Goal: Task Accomplishment & Management: Use online tool/utility

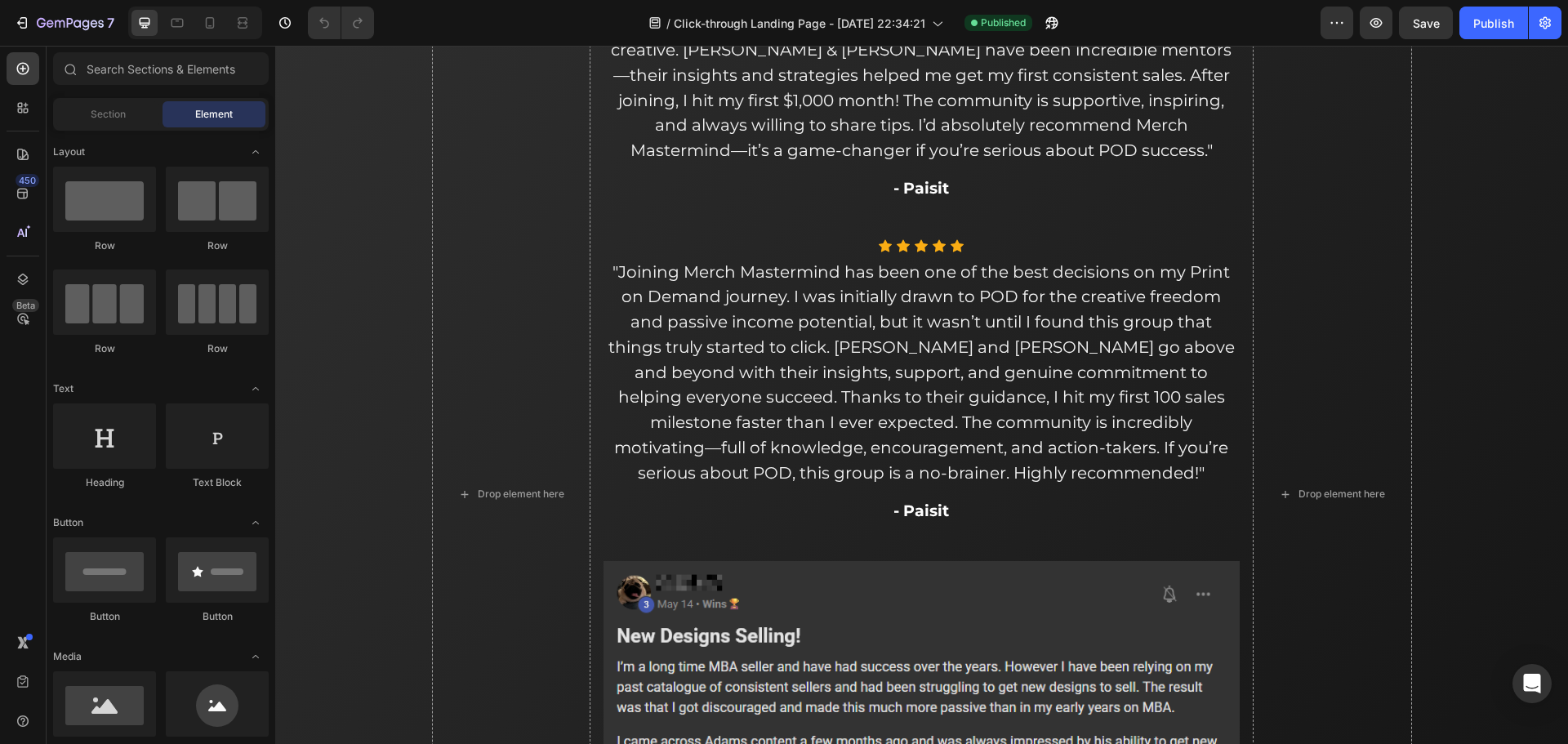
scroll to position [6210, 0]
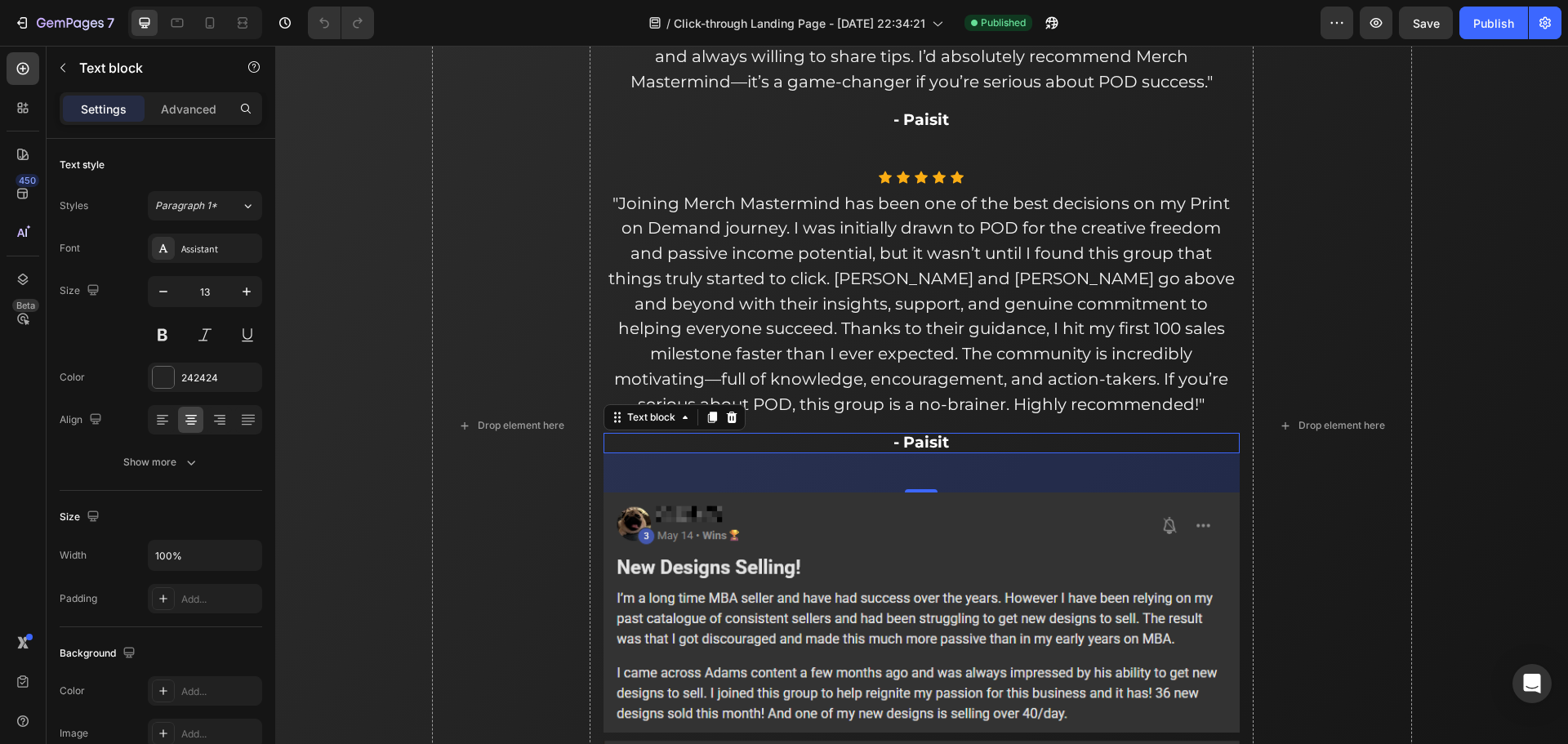
click at [922, 446] on span "- Paisit" at bounding box center [922, 443] width 56 height 19
click at [924, 446] on span "- Paisit" at bounding box center [922, 443] width 56 height 19
click at [1424, 21] on span "Save" at bounding box center [1426, 23] width 27 height 14
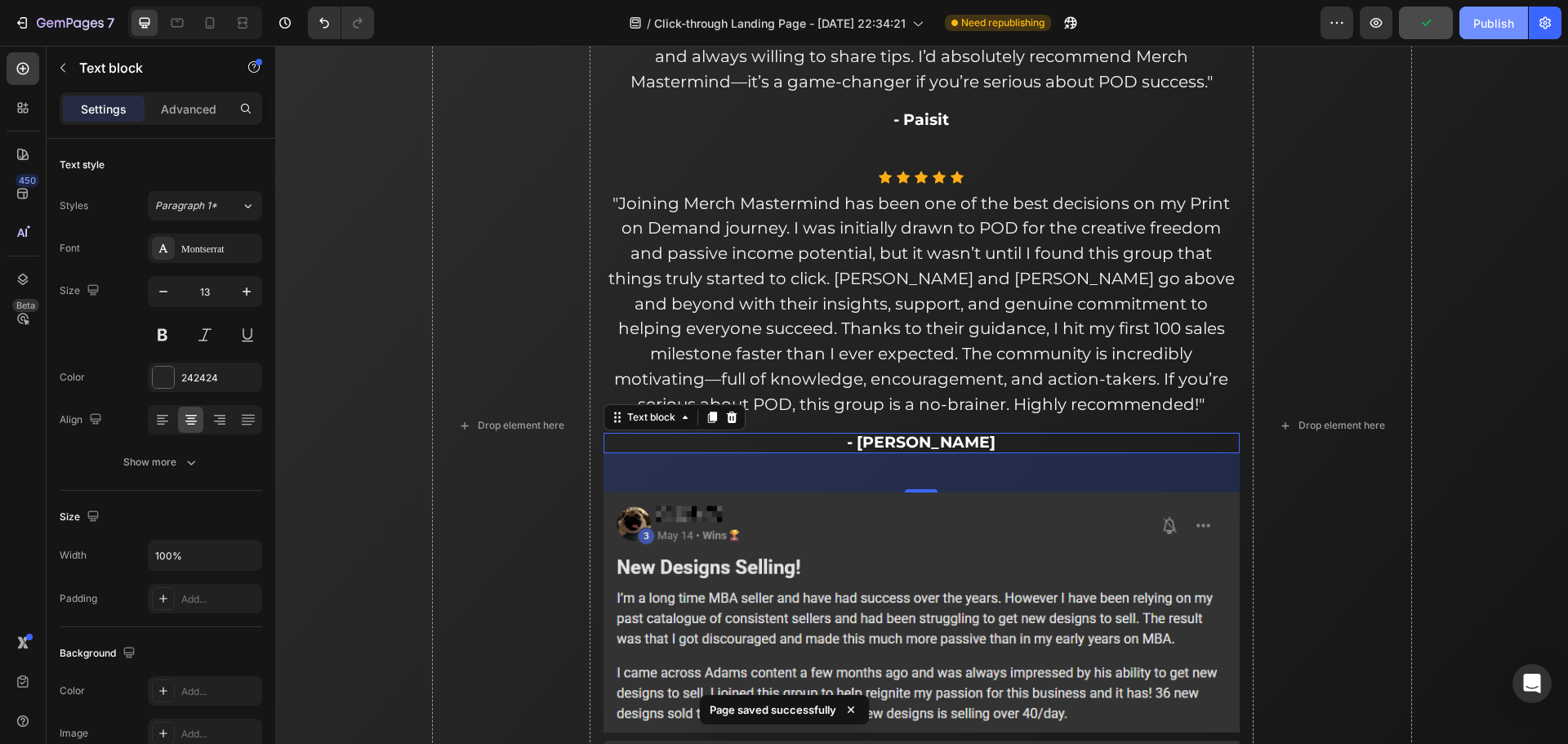
click at [1486, 25] on div "Publish" at bounding box center [1493, 23] width 41 height 17
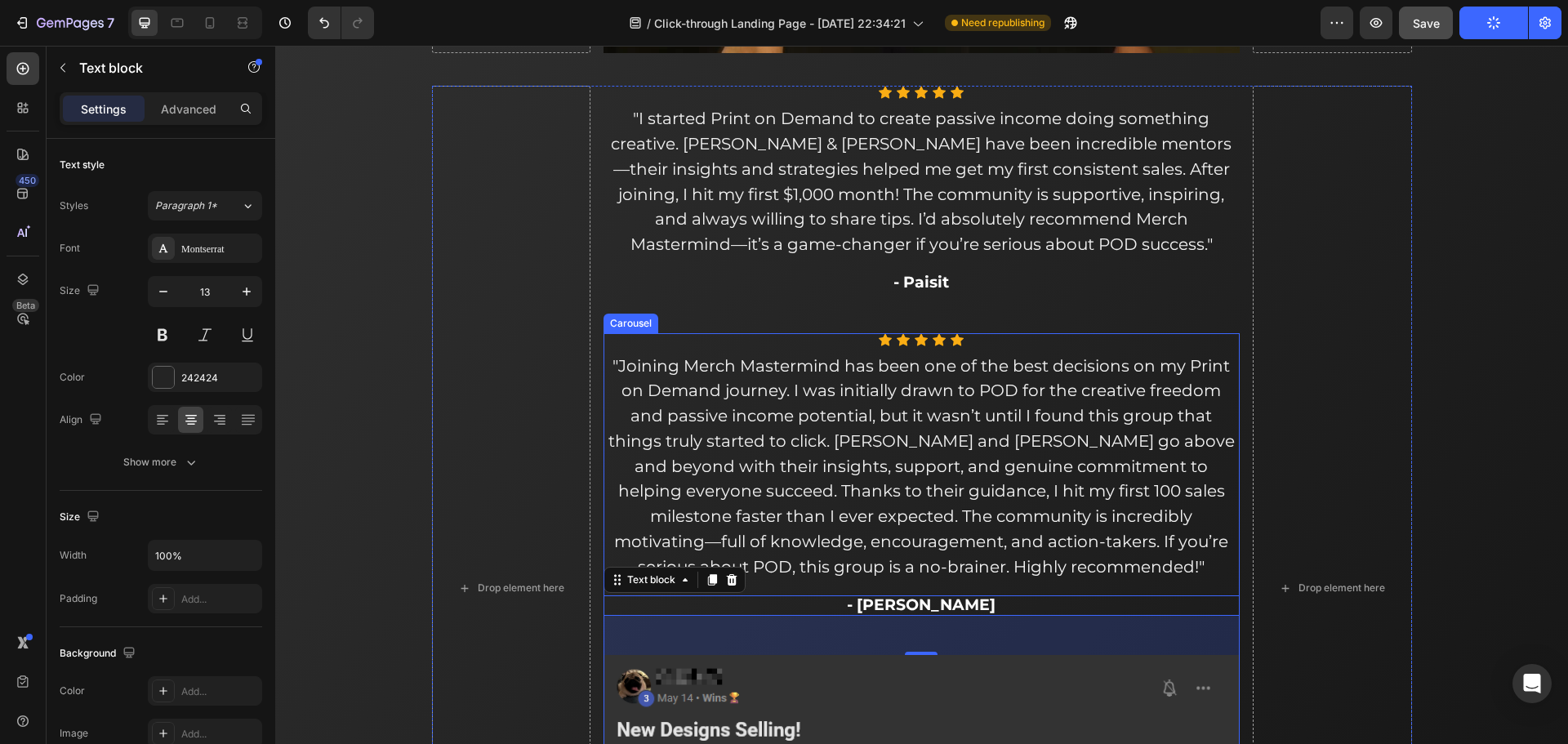
scroll to position [6047, 0]
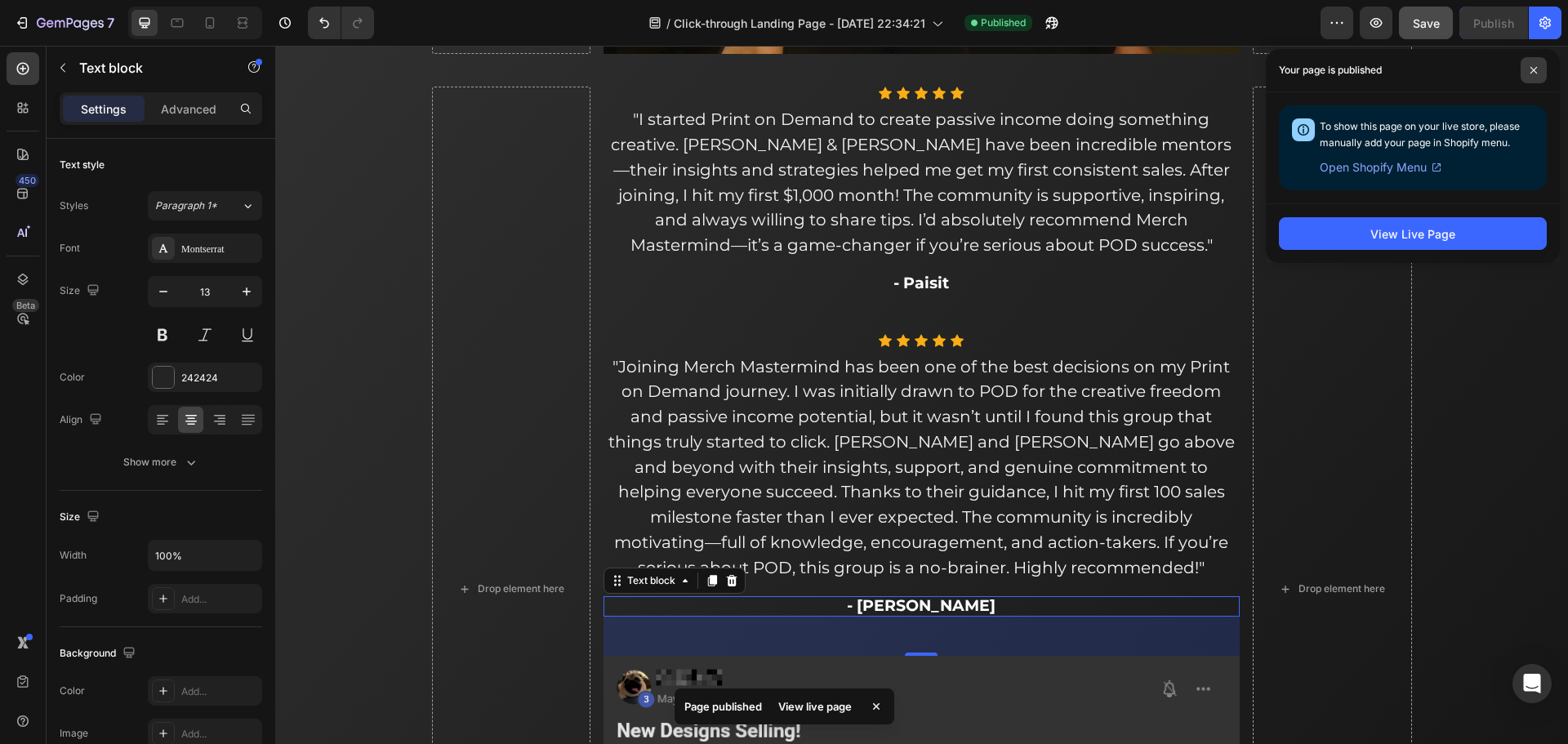
click at [1532, 66] on icon at bounding box center [1533, 69] width 8 height 8
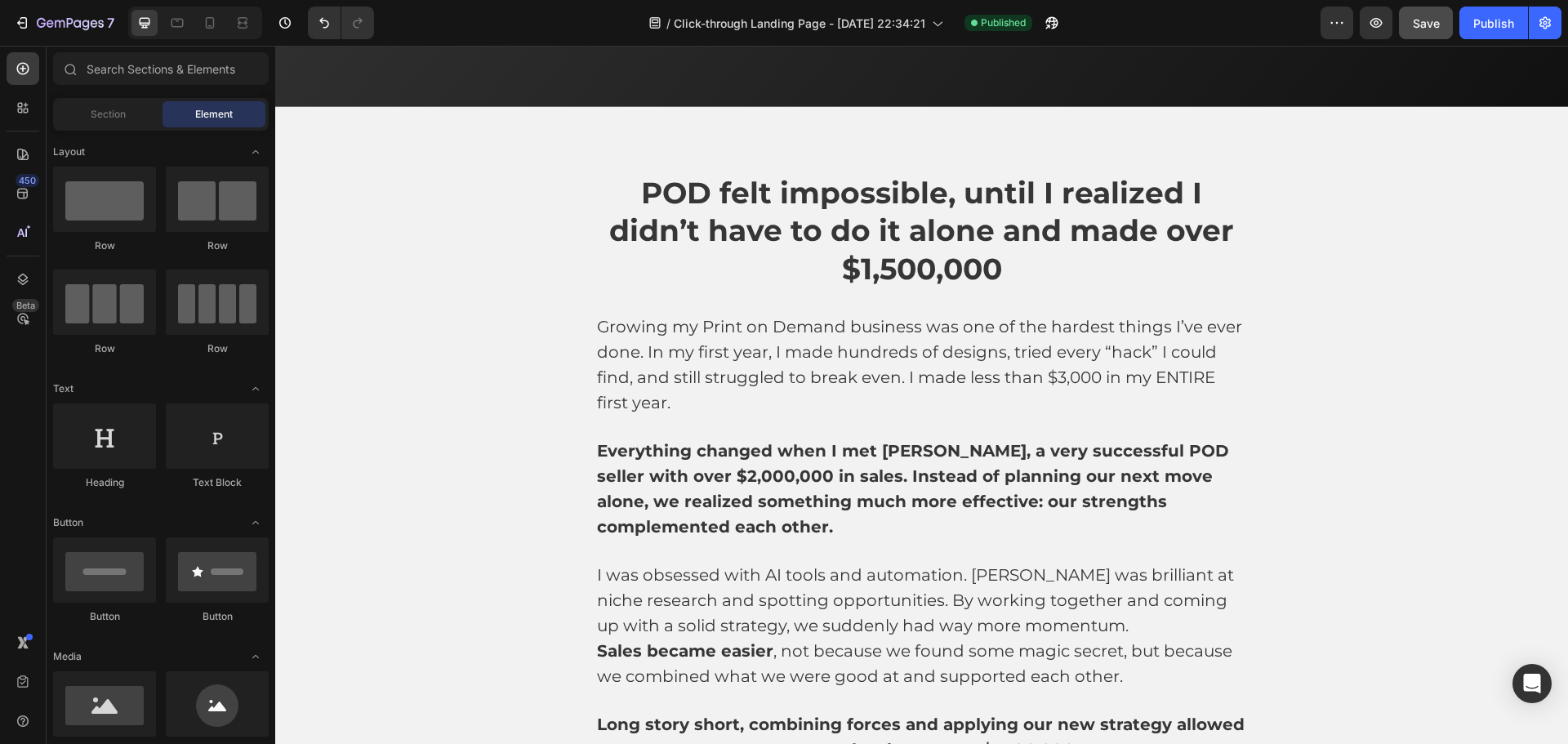
scroll to position [1531, 0]
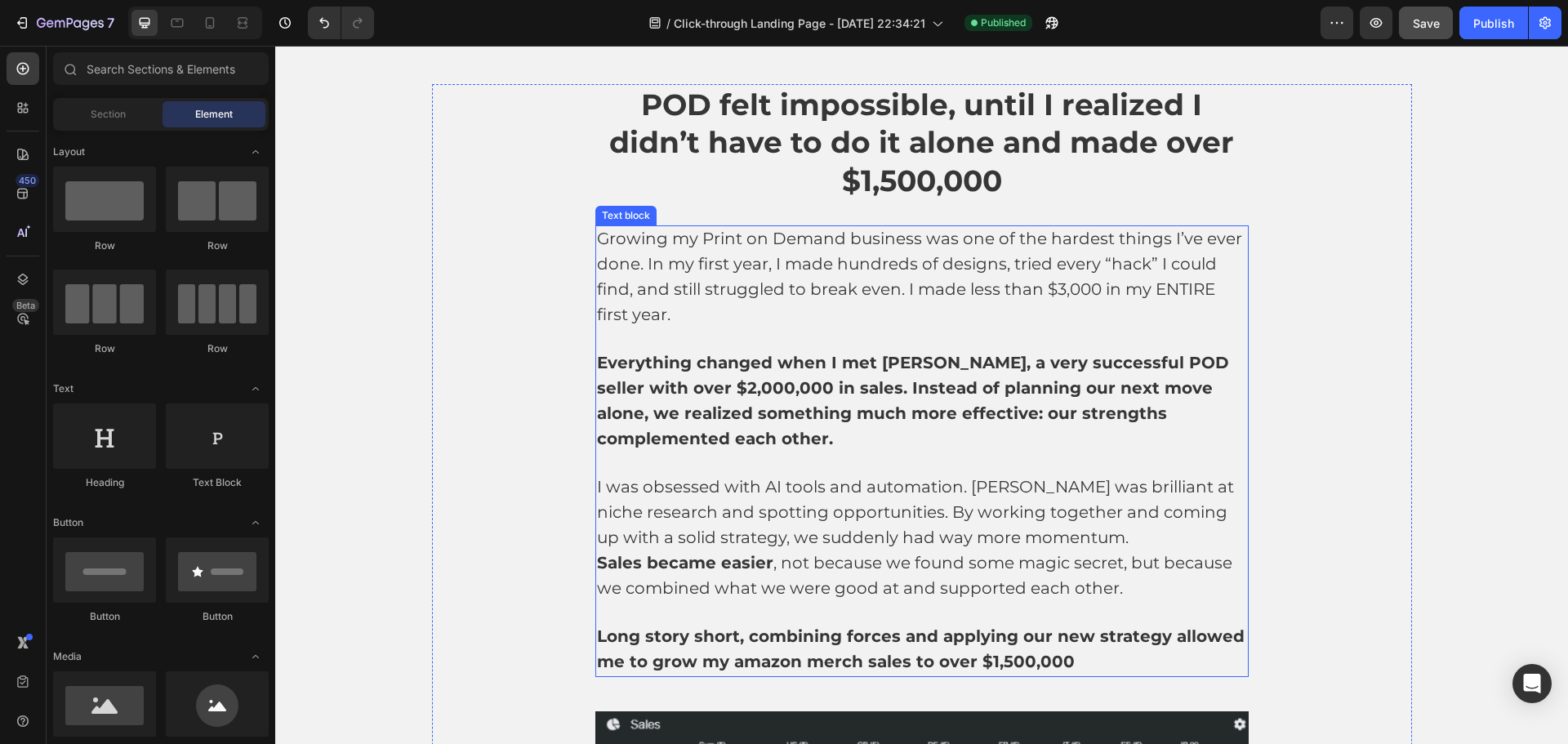
click at [819, 389] on strong "Everything changed when I met [PERSON_NAME], a very successful POD seller with …" at bounding box center [913, 400] width 633 height 95
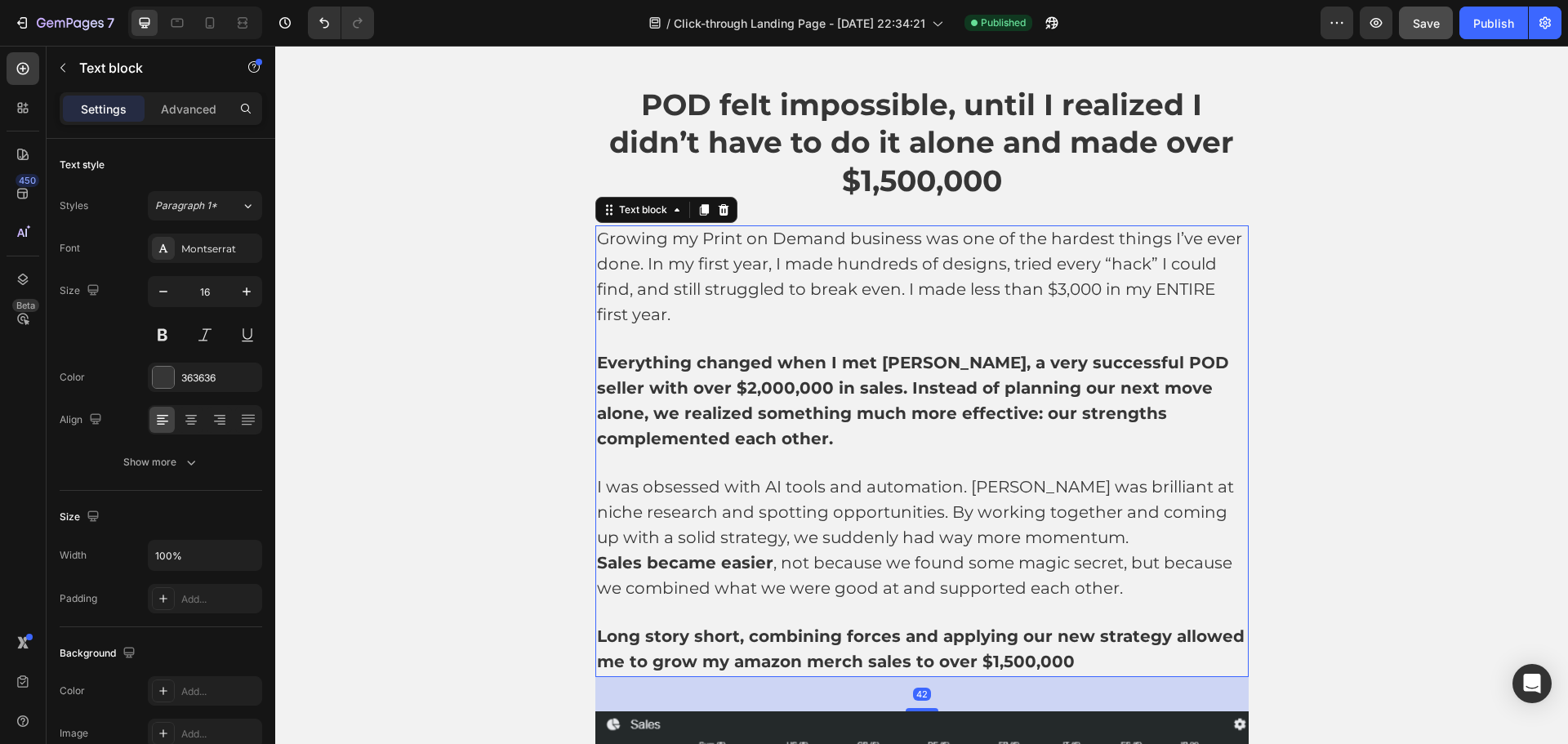
click at [819, 389] on strong "Everything changed when I met [PERSON_NAME], a very successful POD seller with …" at bounding box center [913, 400] width 633 height 95
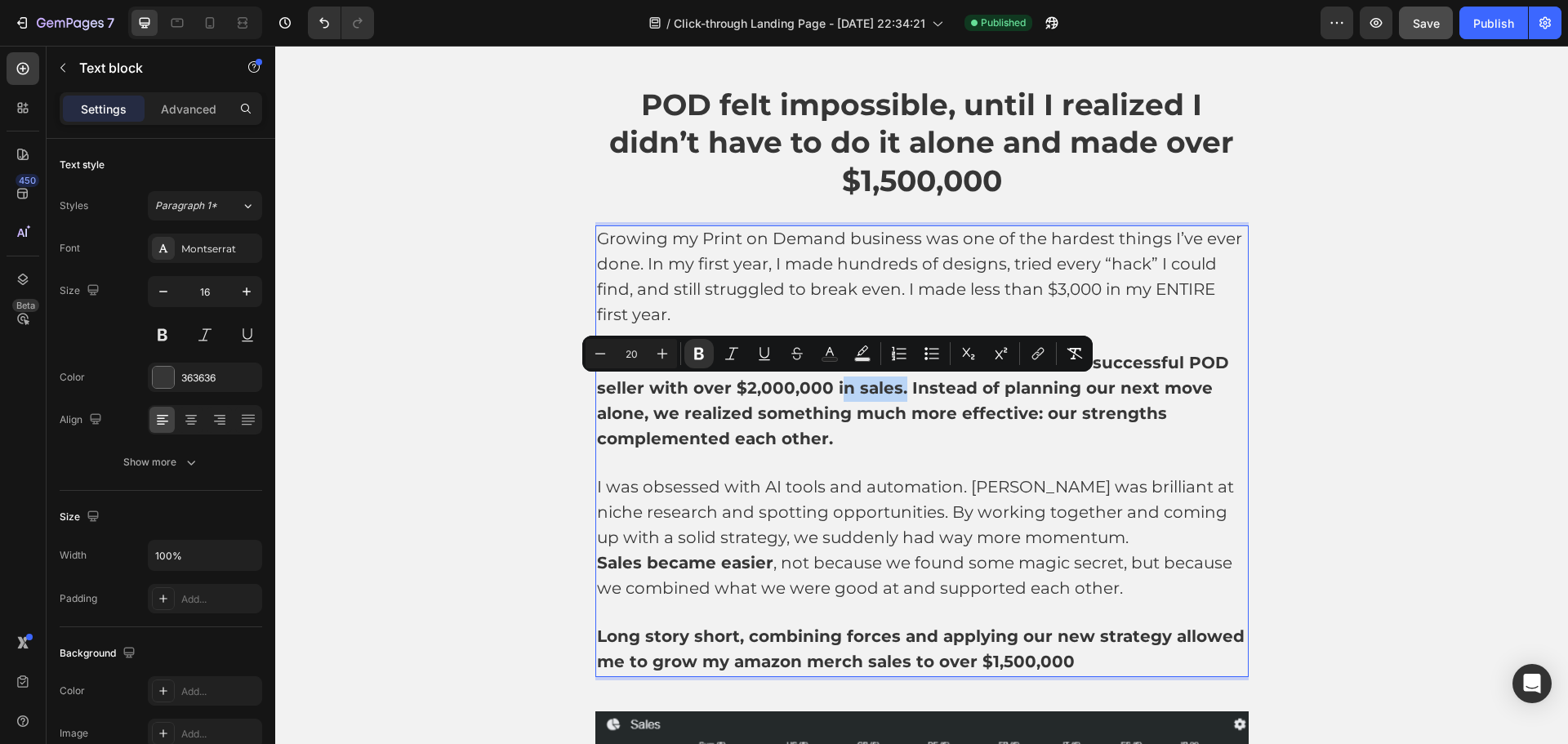
click at [804, 388] on strong "Everything changed when I met [PERSON_NAME], a very successful POD seller with …" at bounding box center [913, 400] width 633 height 95
click at [803, 388] on strong "Everything changed when I met [PERSON_NAME], a very successful POD seller with …" at bounding box center [913, 400] width 633 height 95
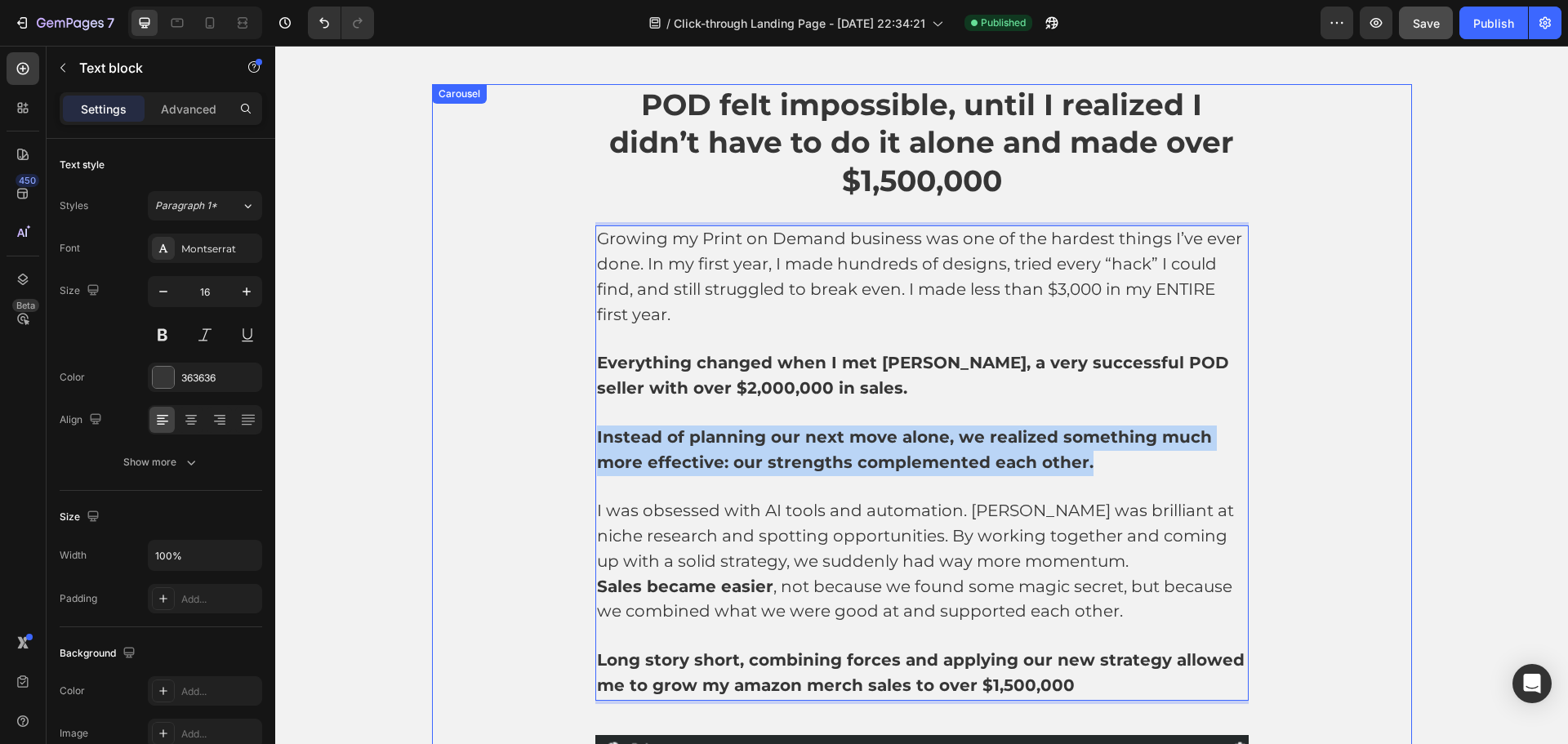
drag, startPoint x: 1092, startPoint y: 463, endPoint x: 586, endPoint y: 439, distance: 506.6
click at [586, 439] on div "POD felt impossible, until I realized I didn’t have to do it alone and made ove…" at bounding box center [922, 497] width 980 height 825
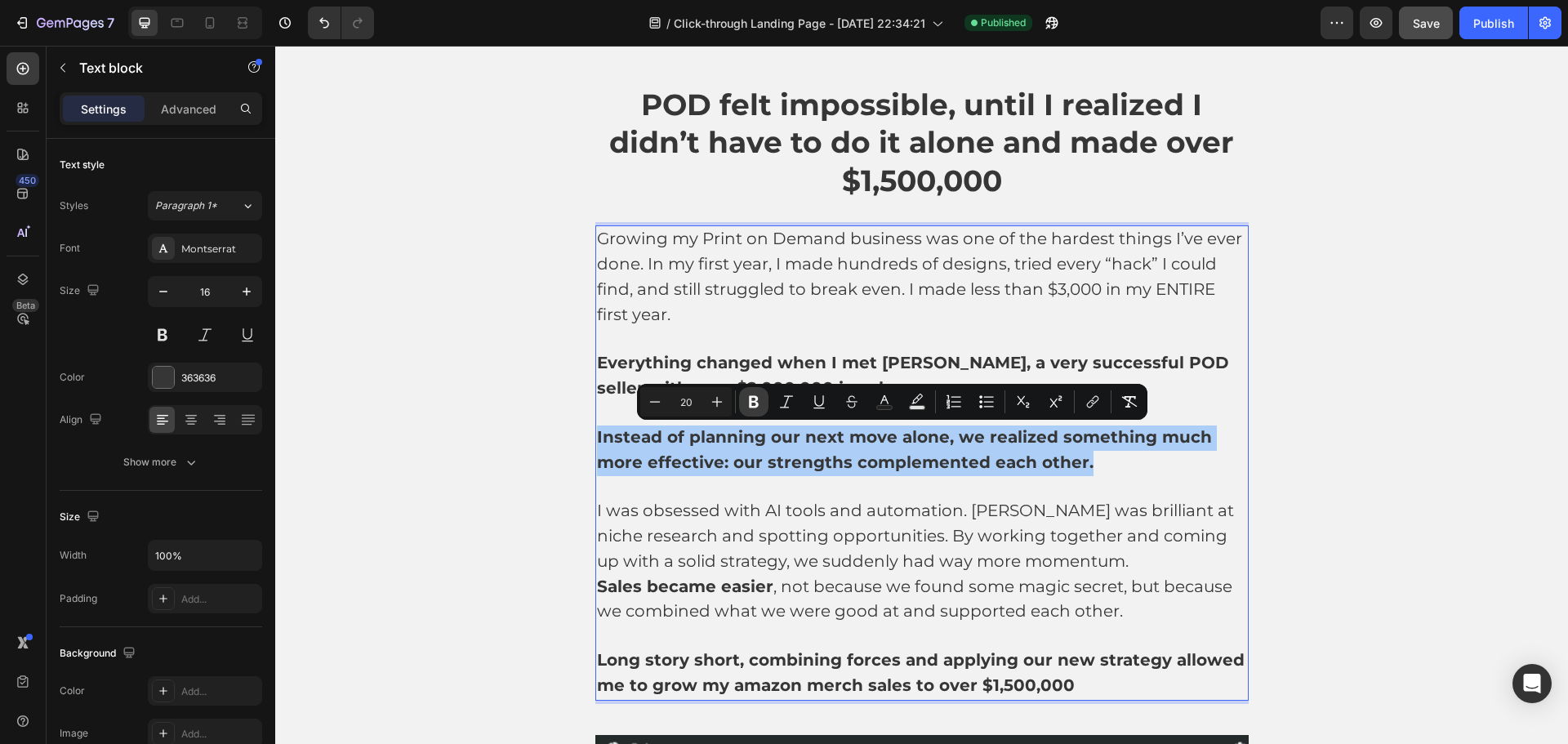
drag, startPoint x: 748, startPoint y: 403, endPoint x: 470, endPoint y: 380, distance: 278.9
click at [748, 403] on icon "Editor contextual toolbar" at bounding box center [753, 402] width 16 height 16
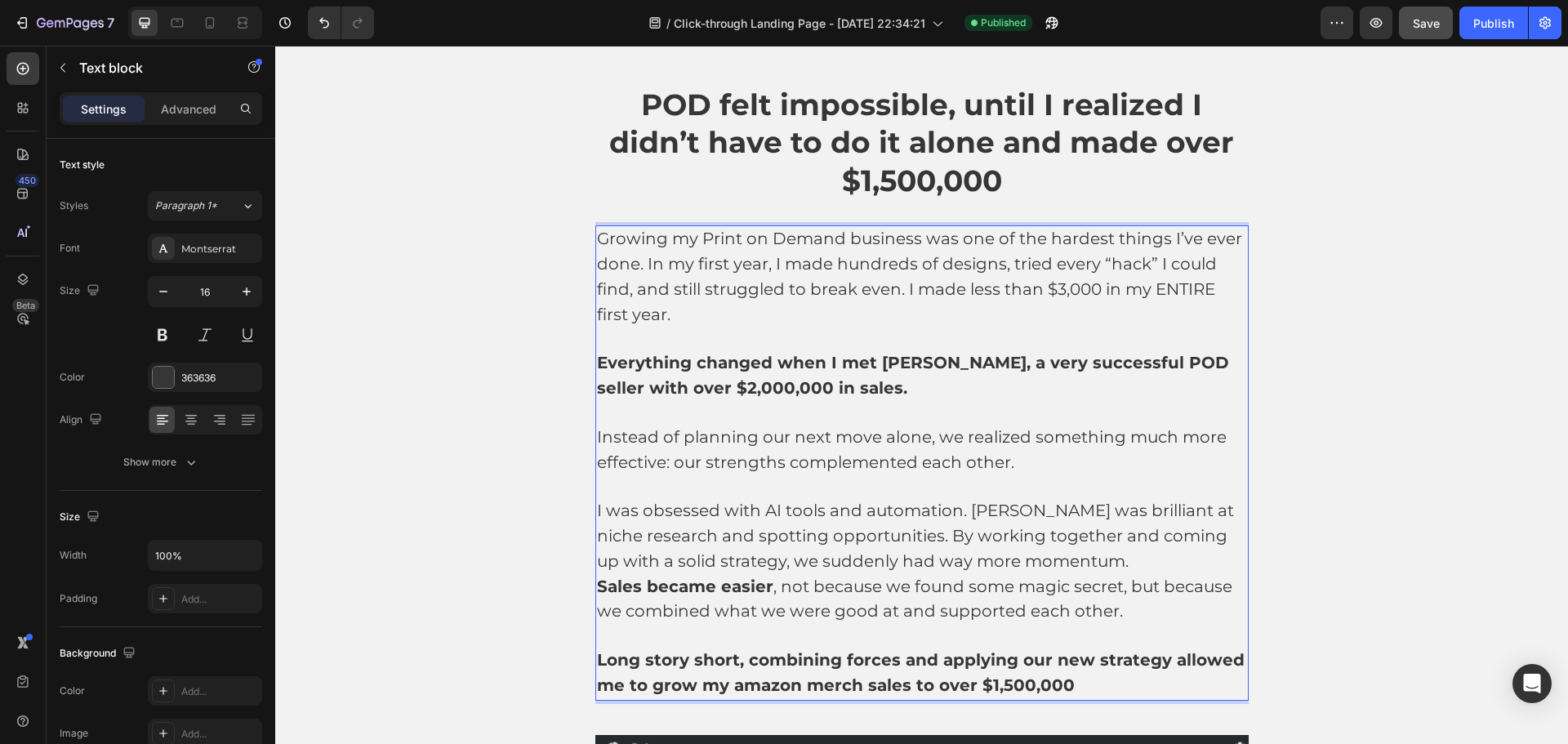
click at [731, 445] on span "Instead of planning our next move alone, we realized something much more effect…" at bounding box center [912, 450] width 630 height 45
click at [1012, 462] on p "Instead of planning our next move alone, we realized something much more effect…" at bounding box center [922, 451] width 650 height 50
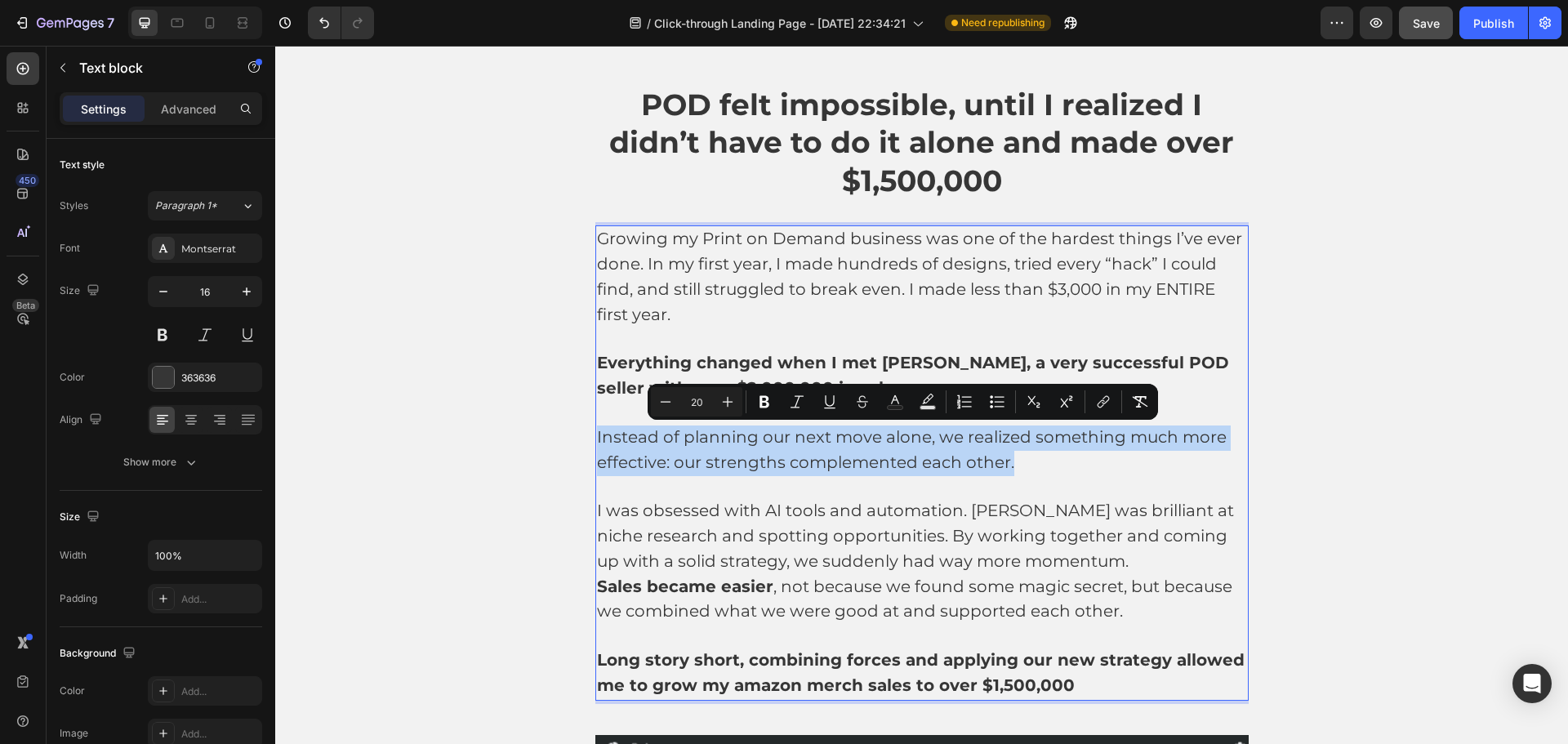
drag, startPoint x: 1014, startPoint y: 465, endPoint x: 591, endPoint y: 440, distance: 423.7
click at [597, 440] on p "Instead of planning our next move alone, we realized something much more effect…" at bounding box center [922, 451] width 650 height 50
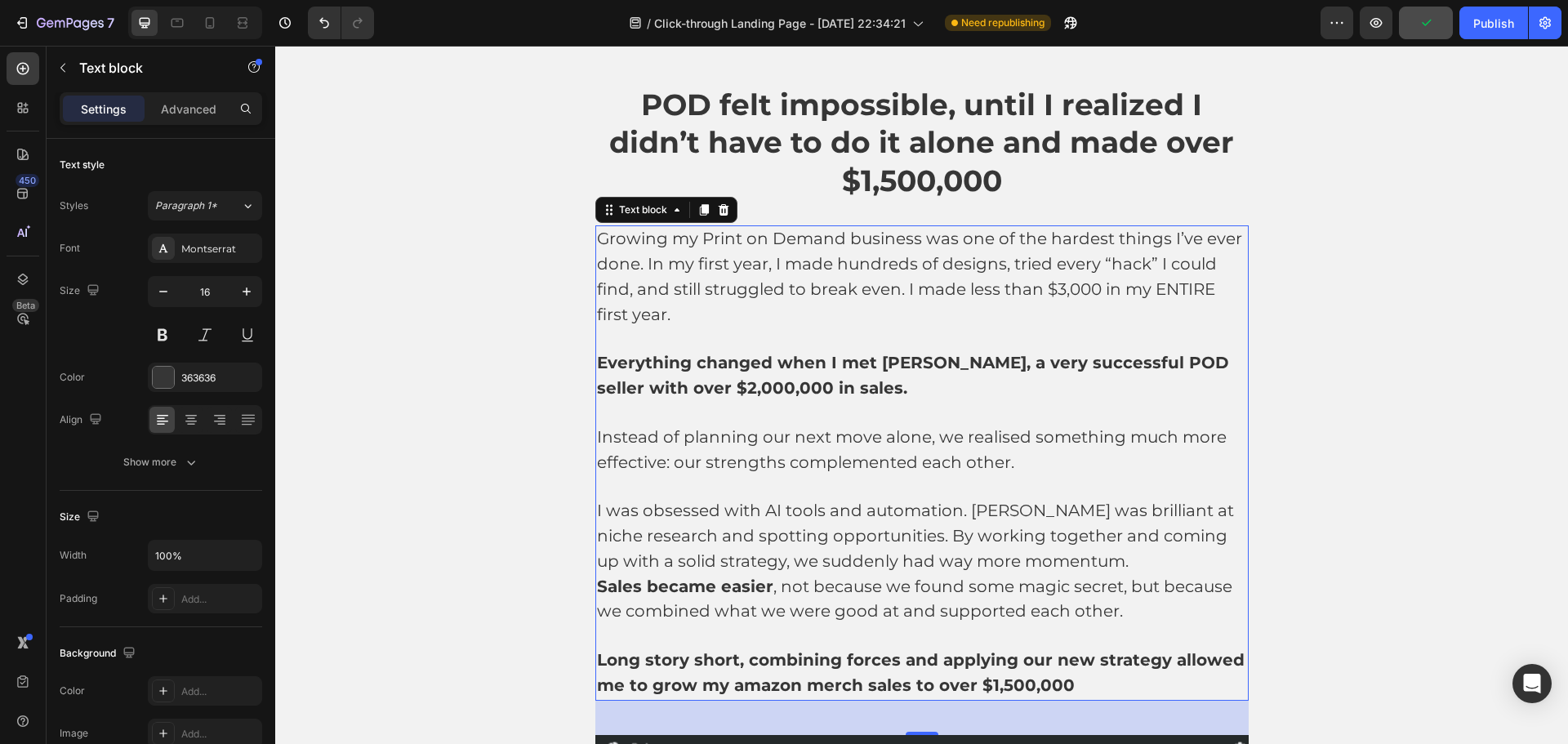
click at [849, 372] on strong "Everything changed when I met [PERSON_NAME], a very successful POD seller with …" at bounding box center [913, 376] width 633 height 45
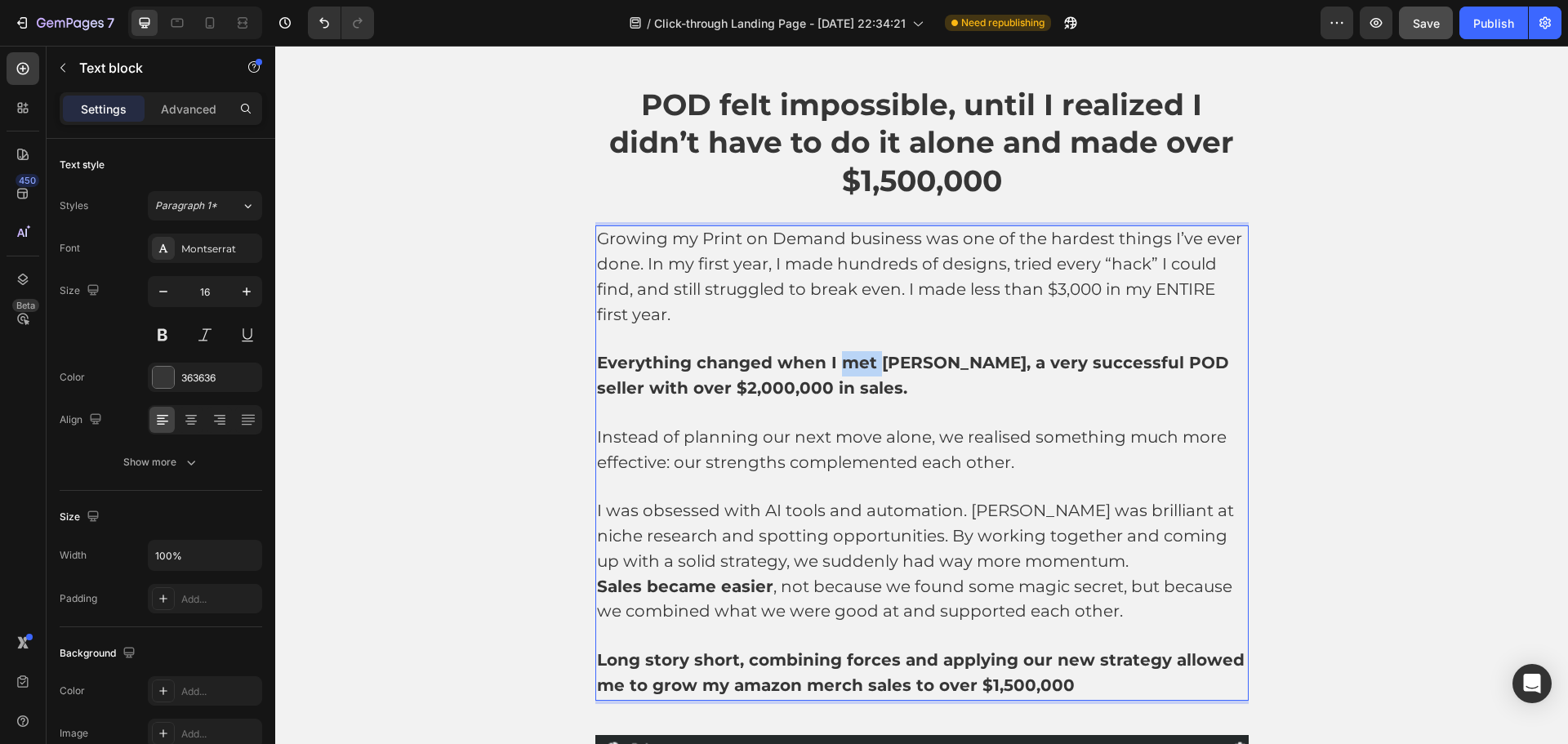
click at [849, 372] on strong "Everything changed when I met [PERSON_NAME], a very successful POD seller with …" at bounding box center [913, 376] width 633 height 45
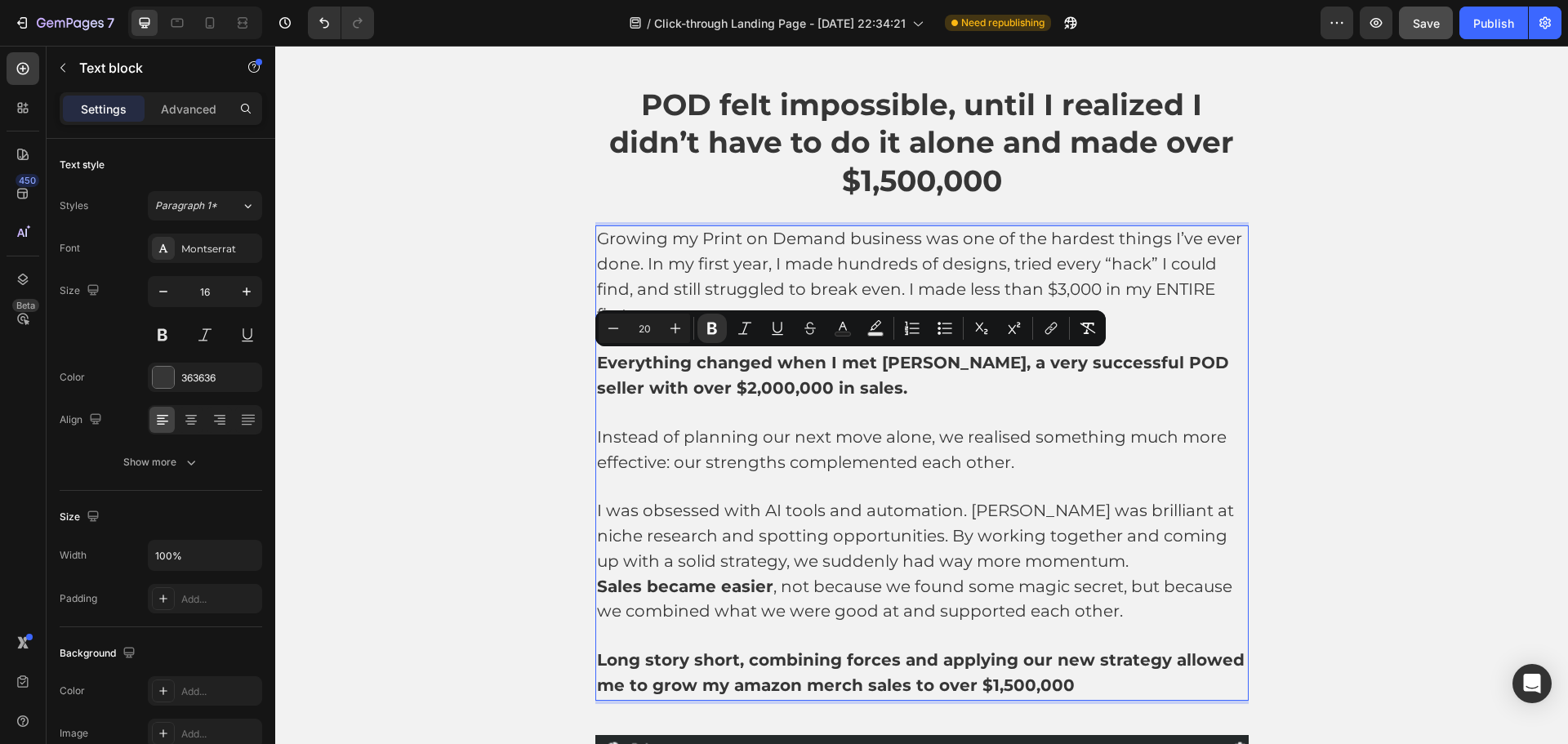
click at [647, 352] on p "Everything changed when I met [PERSON_NAME], a very successful POD seller with …" at bounding box center [922, 377] width 650 height 50
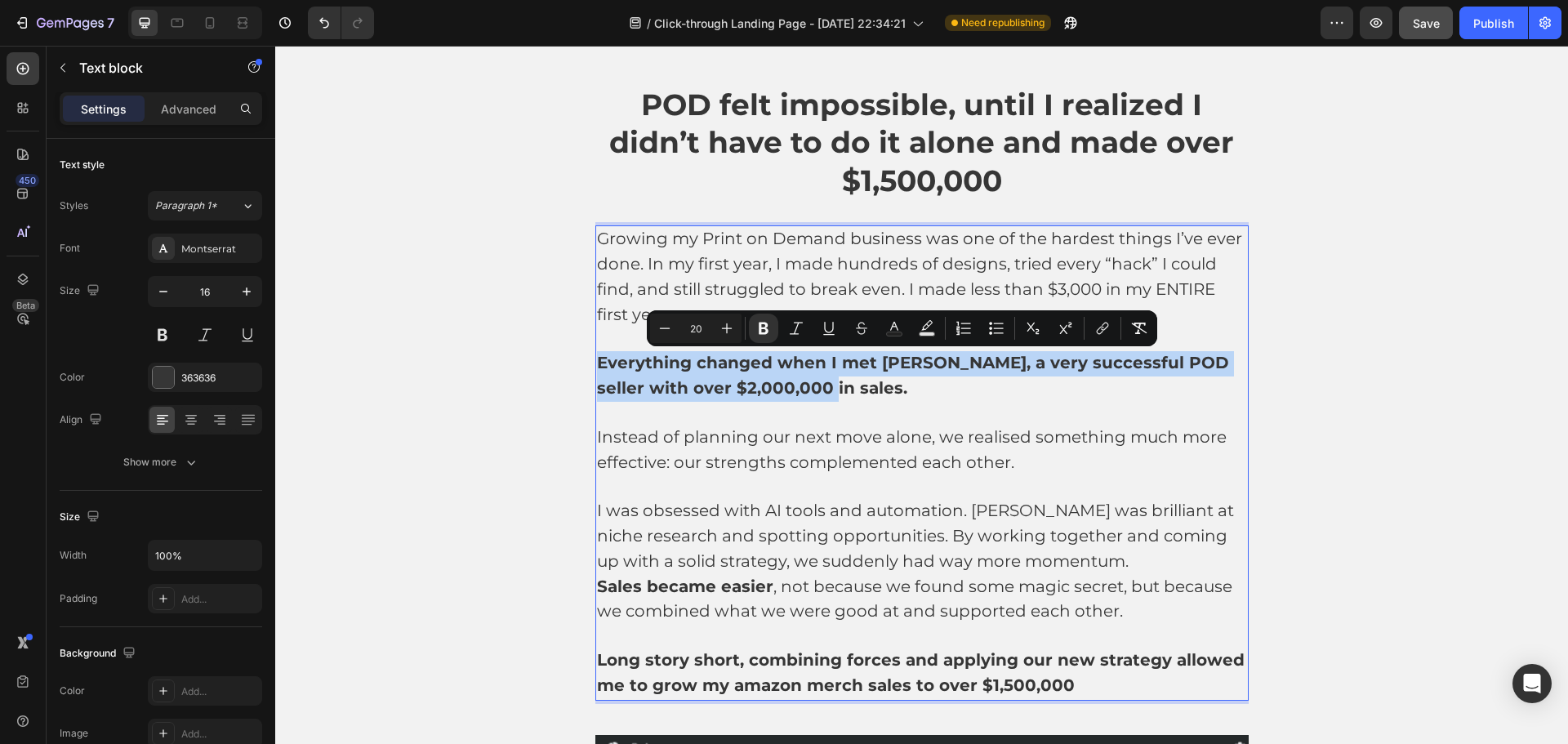
drag, startPoint x: 591, startPoint y: 363, endPoint x: 827, endPoint y: 397, distance: 238.4
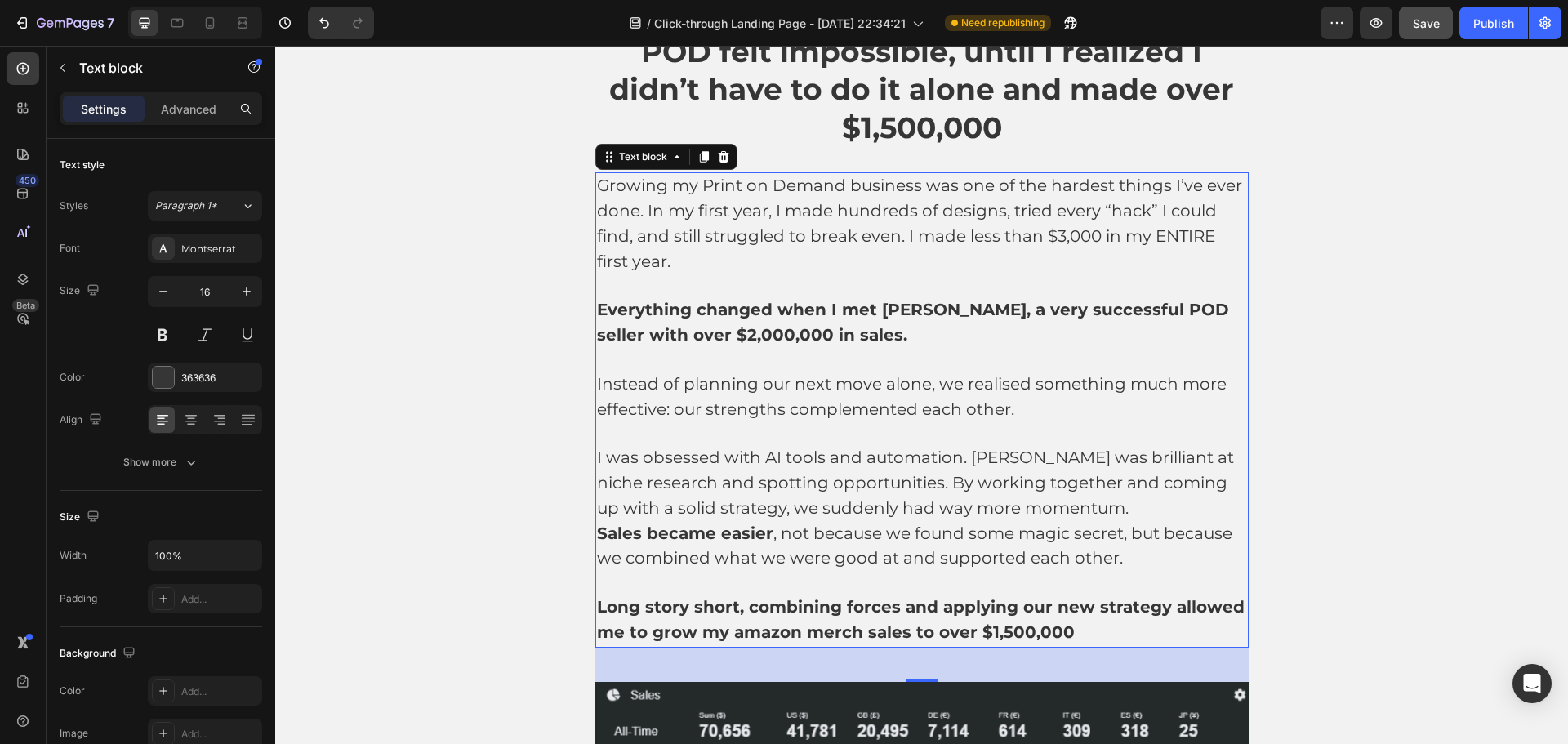
scroll to position [1613, 0]
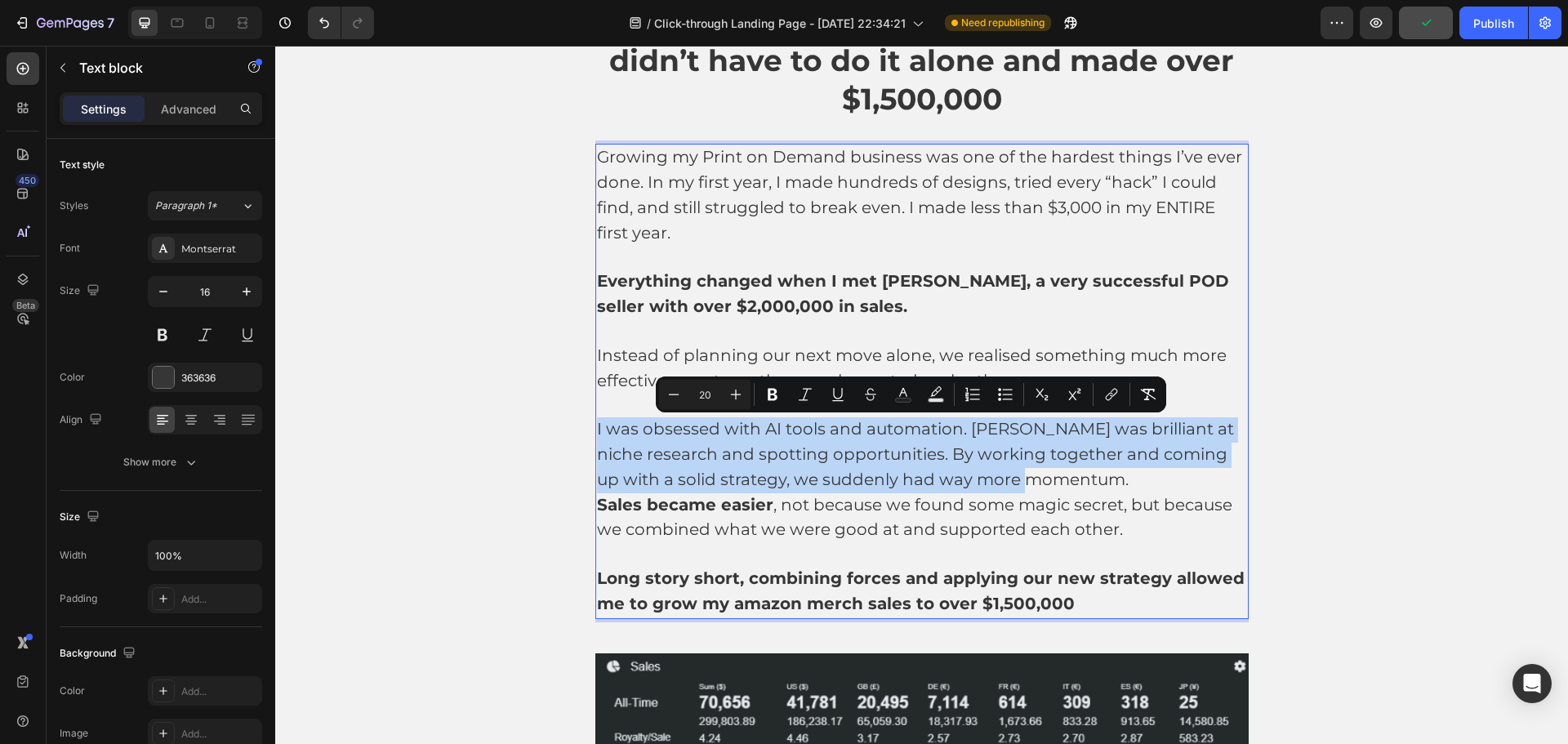
drag, startPoint x: 592, startPoint y: 427, endPoint x: 1059, endPoint y: 491, distance: 471.4
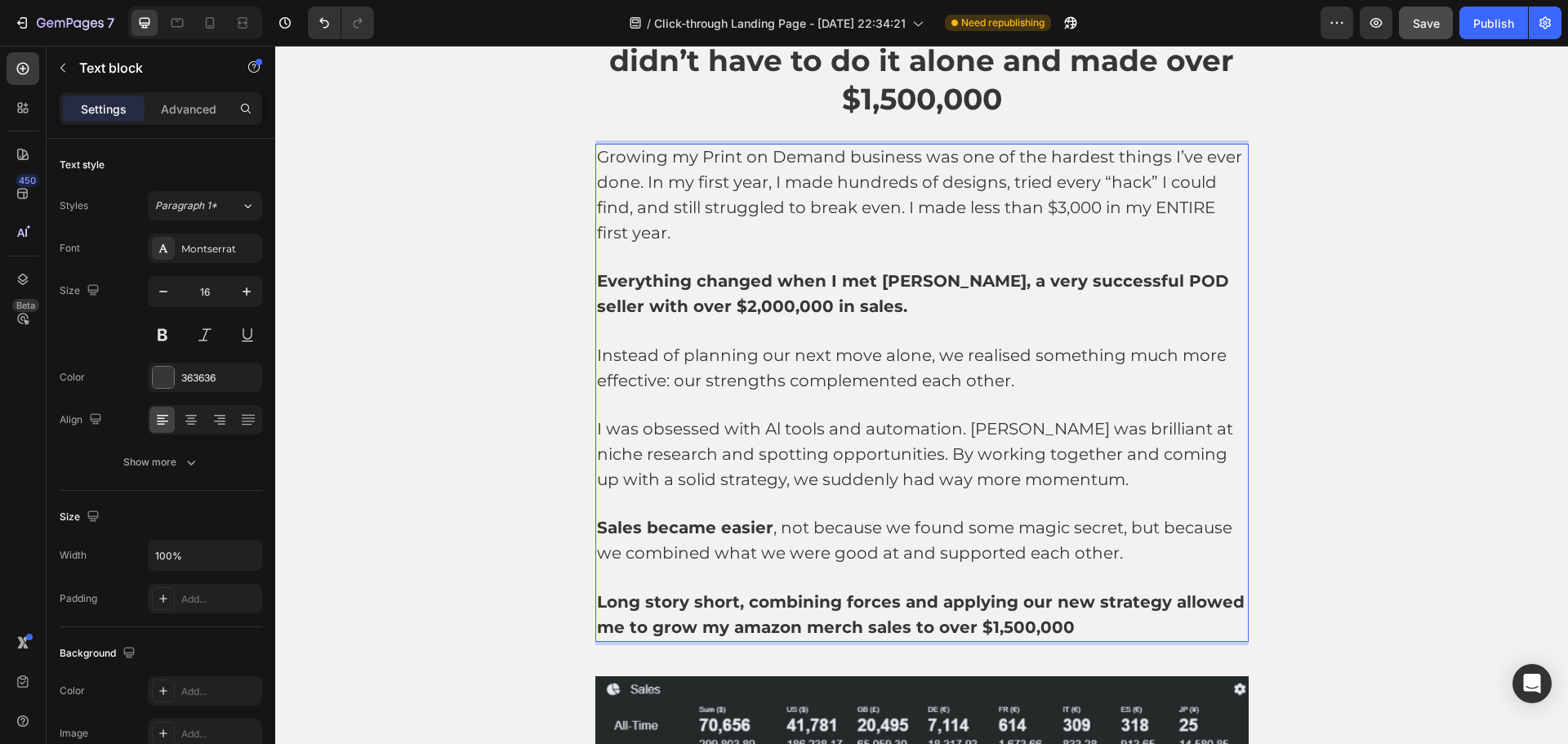
click at [1115, 556] on p "Sales became easier , not because we found some magic secret, but because we co…" at bounding box center [922, 542] width 650 height 50
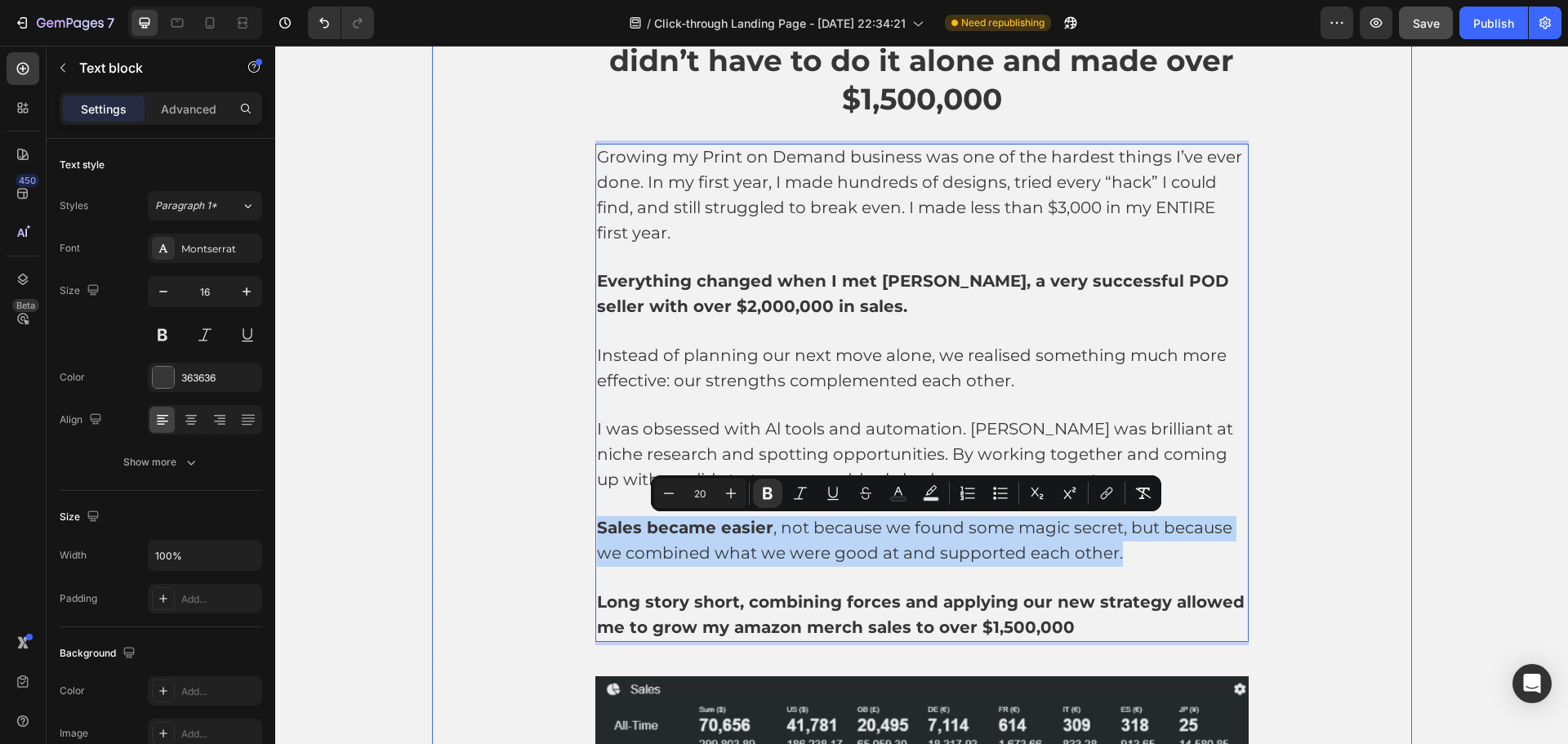
drag, startPoint x: 1125, startPoint y: 558, endPoint x: 574, endPoint y: 530, distance: 551.7
click at [574, 530] on div "POD felt impossible, until I realized I didn’t have to do it alone and made ove…" at bounding box center [922, 426] width 980 height 848
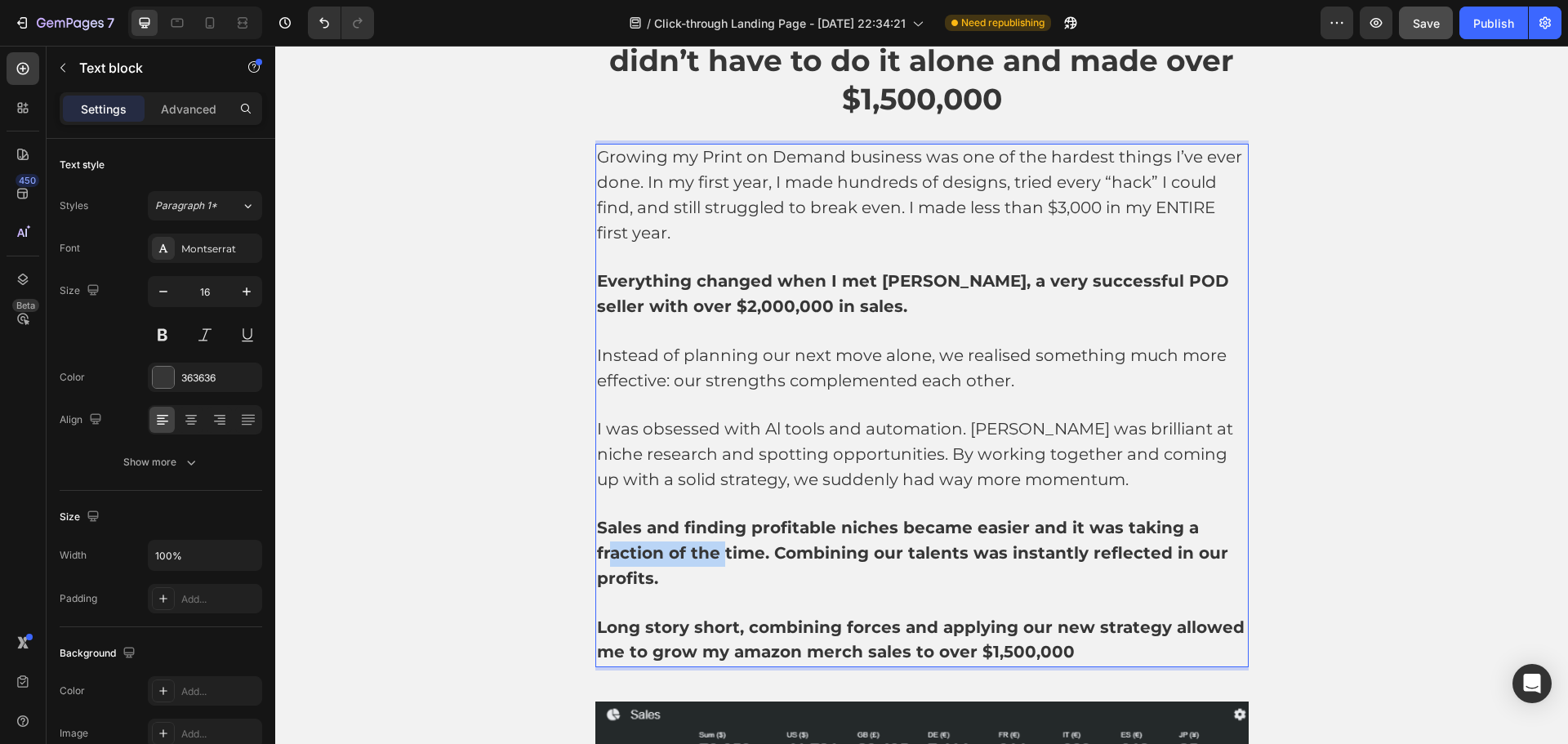
drag, startPoint x: 666, startPoint y: 563, endPoint x: 642, endPoint y: 557, distance: 24.7
click at [607, 548] on p "Sales and finding profitable niches became easier and it was taking a fraction …" at bounding box center [922, 554] width 650 height 76
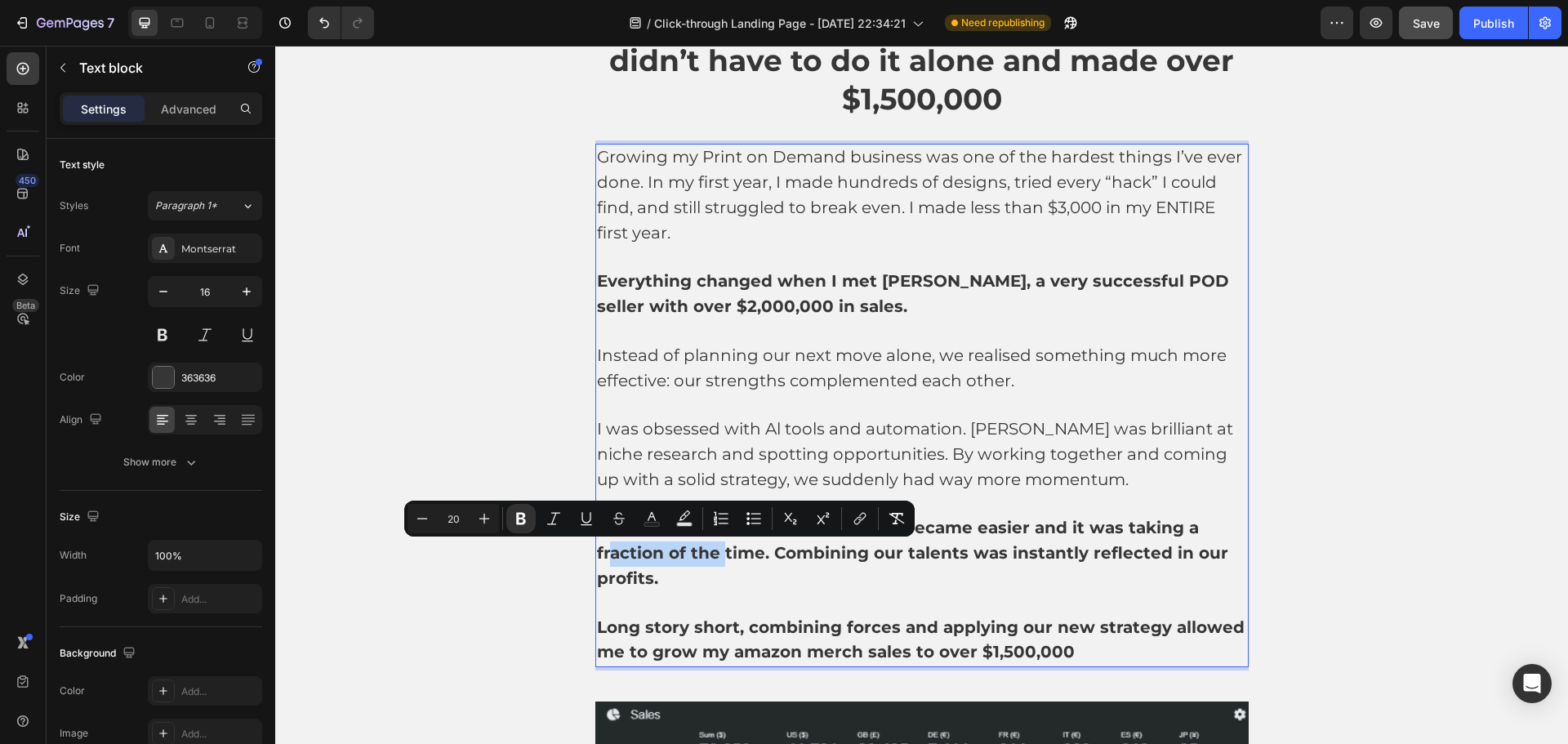
click at [653, 563] on strong "Sales and finding profitable niches became easier and it was taking a fraction …" at bounding box center [913, 553] width 632 height 70
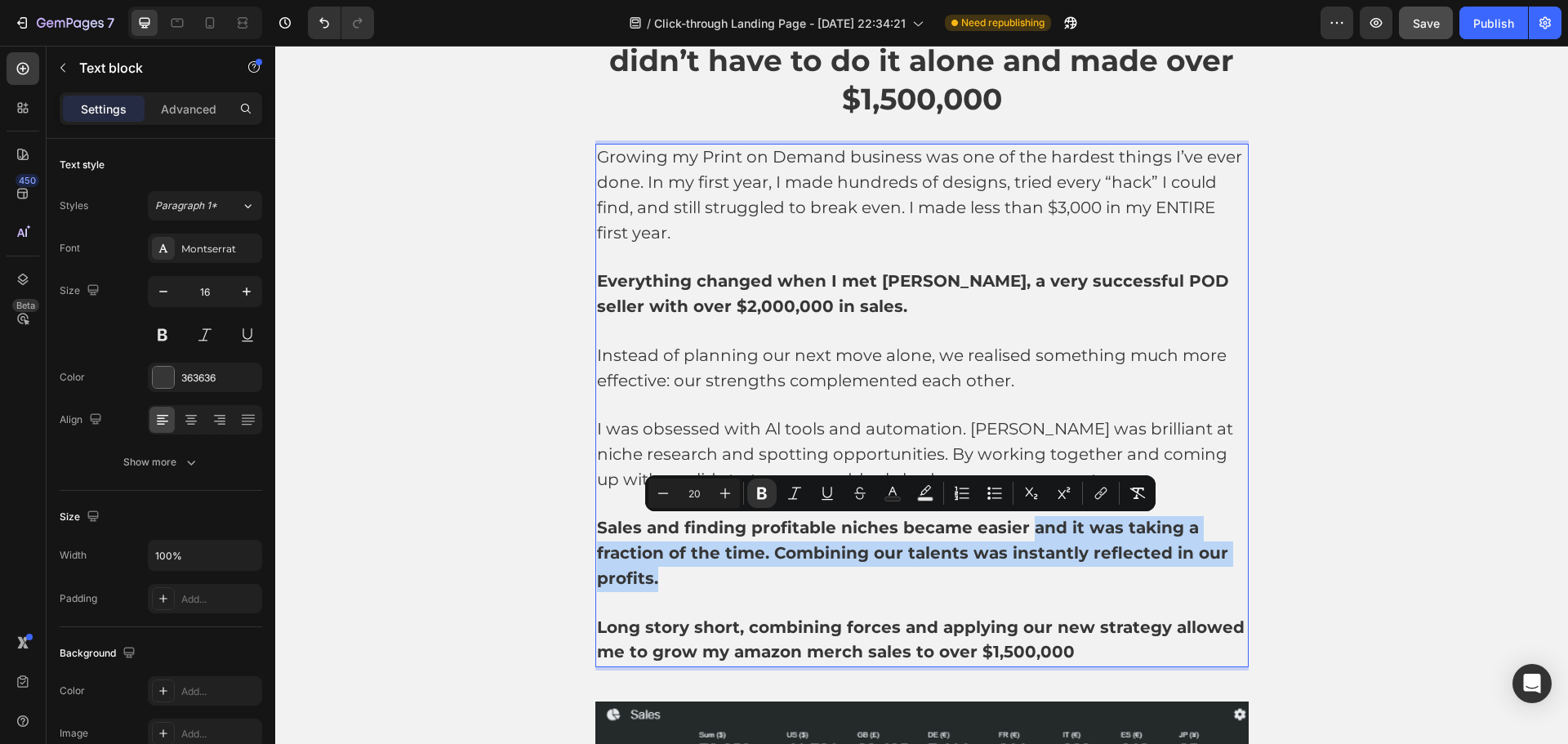
drag, startPoint x: 695, startPoint y: 582, endPoint x: 1022, endPoint y: 529, distance: 331.3
click at [1022, 529] on p "Sales and finding profitable niches became easier and it was taking a fraction …" at bounding box center [922, 554] width 650 height 76
drag, startPoint x: 758, startPoint y: 493, endPoint x: 594, endPoint y: 494, distance: 164.0
click at [758, 493] on icon "Editor contextual toolbar" at bounding box center [762, 494] width 10 height 12
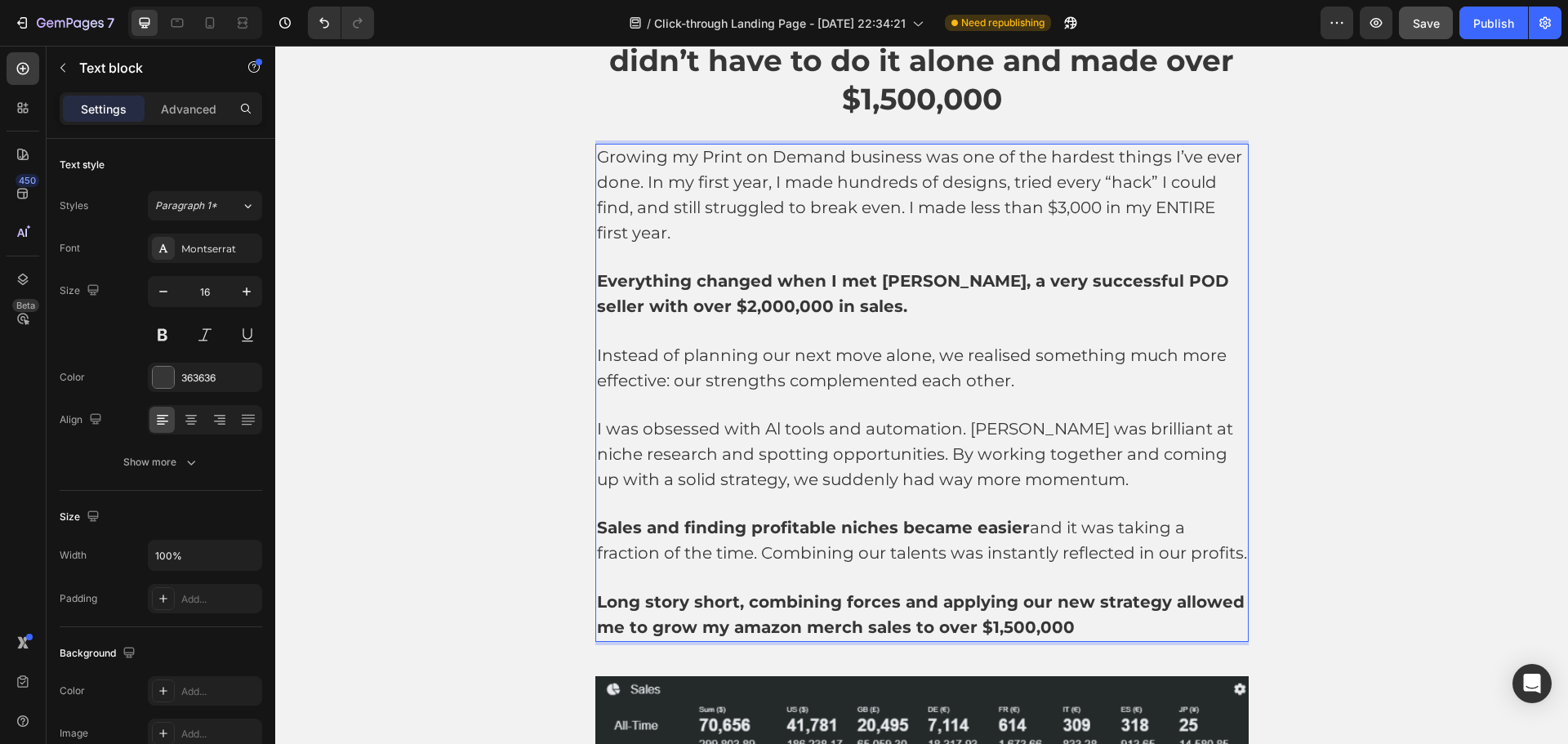
click at [994, 549] on span "Sales and finding profitable niches became easier and it was taking a fraction …" at bounding box center [922, 541] width 650 height 45
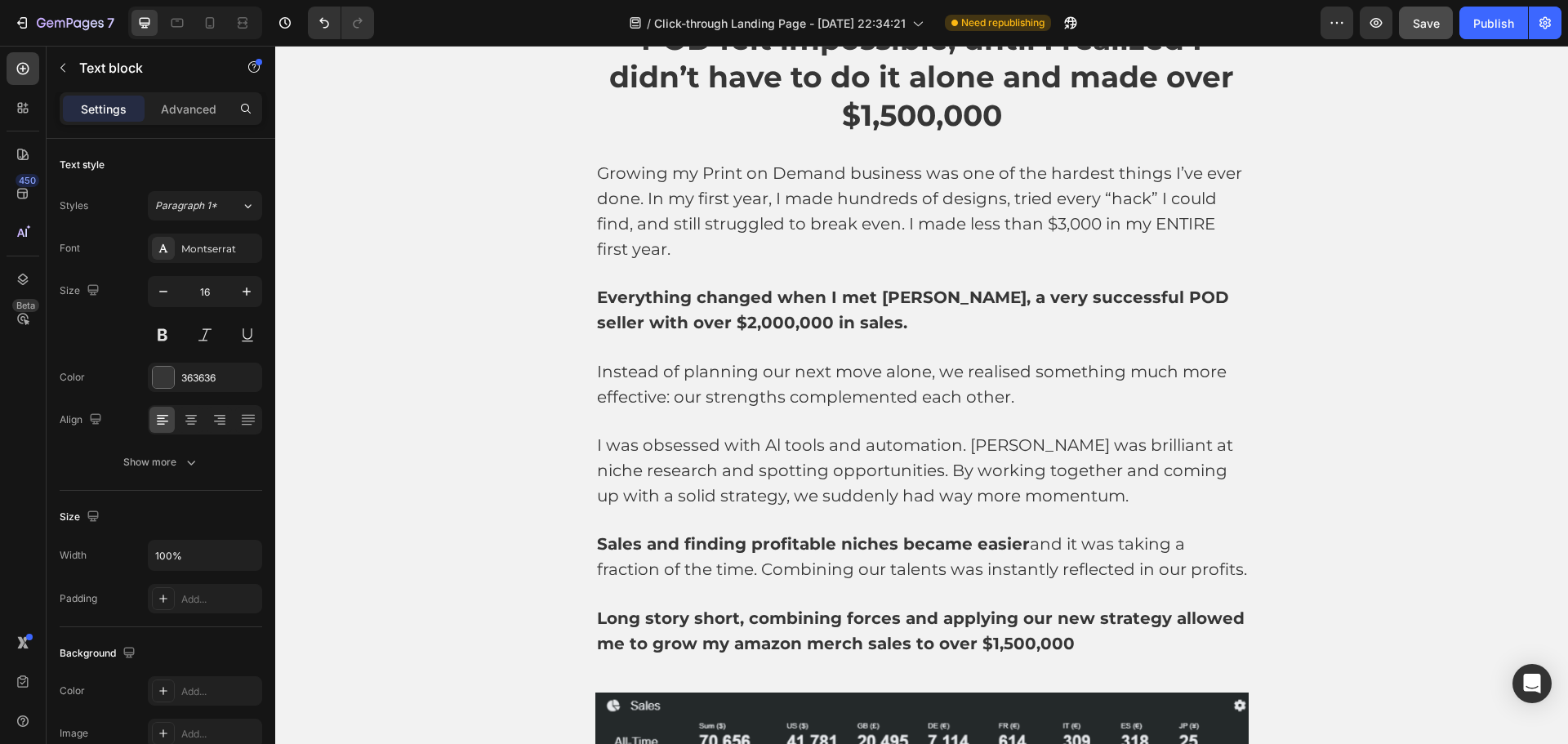
scroll to position [1695, 0]
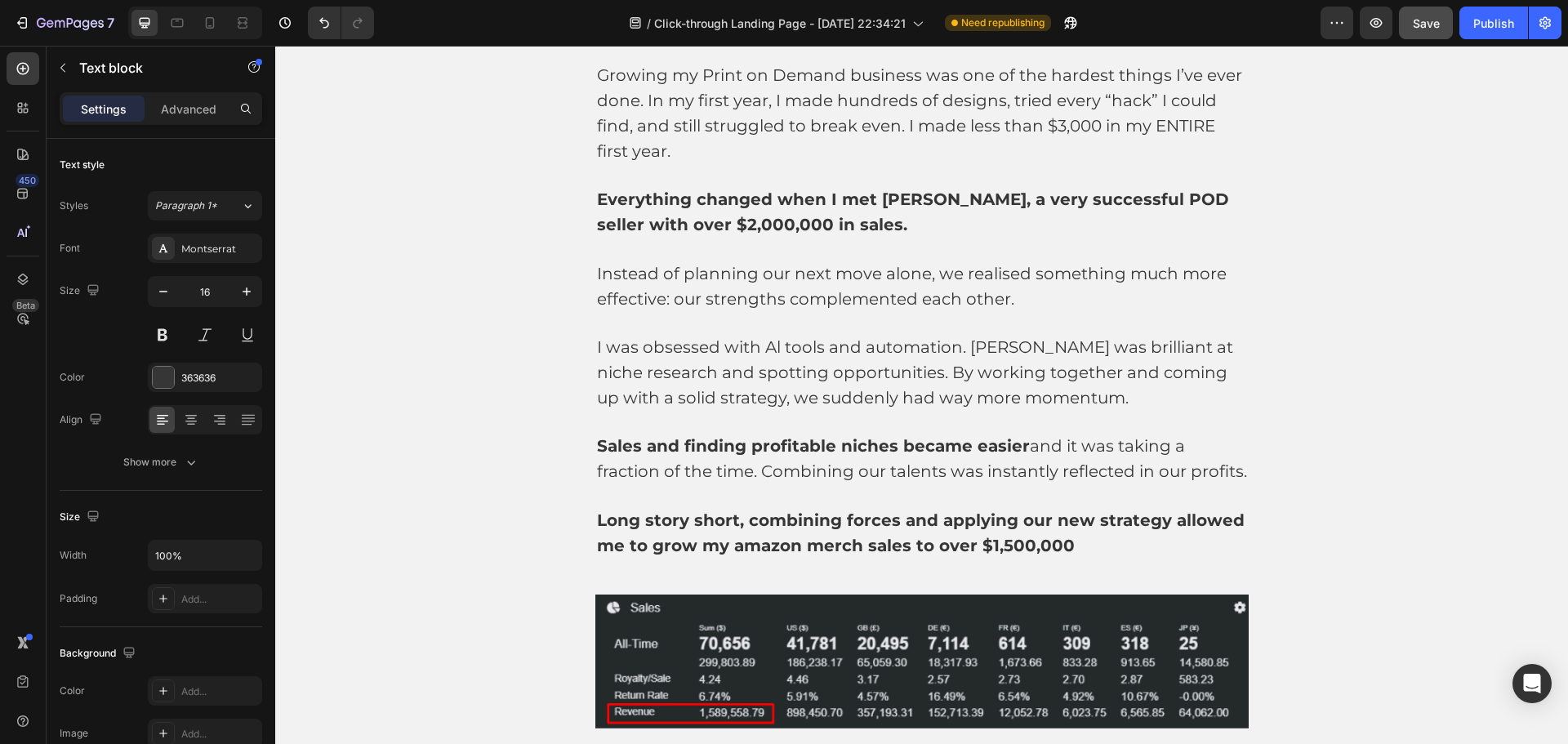
click at [1099, 495] on p at bounding box center [922, 497] width 650 height 23
click at [1079, 469] on span "Sales and finding profitable niches became easier and it was taking a fraction …" at bounding box center [922, 459] width 650 height 45
click at [1152, 515] on strong "Long story short, combining forces and applying our new strategy allowed me to …" at bounding box center [921, 533] width 647 height 45
click at [1123, 543] on p "Long story short, combining forces and applying our new strategy allowed me to …" at bounding box center [922, 534] width 650 height 50
drag, startPoint x: 740, startPoint y: 544, endPoint x: 730, endPoint y: 544, distance: 10.0
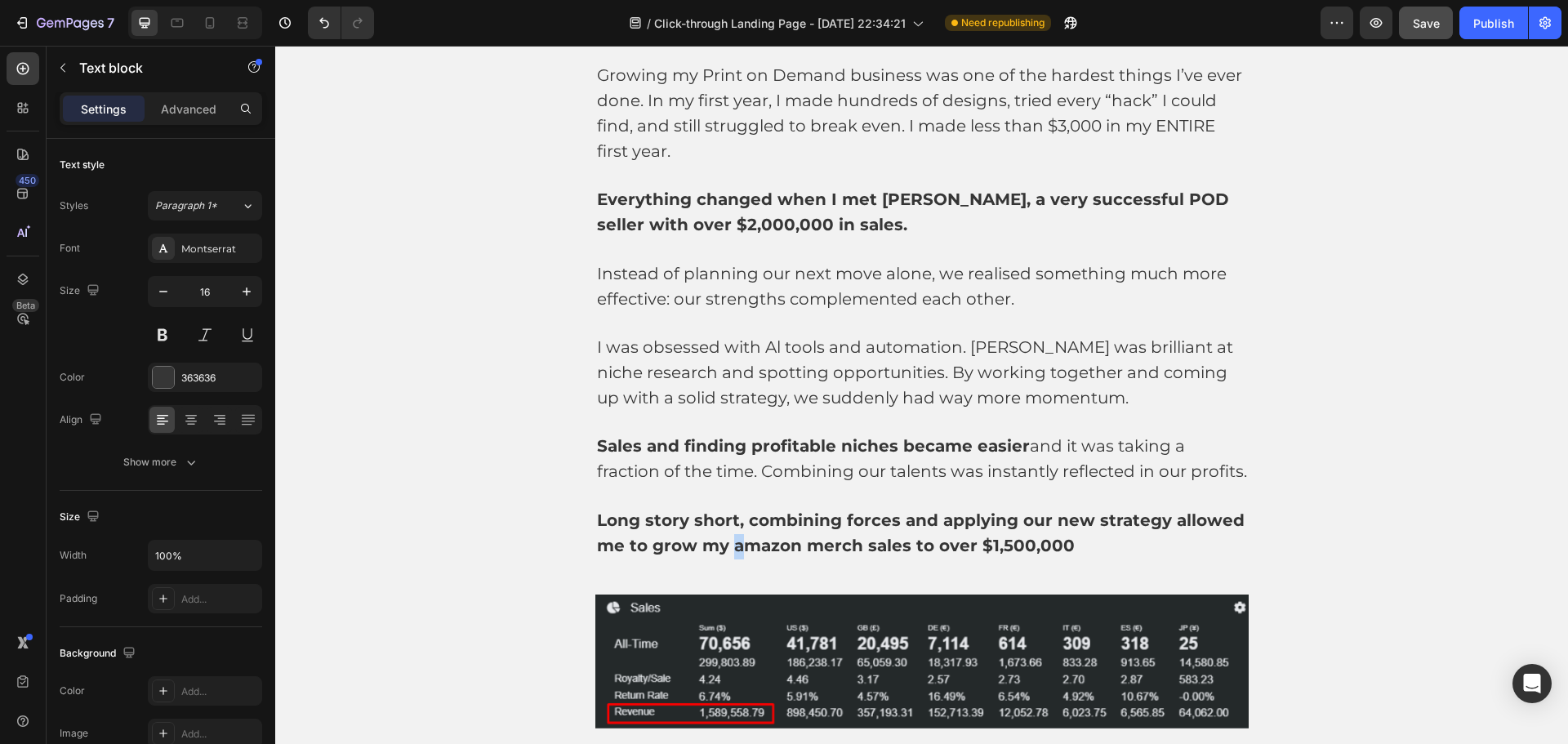
click at [730, 544] on strong "Long story short, combining forces and applying our new strategy allowed me to …" at bounding box center [921, 533] width 647 height 45
drag, startPoint x: 813, startPoint y: 543, endPoint x: 804, endPoint y: 542, distance: 9.1
click at [804, 542] on strong "Long story short, combining forces and applying our new strategy allowed me to …" at bounding box center [921, 533] width 647 height 45
click at [1065, 544] on p "Long story short, combining forces and applying our new strategy allowed me to …" at bounding box center [922, 534] width 650 height 50
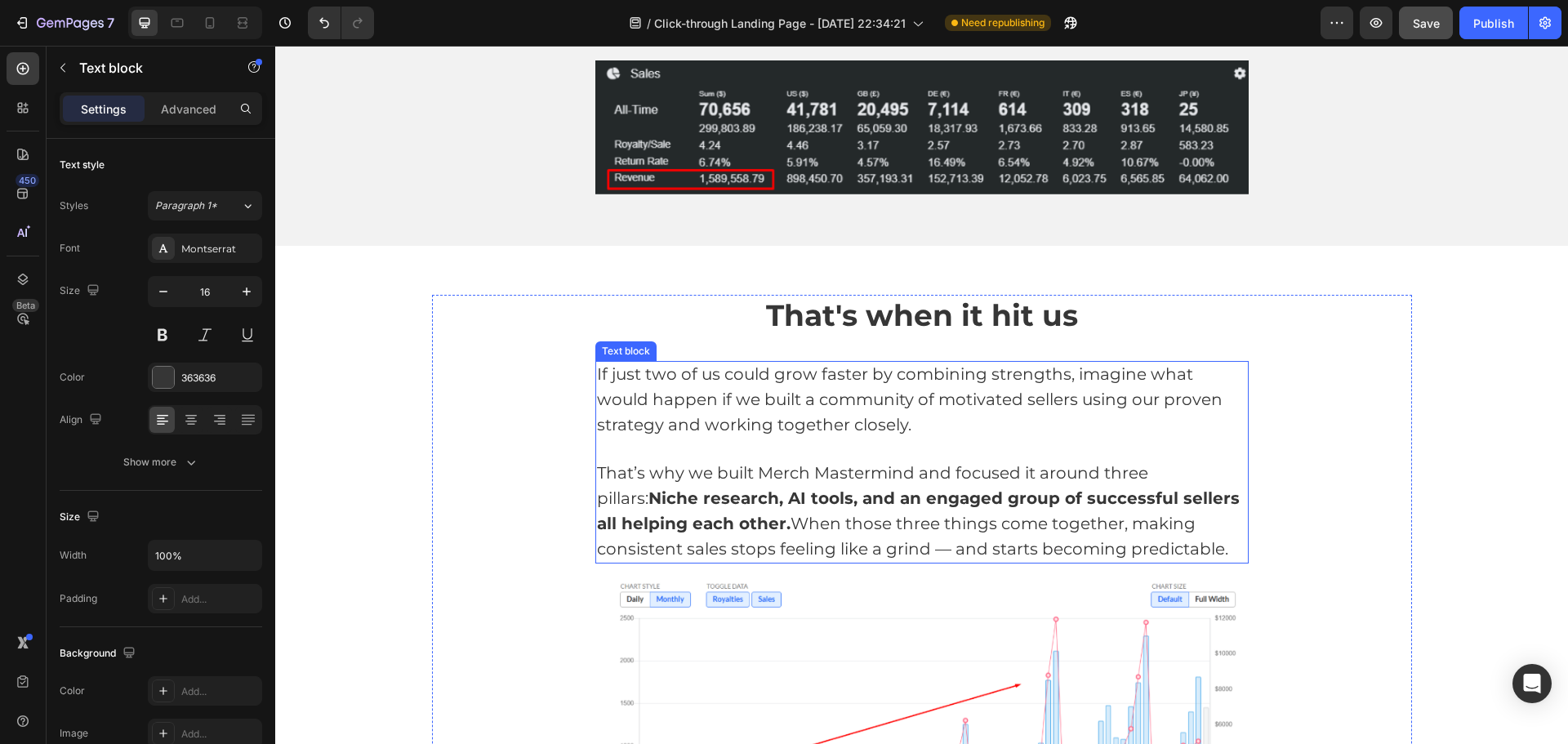
scroll to position [2267, 0]
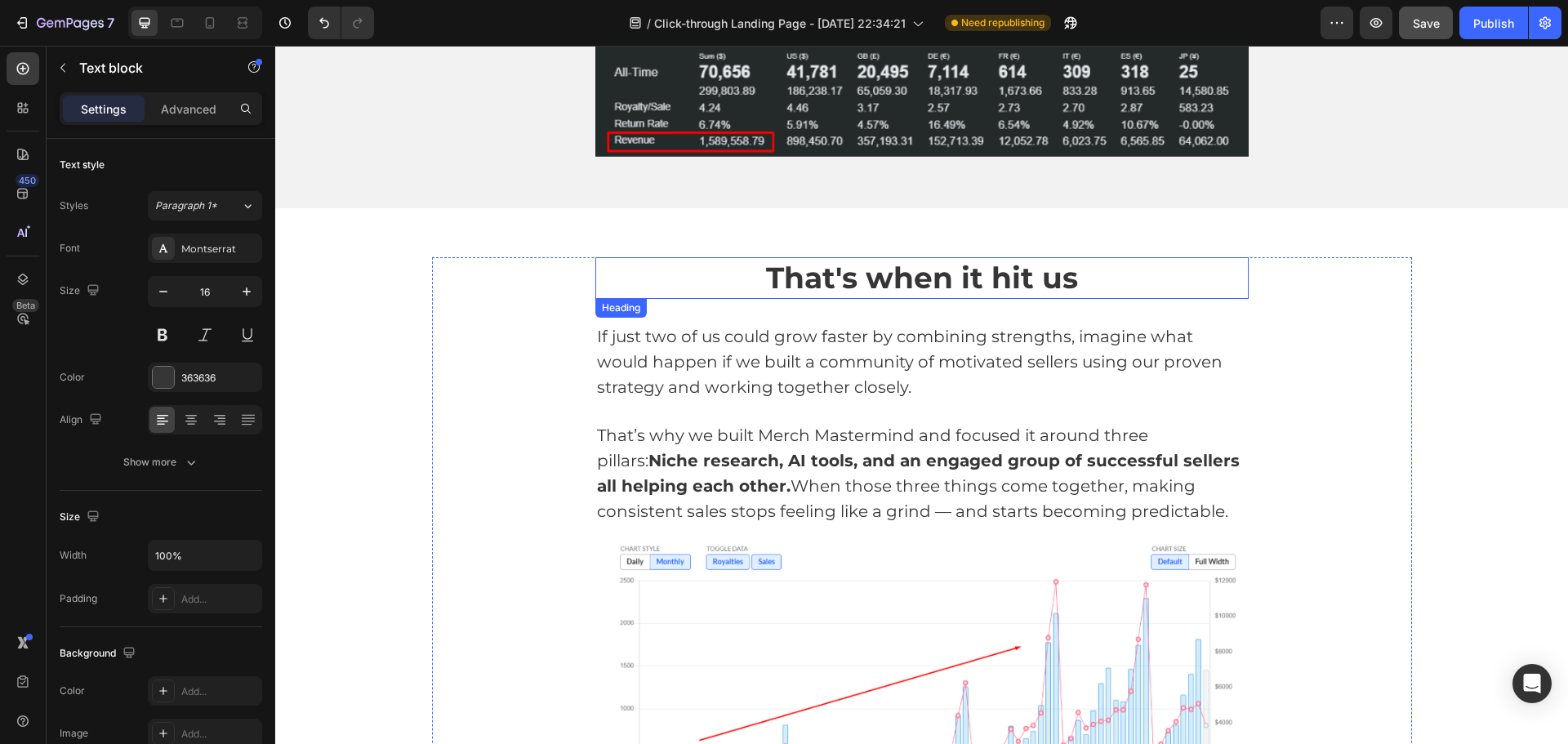
click at [938, 280] on span "That's when it hit us" at bounding box center [922, 277] width 312 height 36
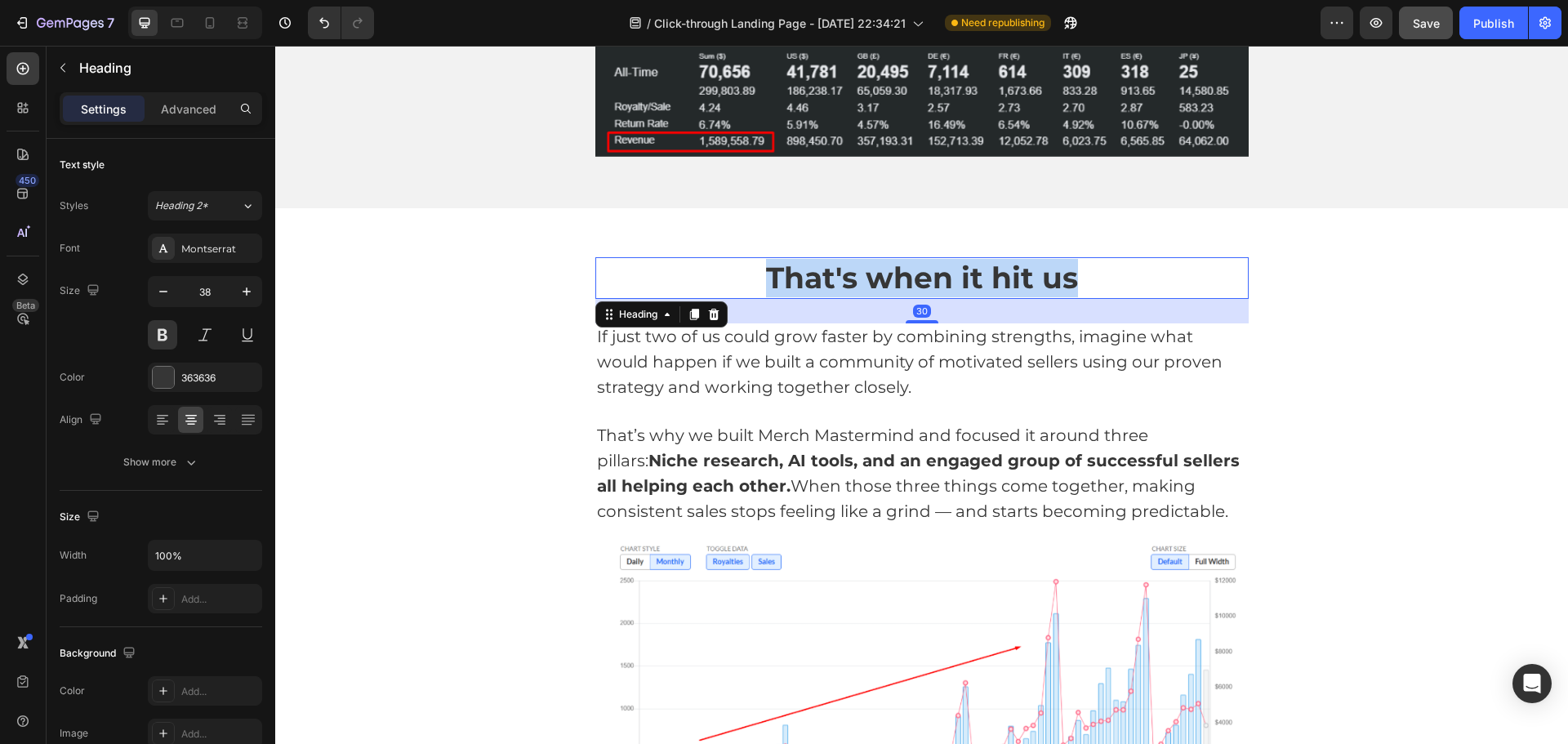
click at [938, 280] on span "That's when it hit us" at bounding box center [922, 277] width 312 height 36
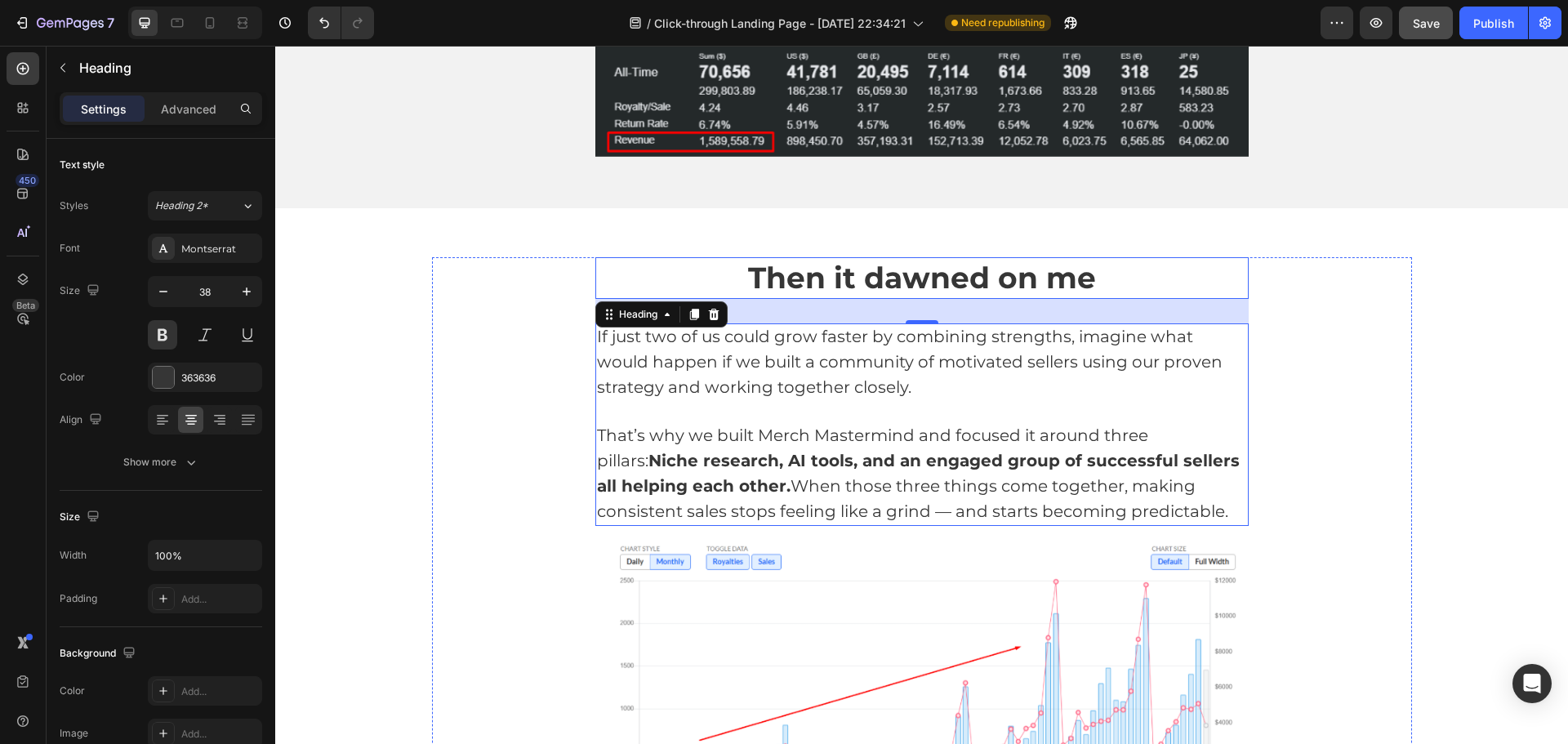
click at [758, 360] on span "If just two of us could grow faster by combining strengths, imagine what would …" at bounding box center [909, 361] width 626 height 70
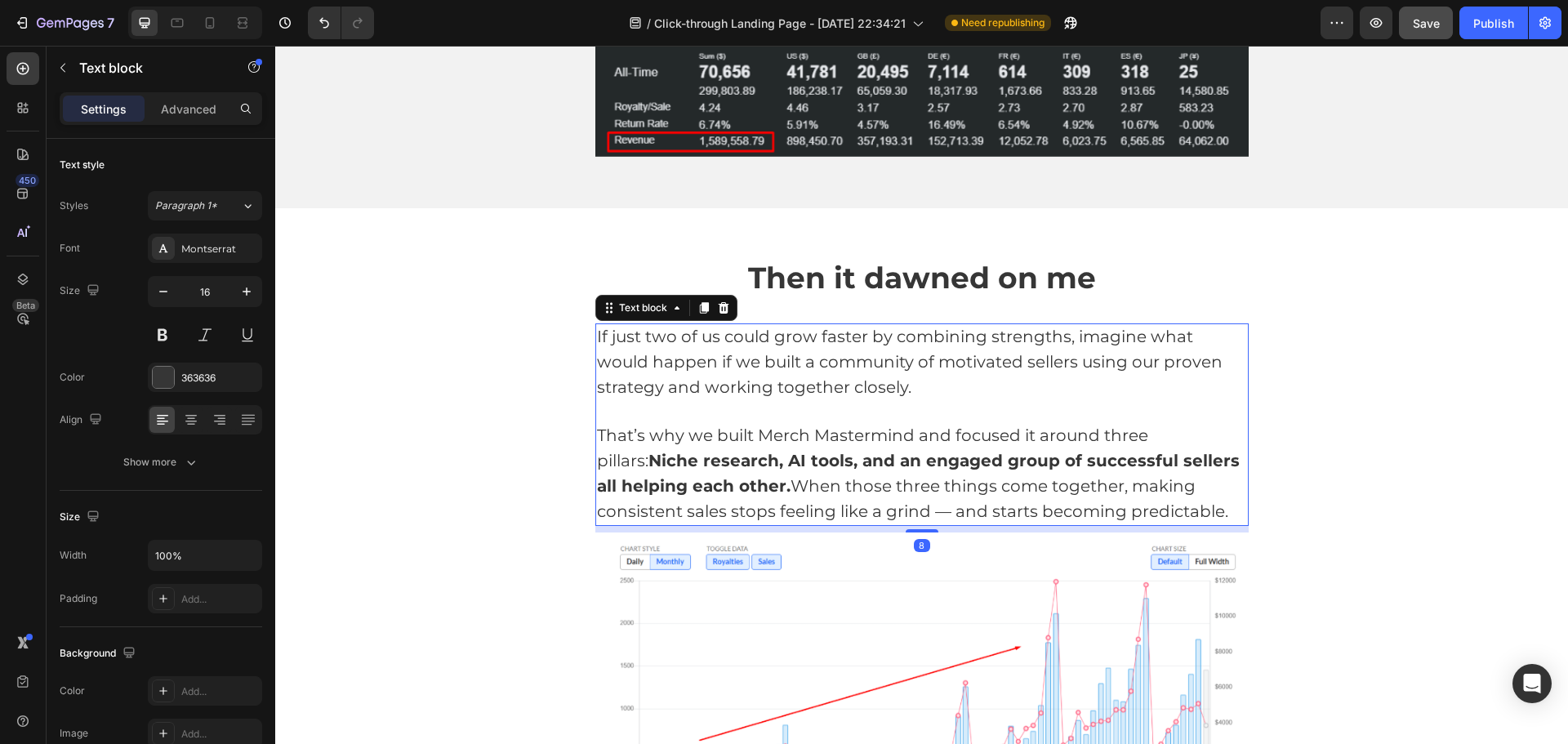
click at [758, 360] on span "If just two of us could grow faster by combining strengths, imagine what would …" at bounding box center [909, 361] width 626 height 70
click at [909, 379] on p "If just two of us could grow faster by combining strengths, imagine what would …" at bounding box center [922, 363] width 650 height 76
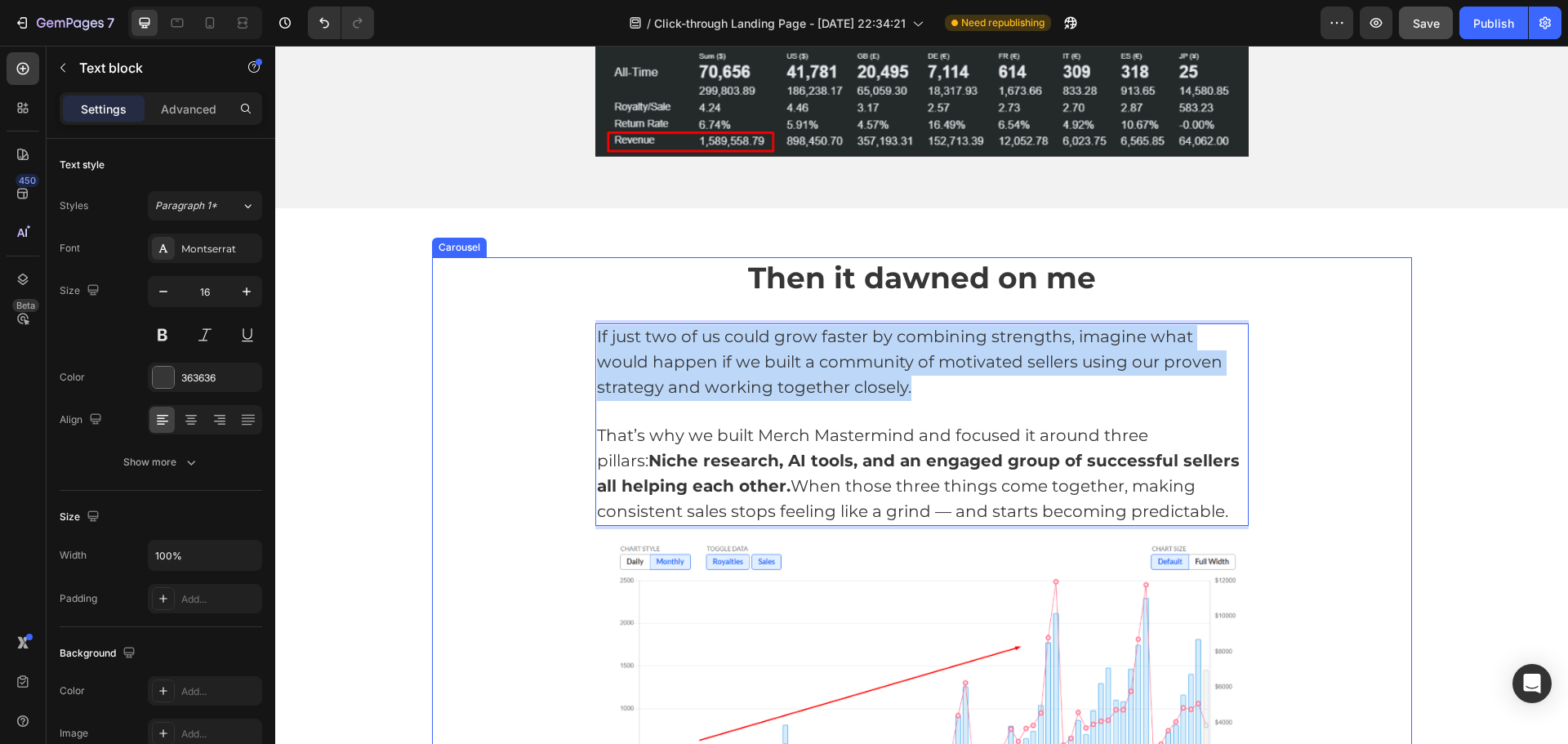
drag, startPoint x: 869, startPoint y: 385, endPoint x: 578, endPoint y: 345, distance: 293.7
click at [578, 345] on div "⁠⁠⁠⁠⁠⁠⁠ Then it dawned on me Heading If just two of us could grow faster by com…" at bounding box center [922, 556] width 980 height 600
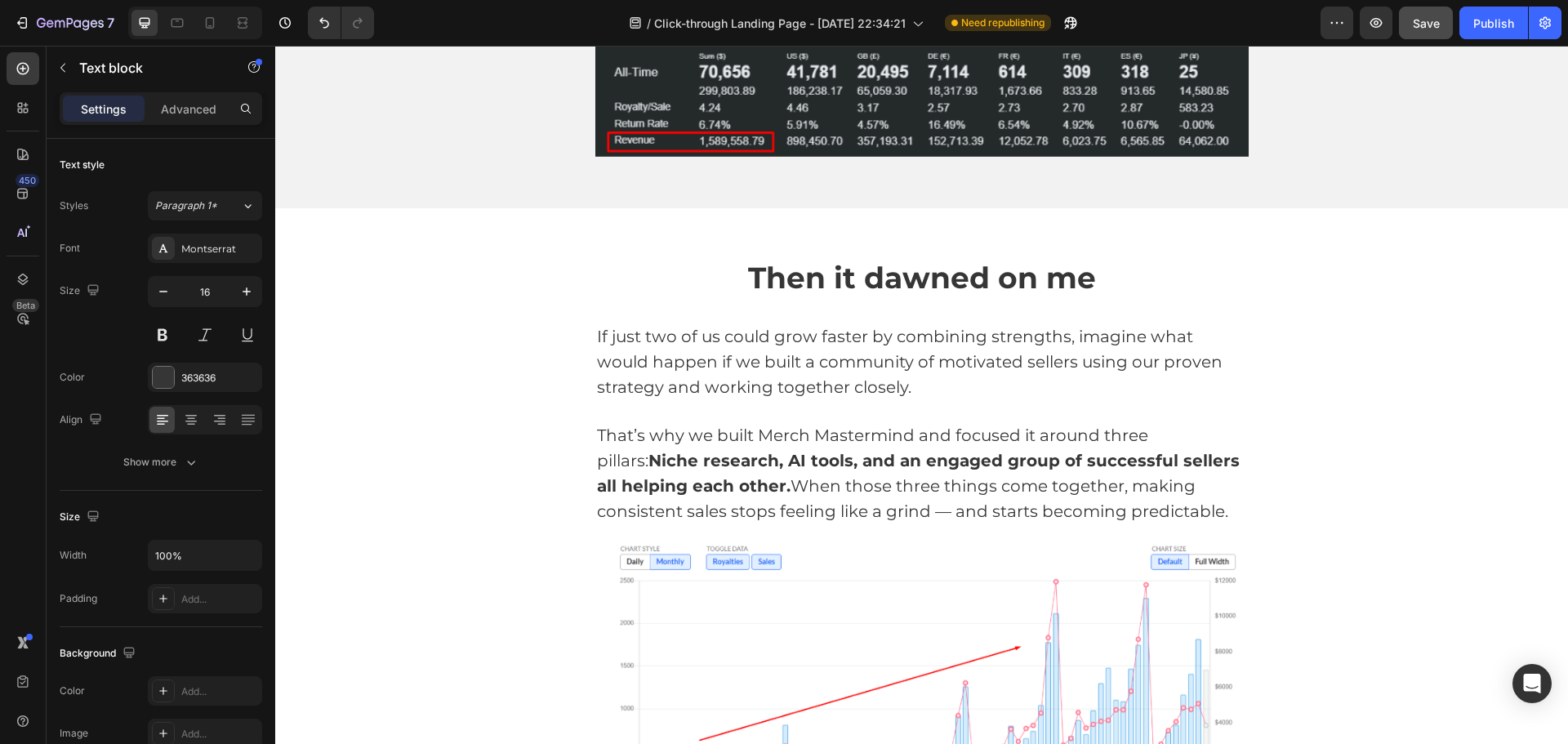
click at [683, 422] on p at bounding box center [922, 412] width 650 height 23
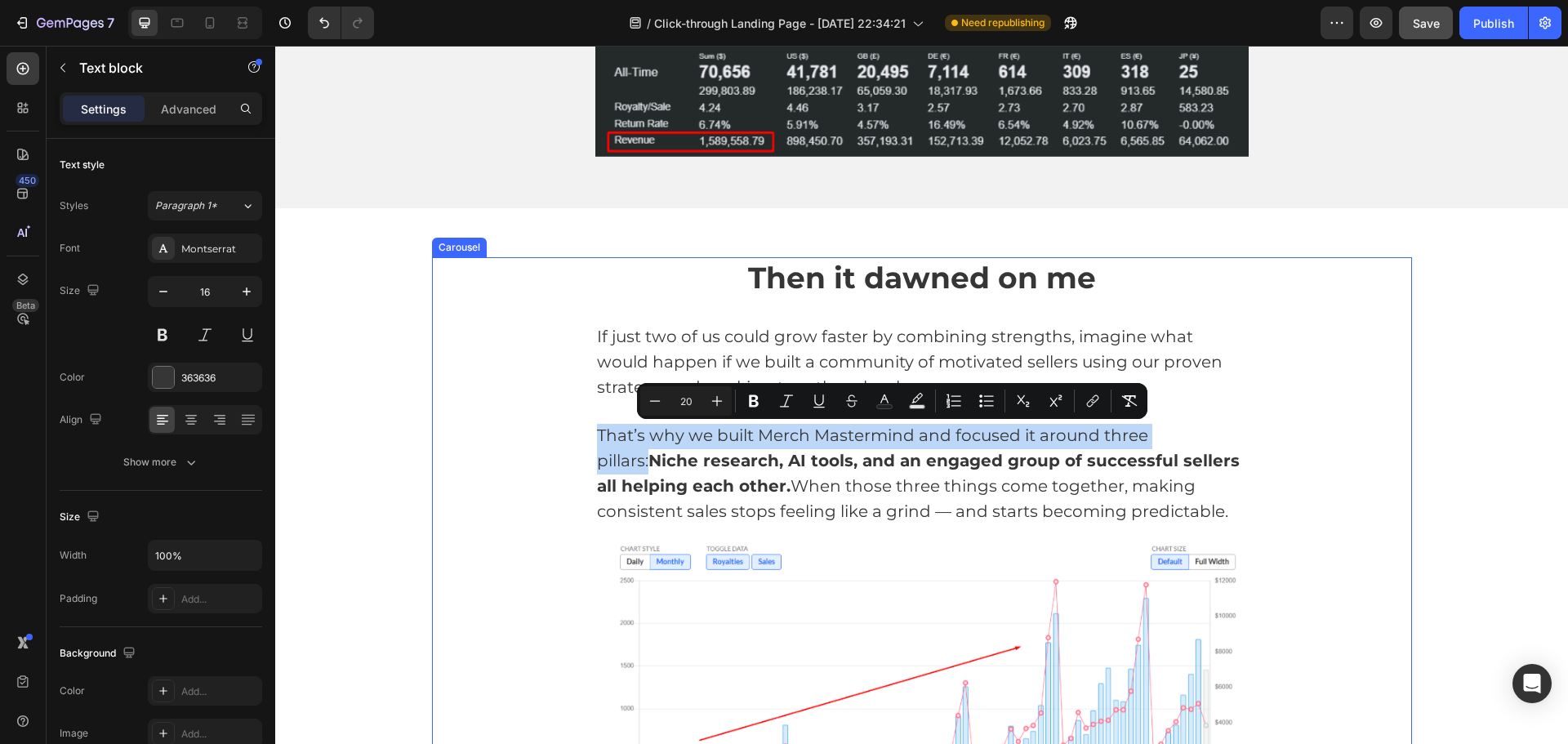
drag, startPoint x: 591, startPoint y: 432, endPoint x: 1243, endPoint y: 441, distance: 652.1
click at [1243, 441] on div "Then it dawned on me Heading If just two of us could grow faster by combining s…" at bounding box center [922, 556] width 980 height 600
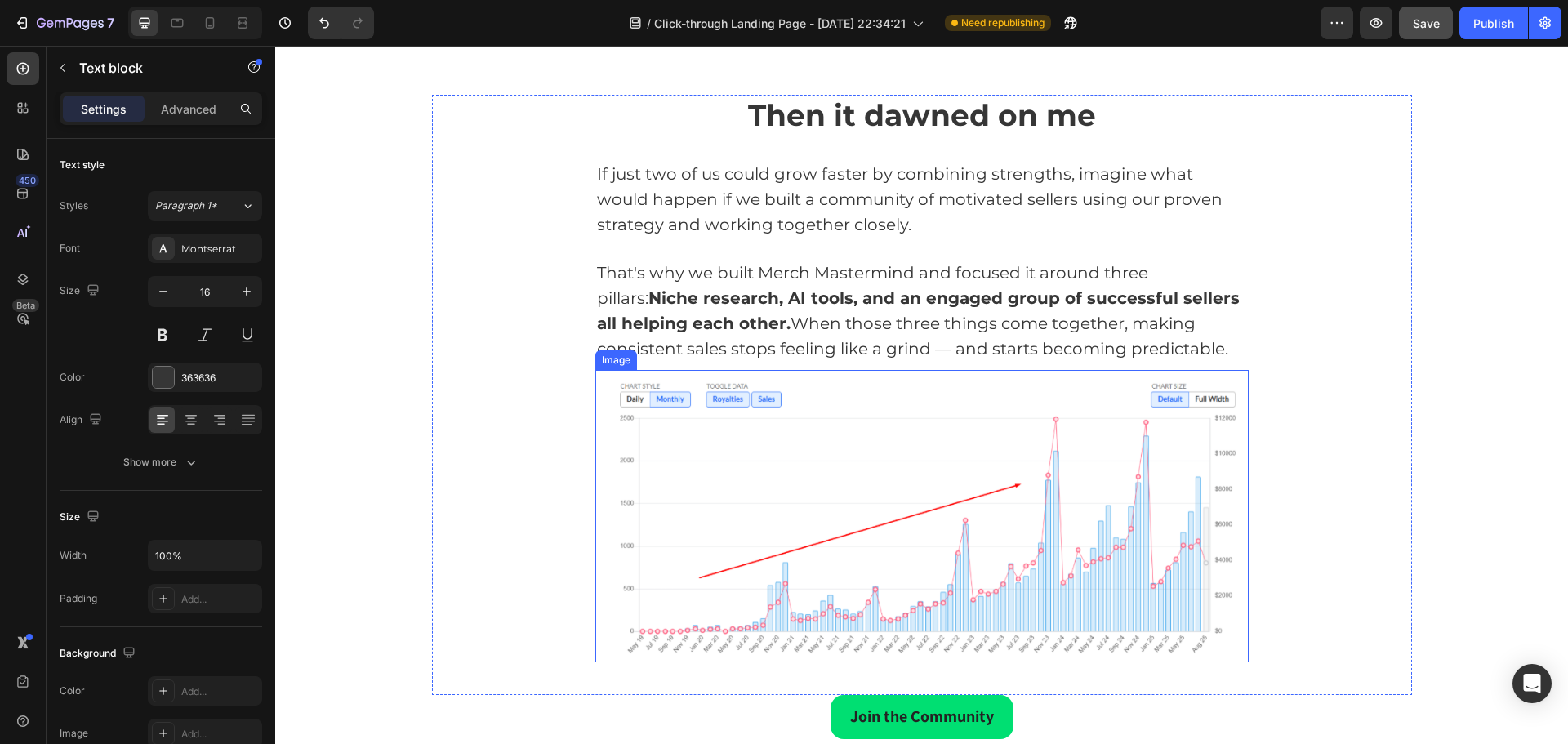
scroll to position [2430, 0]
click at [1132, 328] on span "That's why we built Merch Mastermind and focused it around three pillars: Niche…" at bounding box center [918, 309] width 643 height 95
click at [1206, 283] on p "That's why we built Merch Mastermind and focused it around three pillars: Niche…" at bounding box center [922, 311] width 650 height 101
click at [995, 340] on span "That's why we built Merch Mastermind and focused it around three pillars: Niche…" at bounding box center [918, 309] width 643 height 95
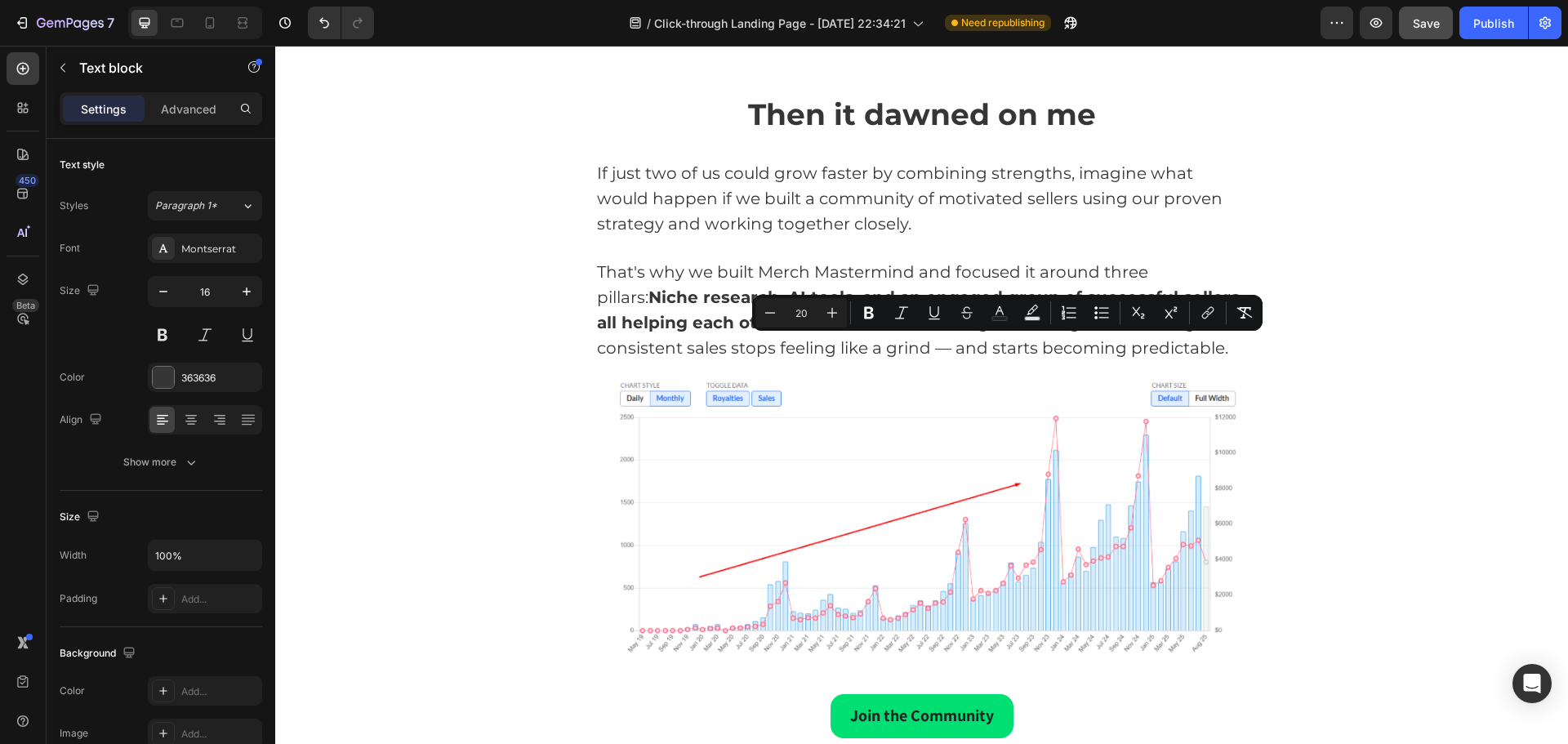
click at [829, 332] on p "That's why we built Merch Mastermind and focused it around three pillars: Niche…" at bounding box center [922, 311] width 650 height 101
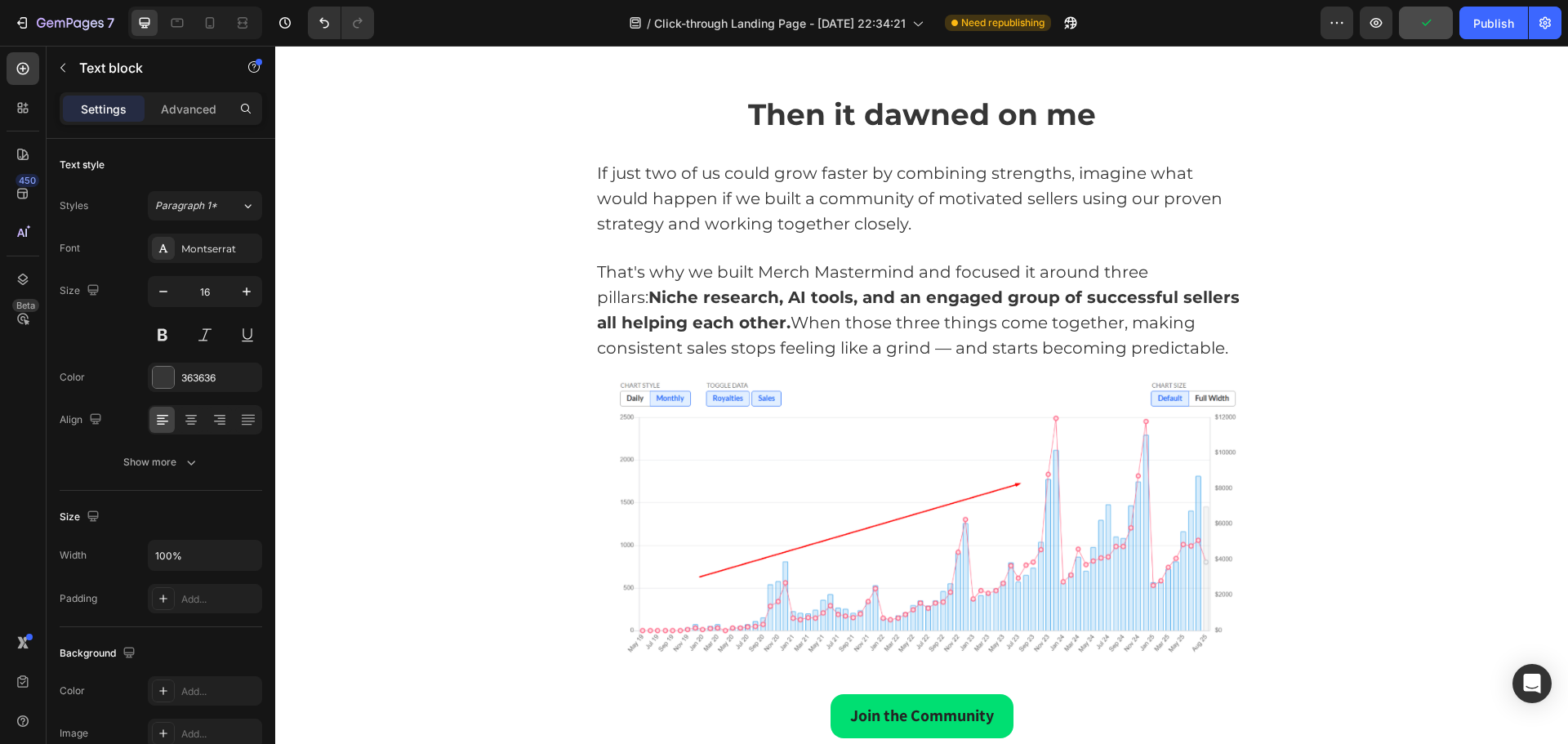
drag, startPoint x: 769, startPoint y: 329, endPoint x: 1215, endPoint y: 343, distance: 446.2
click at [1220, 345] on p "That's why we built Merch Mastermind and focused it around three pillars: Niche…" at bounding box center [922, 311] width 650 height 101
drag, startPoint x: 1116, startPoint y: 267, endPoint x: 1392, endPoint y: 320, distance: 281.0
click at [1116, 267] on span "That's why we built Merch Mastermind and focused it around three pillars: Niche…" at bounding box center [918, 309] width 643 height 95
click at [1169, 165] on span "If just two of us could grow faster by combining strengths, imagine what would …" at bounding box center [909, 198] width 626 height 70
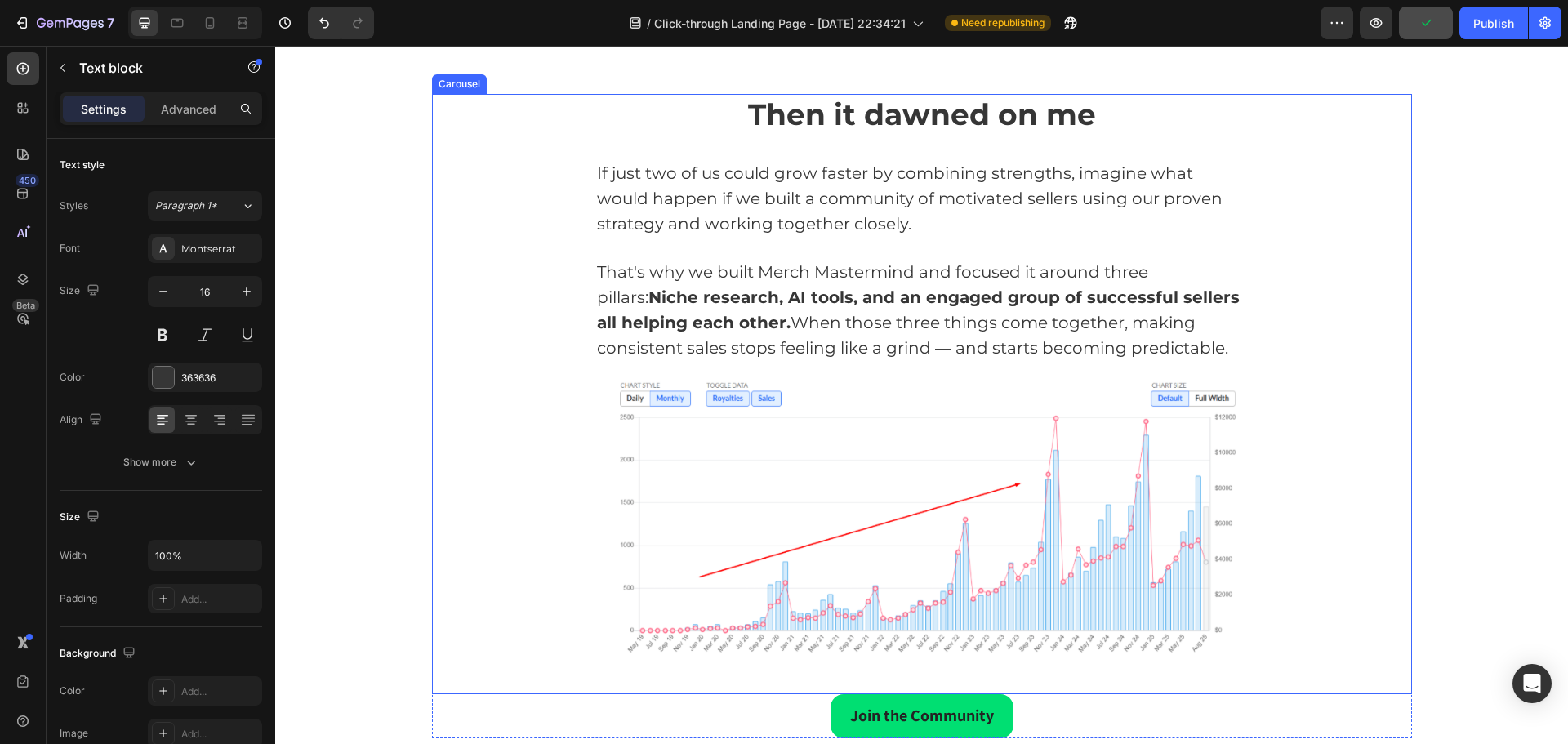
click at [1338, 219] on div "Then it dawned on me Heading If just two of us could grow faster by combining s…" at bounding box center [922, 393] width 980 height 600
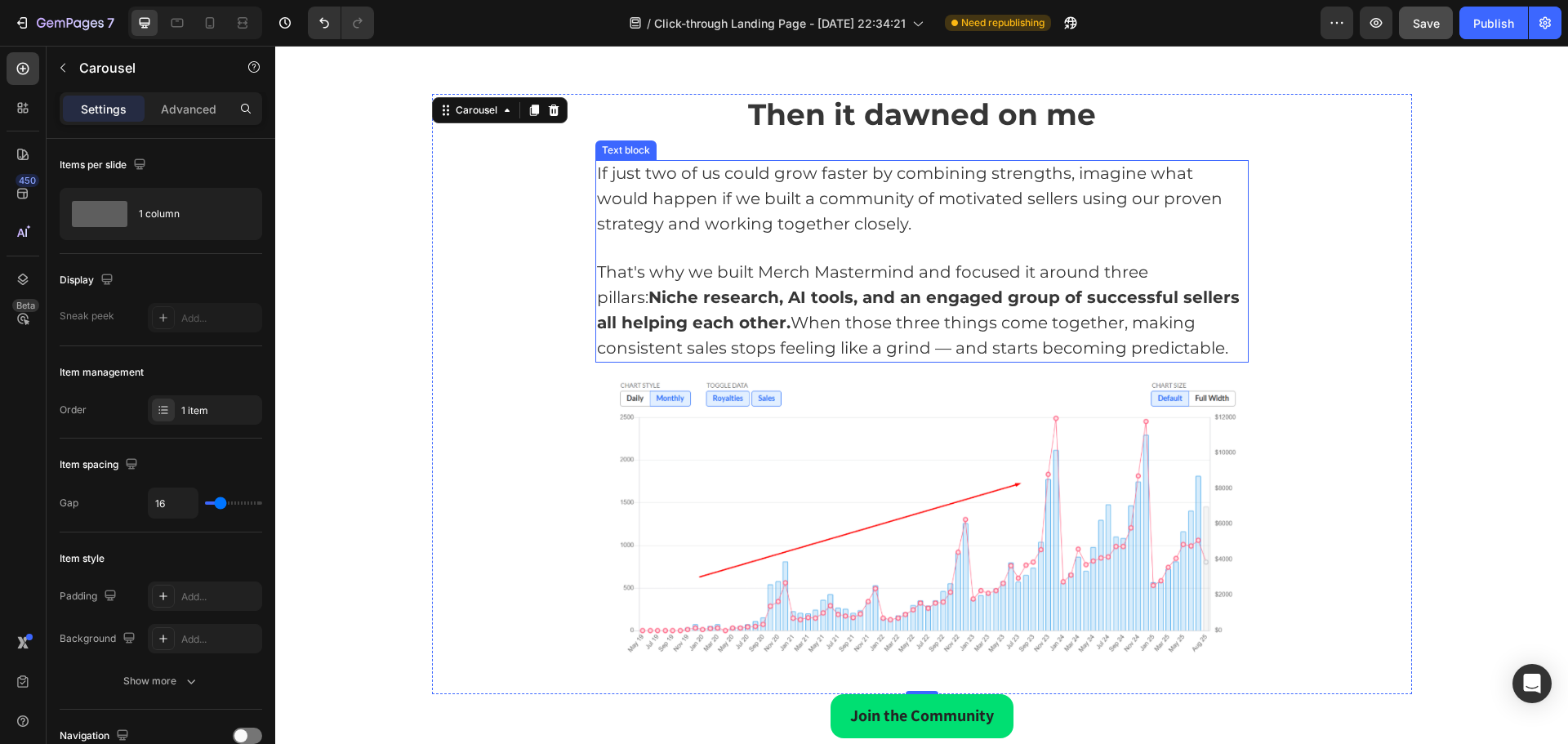
click at [1273, 249] on div "Then it dawned on me Heading If just two of us could grow faster by combining s…" at bounding box center [922, 393] width 980 height 600
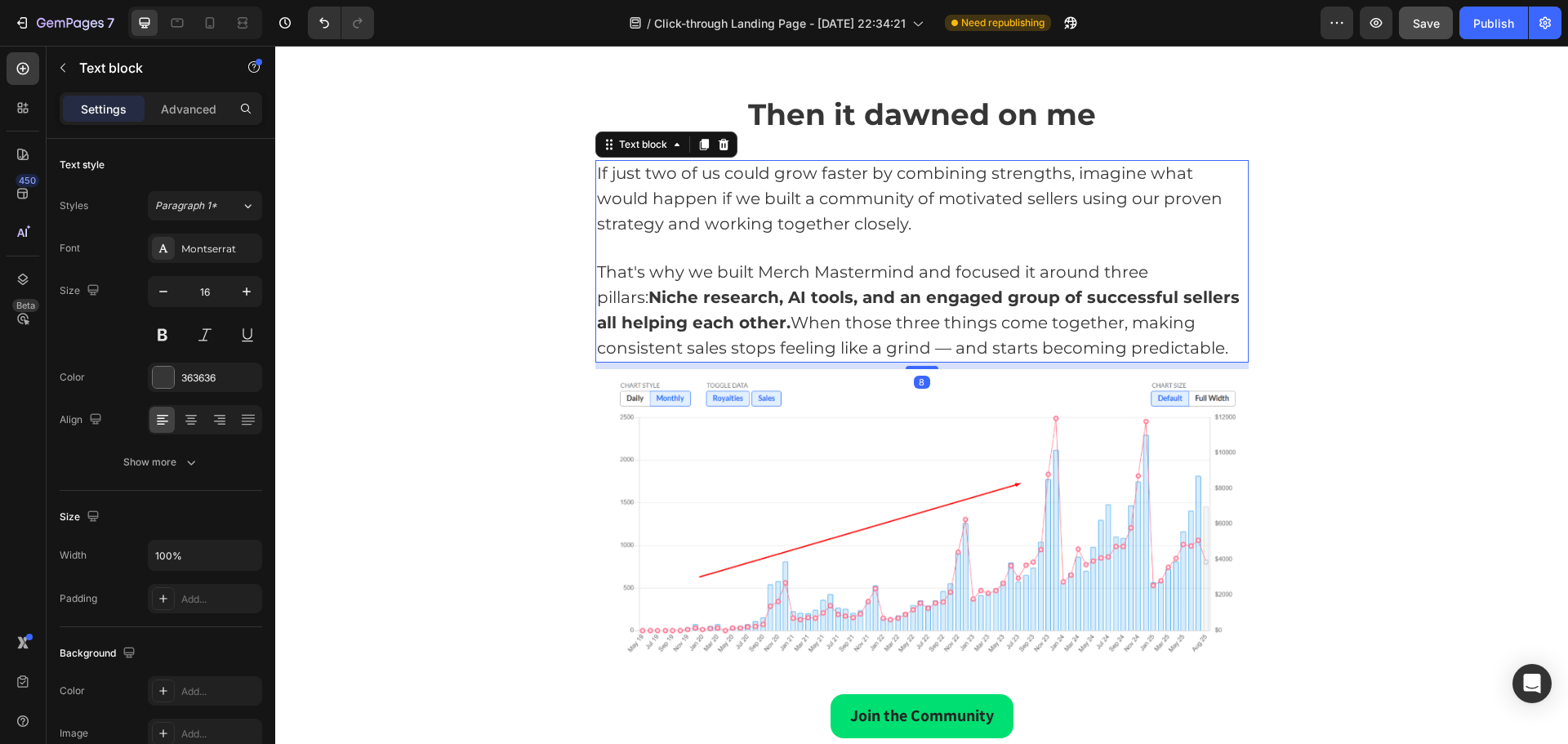
click at [1197, 246] on p "Rich Text Editor. Editing area: main" at bounding box center [922, 248] width 650 height 23
click at [699, 144] on icon at bounding box center [704, 144] width 9 height 11
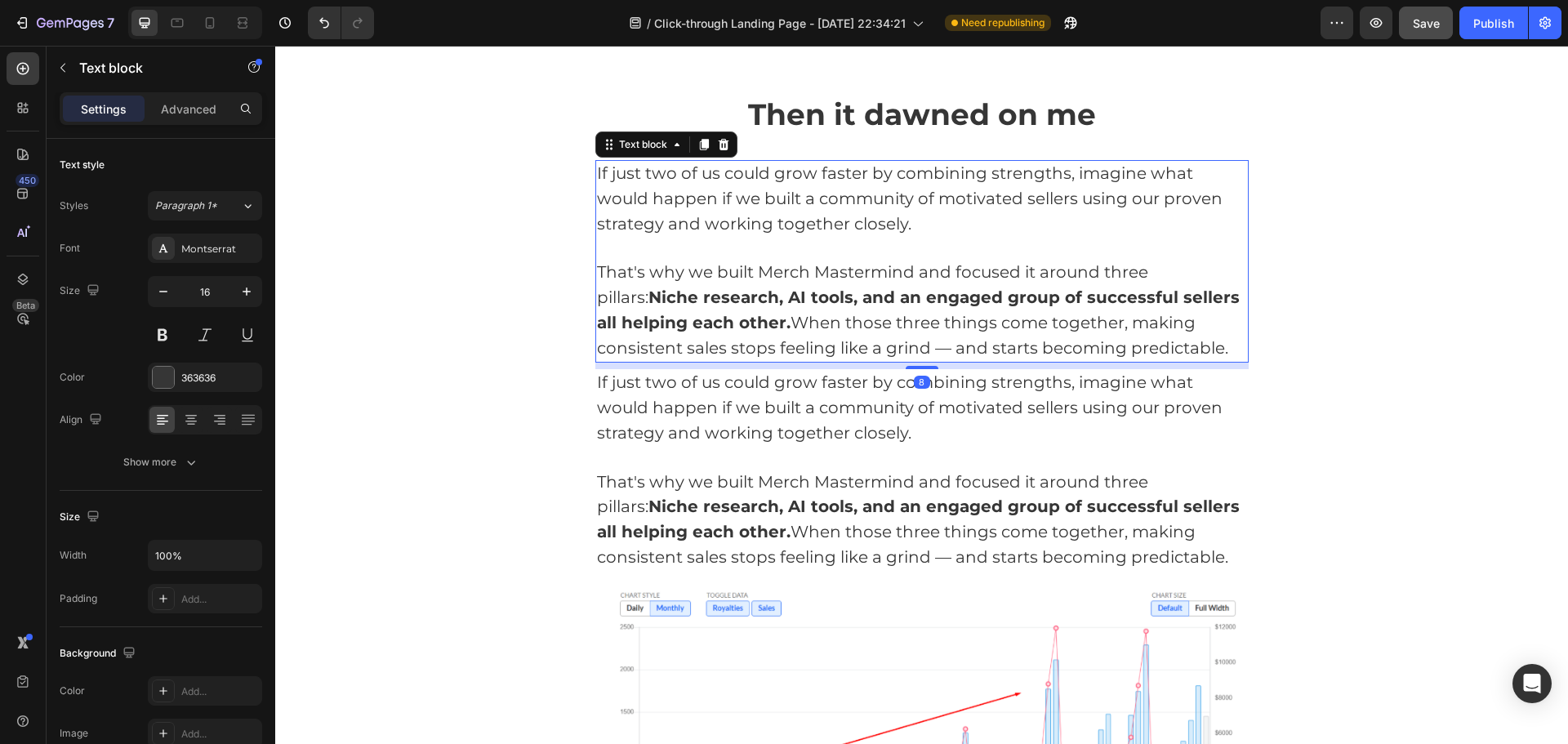
click at [1013, 299] on strong "Niche research, AI tools, and an engaged group of successful sellers all helpin…" at bounding box center [918, 310] width 643 height 45
click at [1056, 327] on span "That's why we built Merch Mastermind and focused it around three pillars: Niche…" at bounding box center [918, 309] width 643 height 95
click at [1160, 324] on span "That's why we built Merch Mastermind and focused it around three pillars: Niche…" at bounding box center [918, 309] width 643 height 95
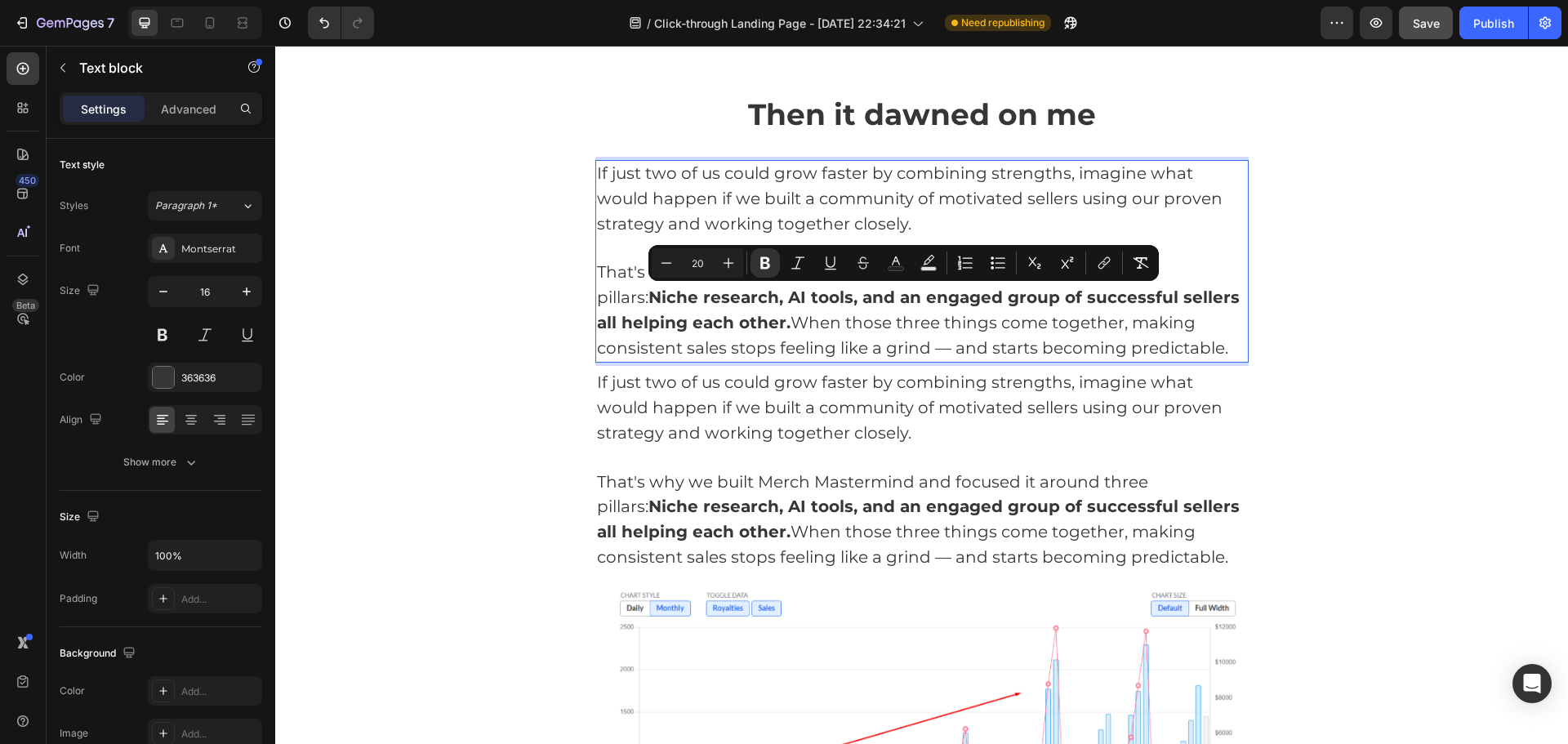
drag, startPoint x: 1220, startPoint y: 346, endPoint x: 593, endPoint y: 294, distance: 629.2
click at [597, 294] on p "That's why we built Merch Mastermind and focused it around three pillars: Niche…" at bounding box center [922, 311] width 650 height 101
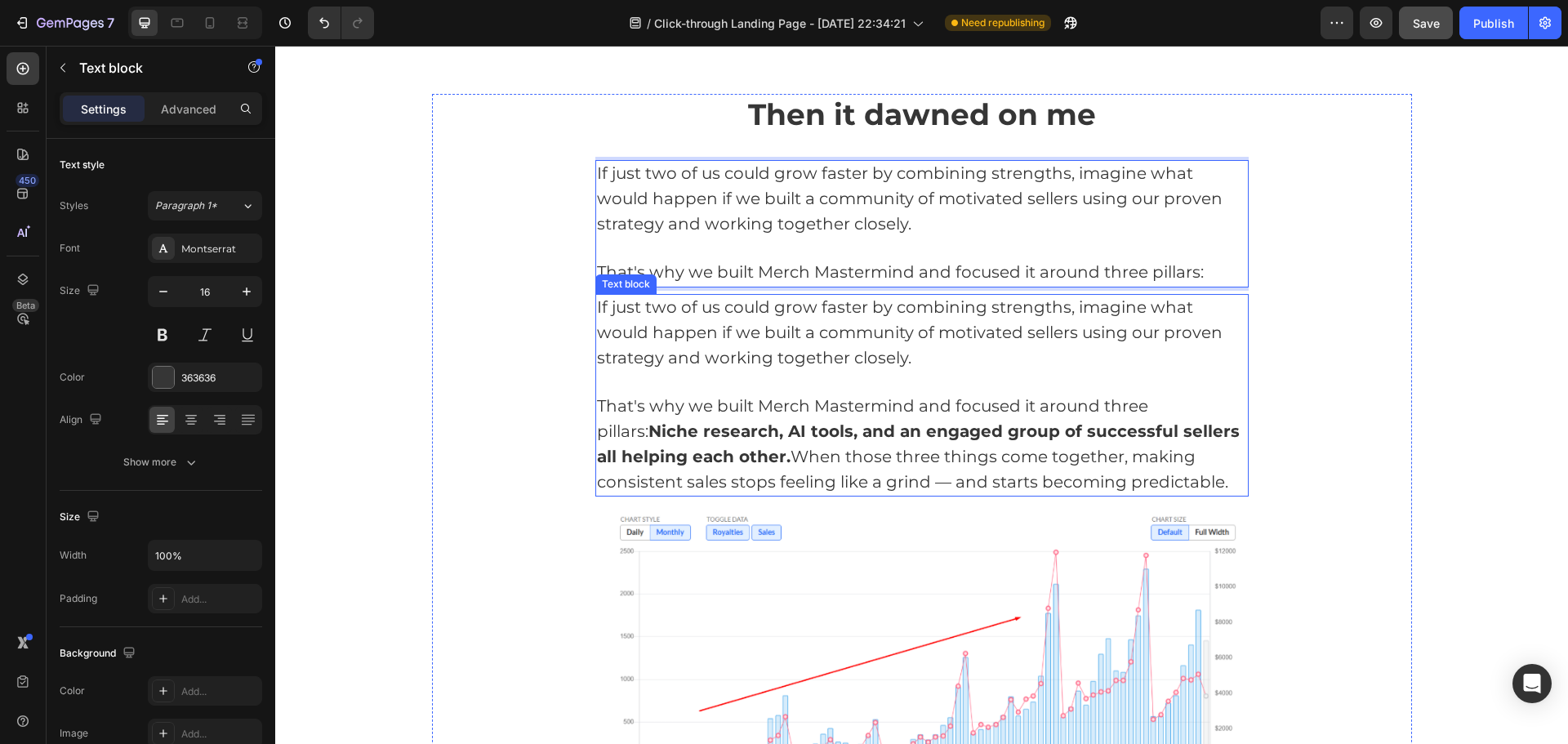
click at [709, 346] on p "If just two of us could grow faster by combining strengths, imagine what would …" at bounding box center [922, 333] width 650 height 76
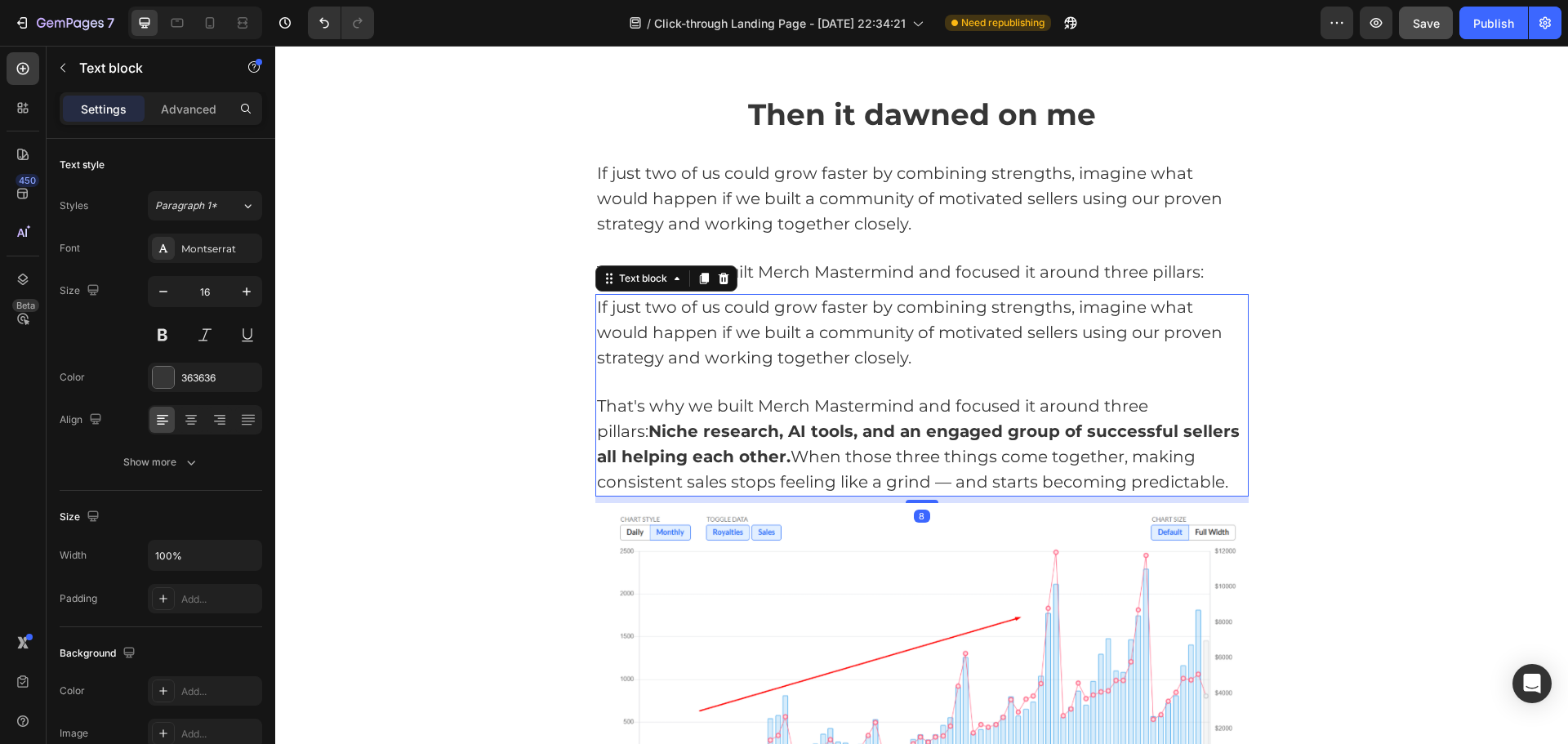
click at [709, 346] on p "If just two of us could grow faster by combining strengths, imagine what would …" at bounding box center [922, 333] width 650 height 76
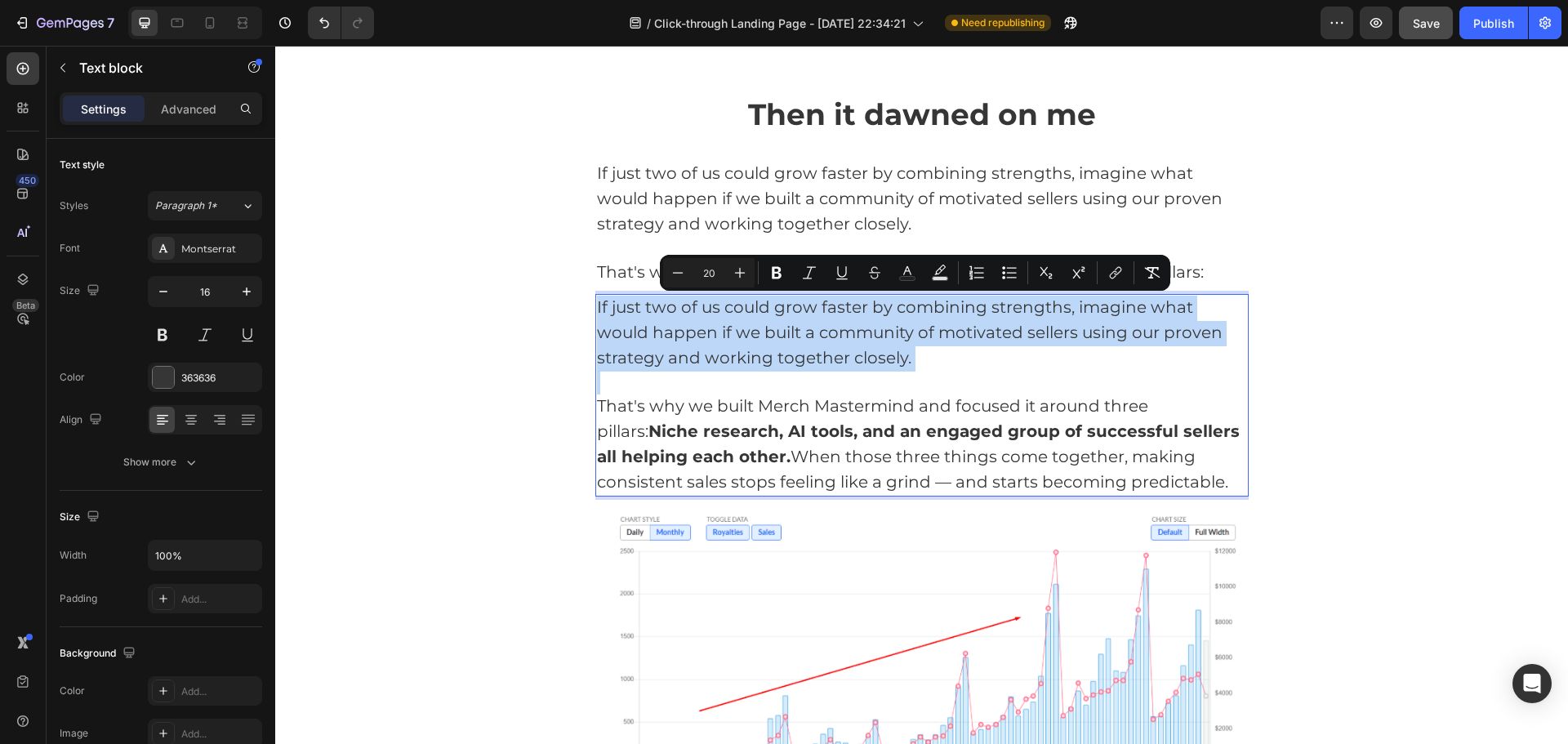
click at [1010, 412] on span "That's why we built Merch Mastermind and focused it around three pillars: Niche…" at bounding box center [918, 443] width 643 height 95
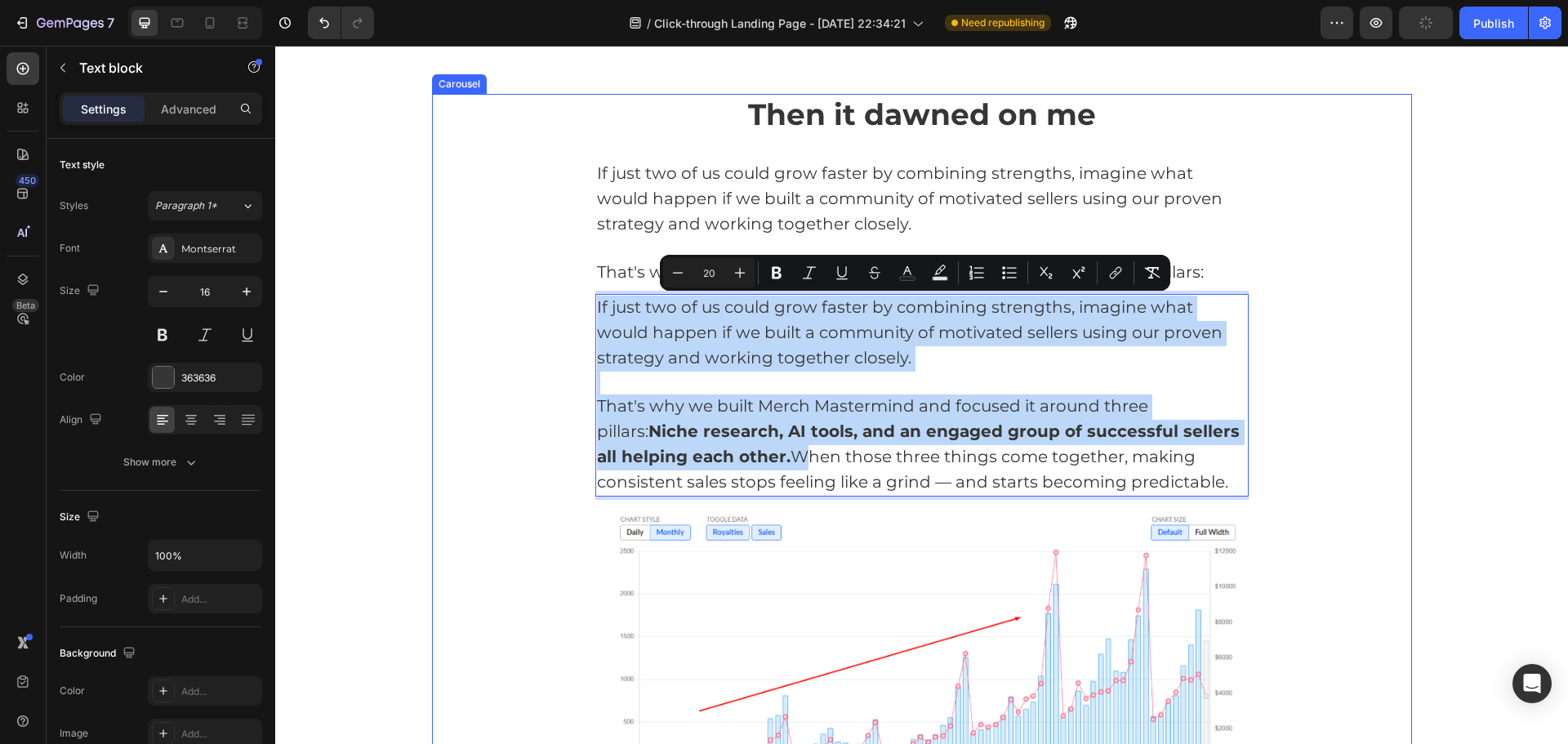
drag, startPoint x: 764, startPoint y: 452, endPoint x: 573, endPoint y: 297, distance: 246.0
click at [573, 297] on div "Then it dawned on me Heading If just two of us could grow faster by combining s…" at bounding box center [922, 460] width 980 height 734
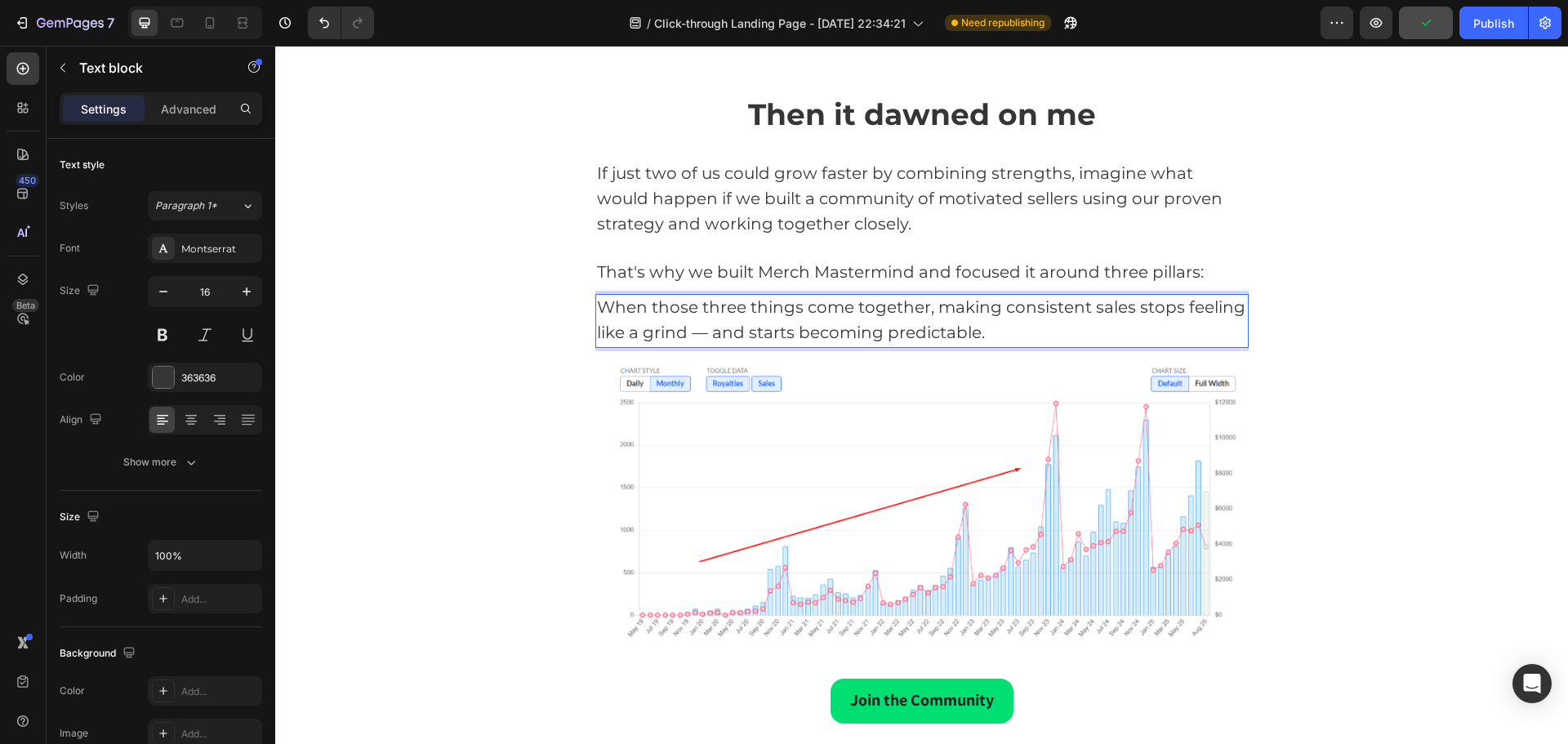
click at [644, 332] on span "When those three things come together, making consistent sales stops feeling li…" at bounding box center [921, 320] width 648 height 45
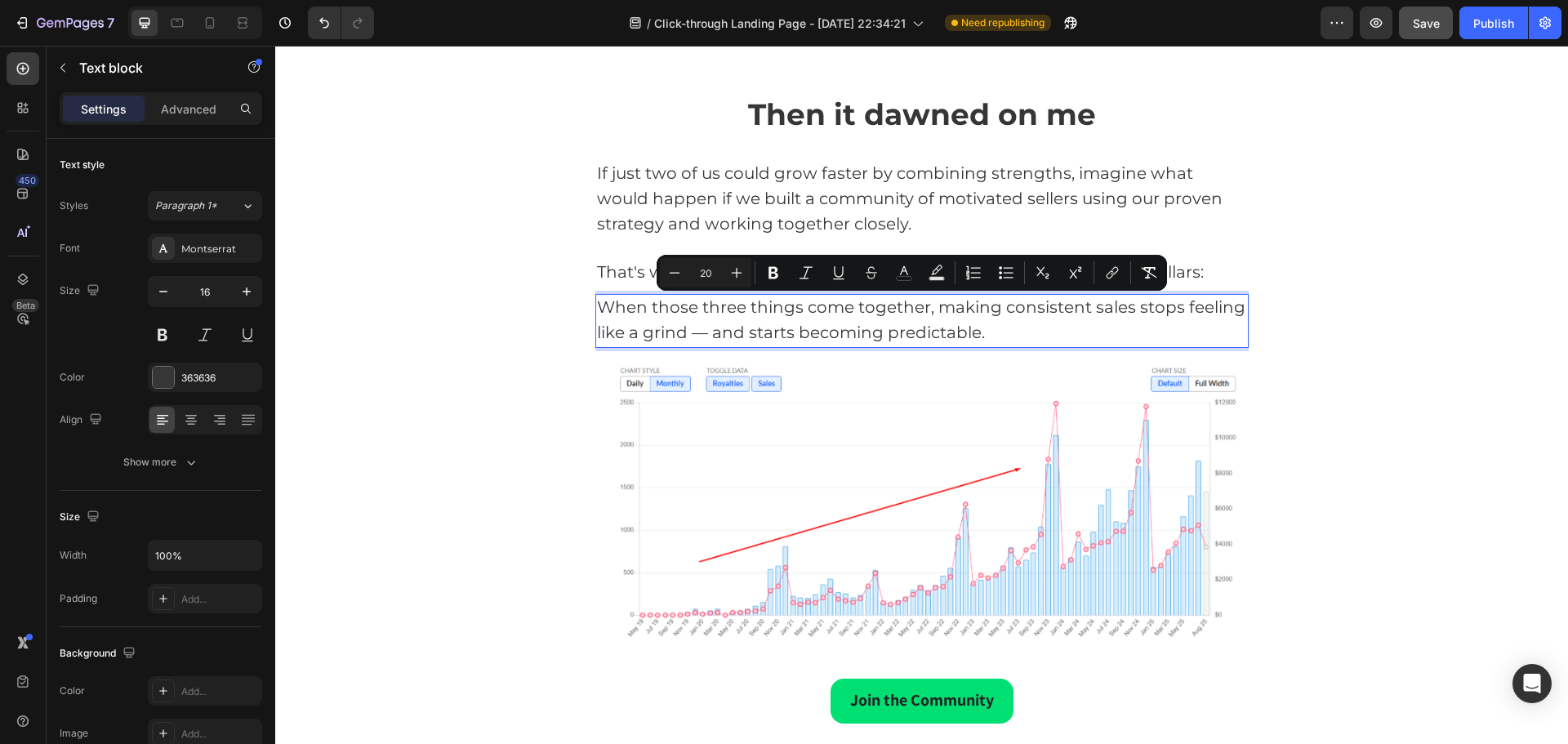
click at [1011, 333] on p "When those three things come together, making consistent sales stops feeling li…" at bounding box center [922, 321] width 650 height 50
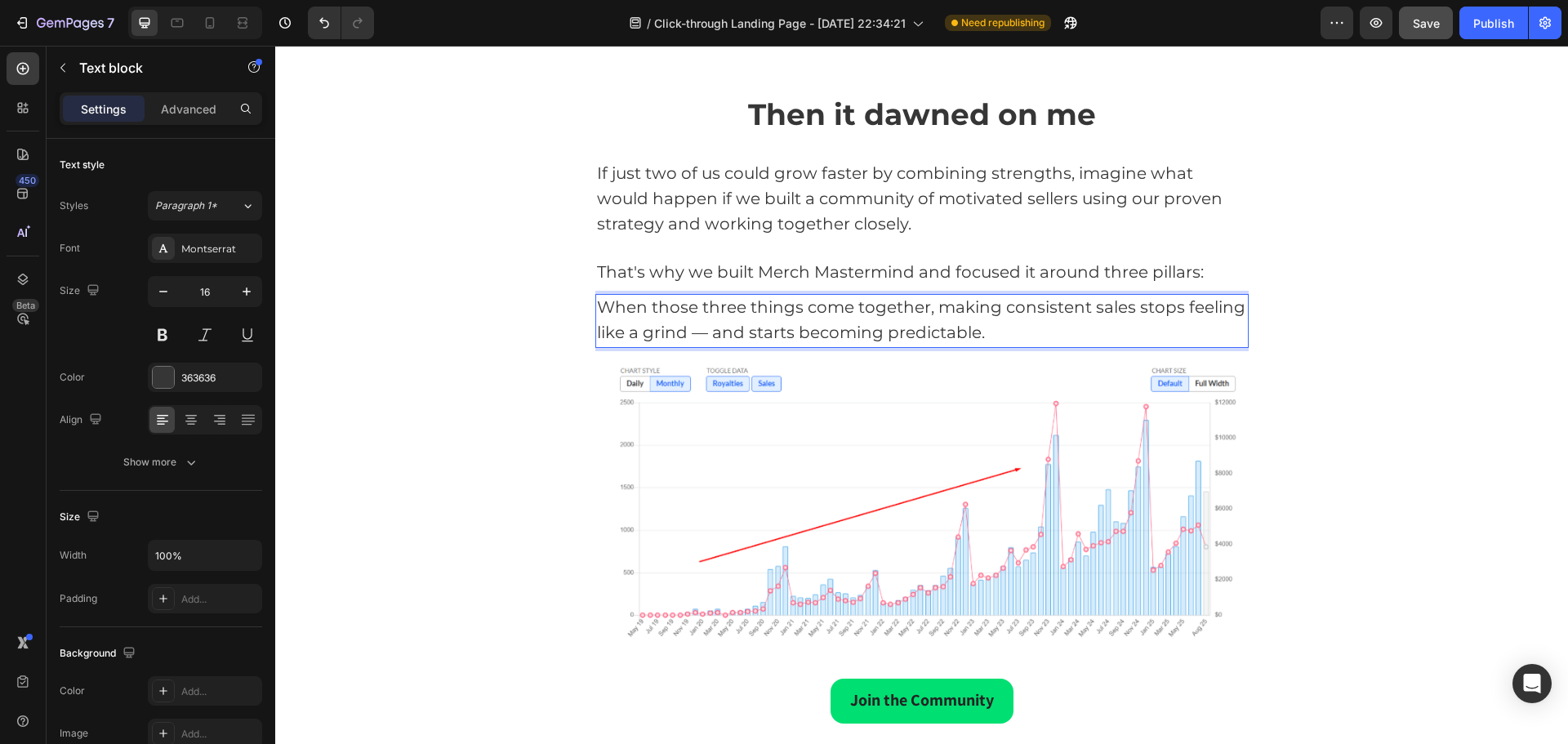
click at [928, 327] on span "When those three things come together, making consistent sales stops feeling li…" at bounding box center [921, 320] width 648 height 45
click at [928, 326] on span "When those three things come together, making consistent sales stops feeling li…" at bounding box center [921, 320] width 648 height 45
click at [839, 305] on span "When those three things come together, making consistent sales stopped feeling …" at bounding box center [903, 320] width 613 height 45
click at [813, 306] on span "When those three things come together, making consistent sales stopped feeling …" at bounding box center [903, 320] width 613 height 45
click at [1070, 337] on p "When those three things came together, making consistent sales stopped feeling …" at bounding box center [922, 321] width 650 height 50
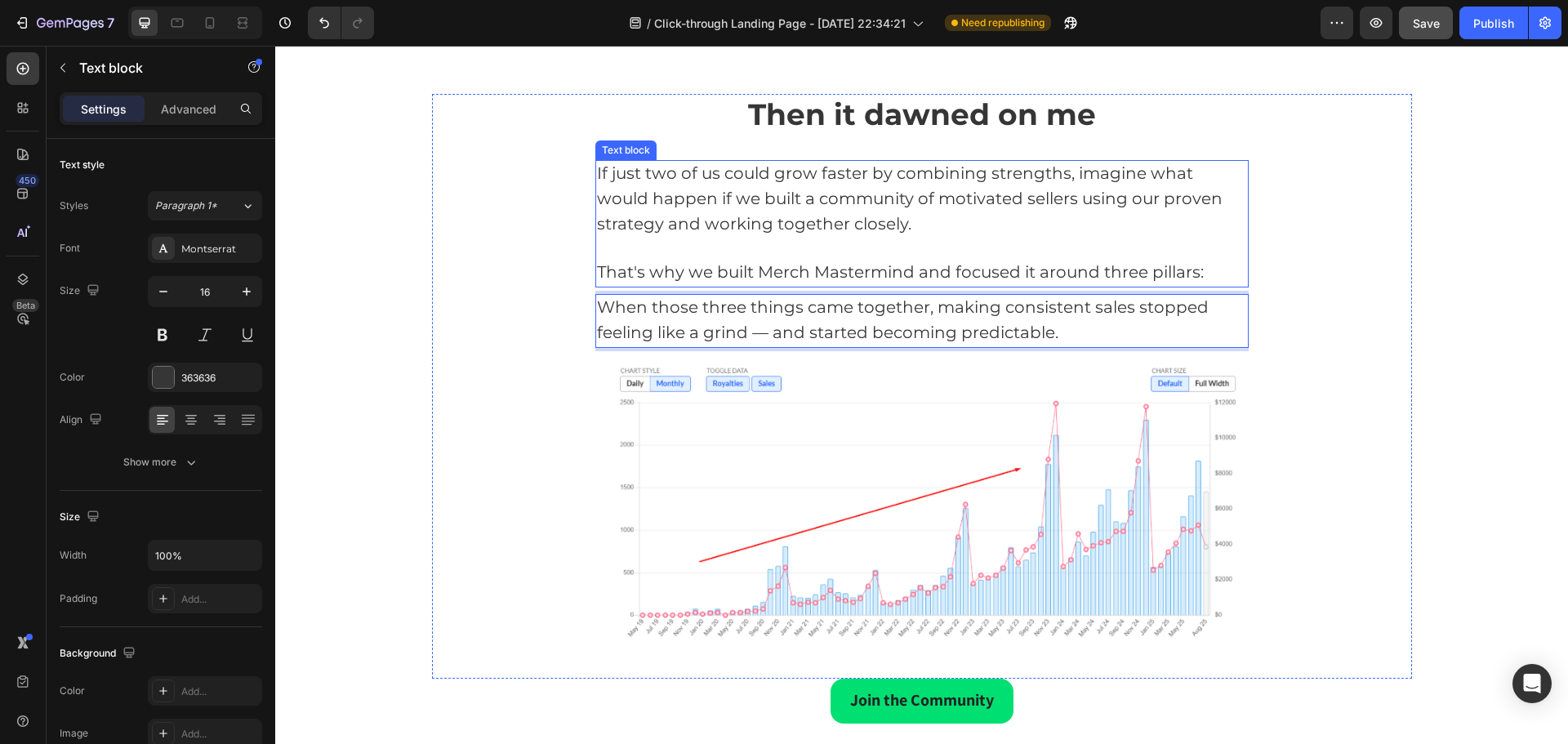
click at [1080, 273] on span "That's why we built Merch Mastermind and focused it around three pillars:" at bounding box center [900, 272] width 607 height 20
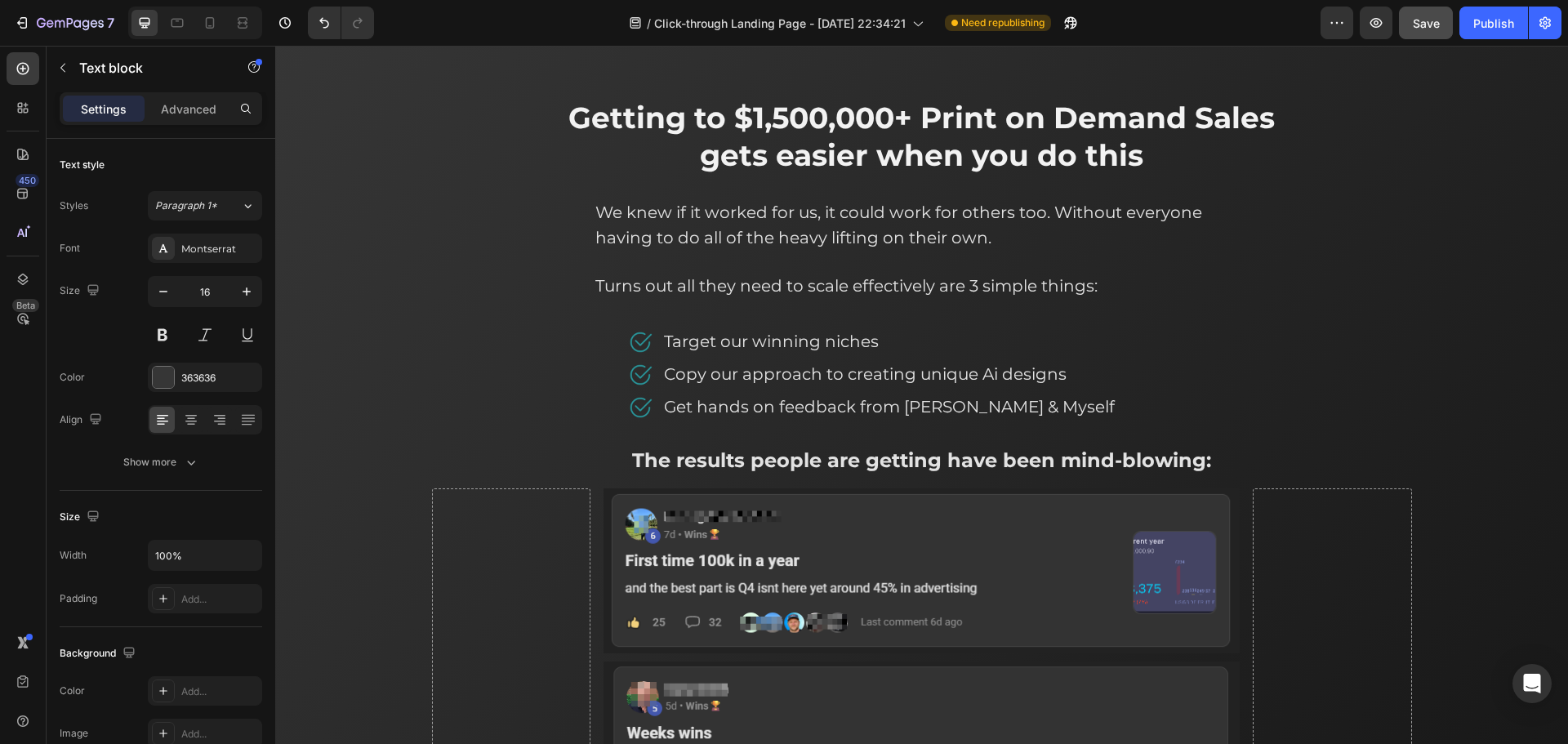
scroll to position [3165, 0]
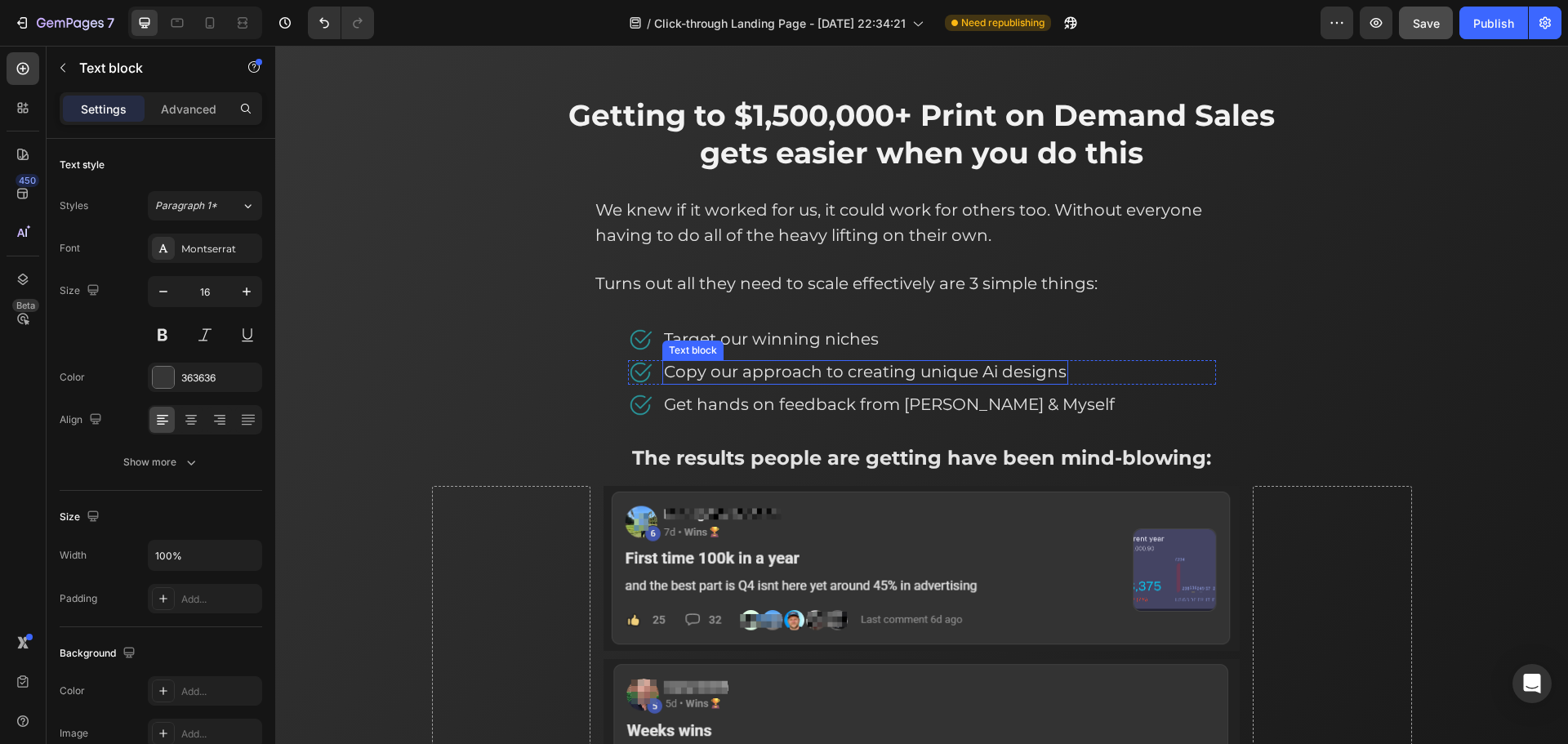
click at [1030, 366] on span "Copy our approach to creating unique Ai designs" at bounding box center [865, 372] width 403 height 20
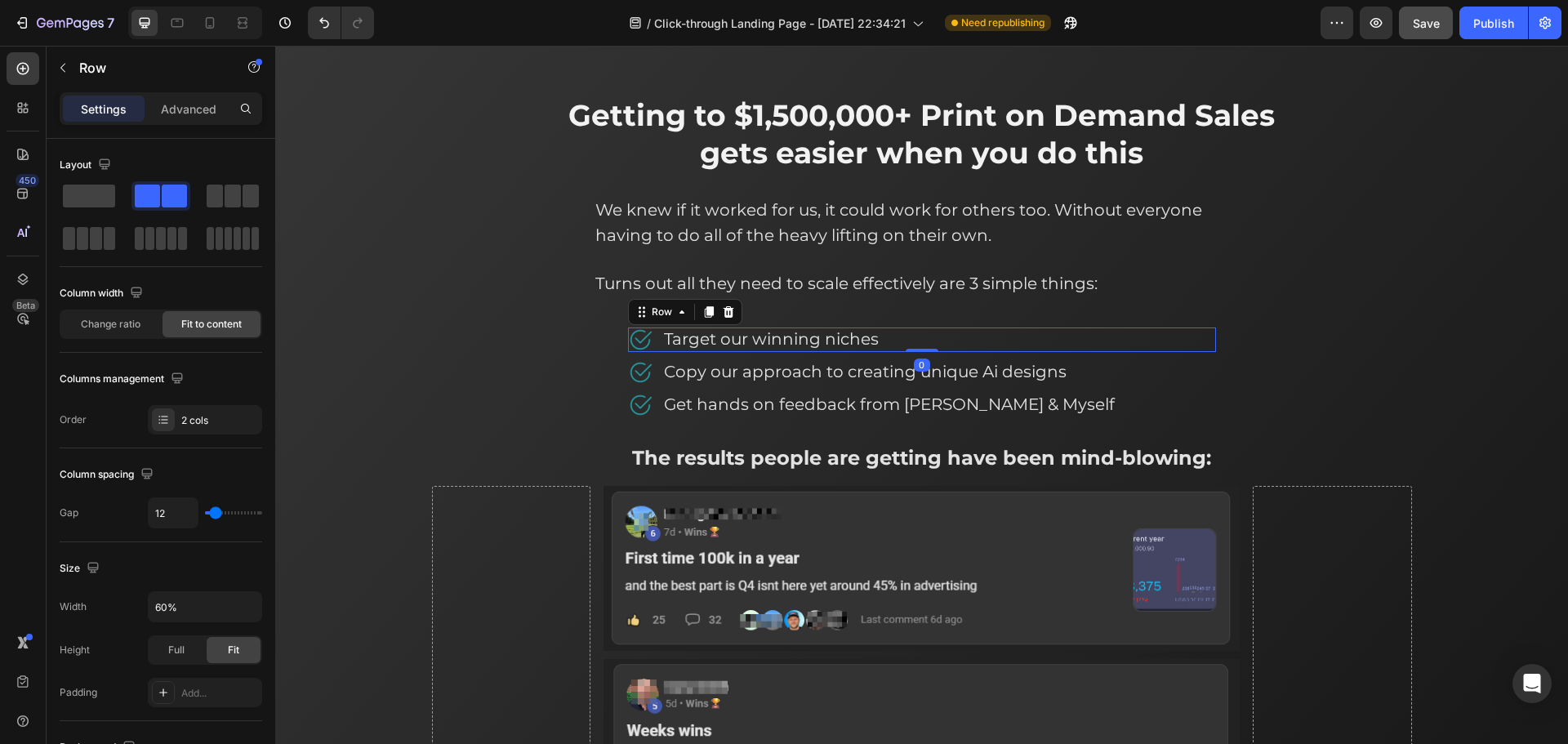
click at [968, 343] on div "Image Target our winning niches Text block Row 0" at bounding box center [922, 339] width 588 height 24
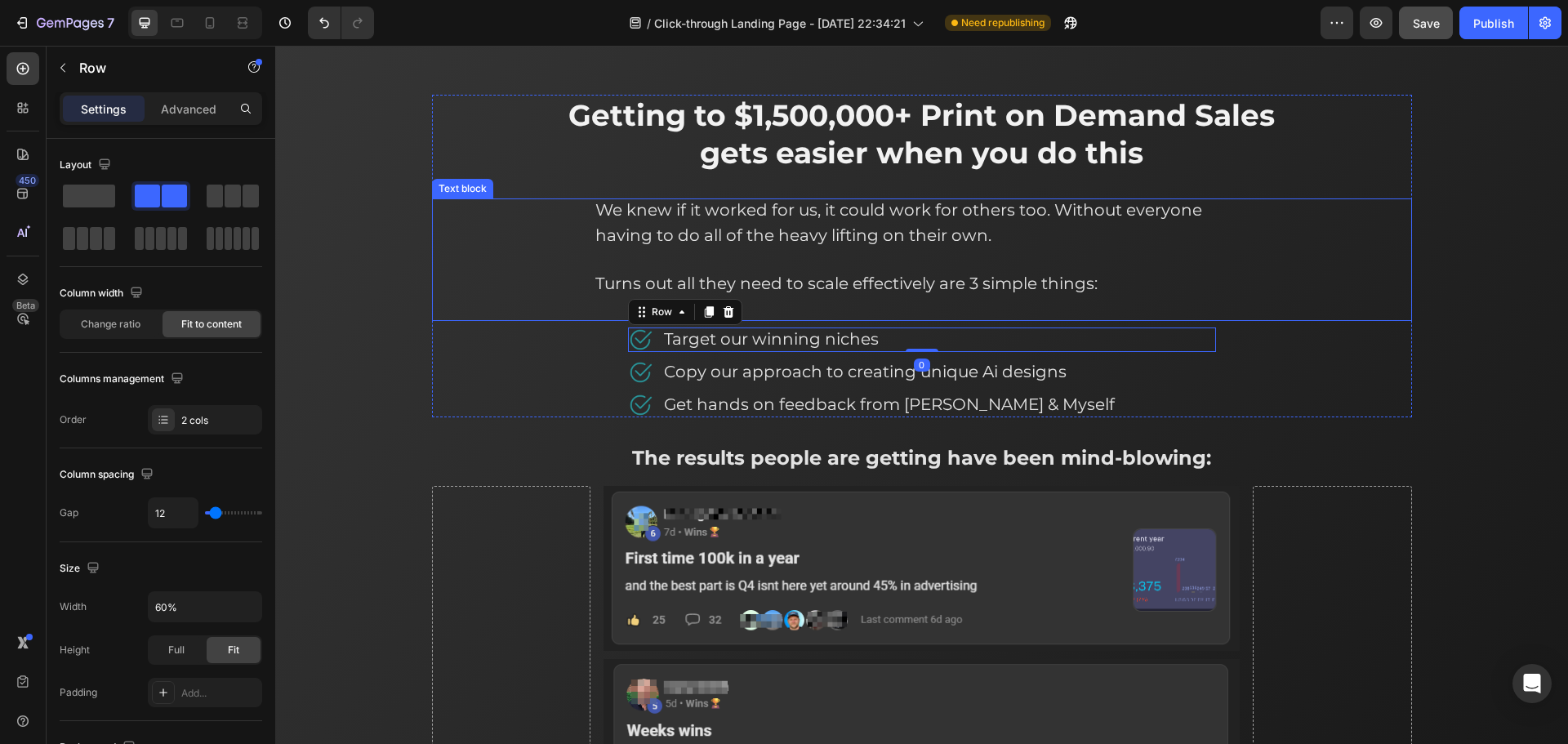
click at [580, 328] on div "Image Target our winning niches Text block Row 0" at bounding box center [922, 339] width 980 height 24
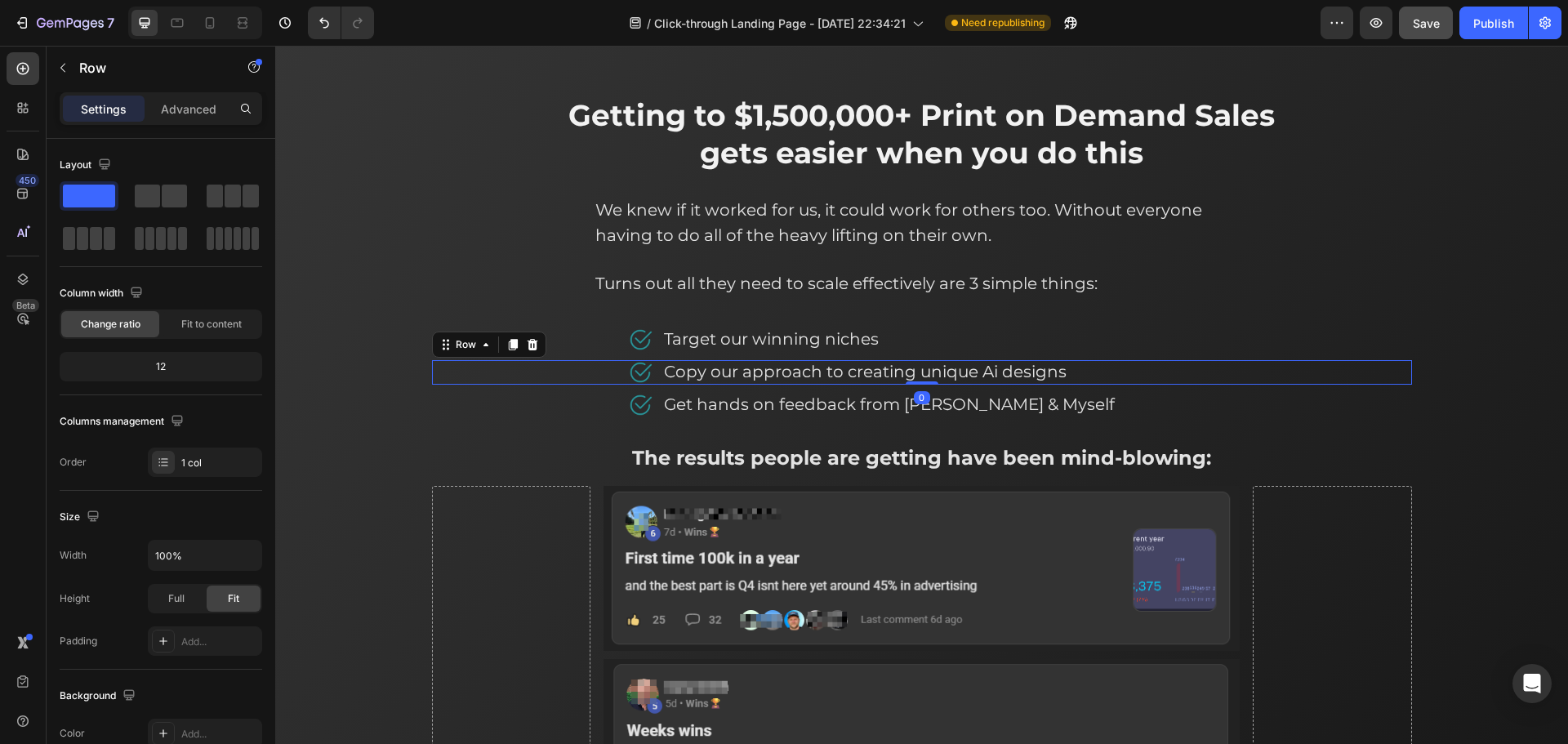
click at [475, 368] on div "Image Copy our approach to creating unique Ai designs Text block Row" at bounding box center [922, 372] width 980 height 24
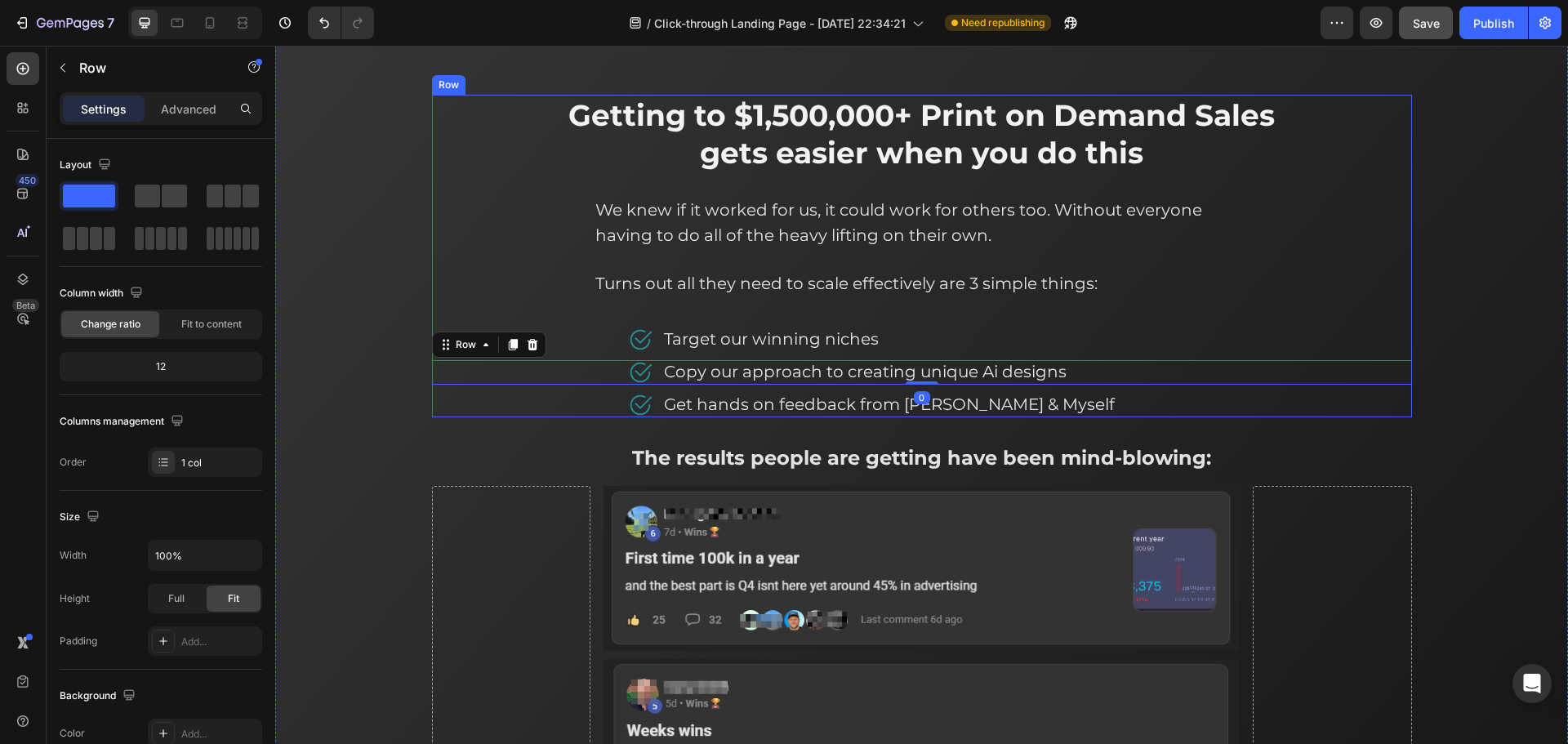
click at [493, 396] on div "Image Get hands on feedback from [PERSON_NAME] & Myself Text block Row" at bounding box center [922, 405] width 980 height 24
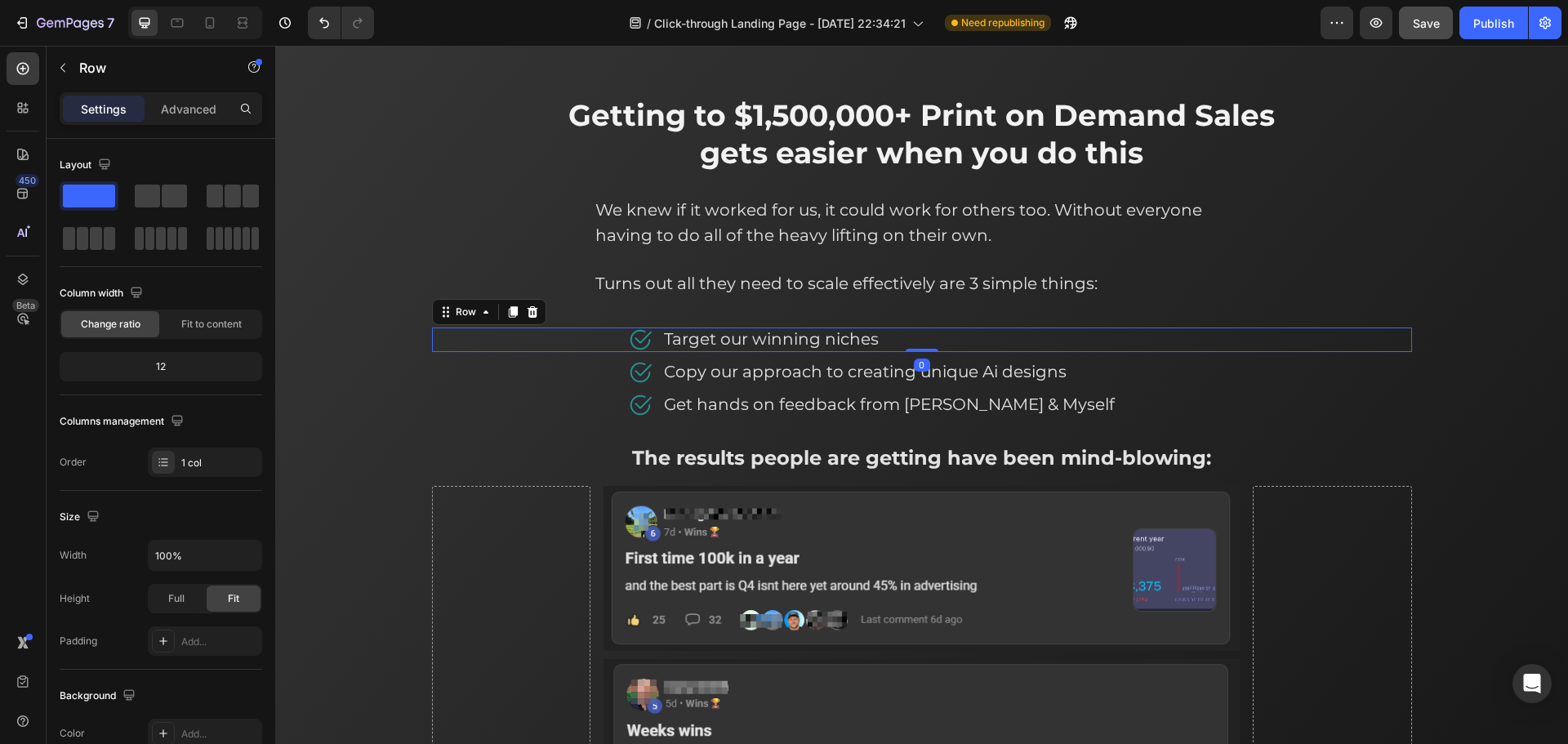
click at [577, 350] on div "Image Target our winning niches Text block Row" at bounding box center [922, 339] width 980 height 24
click at [508, 313] on icon at bounding box center [512, 312] width 9 height 11
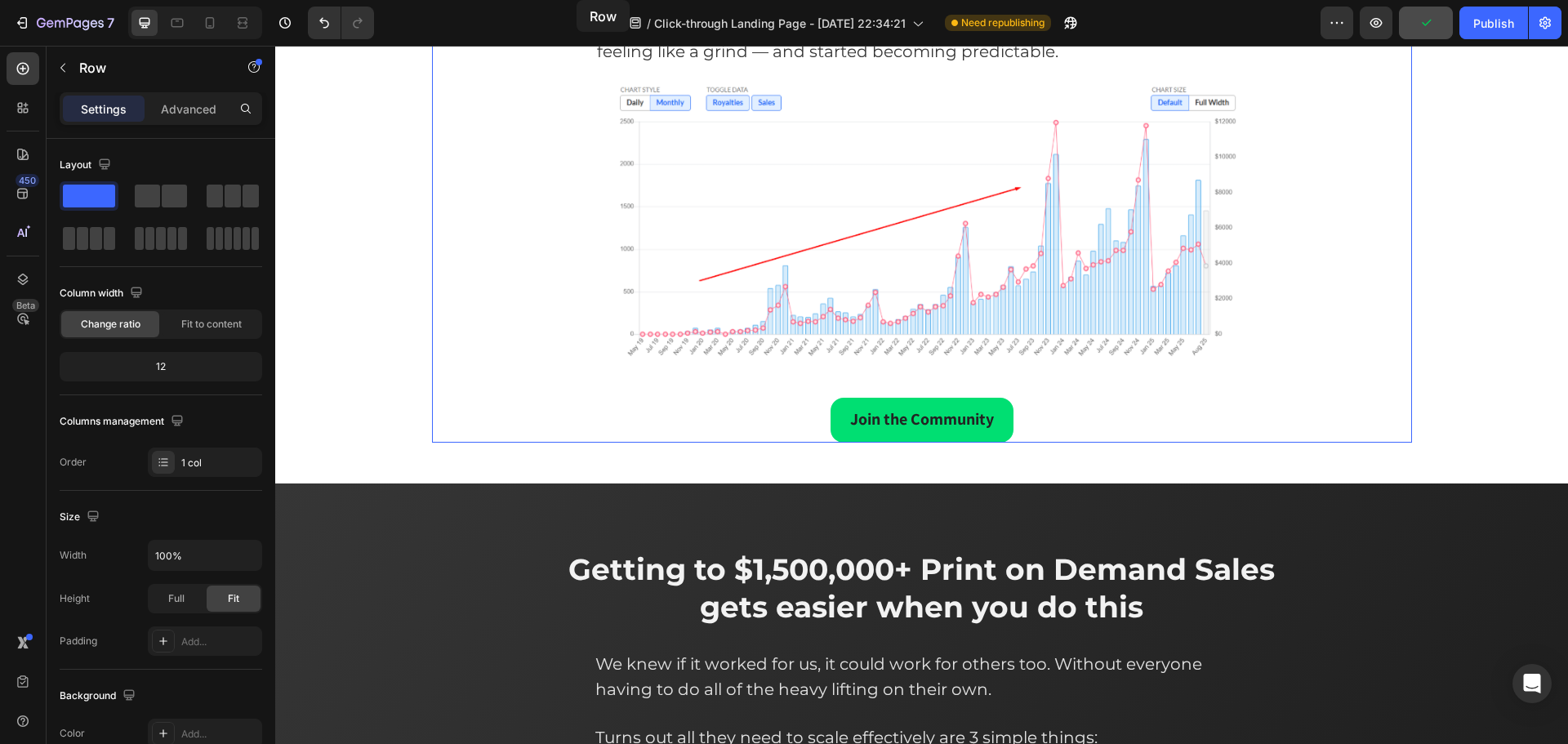
scroll to position [2275, 0]
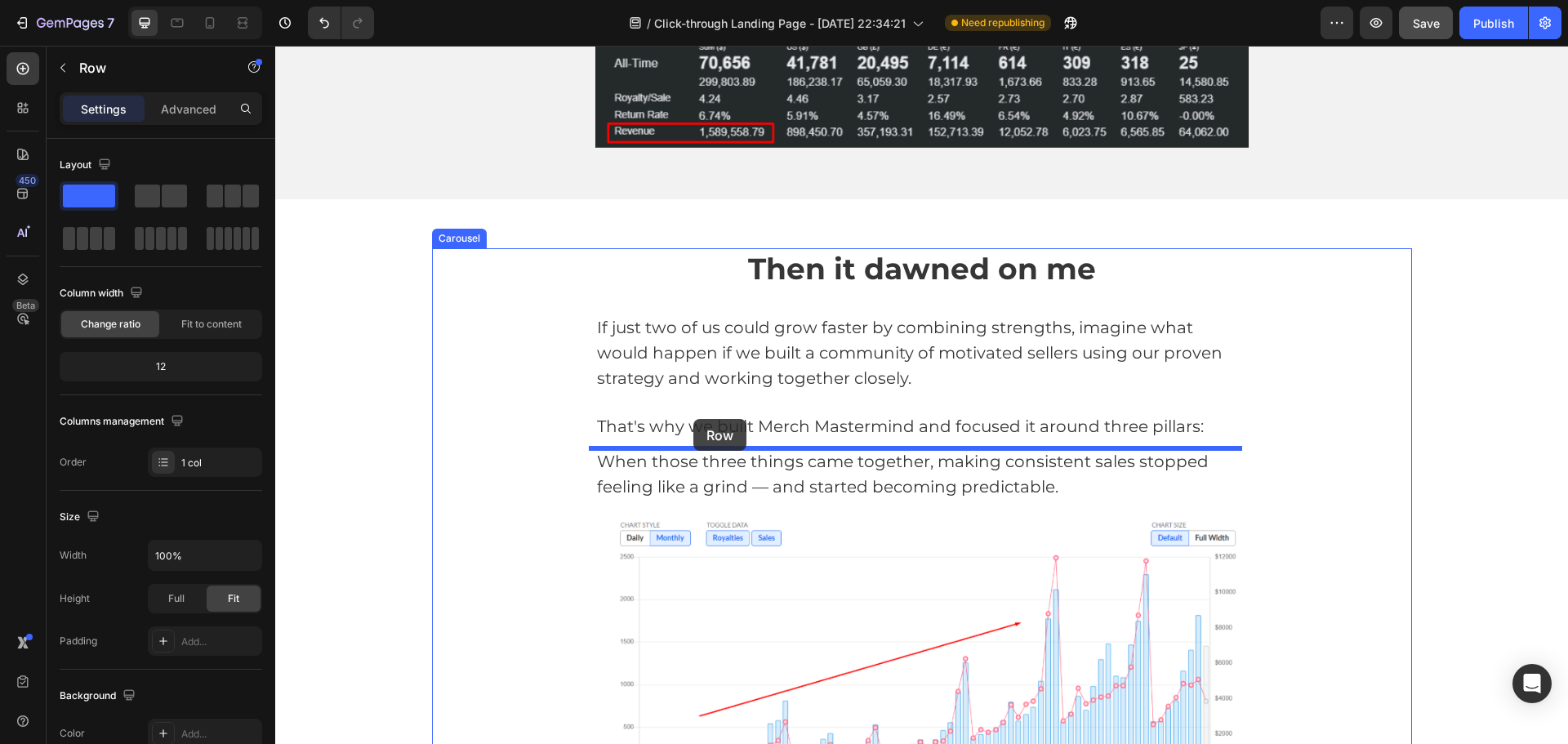
drag, startPoint x: 461, startPoint y: 464, endPoint x: 693, endPoint y: 420, distance: 236.1
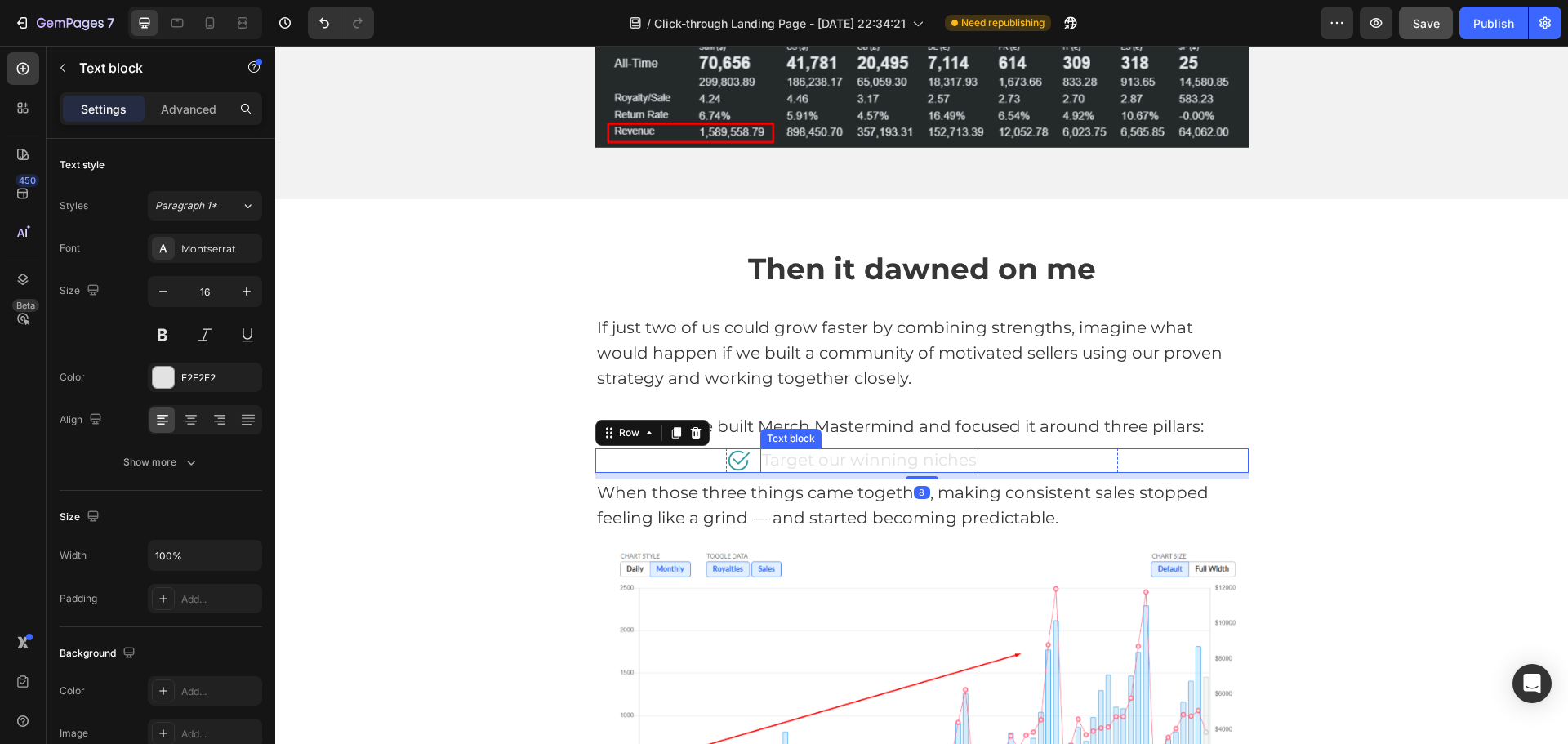
click at [955, 458] on span "Target our winning niches" at bounding box center [869, 460] width 215 height 20
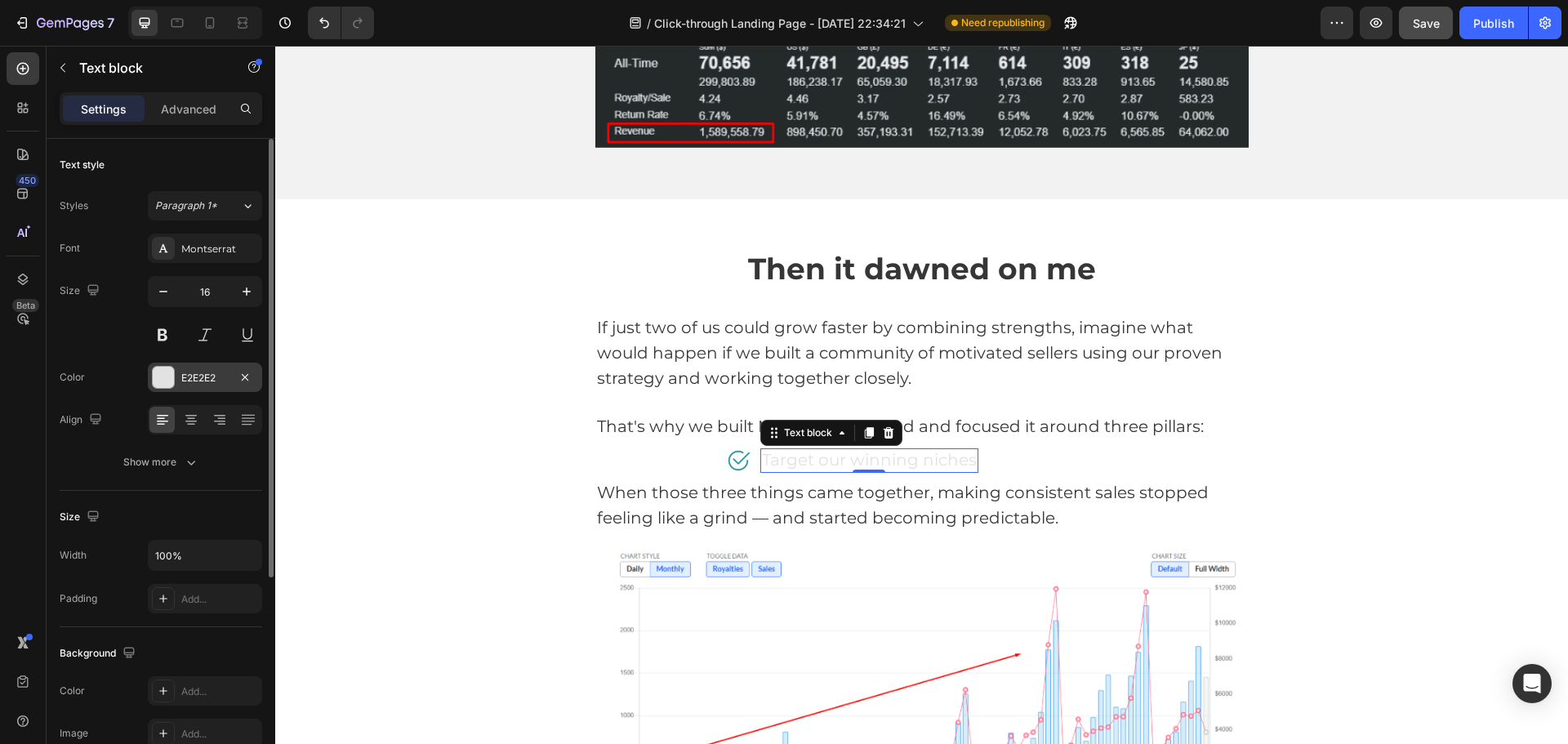
click at [187, 377] on div "E2E2E2" at bounding box center [205, 378] width 48 height 15
click at [750, 359] on span "If just two of us could grow faster by combining strengths, imagine what would …" at bounding box center [909, 352] width 626 height 70
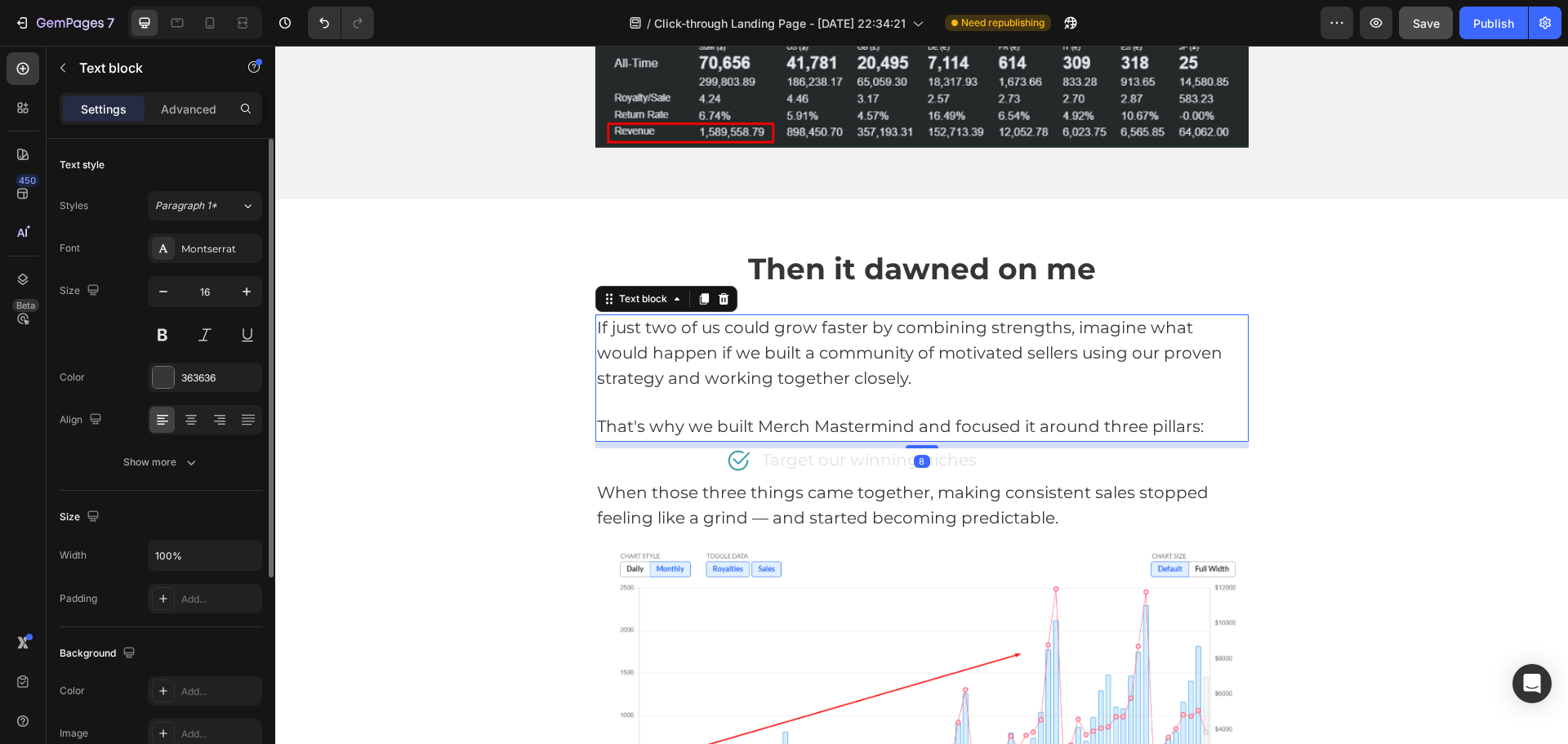
click at [750, 359] on span "If just two of us could grow faster by combining strengths, imagine what would …" at bounding box center [909, 352] width 626 height 70
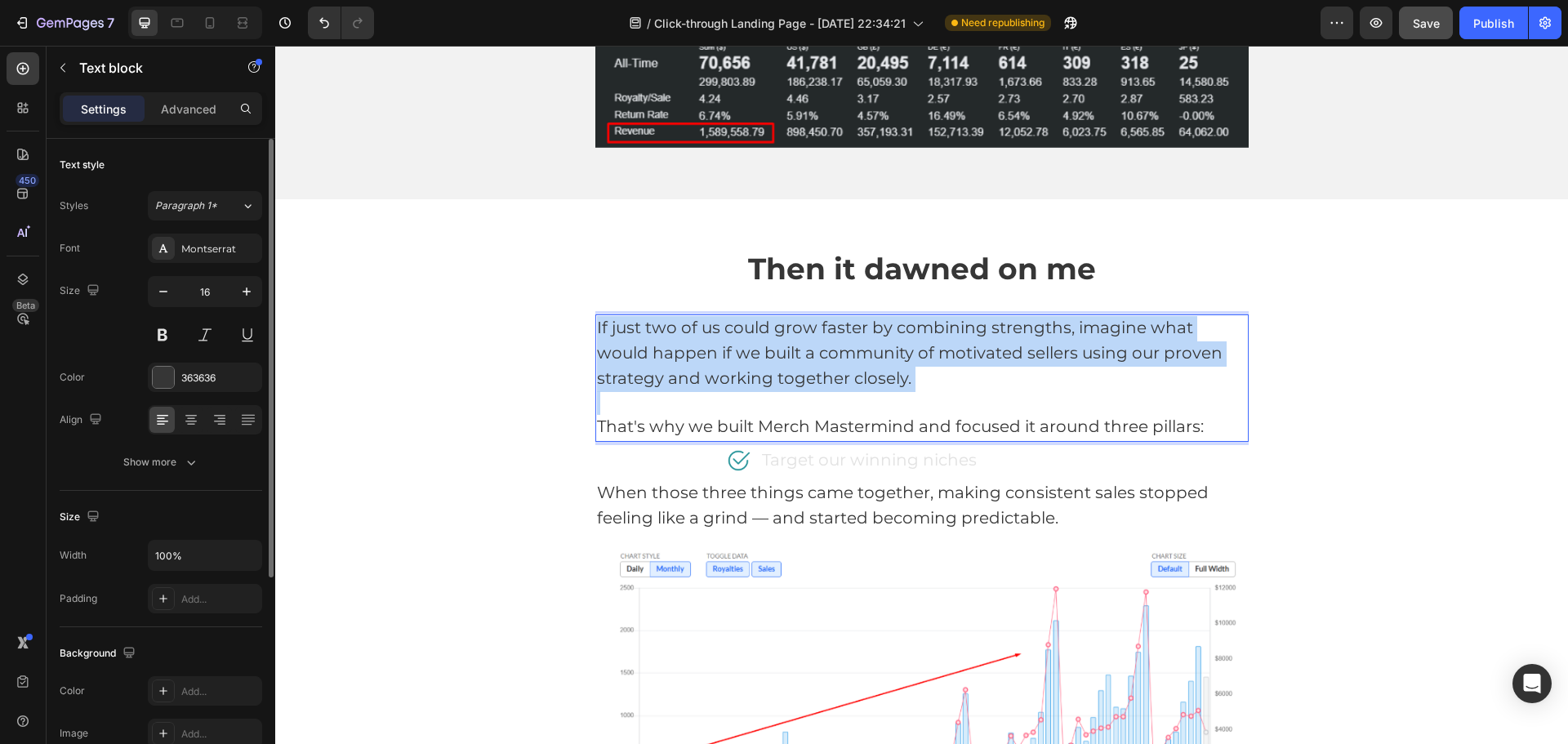
click at [750, 359] on span "If just two of us could grow faster by combining strengths, imagine what would …" at bounding box center [909, 352] width 626 height 70
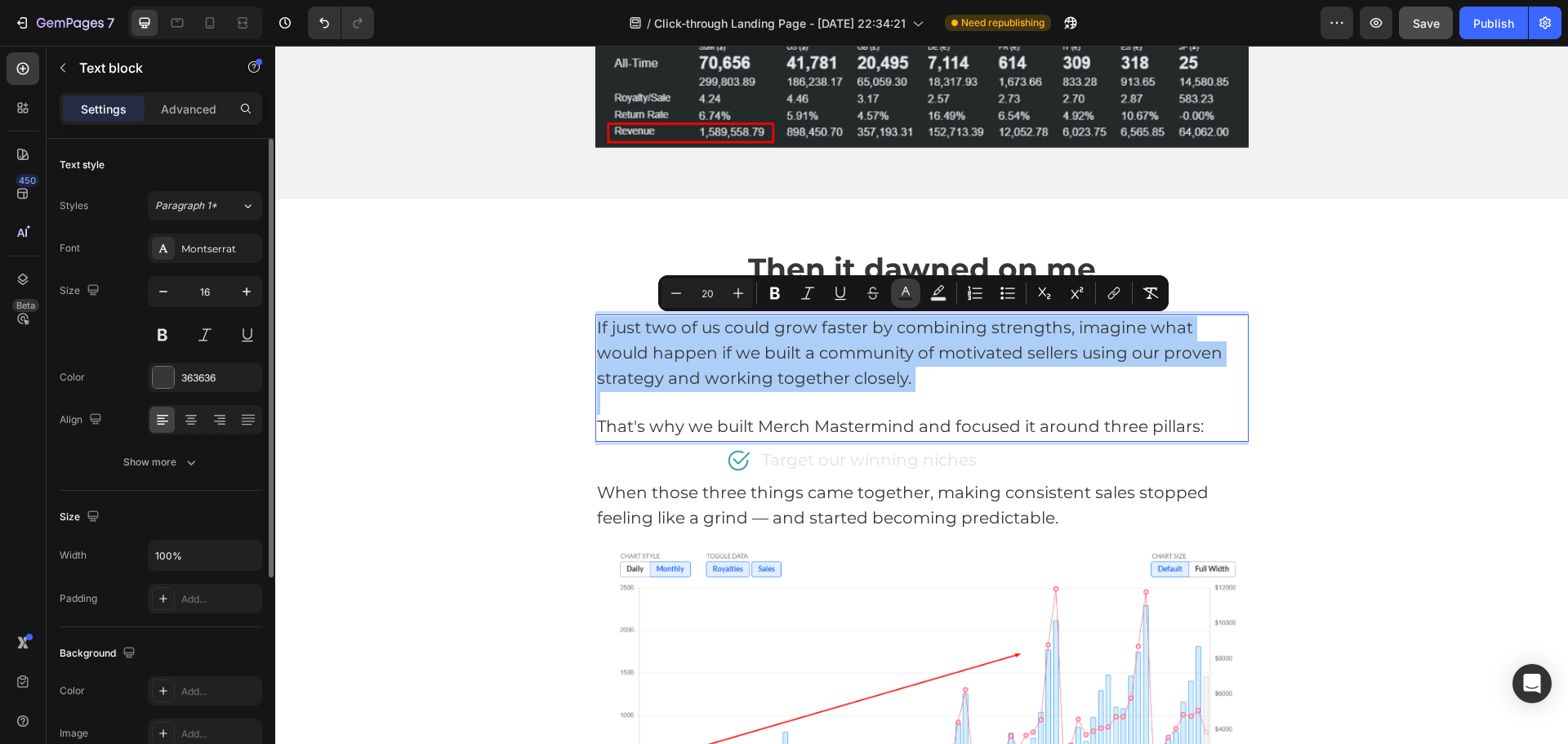
click at [901, 289] on icon "Editor contextual toolbar" at bounding box center [905, 293] width 16 height 16
type input "363636"
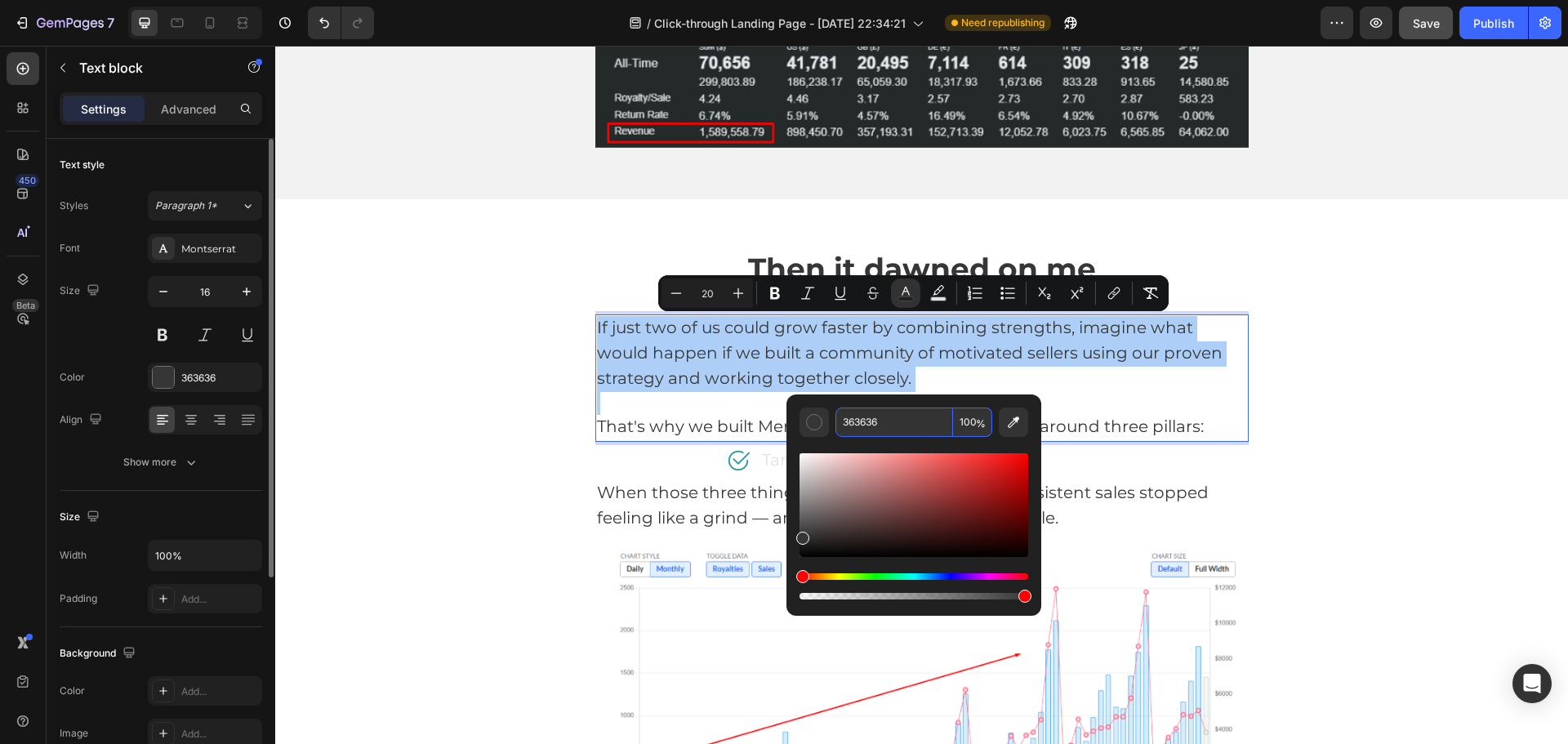
drag, startPoint x: 883, startPoint y: 422, endPoint x: 482, endPoint y: 381, distance: 403.1
click at [883, 422] on input "363636" at bounding box center [895, 423] width 118 height 30
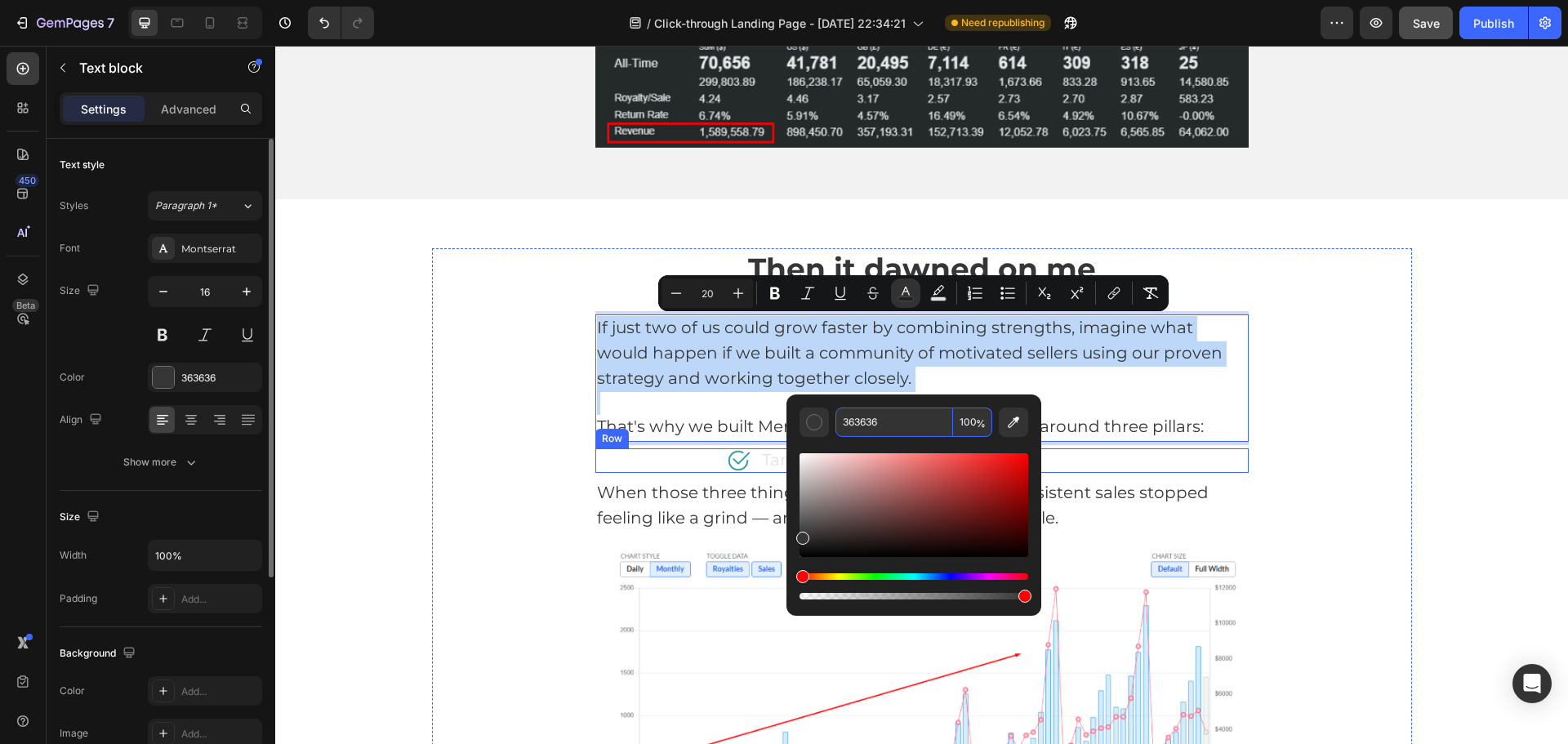
click at [669, 451] on div "Image Target our winning niches Text block Row" at bounding box center [922, 461] width 653 height 24
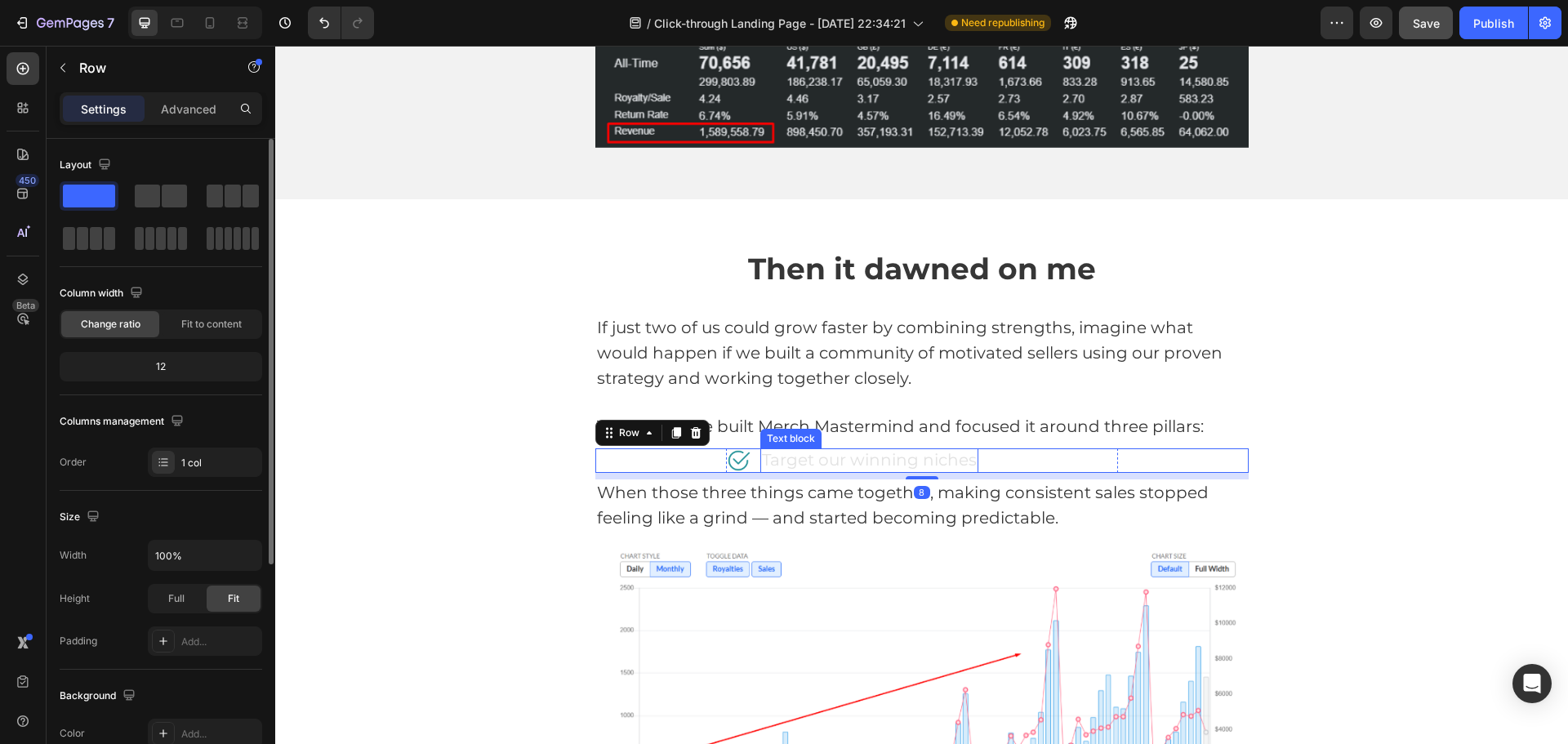
click at [802, 466] on span "Target our winning niches" at bounding box center [869, 460] width 215 height 20
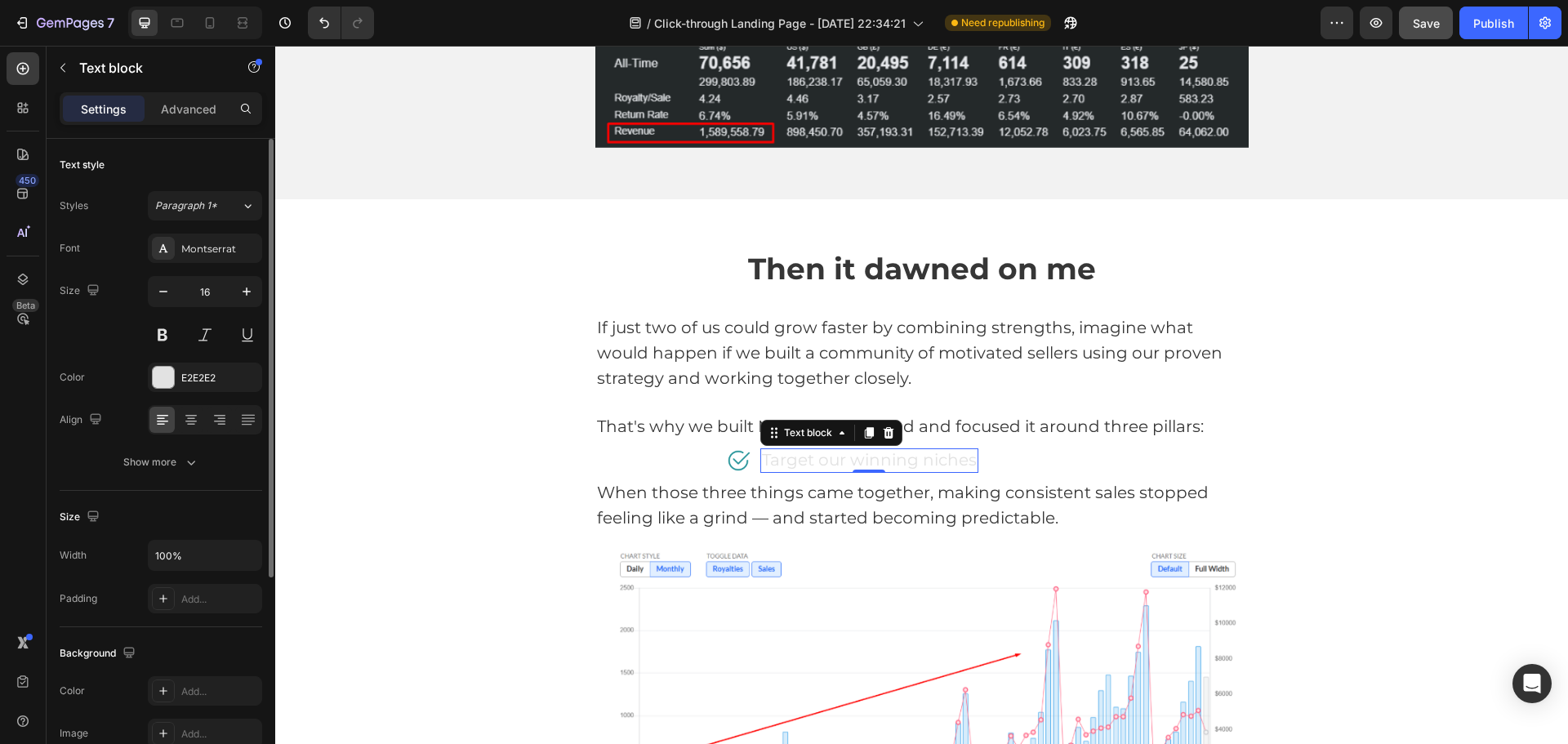
click at [802, 466] on span "Target our winning niches" at bounding box center [869, 460] width 215 height 20
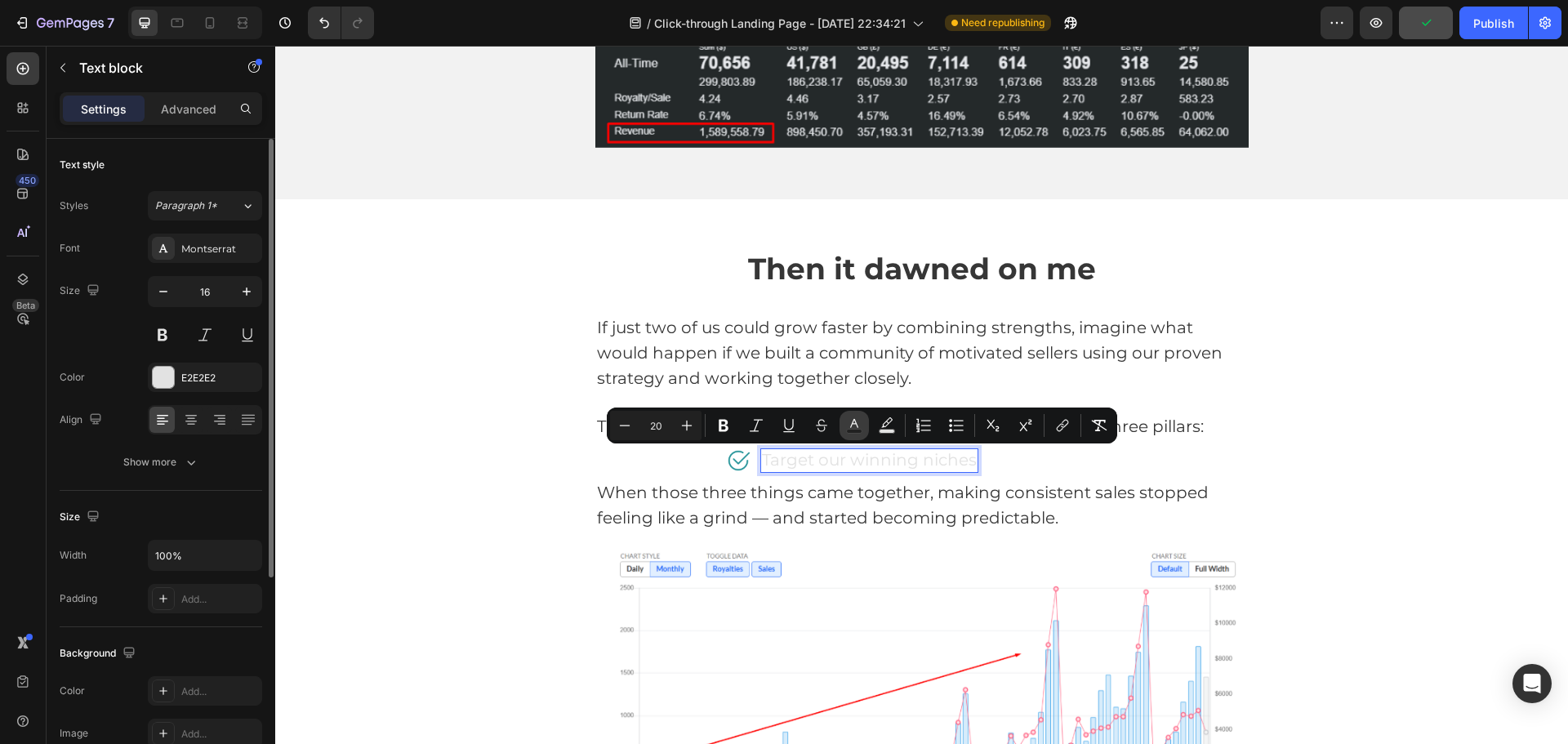
click at [853, 428] on icon "Editor contextual toolbar" at bounding box center [854, 425] width 16 height 16
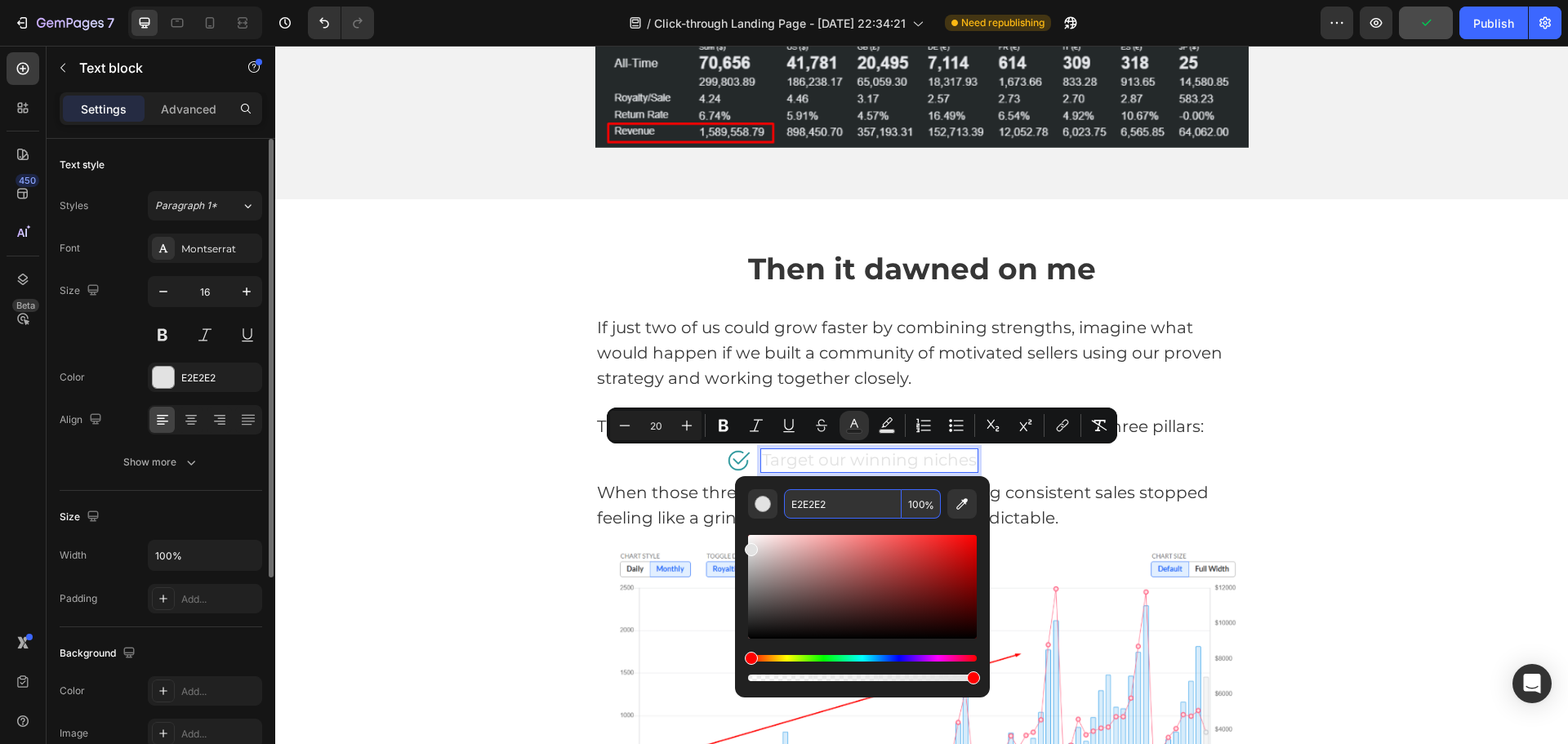
click at [840, 501] on input "E2E2E2" at bounding box center [843, 504] width 118 height 30
paste input "363636"
type input "363636"
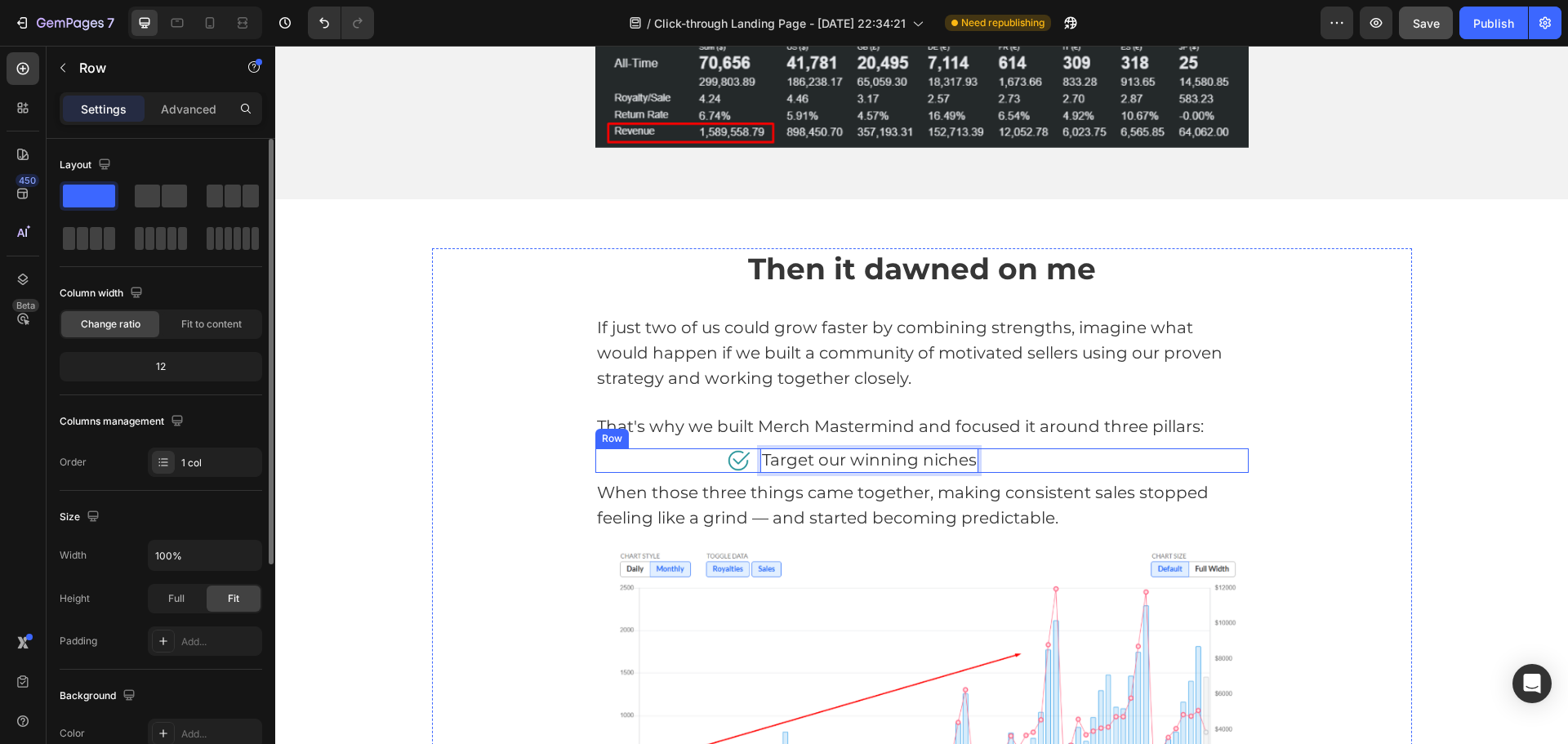
click at [1217, 466] on div "Image Target our winning niches Text block 0 Row" at bounding box center [922, 461] width 653 height 24
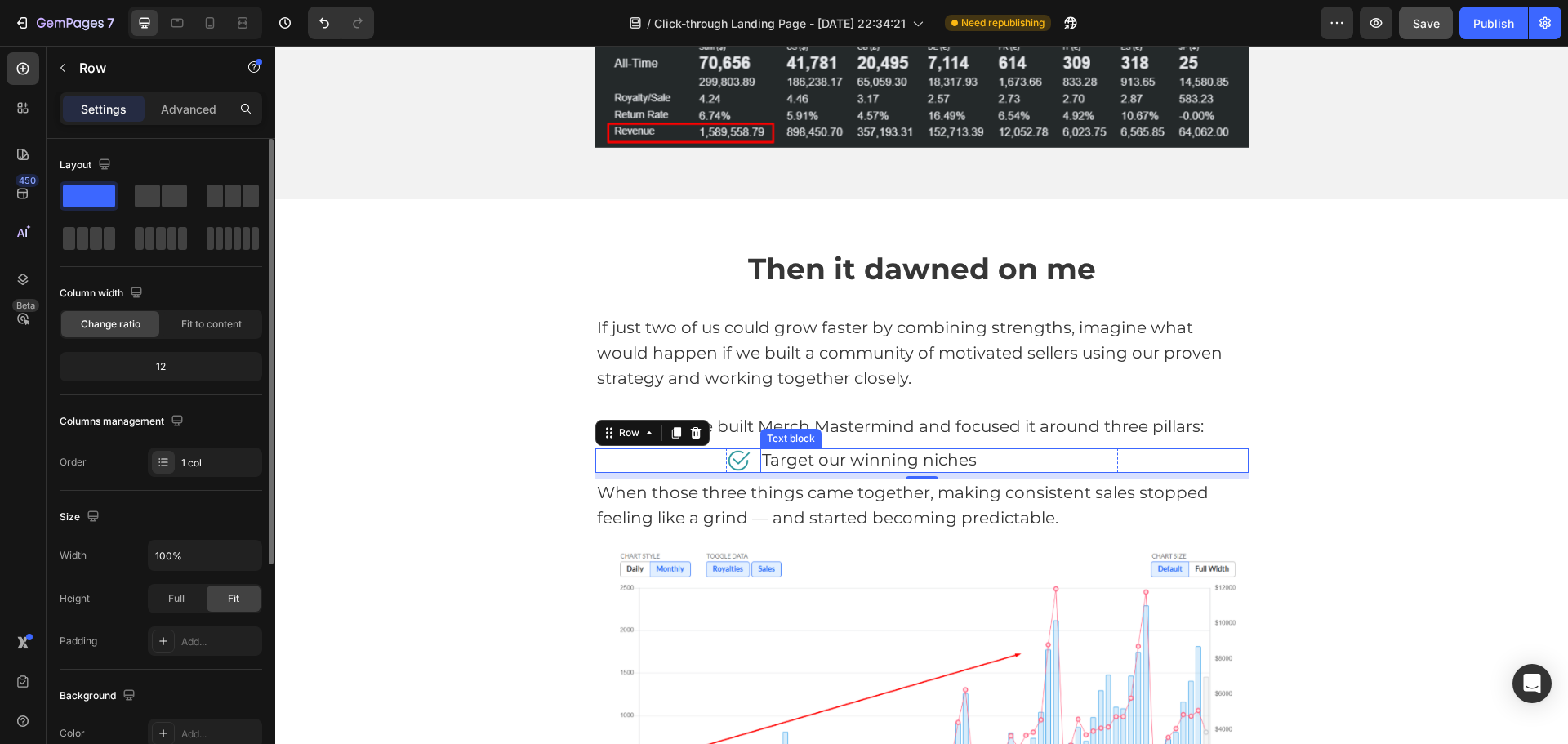
click at [863, 465] on span "Target our winning niches" at bounding box center [869, 460] width 215 height 20
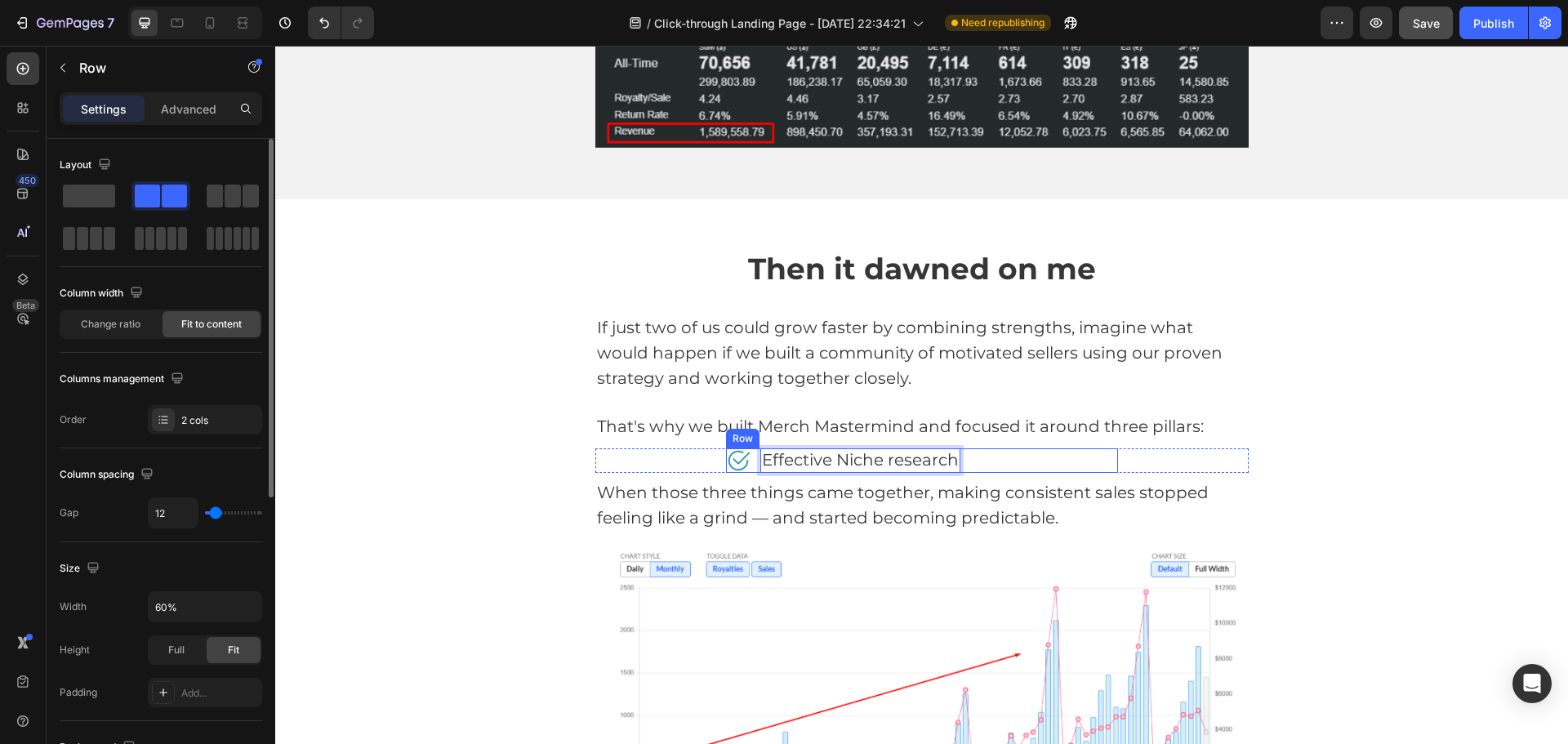
click at [999, 451] on div "Image Effective Niche research Text block 0 Row" at bounding box center [922, 461] width 392 height 24
click at [1006, 464] on div "Image Effective Niche research Text block Row 0" at bounding box center [922, 461] width 392 height 24
click at [800, 432] on icon at bounding box center [806, 432] width 13 height 13
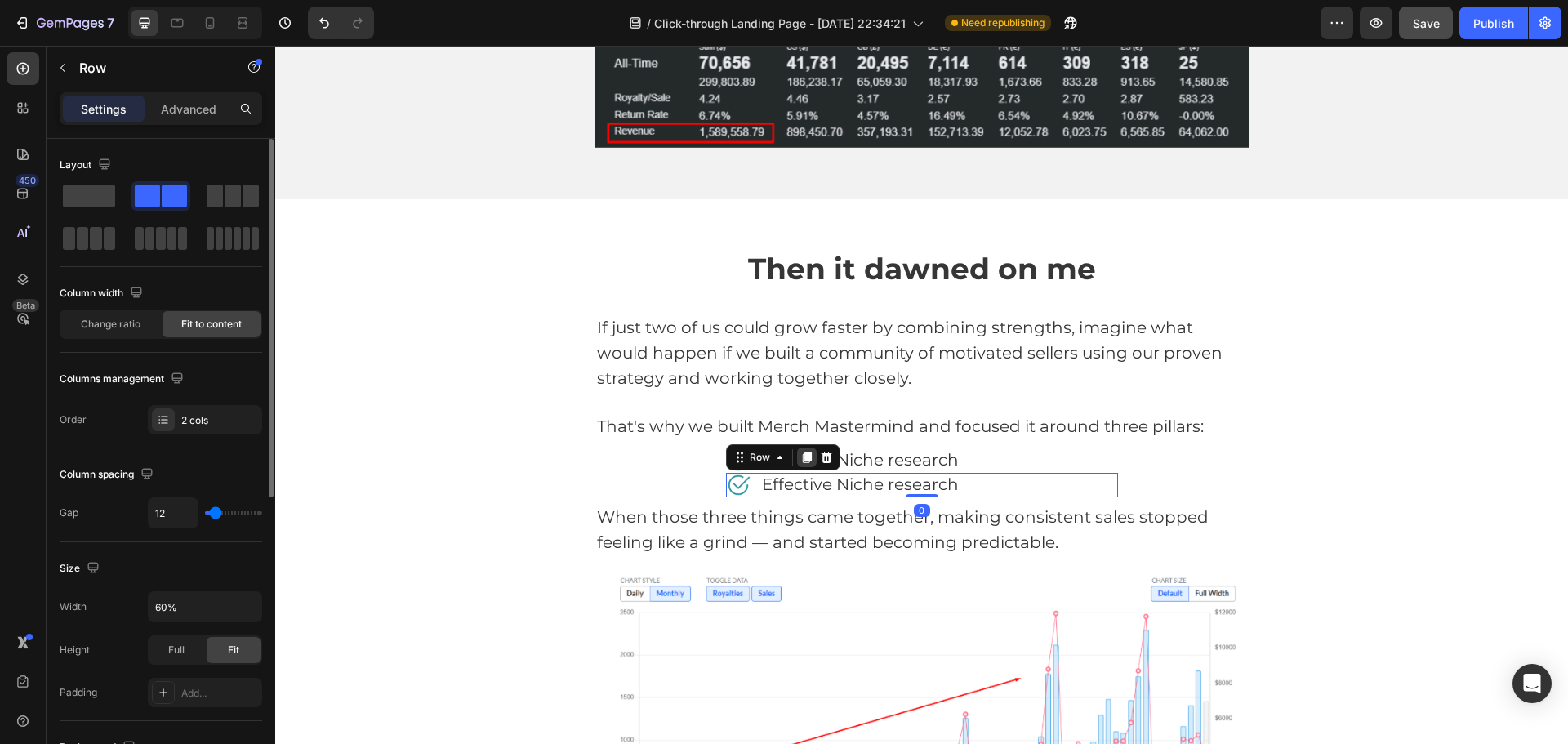
click at [802, 458] on icon at bounding box center [806, 457] width 9 height 11
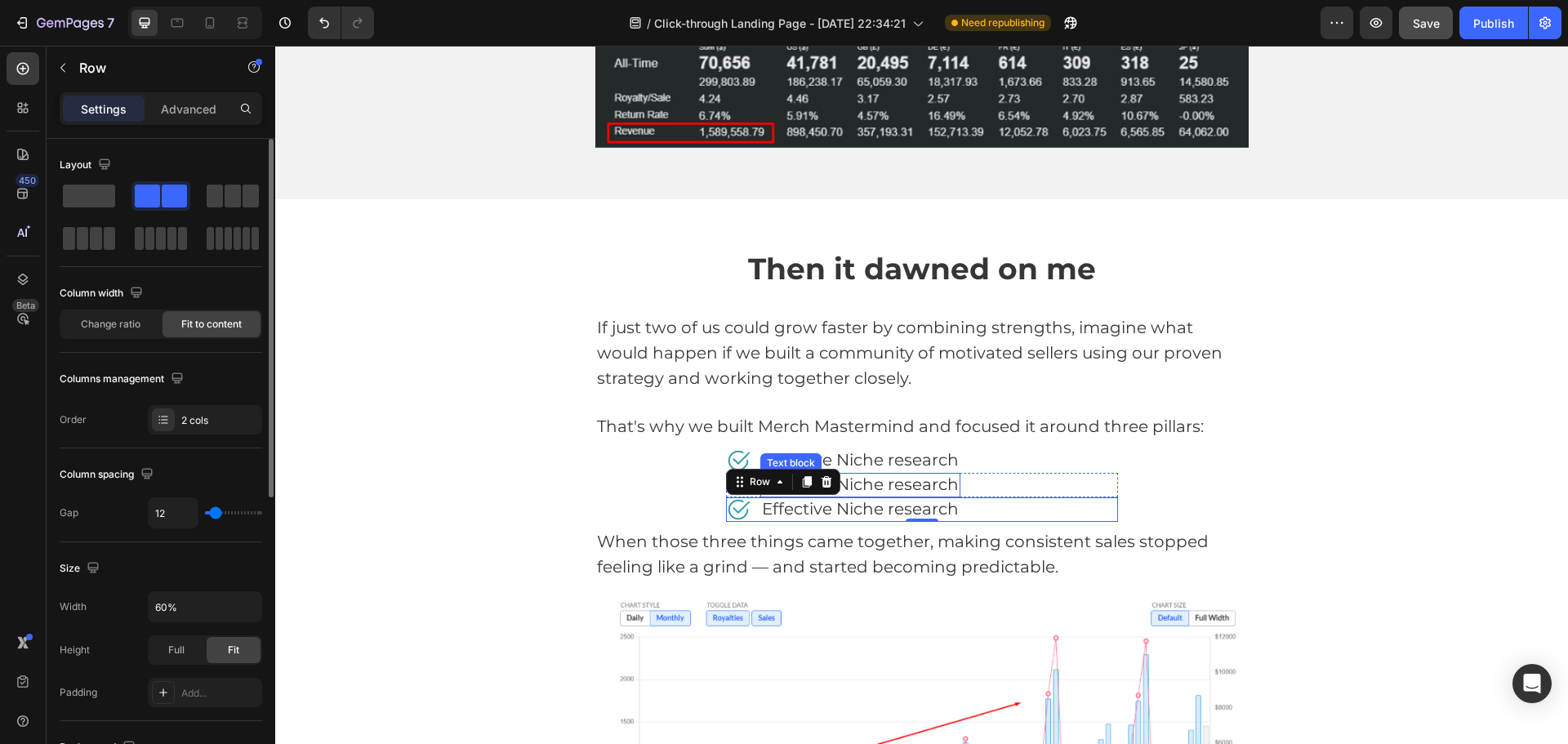
click at [902, 488] on span "Effective Niche research" at bounding box center [860, 484] width 197 height 20
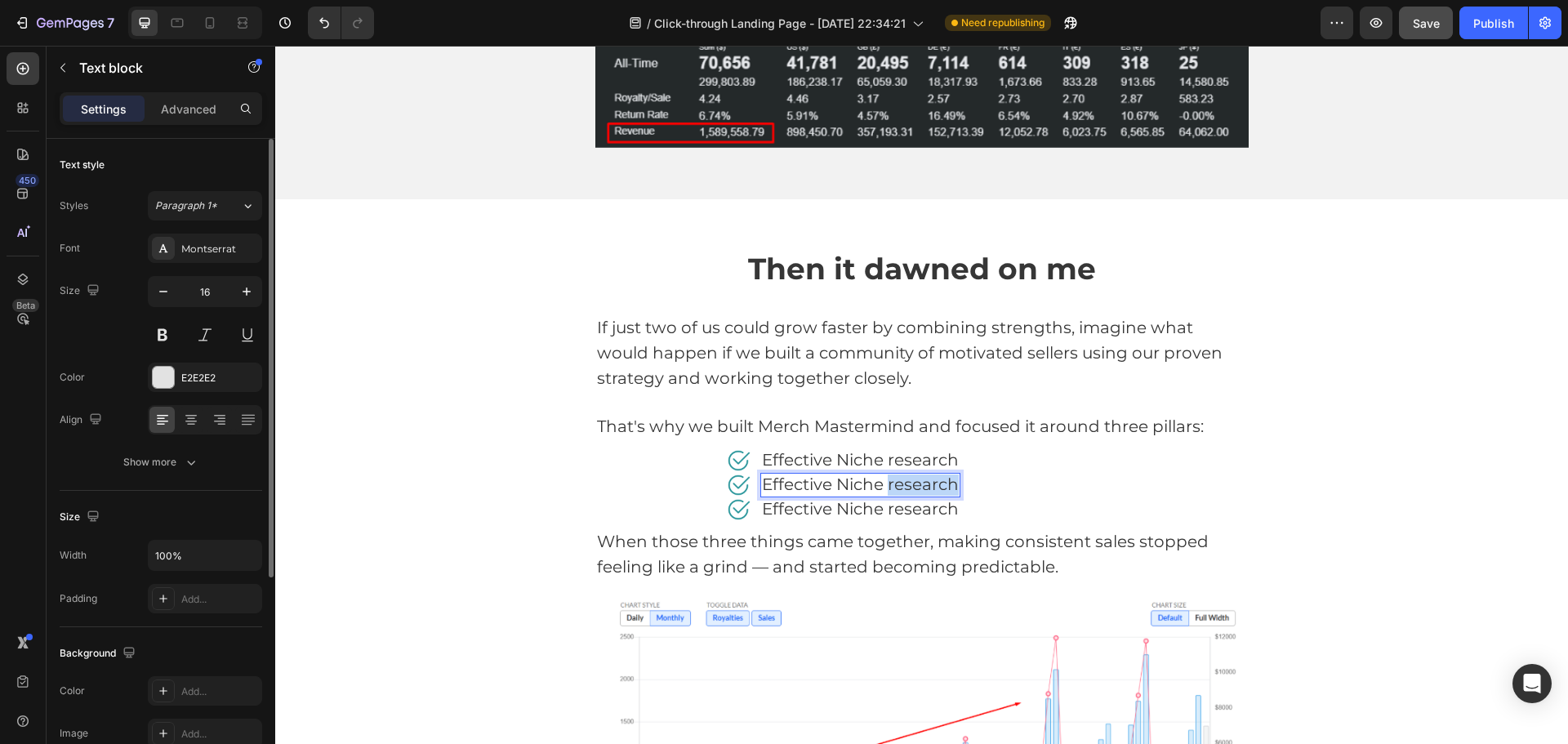
click at [902, 488] on span "Effective Niche research" at bounding box center [860, 484] width 197 height 20
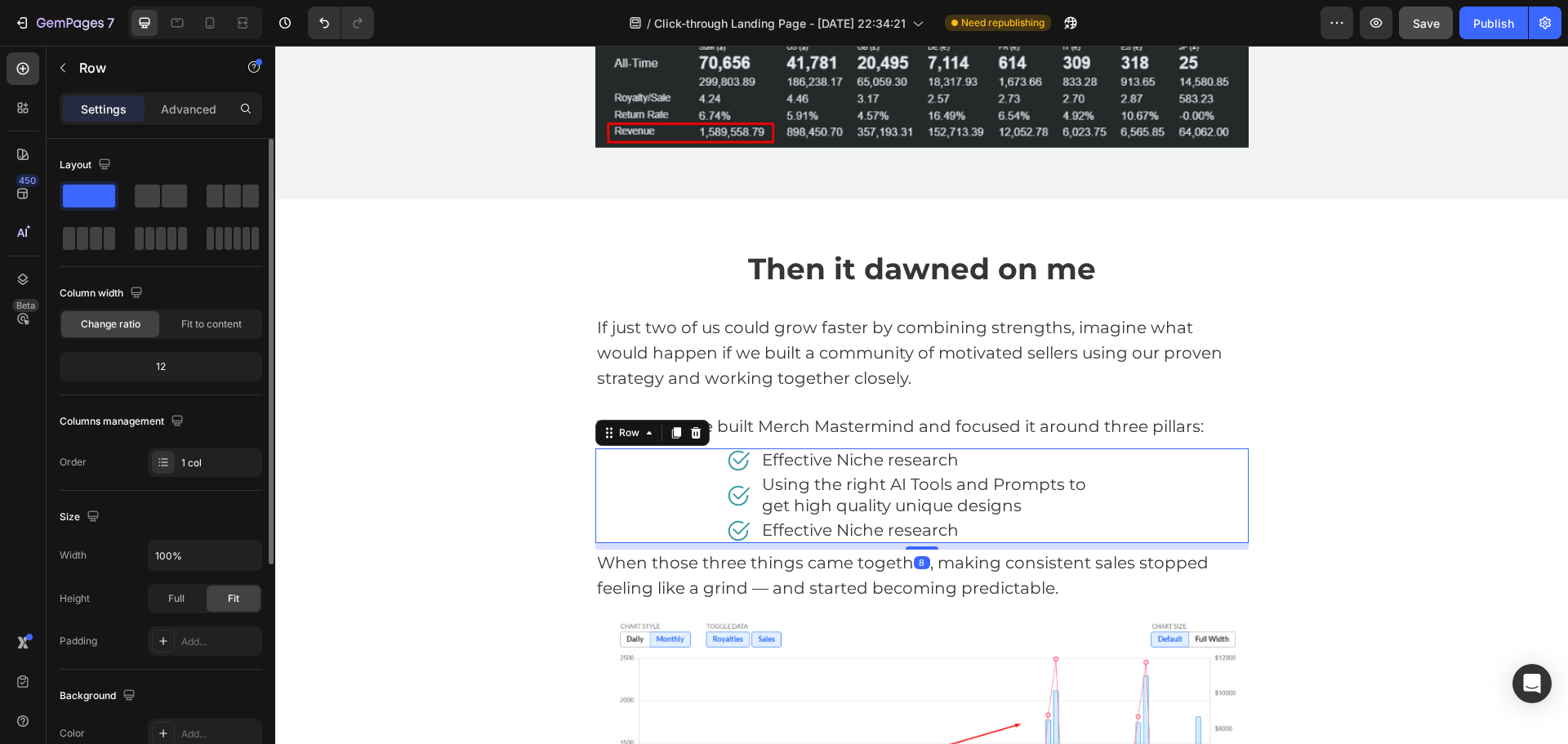
click at [1209, 479] on div "Image Effective Niche research Text block Row Image Using the right AI Tools an…" at bounding box center [922, 496] width 653 height 95
click at [1086, 486] on span "Using the right AI Tools and Prompts to get high quality unique designs" at bounding box center [924, 495] width 325 height 41
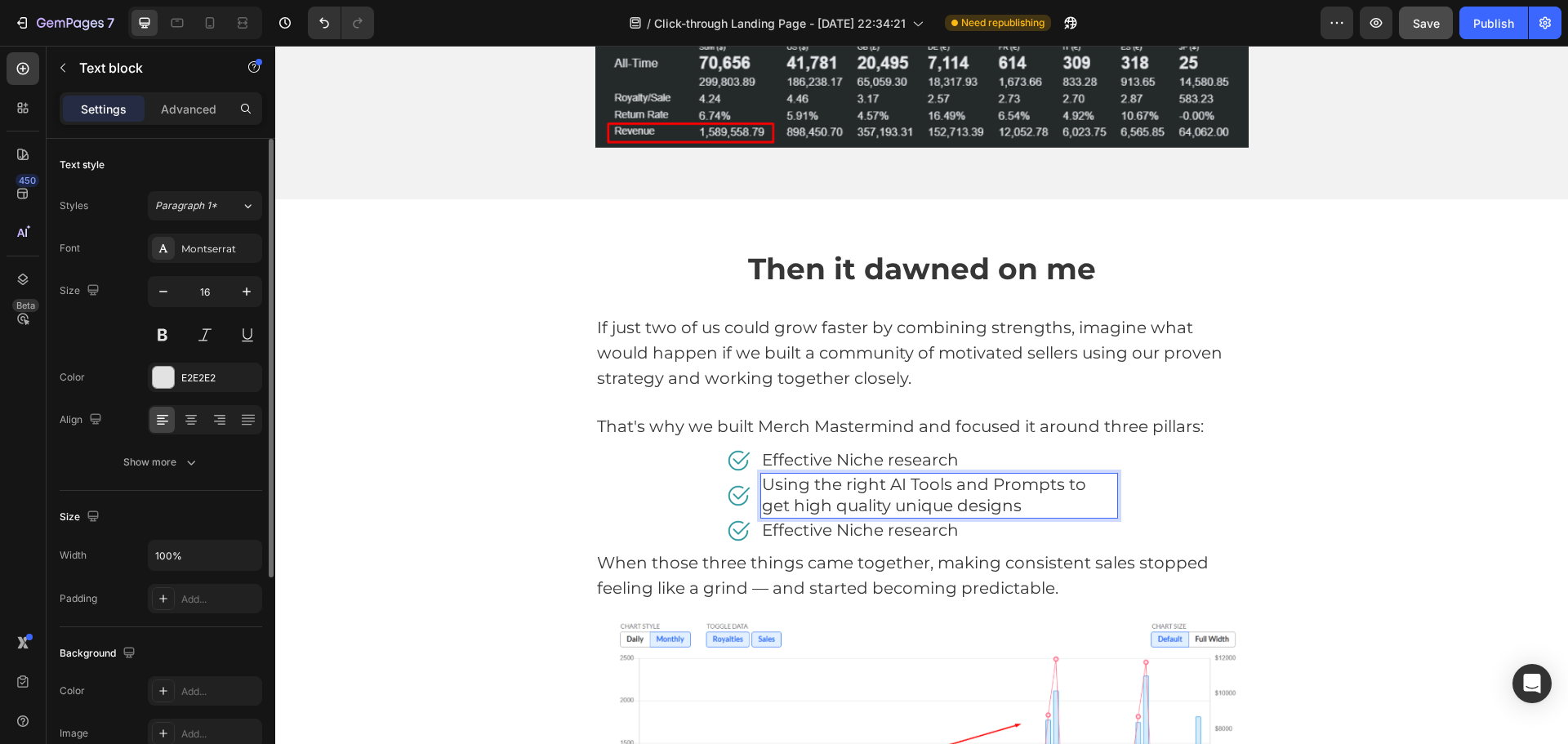
click at [1086, 488] on span "Using the right AI Tools and Prompts to get high quality unique designs" at bounding box center [924, 495] width 325 height 41
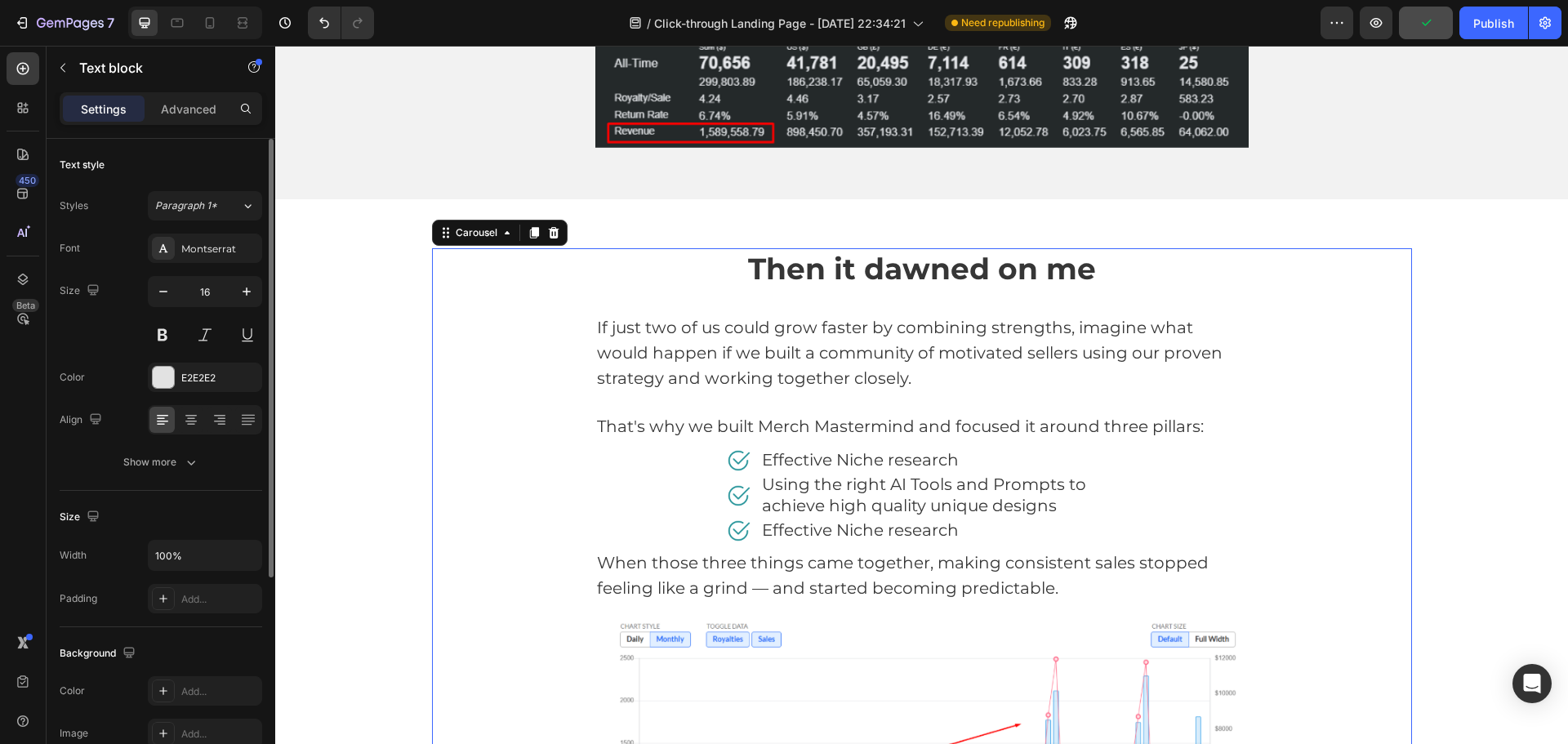
click at [1276, 498] on div "Then it dawned on me Heading If just two of us could grow faster by combining s…" at bounding box center [922, 591] width 980 height 686
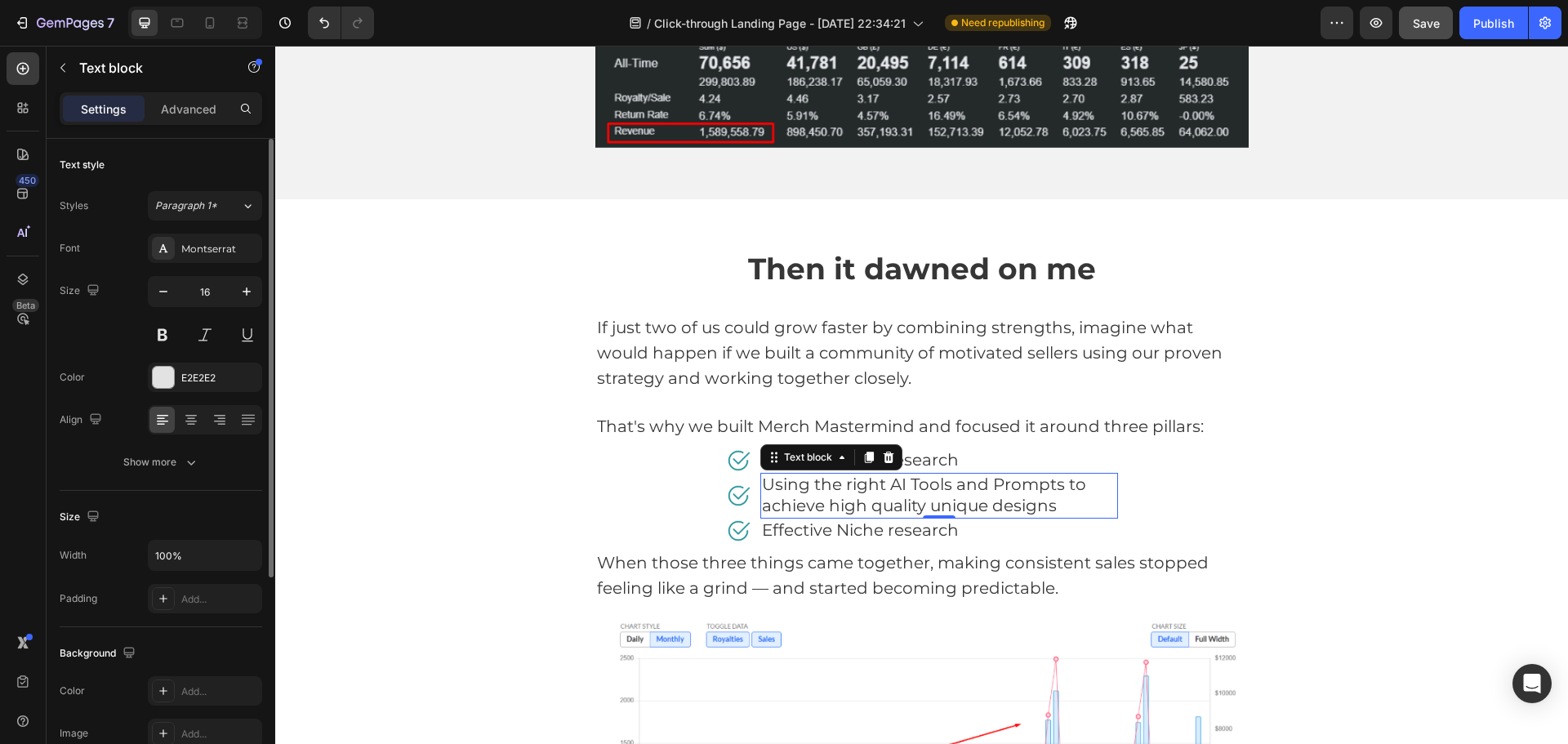
click at [819, 497] on span "Using the right AI Tools and Prompts to achieve high quality unique designs" at bounding box center [924, 495] width 325 height 41
click at [842, 501] on span "Using the right AI Tools and Prompts to achieve high quality unique designs" at bounding box center [924, 495] width 325 height 41
click at [829, 511] on span "Using the right AI Tools and Prompts to achieve quality unique designs" at bounding box center [924, 495] width 325 height 41
click at [873, 502] on span "Using the right AI Tools and Prompts to achieve quality unique designs" at bounding box center [924, 495] width 325 height 41
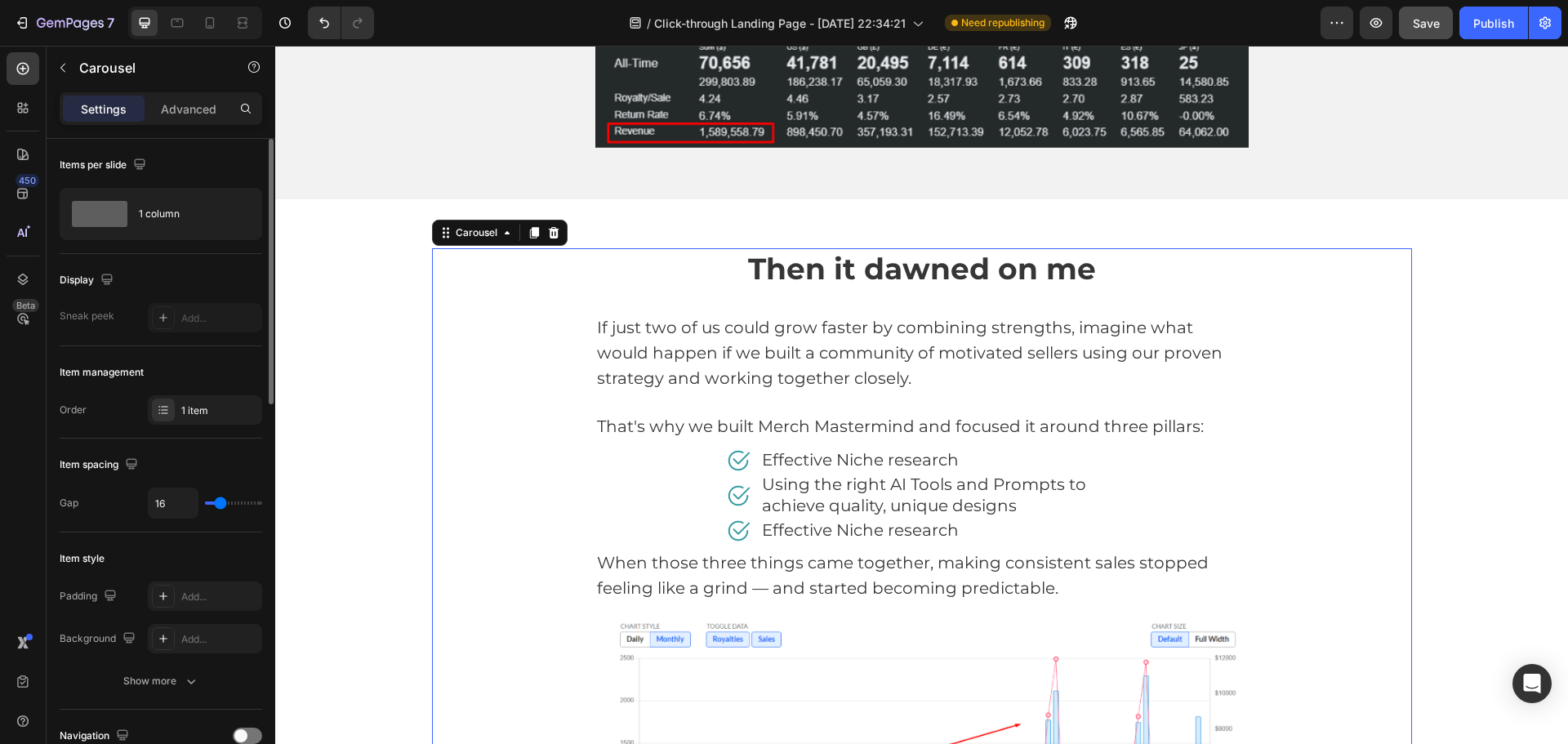
click at [1255, 504] on div "Then it dawned on me Heading If just two of us could grow faster by combining s…" at bounding box center [922, 591] width 980 height 686
click at [794, 503] on span "Using the right AI Tools and Prompts to achieve quality, unique designs" at bounding box center [924, 495] width 325 height 41
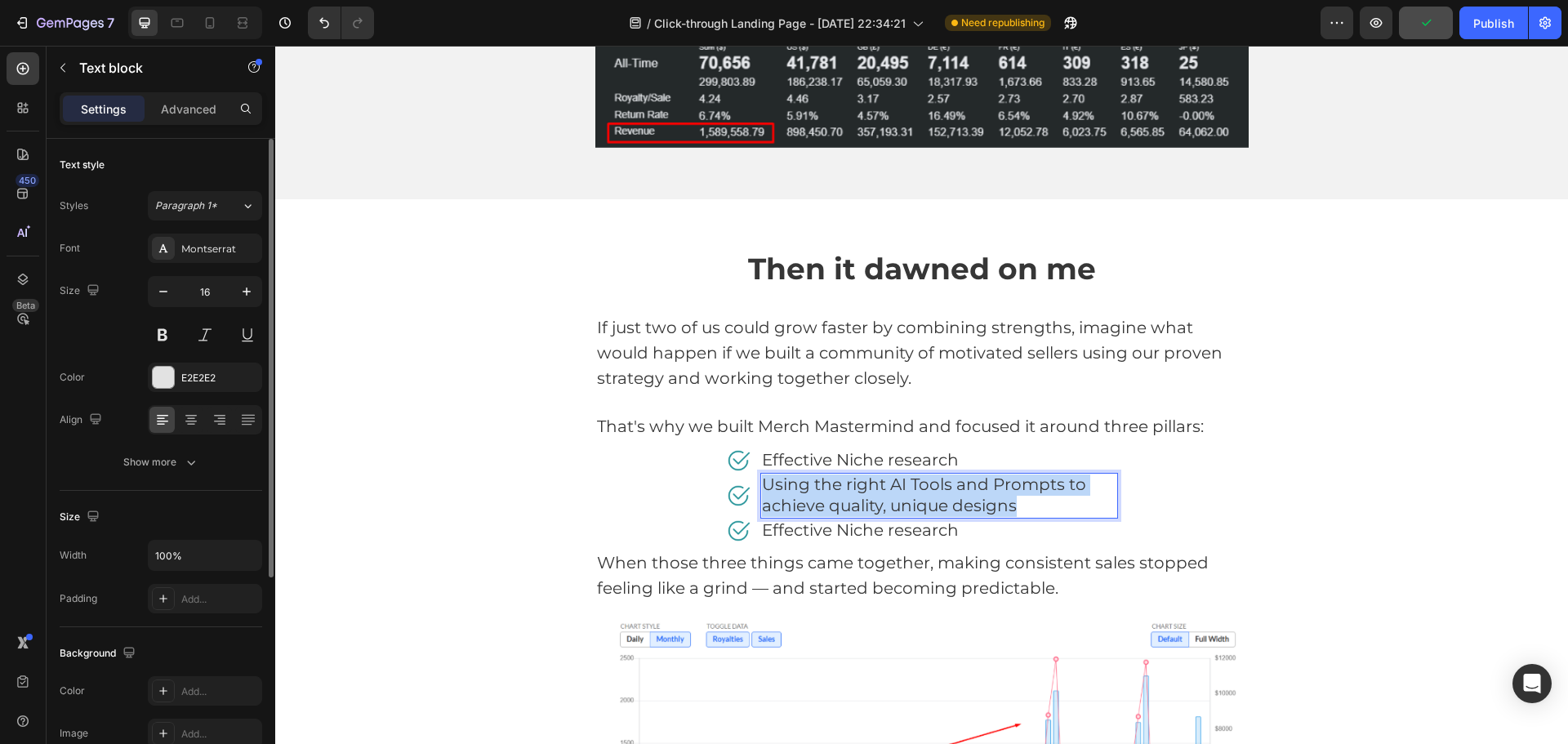
click at [792, 503] on span "Using the right AI Tools and Prompts to achieve quality, unique designs" at bounding box center [924, 495] width 325 height 41
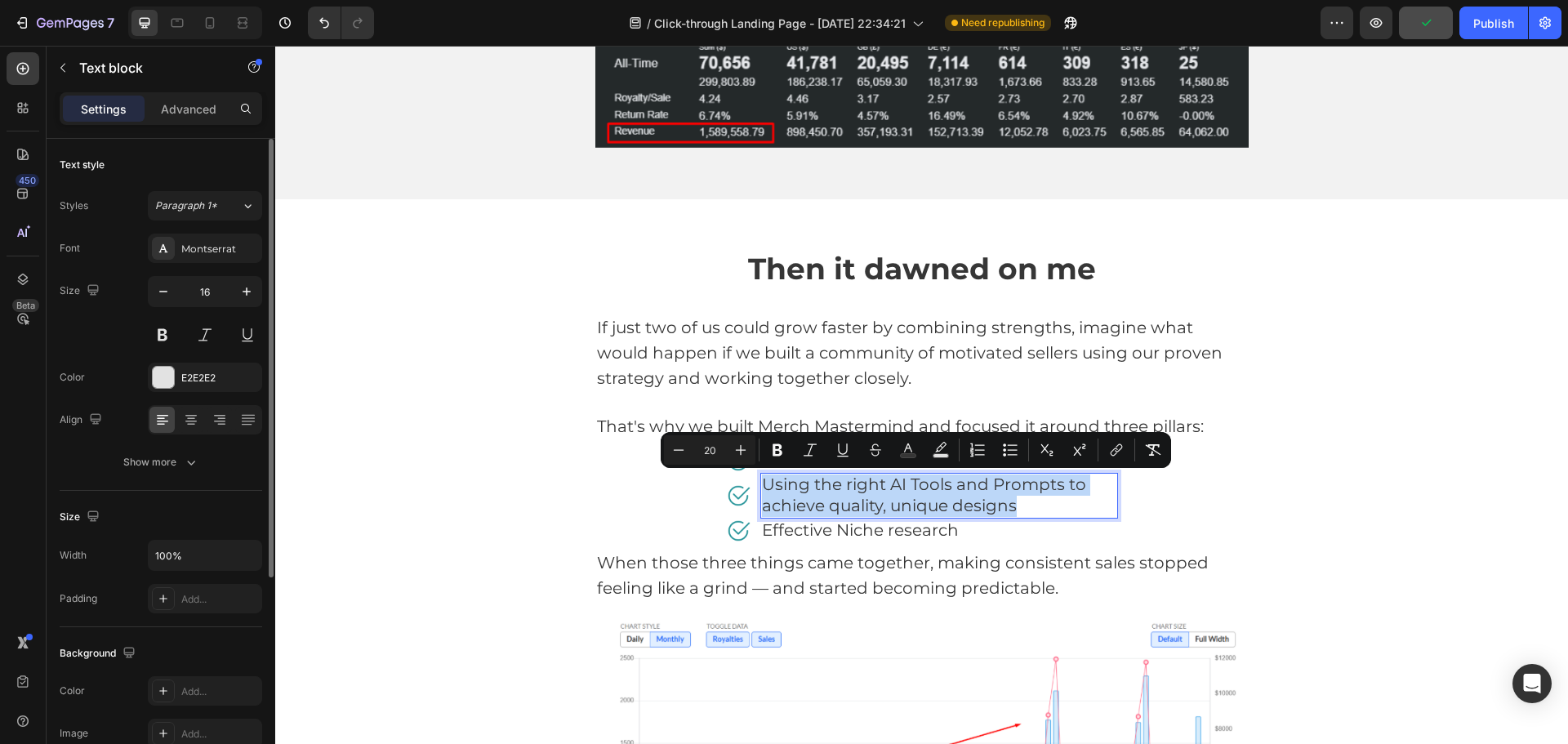
click at [800, 505] on span "Using the right AI Tools and Prompts to achieve quality, unique designs" at bounding box center [924, 495] width 325 height 41
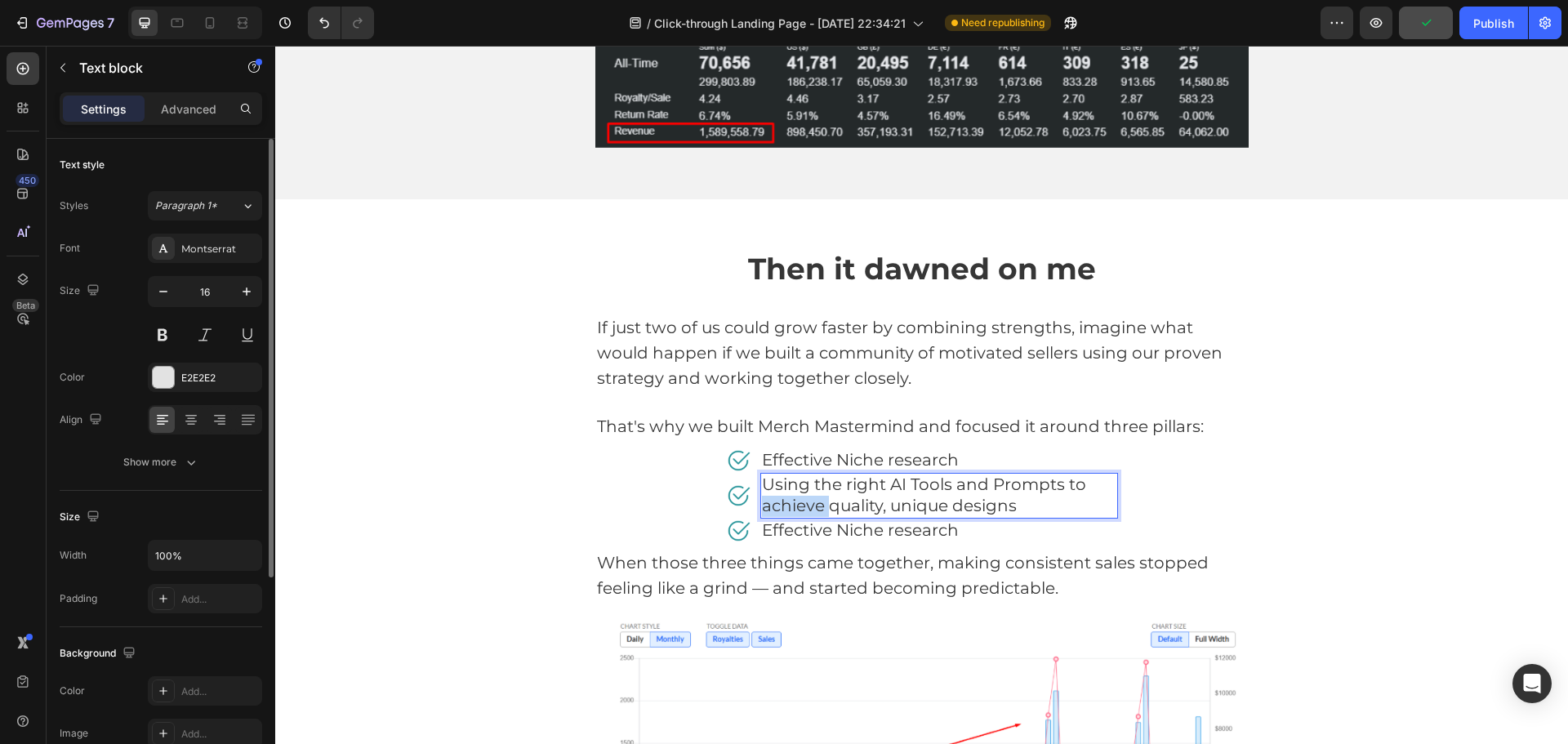
click at [799, 505] on span "Using the right AI Tools and Prompts to achieve quality, unique designs" at bounding box center [924, 495] width 325 height 41
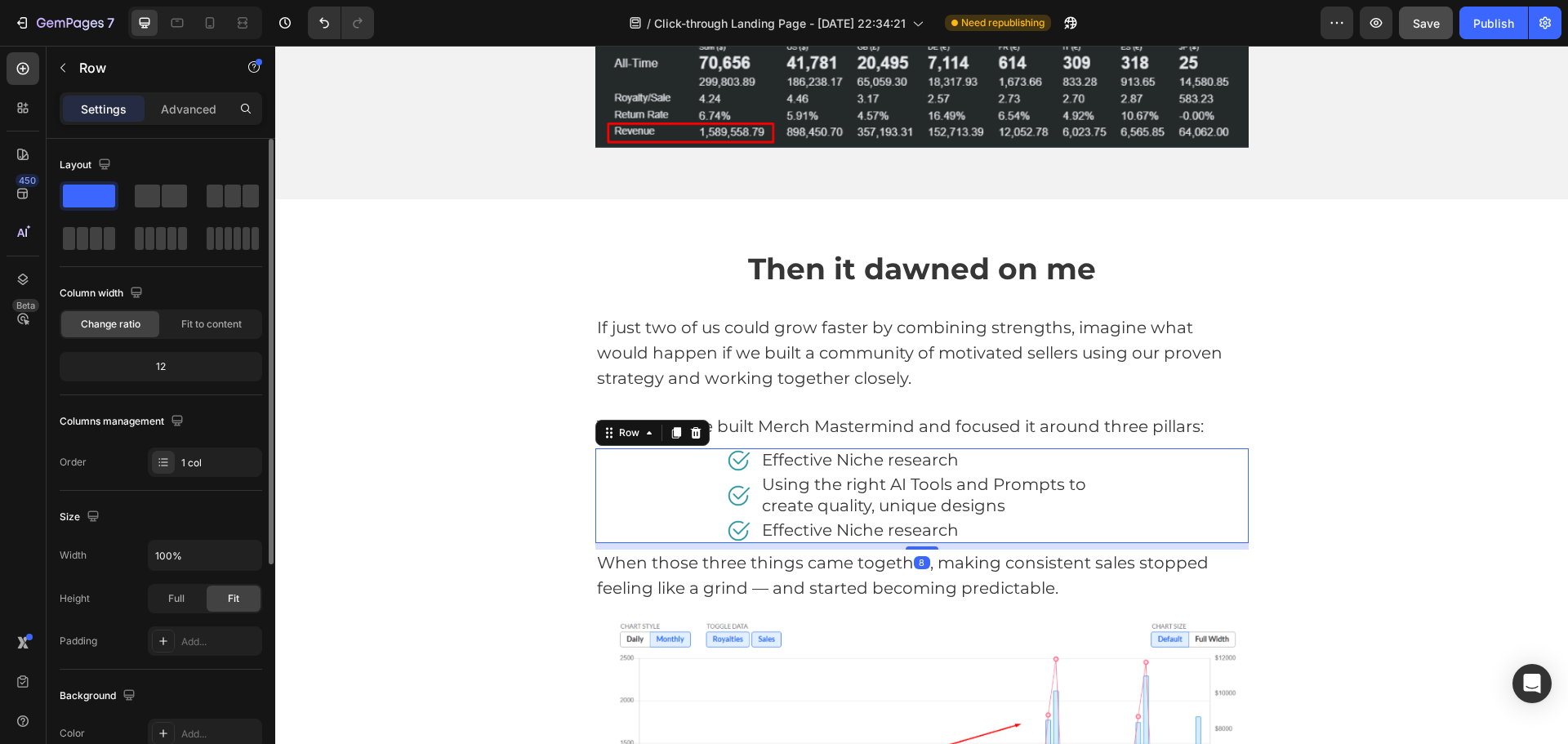
click at [1229, 497] on div "Image Effective Niche research Text block Row Image Using the right AI Tools an…" at bounding box center [922, 496] width 653 height 95
click at [888, 532] on span "Effective Niche research" at bounding box center [860, 530] width 197 height 20
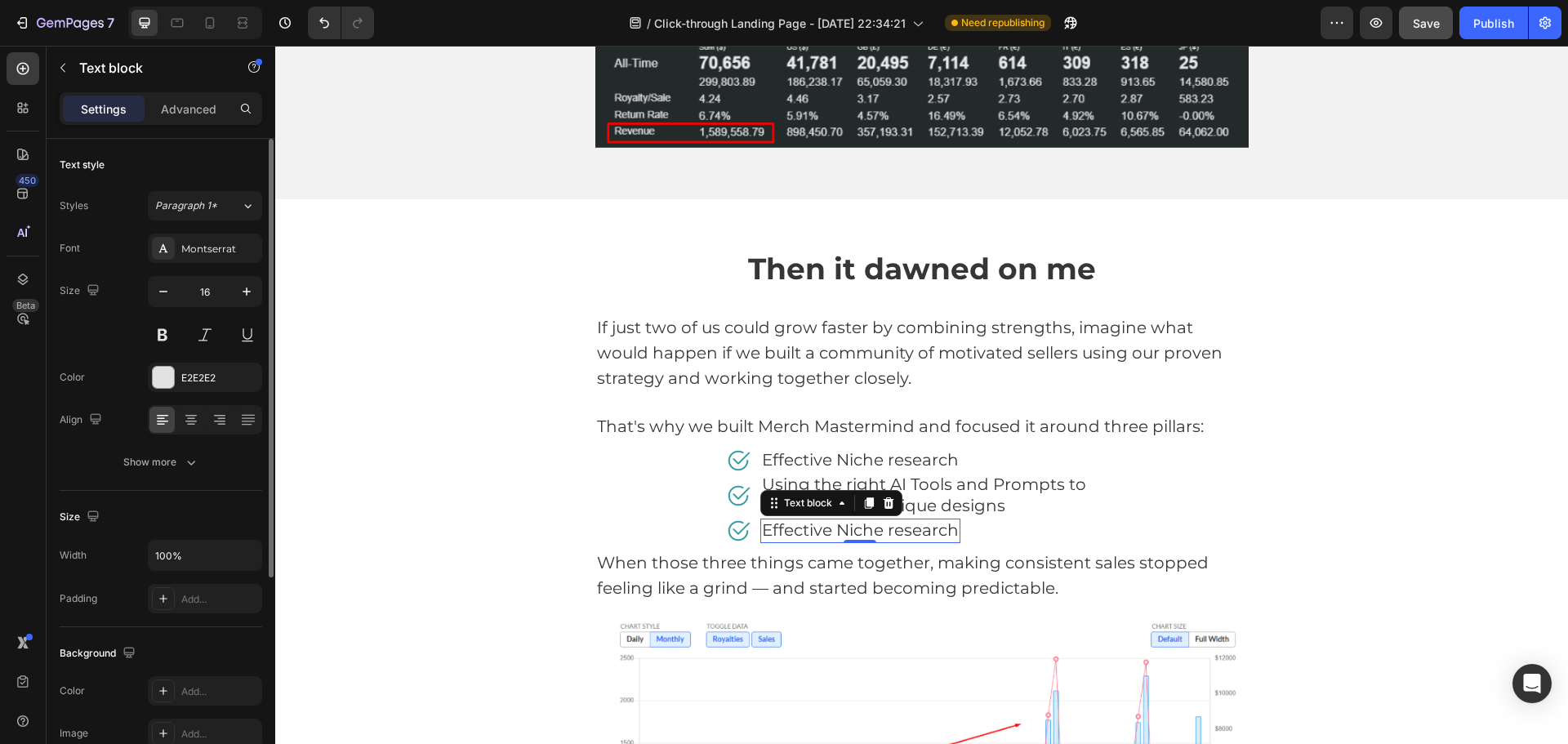
click at [887, 533] on span "Effective Niche research" at bounding box center [860, 530] width 197 height 20
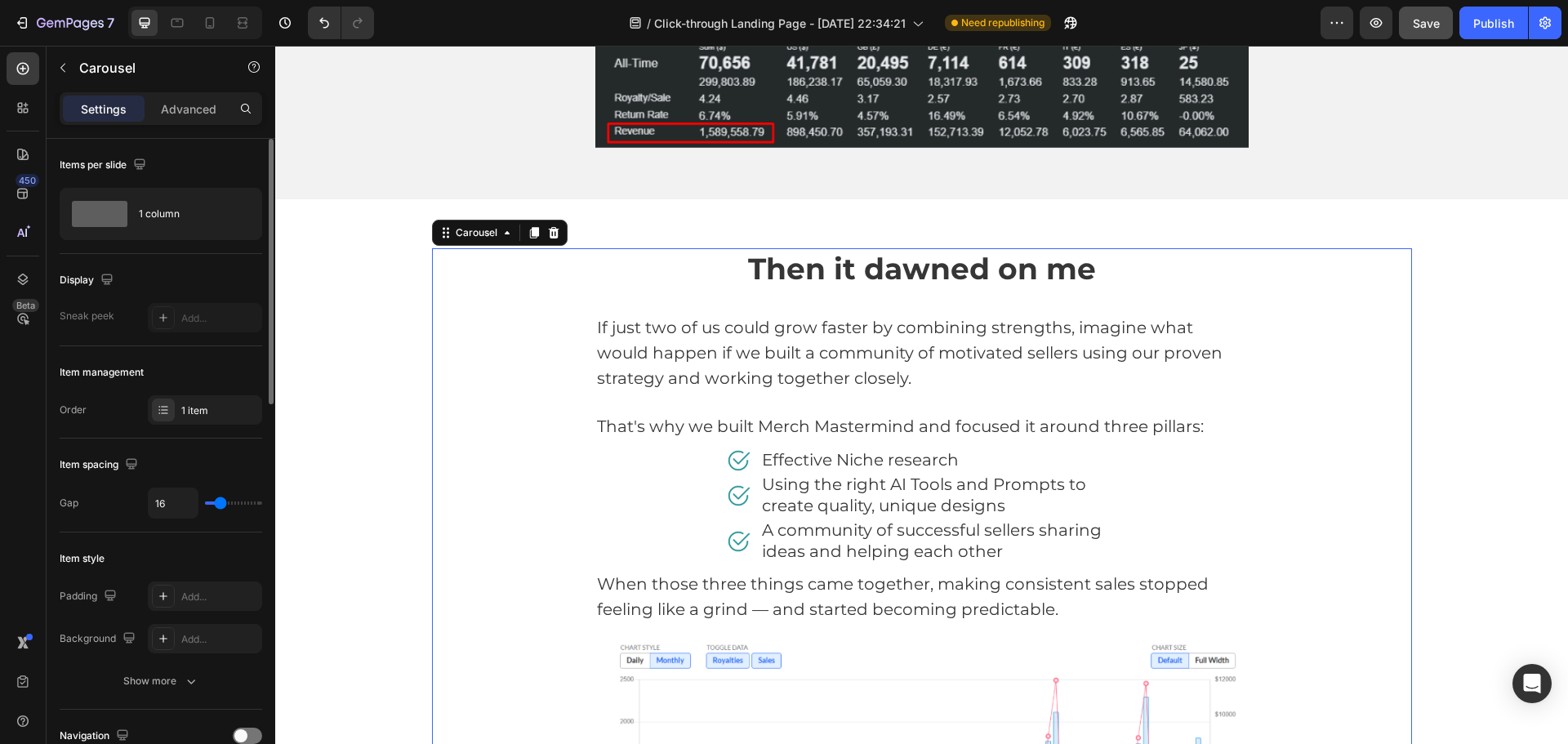
click at [1267, 504] on div "Then it dawned on me Heading If just two of us could grow faster by combining s…" at bounding box center [922, 602] width 980 height 707
click at [730, 484] on img at bounding box center [738, 496] width 24 height 24
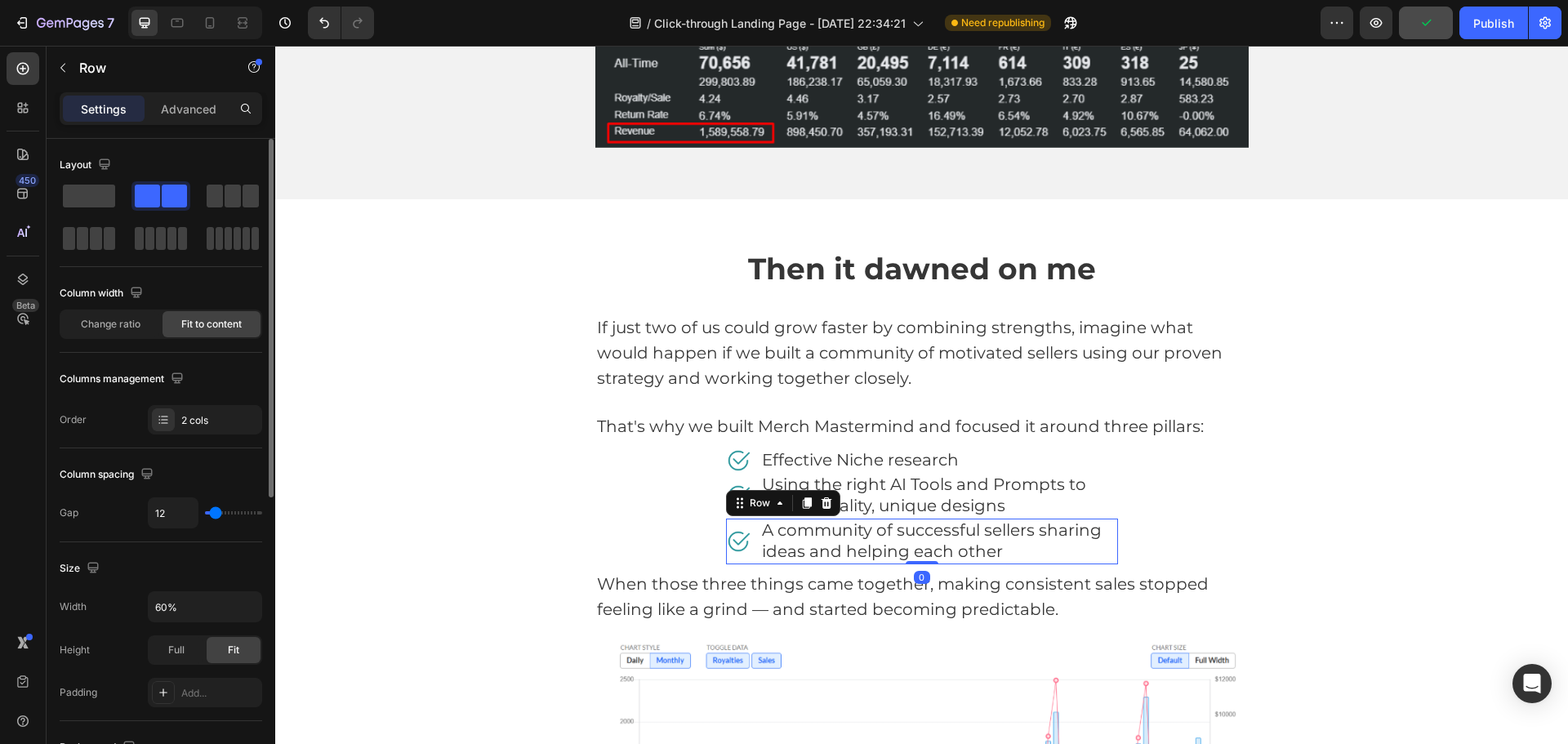
click at [739, 519] on div "Image A community of successful sellers sharing ideas and helping each other Te…" at bounding box center [922, 542] width 392 height 46
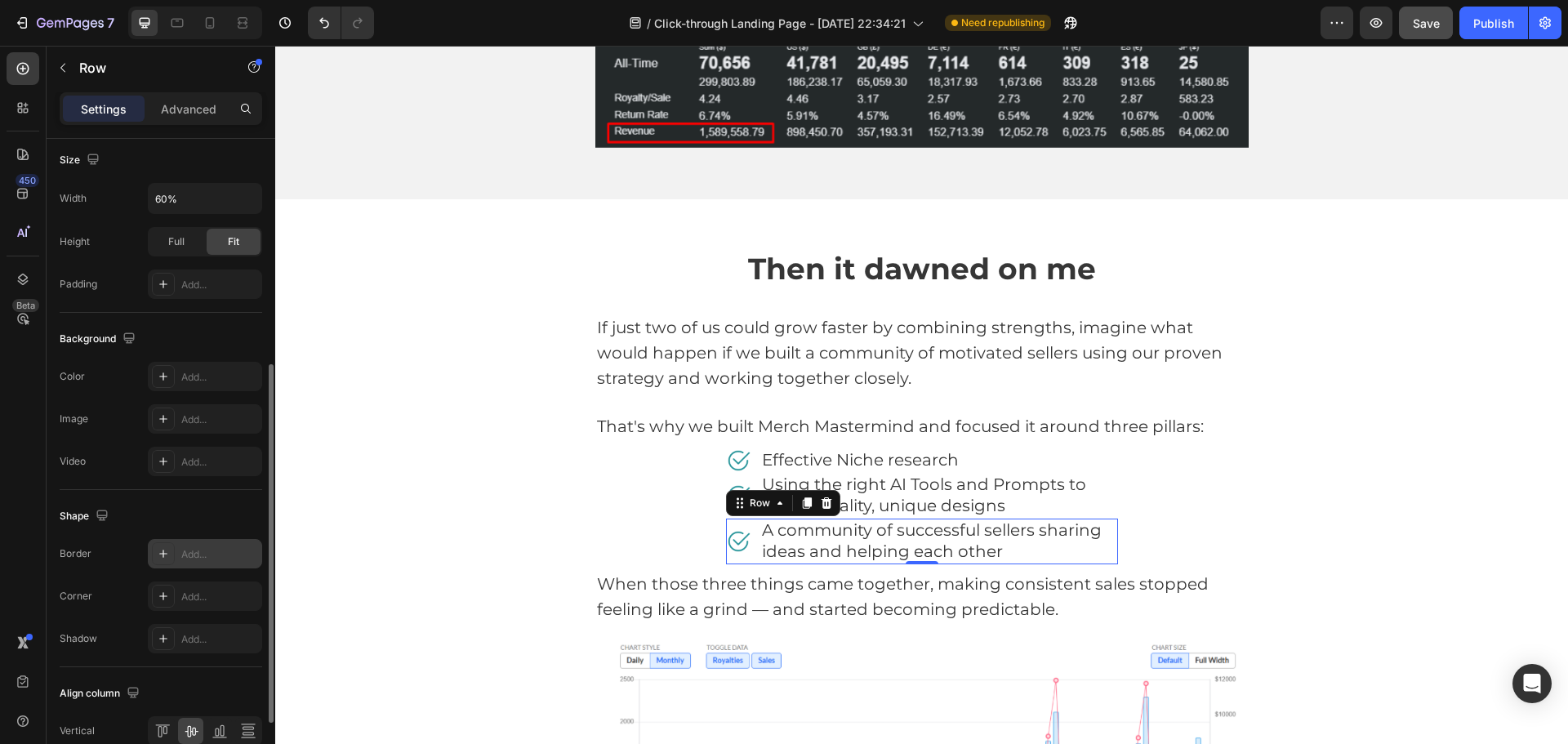
scroll to position [531, 0]
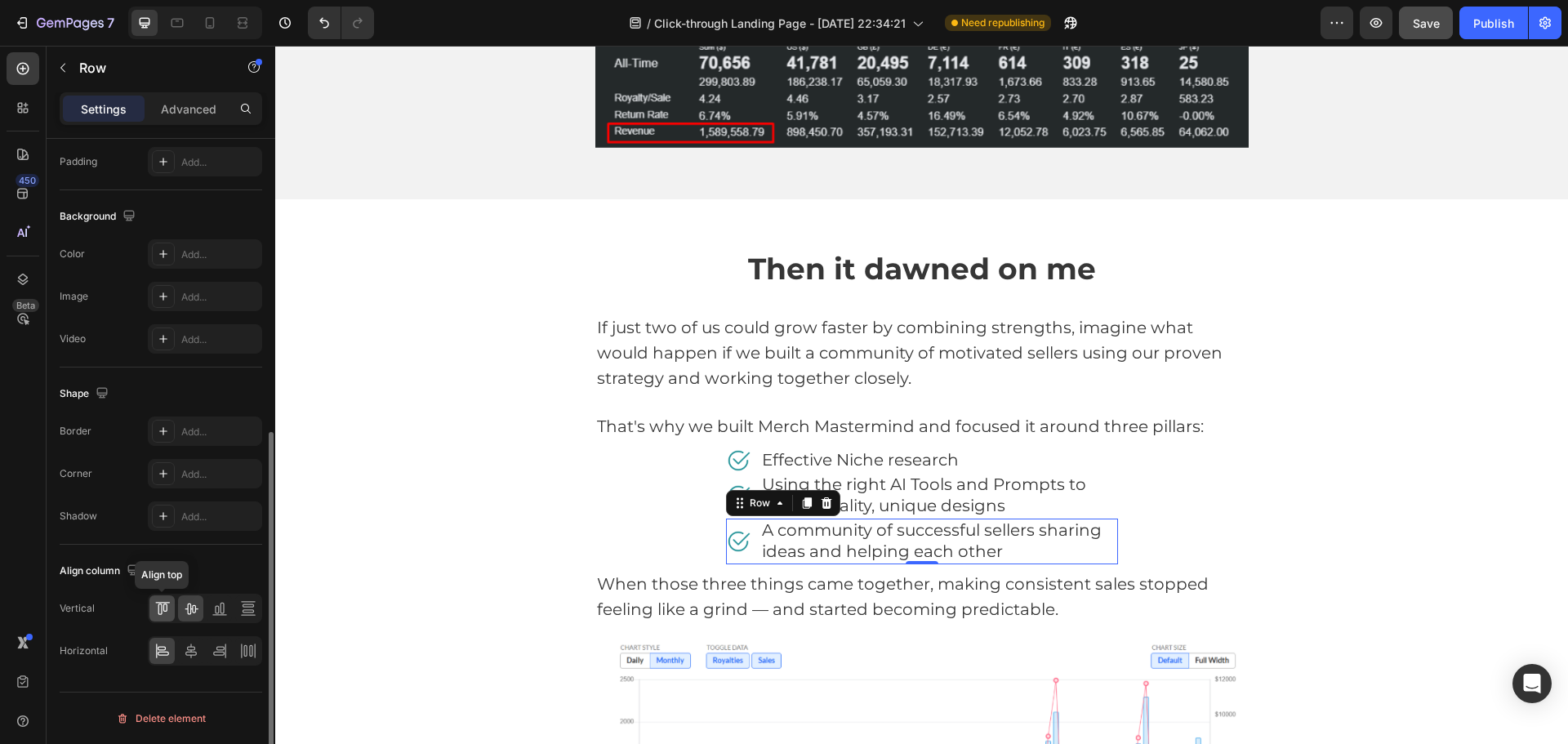
drag, startPoint x: 160, startPoint y: 610, endPoint x: 276, endPoint y: 429, distance: 215.0
click at [160, 610] on icon at bounding box center [162, 609] width 16 height 16
click at [701, 479] on div "Image Effective Niche research Text block Row Image Using the right AI Tools an…" at bounding box center [922, 507] width 653 height 116
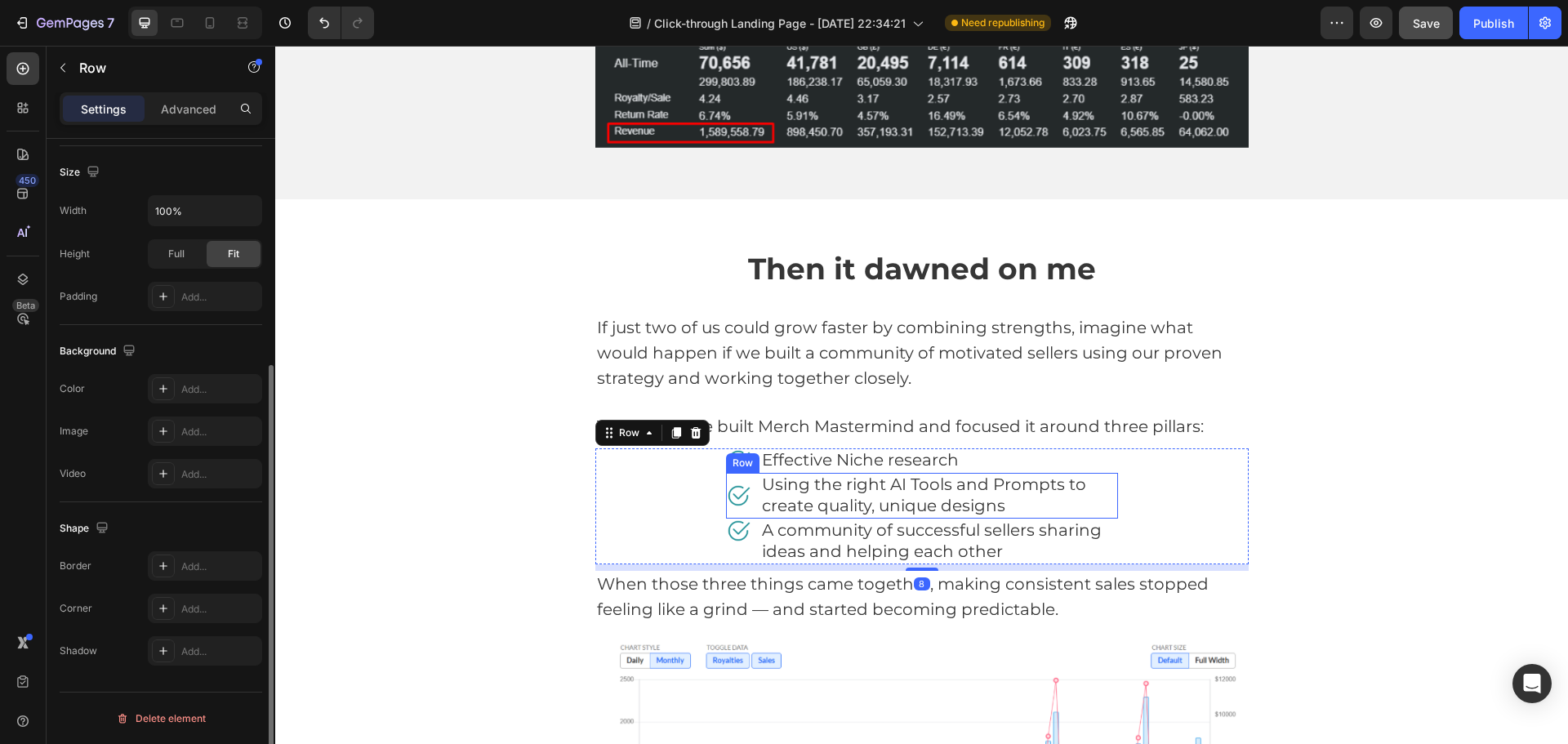
click at [737, 483] on div "Image" at bounding box center [738, 496] width 24 height 46
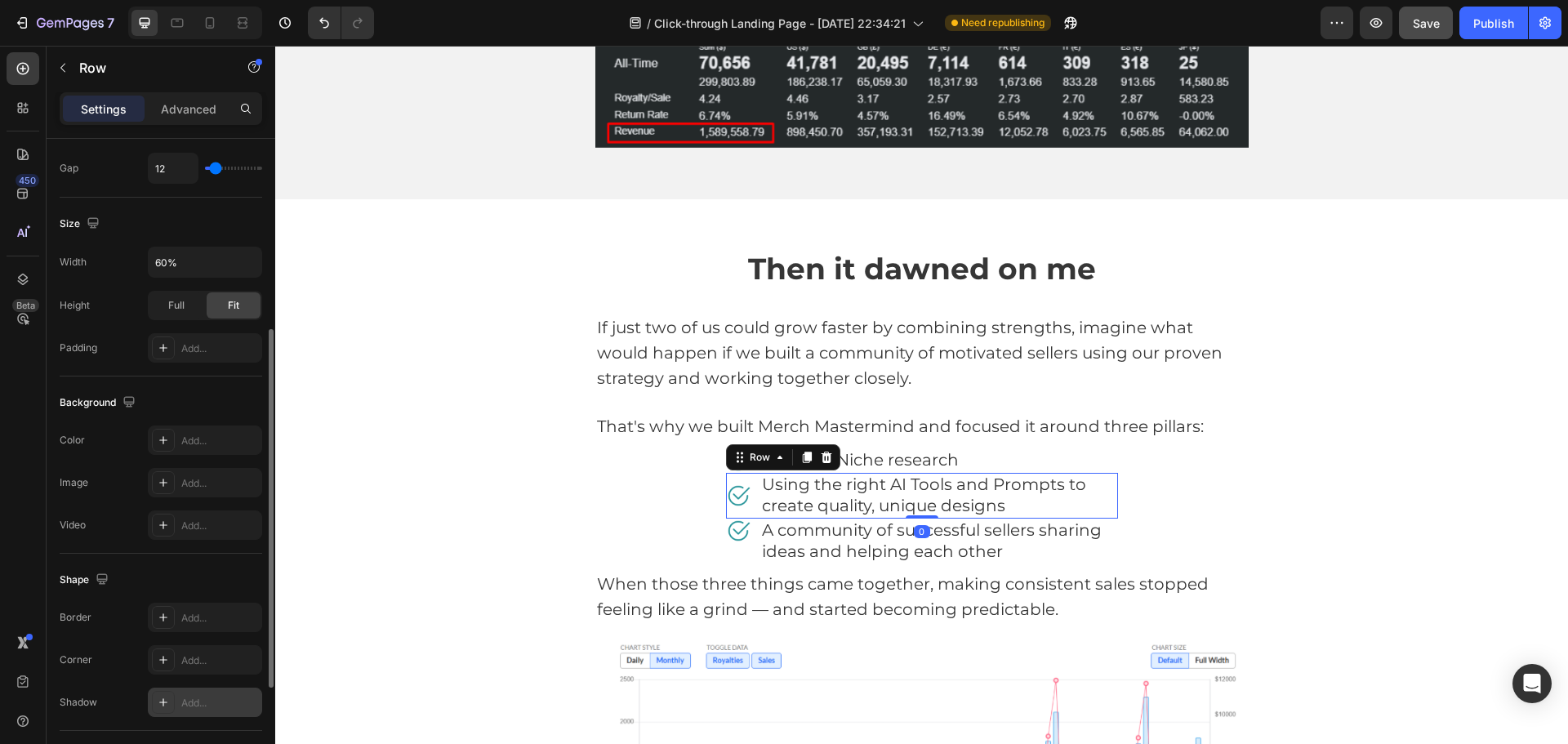
scroll to position [531, 0]
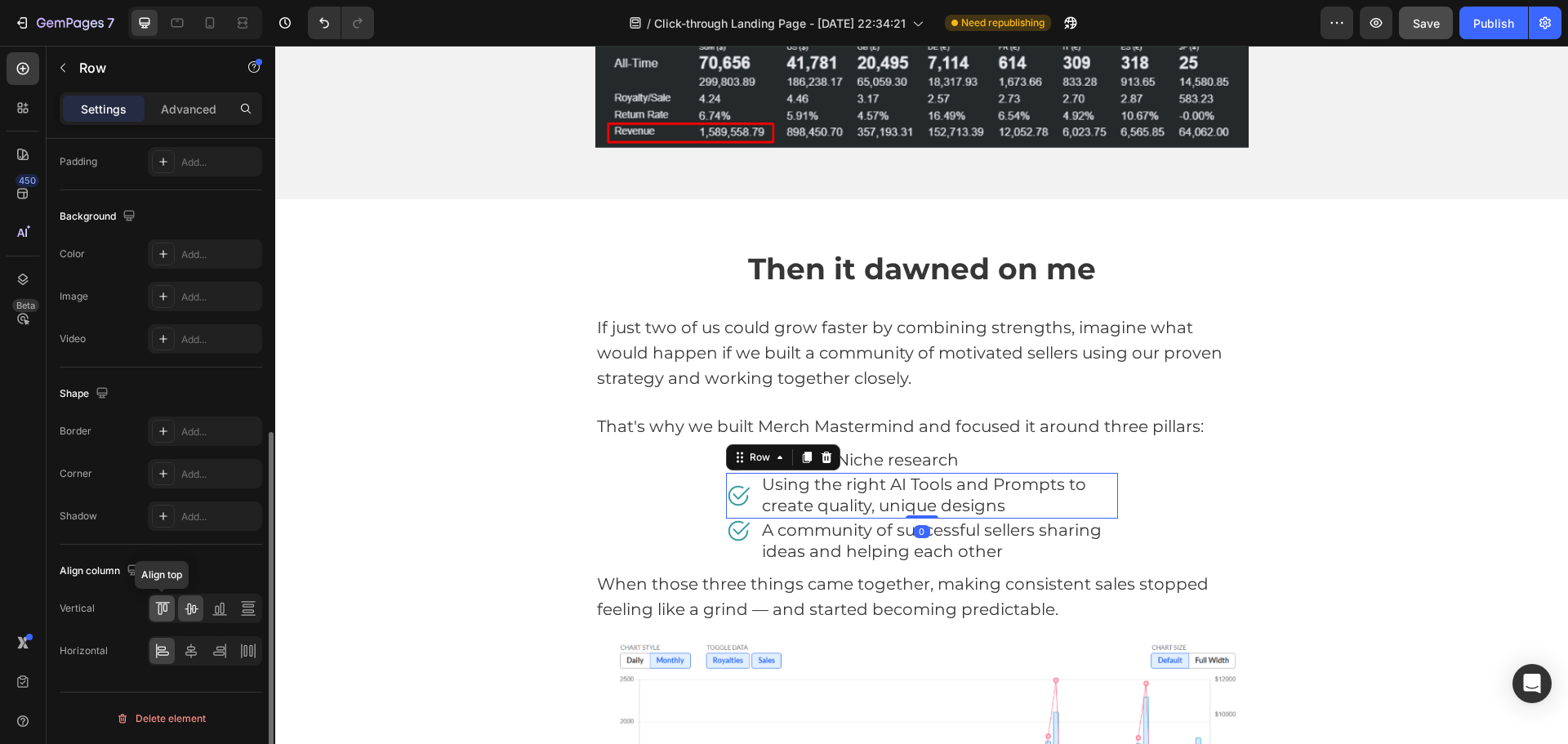
click at [156, 616] on icon at bounding box center [162, 609] width 16 height 16
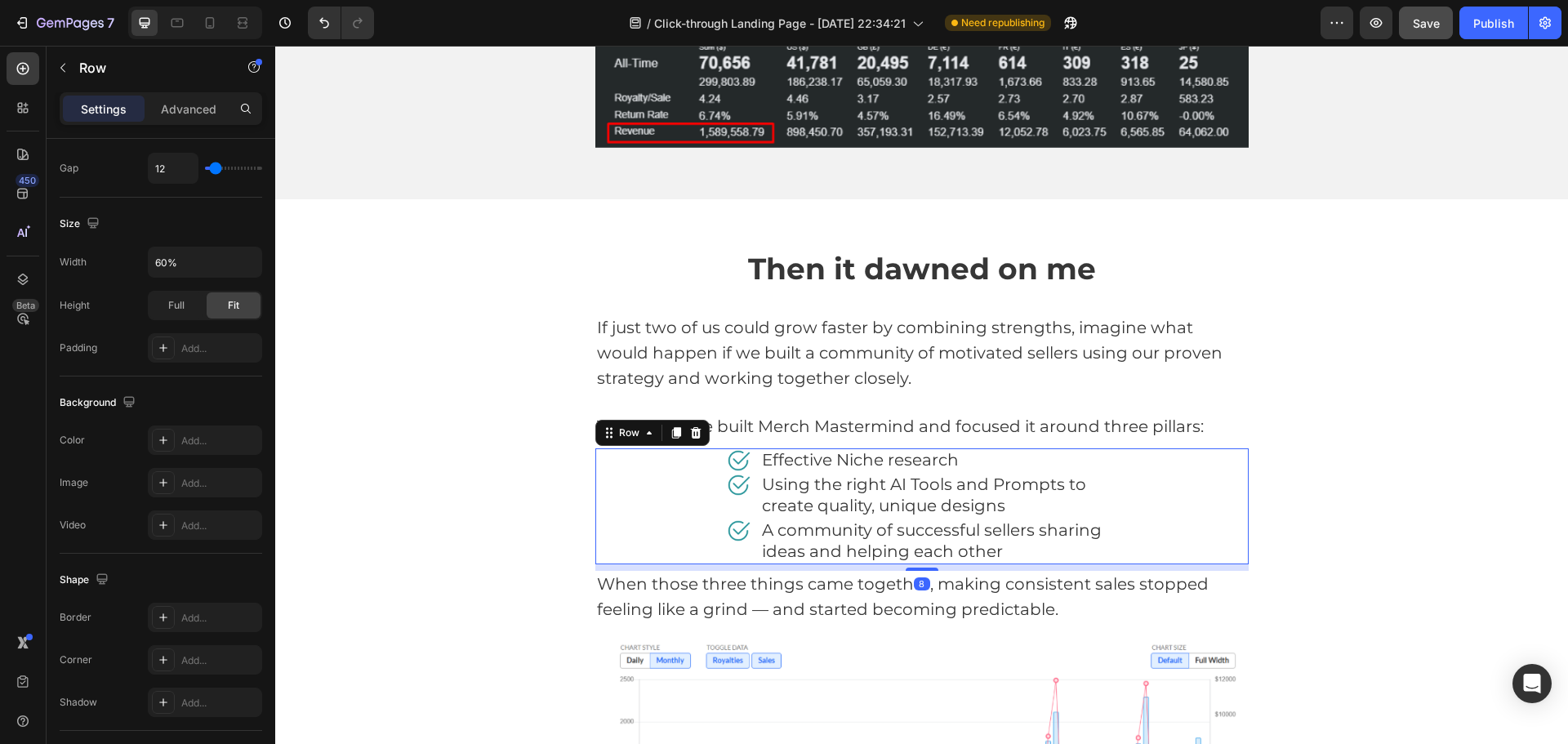
click at [1138, 478] on div "Image Effective Niche research Text block Row Image Using the right AI Tools an…" at bounding box center [922, 507] width 653 height 116
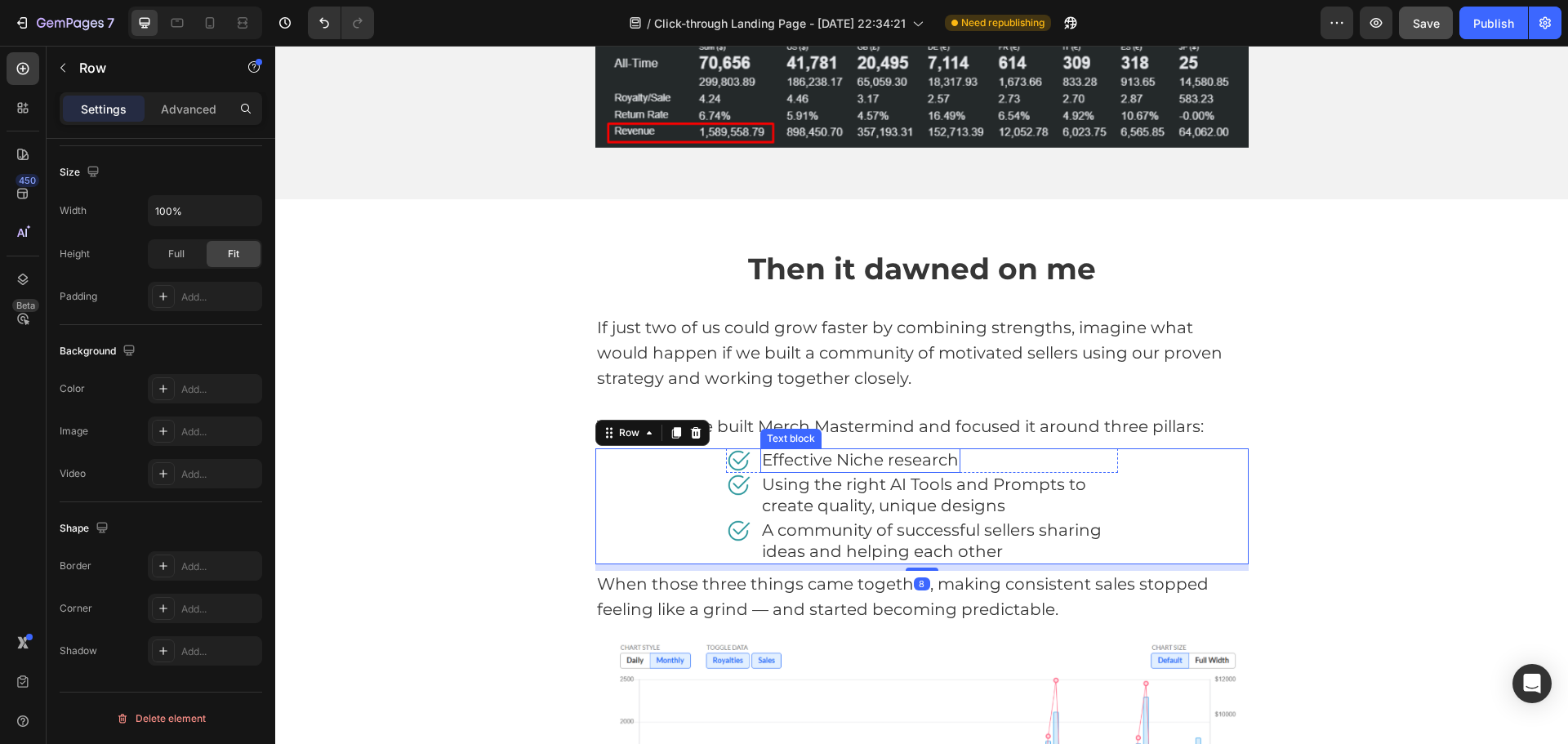
click at [956, 458] on div "Image Effective Niche research Text block Row" at bounding box center [922, 461] width 392 height 24
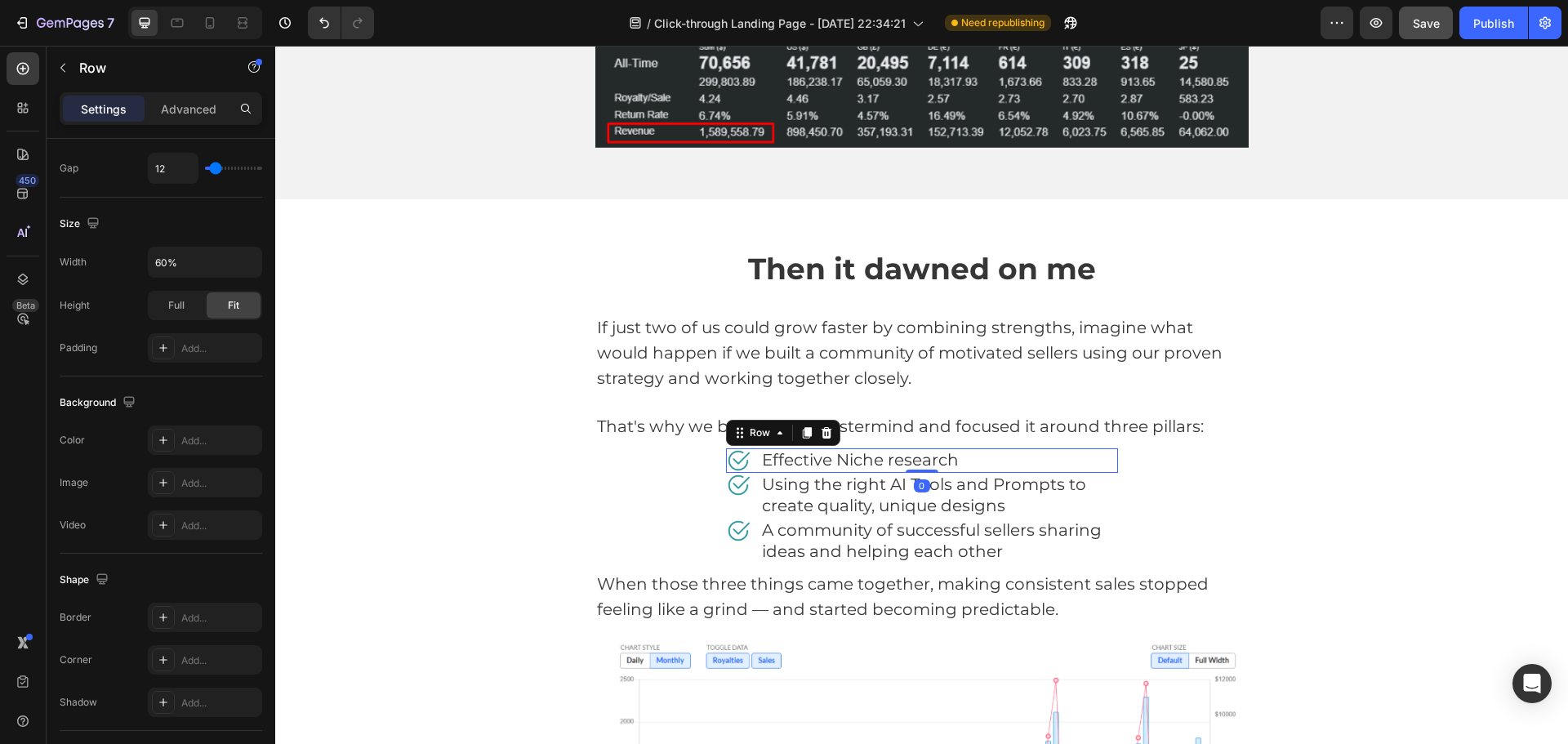
click at [956, 458] on div "Image Effective Niche research Text block Row 0" at bounding box center [922, 461] width 392 height 24
click at [945, 460] on span "Effective Niche research" at bounding box center [860, 460] width 197 height 20
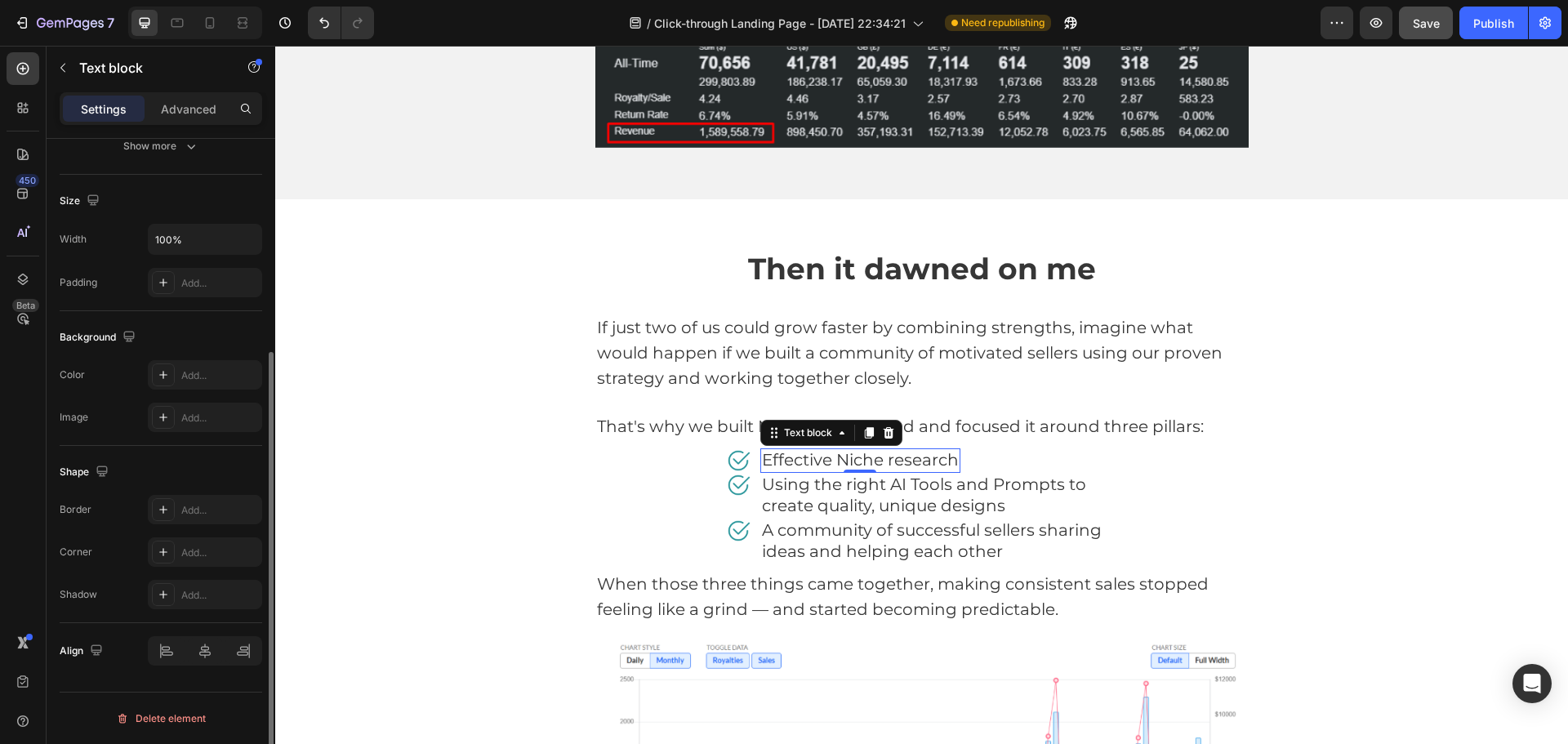
scroll to position [0, 0]
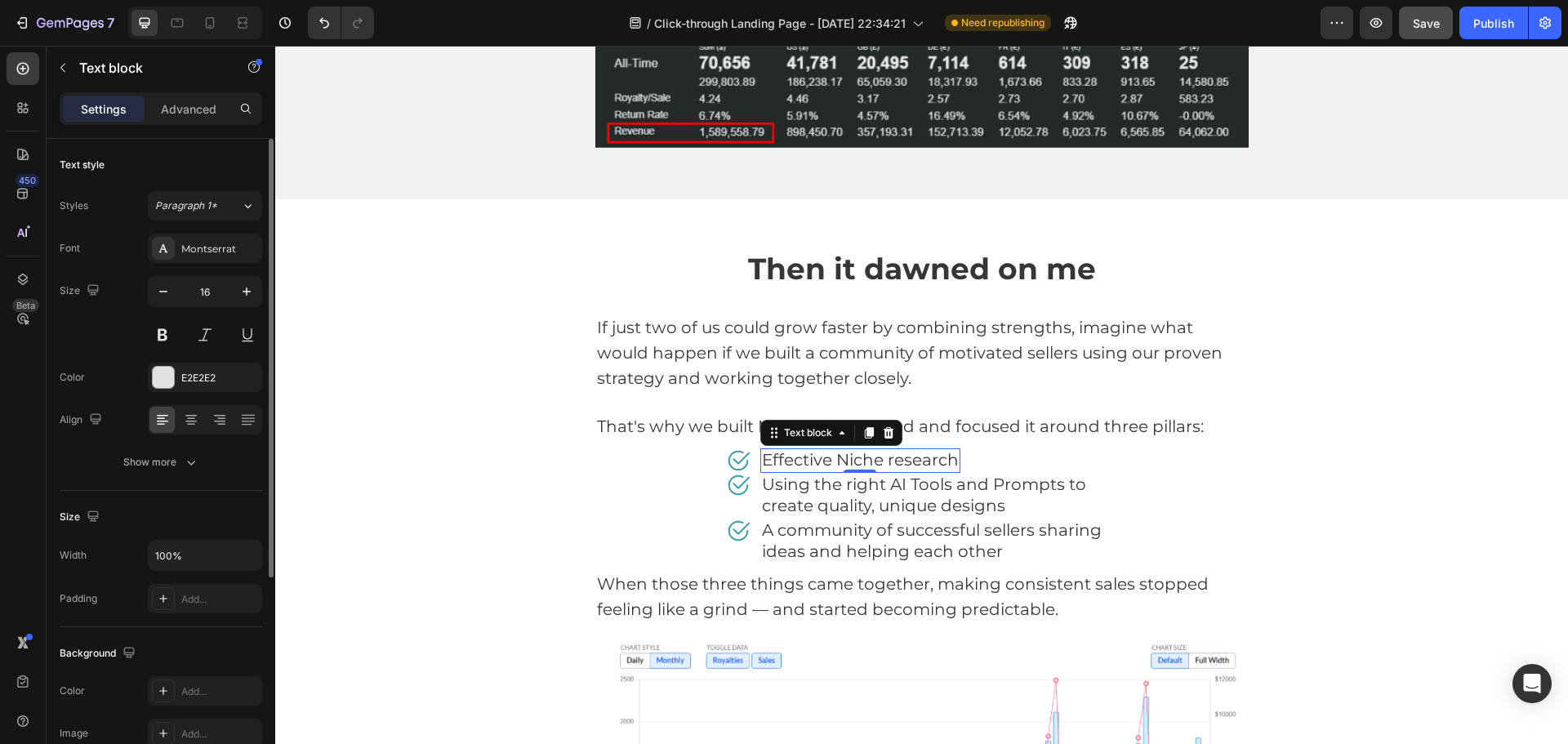
click at [947, 460] on span "Effective Niche research" at bounding box center [860, 460] width 197 height 20
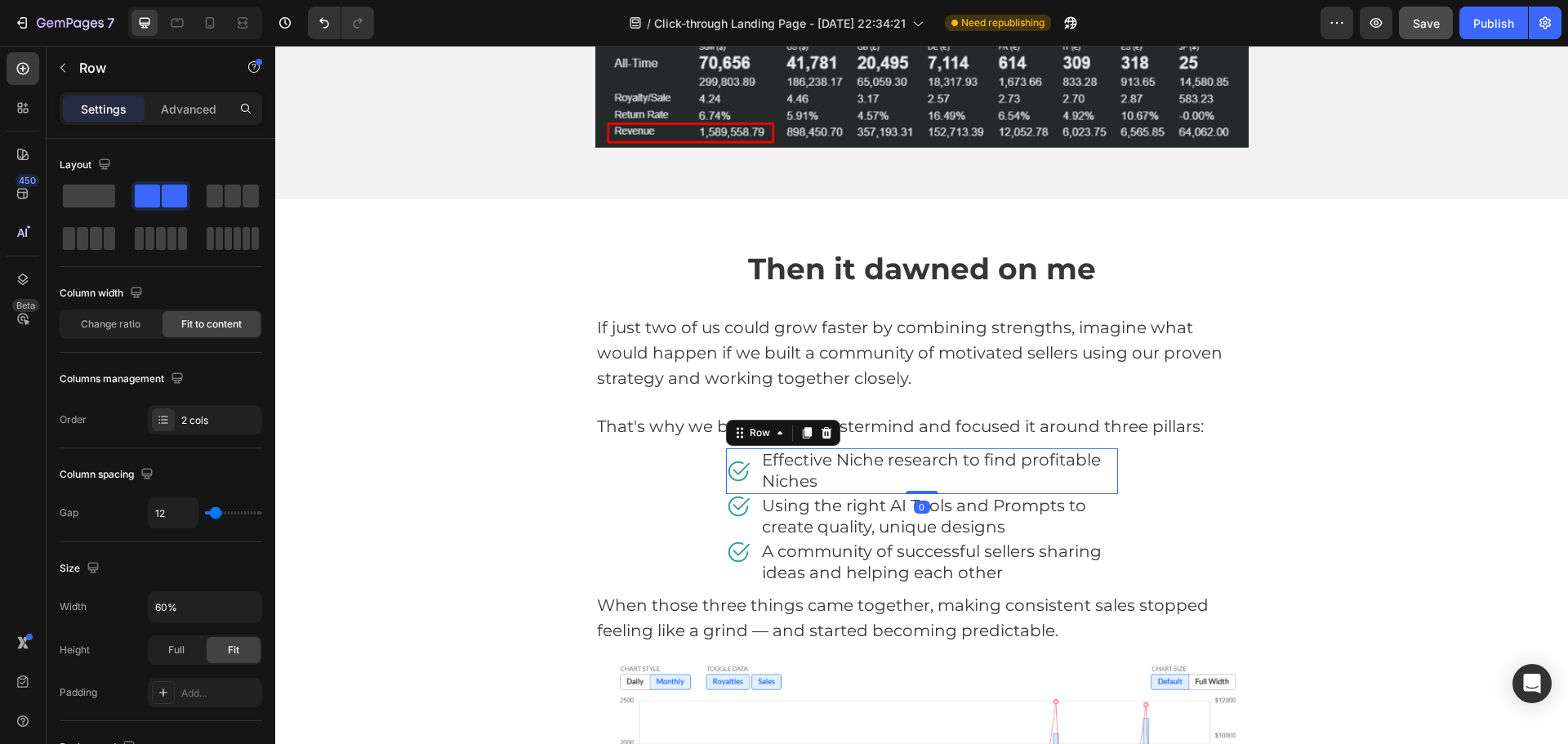
click at [738, 449] on div "Image Effective Niche research to find profitable Niches Text block Row 0" at bounding box center [922, 471] width 392 height 46
click at [732, 451] on div "Image" at bounding box center [738, 471] width 24 height 46
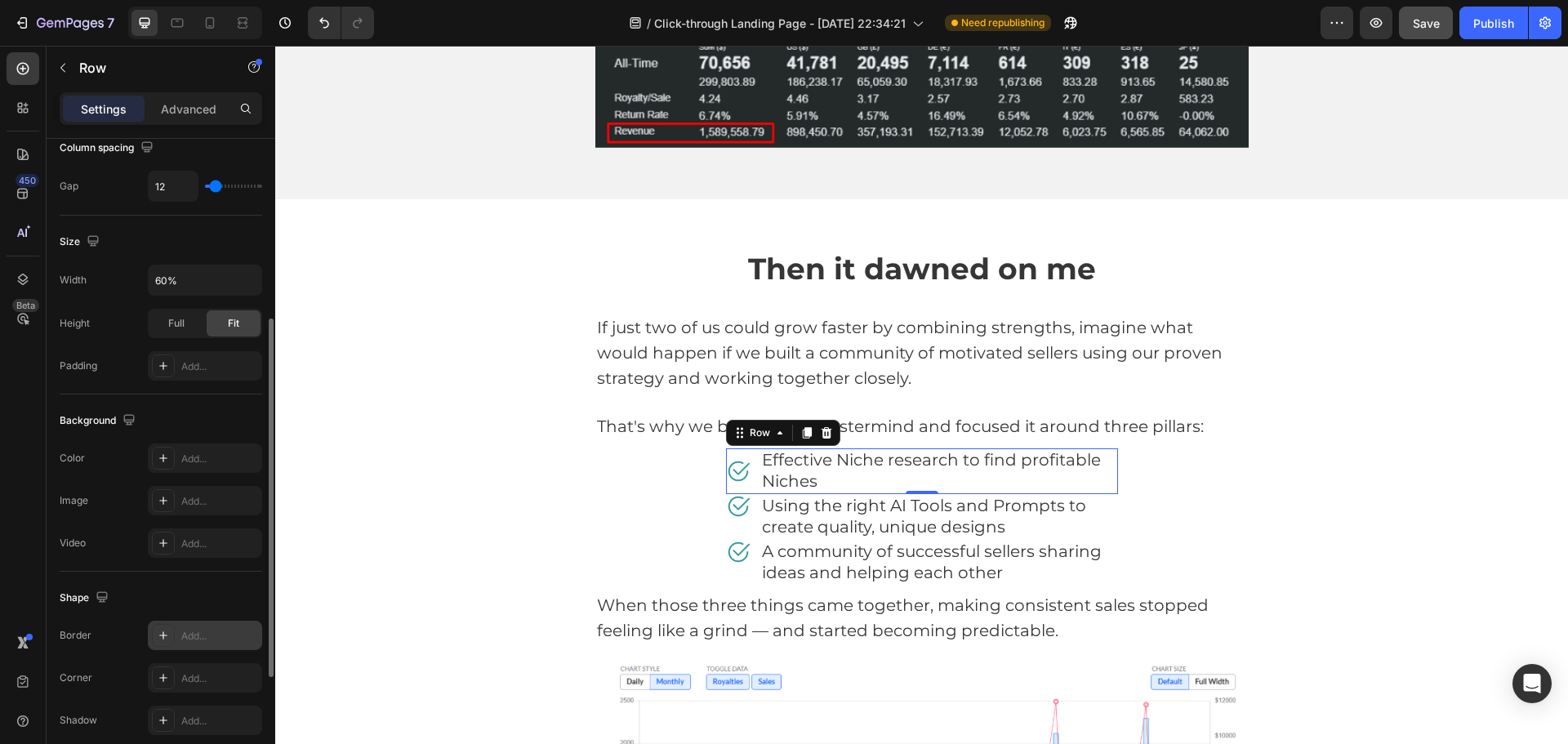
scroll to position [531, 0]
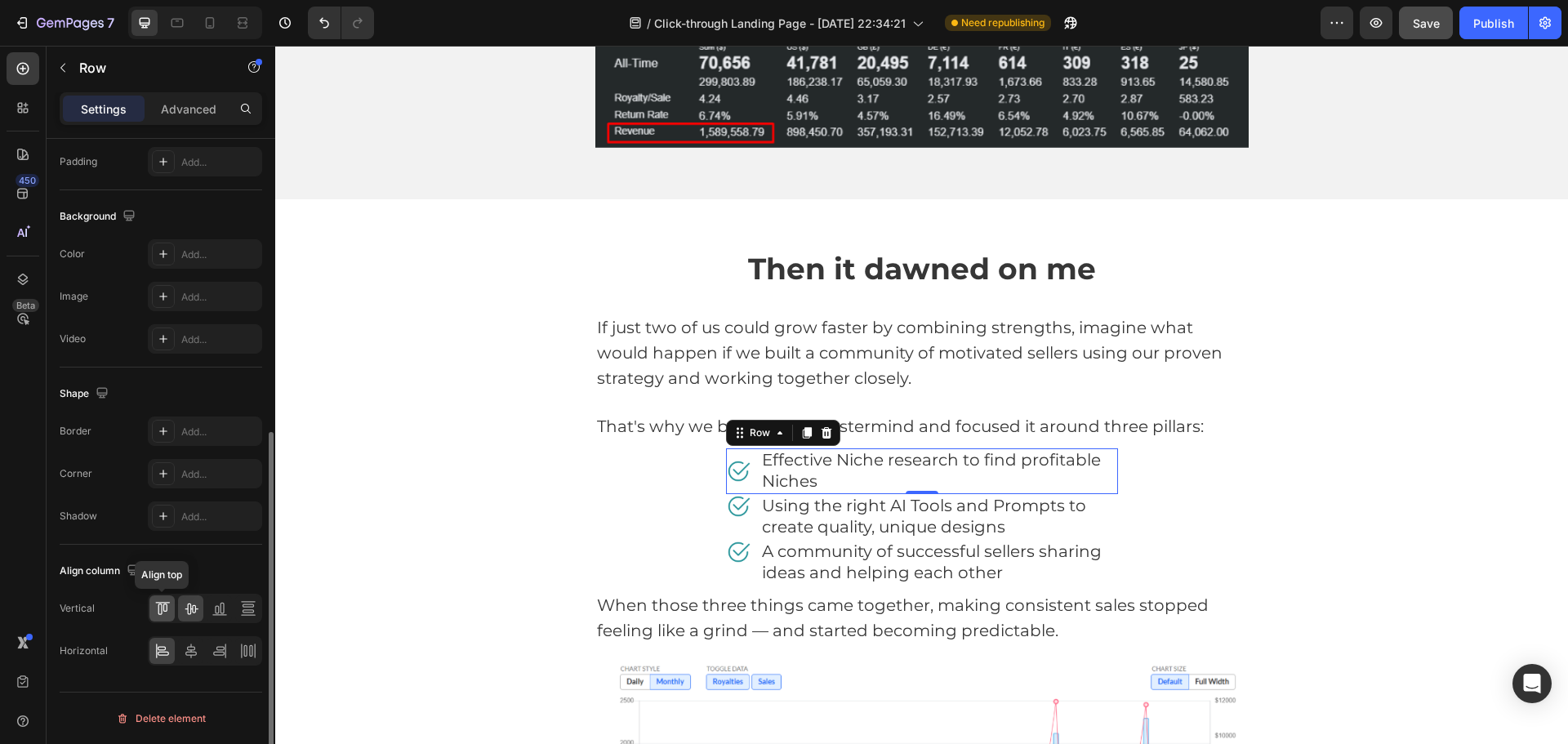
click at [162, 614] on icon at bounding box center [162, 609] width 16 height 16
click at [717, 470] on div "Image Effective Niche research to find profitable Niches Text block Row 0 Image…" at bounding box center [922, 517] width 653 height 137
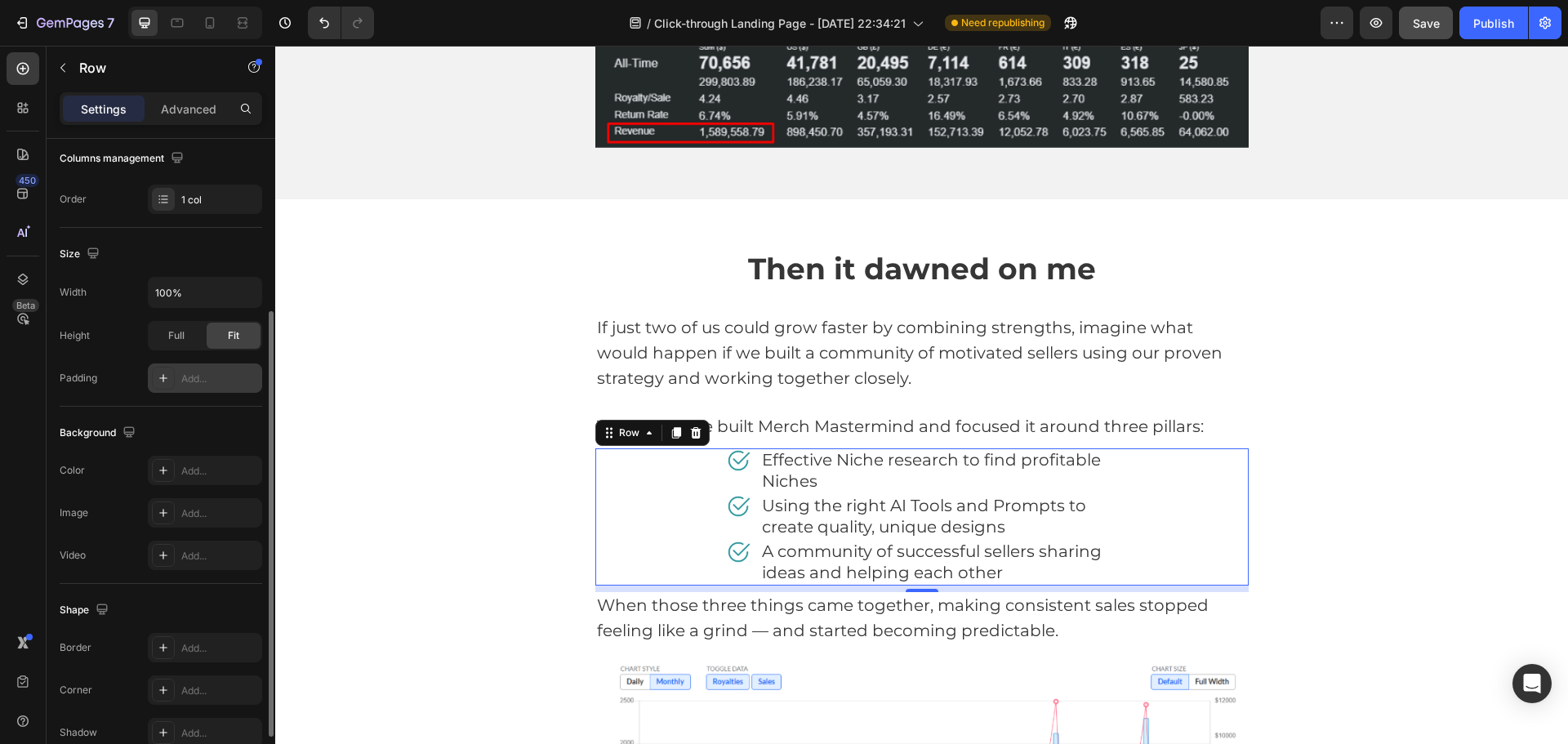
scroll to position [345, 0]
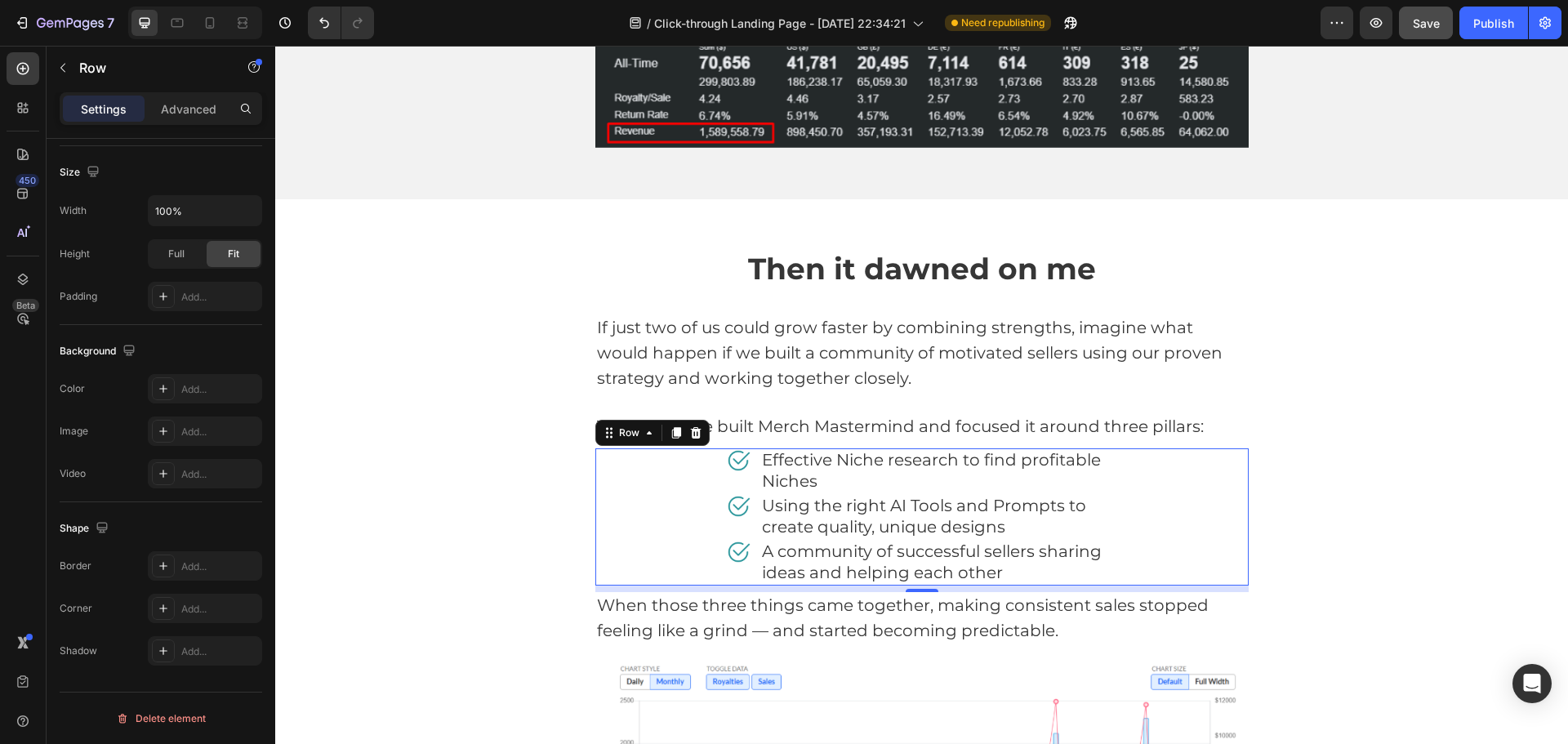
click at [623, 471] on div "Image Effective Niche research to find profitable Niches Text block Row Image U…" at bounding box center [922, 517] width 653 height 137
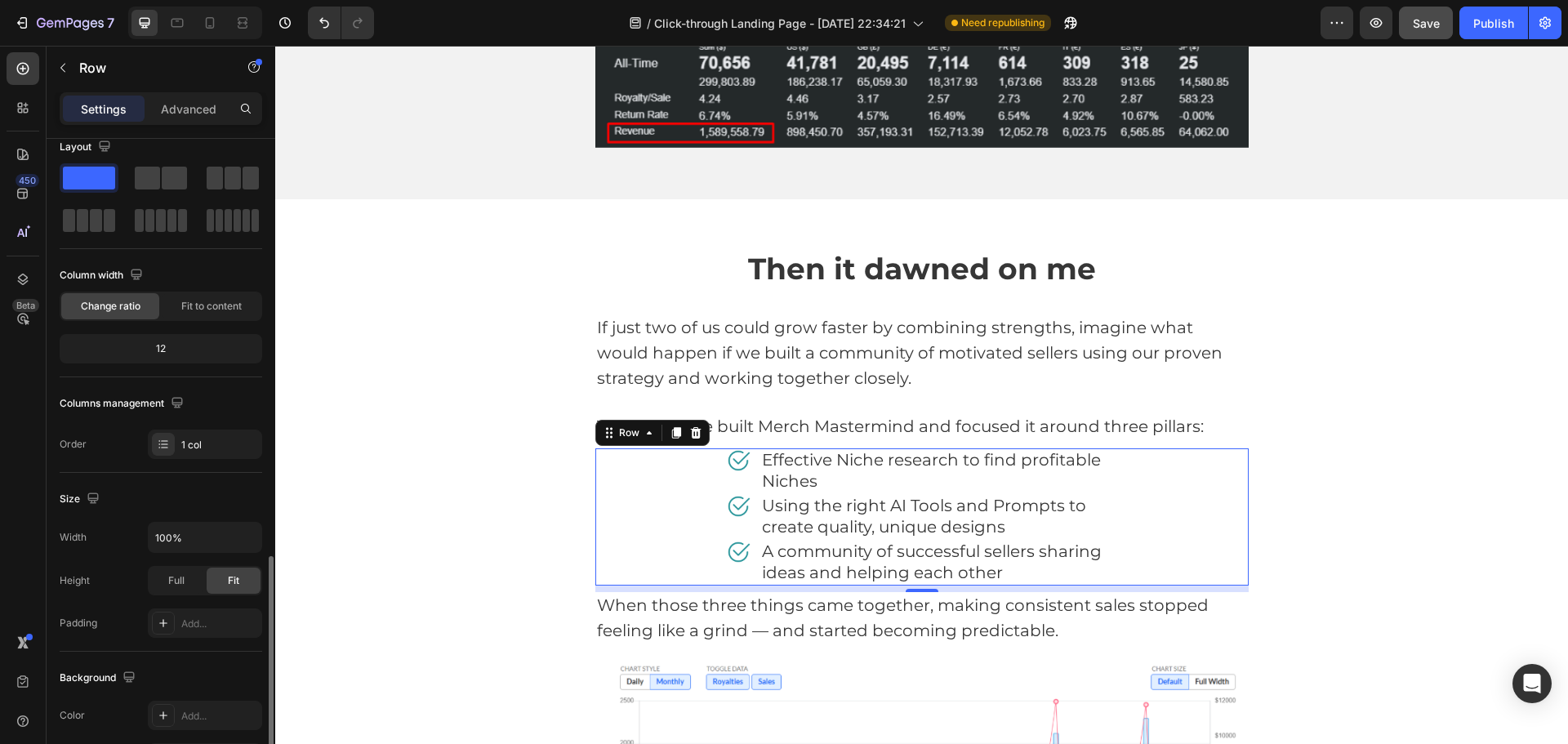
scroll to position [0, 0]
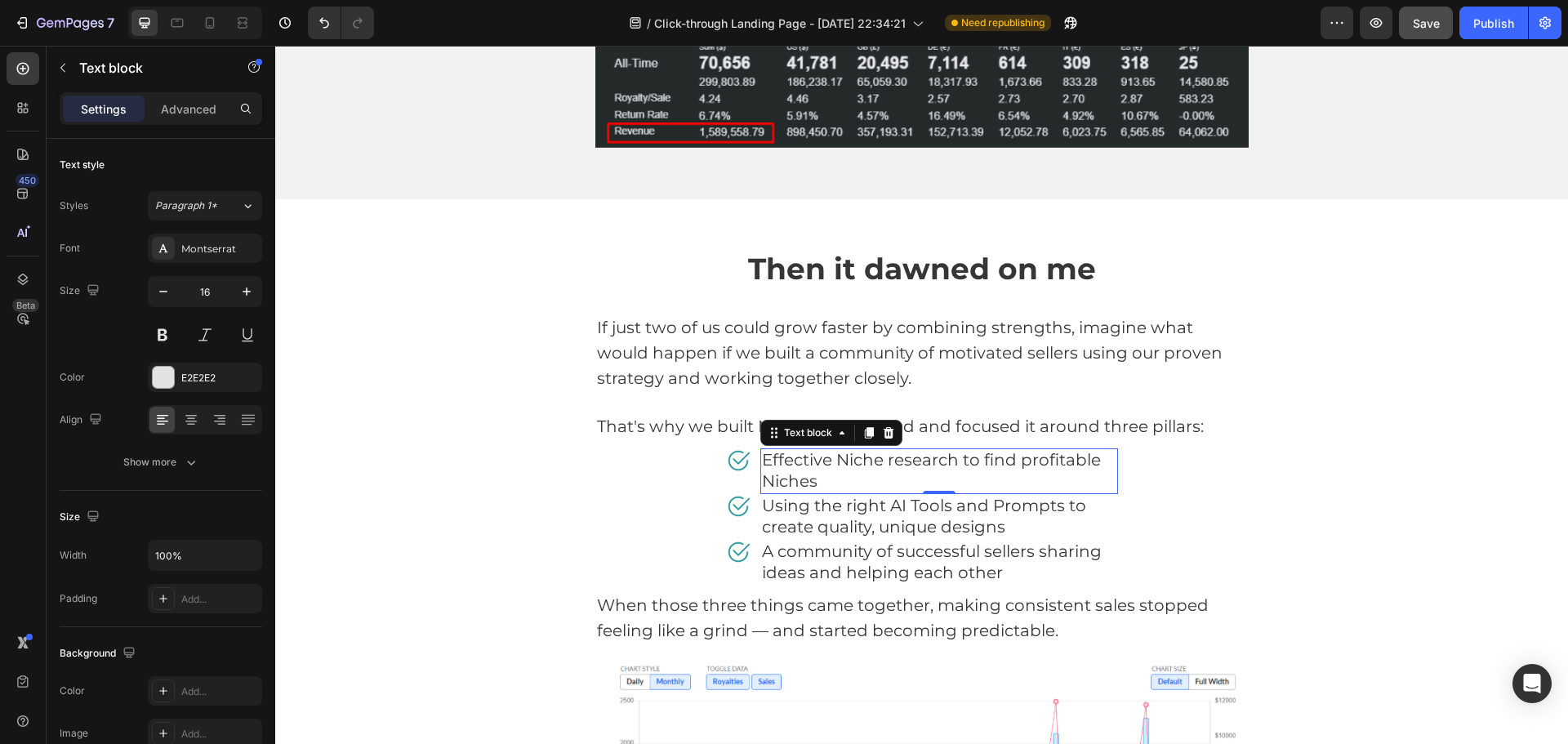
click at [992, 461] on span "Effective Niche research to find profitable Niches" at bounding box center [931, 471] width 339 height 41
click at [1001, 459] on span "Effective Niche research to find profitable Niches" at bounding box center [931, 471] width 339 height 41
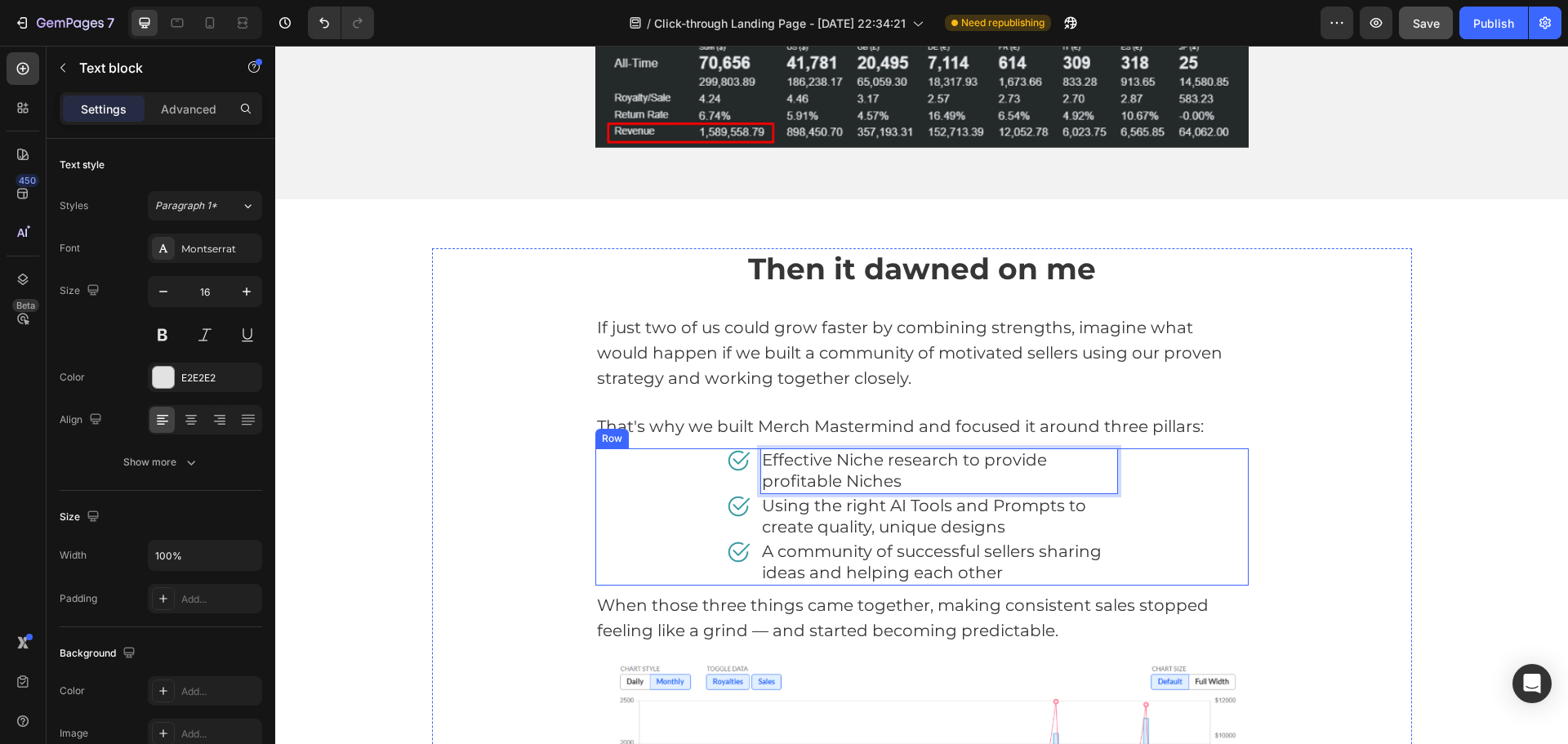
click at [1232, 465] on div "Image Effective Niche research to provide profitable Niches Text block 0 Row Im…" at bounding box center [922, 517] width 653 height 137
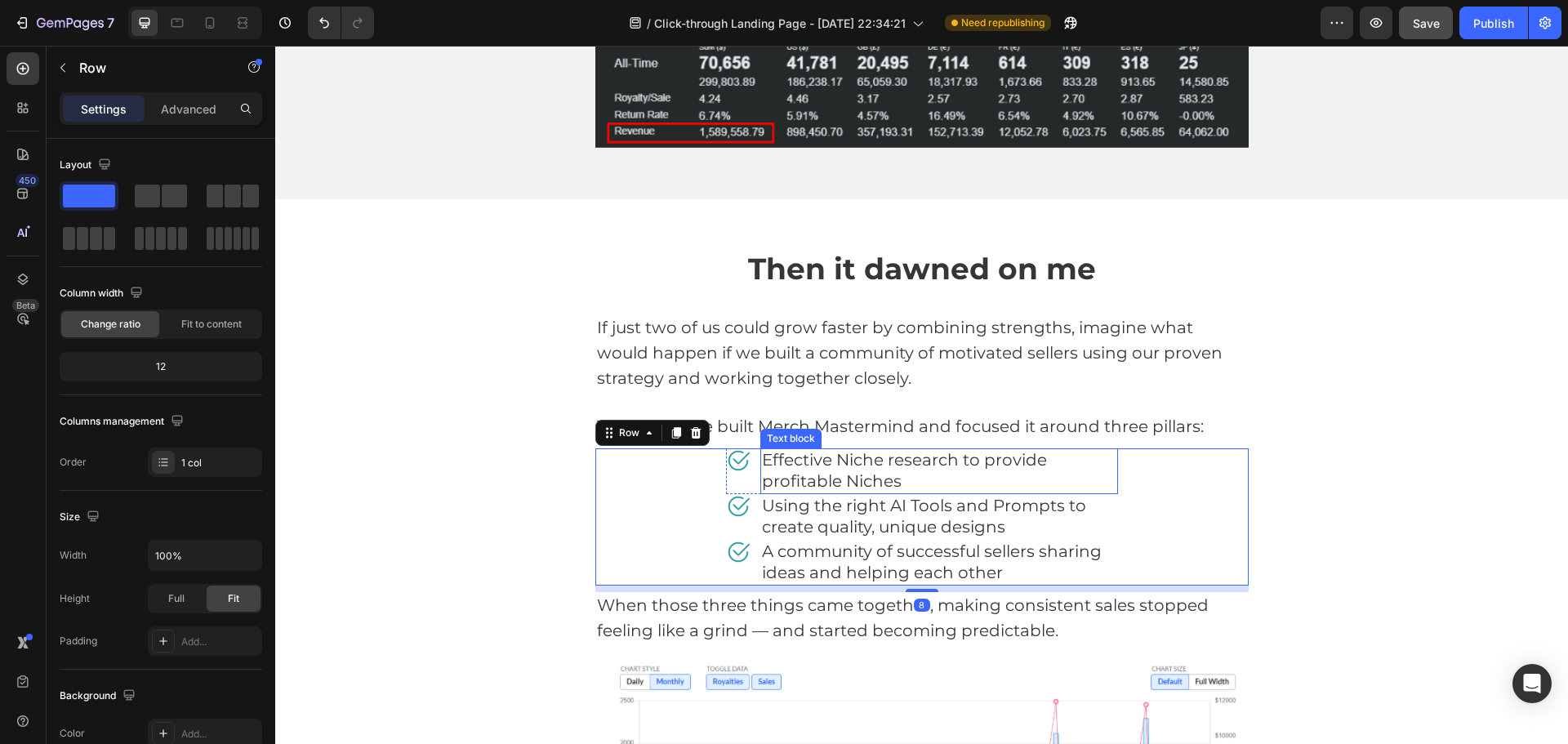
click at [1045, 478] on p "Effective Niche research to provide profitable Niches" at bounding box center [939, 471] width 354 height 43
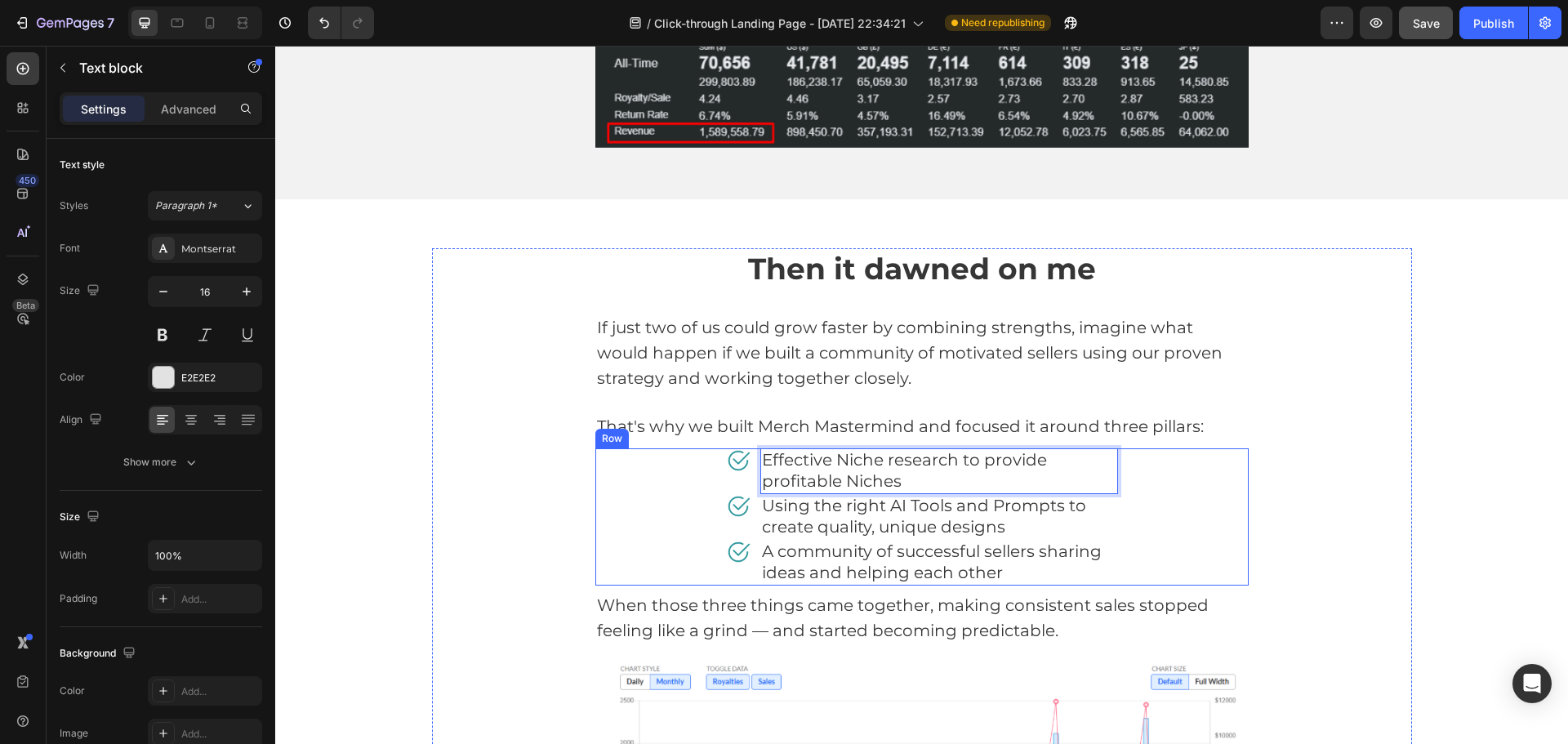
click at [687, 468] on div "Image Effective Niche research to provide profitable Niches Text block 0 Row Im…" at bounding box center [922, 517] width 653 height 137
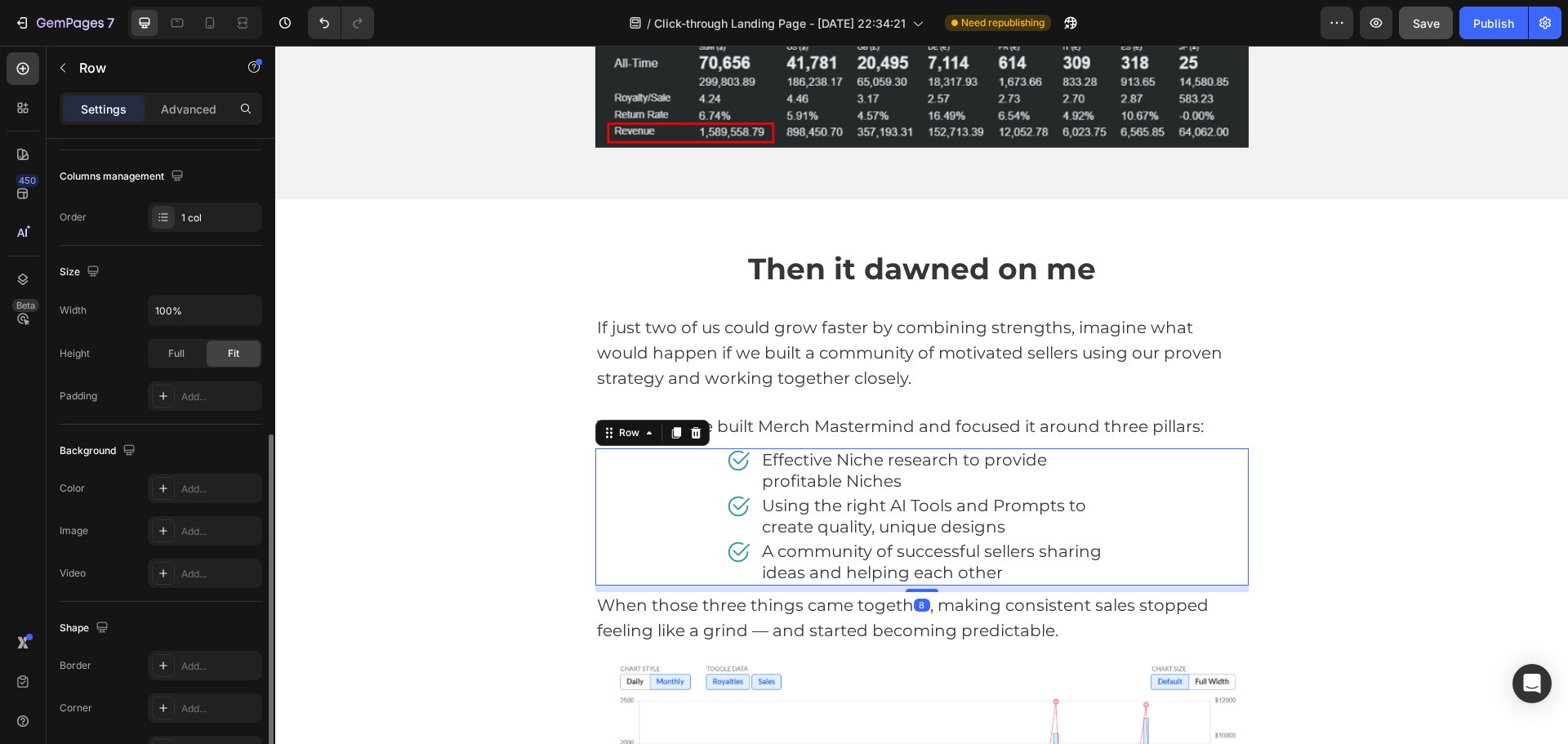
scroll to position [345, 0]
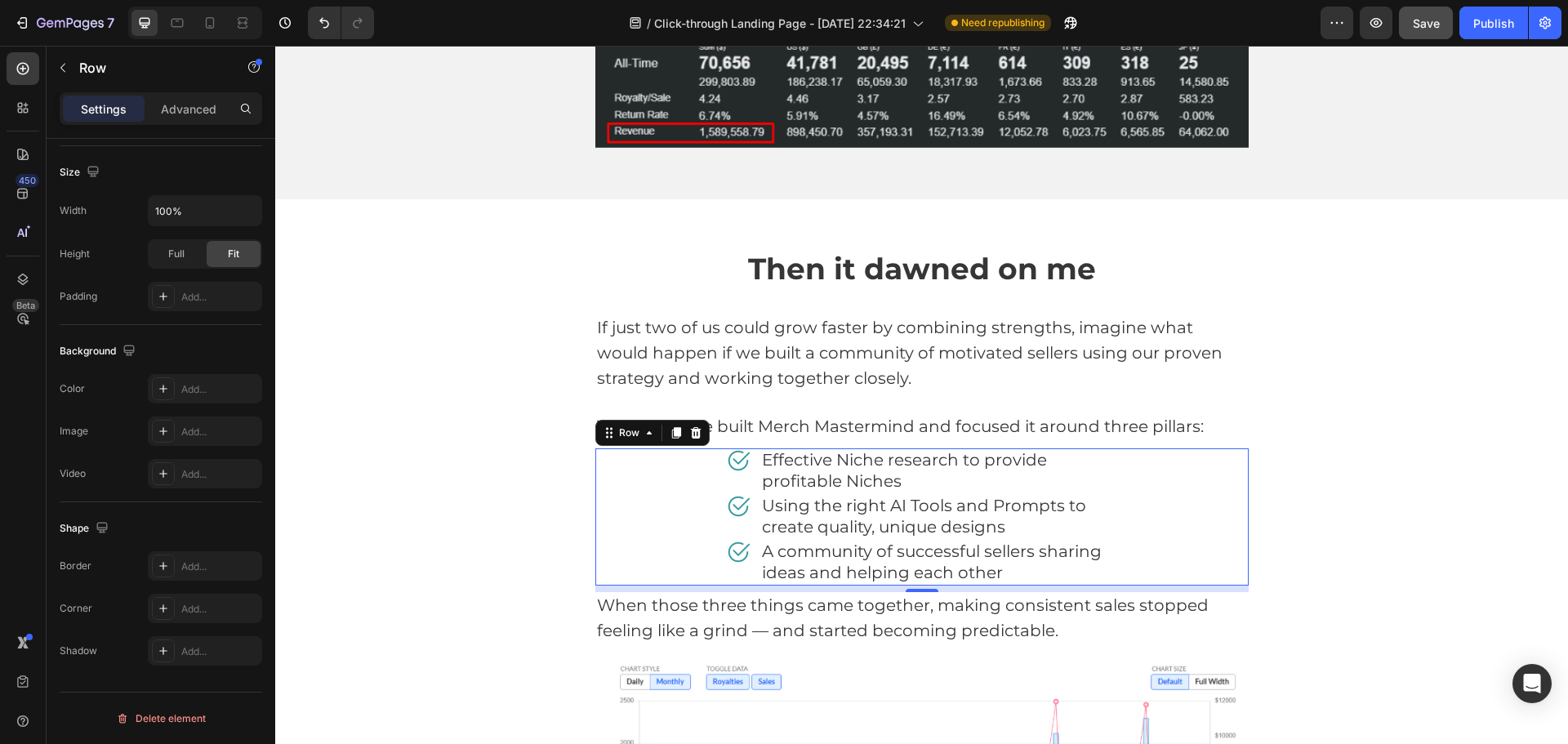
click at [718, 465] on div "Image Effective Niche research to provide profitable Niches Text block Row Imag…" at bounding box center [922, 517] width 653 height 137
click at [726, 482] on div "Image" at bounding box center [738, 471] width 24 height 46
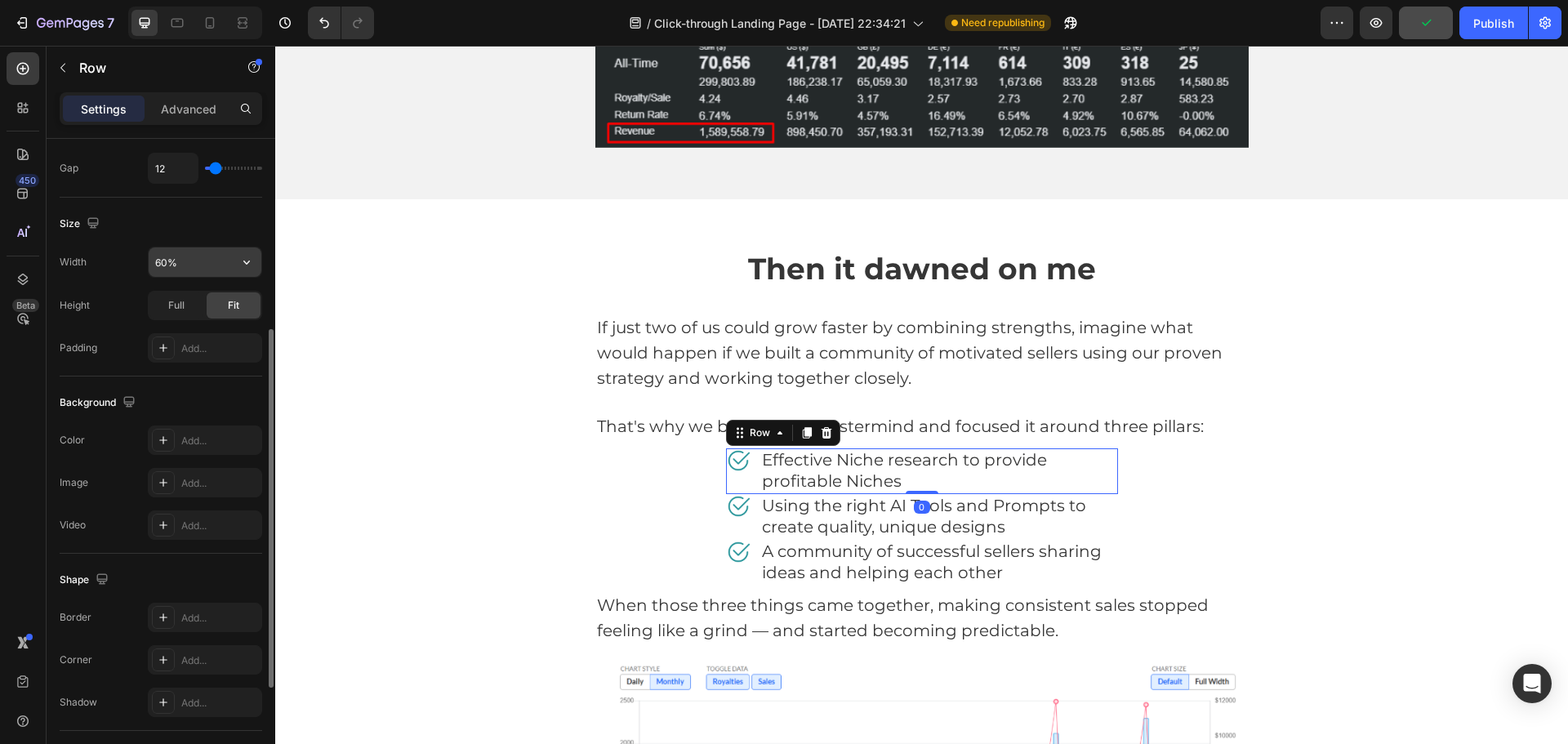
click at [183, 265] on input "60%" at bounding box center [205, 262] width 113 height 30
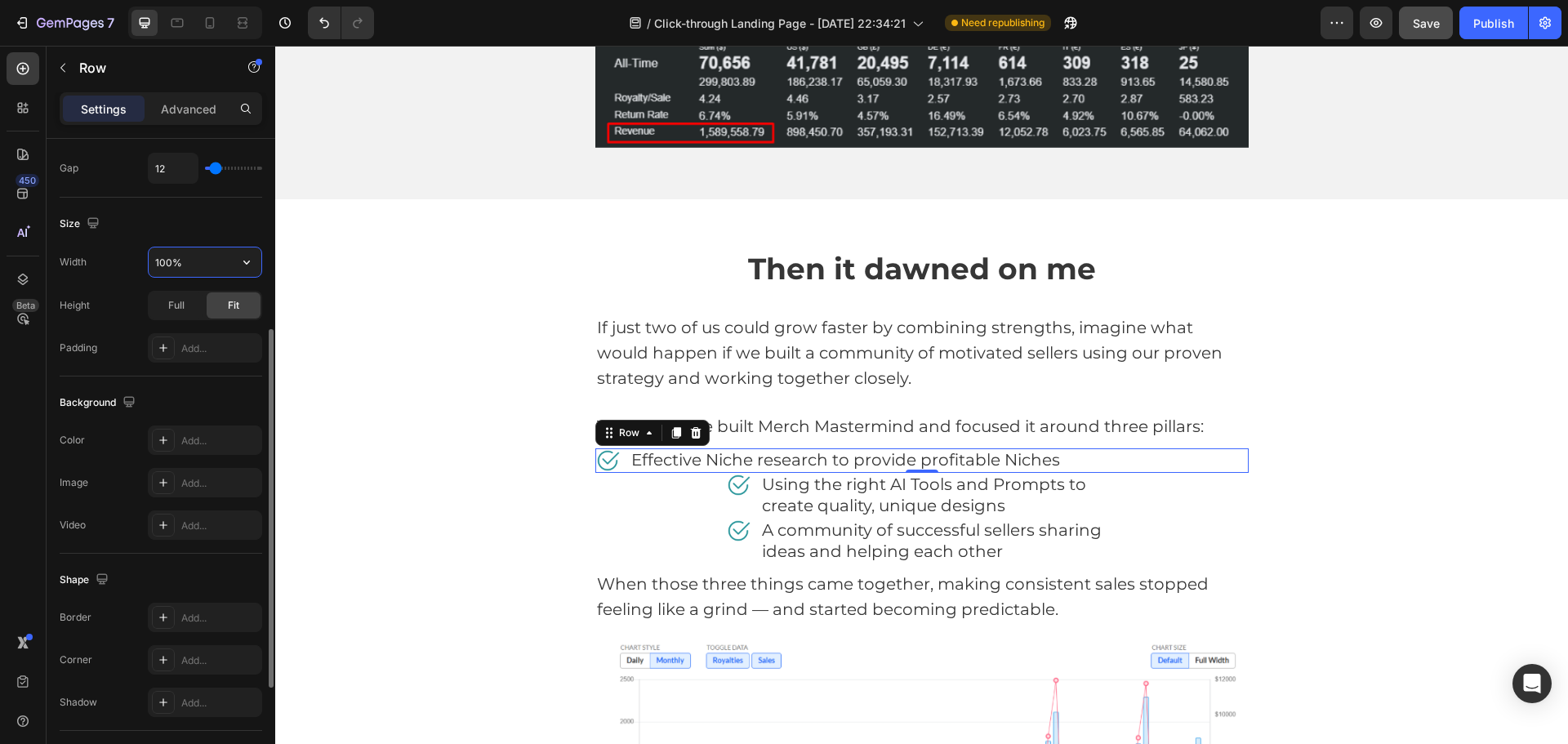
click at [170, 271] on input "100%" at bounding box center [205, 262] width 113 height 30
click at [154, 268] on input "100%" at bounding box center [205, 262] width 113 height 30
type input "80%"
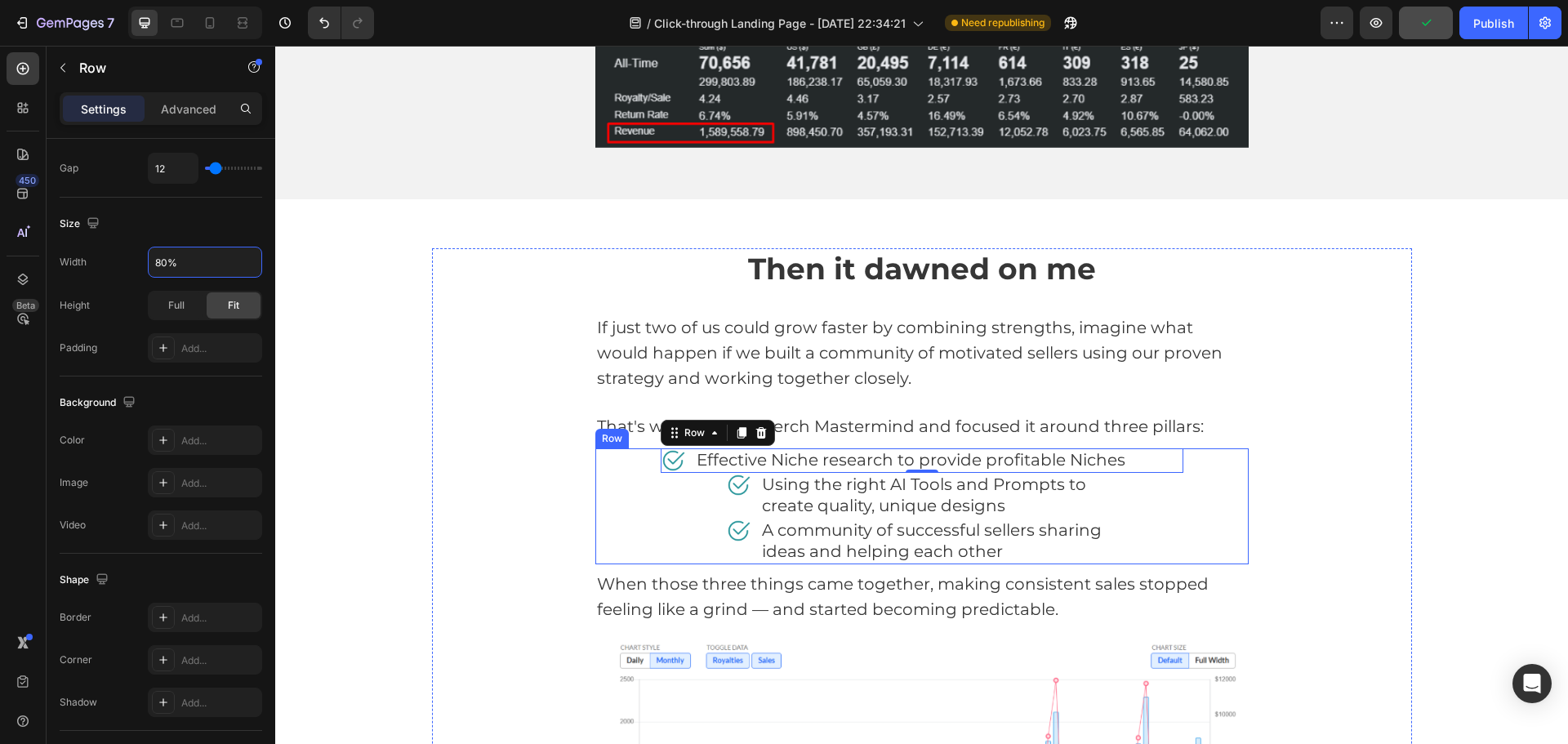
click at [670, 485] on div "Image Effective Niche research to provide profitable Niches Text block Row 0 Im…" at bounding box center [922, 507] width 653 height 116
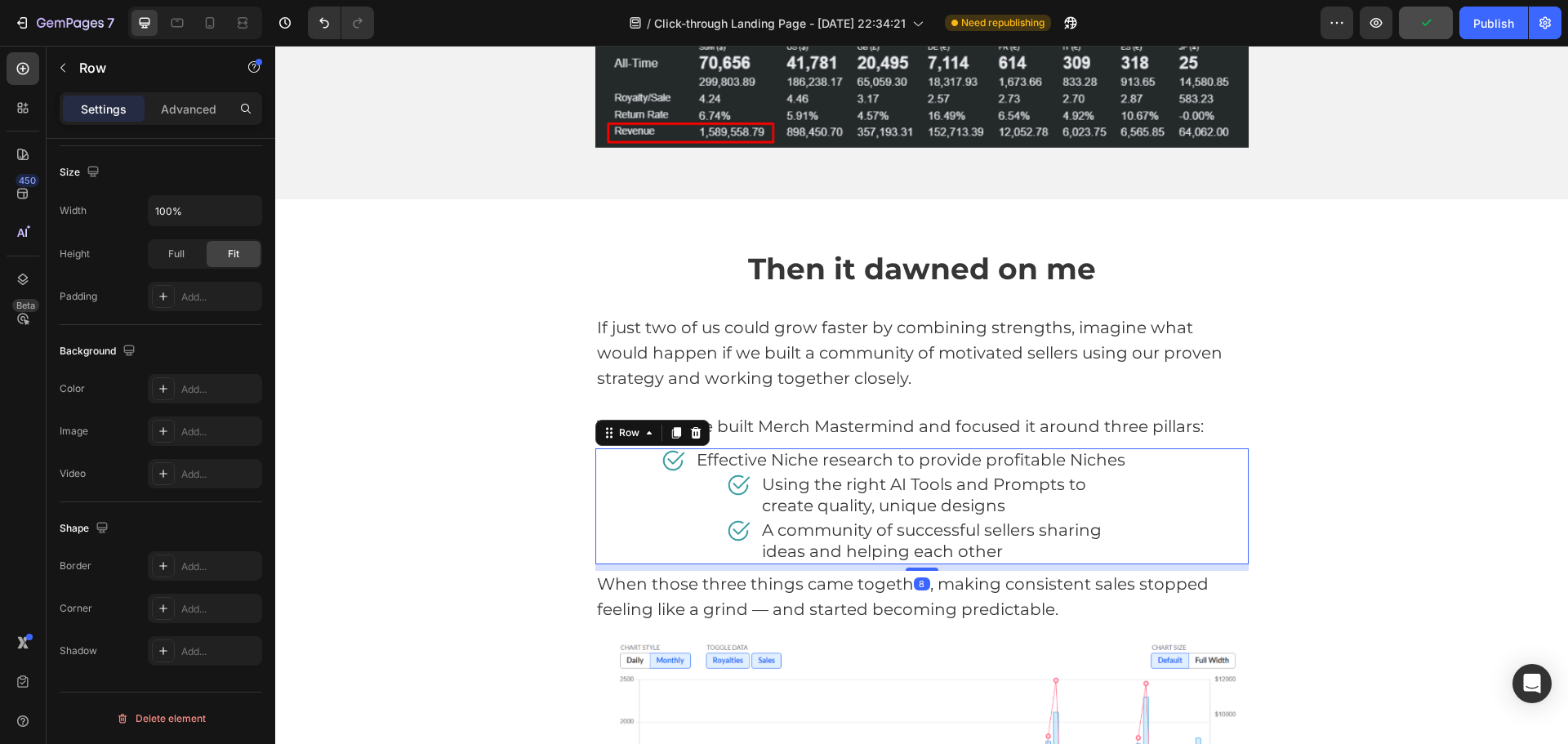
drag, startPoint x: 706, startPoint y: 489, endPoint x: 719, endPoint y: 487, distance: 13.2
click at [707, 489] on div "Image Effective Niche research to provide profitable Niches Text block Row Imag…" at bounding box center [922, 507] width 653 height 116
click at [728, 487] on img at bounding box center [738, 485] width 24 height 24
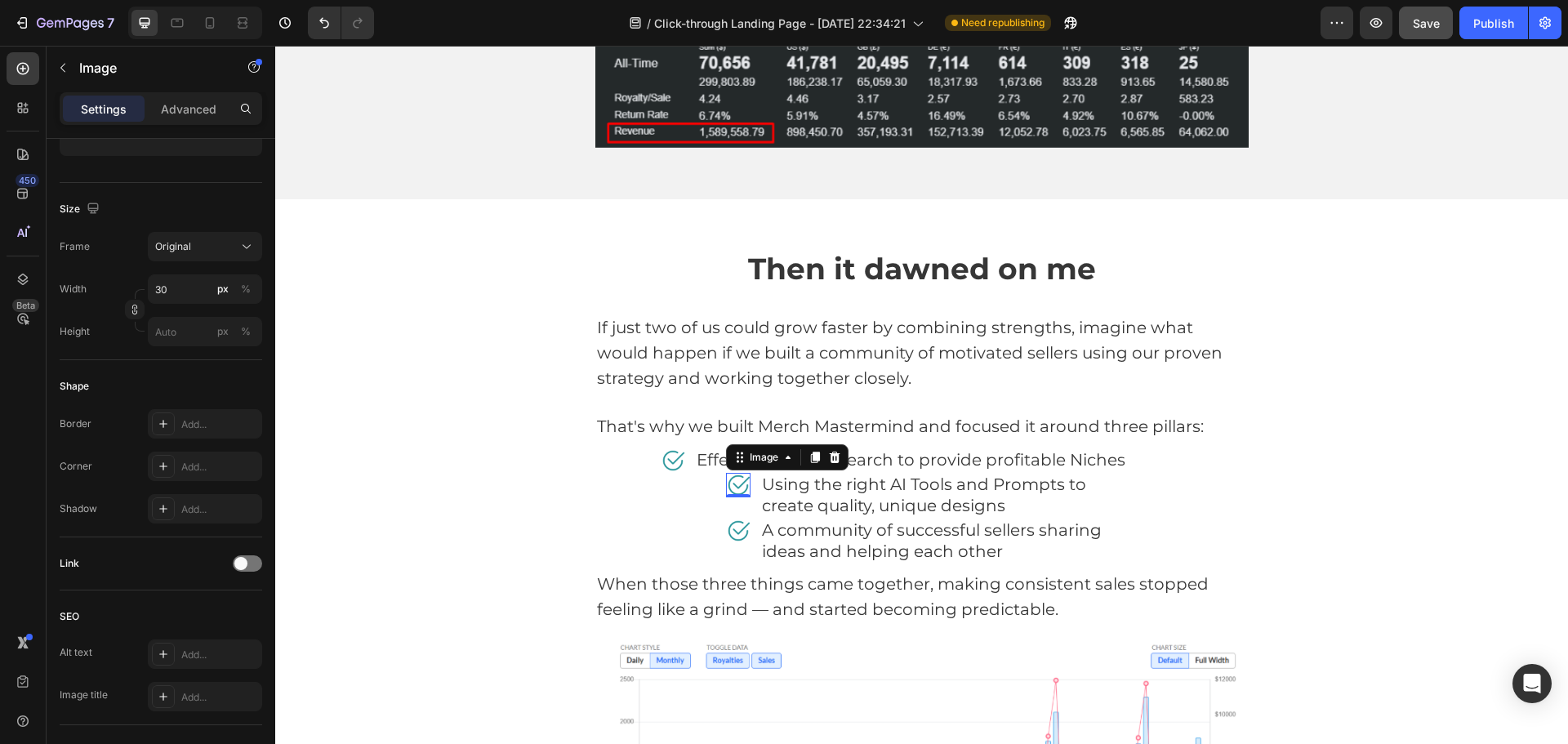
scroll to position [0, 0]
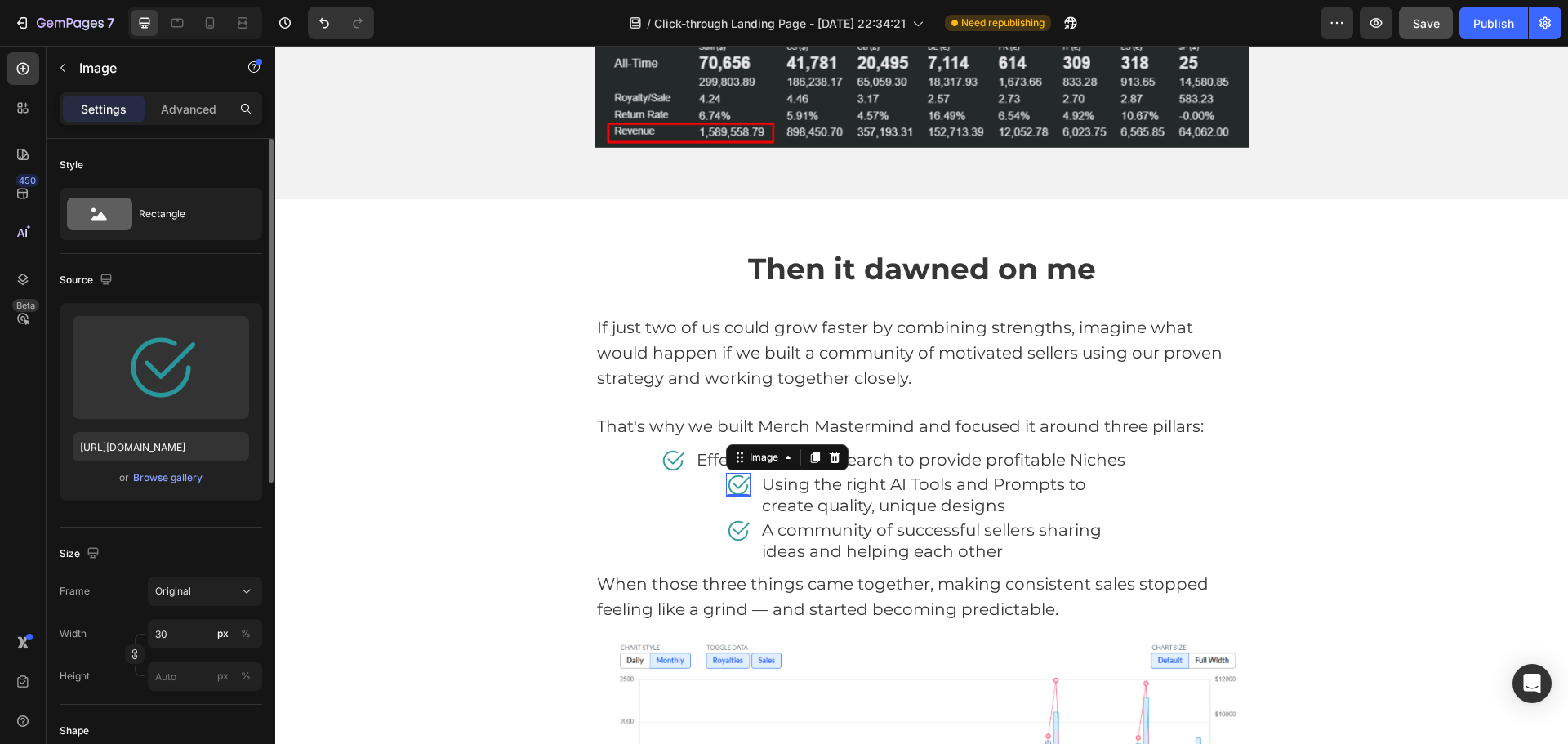
click at [730, 503] on div "0" at bounding box center [738, 497] width 16 height 13
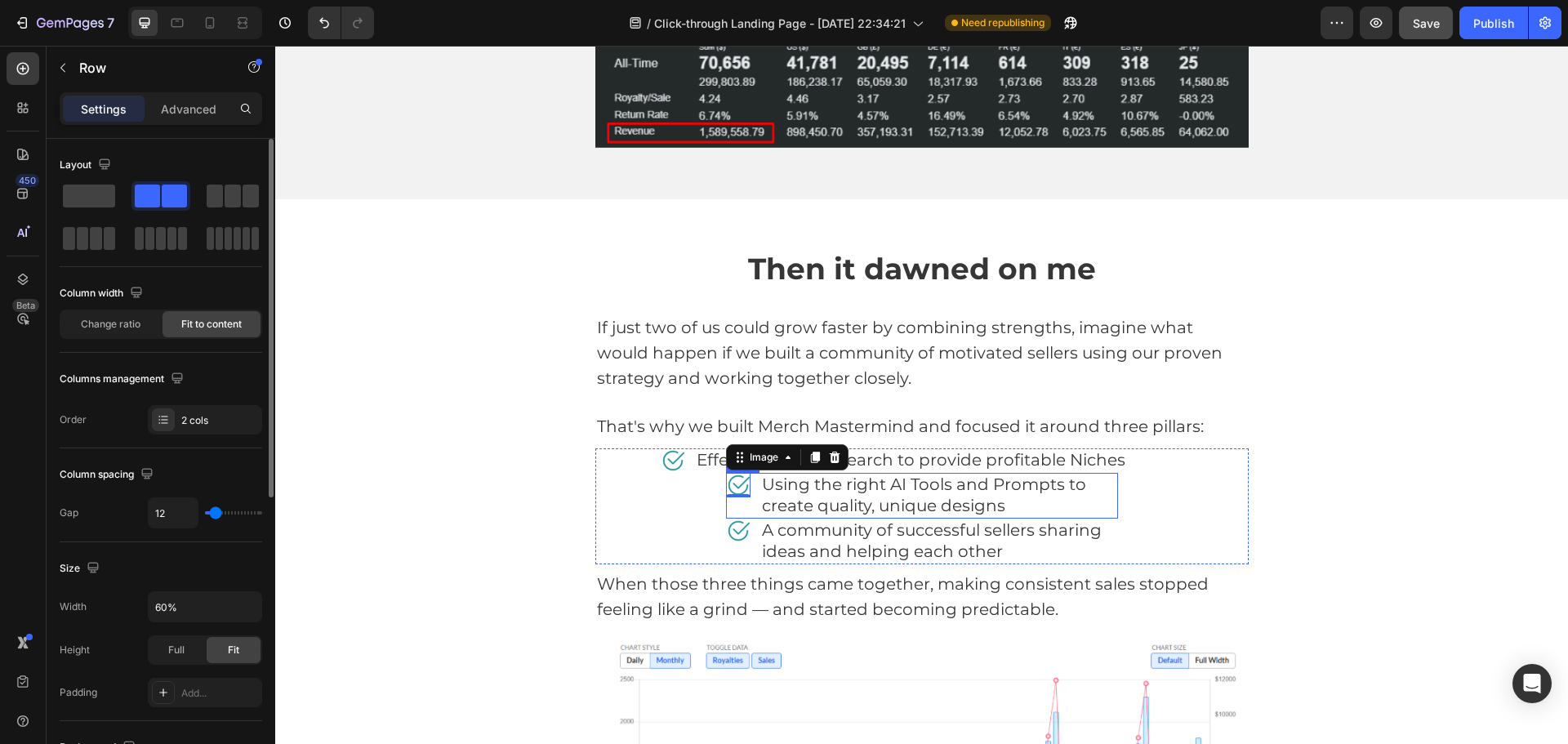
click at [731, 509] on div "Image 0" at bounding box center [738, 496] width 24 height 46
click at [158, 609] on input "60%" at bounding box center [205, 607] width 113 height 30
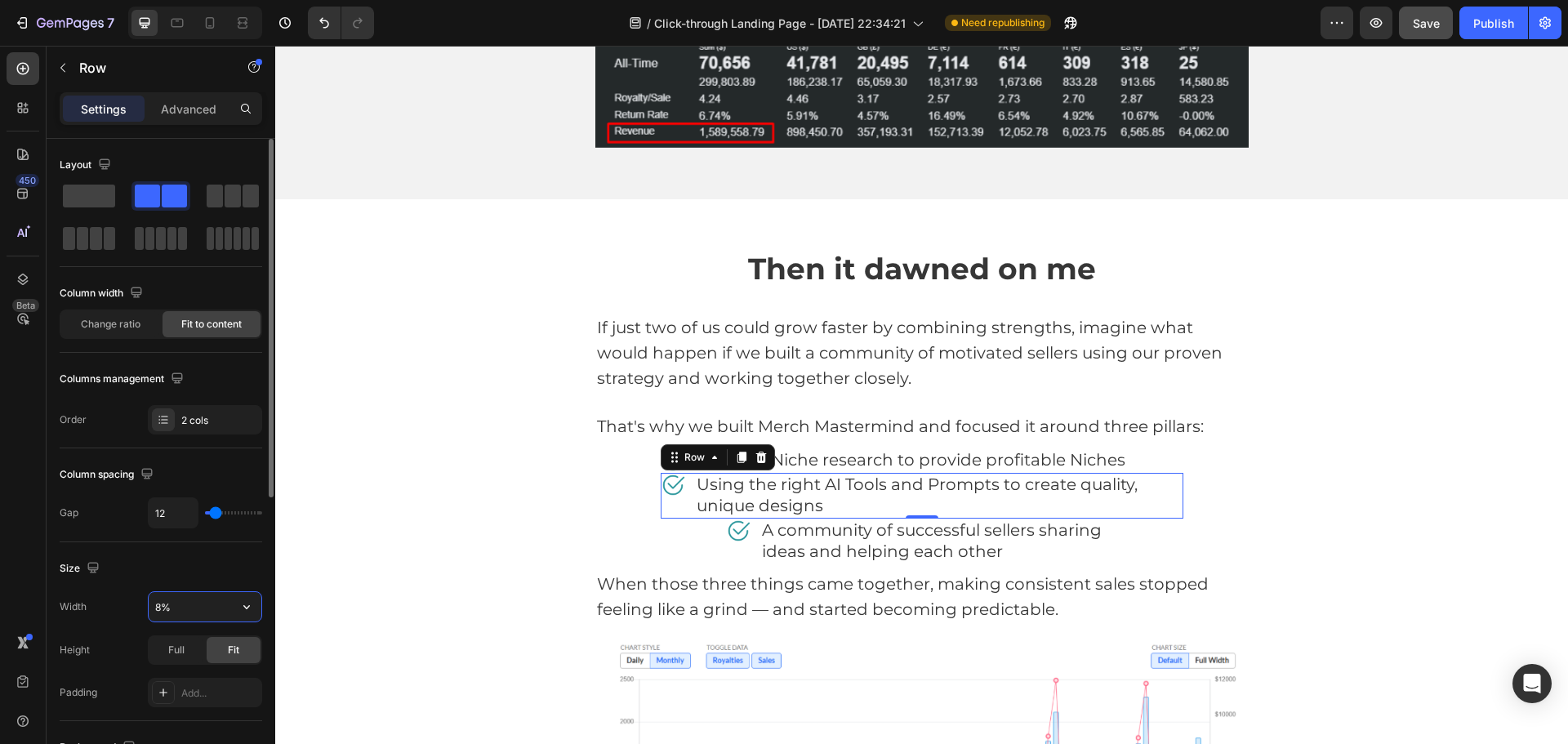
type input "80%"
drag, startPoint x: 695, startPoint y: 546, endPoint x: 717, endPoint y: 548, distance: 22.1
click at [698, 546] on div "Image Effective Niche research to provide profitable Niches Text block Row Imag…" at bounding box center [922, 507] width 653 height 116
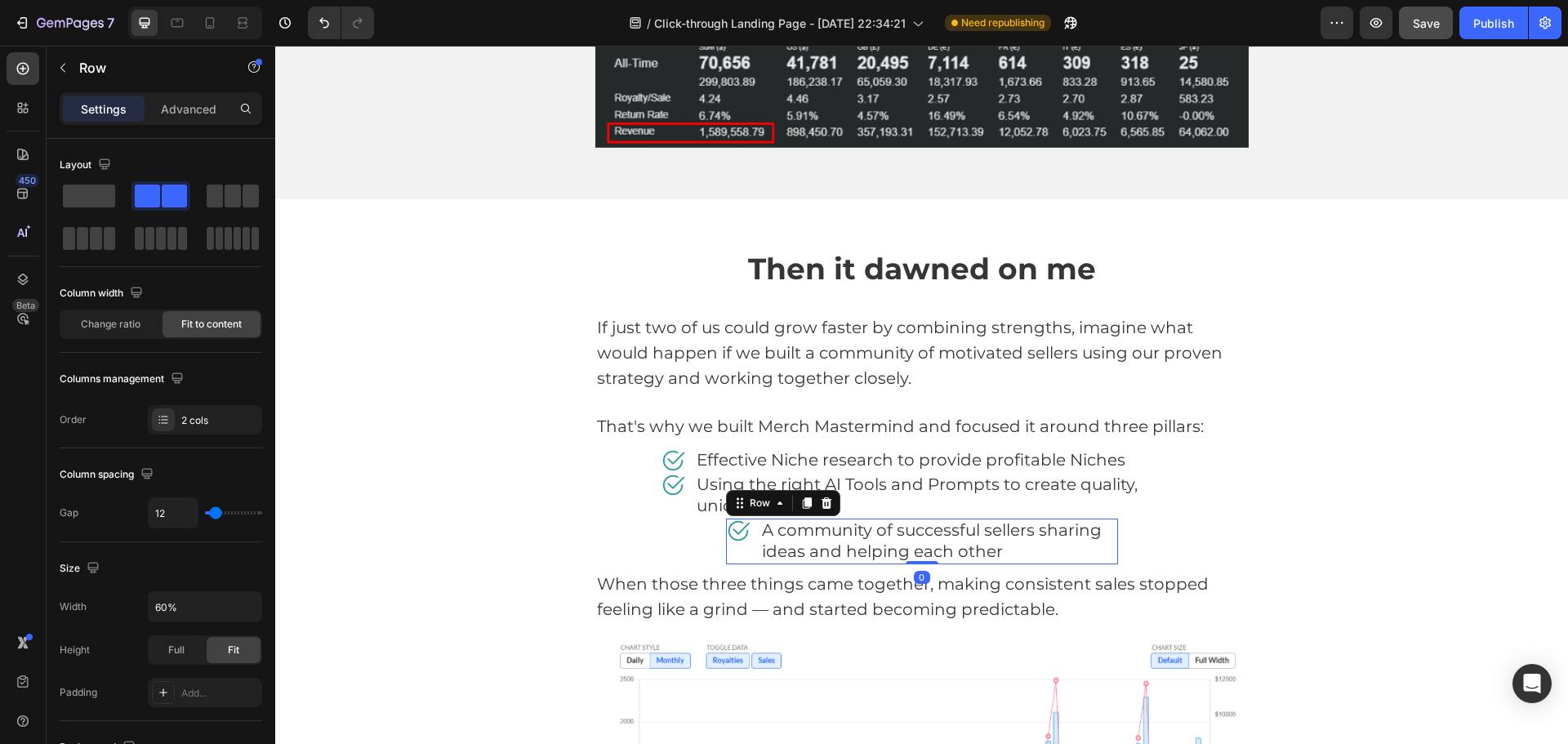
click at [734, 558] on div "Image" at bounding box center [738, 542] width 24 height 46
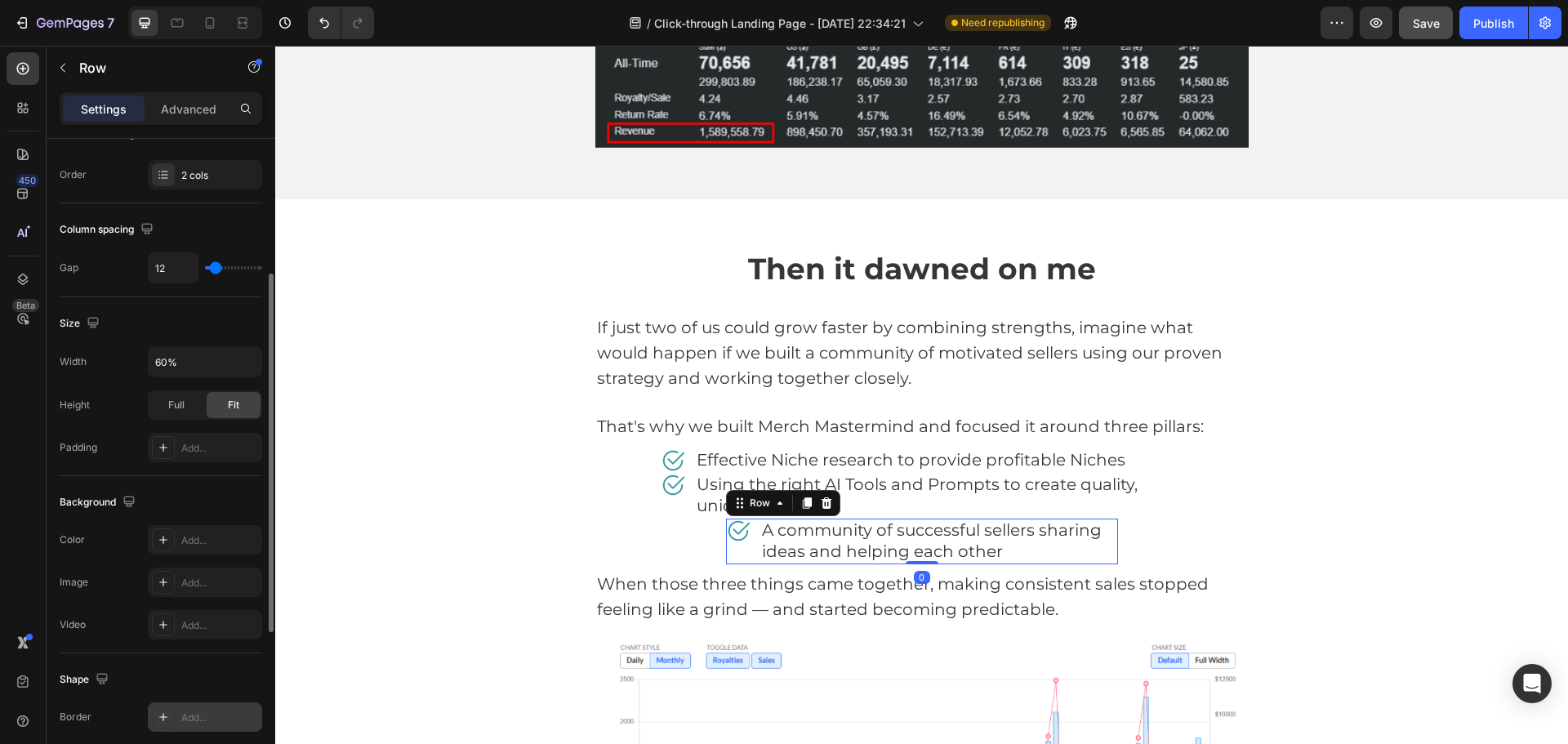
scroll to position [409, 0]
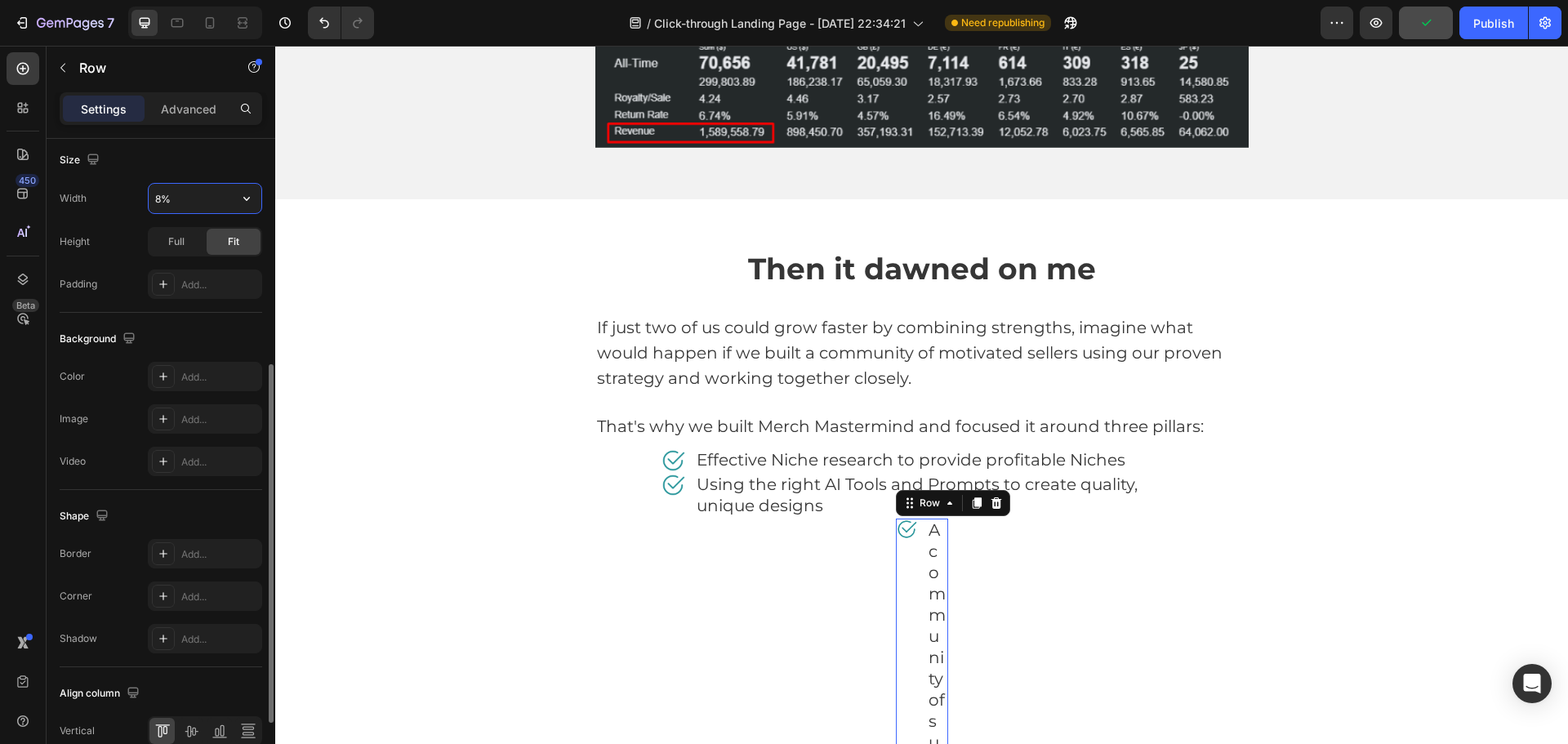
type input "80%"
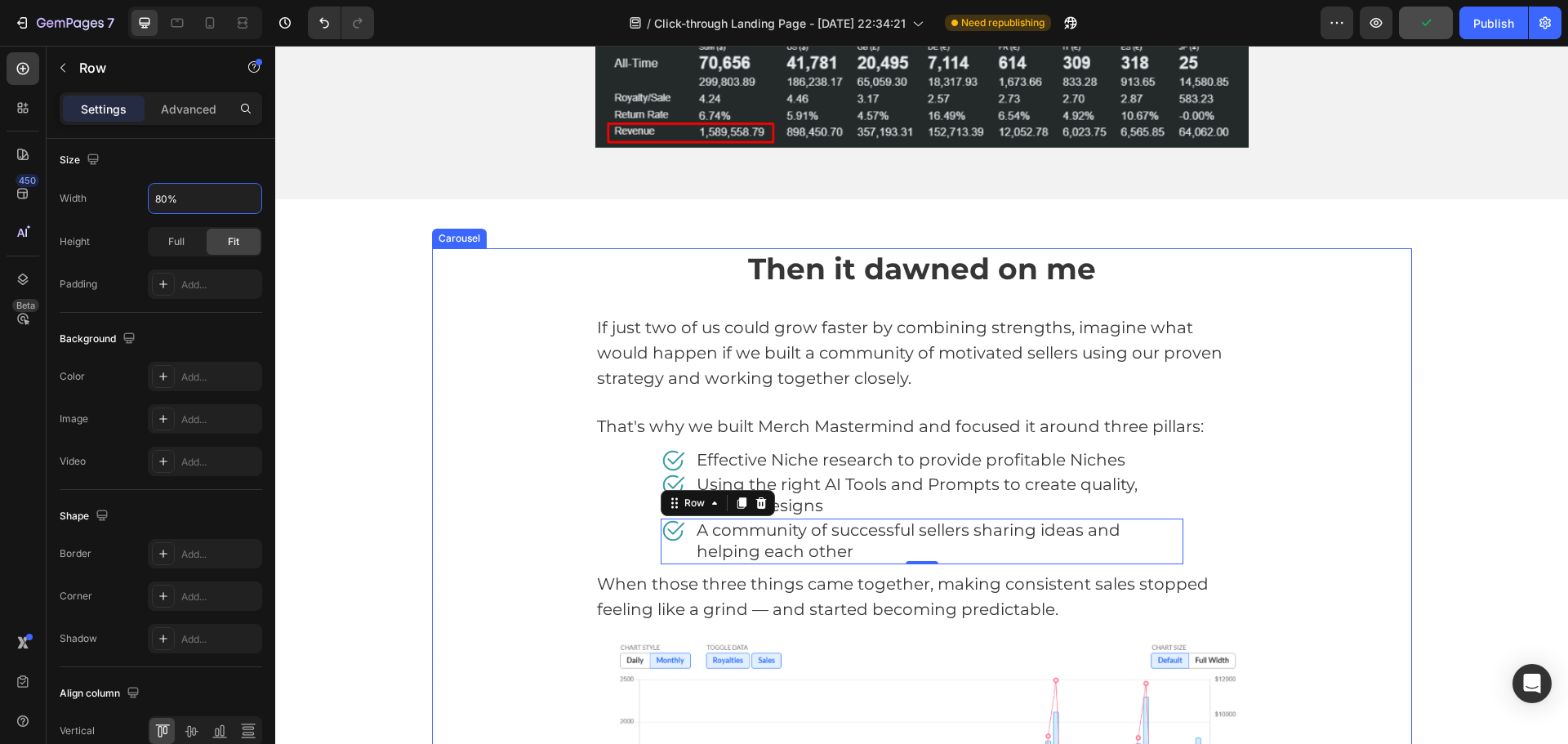
click at [1313, 457] on div "Then it dawned on me Heading If just two of us could grow faster by combining s…" at bounding box center [922, 602] width 980 height 707
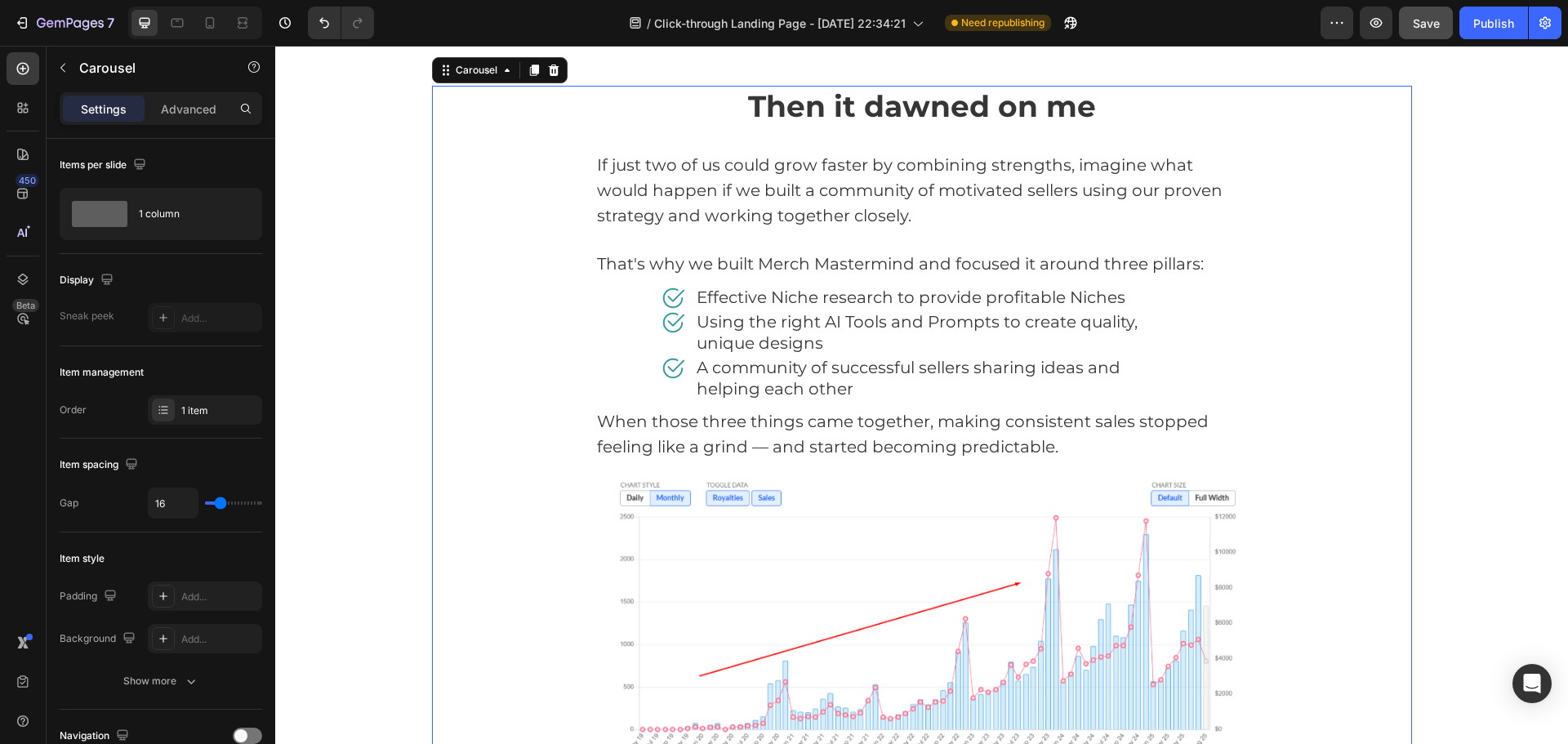
scroll to position [2439, 0]
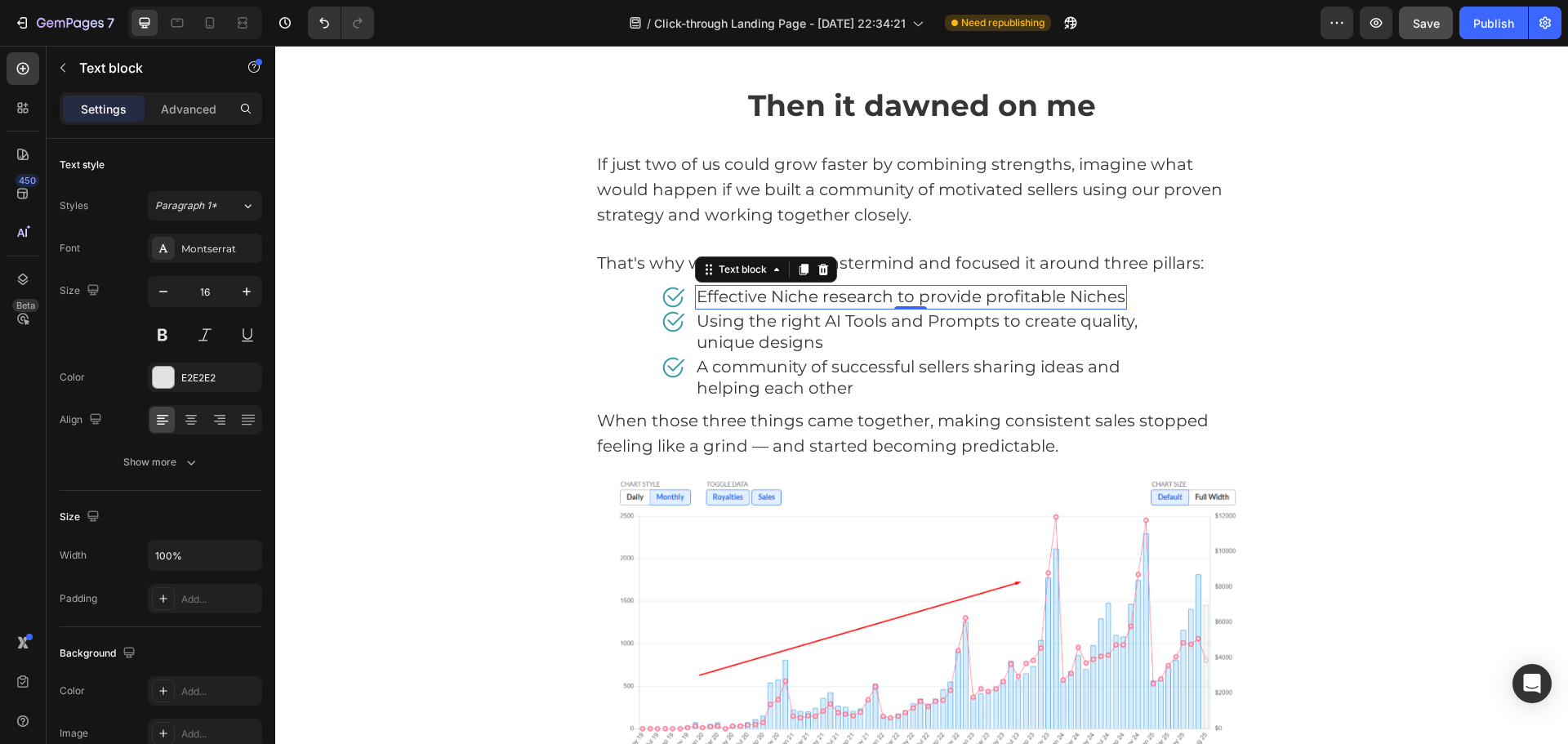
click at [837, 299] on span "Effective Niche research to provide profitable Niches" at bounding box center [911, 296] width 429 height 20
click at [873, 301] on span "Effective Niche research to provide profitable Niches" at bounding box center [911, 296] width 429 height 20
click at [874, 301] on span "Effective Niche research to provide profitable Niches" at bounding box center [911, 296] width 429 height 20
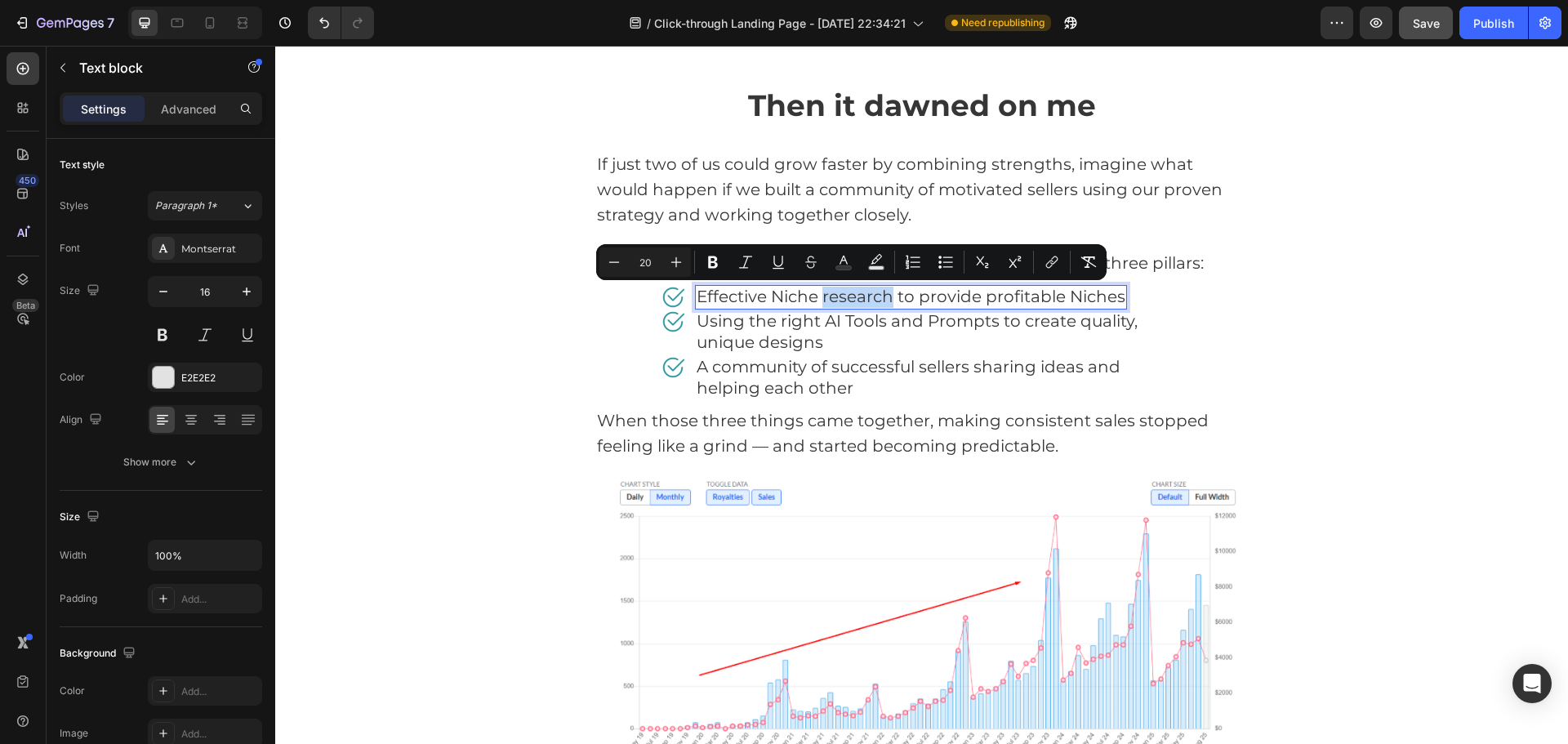
click at [888, 301] on span "Effective Niche research to provide profitable Niches" at bounding box center [911, 296] width 429 height 20
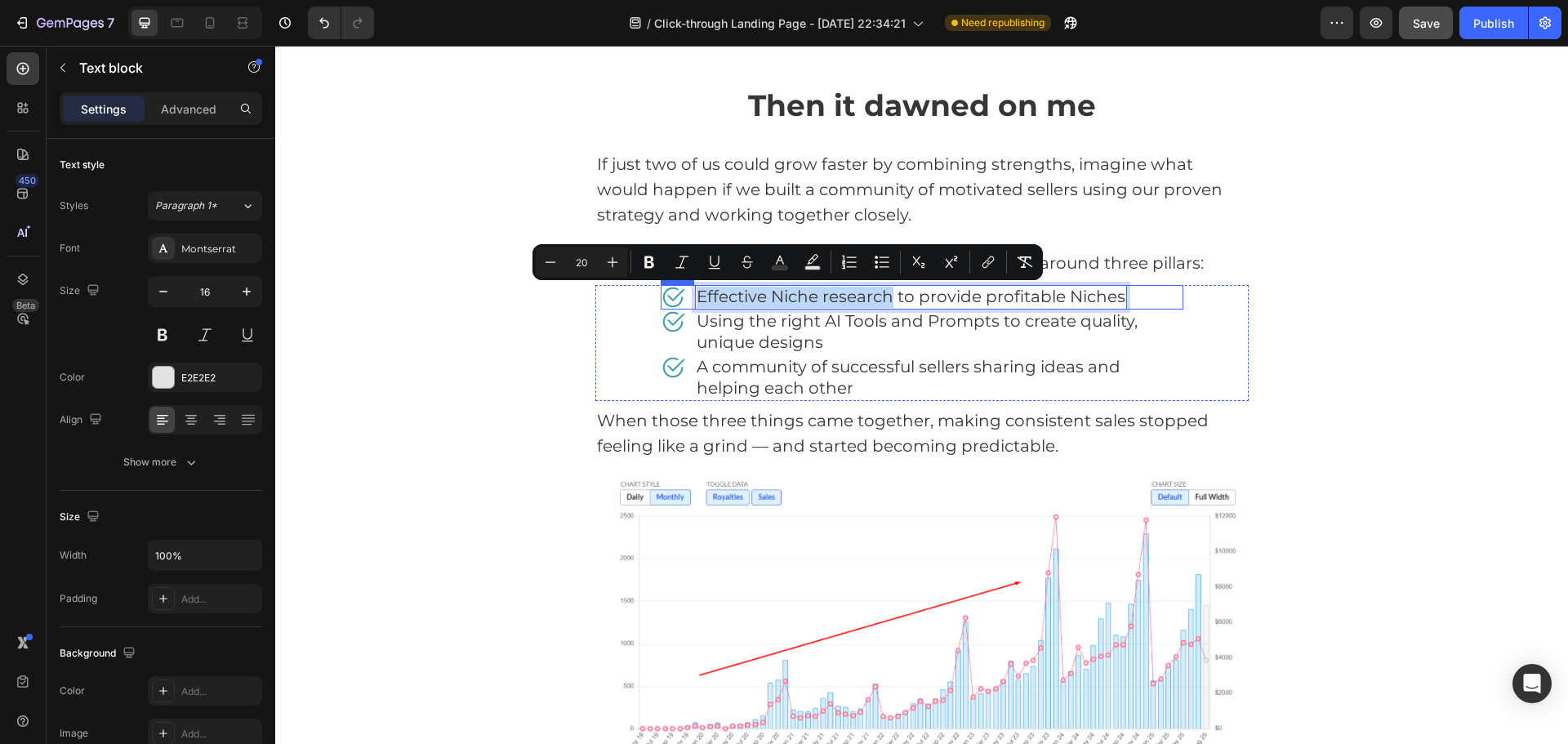
drag, startPoint x: 886, startPoint y: 300, endPoint x: 684, endPoint y: 295, distance: 202.1
click at [684, 295] on div "Image Effective Niche research to provide profitable Niches Text block 0 Row" at bounding box center [922, 297] width 522 height 24
drag, startPoint x: 657, startPoint y: 260, endPoint x: 504, endPoint y: 240, distance: 154.3
click at [657, 260] on icon "Editor contextual toolbar" at bounding box center [649, 262] width 16 height 16
click at [961, 325] on span "Using the right AI Tools and Prompts to create quality, unique designs" at bounding box center [917, 332] width 441 height 41
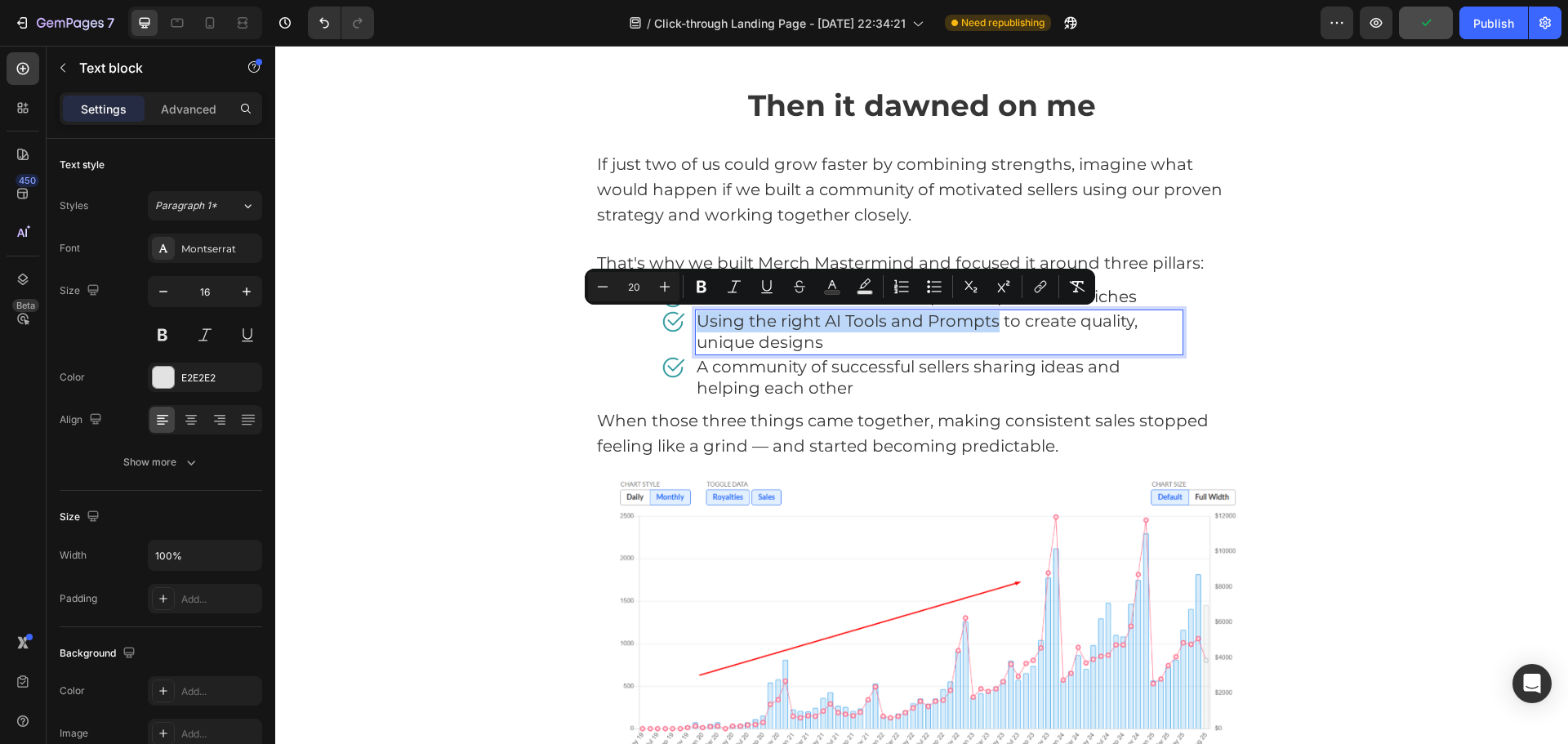
drag, startPoint x: 922, startPoint y: 320, endPoint x: 692, endPoint y: 317, distance: 230.0
click at [697, 317] on span "Using the right AI Tools and Prompts to create quality, unique designs" at bounding box center [917, 332] width 441 height 41
drag, startPoint x: 712, startPoint y: 287, endPoint x: 468, endPoint y: 313, distance: 245.4
click at [712, 287] on button "Bold" at bounding box center [702, 286] width 30 height 30
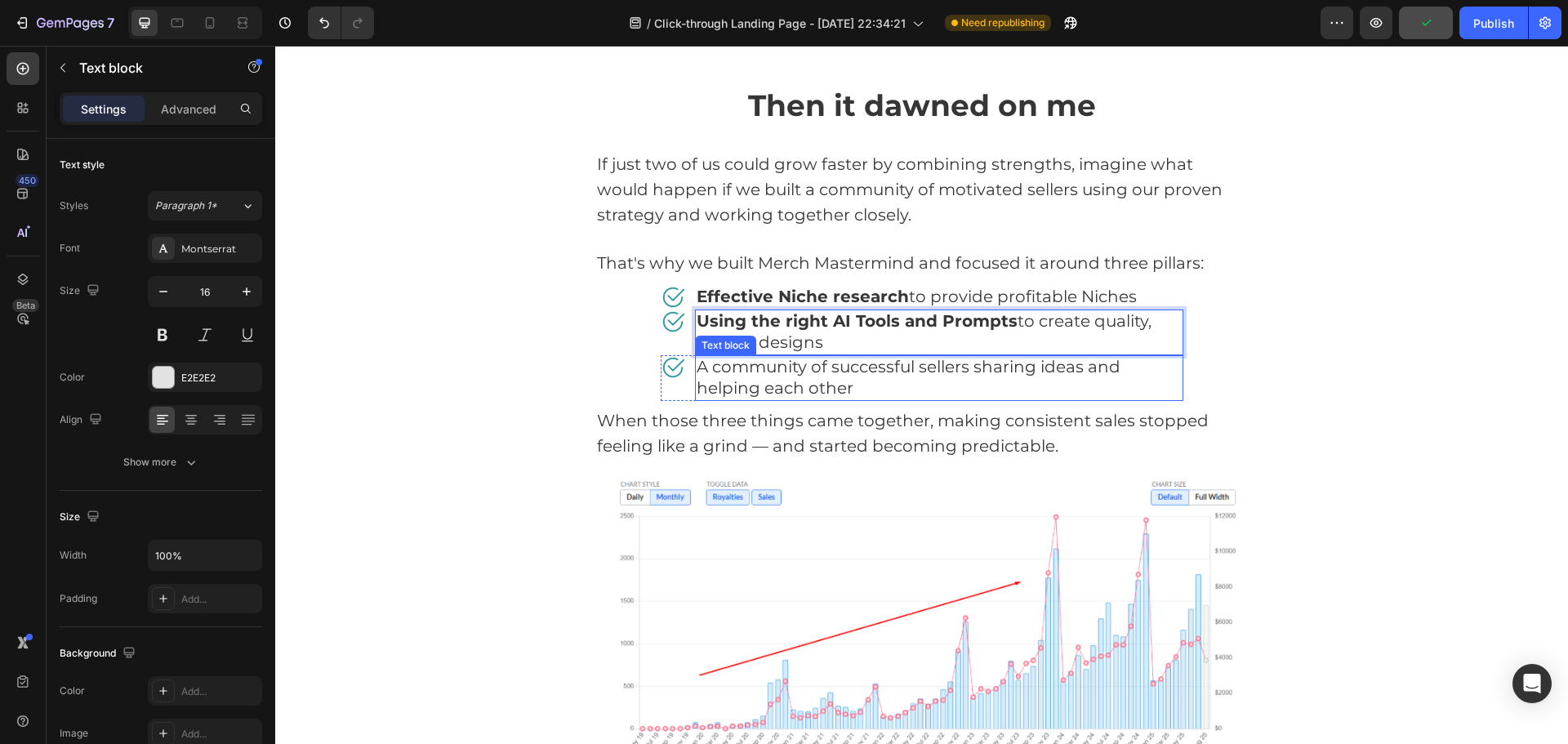
click at [744, 360] on span "A community of successful sellers sharing ideas and helping each other" at bounding box center [909, 377] width 423 height 41
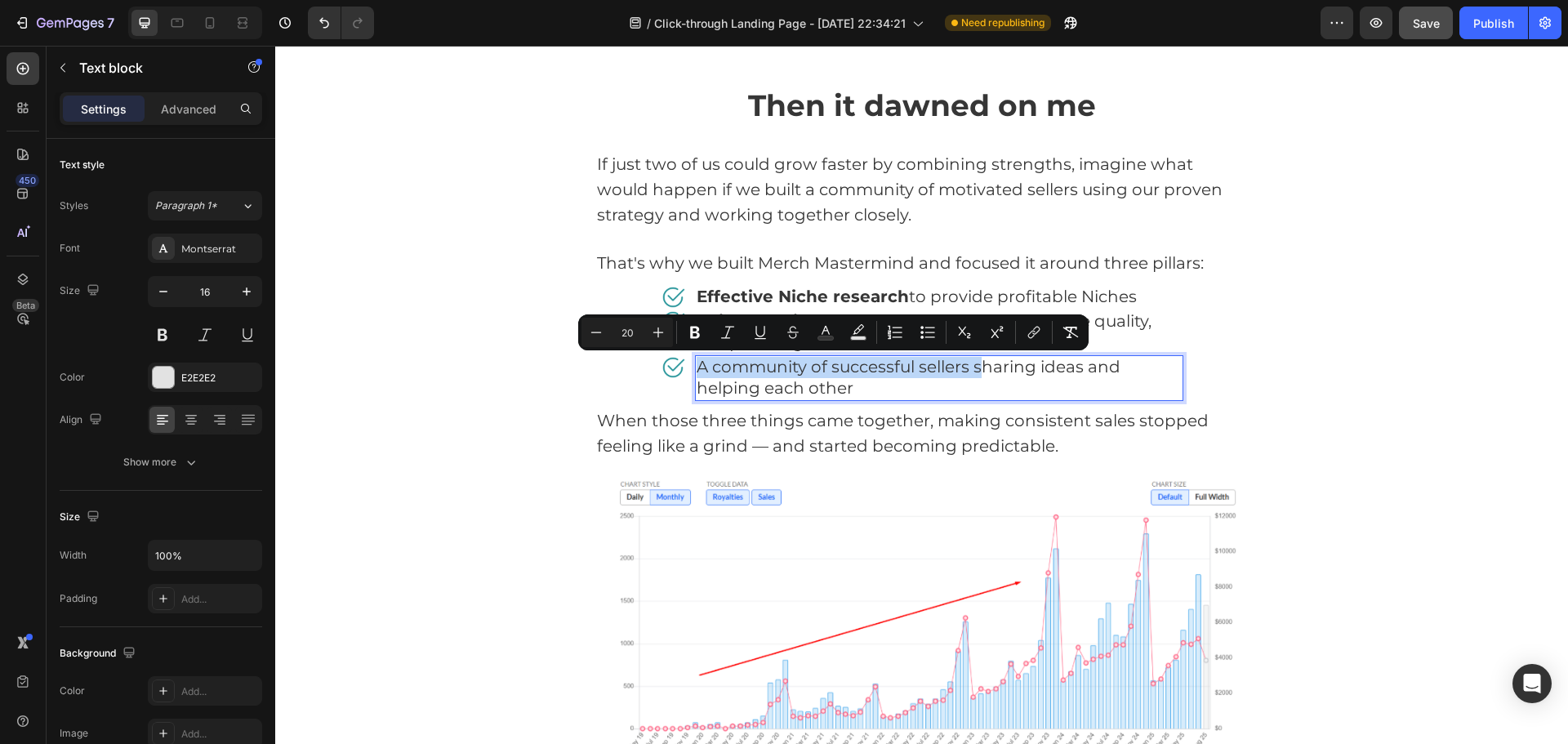
drag, startPoint x: 974, startPoint y: 368, endPoint x: 695, endPoint y: 363, distance: 279.0
click at [697, 363] on span "A community of successful sellers sharing ideas and helping each other" at bounding box center [909, 377] width 423 height 41
click at [696, 329] on icon "Editor contextual toolbar" at bounding box center [695, 332] width 16 height 16
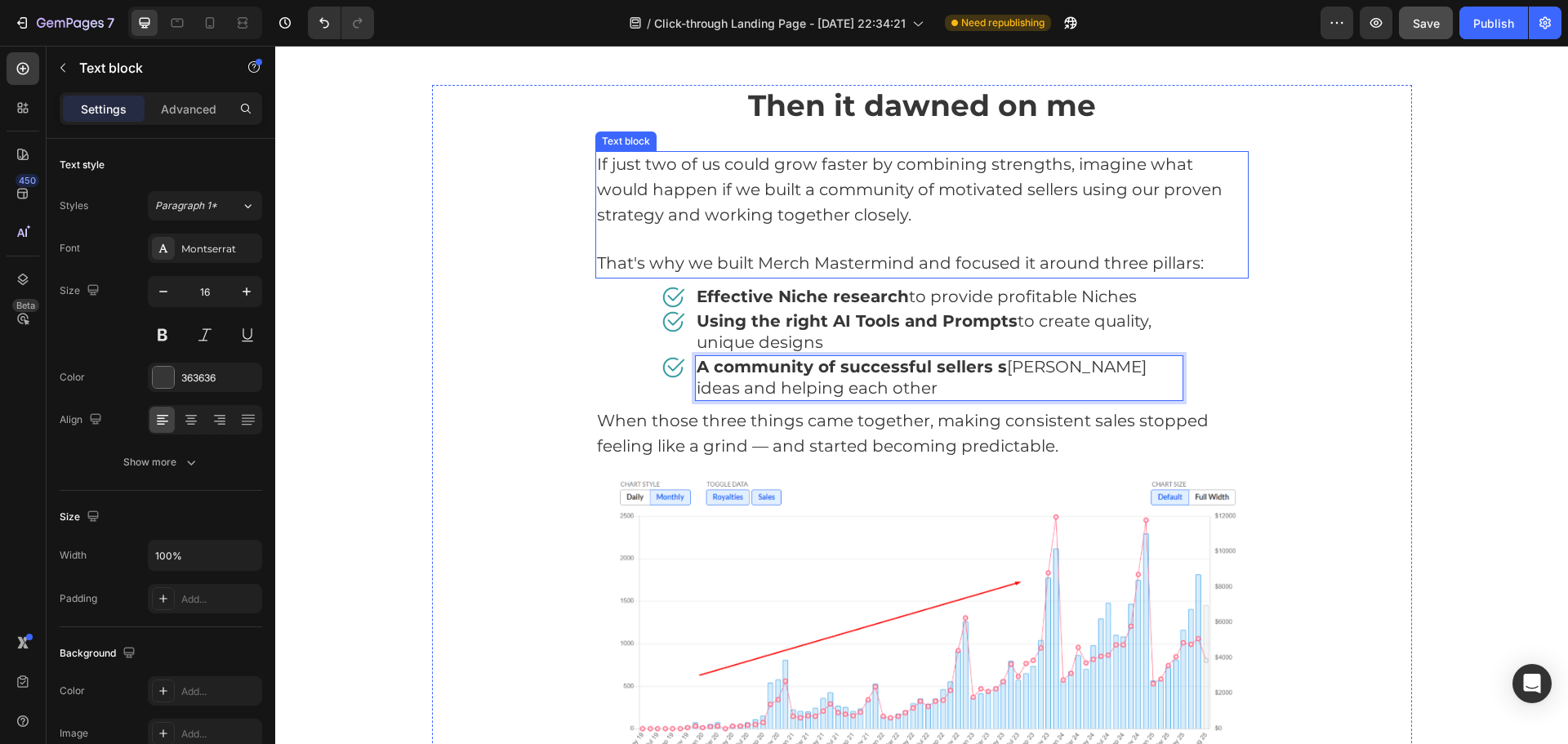
click at [1121, 240] on p "Rich Text Editor. Editing area: main" at bounding box center [922, 240] width 650 height 23
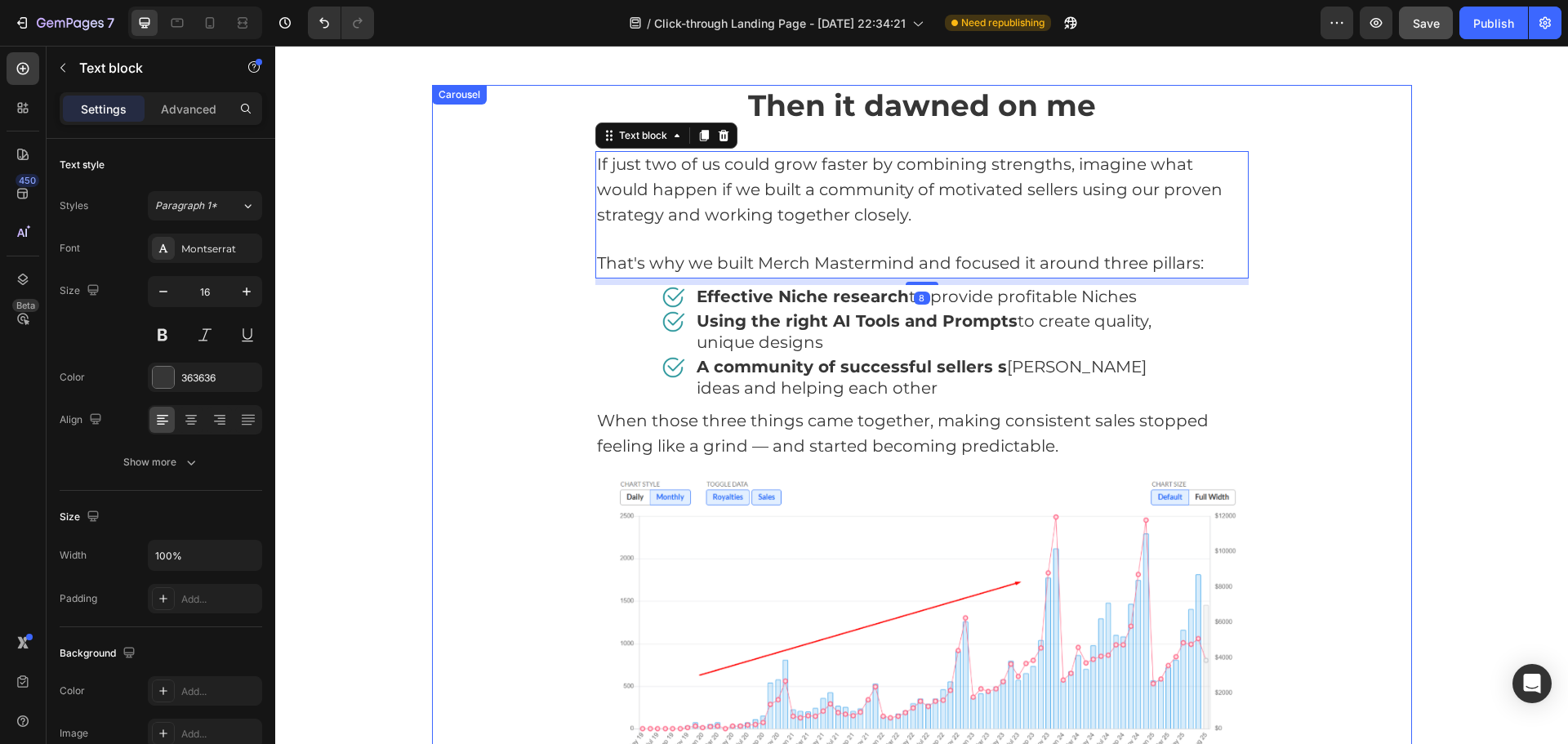
click at [1383, 277] on div "Then it dawned on me Heading If just two of us could grow faster by combining s…" at bounding box center [922, 438] width 980 height 707
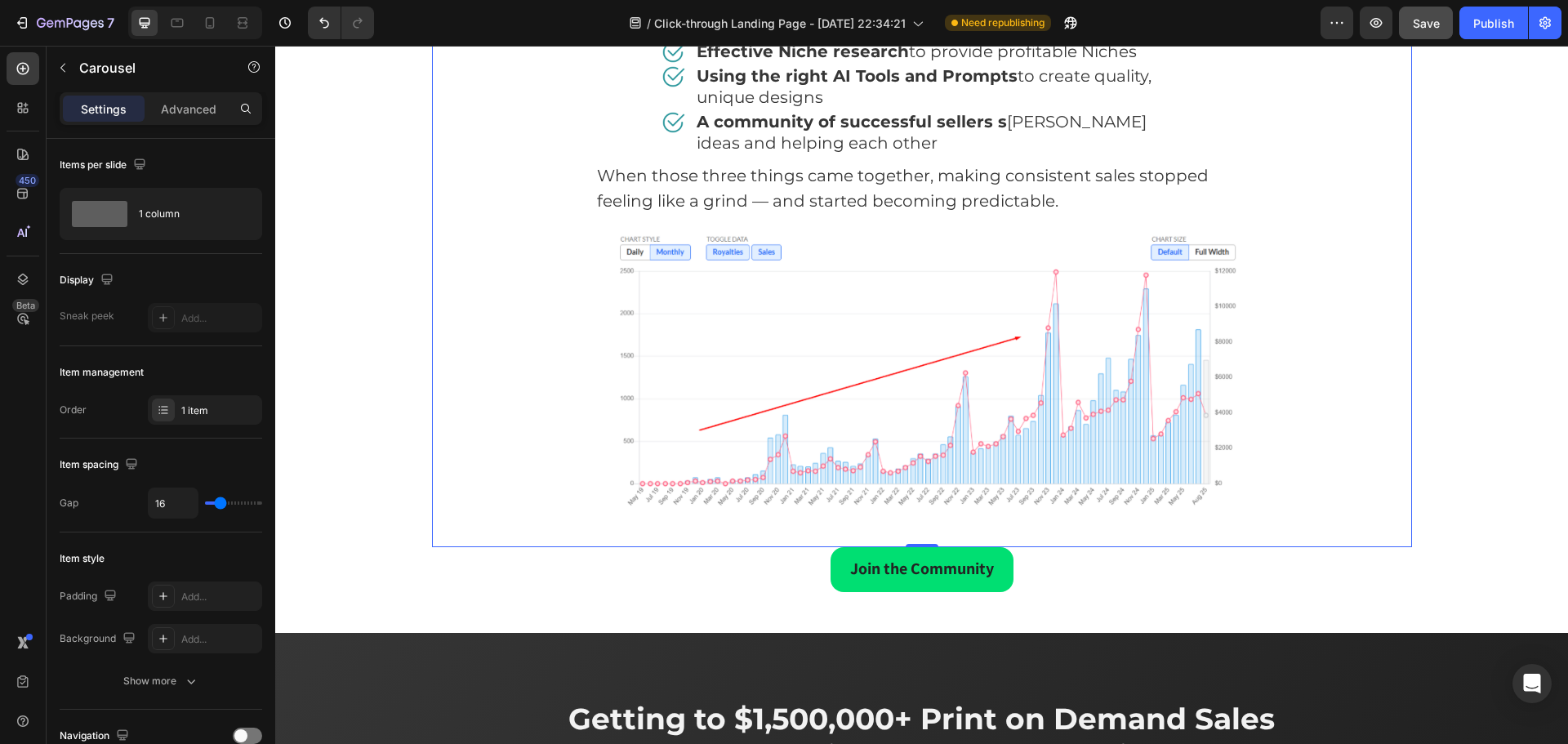
scroll to position [2357, 0]
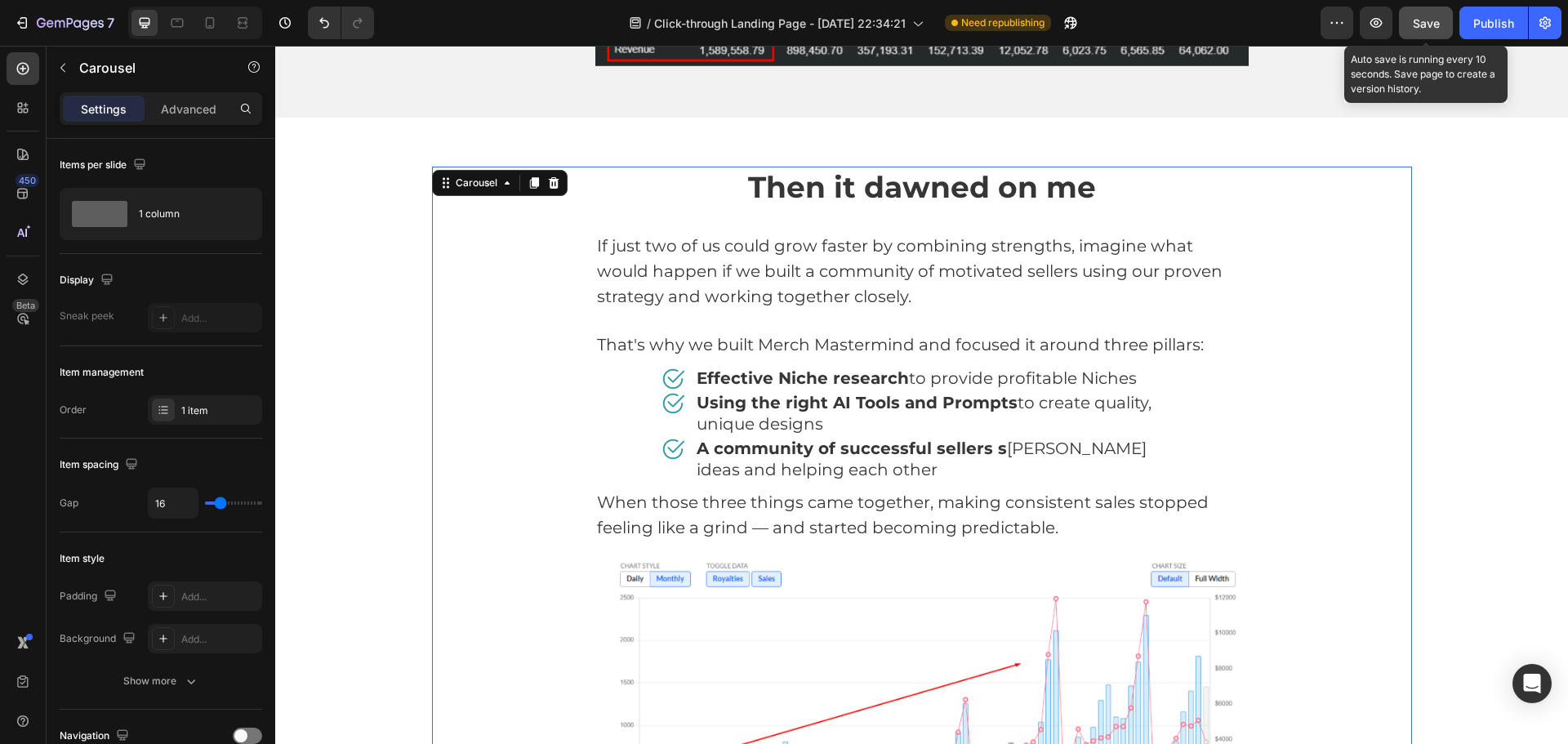
click at [1432, 30] on span "Save" at bounding box center [1426, 23] width 27 height 14
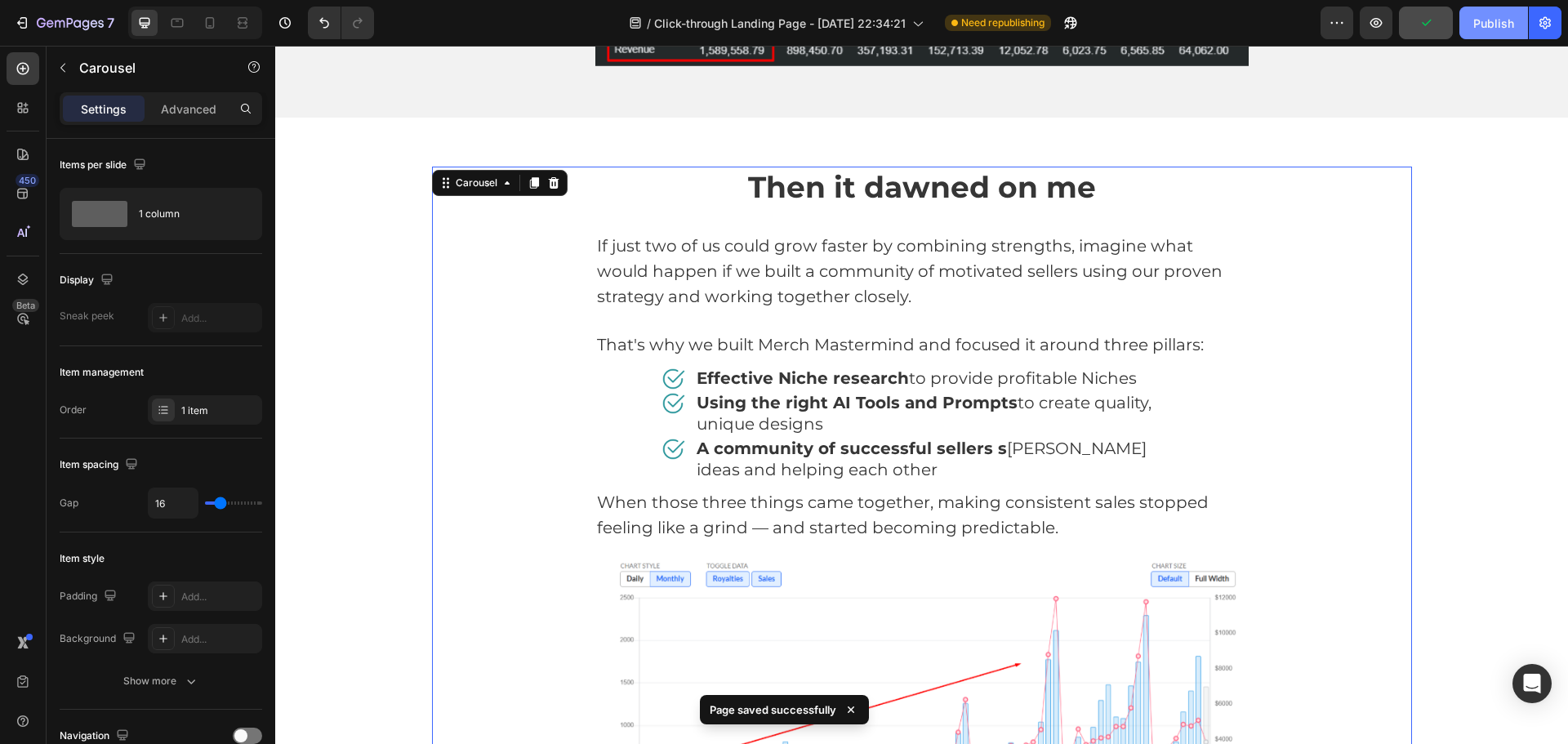
drag, startPoint x: 1493, startPoint y: 21, endPoint x: 1029, endPoint y: 248, distance: 516.6
click at [1493, 21] on div "Publish" at bounding box center [1493, 23] width 41 height 17
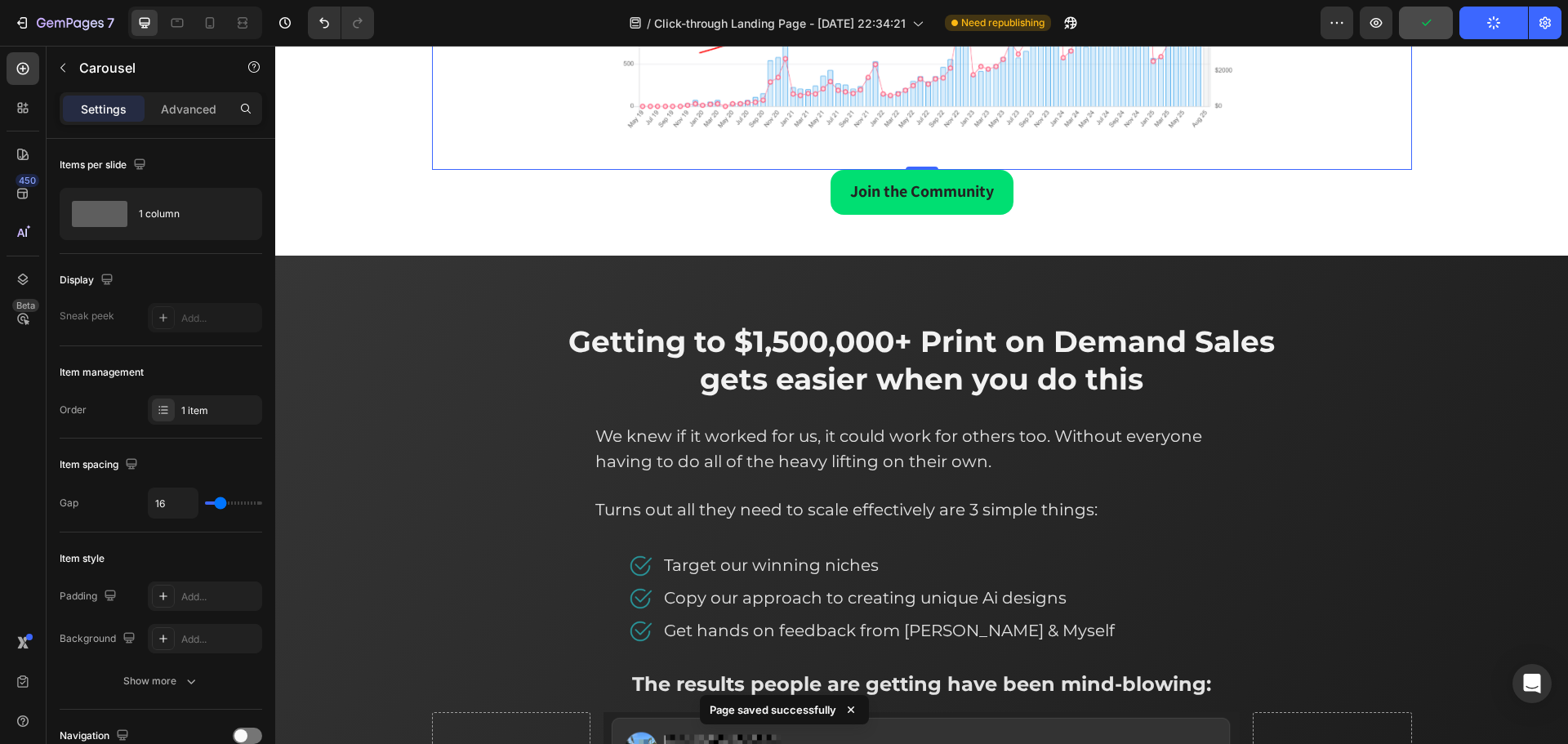
scroll to position [3093, 0]
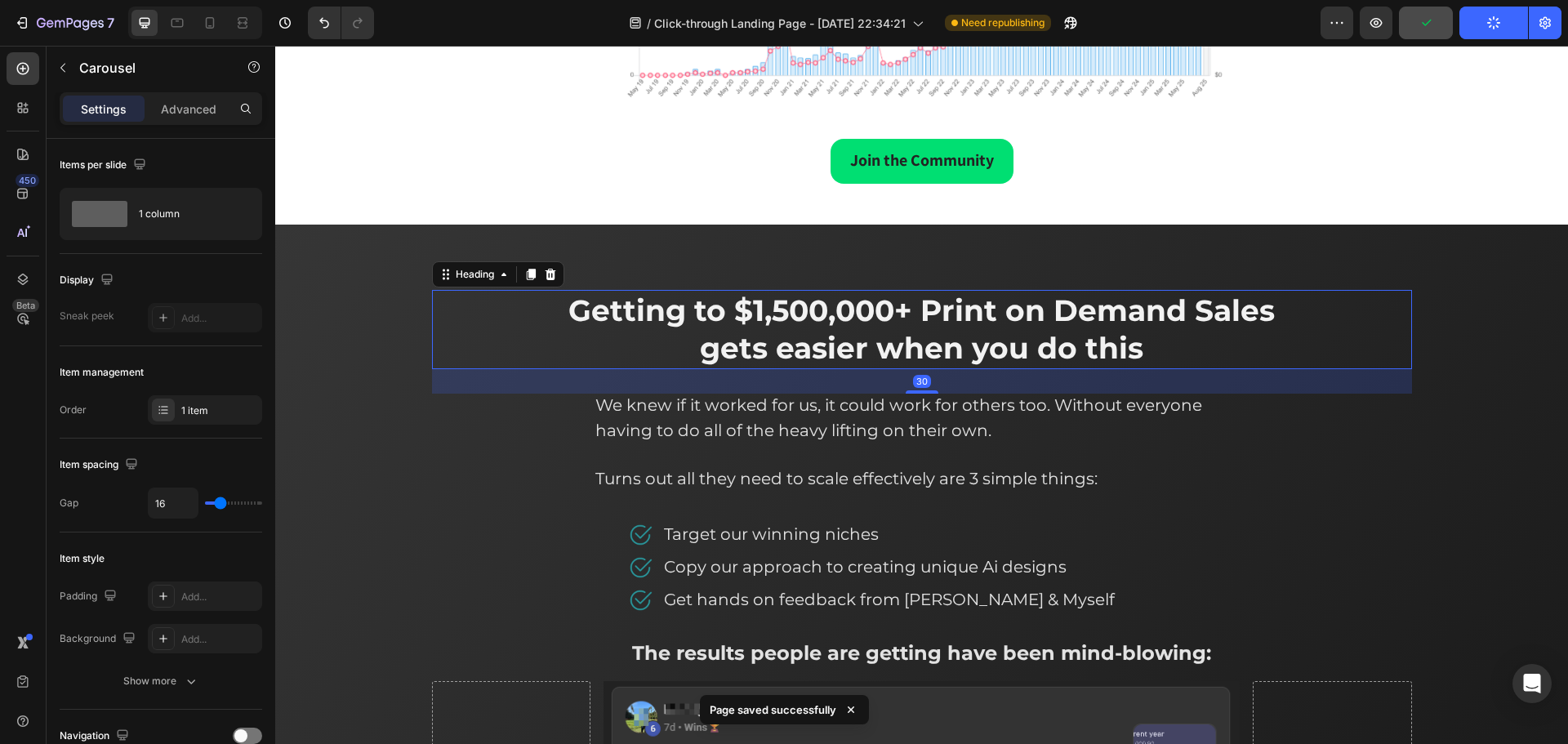
click at [1243, 365] on h2 "Getting to $1,500,000+ Print on Demand Sales gets easier when you do this" at bounding box center [922, 329] width 784 height 79
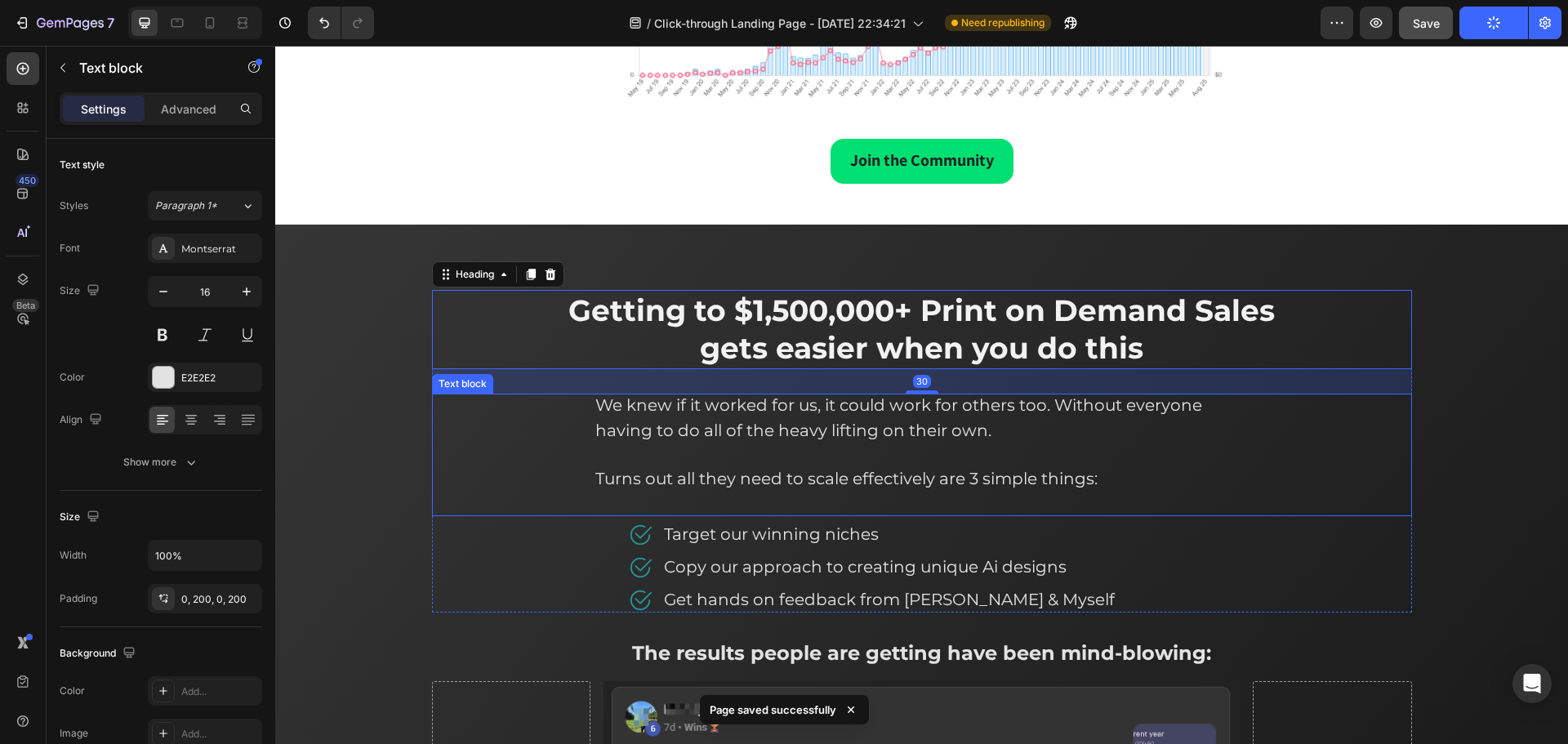
click at [1382, 418] on div "We knew if it worked for us, it could work for others too. Without everyone hav…" at bounding box center [922, 455] width 980 height 122
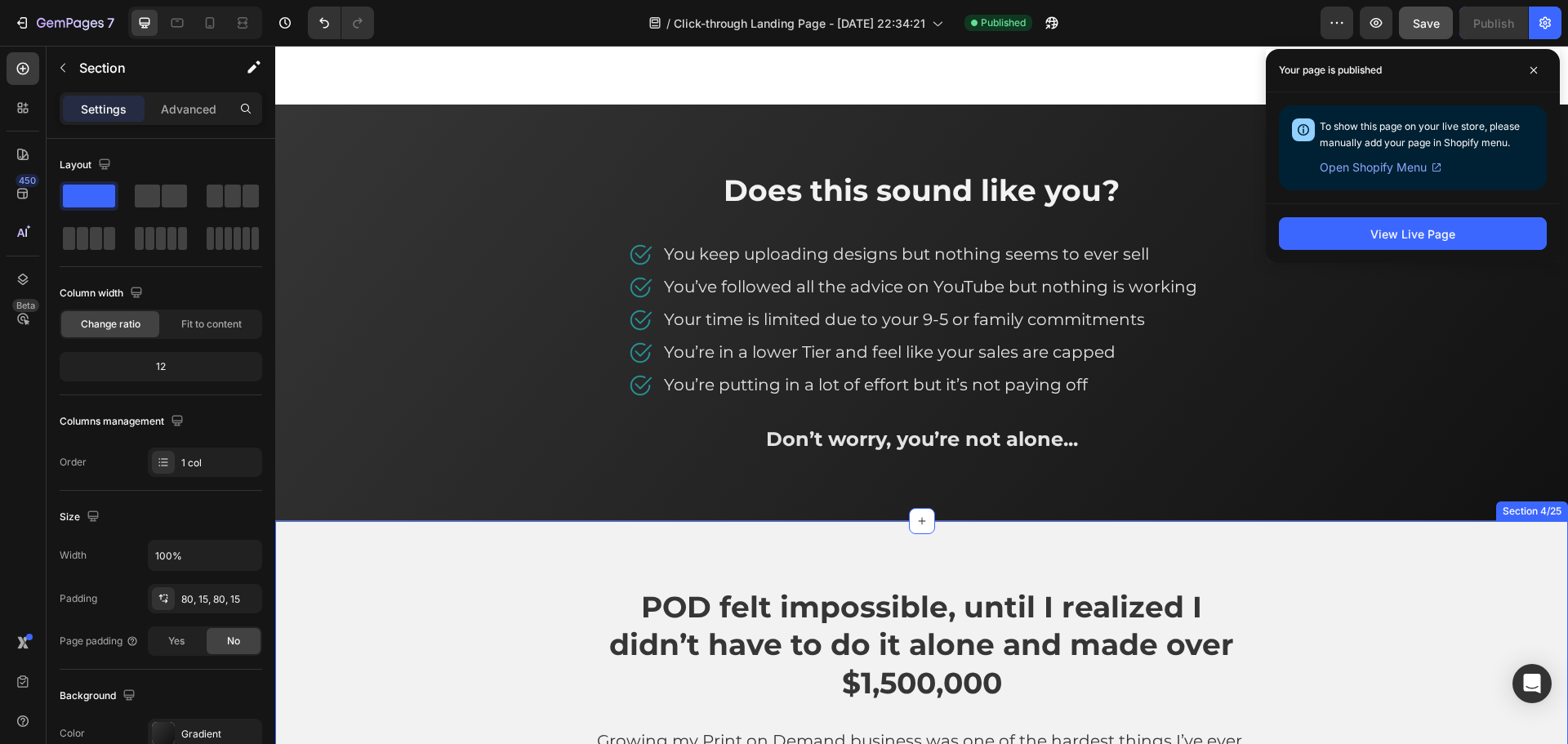
scroll to position [886, 0]
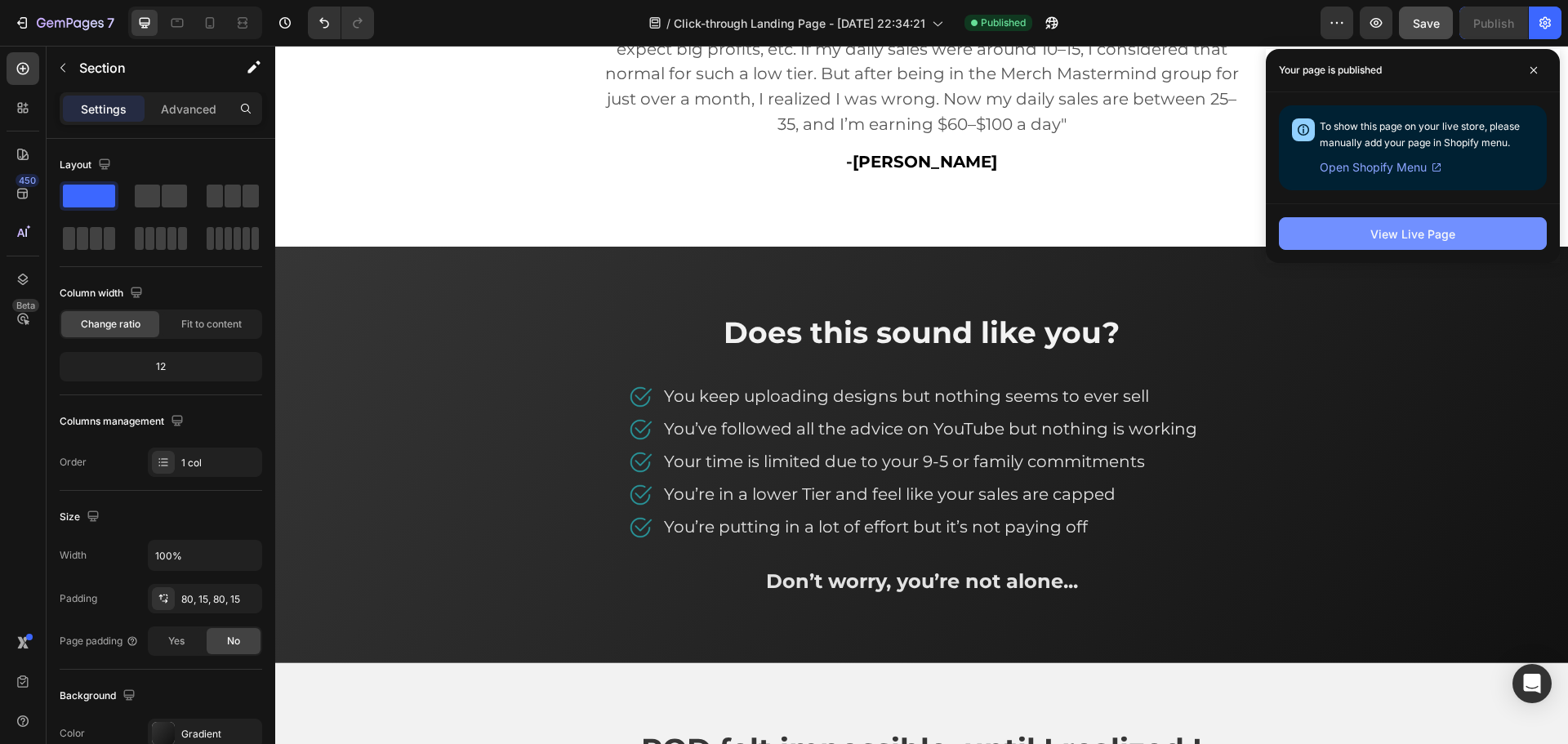
click at [1388, 226] on div "View Live Page" at bounding box center [1413, 234] width 85 height 17
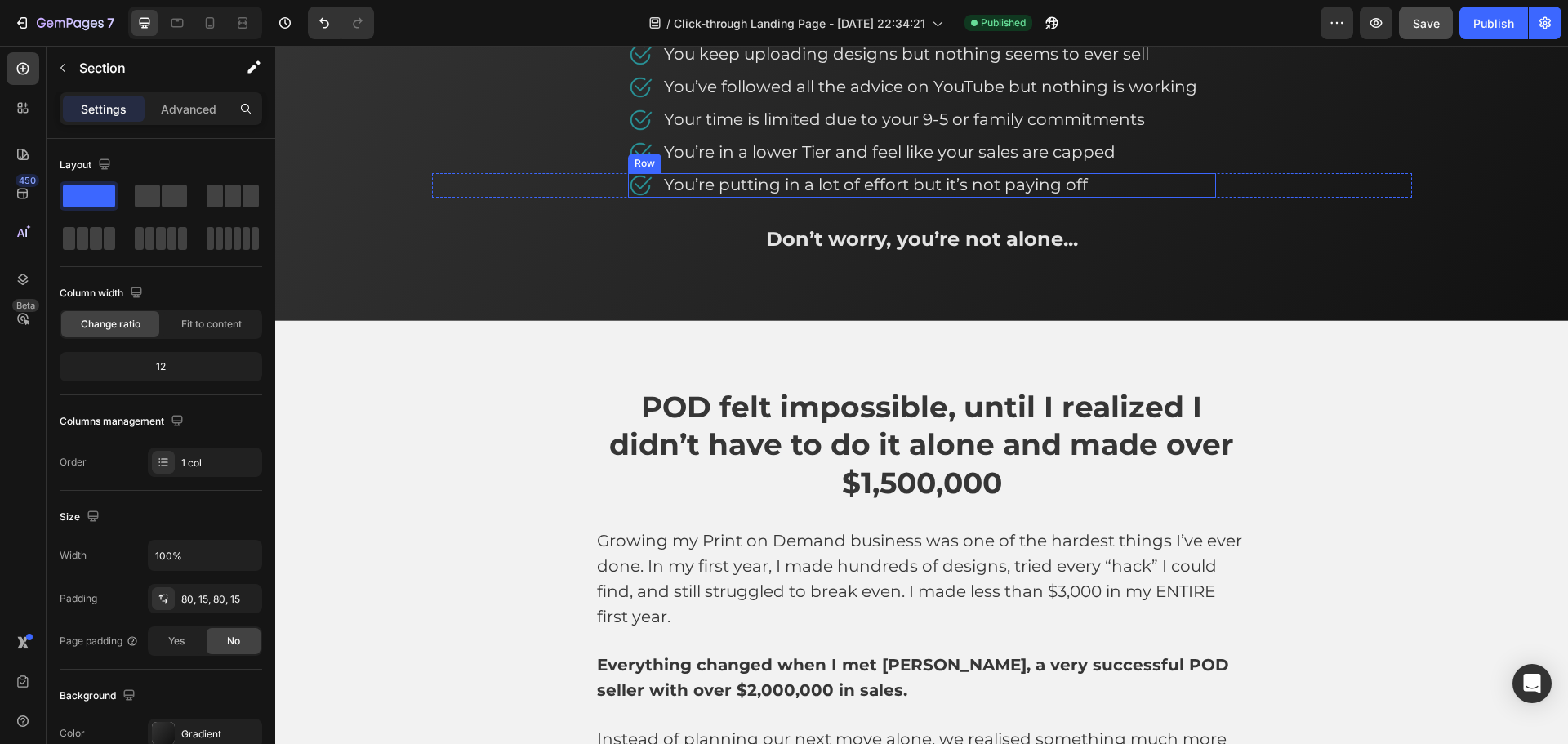
scroll to position [1471, 0]
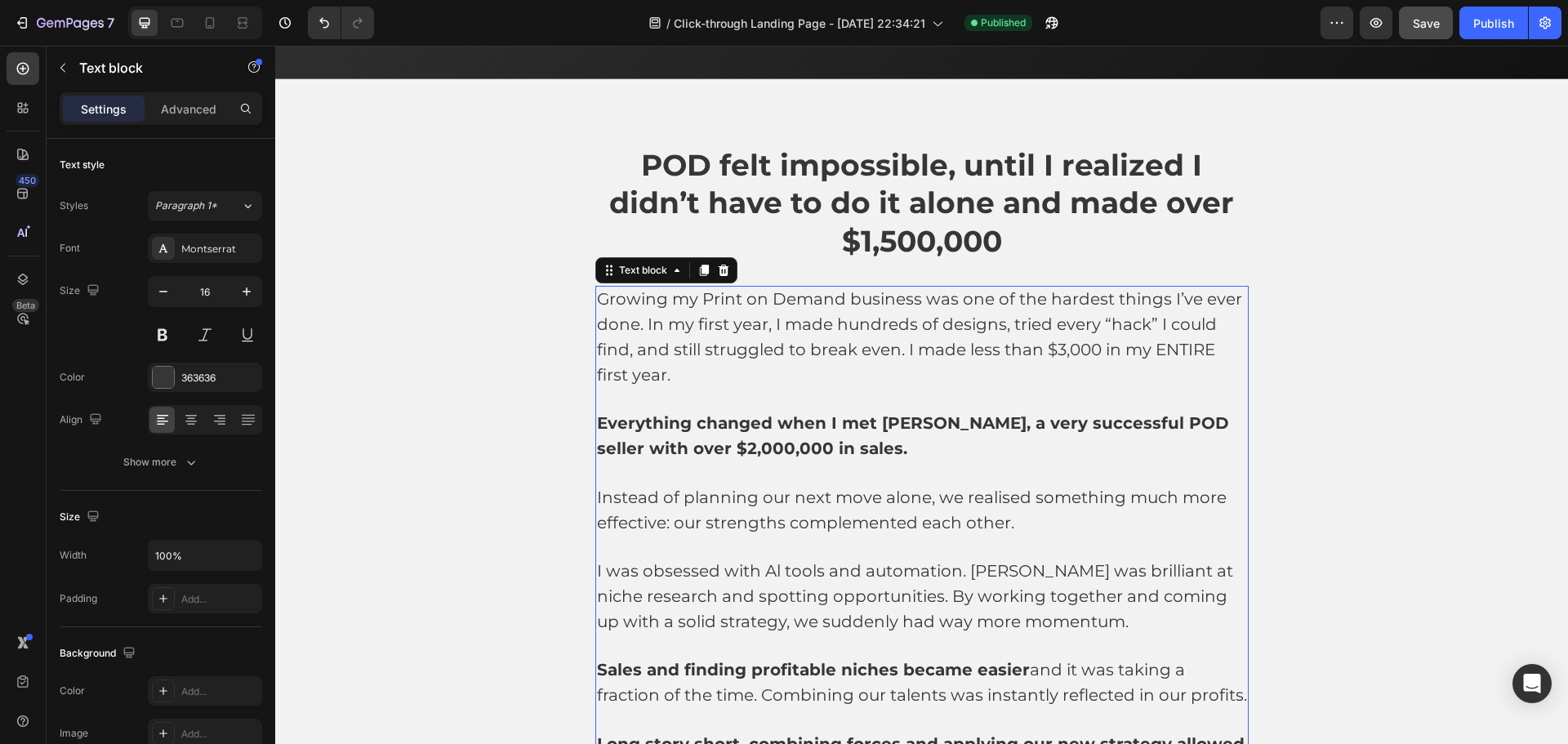
click at [878, 337] on p "Growing my Print on Demand business was one of the hardest things I’ve ever don…" at bounding box center [922, 338] width 650 height 101
click at [896, 372] on p "Growing my Print on Demand business was one of the hardest things I’ve ever don…" at bounding box center [922, 338] width 650 height 101
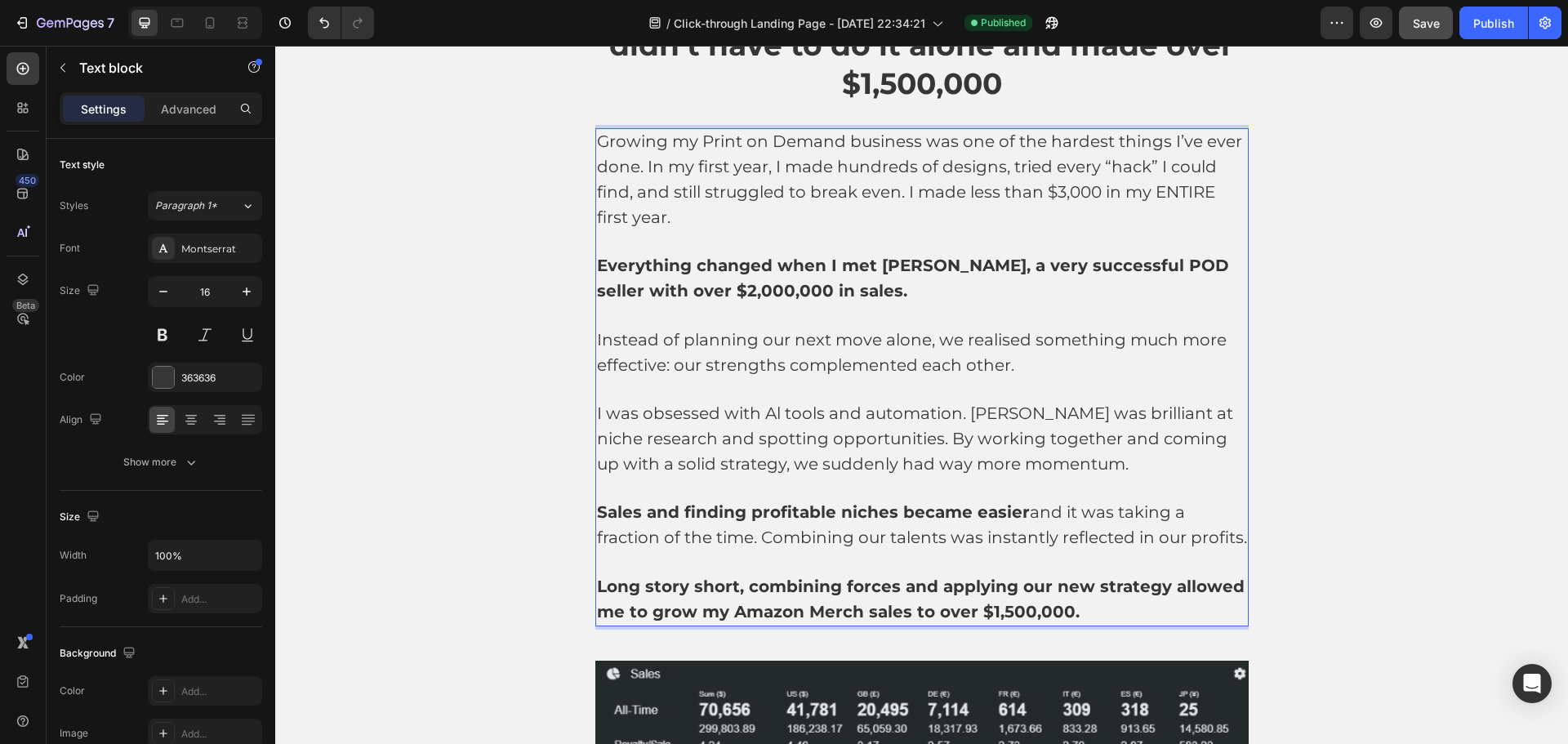
scroll to position [1634, 0]
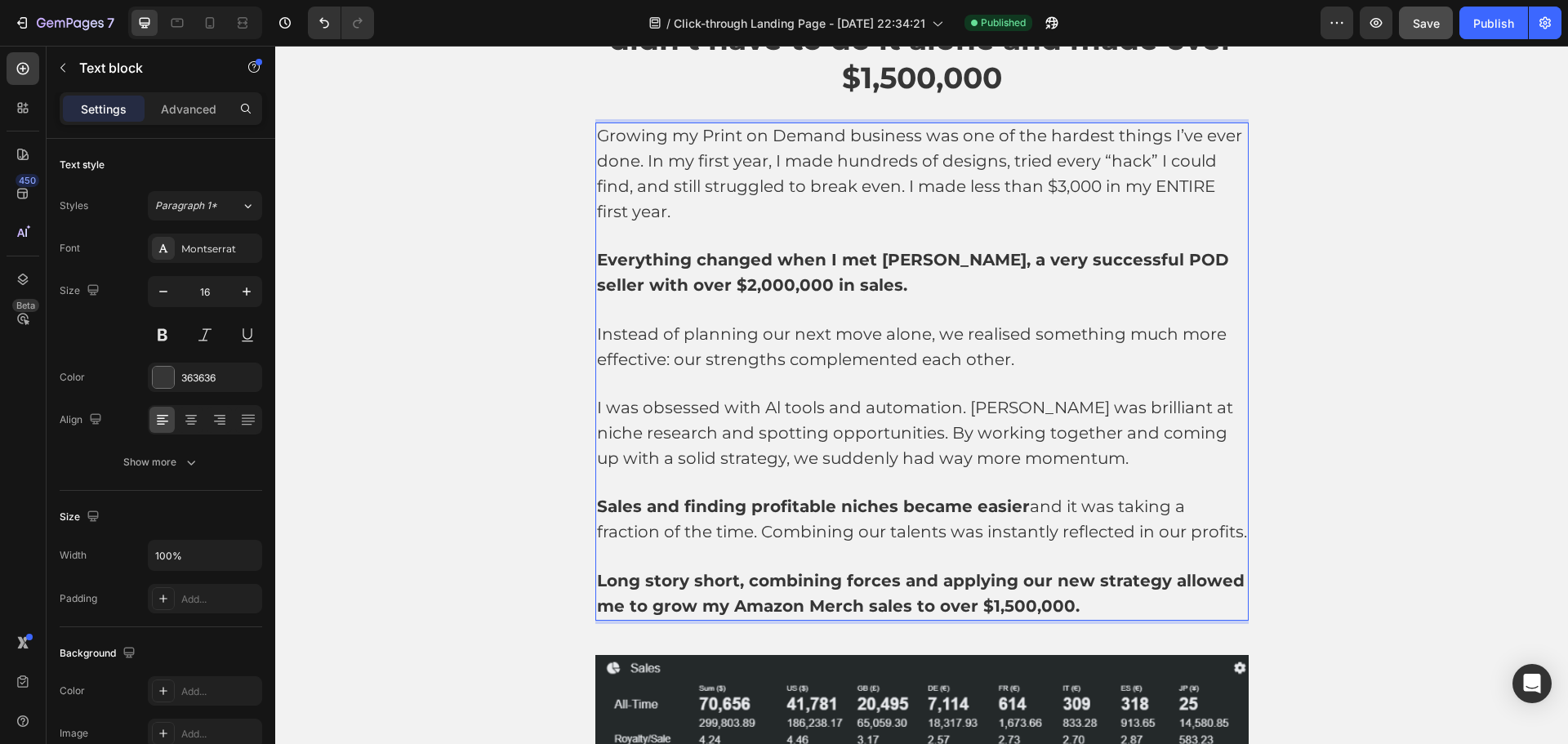
click at [692, 144] on span "Growing my Print on Demand business was one of the hardest things I’ve ever don…" at bounding box center [920, 173] width 646 height 95
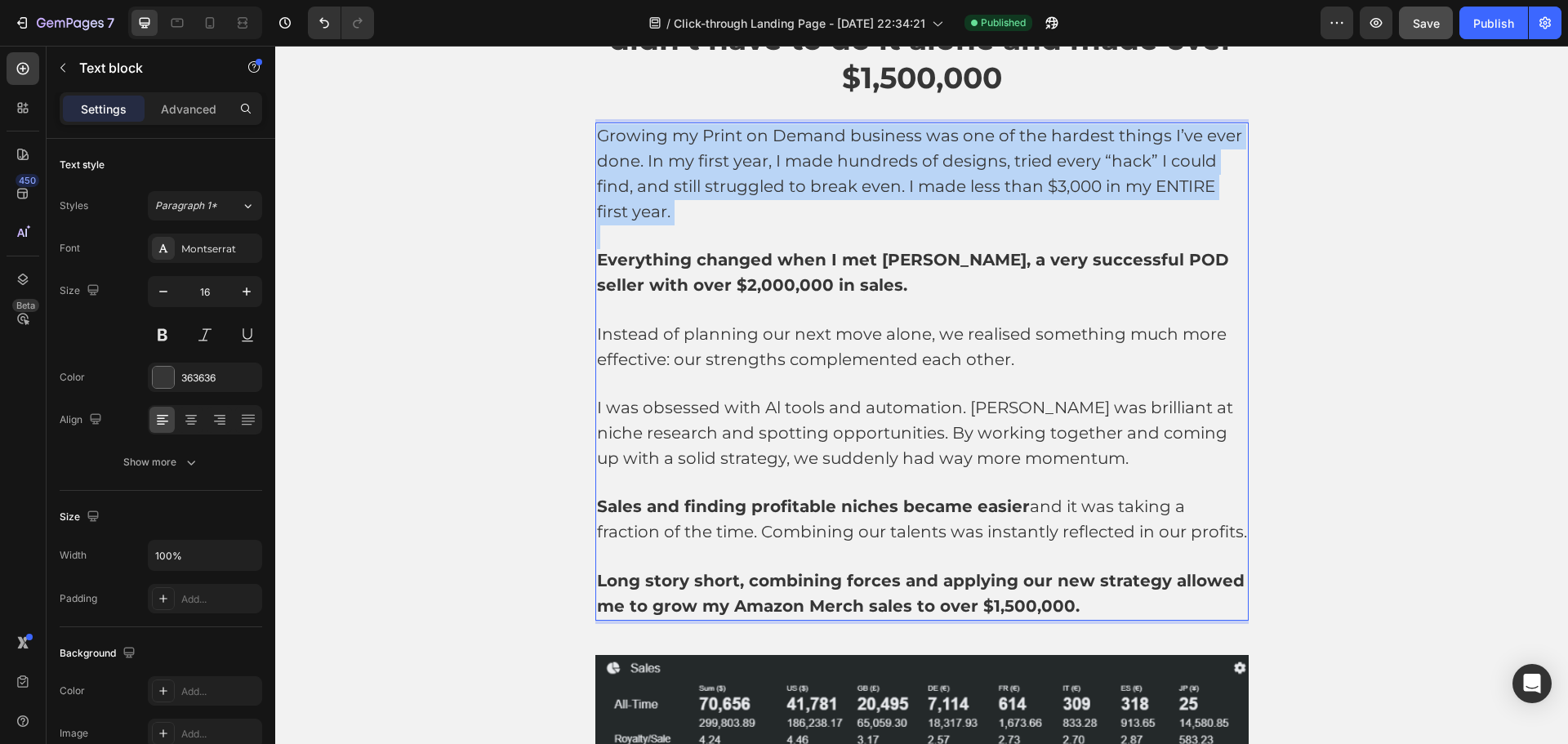
click at [692, 144] on span "Growing my Print on Demand business was one of the hardest things I’ve ever don…" at bounding box center [920, 173] width 646 height 95
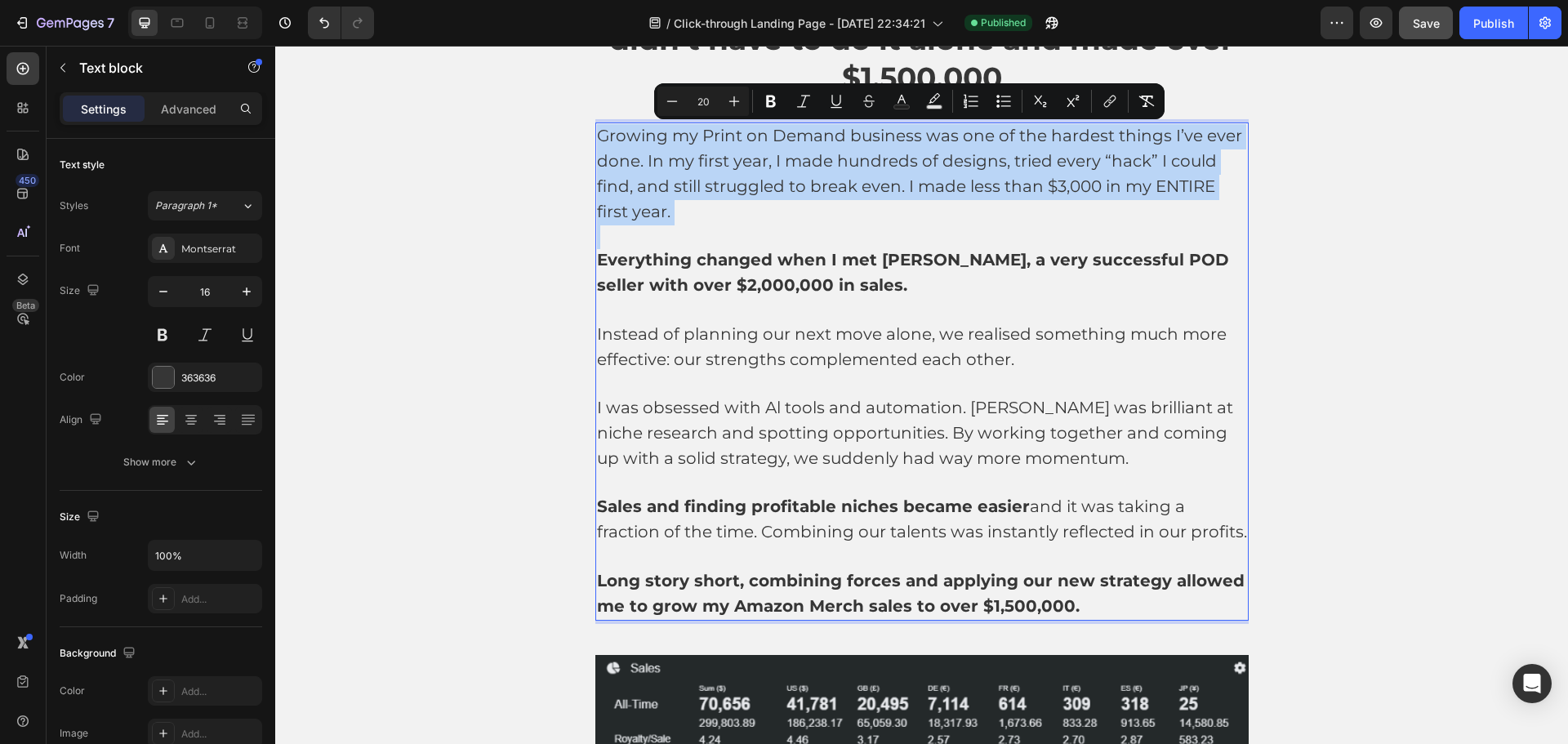
copy span "Growing my Print on Demand business was one of the hardest things I’ve ever don…"
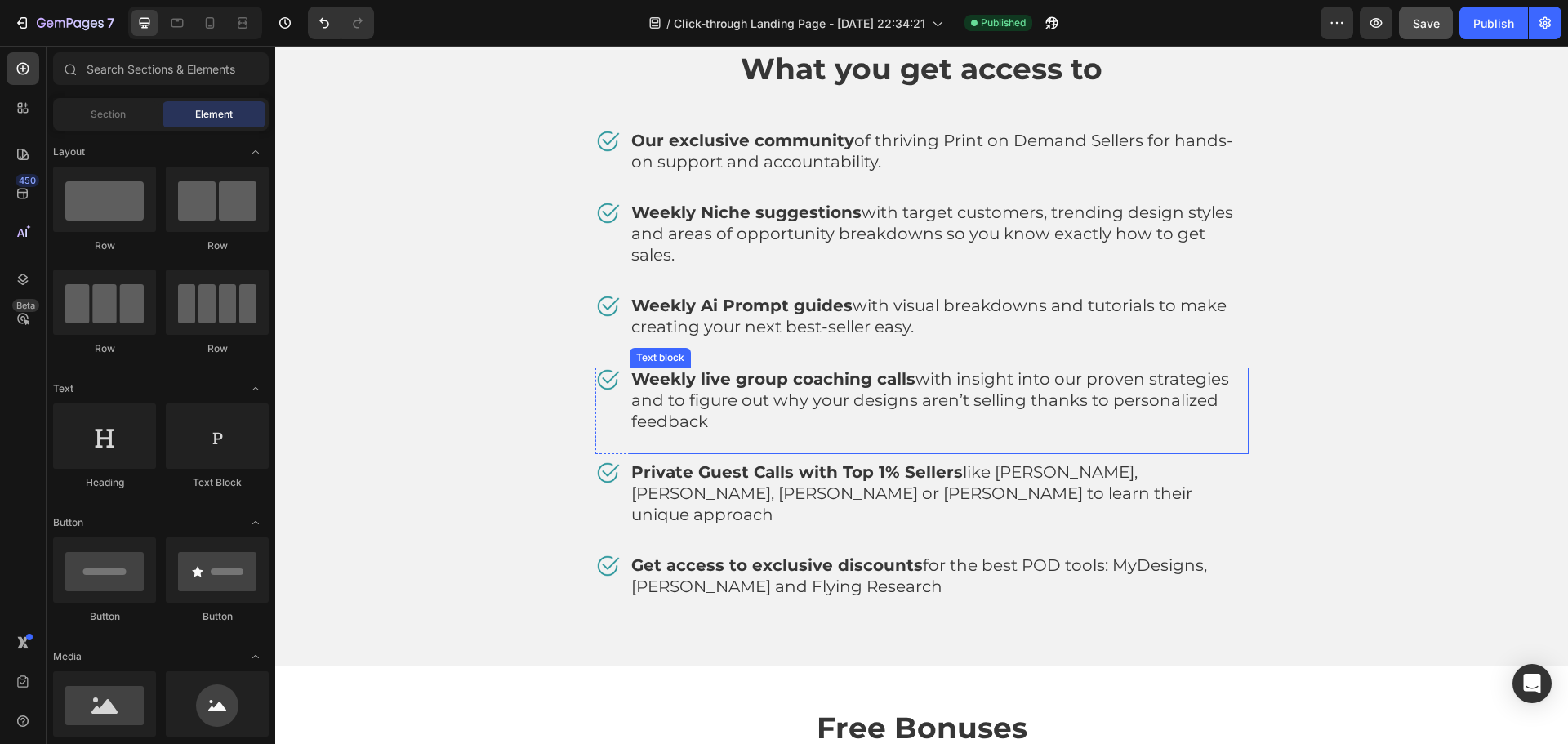
scroll to position [7383, 0]
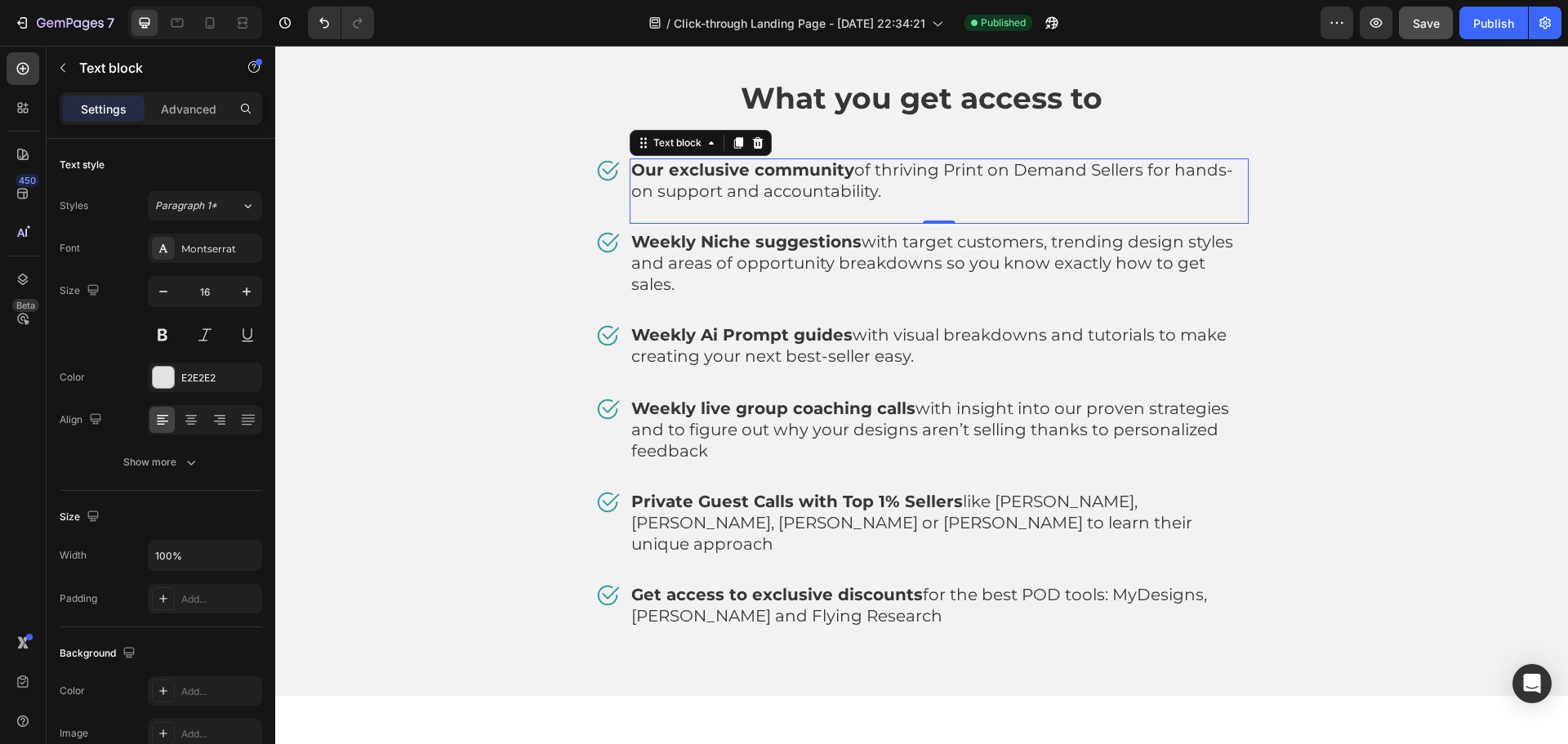
click at [903, 183] on p "Our exclusive community of thriving Print on Demand Sellers for hands-on suppor…" at bounding box center [940, 191] width 616 height 63
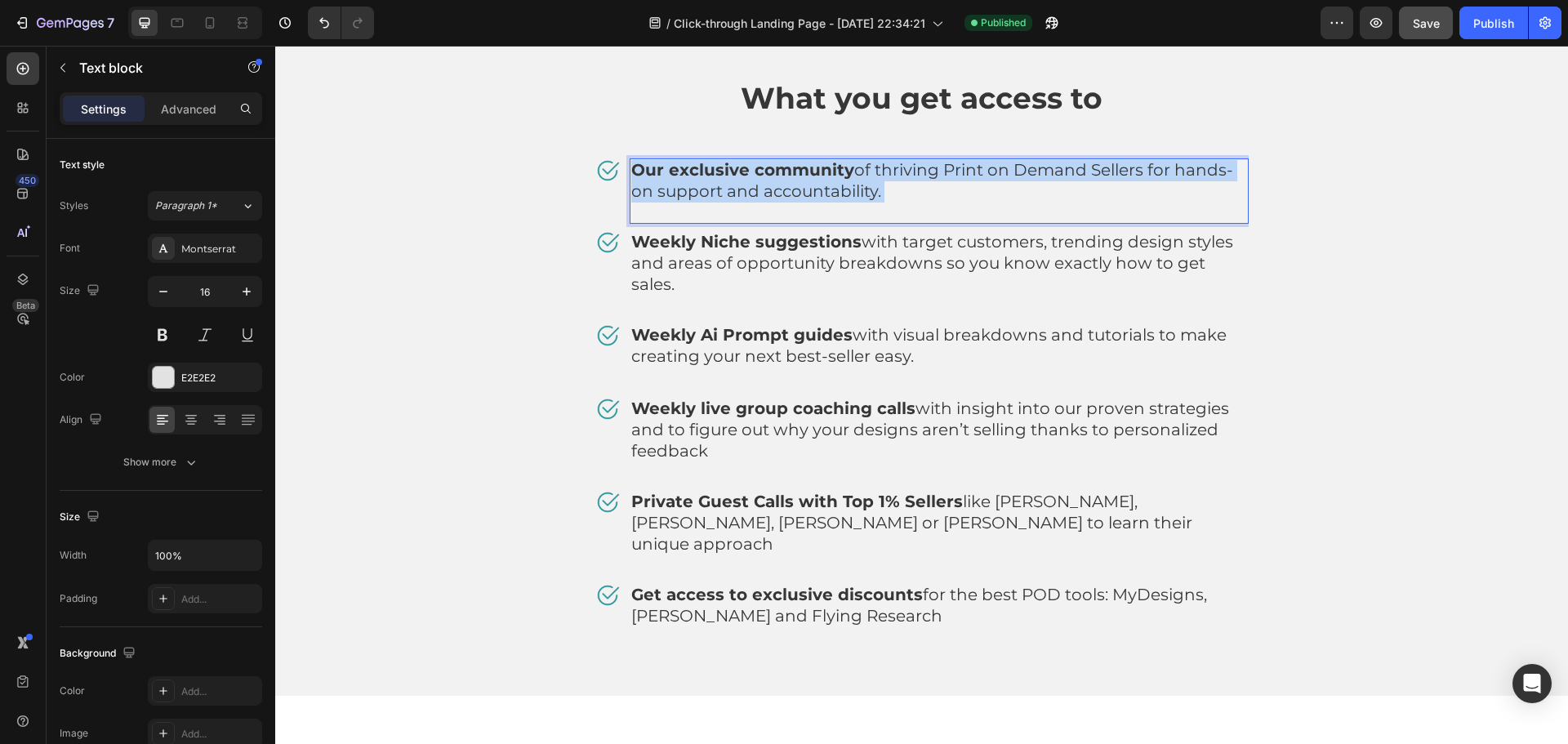
click at [903, 183] on p "Our exclusive community of thriving Print on Demand Sellers for hands-on suppor…" at bounding box center [940, 191] width 616 height 63
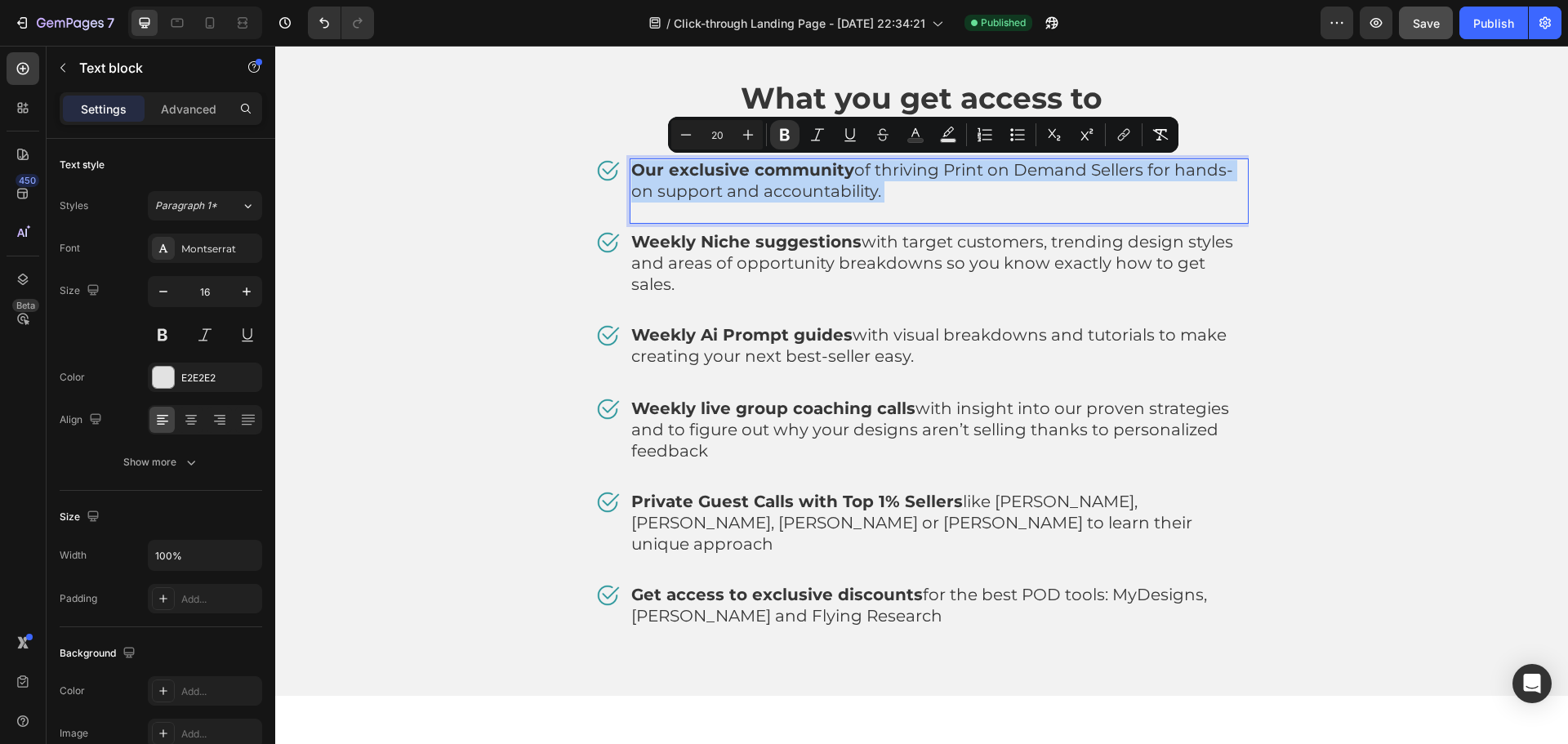
copy p "Our exclusive community of thriving Print on Demand Sellers for hands-on suppor…"
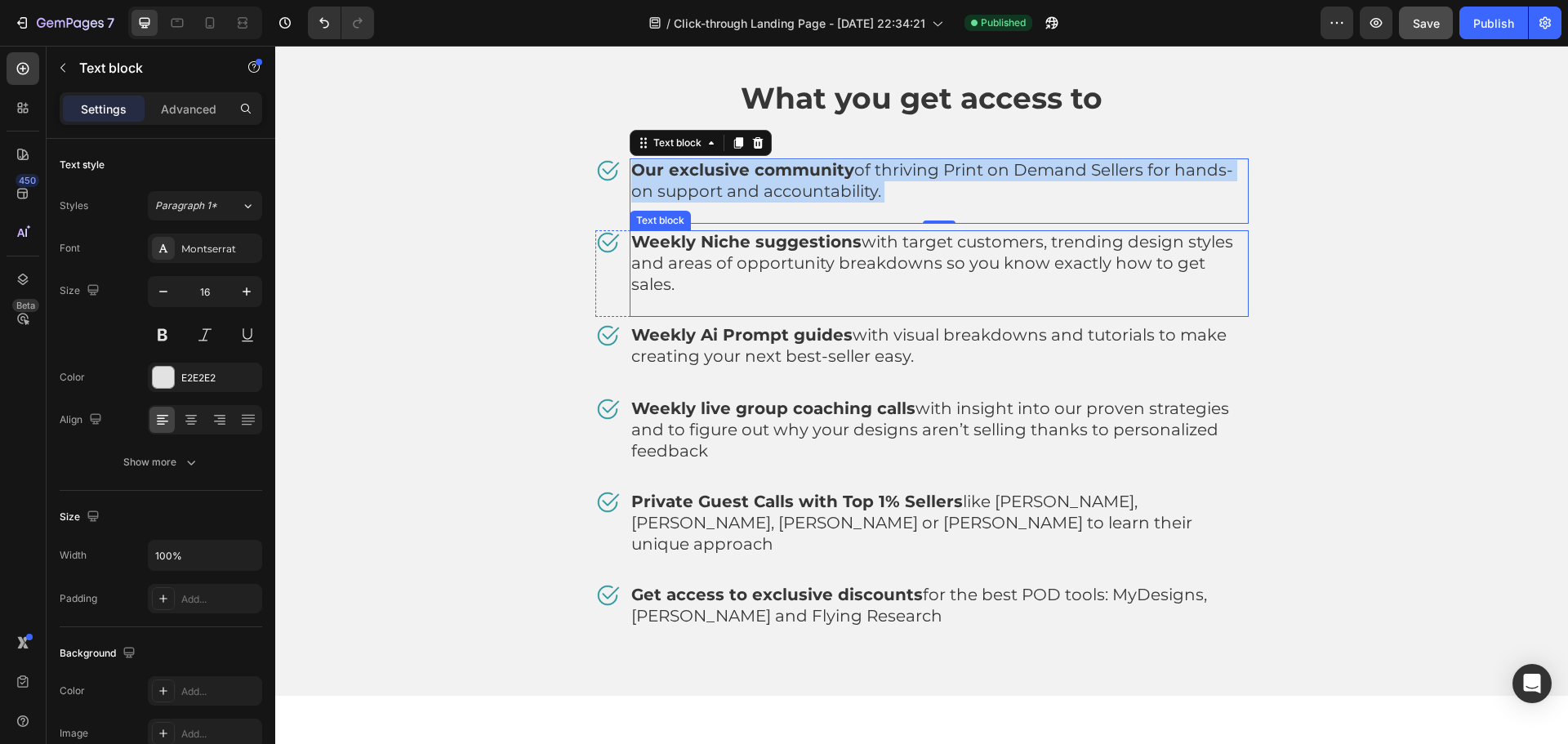
click at [677, 238] on strong "Weekly Niche suggestions" at bounding box center [746, 241] width 230 height 20
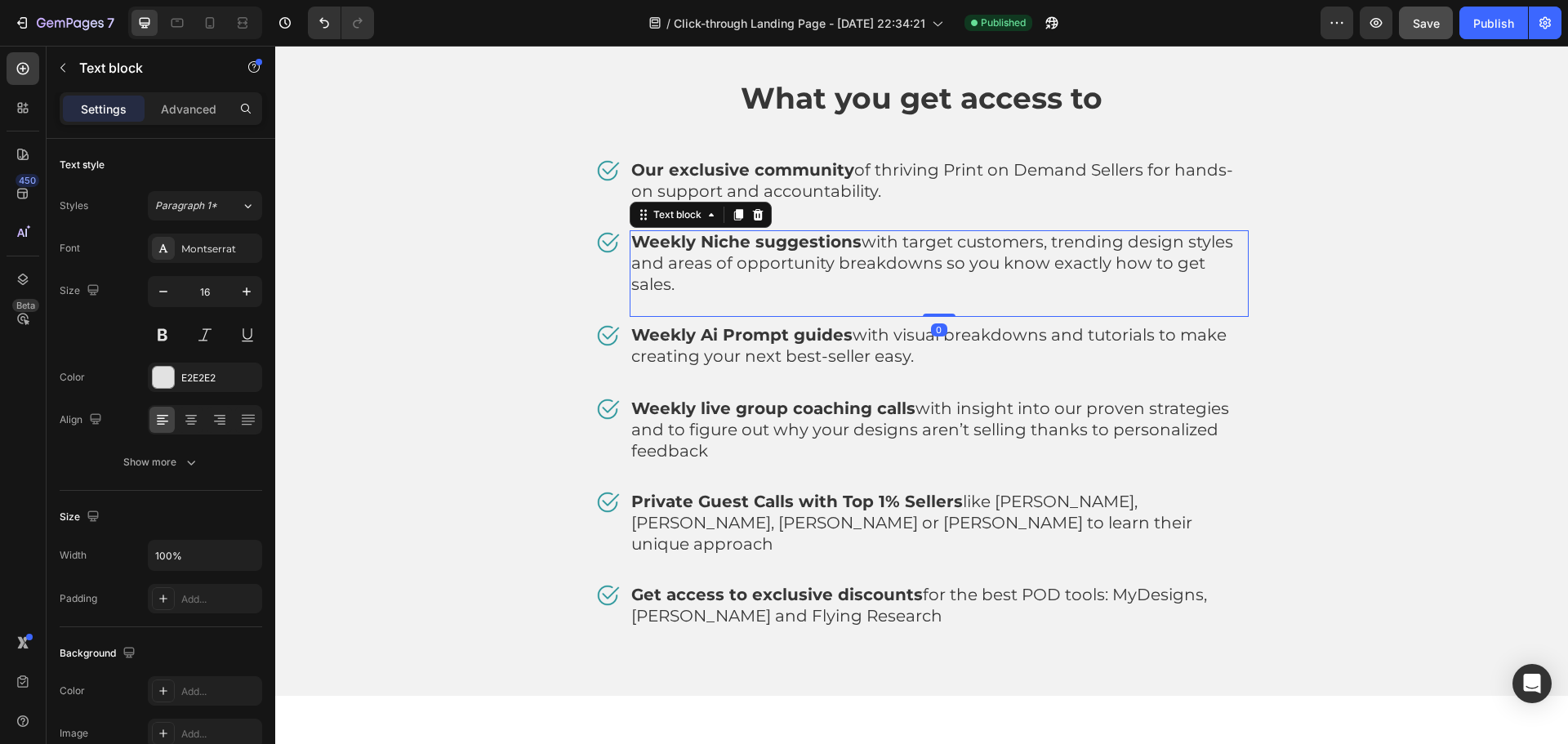
click at [677, 238] on strong "Weekly Niche suggestions" at bounding box center [746, 241] width 230 height 20
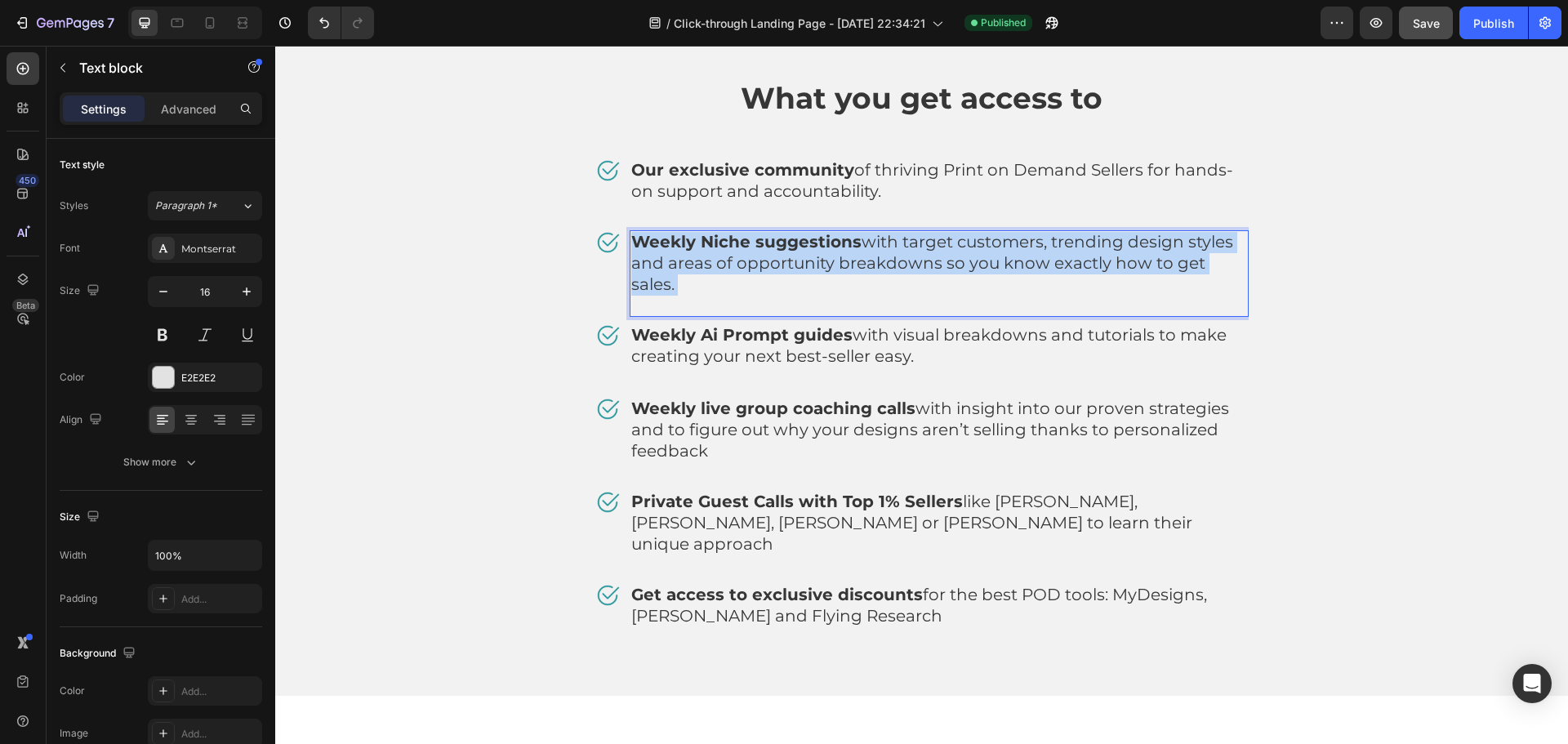
click at [677, 238] on strong "Weekly Niche suggestions" at bounding box center [746, 241] width 230 height 20
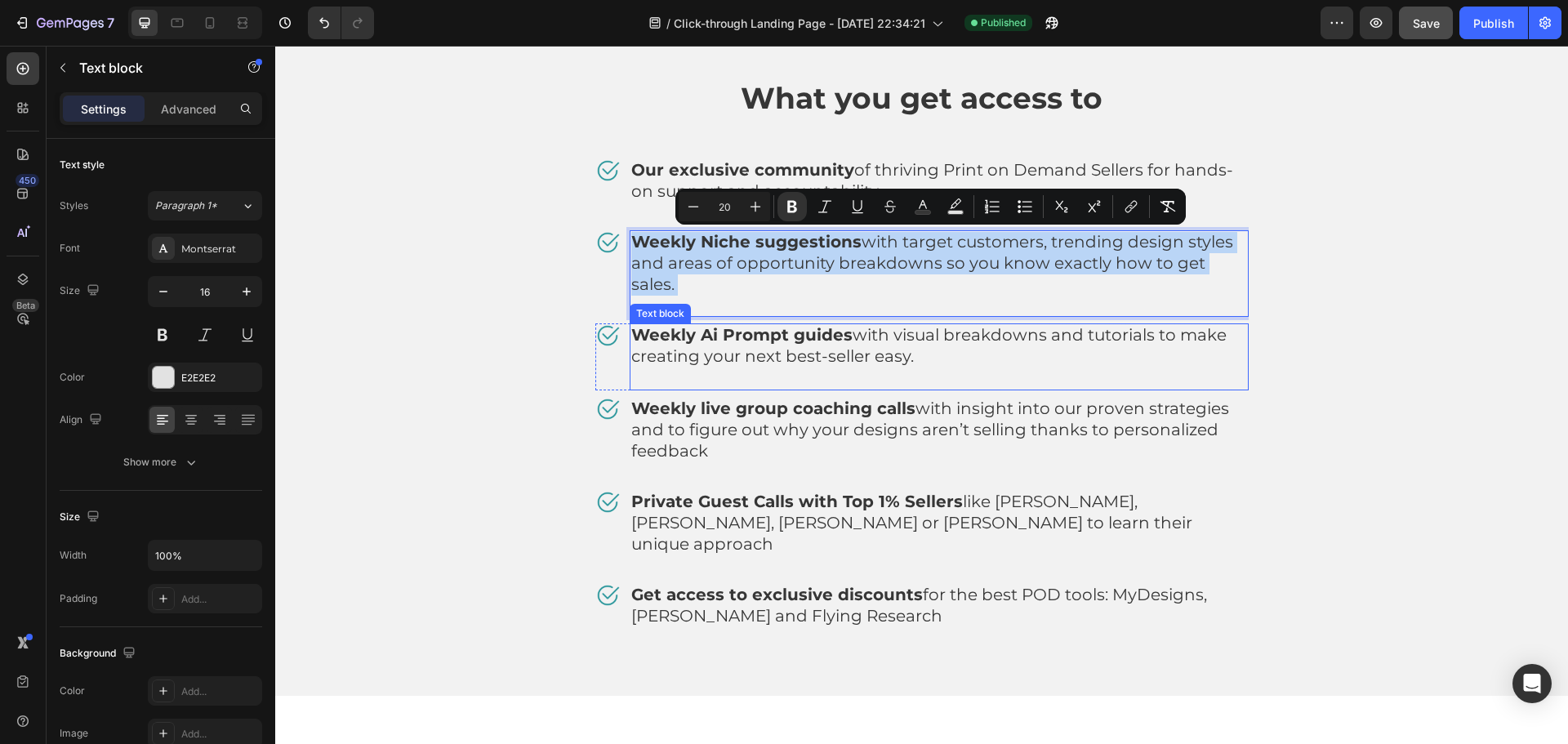
copy p "Weekly Niche suggestions with target customers, trending design styles and area…"
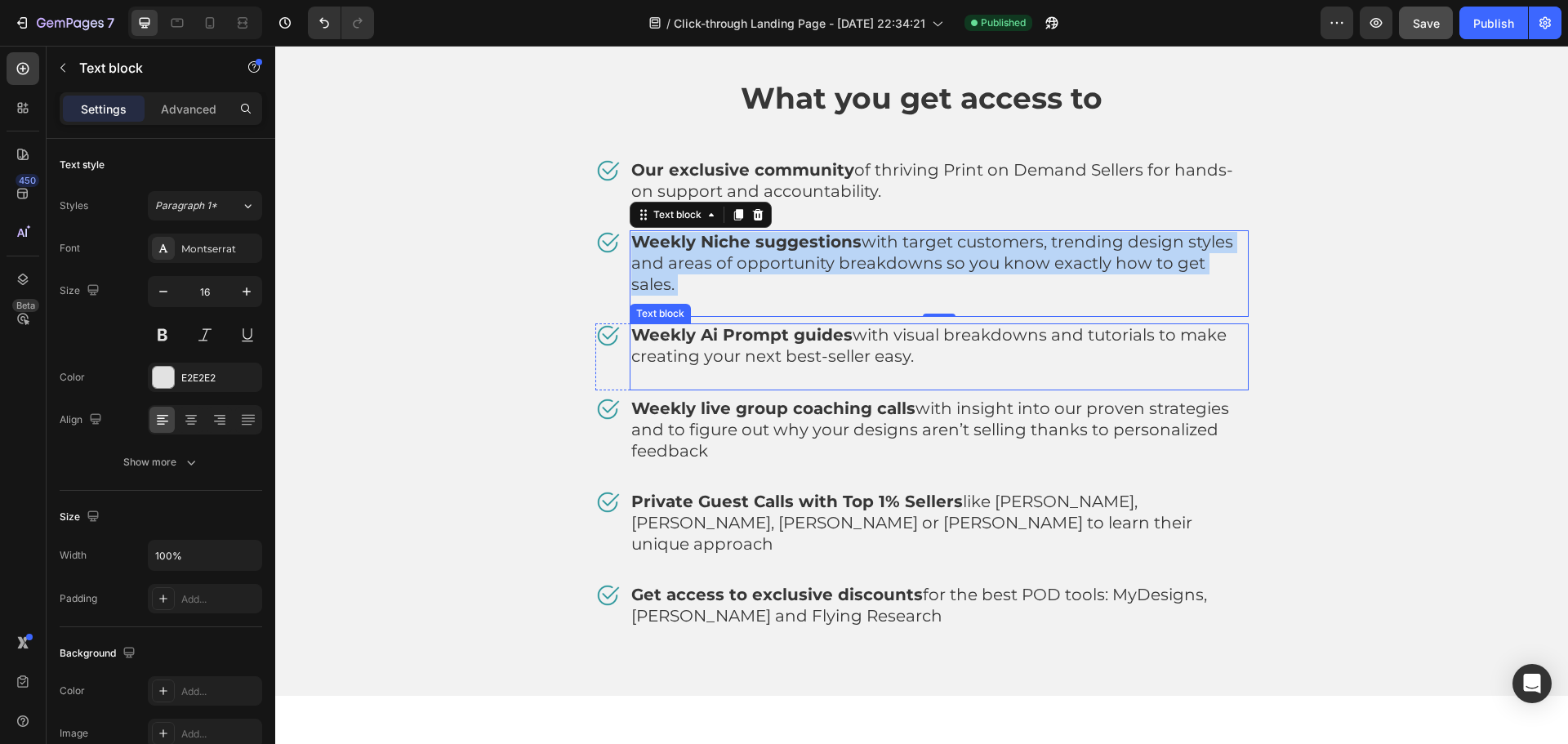
click at [871, 326] on span "Weekly Ai Prompt guides with visual breakdowns and tutorials to make creating y…" at bounding box center [929, 346] width 595 height 41
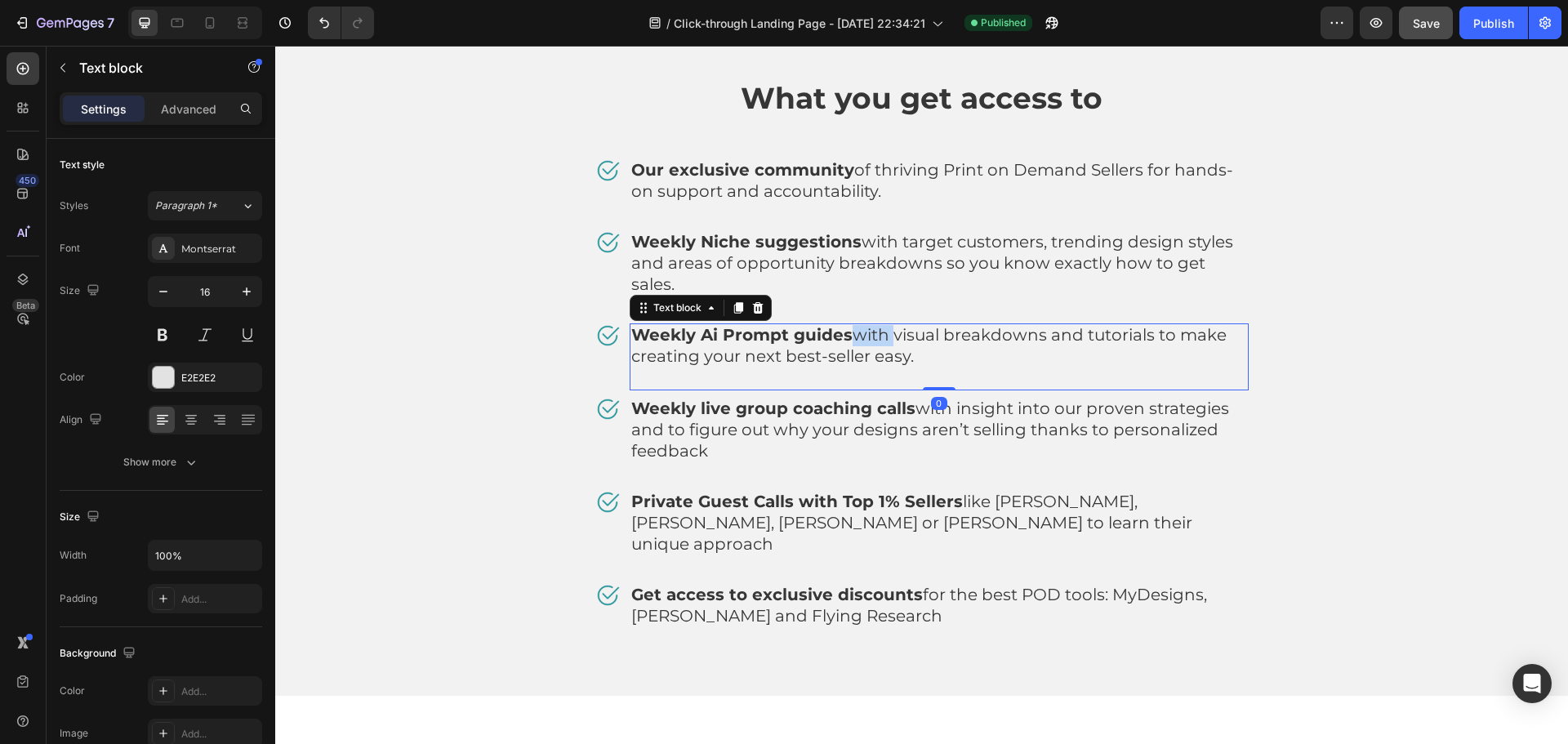
click at [871, 326] on span "Weekly Ai Prompt guides with visual breakdowns and tutorials to make creating y…" at bounding box center [929, 346] width 595 height 41
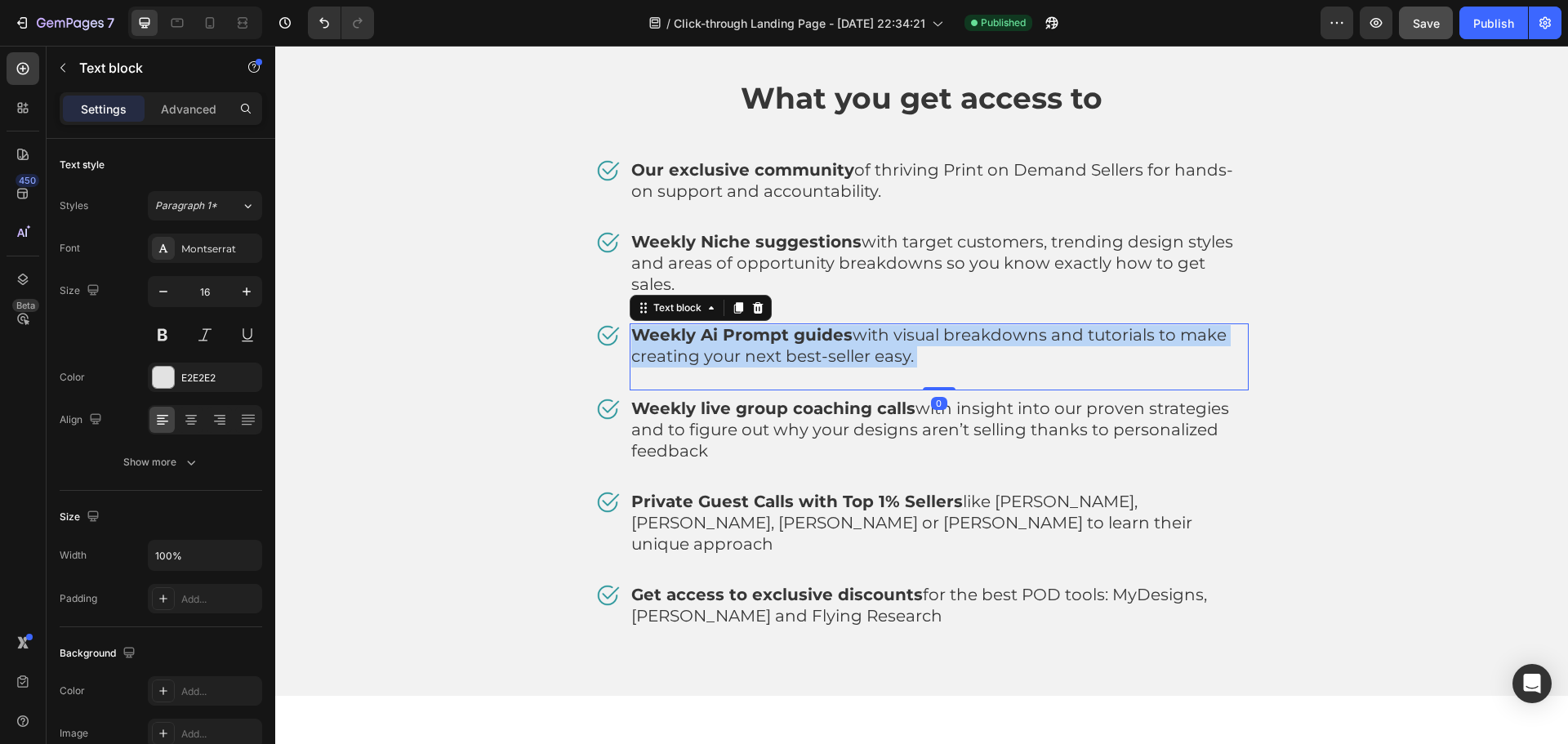
click at [871, 326] on span "Weekly Ai Prompt guides with visual breakdowns and tutorials to make creating y…" at bounding box center [929, 346] width 595 height 41
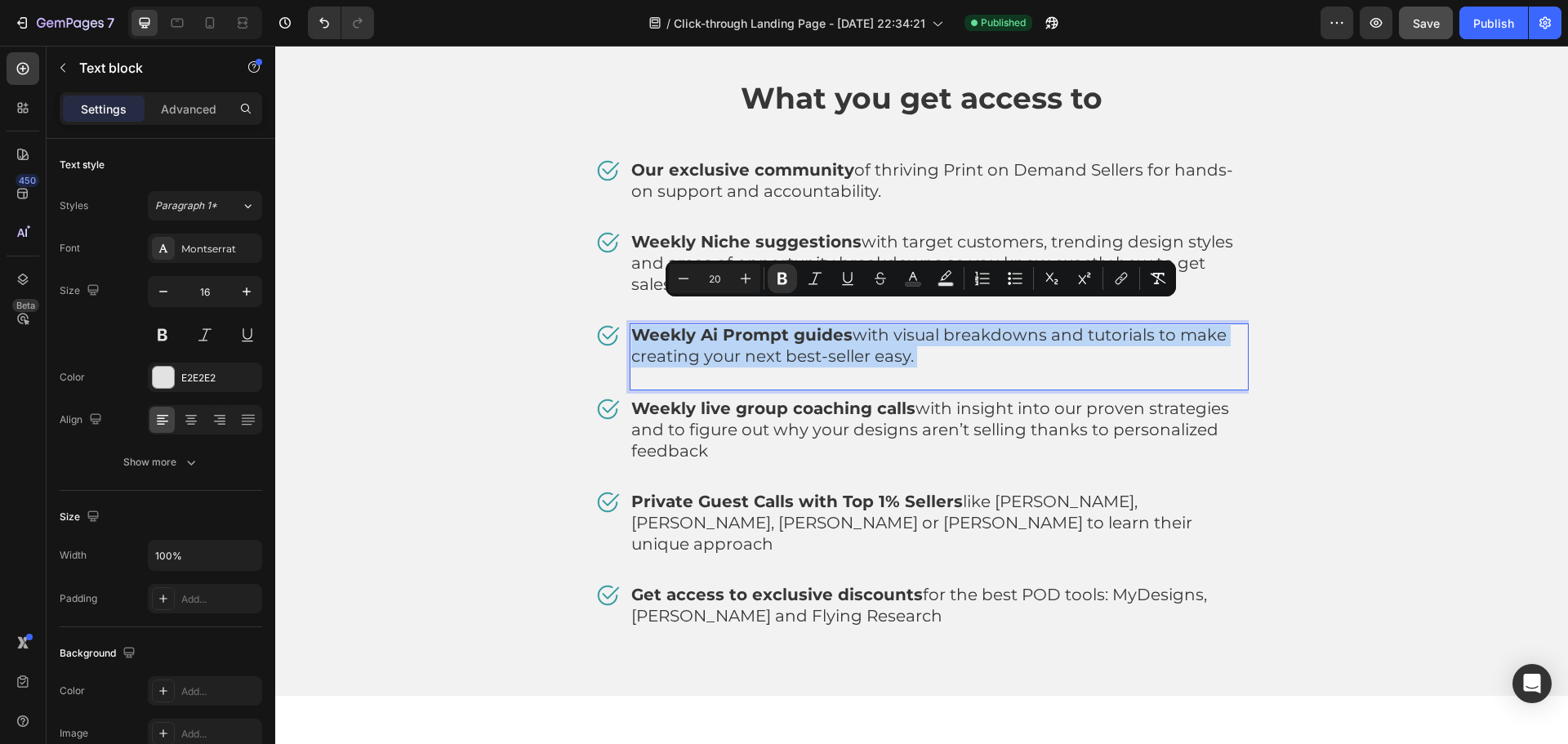
copy span "Weekly Ai Prompt guides with visual breakdowns and tutorials to make creating y…"
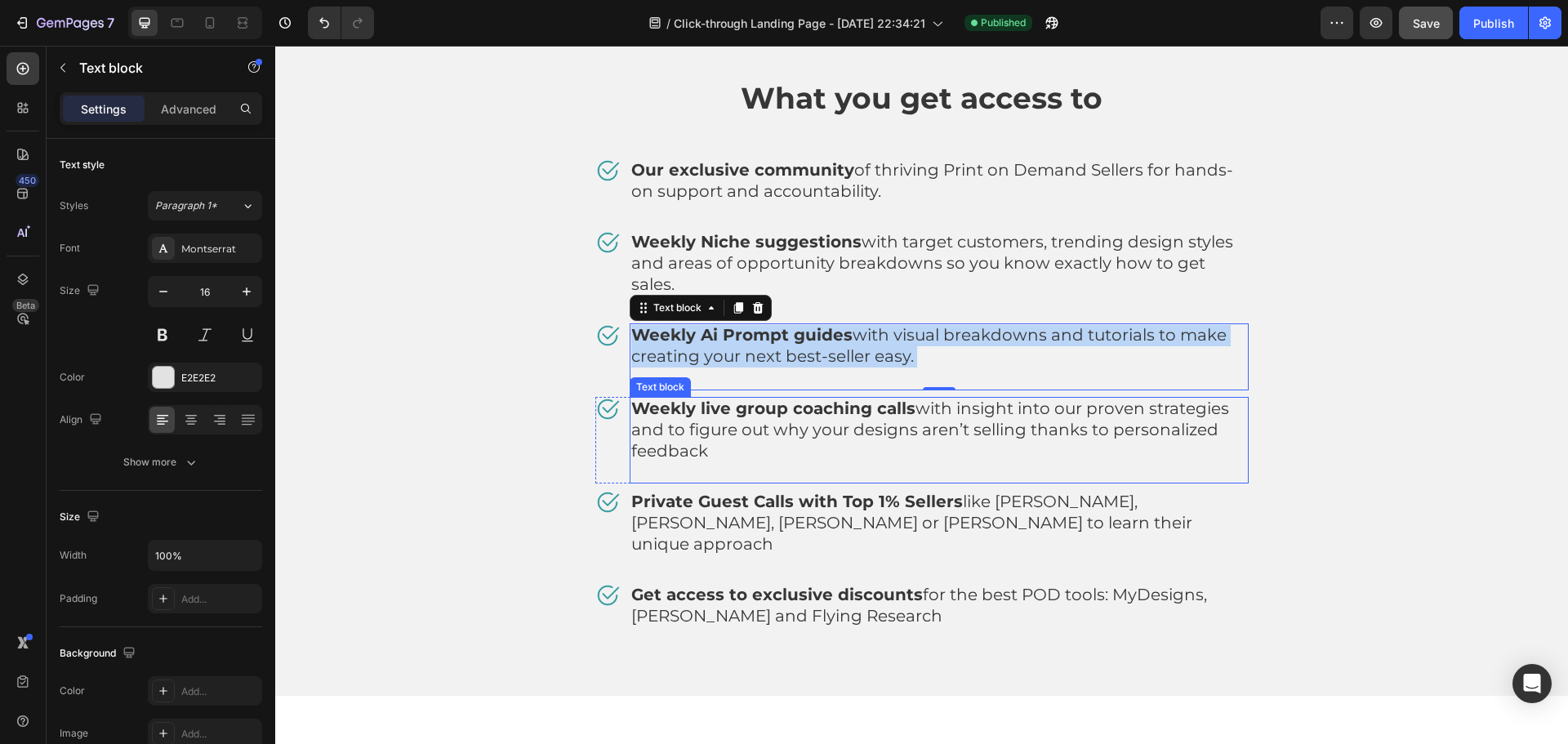
click at [1007, 398] on span "Weekly live group coaching calls with insight into our proven strategies and to…" at bounding box center [930, 430] width 598 height 63
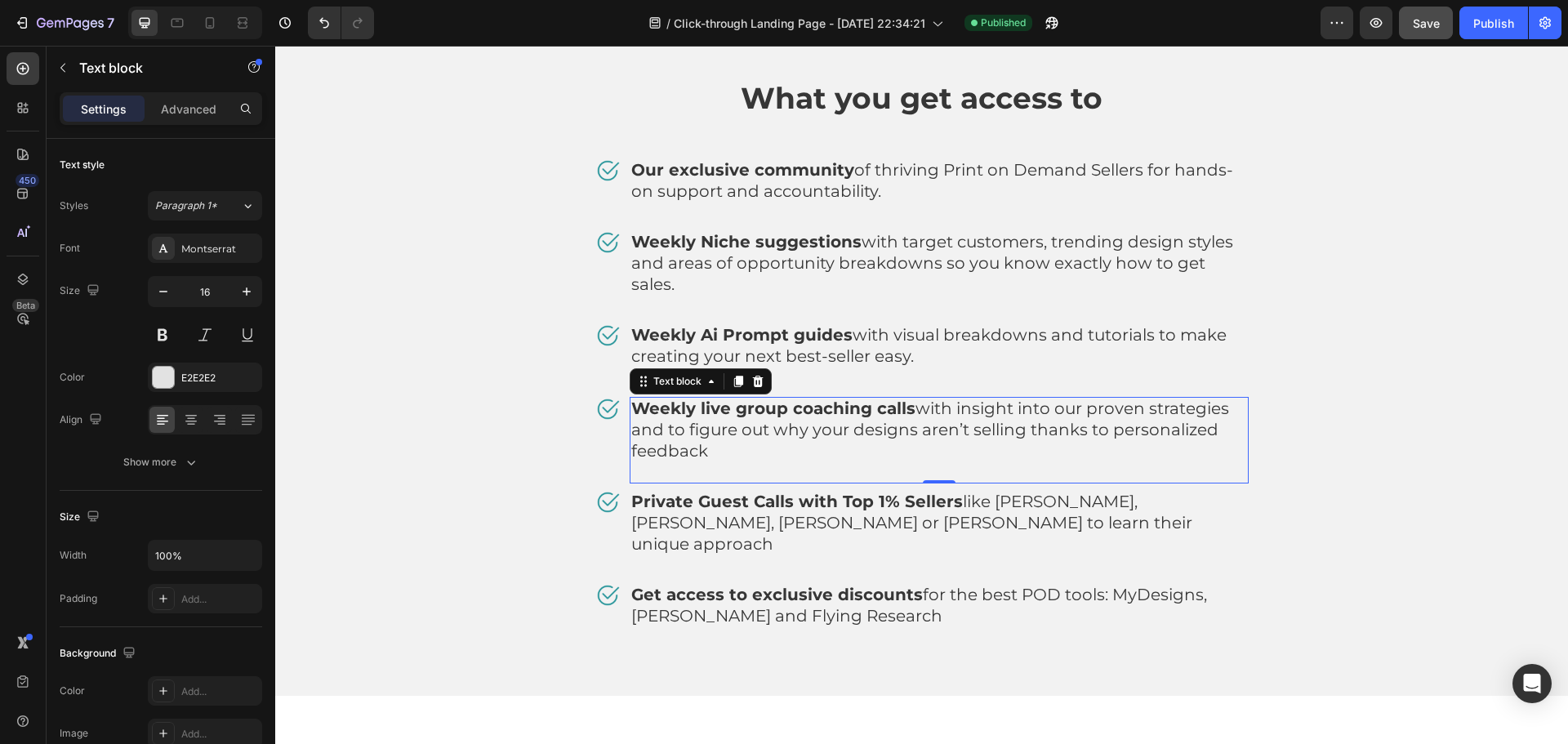
click at [1007, 398] on span "Weekly live group coaching calls with insight into our proven strategies and to…" at bounding box center [930, 430] width 598 height 63
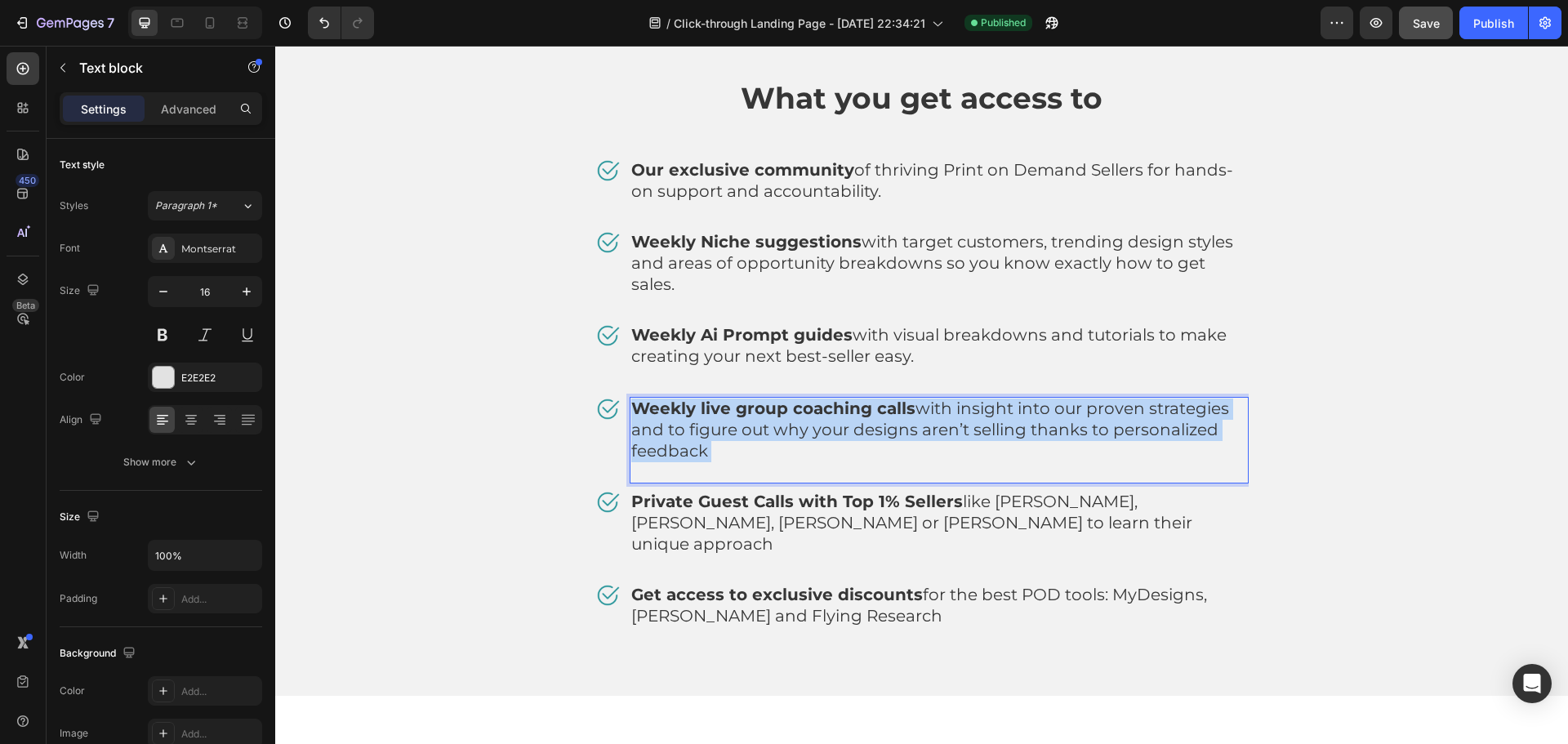
click at [1007, 398] on span "Weekly live group coaching calls with insight into our proven strategies and to…" at bounding box center [930, 430] width 598 height 63
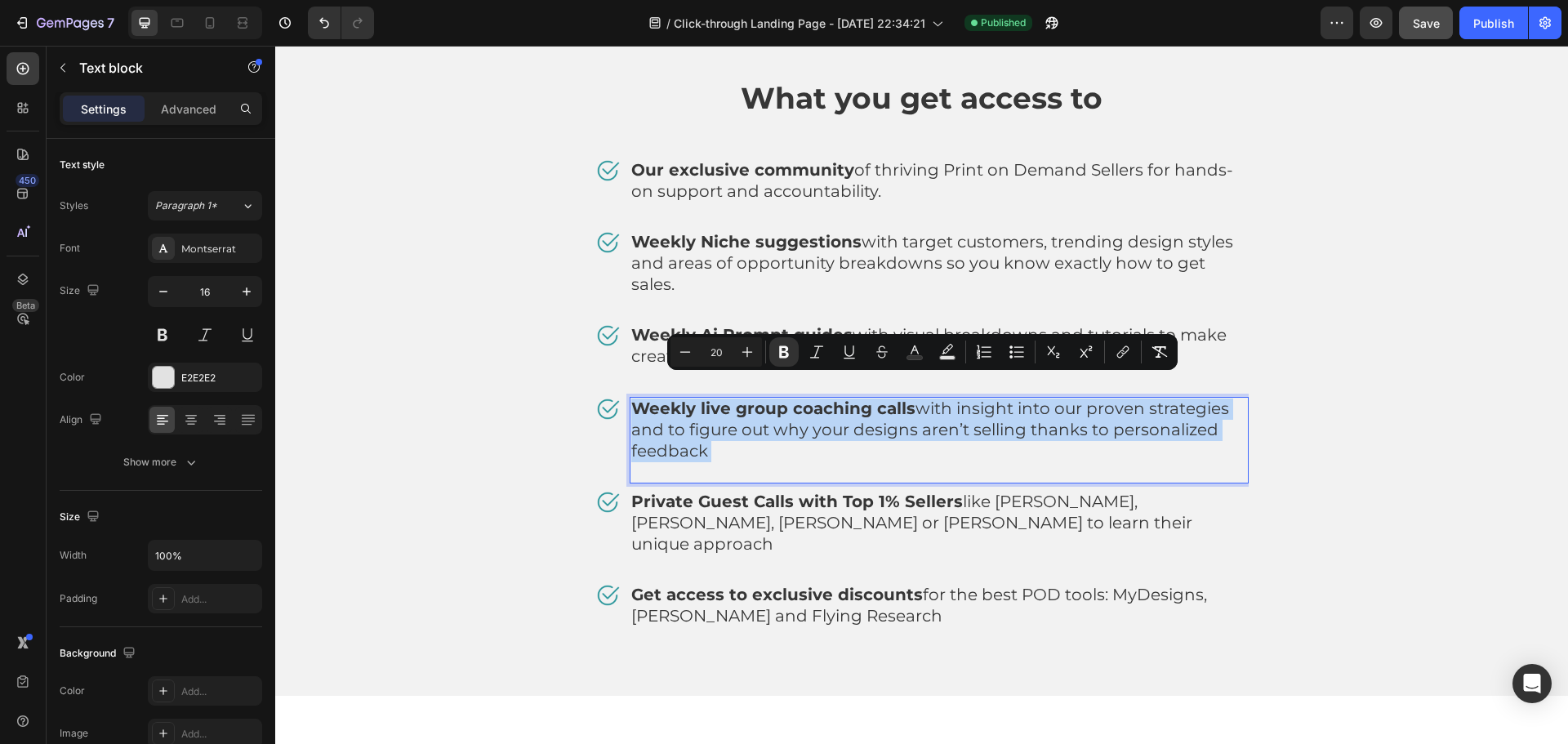
copy p "Weekly live group coaching calls with insight into our proven strategies and to…"
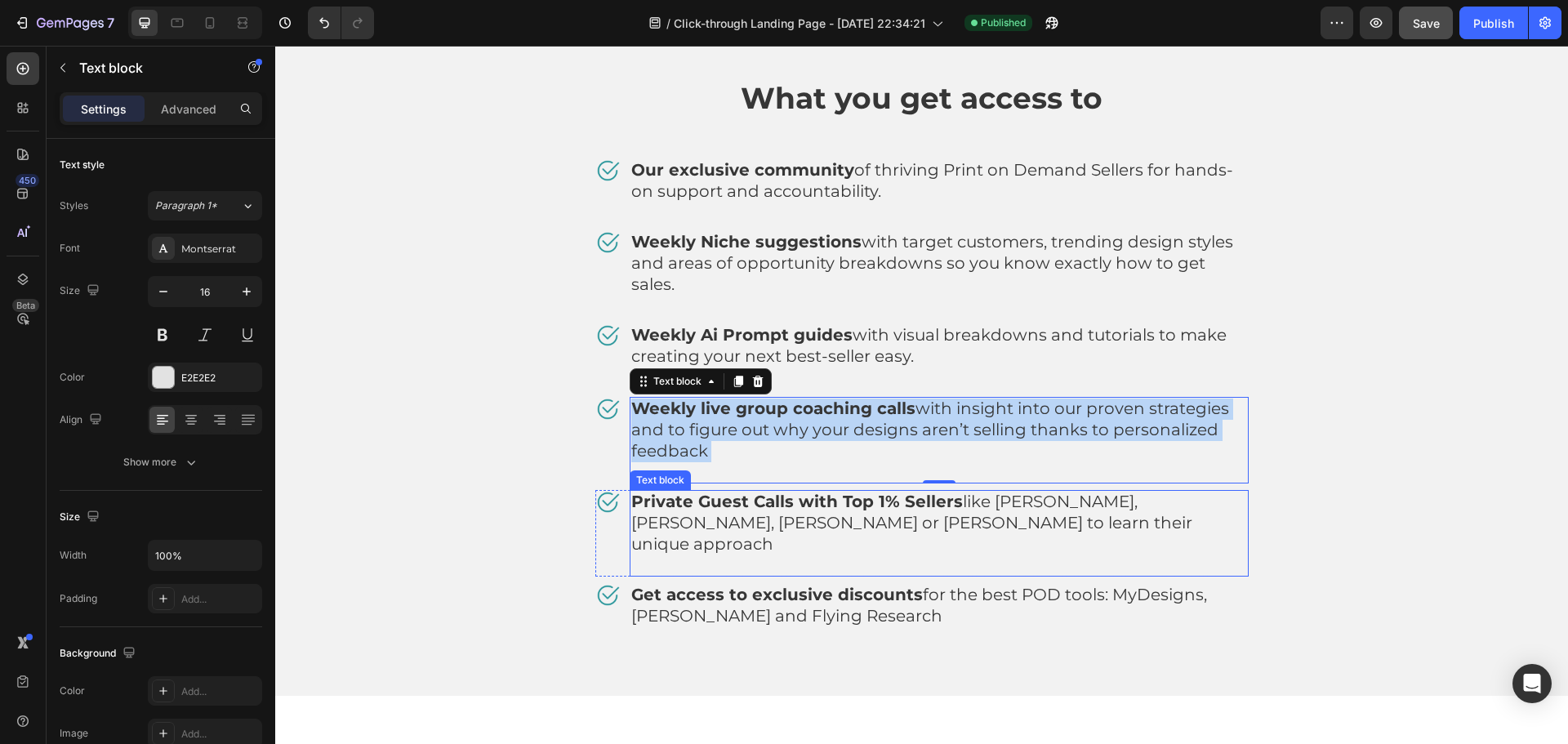
click at [1007, 492] on span "Private Guest Calls with Top 1% Sellers like Detour Shirts, [PERSON_NAME], [PER…" at bounding box center [912, 523] width 561 height 63
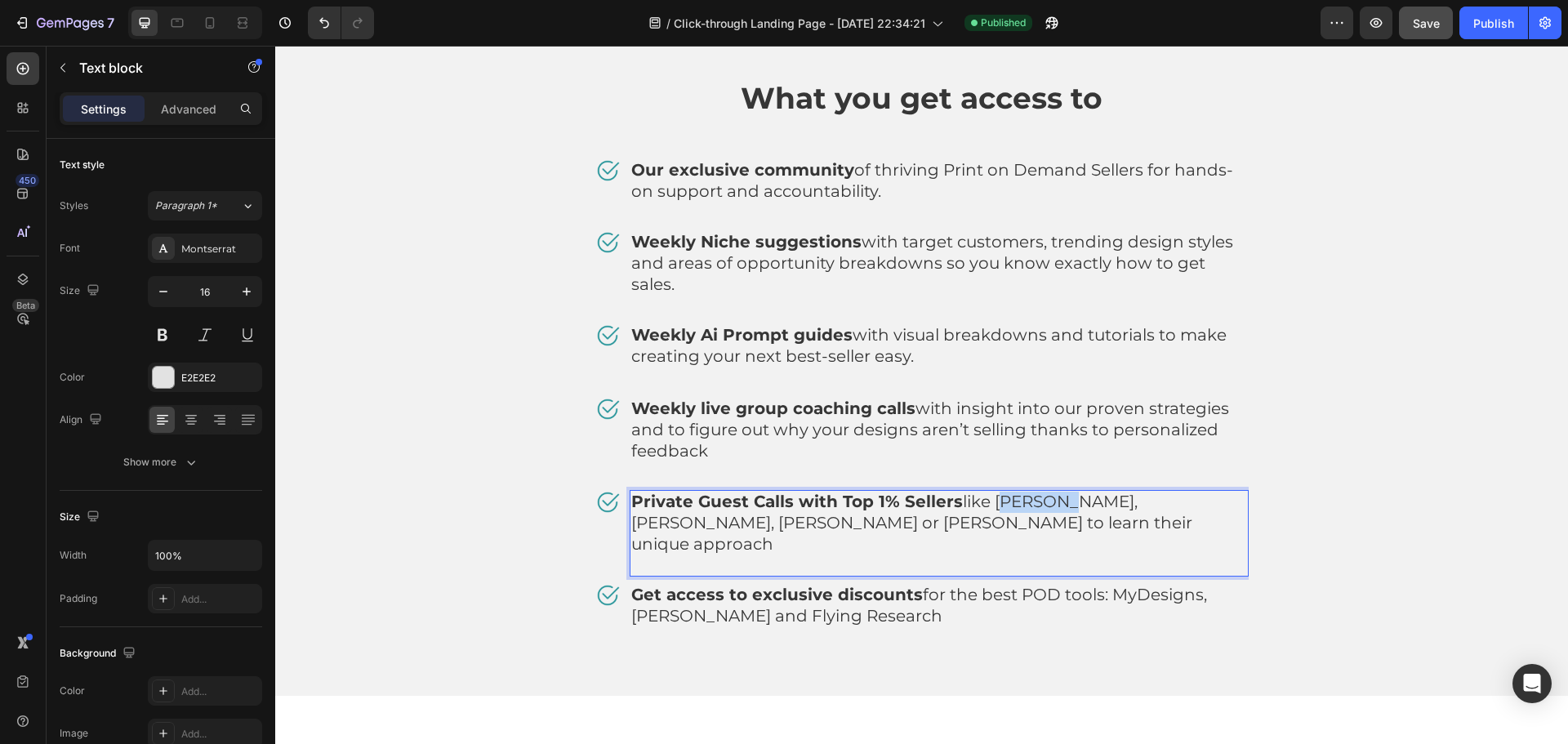
click at [1007, 492] on span "Private Guest Calls with Top 1% Sellers like Detour Shirts, [PERSON_NAME], [PER…" at bounding box center [912, 523] width 561 height 63
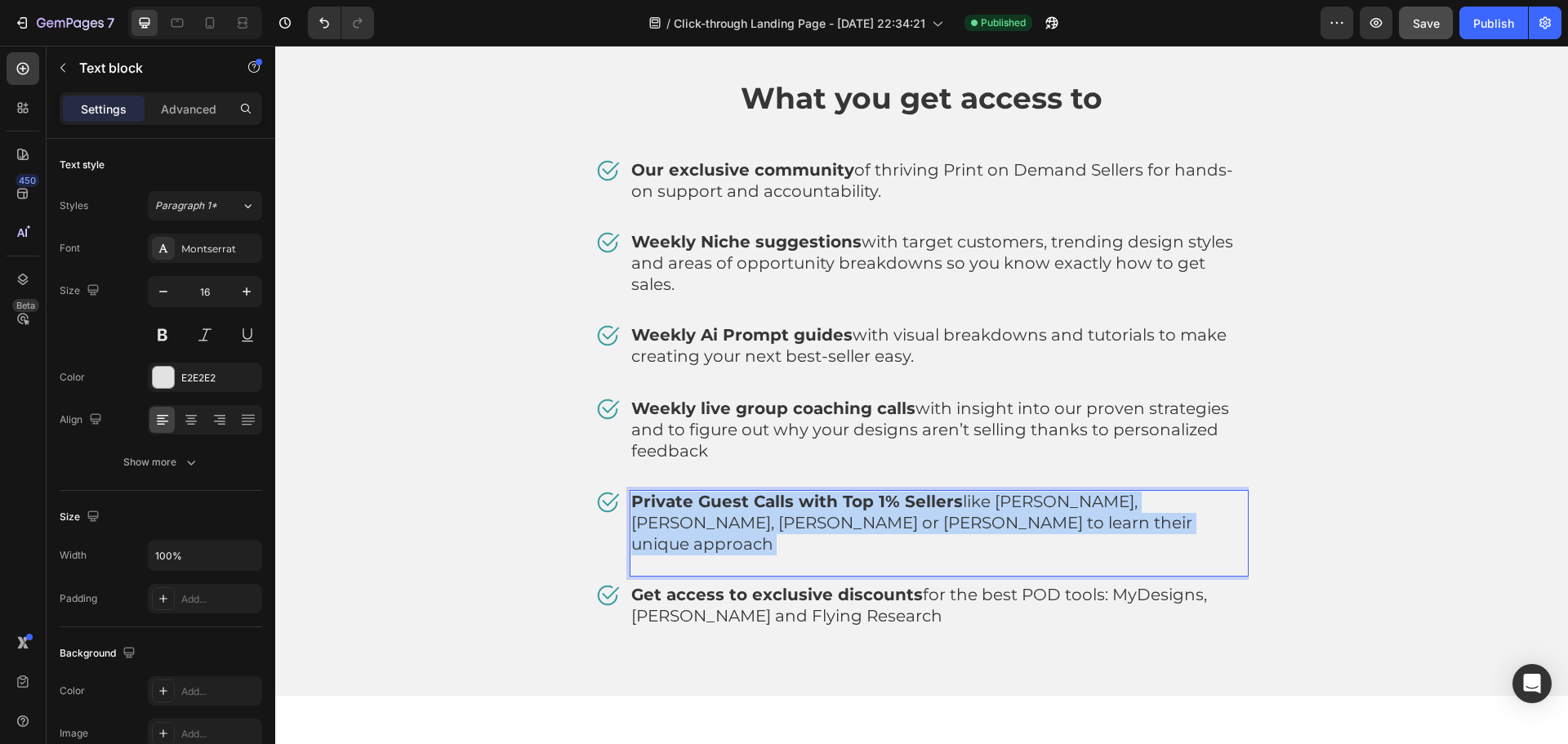
click at [1007, 492] on span "Private Guest Calls with Top 1% Sellers like Detour Shirts, [PERSON_NAME], [PER…" at bounding box center [912, 523] width 561 height 63
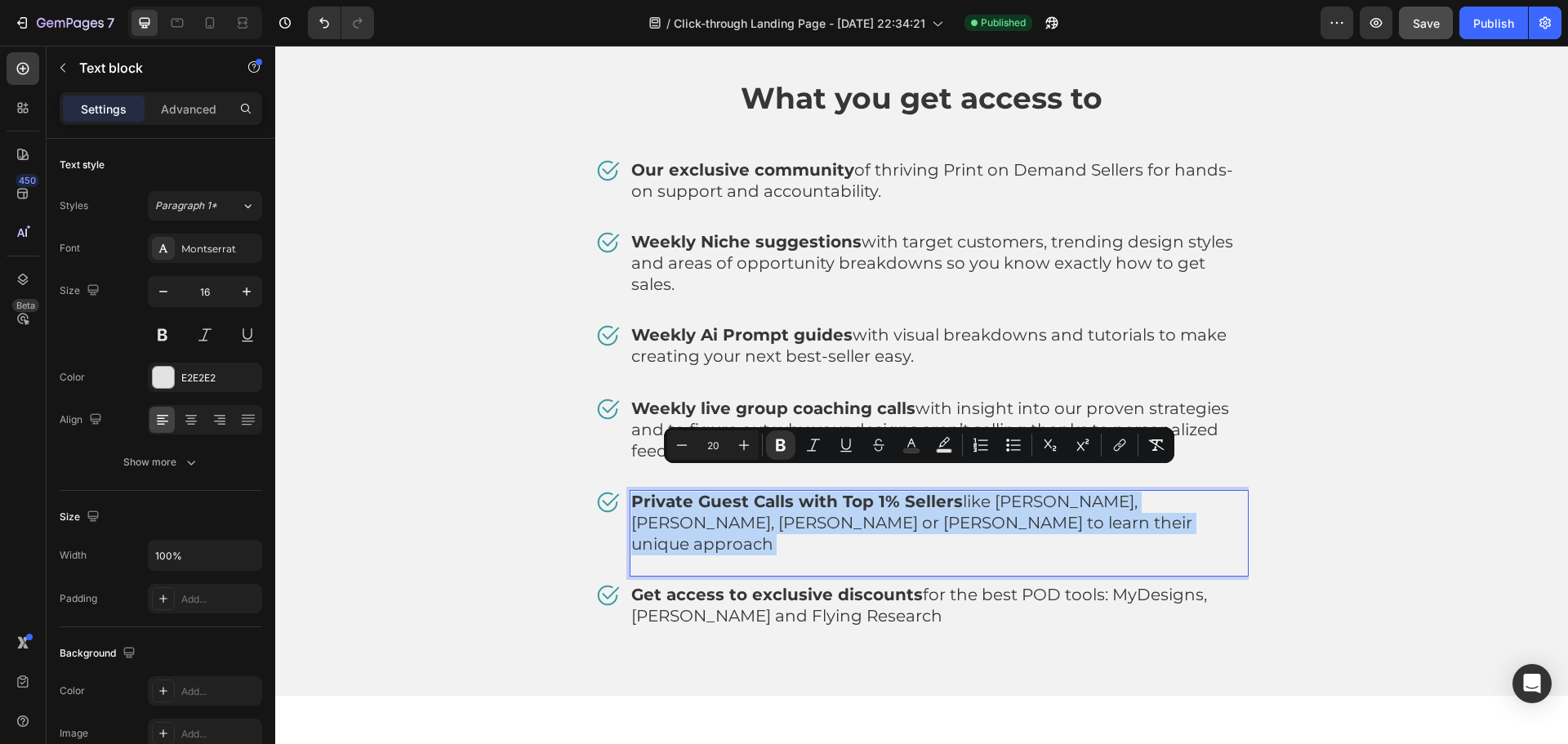
copy p "Private Guest Calls with Top 1% Sellers like Detour Shirts, [PERSON_NAME], [PER…"
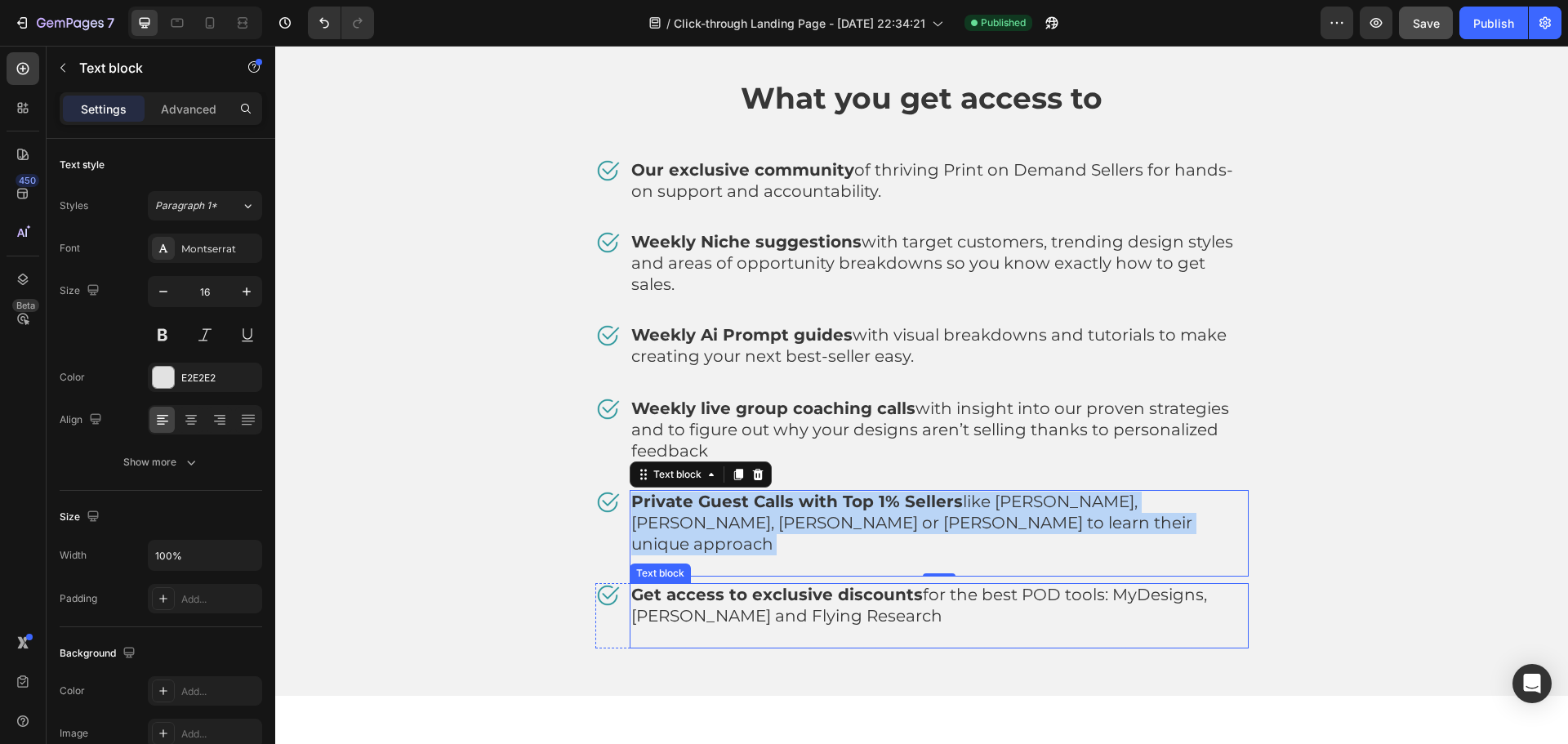
click at [1044, 585] on span "Get access to exclusive discounts for the best POD tools: MyDesigns, [PERSON_NA…" at bounding box center [920, 605] width 576 height 41
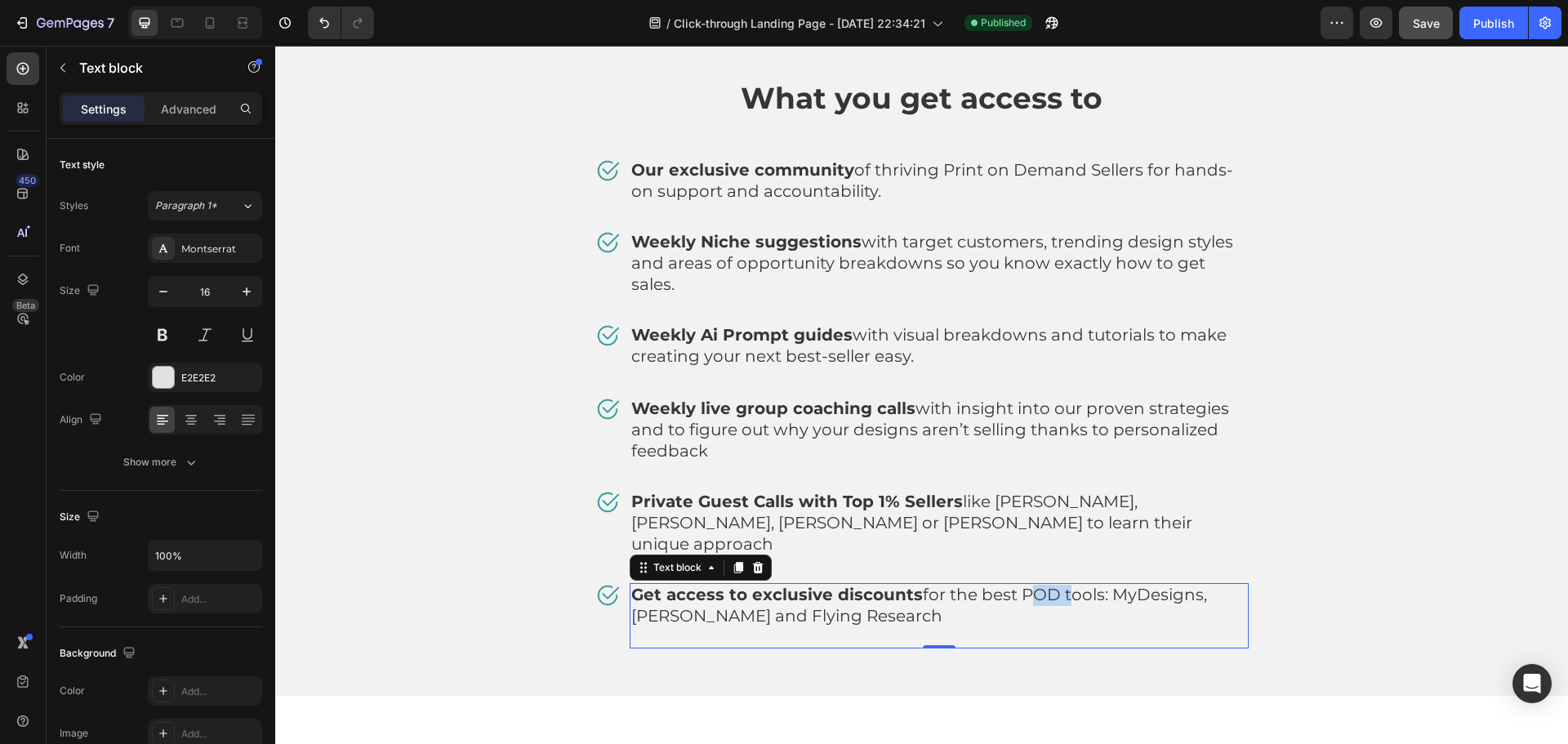
click at [1044, 585] on span "Get access to exclusive discounts for the best POD tools: MyDesigns, [PERSON_NA…" at bounding box center [920, 605] width 576 height 41
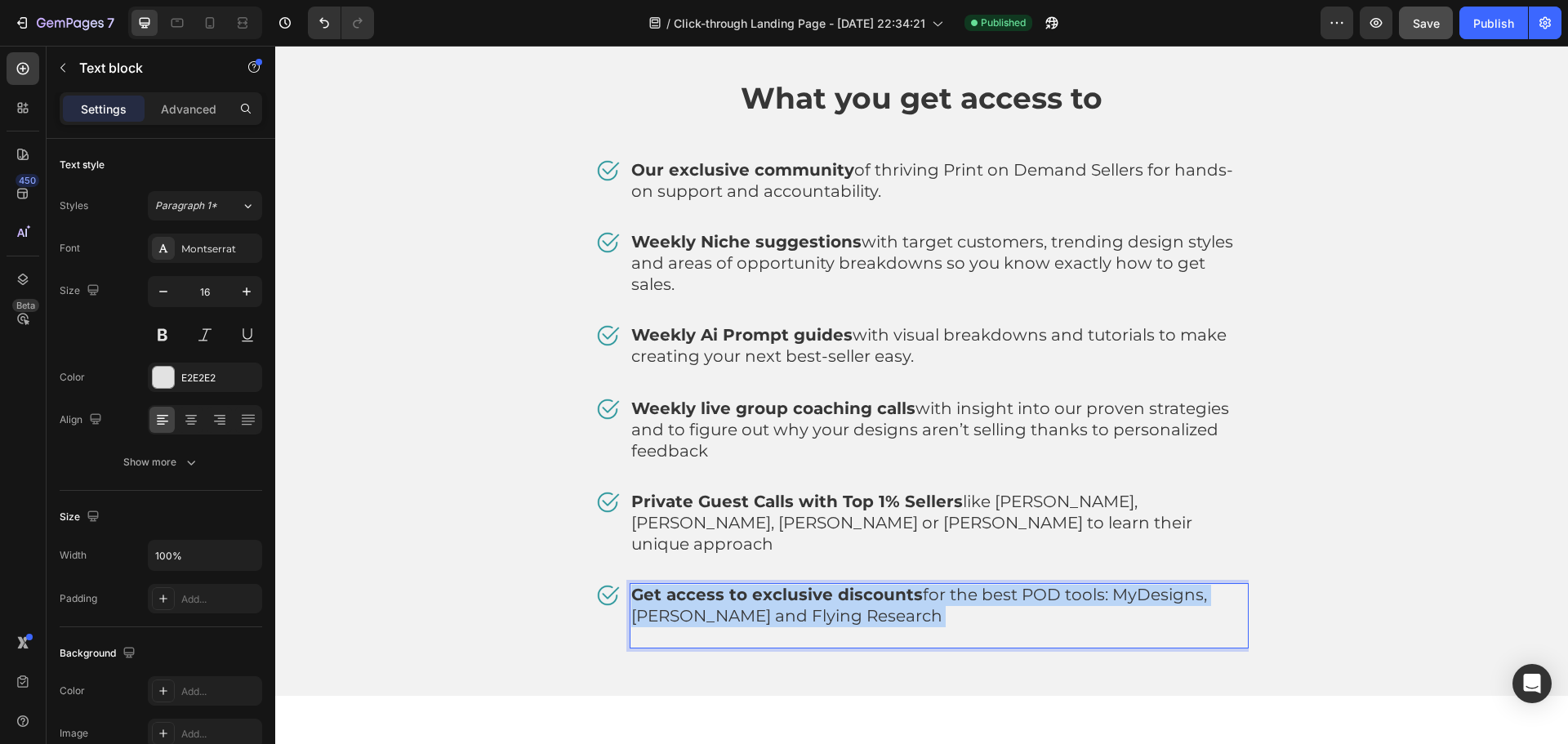
click at [1044, 585] on span "Get access to exclusive discounts for the best POD tools: MyDesigns, [PERSON_NA…" at bounding box center [920, 605] width 576 height 41
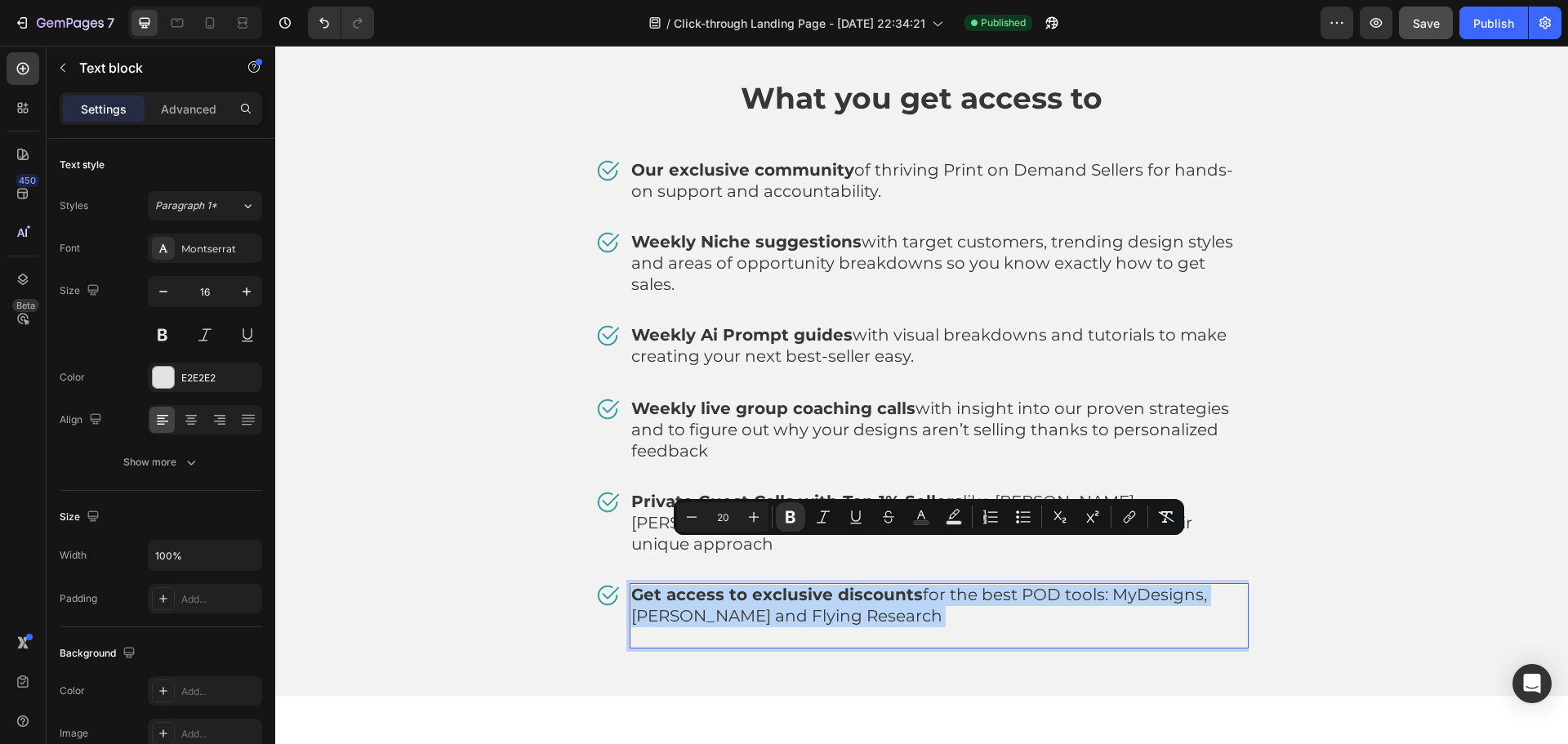
copy p "Get access to exclusive discounts for the best POD tools: MyDesigns, [PERSON_NA…"
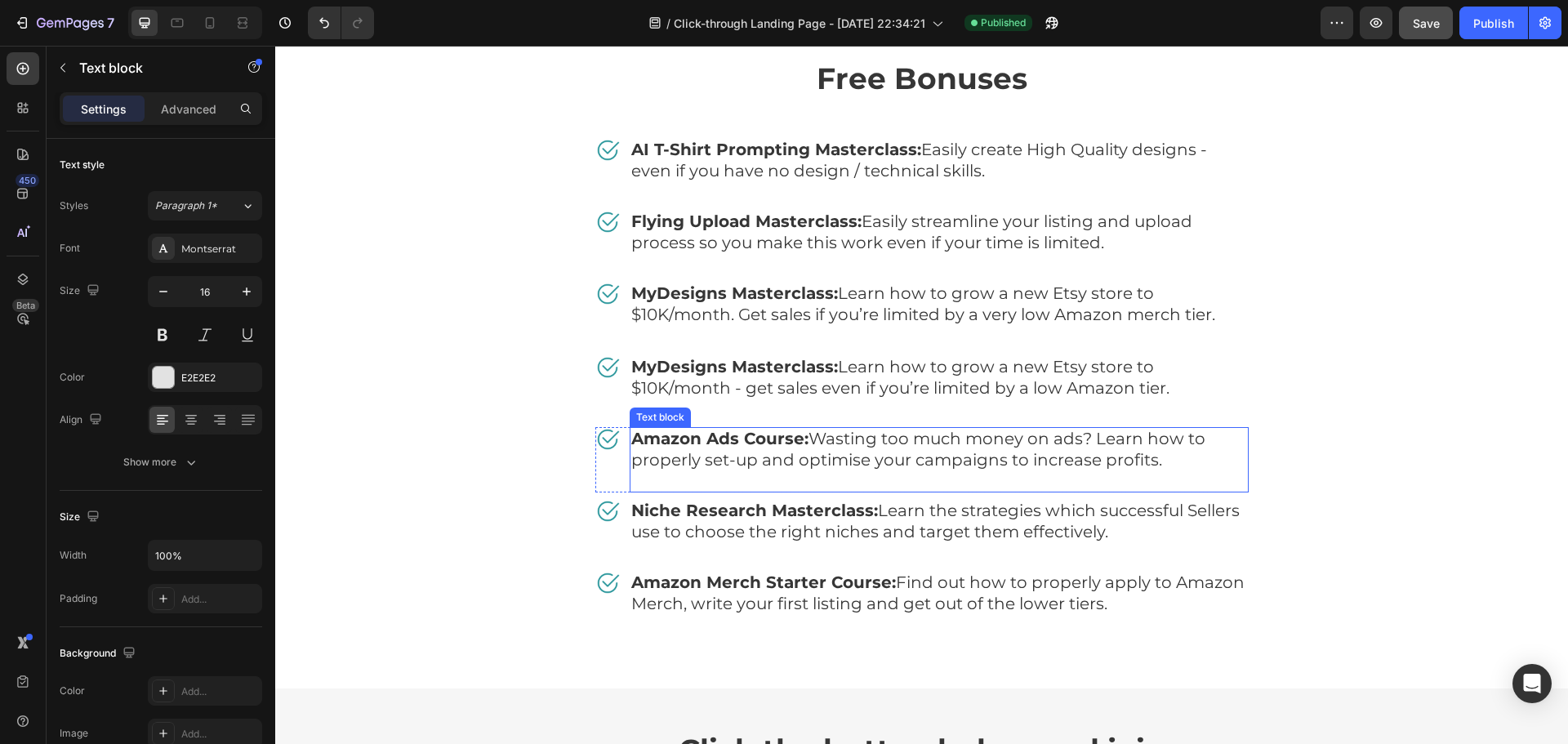
scroll to position [7983, 0]
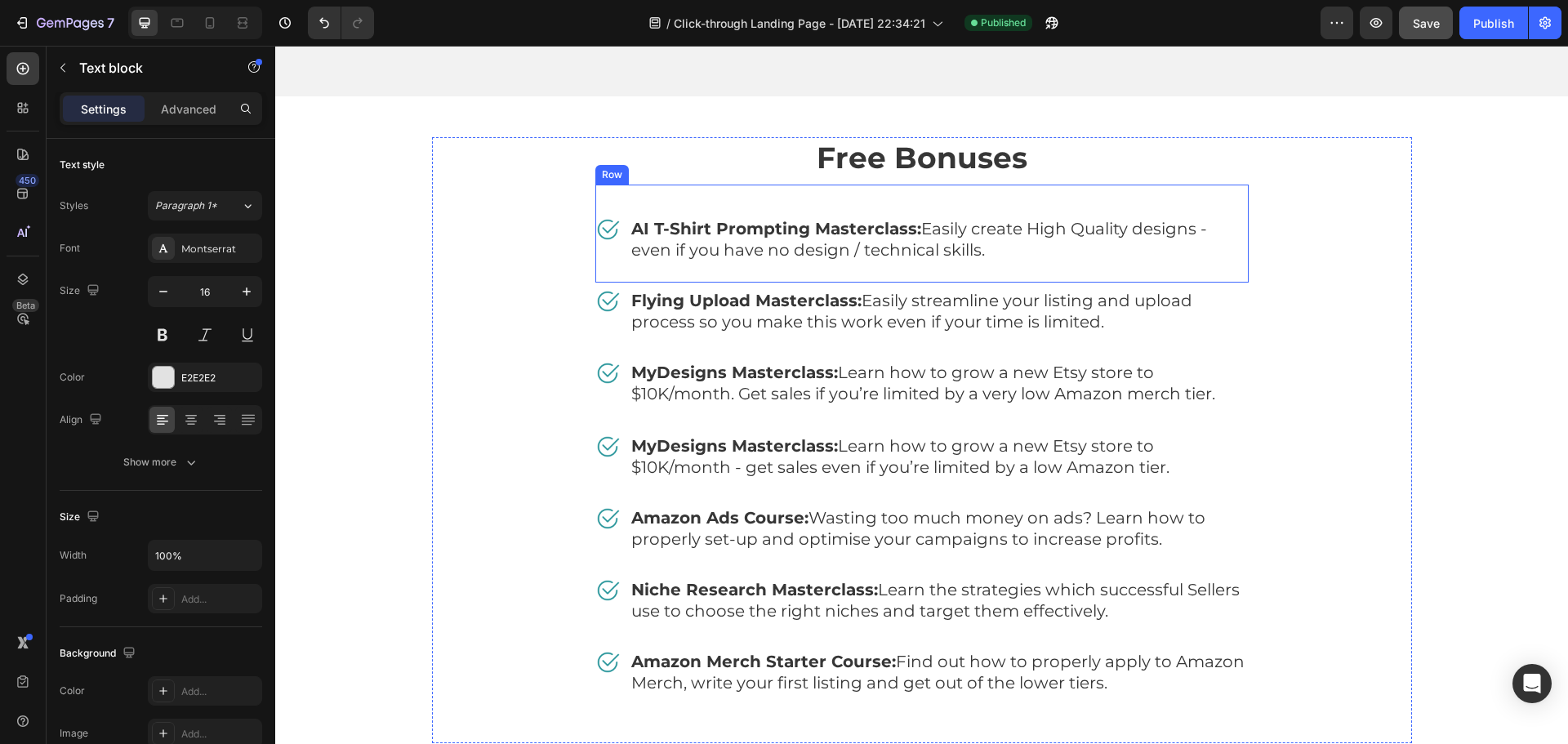
click at [869, 219] on span "AI T-Shirt Prompting Masterclass: Easily create High Quality designs - even if …" at bounding box center [920, 239] width 576 height 41
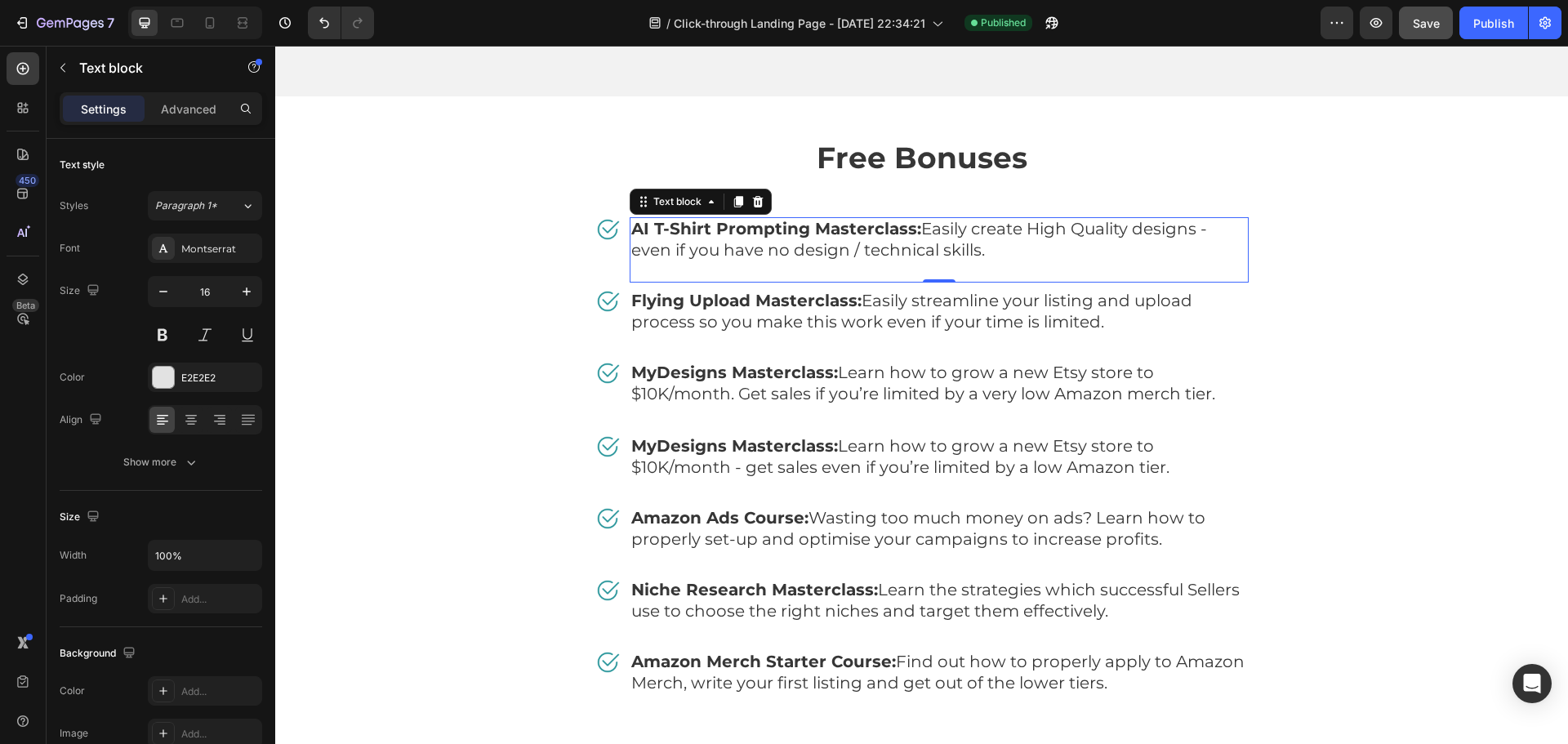
click at [869, 219] on span "AI T-Shirt Prompting Masterclass: Easily create High Quality designs - even if …" at bounding box center [920, 239] width 576 height 41
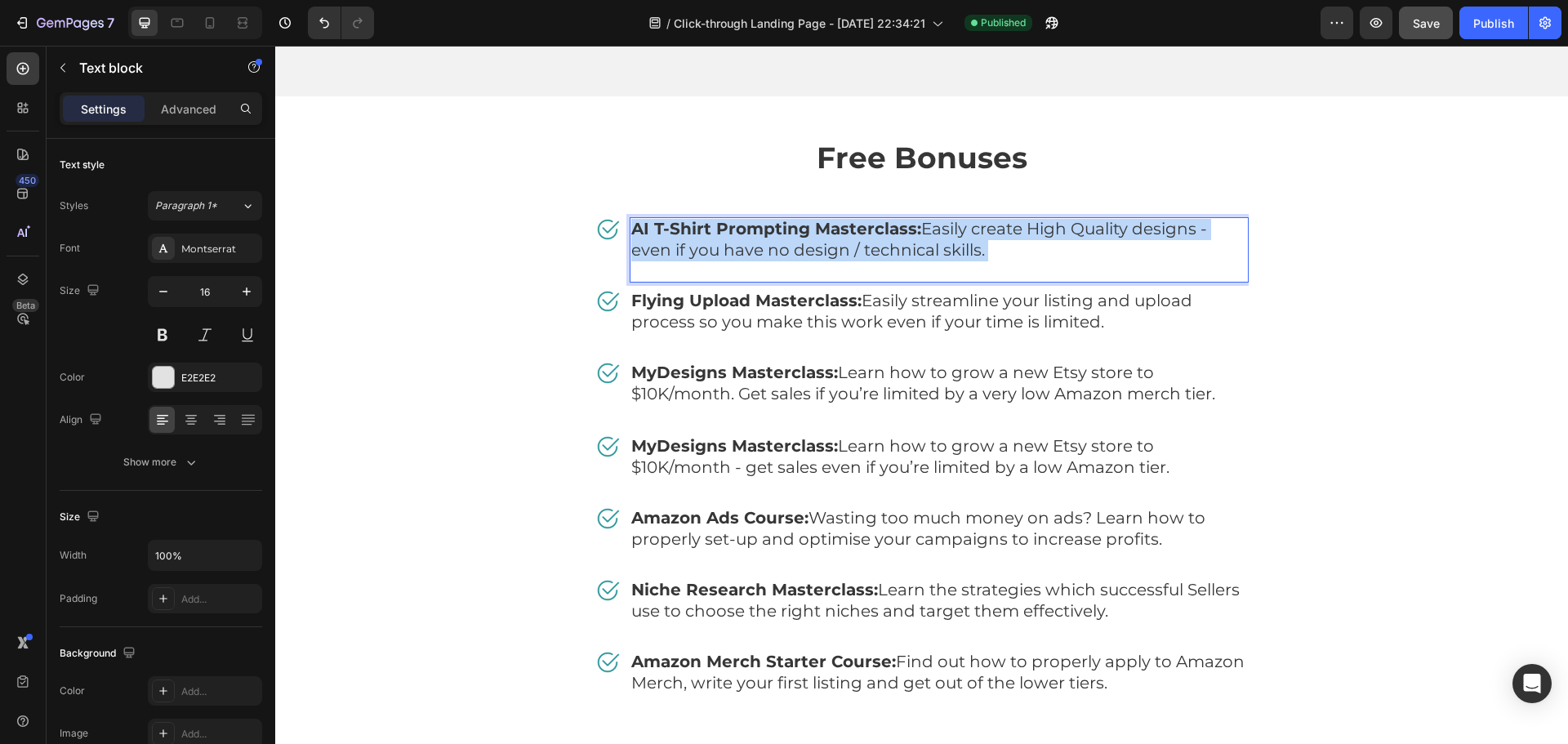
click at [869, 219] on span "AI T-Shirt Prompting Masterclass: Easily create High Quality designs - even if …" at bounding box center [920, 239] width 576 height 41
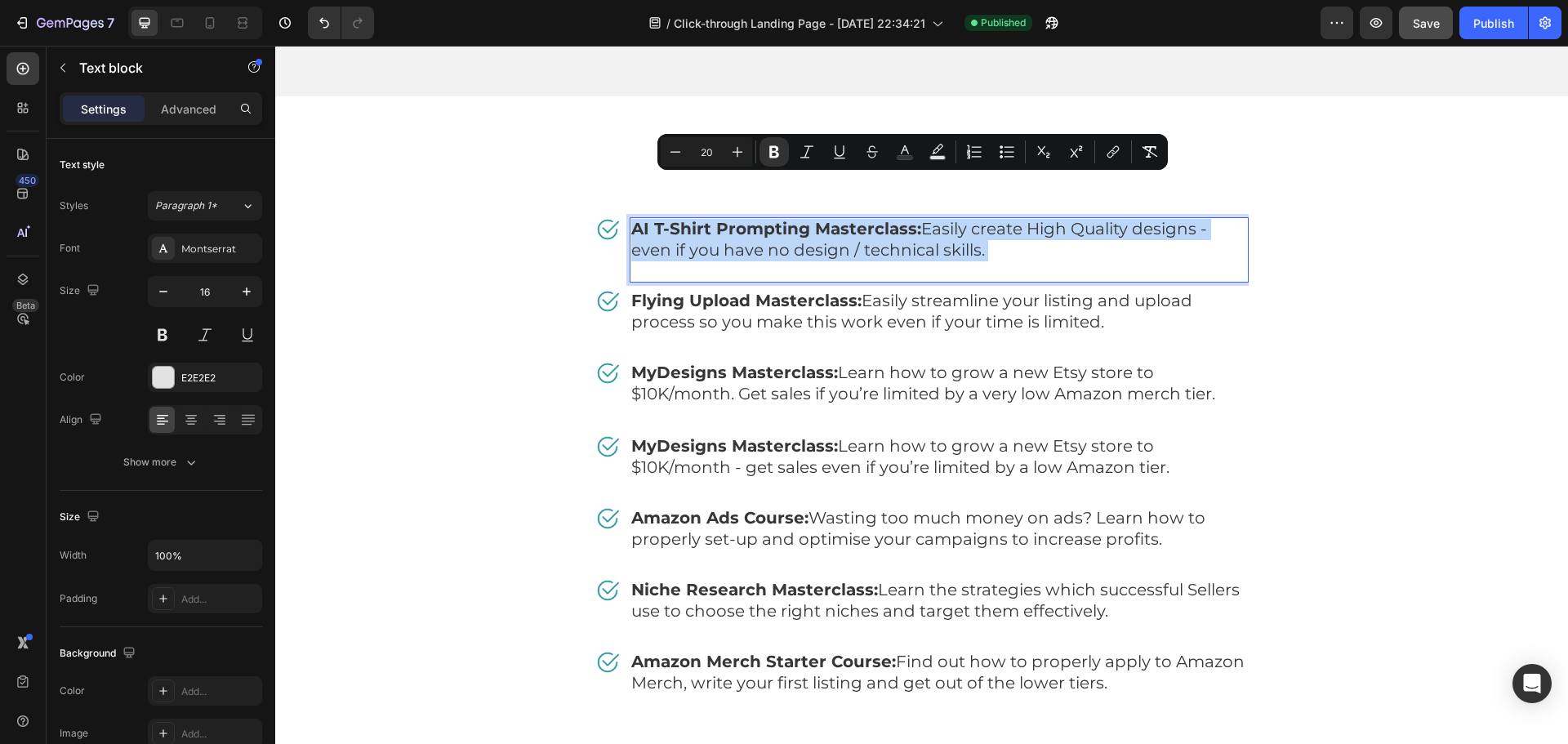
copy p "AI T-Shirt Prompting Masterclass: Easily create High Quality designs - even if …"
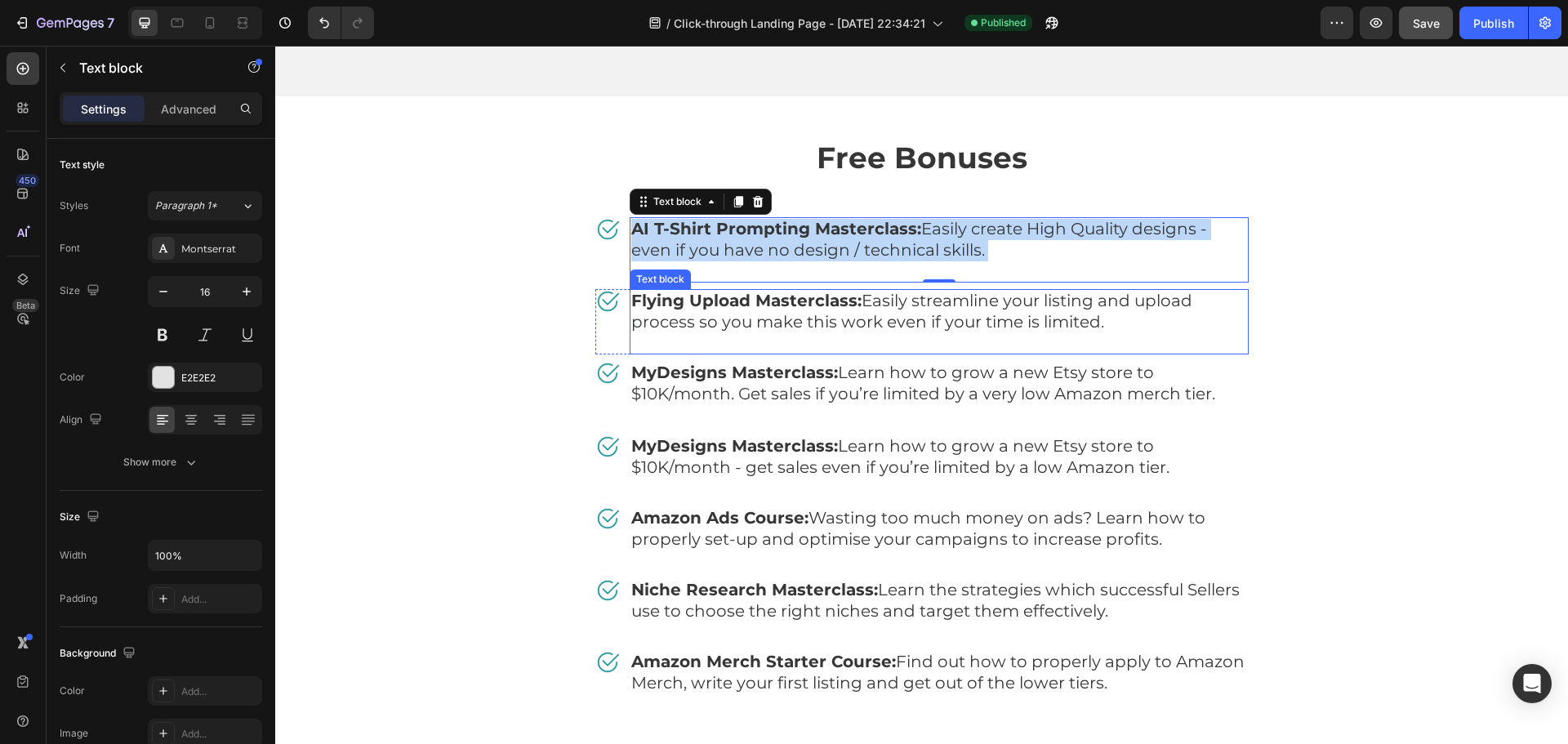
click at [1066, 291] on span "Flying Upload Masterclass: Easily streamline your listing and upload process so…" at bounding box center [912, 311] width 561 height 41
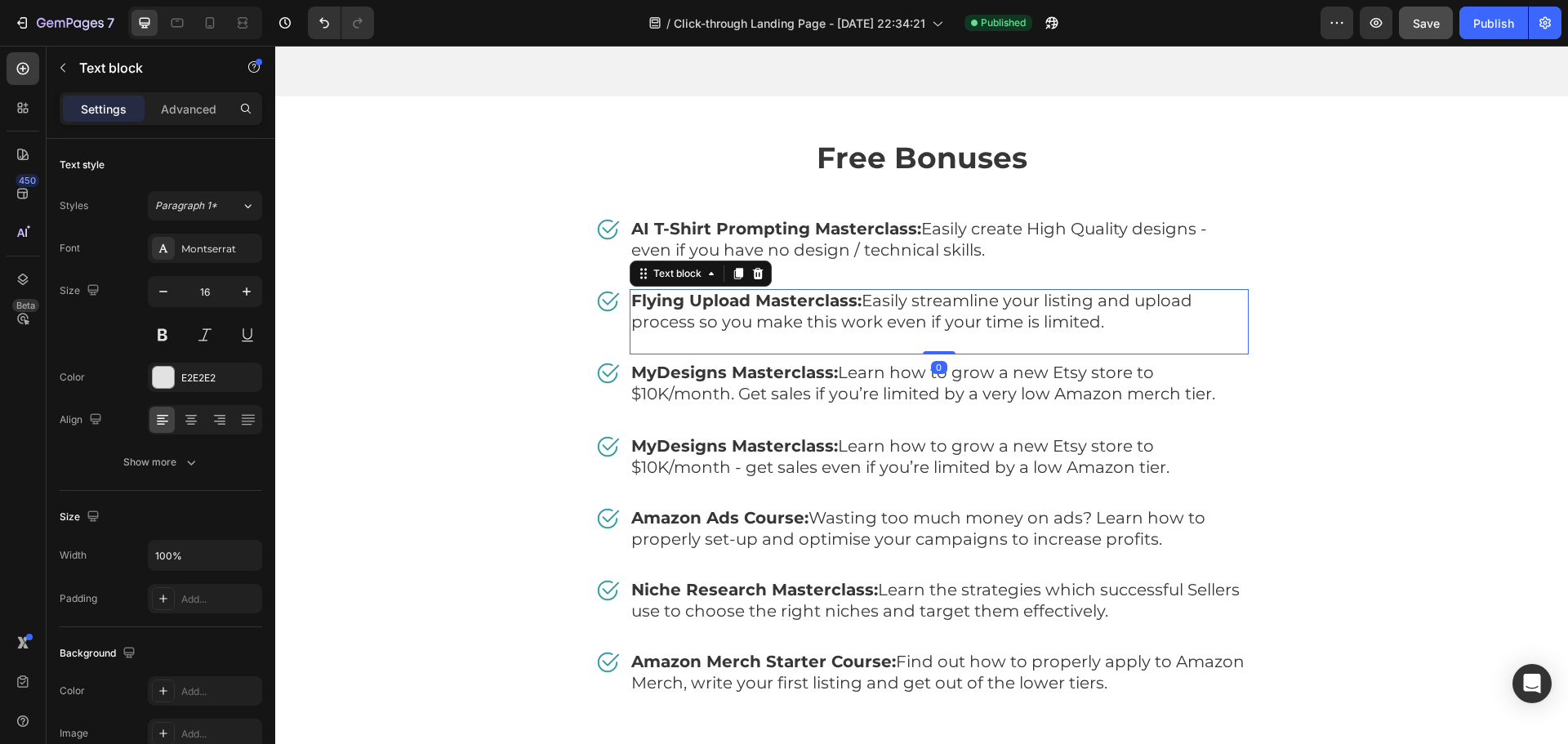
click at [1066, 291] on span "Flying Upload Masterclass: Easily streamline your listing and upload process so…" at bounding box center [912, 311] width 561 height 41
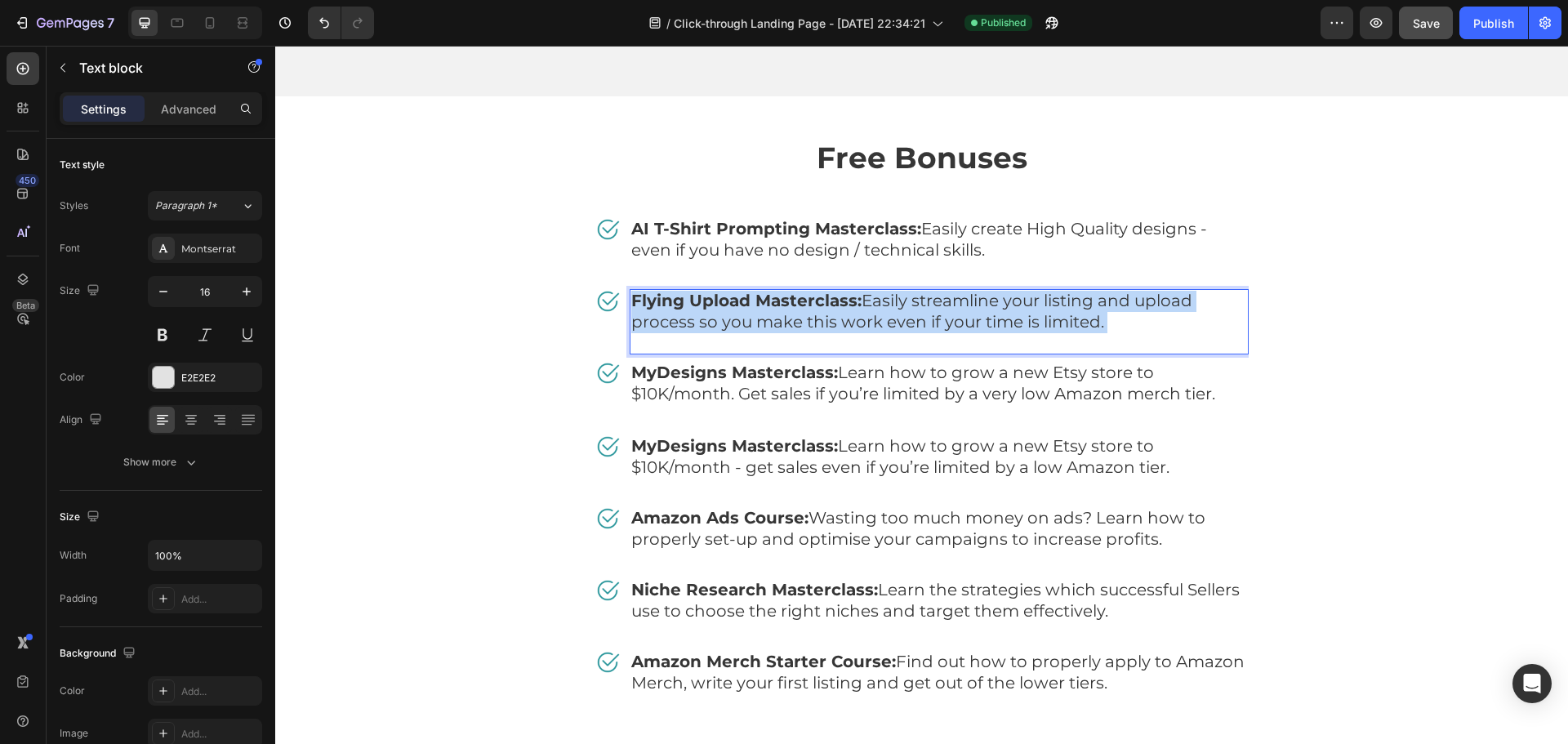
click at [1066, 291] on span "Flying Upload Masterclass: Easily streamline your listing and upload process so…" at bounding box center [912, 311] width 561 height 41
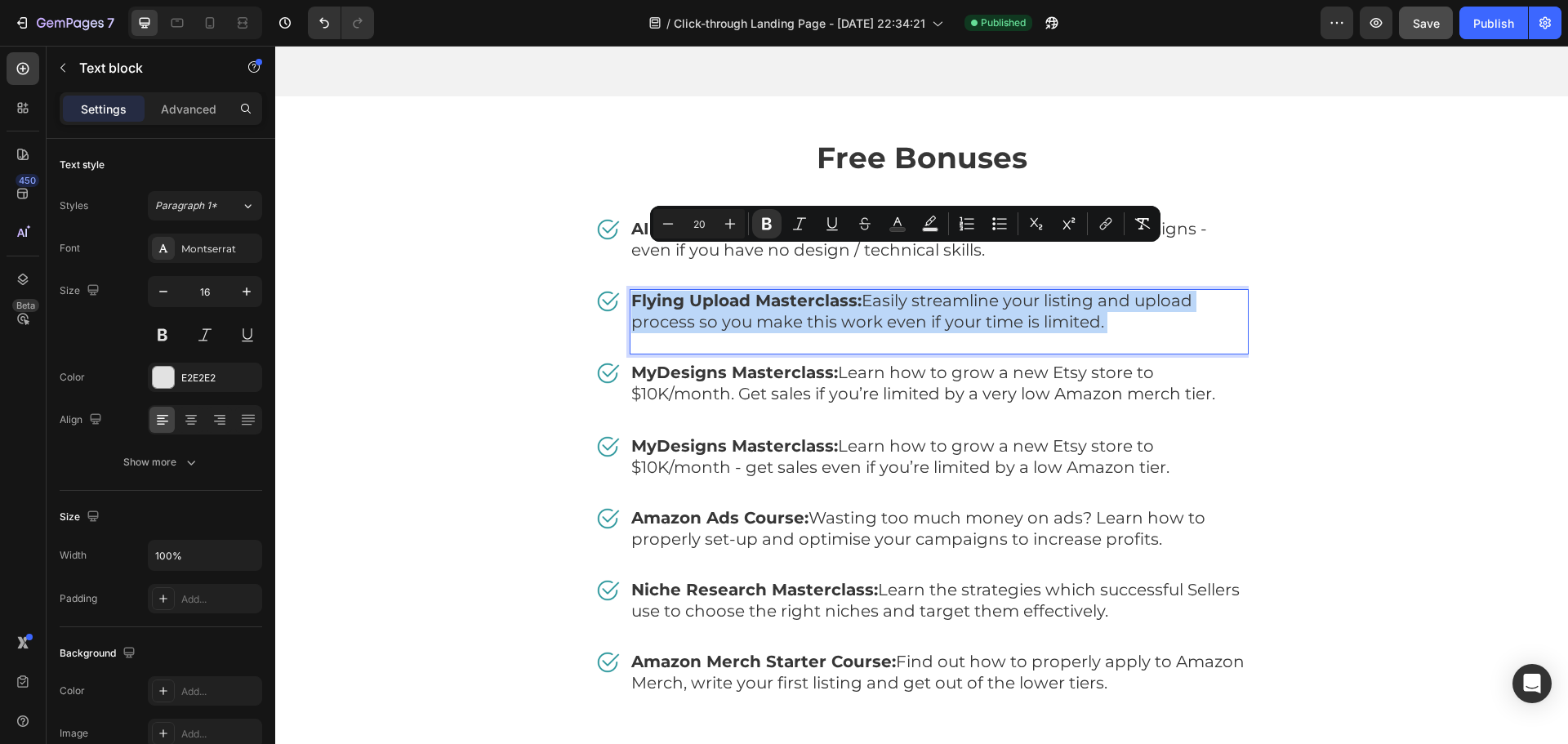
copy p "Flying Upload Masterclass: Easily streamline your listing and upload process so…"
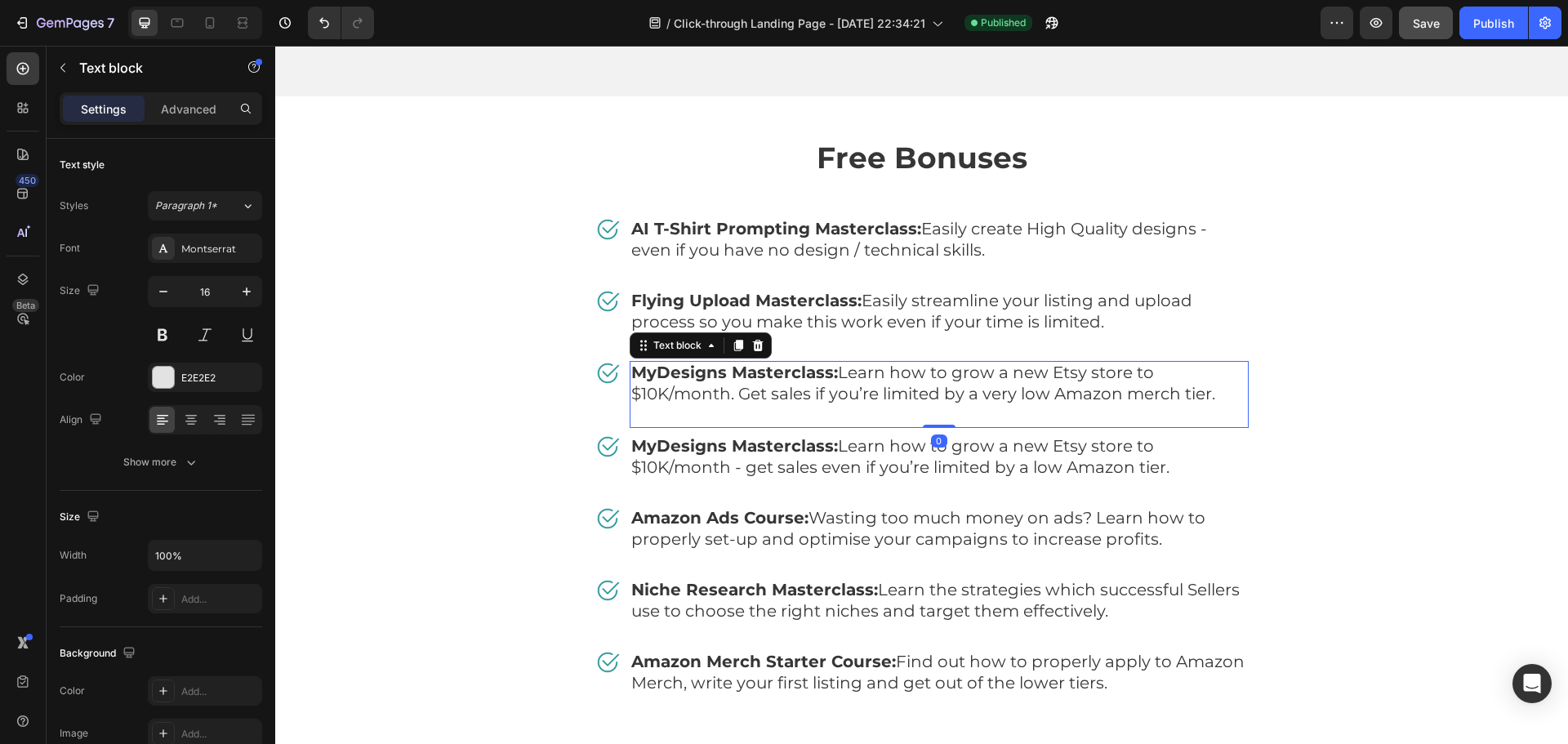
click at [1008, 363] on span "MyDesigns Masterclass: Learn how to grow a new Etsy store to $10K/month. Get sa…" at bounding box center [923, 383] width 584 height 41
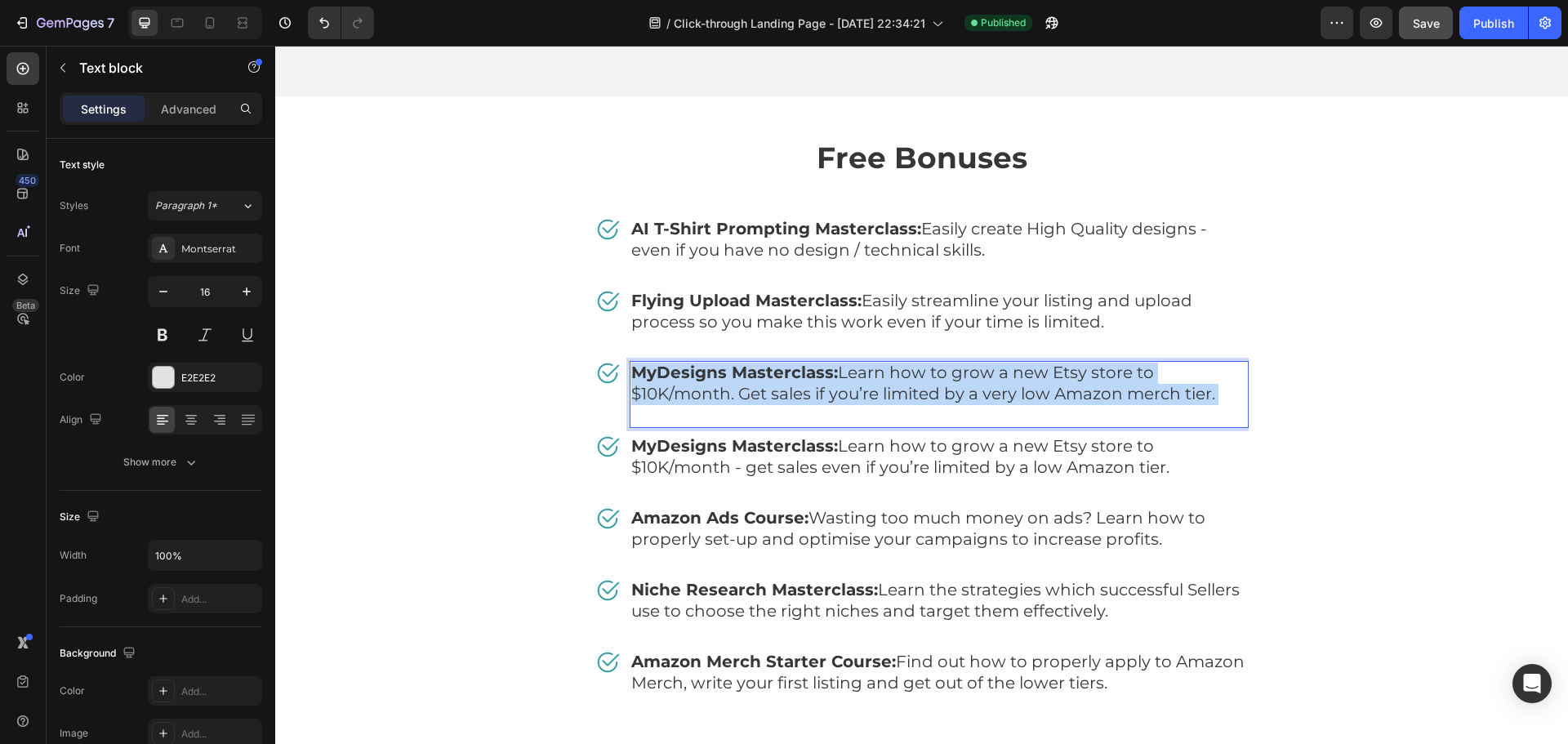
click at [1008, 363] on span "MyDesigns Masterclass: Learn how to grow a new Etsy store to $10K/month. Get sa…" at bounding box center [923, 383] width 584 height 41
copy span "MyDesigns Masterclass: Learn how to grow a new Etsy store to $10K/month. Get sa…"
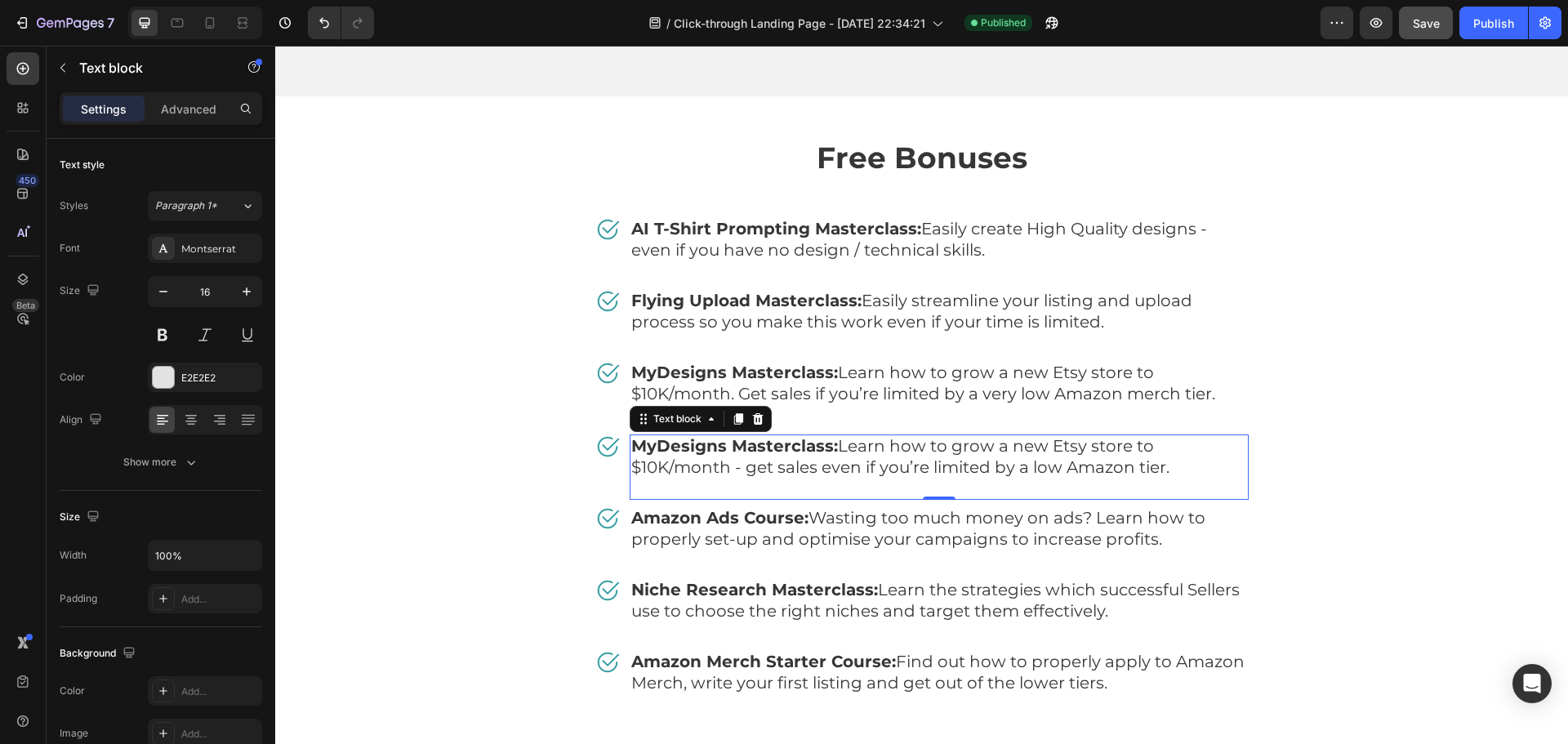
click at [1021, 437] on span "MyDesigns Masterclass: Learn how to grow a new Etsy store to $10K/month - get s…" at bounding box center [901, 457] width 538 height 41
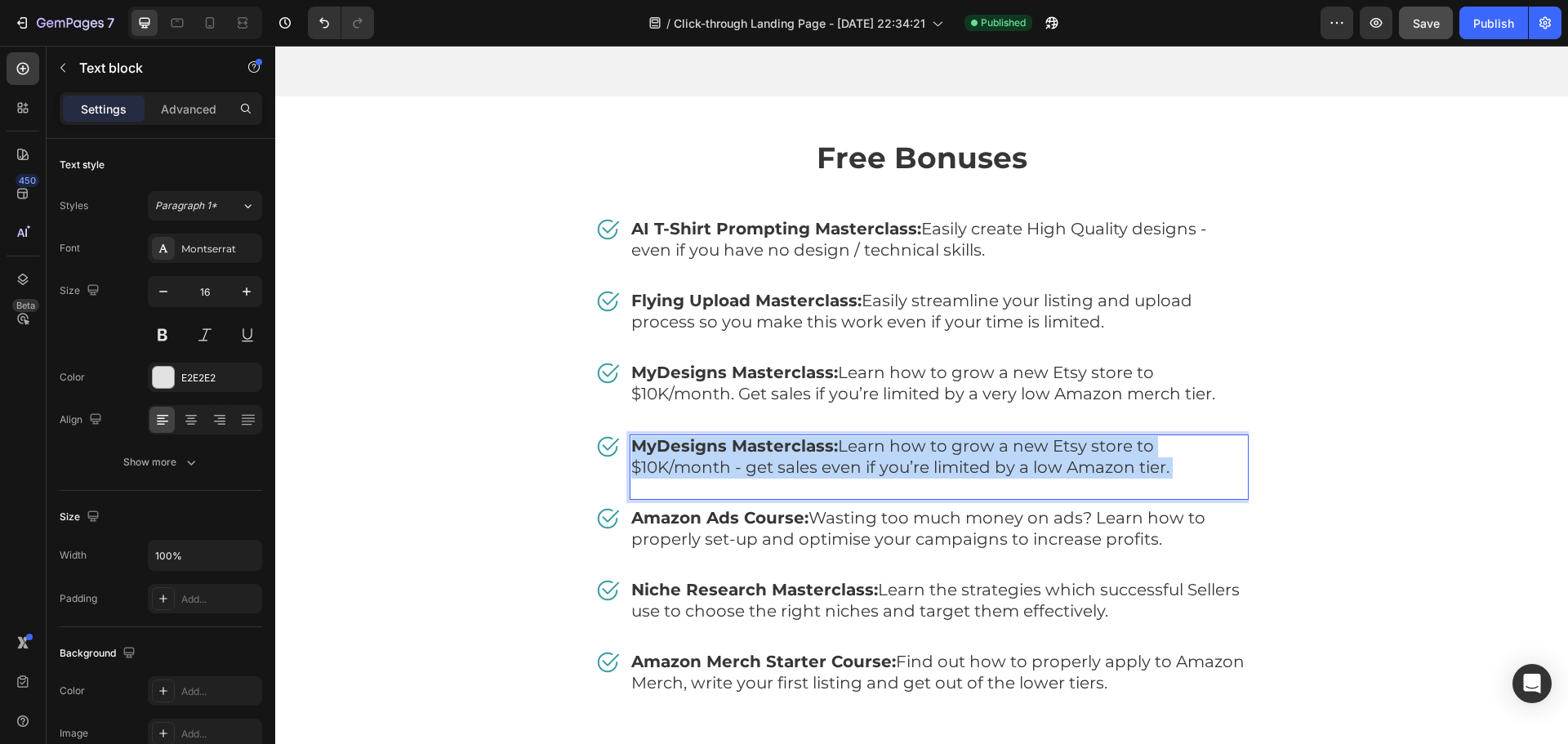
click at [1021, 437] on span "MyDesigns Masterclass: Learn how to grow a new Etsy store to $10K/month - get s…" at bounding box center [901, 457] width 538 height 41
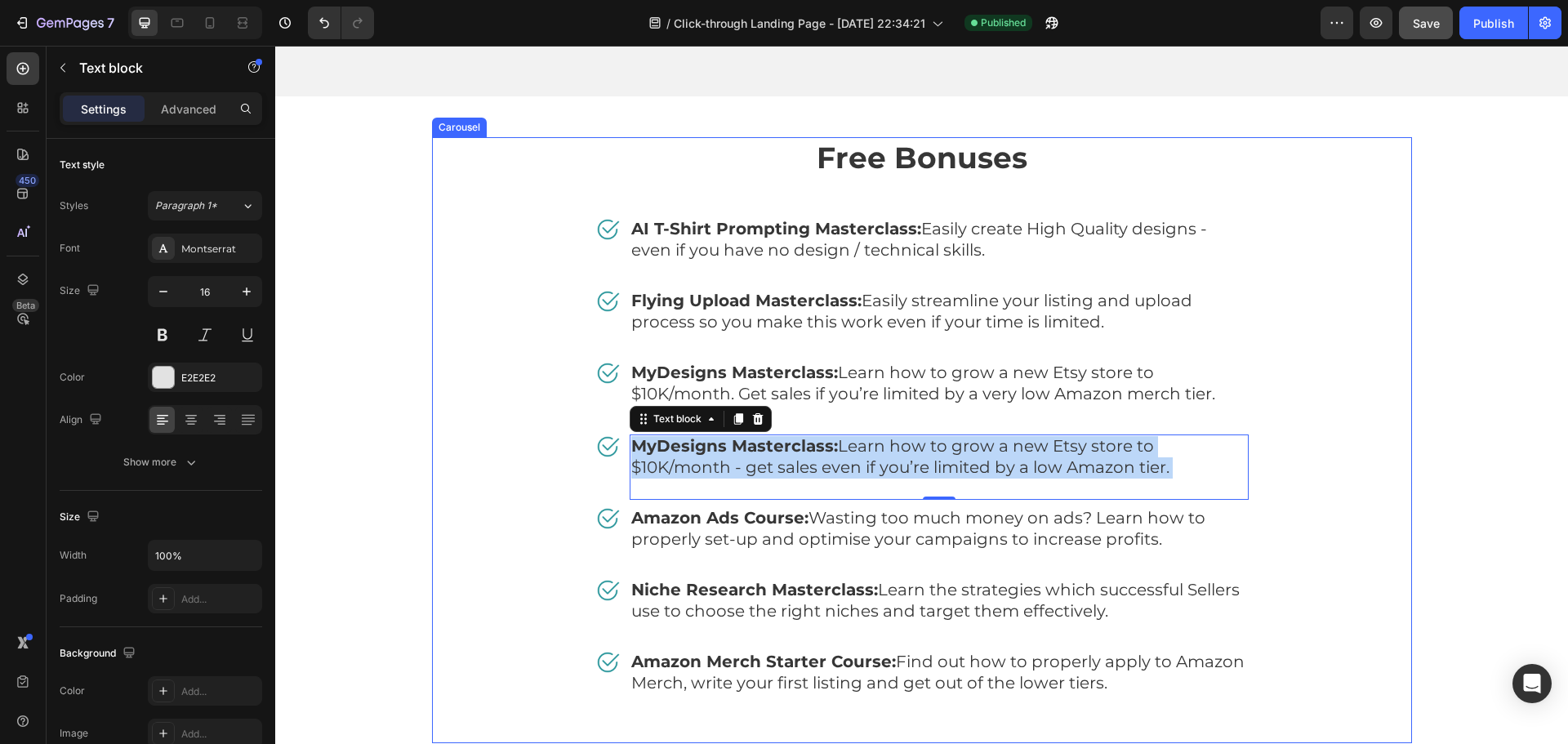
click at [928, 508] on span "Amazon Ads Course: Wasting too much money on ads? Learn how to properly set-up …" at bounding box center [919, 528] width 574 height 41
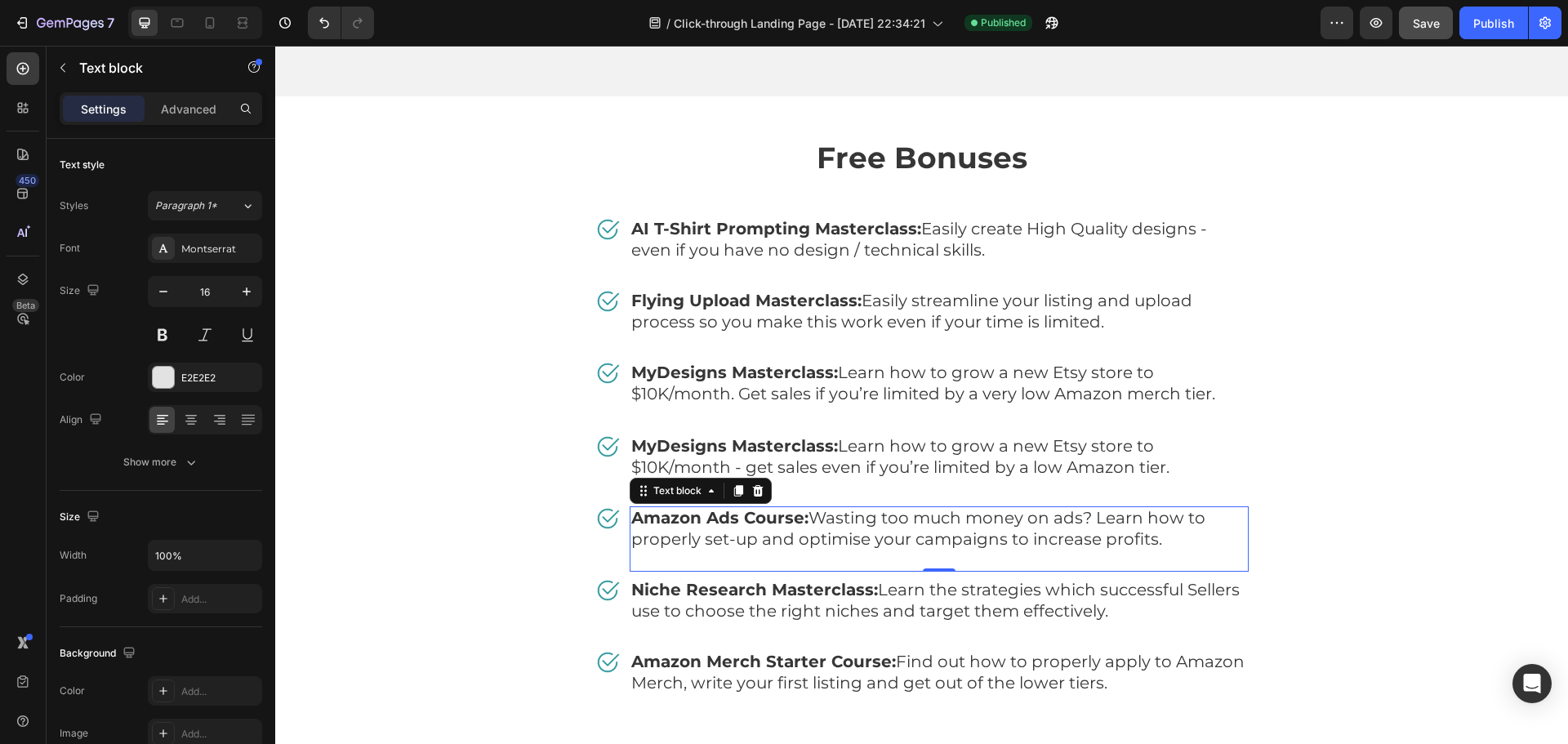
click at [928, 508] on span "Amazon Ads Course: Wasting too much money on ads? Learn how to properly set-up …" at bounding box center [919, 528] width 574 height 41
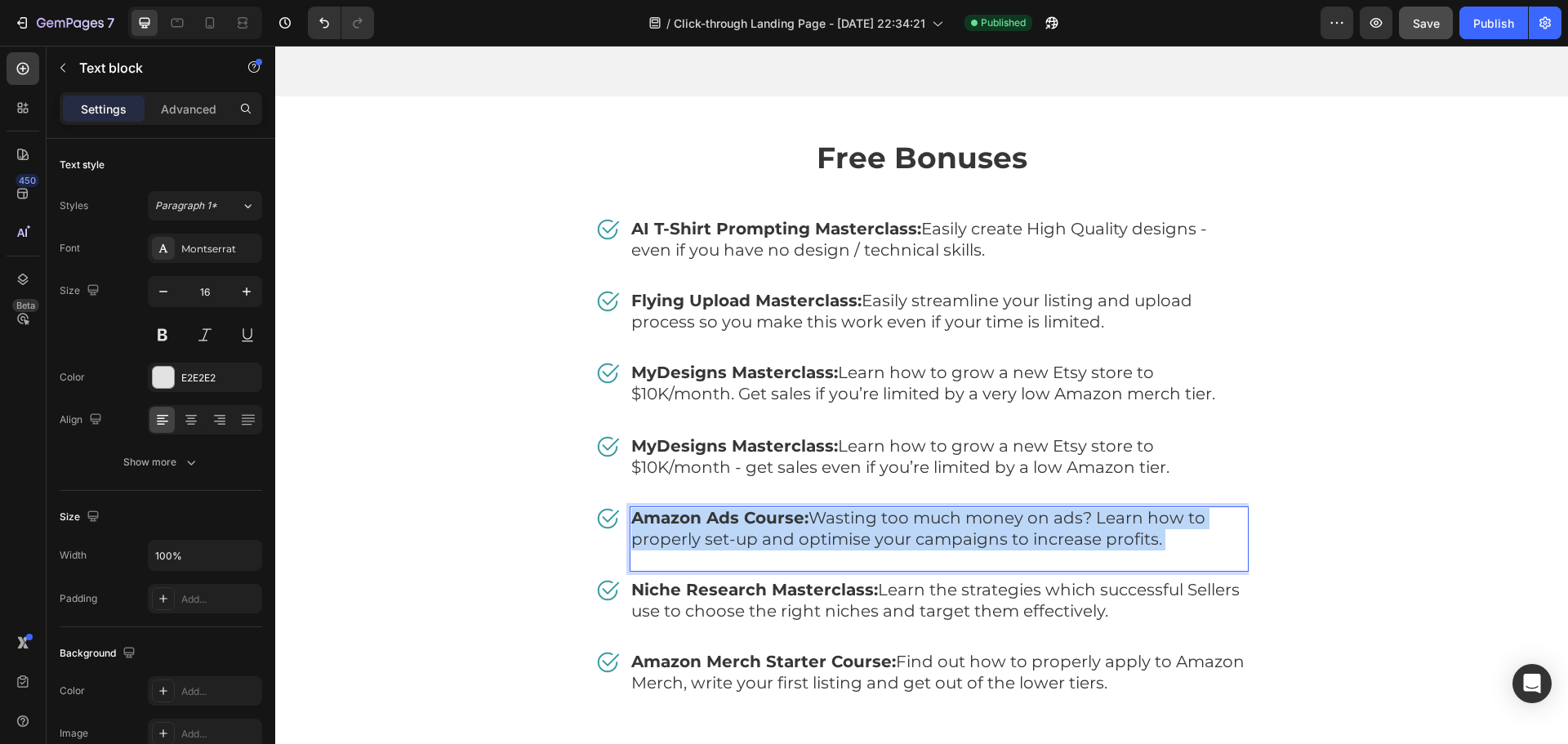
click at [928, 508] on span "Amazon Ads Course: Wasting too much money on ads? Learn how to properly set-up …" at bounding box center [919, 528] width 574 height 41
click at [983, 580] on span "Niche Research Masterclass: Learn the strategies which successful Sellers use t…" at bounding box center [935, 600] width 608 height 41
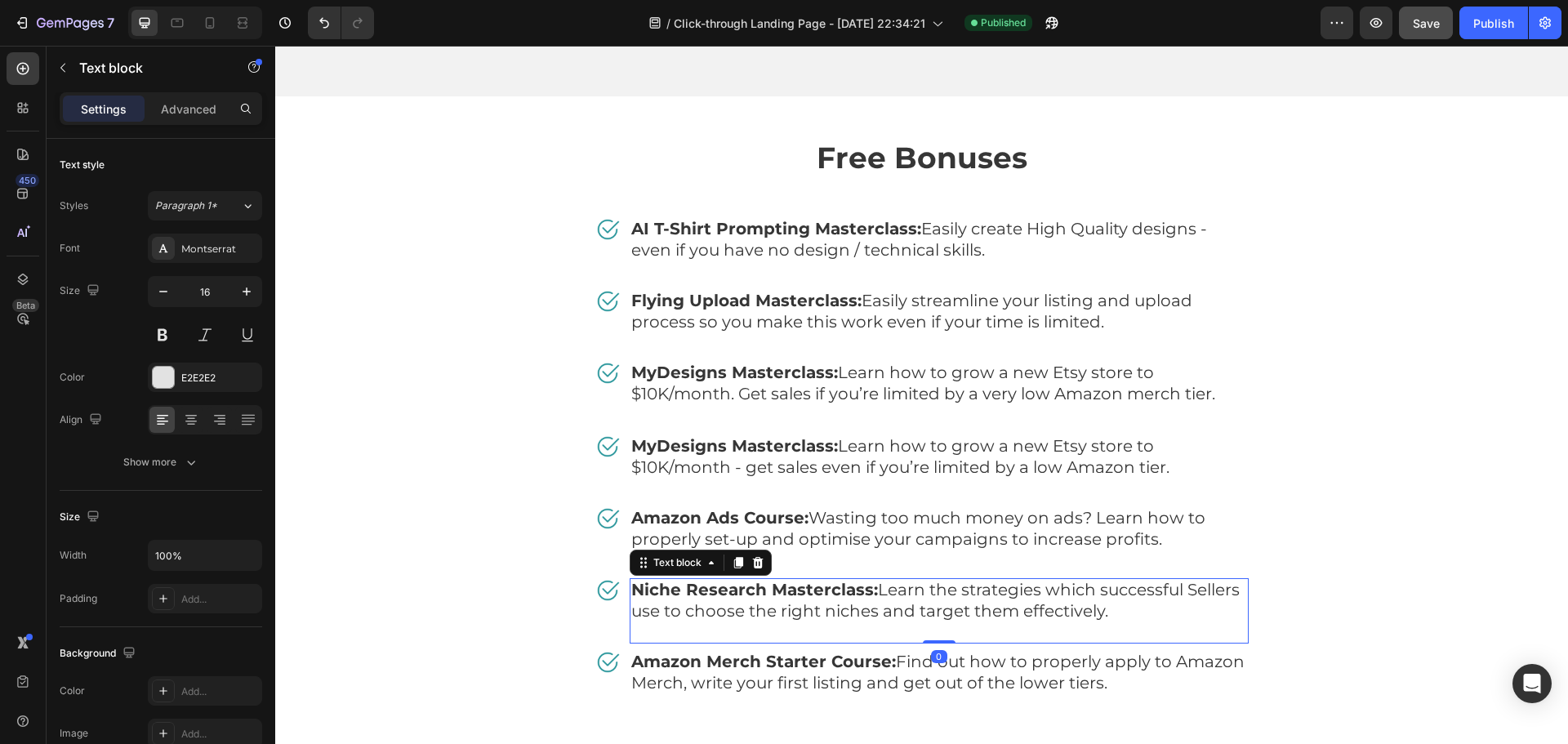
click at [983, 580] on span "Niche Research Masterclass: Learn the strategies which successful Sellers use t…" at bounding box center [935, 600] width 608 height 41
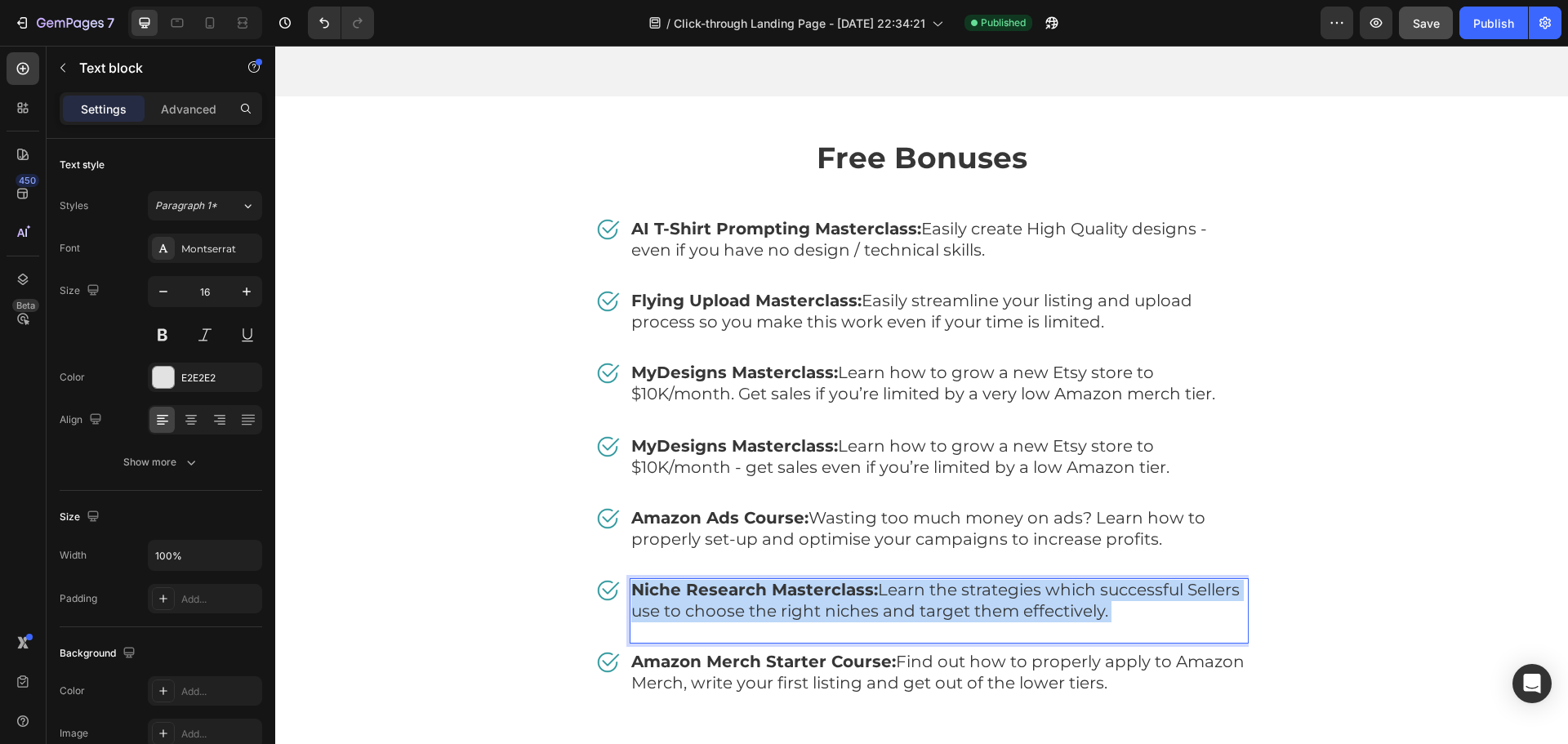
click at [981, 580] on span "Niche Research Masterclass: Learn the strategies which successful Sellers use t…" at bounding box center [935, 600] width 608 height 41
click at [1061, 652] on span "Amazon Merch Starter Course: Find out how to properly apply to Amazon Merch, wr…" at bounding box center [938, 672] width 613 height 41
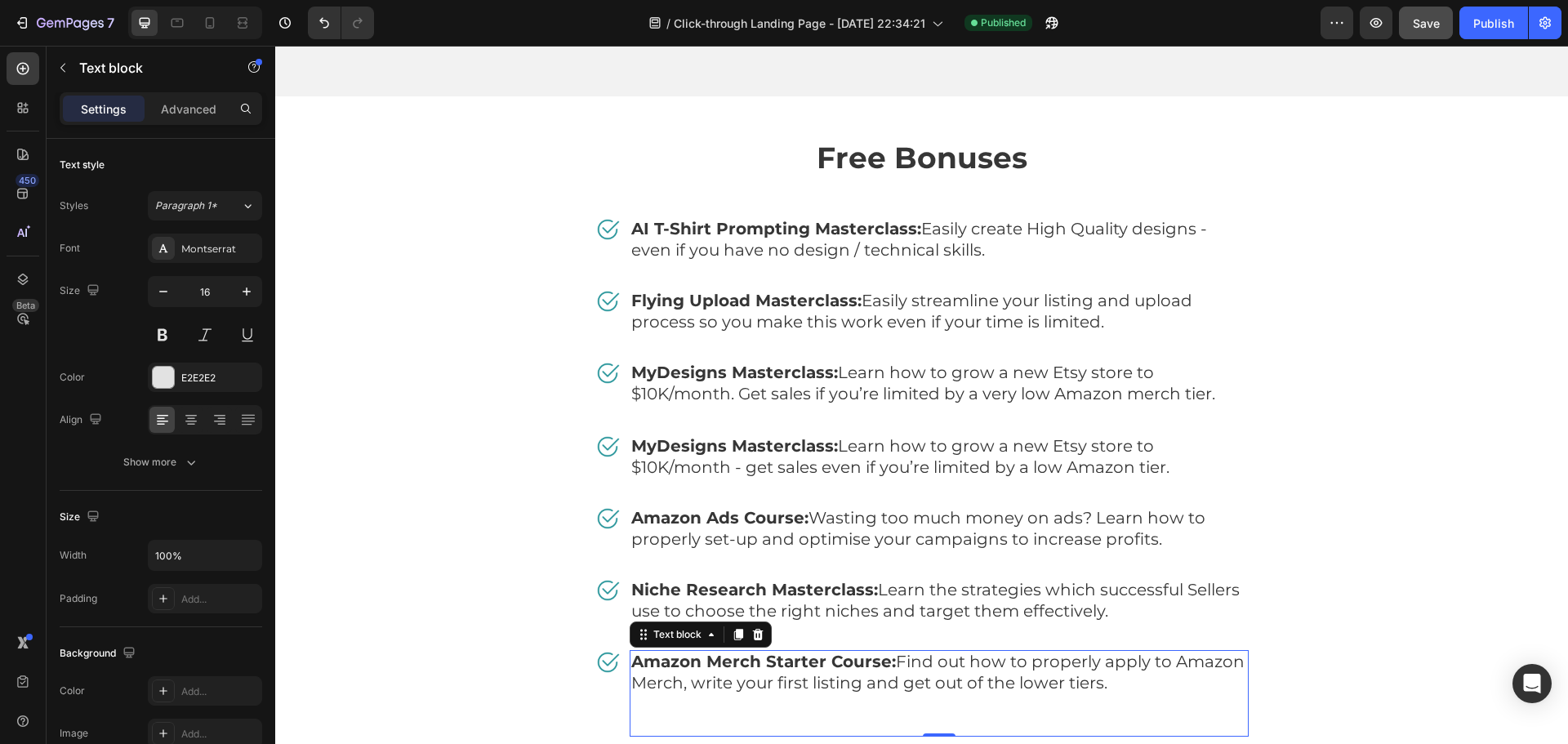
click at [1061, 652] on span "Amazon Merch Starter Course: Find out how to properly apply to Amazon Merch, wr…" at bounding box center [938, 672] width 613 height 41
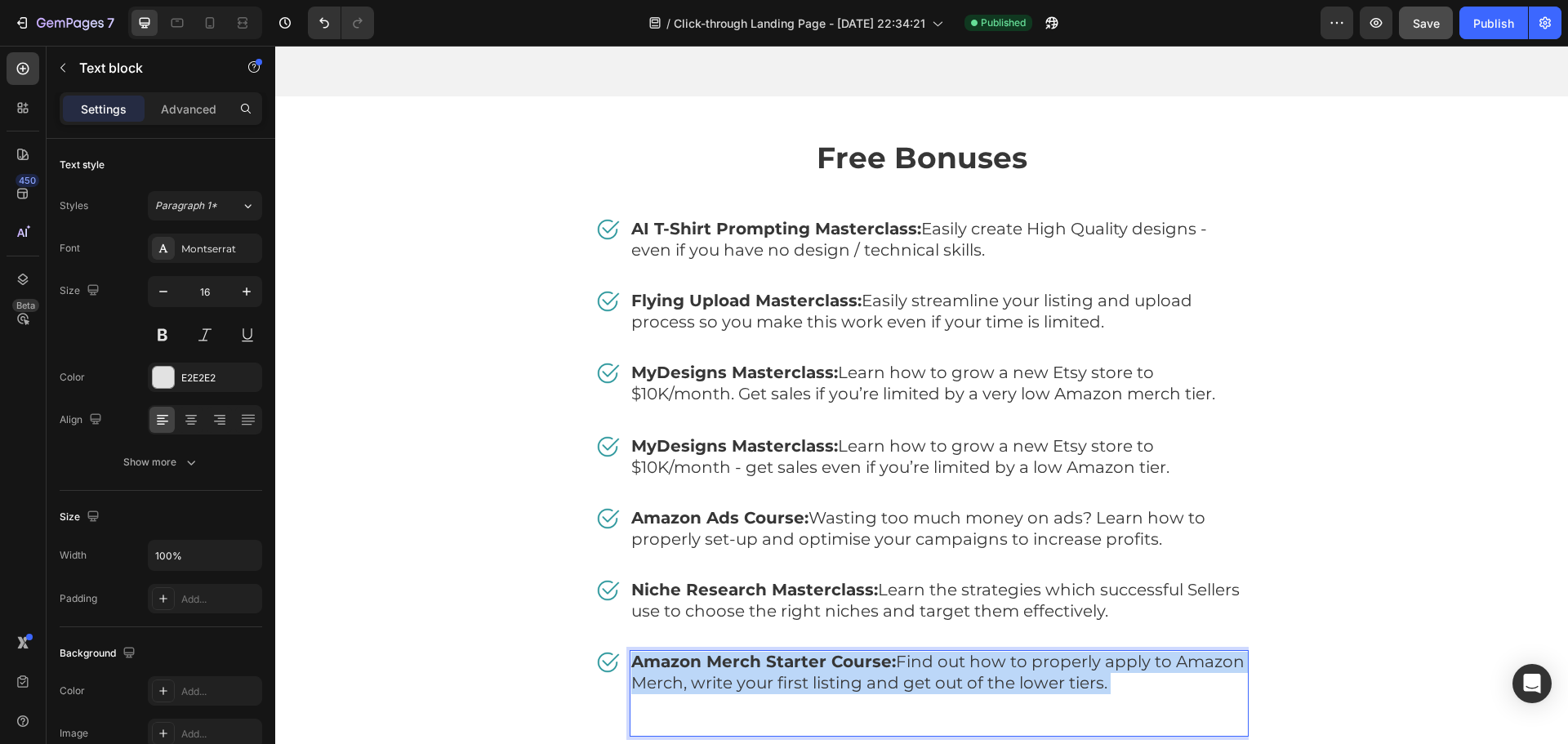
click at [1061, 652] on span "Amazon Merch Starter Course: Find out how to properly apply to Amazon Merch, wr…" at bounding box center [938, 672] width 613 height 41
click at [1167, 437] on p "MyDesigns Masterclass: Learn how to grow a new Etsy store to $10K/month - get s…" at bounding box center [940, 468] width 616 height 63
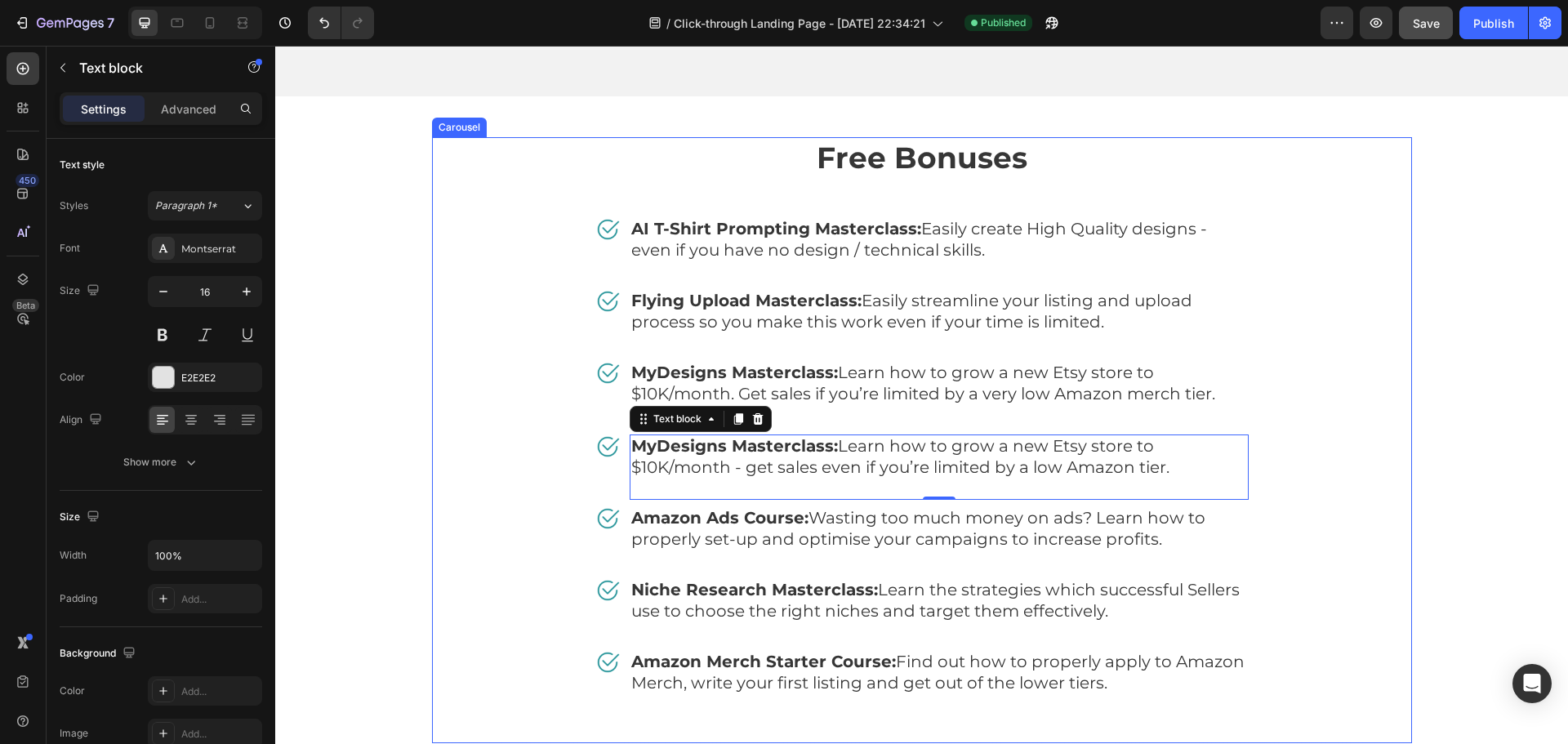
click at [1284, 417] on div "Free Bonuses Heading Image AI T-Shirt Prompting Masterclass: Easily create High…" at bounding box center [922, 440] width 980 height 607
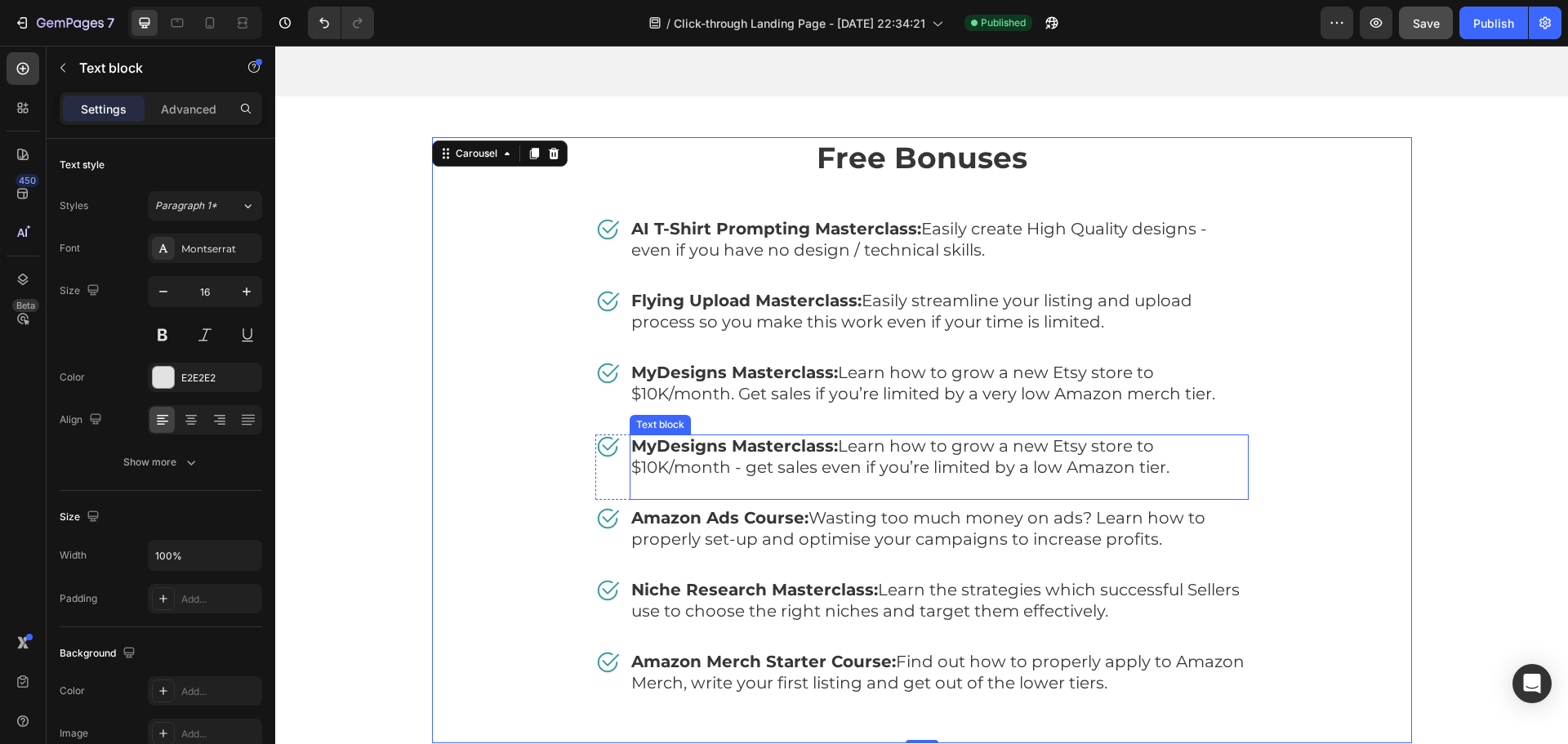
click at [1202, 437] on p "MyDesigns Masterclass: Learn how to grow a new Etsy store to $10K/month - get s…" at bounding box center [940, 468] width 616 height 63
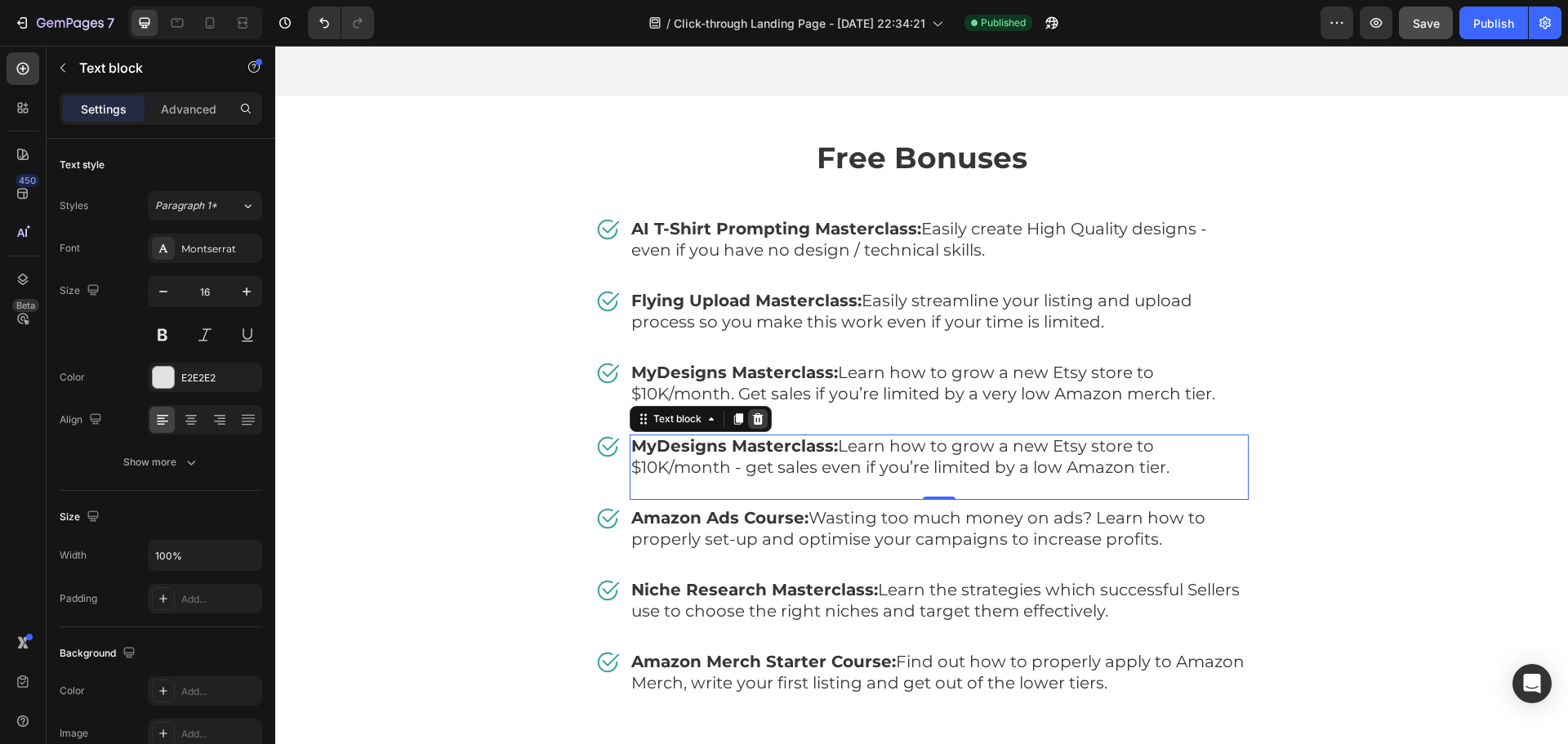
click at [751, 412] on icon at bounding box center [758, 418] width 13 height 13
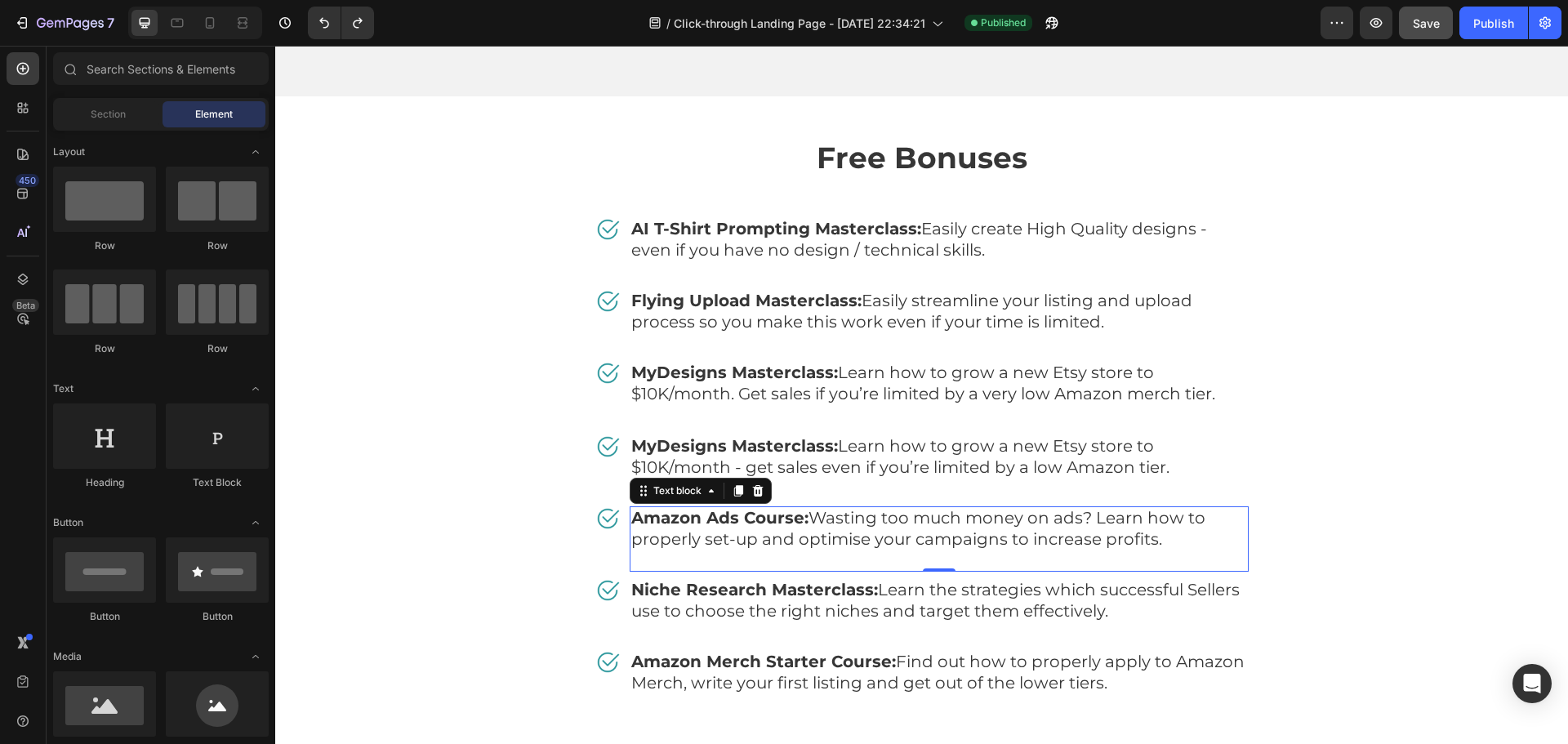
click at [731, 508] on span "Amazon Ads Course: Wasting too much money on ads? Learn how to properly set-up …" at bounding box center [919, 528] width 574 height 41
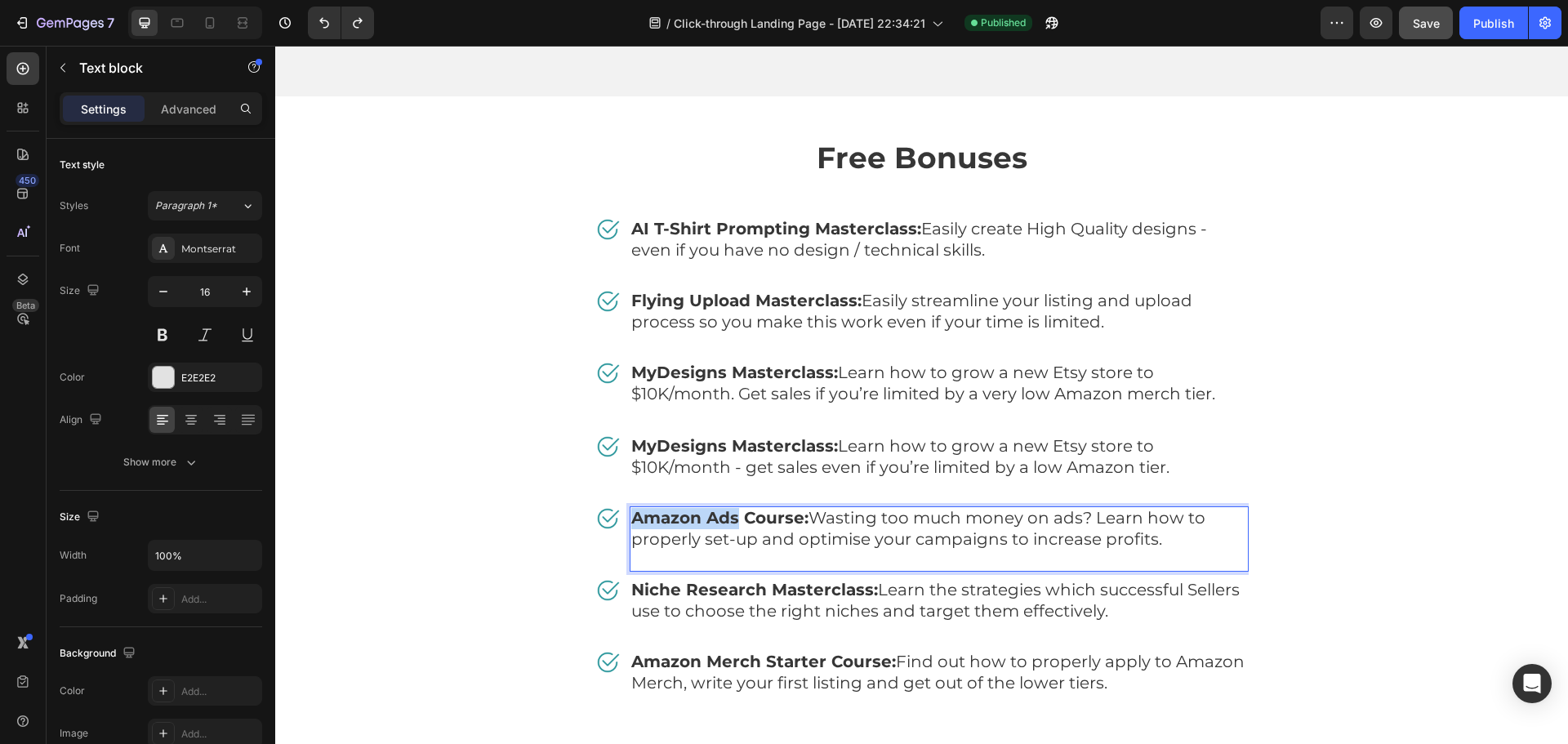
drag, startPoint x: 723, startPoint y: 476, endPoint x: 631, endPoint y: 474, distance: 92.0
click at [632, 508] on strong "Amazon Ads Course:" at bounding box center [720, 517] width 177 height 20
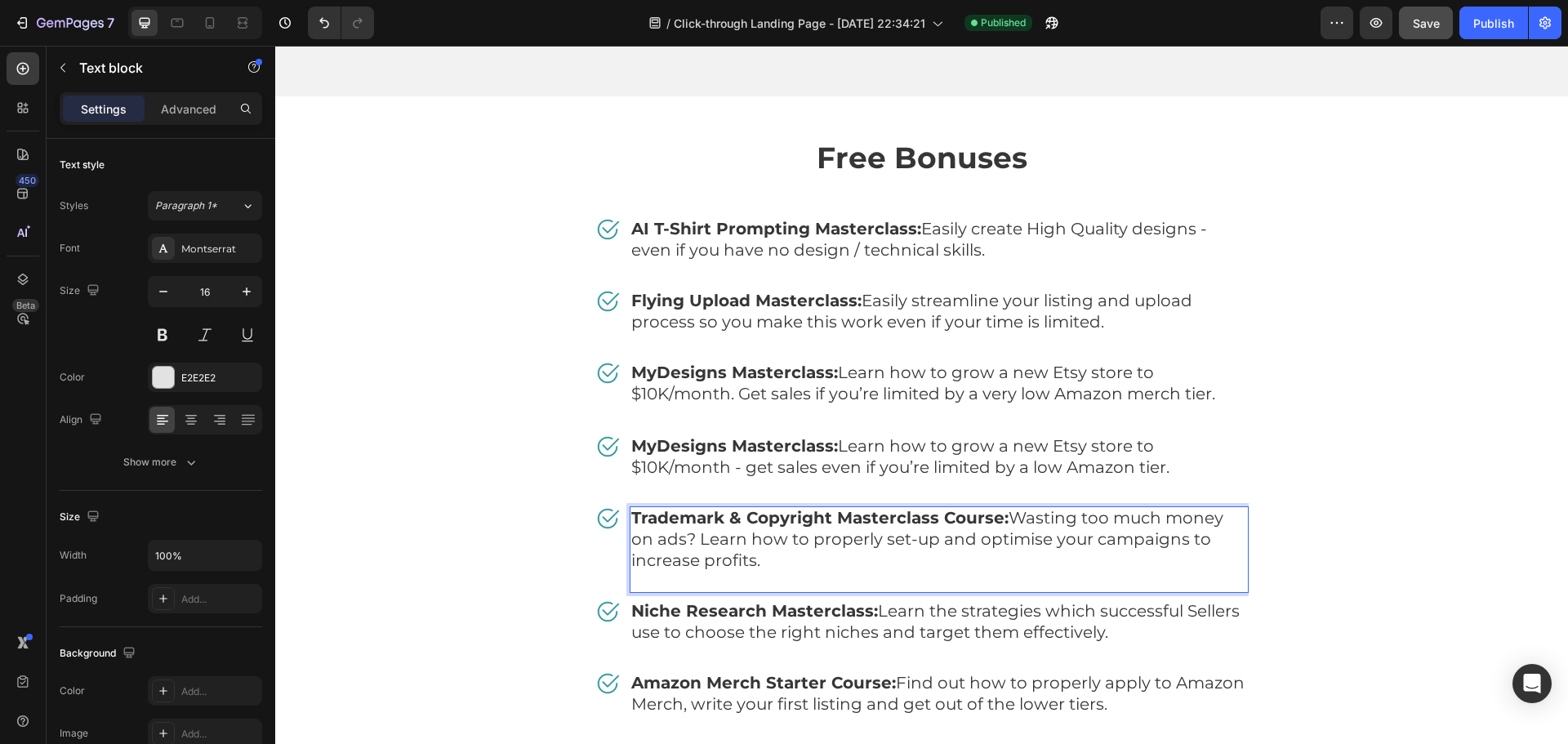
click at [895, 508] on strong "Trademark & Copyright Masterclass Course:" at bounding box center [820, 517] width 377 height 20
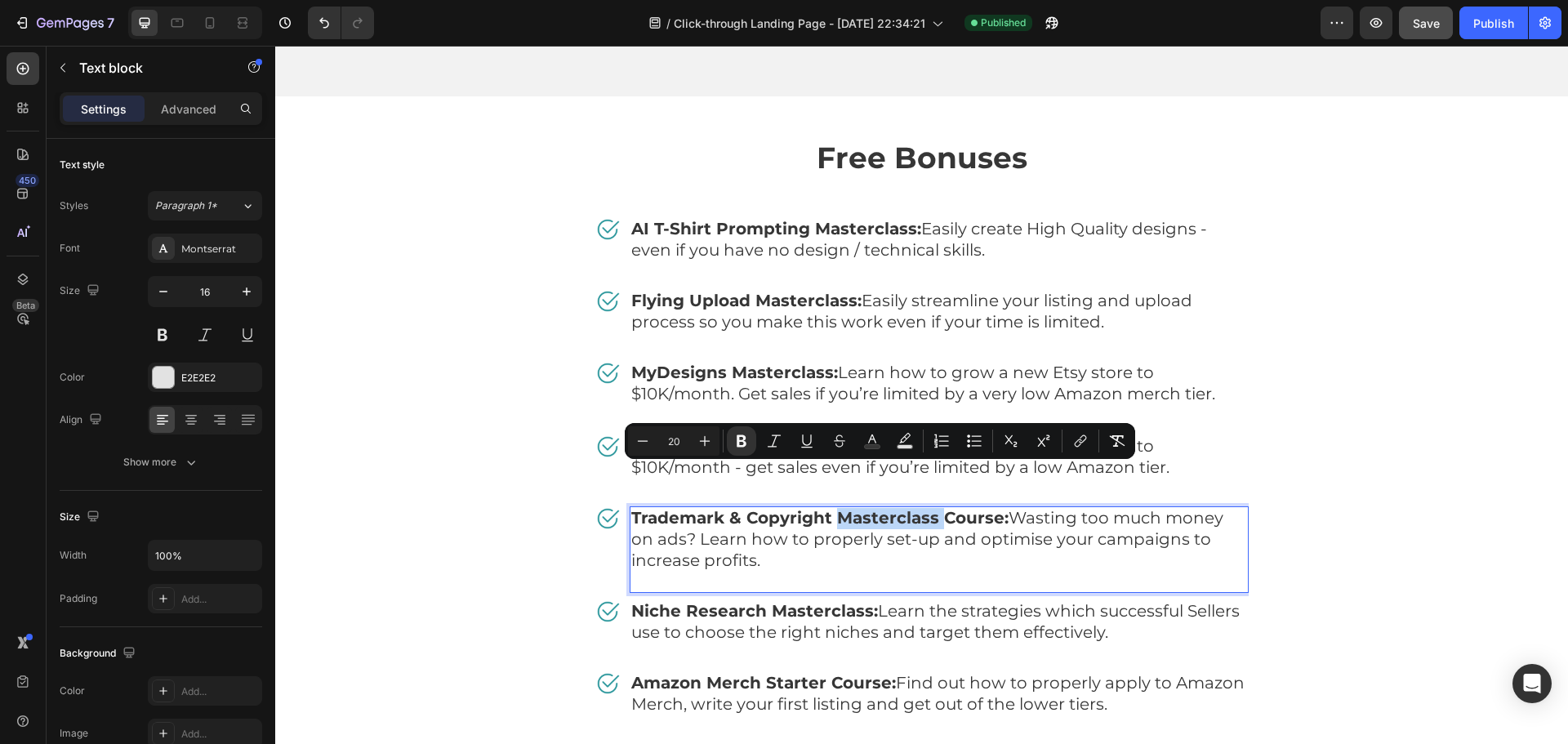
click at [909, 508] on strong "Trademark & Copyright Masterclass Course:" at bounding box center [820, 517] width 377 height 20
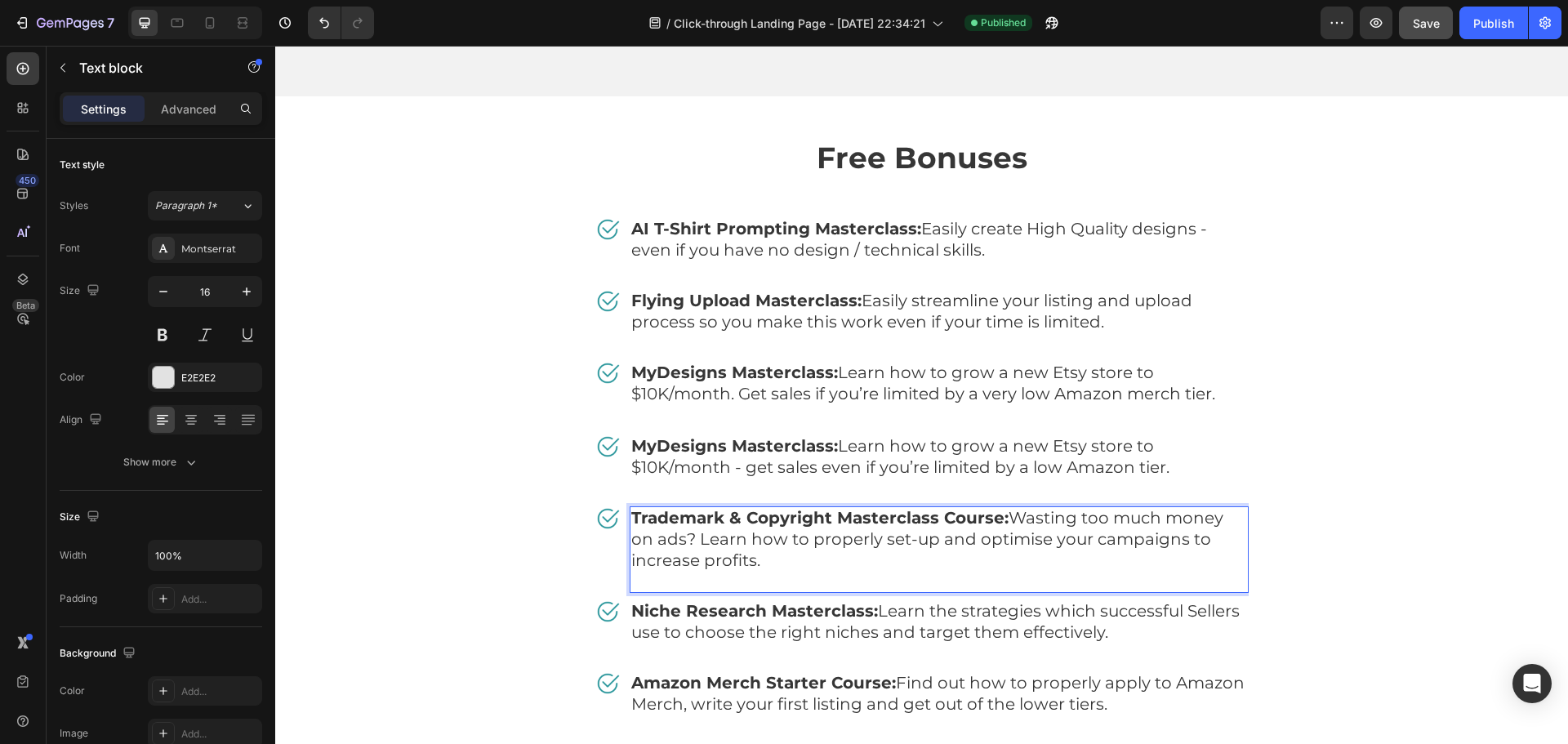
click at [961, 508] on strong "Trademark & Copyright Masterclass Course:" at bounding box center [820, 517] width 377 height 20
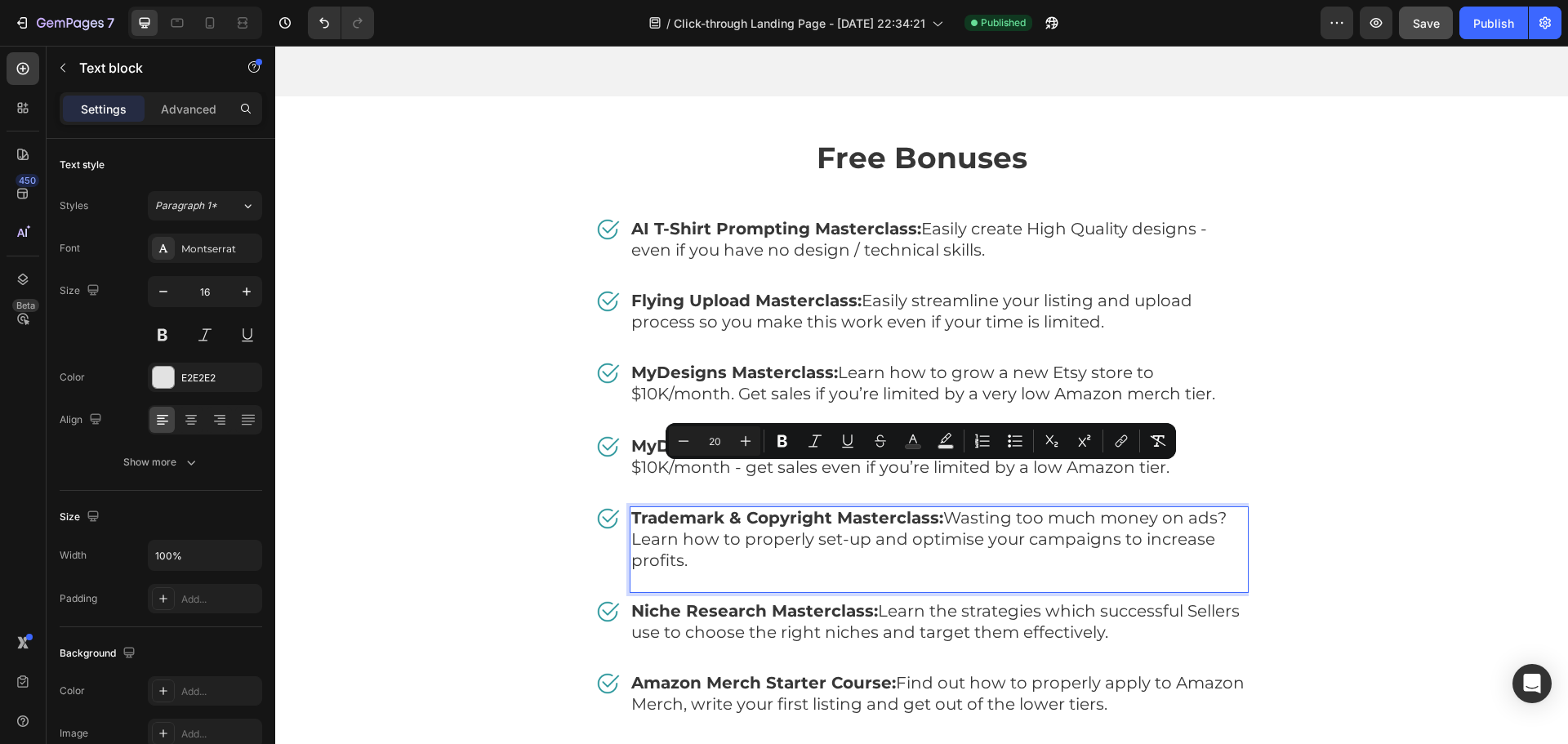
drag, startPoint x: 940, startPoint y: 475, endPoint x: 962, endPoint y: 515, distance: 45.7
click at [962, 515] on p "Trademark & Copyright Masterclass: Wasting too much money on ads? Learn how to …" at bounding box center [940, 550] width 616 height 83
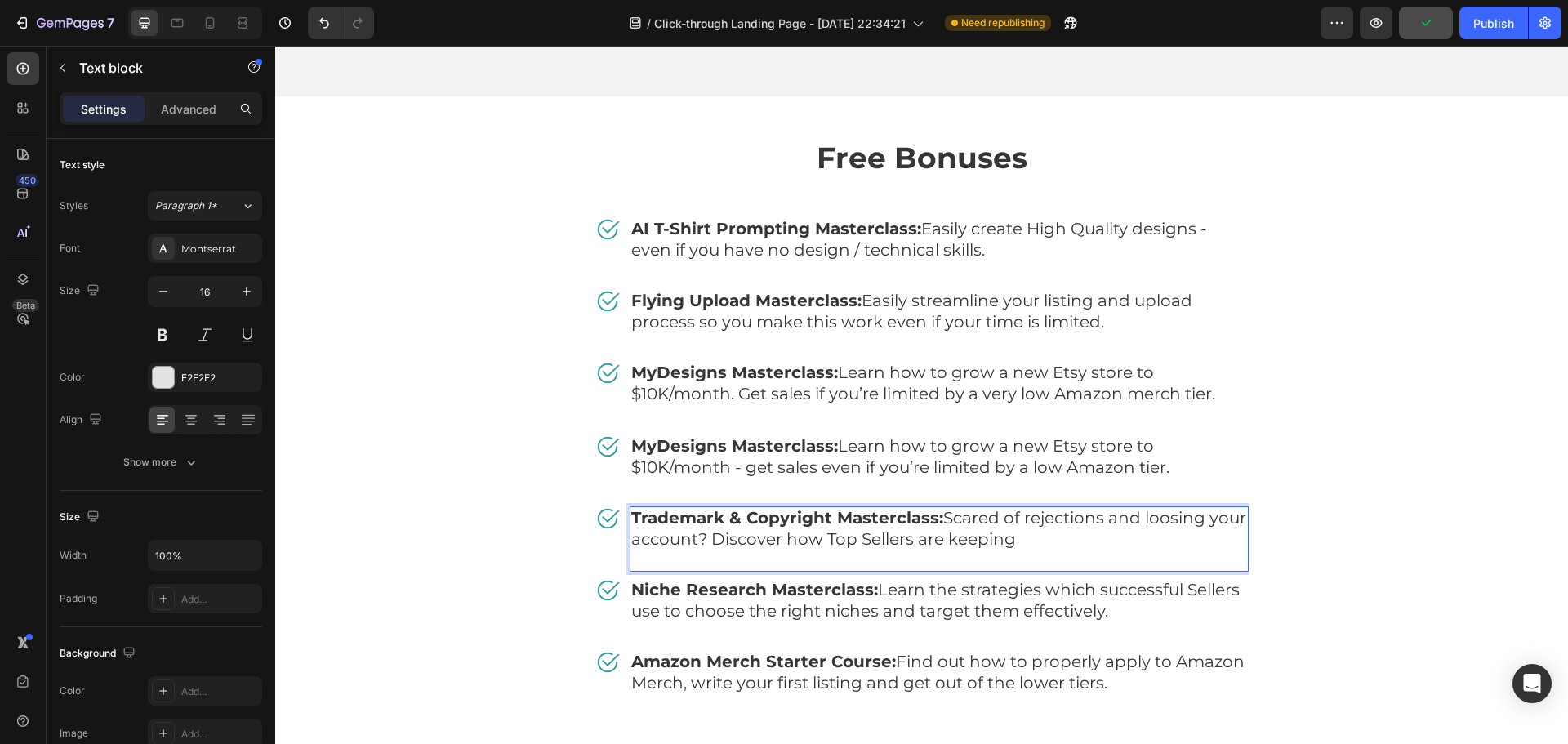
click at [1057, 508] on span "Trademark & Copyright Masterclass: Scared of rejections and loosing your accoun…" at bounding box center [939, 528] width 615 height 41
click at [1034, 508] on span "Trademark & Copyright Masterclass: Scared of and loosing your account? Discover…" at bounding box center [937, 528] width 611 height 41
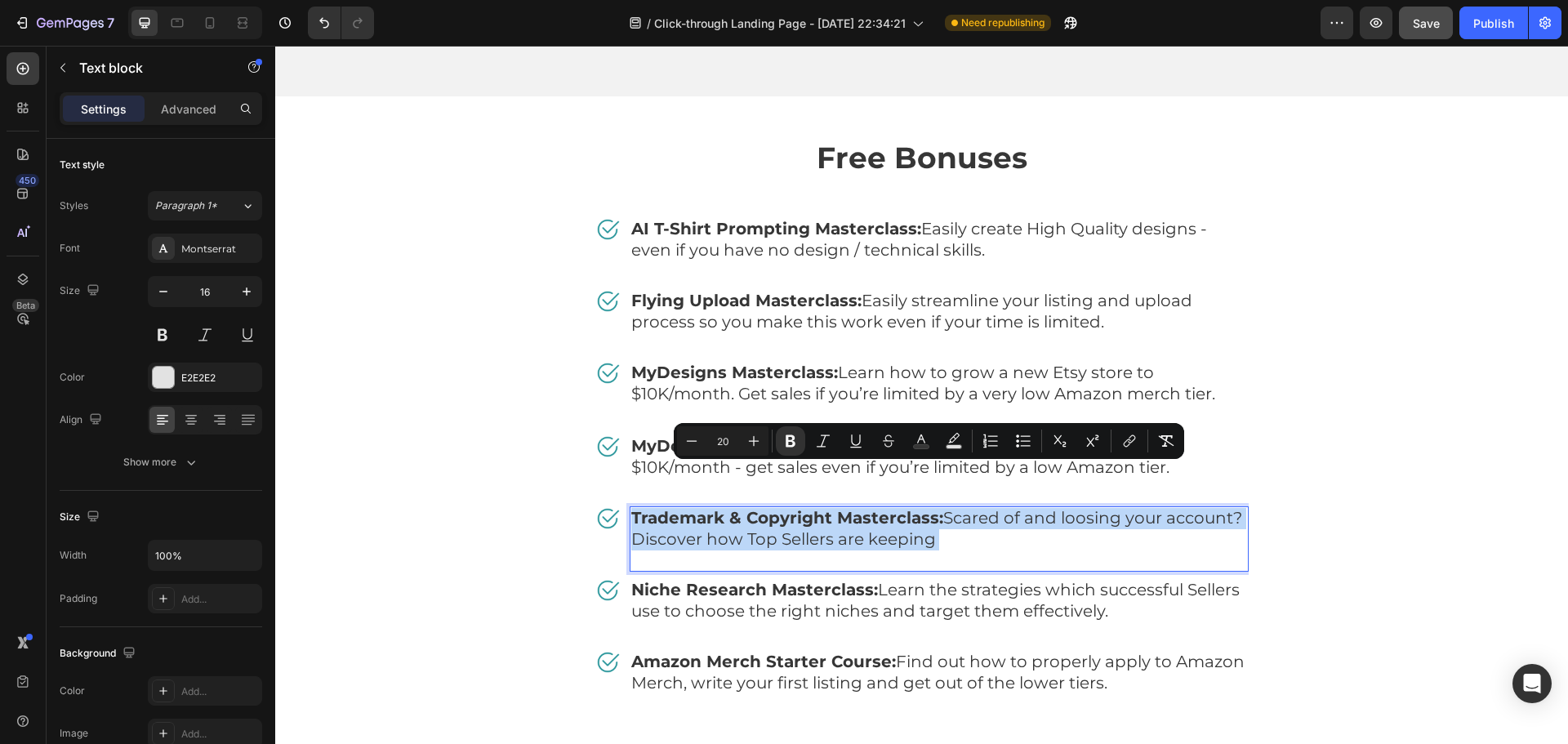
click at [1037, 508] on span "Trademark & Copyright Masterclass: Scared of and loosing your account? Discover…" at bounding box center [937, 528] width 611 height 41
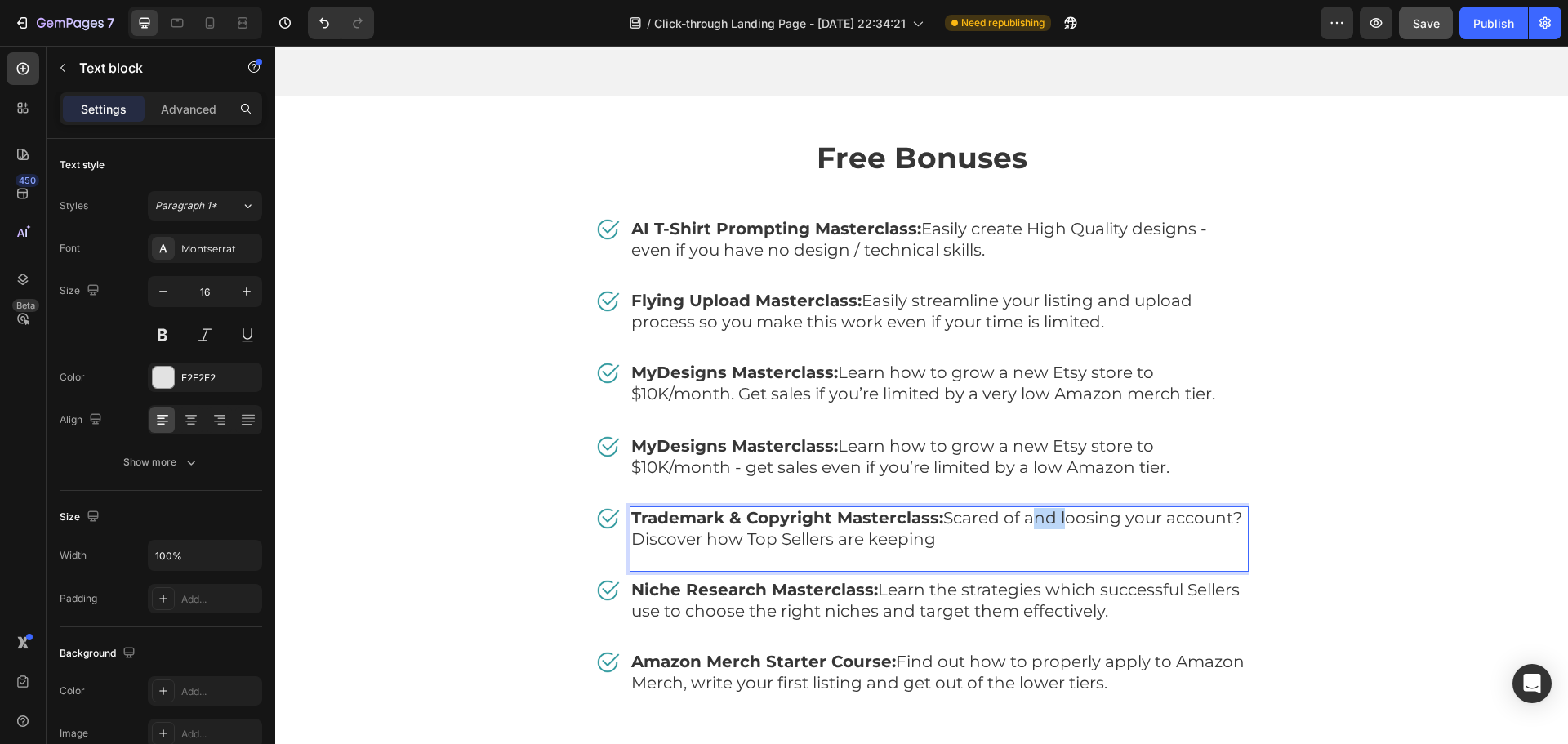
click at [1037, 508] on span "Trademark & Copyright Masterclass: Scared of and loosing your account? Discover…" at bounding box center [937, 528] width 611 height 41
click at [1043, 508] on p "Trademark & Copyright Masterclass: Scared of loosing your account? Discover how…" at bounding box center [940, 539] width 616 height 63
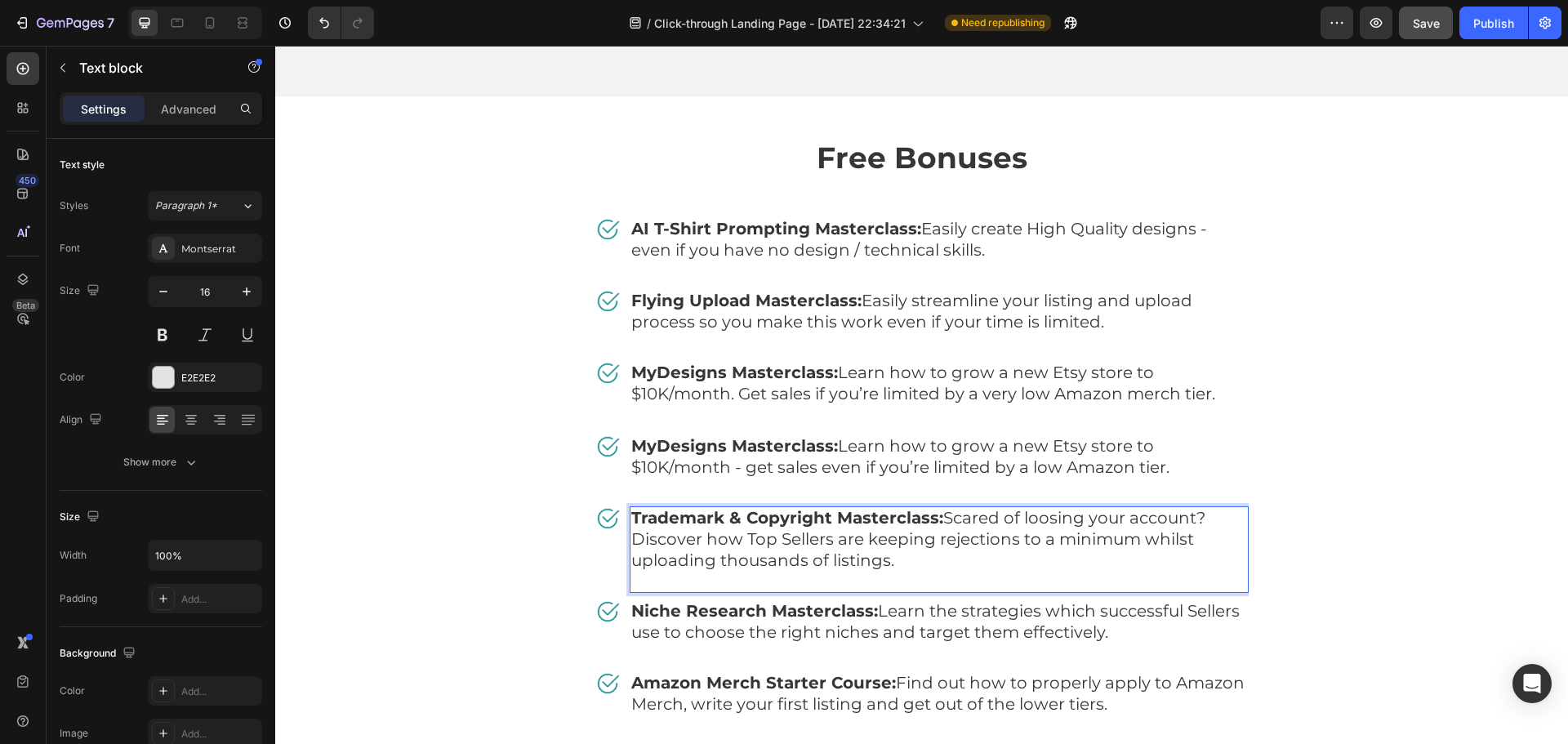
click at [1048, 508] on span "Trademark & Copyright Masterclass: Scared of loosing your account? Discover how…" at bounding box center [919, 539] width 574 height 63
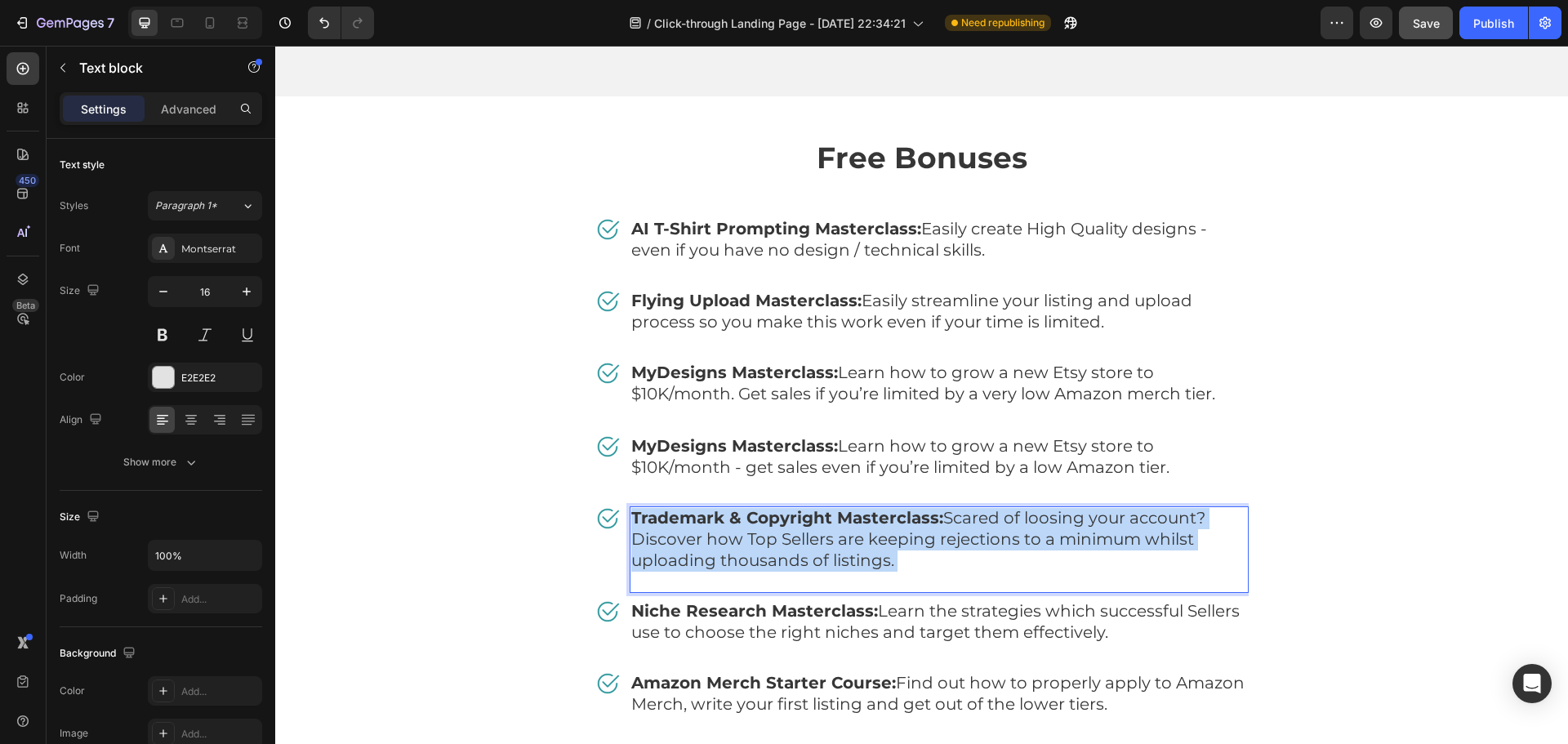
click at [1048, 508] on span "Trademark & Copyright Masterclass: Scared of loosing your account? Discover how…" at bounding box center [919, 539] width 574 height 63
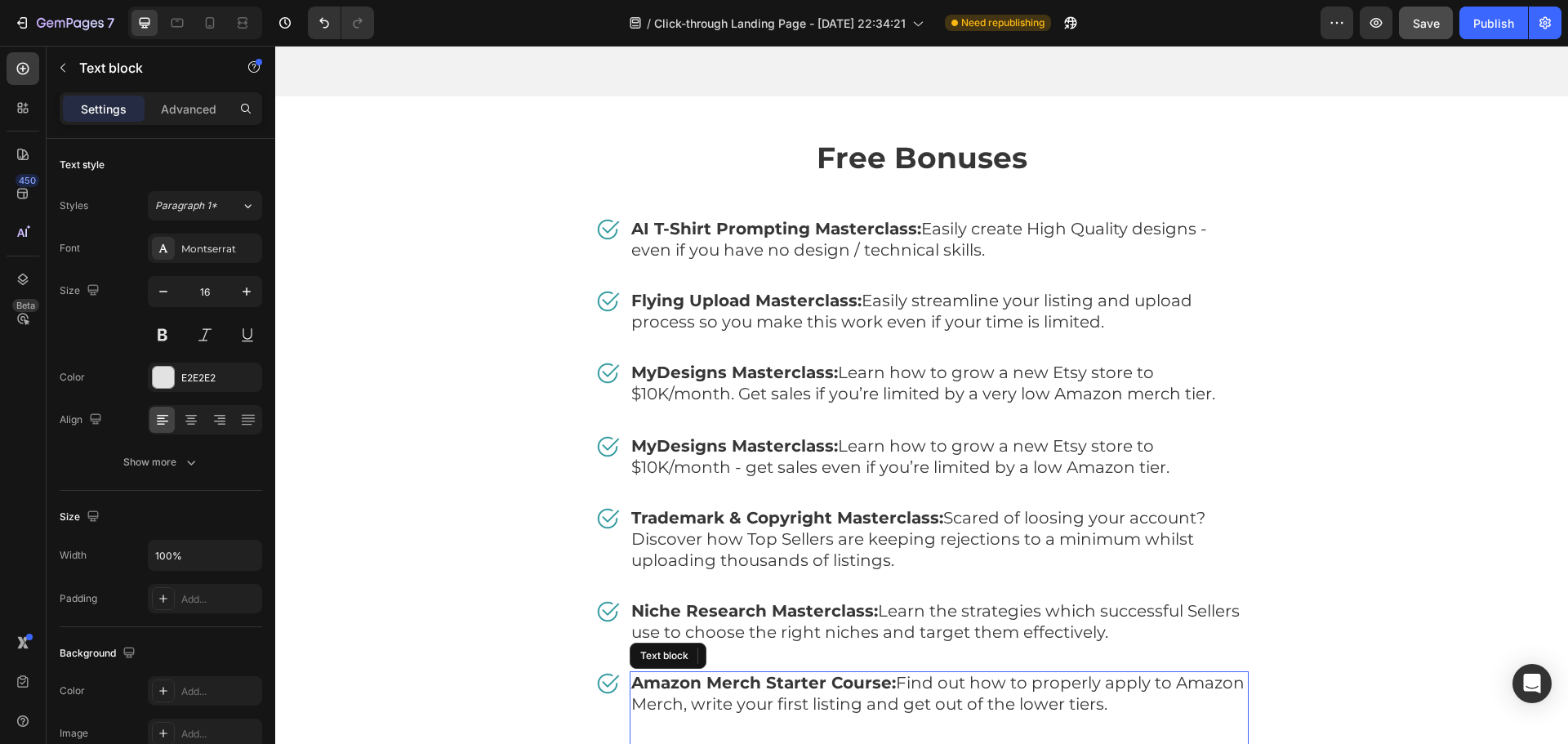
click at [909, 674] on span "Amazon Merch Starter Course: Find out how to properly apply to Amazon Merch, wr…" at bounding box center [938, 694] width 613 height 41
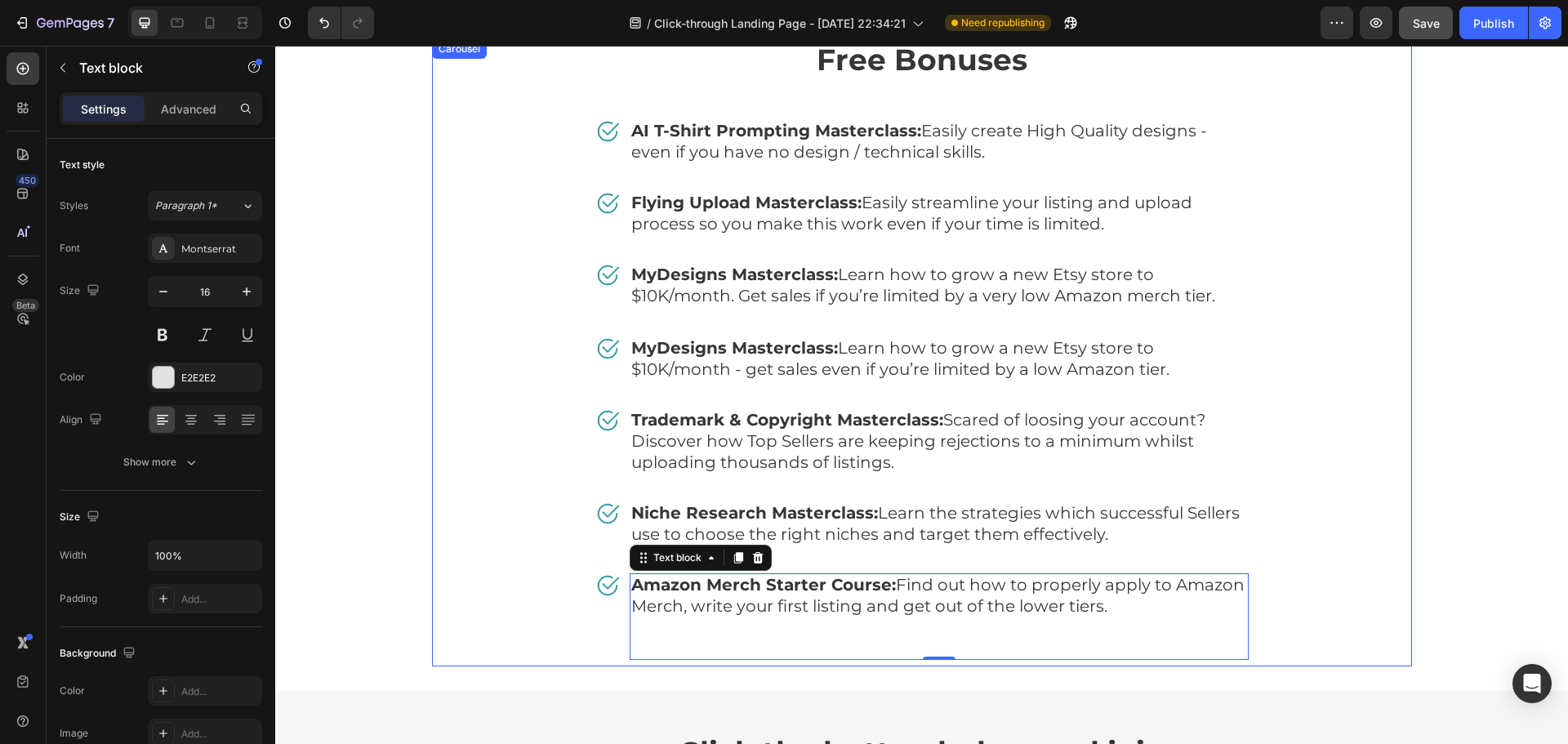
scroll to position [8064, 0]
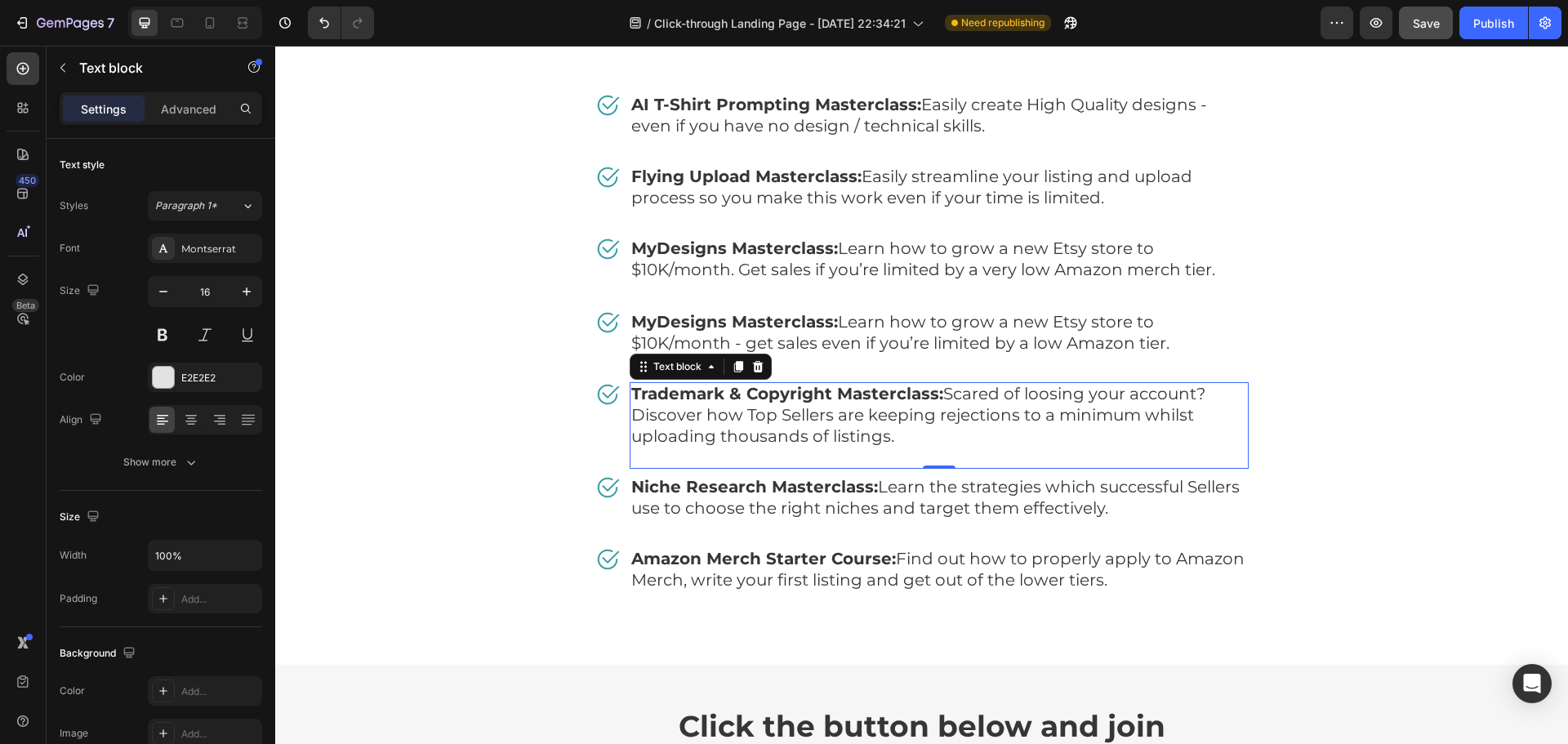
click at [841, 421] on span "Trademark & Copyright Masterclass: Scared of loosing your account? Discover how…" at bounding box center [919, 415] width 574 height 63
click at [1422, 352] on div "Free Bonuses Heading Image AI T-Shirt Prompting Masterclass: Easily create High…" at bounding box center [922, 327] width 1269 height 629
click at [1072, 410] on span "Trademark & Copyright Masterclass: Scared of loosing your account? Discover how…" at bounding box center [919, 415] width 574 height 63
click at [732, 368] on icon at bounding box center [738, 366] width 13 height 13
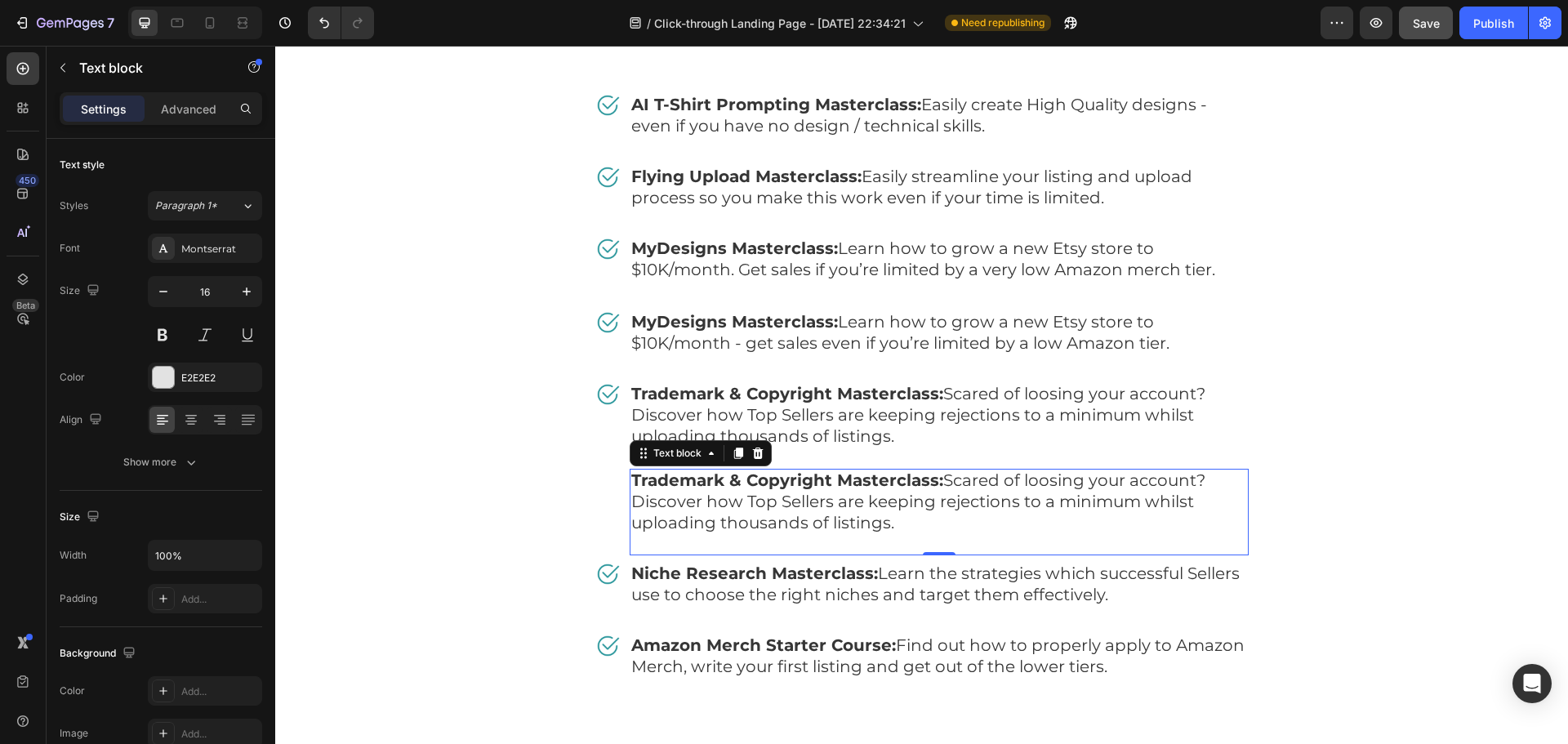
click at [864, 504] on span "Trademark & Copyright Masterclass: Scared of loosing your account? Discover how…" at bounding box center [919, 502] width 574 height 63
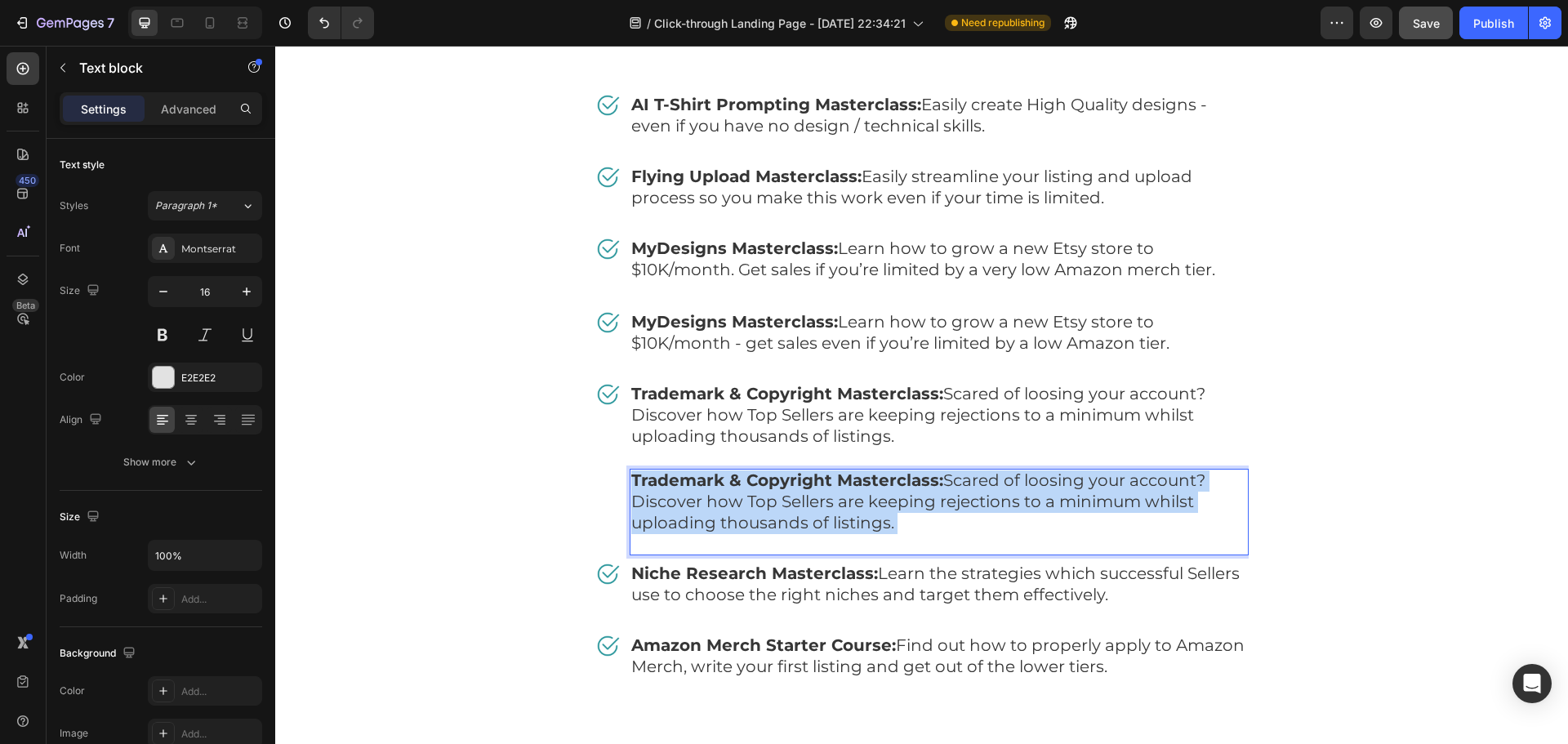
click at [864, 504] on span "Trademark & Copyright Masterclass: Scared of loosing your account? Discover how…" at bounding box center [919, 502] width 574 height 63
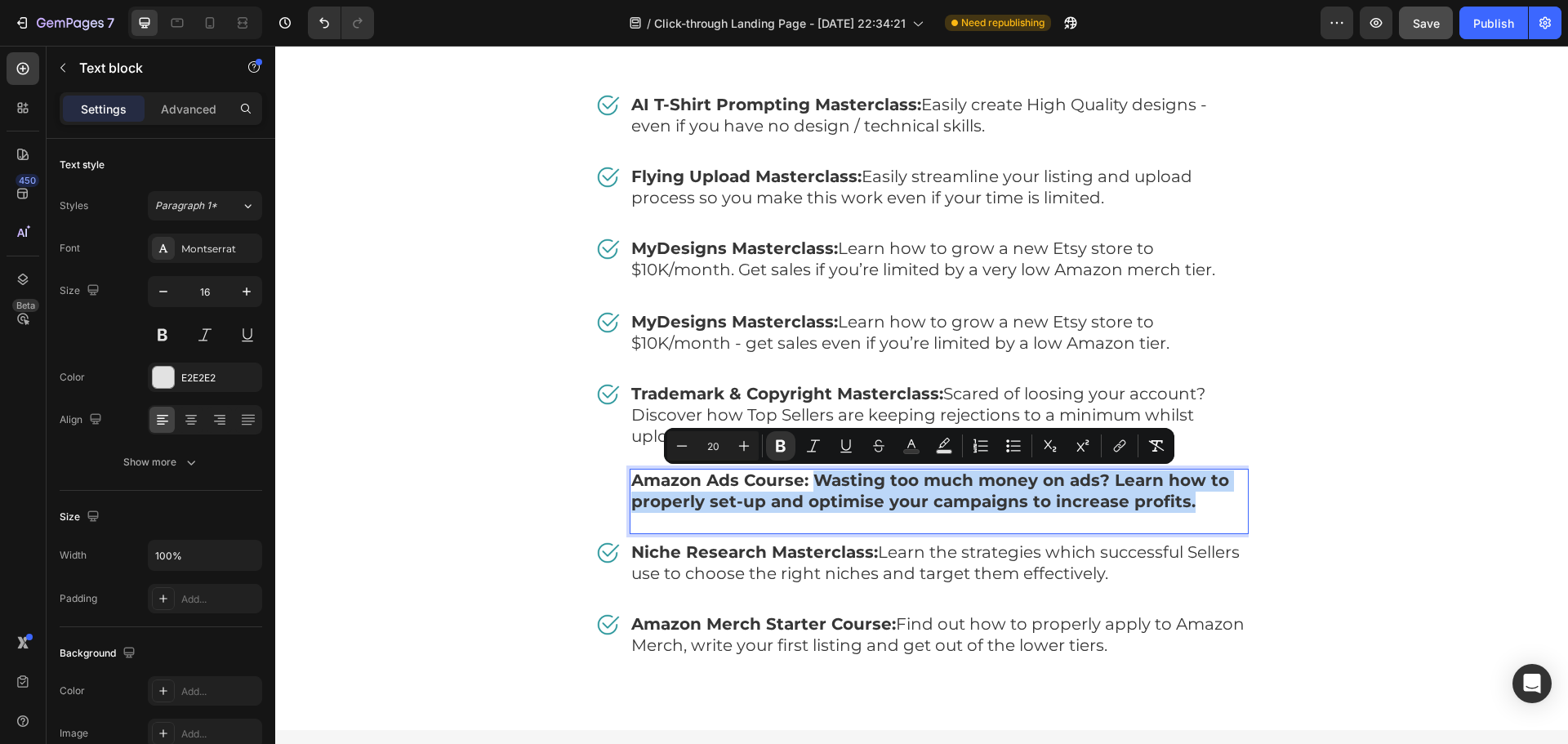
drag, startPoint x: 845, startPoint y: 484, endPoint x: 1210, endPoint y: 505, distance: 365.6
click at [1210, 505] on p "Amazon Ads Course: Wasting too much money on ads? Learn how to properly set-up …" at bounding box center [940, 502] width 616 height 63
click at [776, 440] on icon "Editor contextual toolbar" at bounding box center [780, 445] width 16 height 16
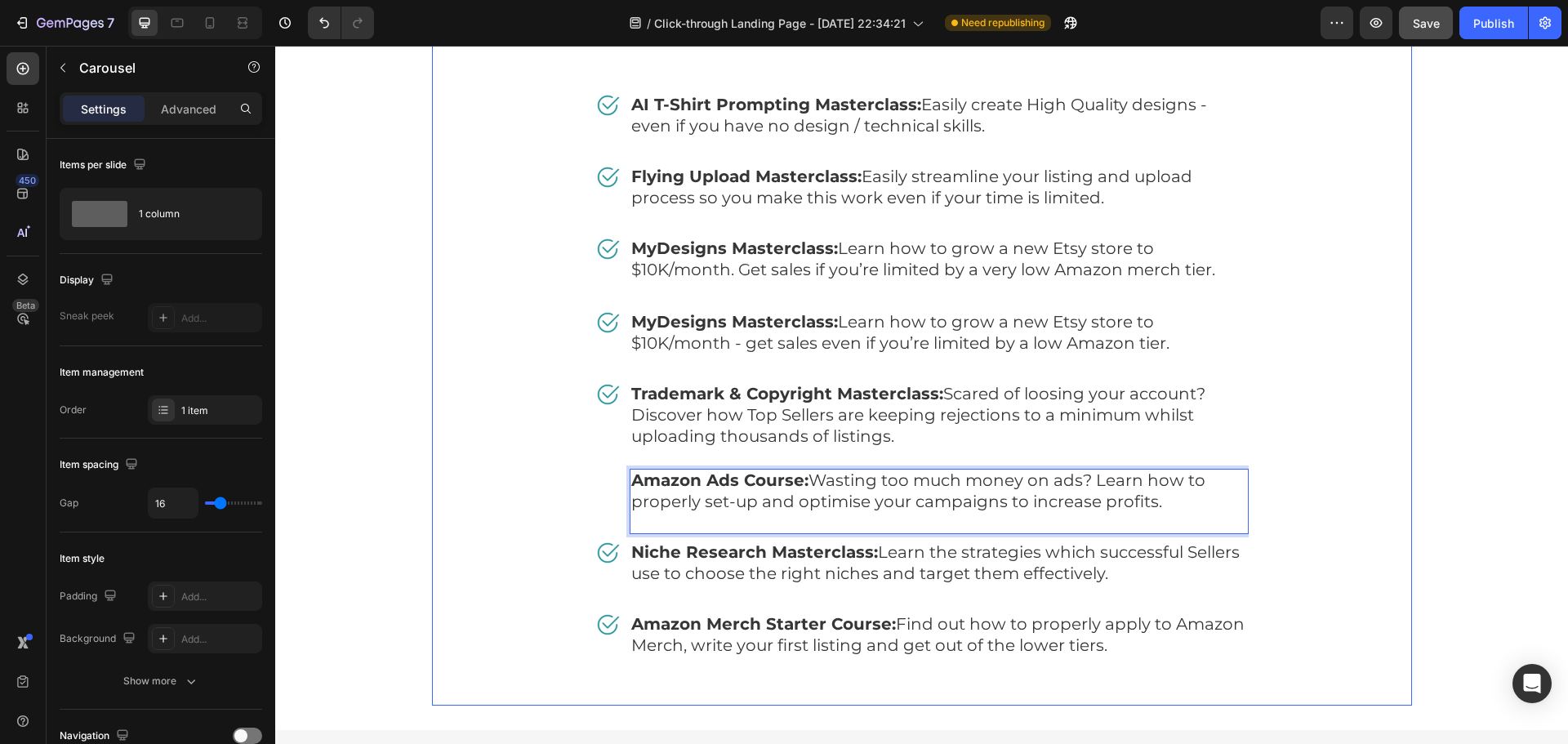
click at [1342, 489] on div "Free Bonuses Heading Image AI T-Shirt Prompting Masterclass: Easily create High…" at bounding box center [922, 359] width 980 height 694
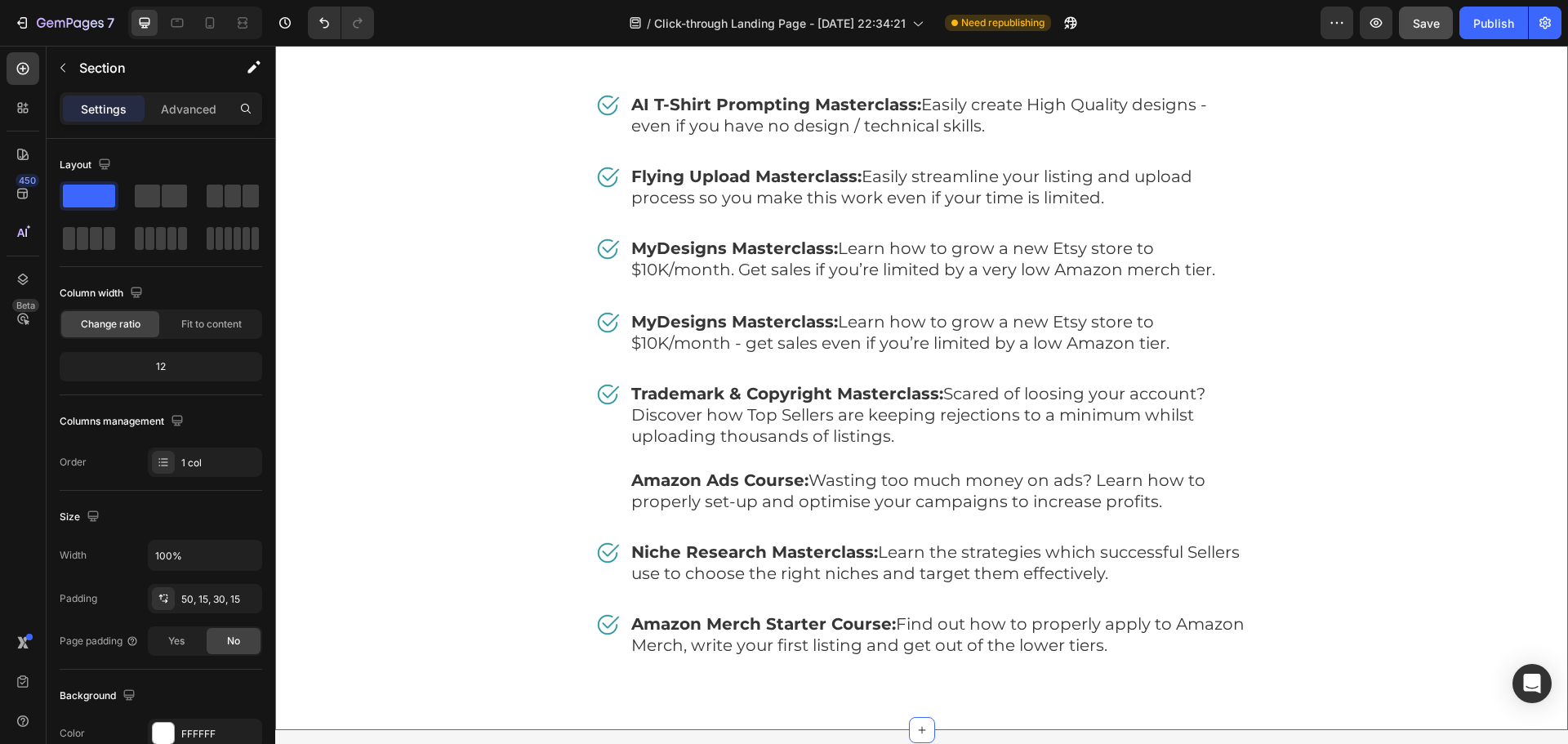
click at [1438, 498] on div "Free Bonuses Heading Image AI T-Shirt Prompting Masterclass: Easily create High…" at bounding box center [922, 359] width 1269 height 694
click at [969, 500] on span "Amazon Ads Course: Wasting too much money on ads? Learn how to properly set-up …" at bounding box center [919, 491] width 574 height 41
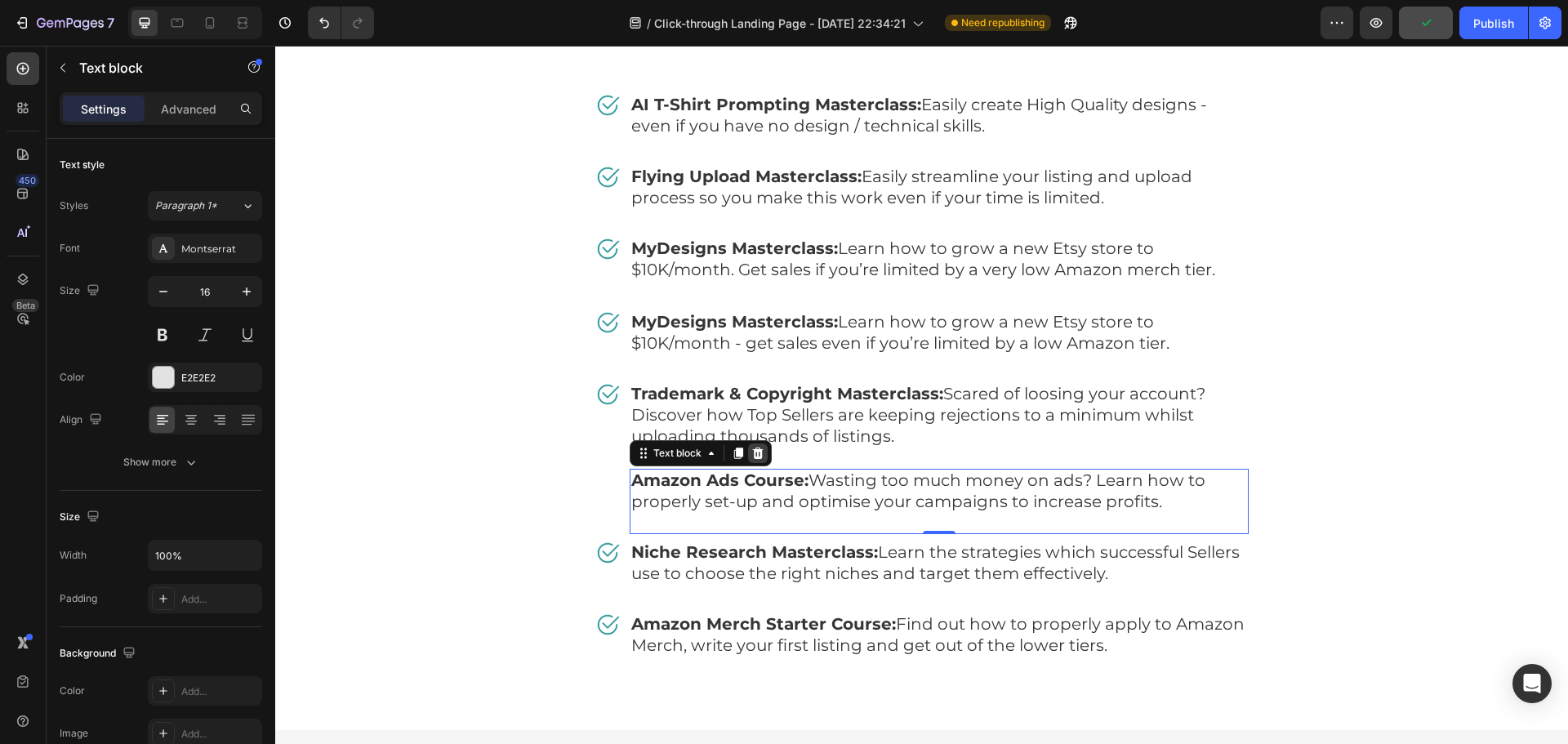
click at [751, 455] on icon at bounding box center [758, 453] width 13 height 13
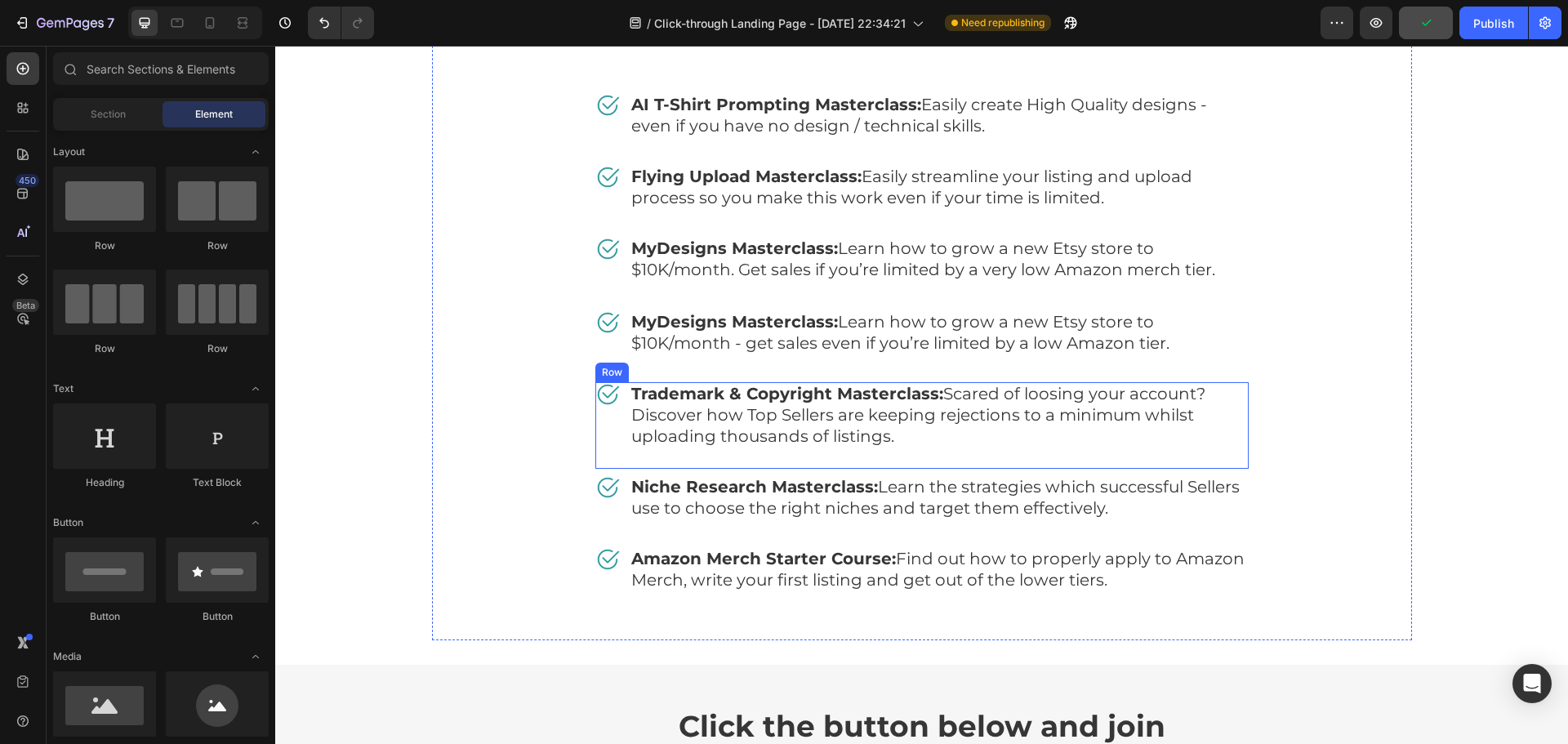
click at [600, 428] on div "Image" at bounding box center [607, 425] width 24 height 87
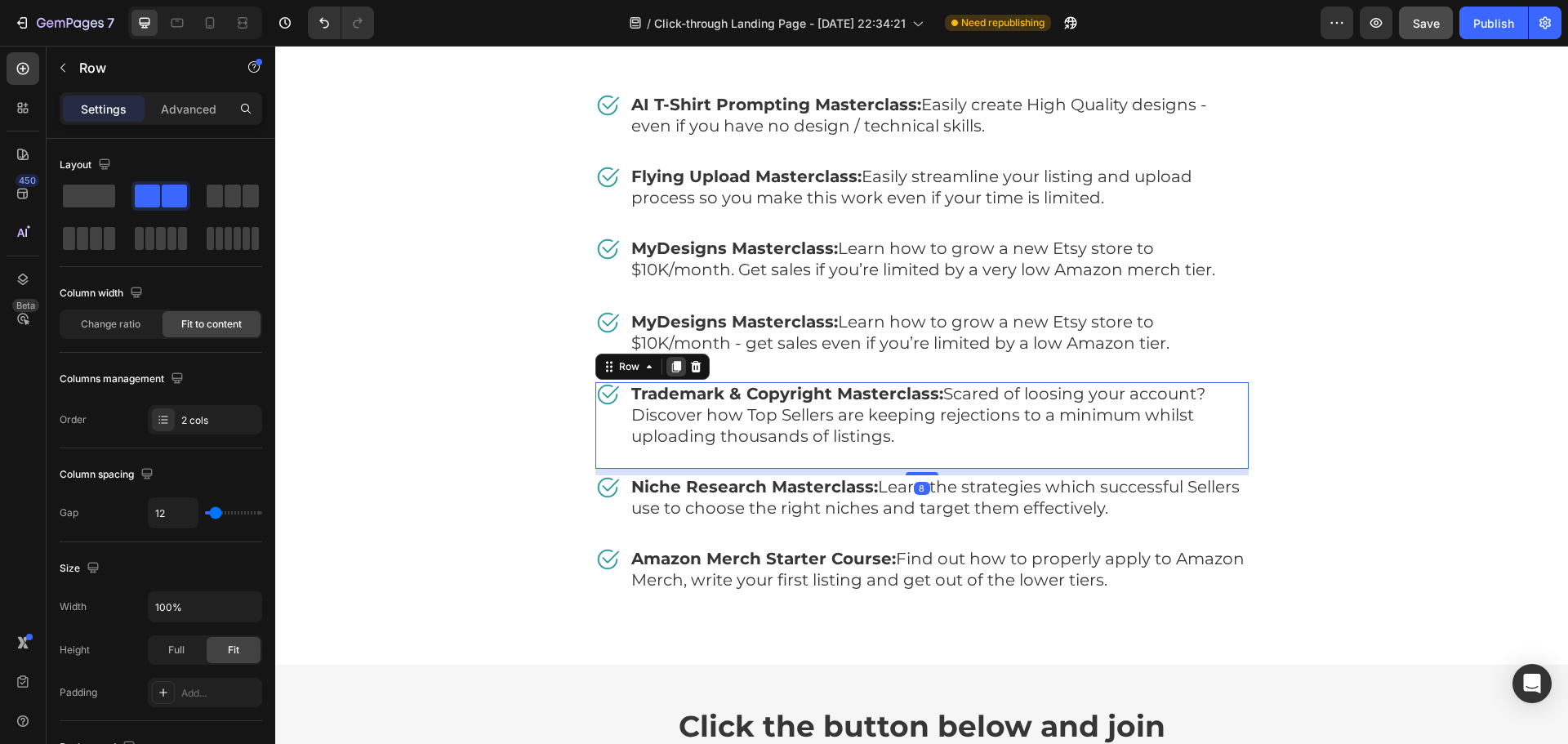
click at [670, 360] on icon at bounding box center [676, 366] width 13 height 13
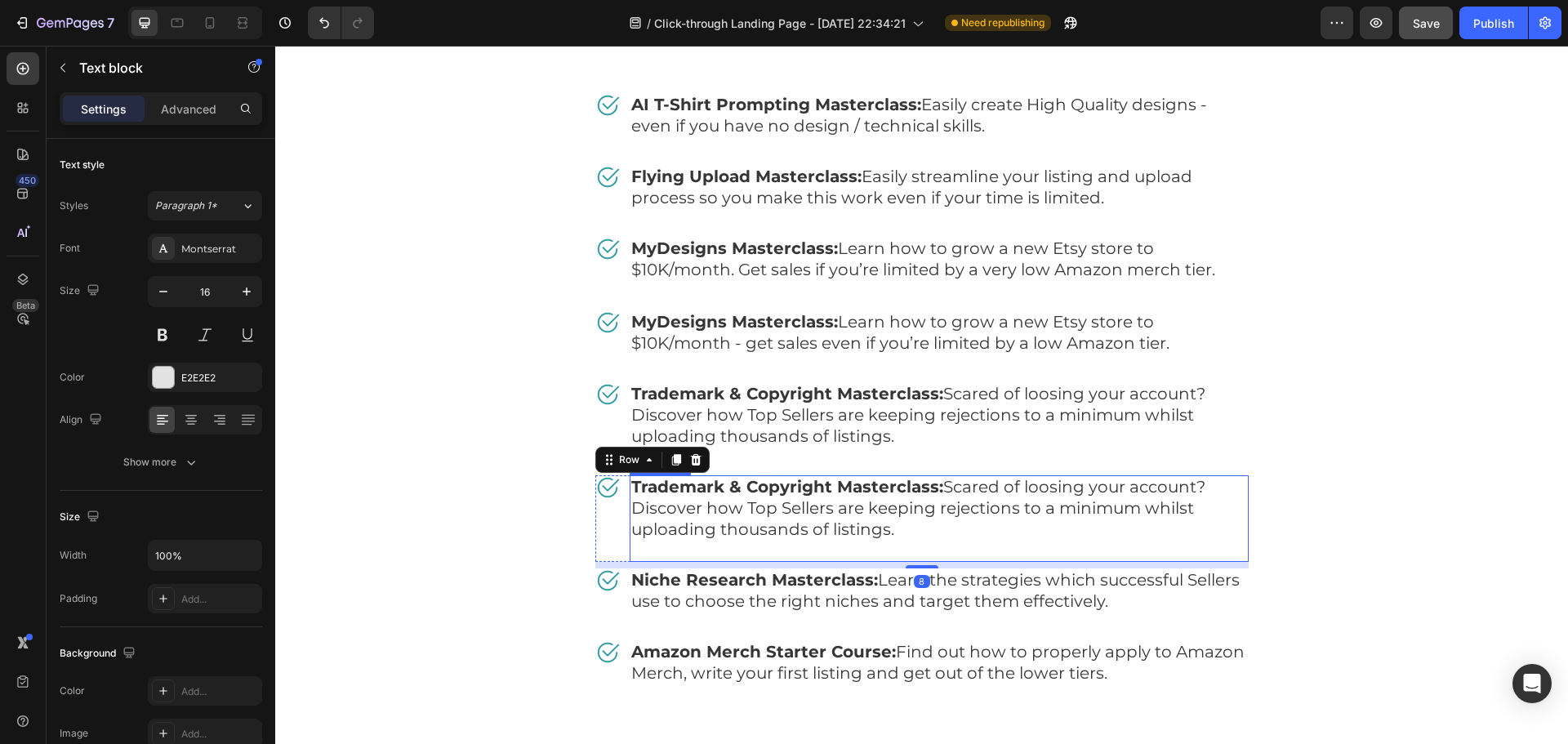
click at [784, 506] on span "Trademark & Copyright Masterclass: Scared of loosing your account? Discover how…" at bounding box center [919, 509] width 574 height 63
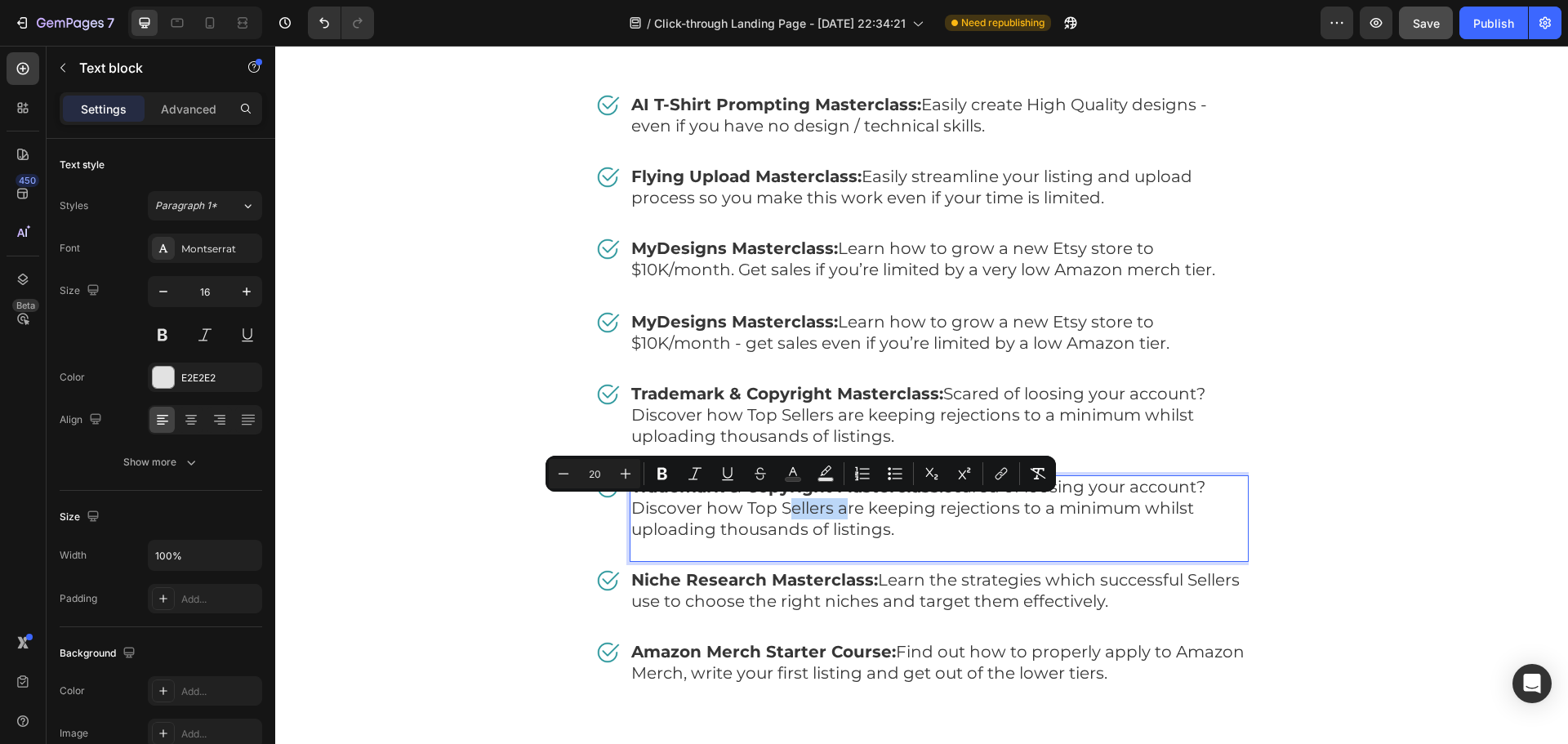
click at [789, 506] on span "Trademark & Copyright Masterclass: Scared of loosing your account? Discover how…" at bounding box center [919, 509] width 574 height 63
click at [790, 507] on span "Trademark & Copyright Masterclass: Scared of loosing your account? Discover how…" at bounding box center [919, 509] width 574 height 63
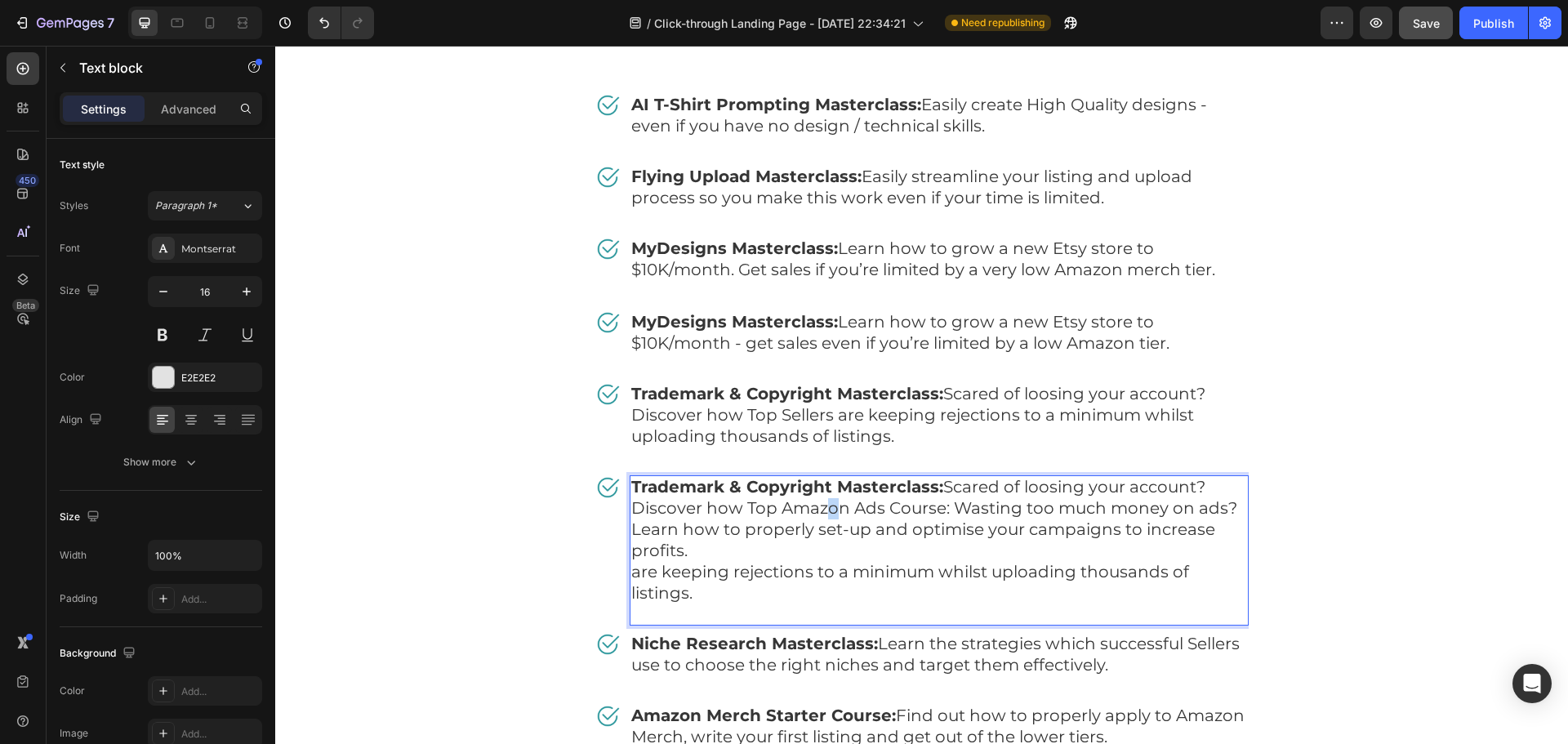
click at [816, 507] on span "Trademark & Copyright Masterclass: Scared of loosing your account? Discover how…" at bounding box center [935, 519] width 606 height 83
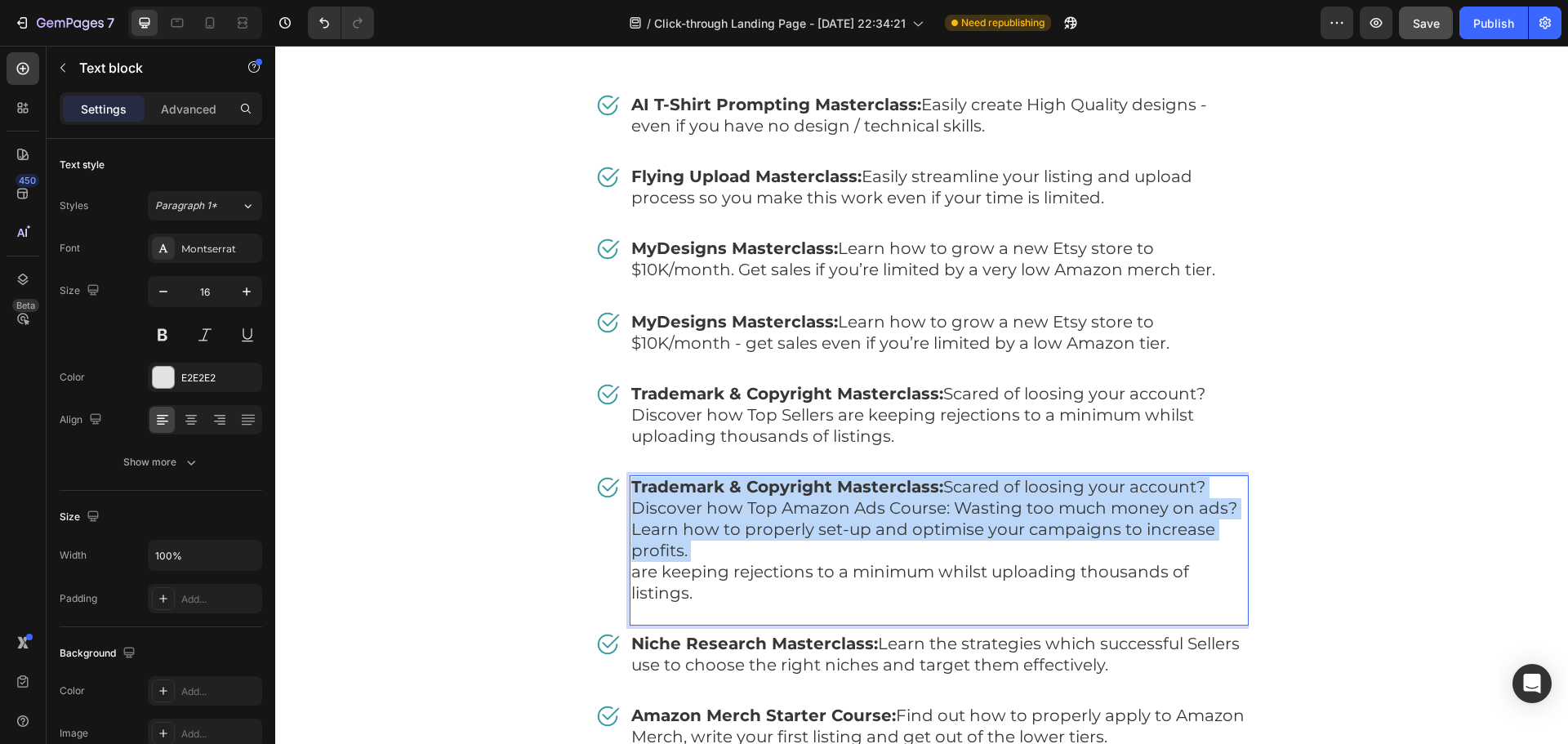
click at [816, 507] on span "Trademark & Copyright Masterclass: Scared of loosing your account? Discover how…" at bounding box center [935, 519] width 606 height 83
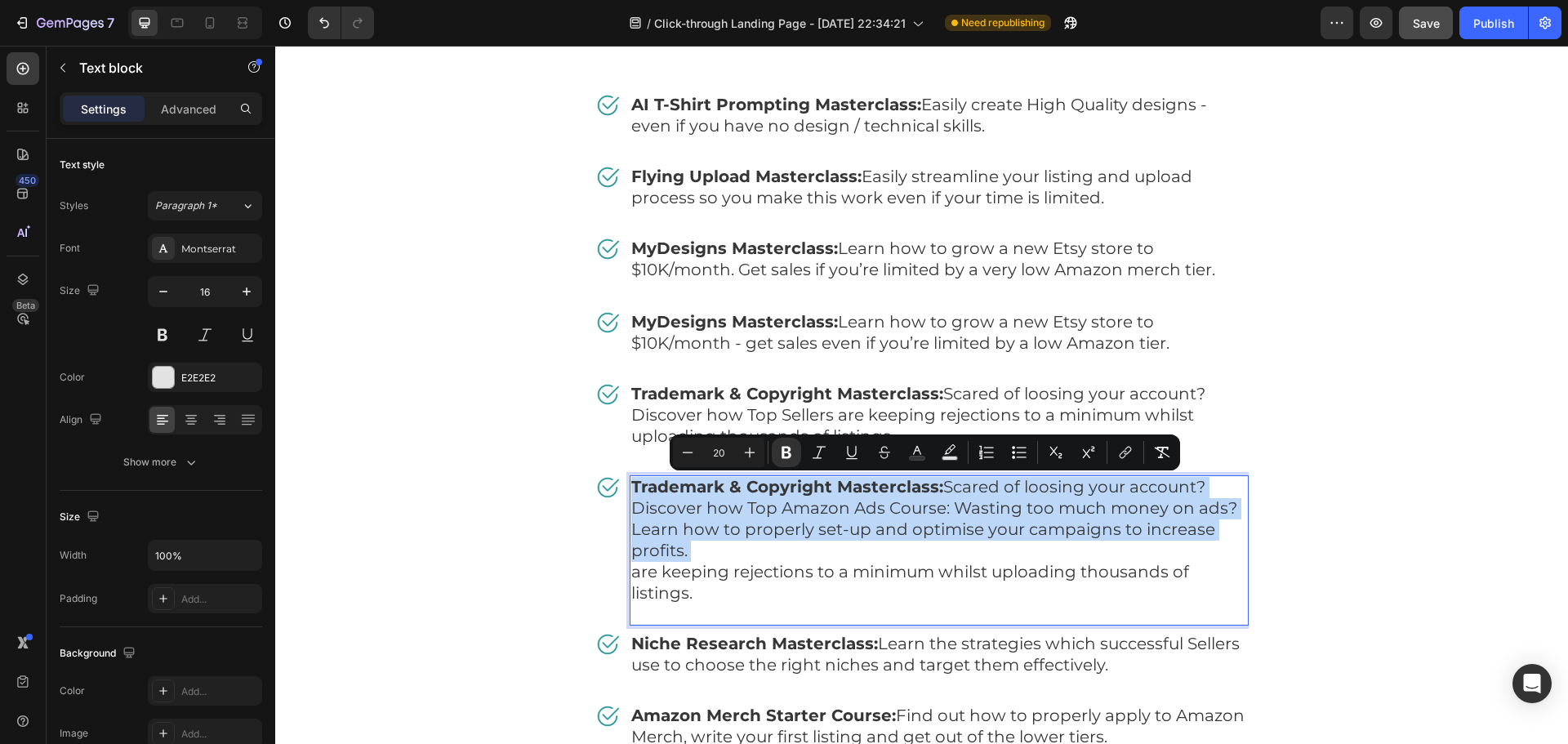
click at [822, 556] on p "Trademark & Copyright Masterclass: Scared of loosing your account? Discover how…" at bounding box center [940, 550] width 616 height 147
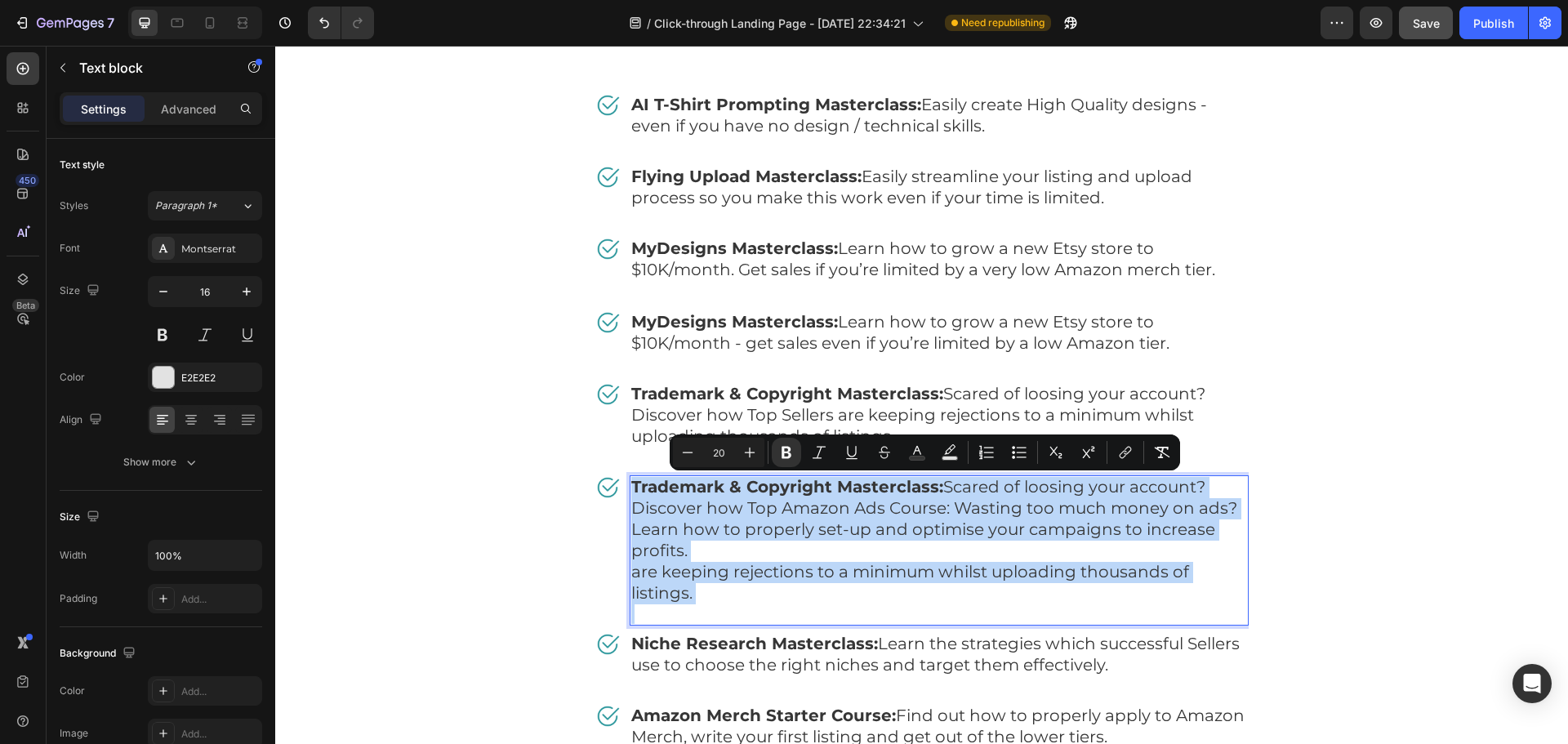
type input "16"
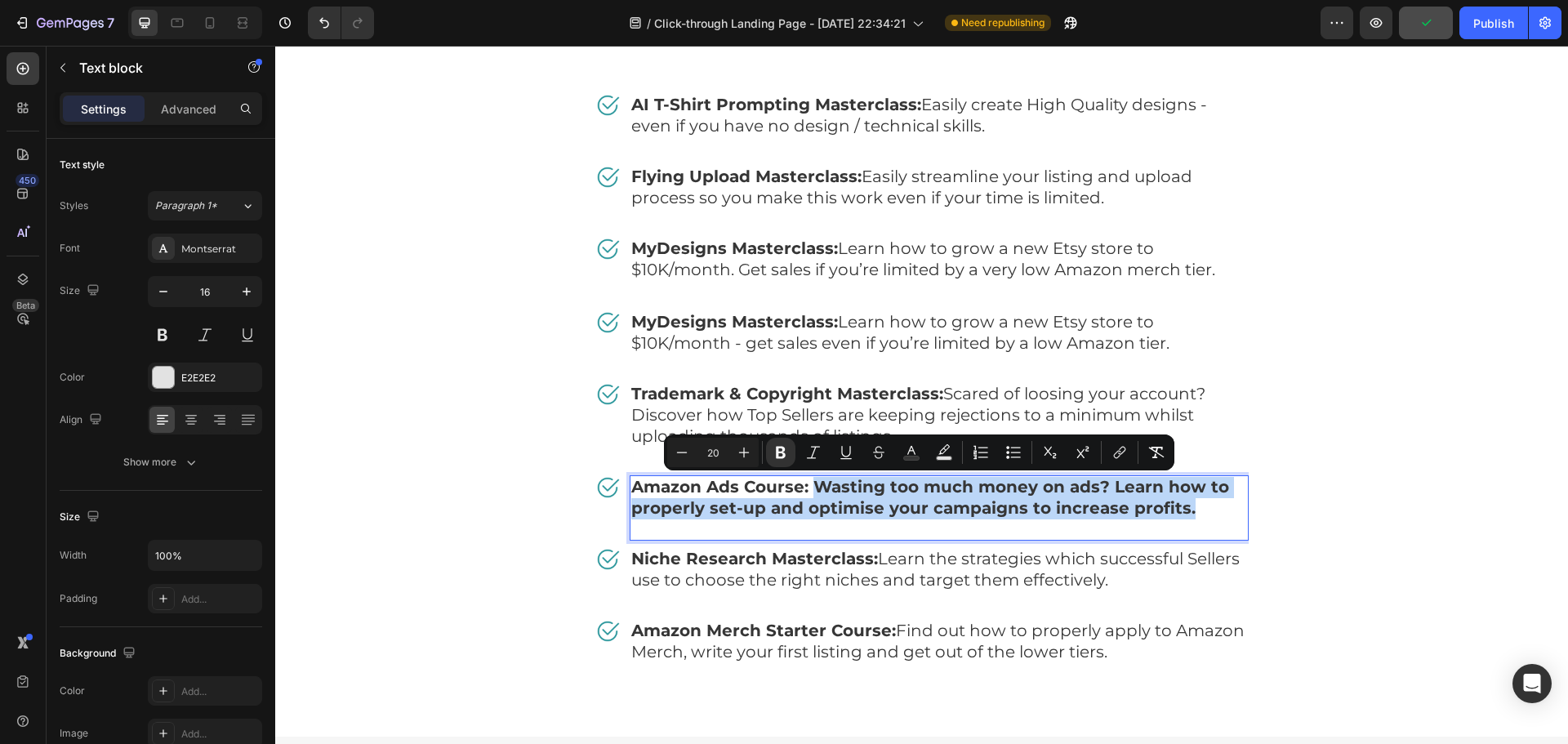
drag, startPoint x: 1036, startPoint y: 509, endPoint x: 1196, endPoint y: 514, distance: 160.1
click at [1196, 514] on p "Amazon Ads Course: Wasting too much money on ads? Learn how to properly set-up …" at bounding box center [940, 509] width 616 height 63
click at [776, 453] on icon "Editor contextual toolbar" at bounding box center [780, 452] width 16 height 16
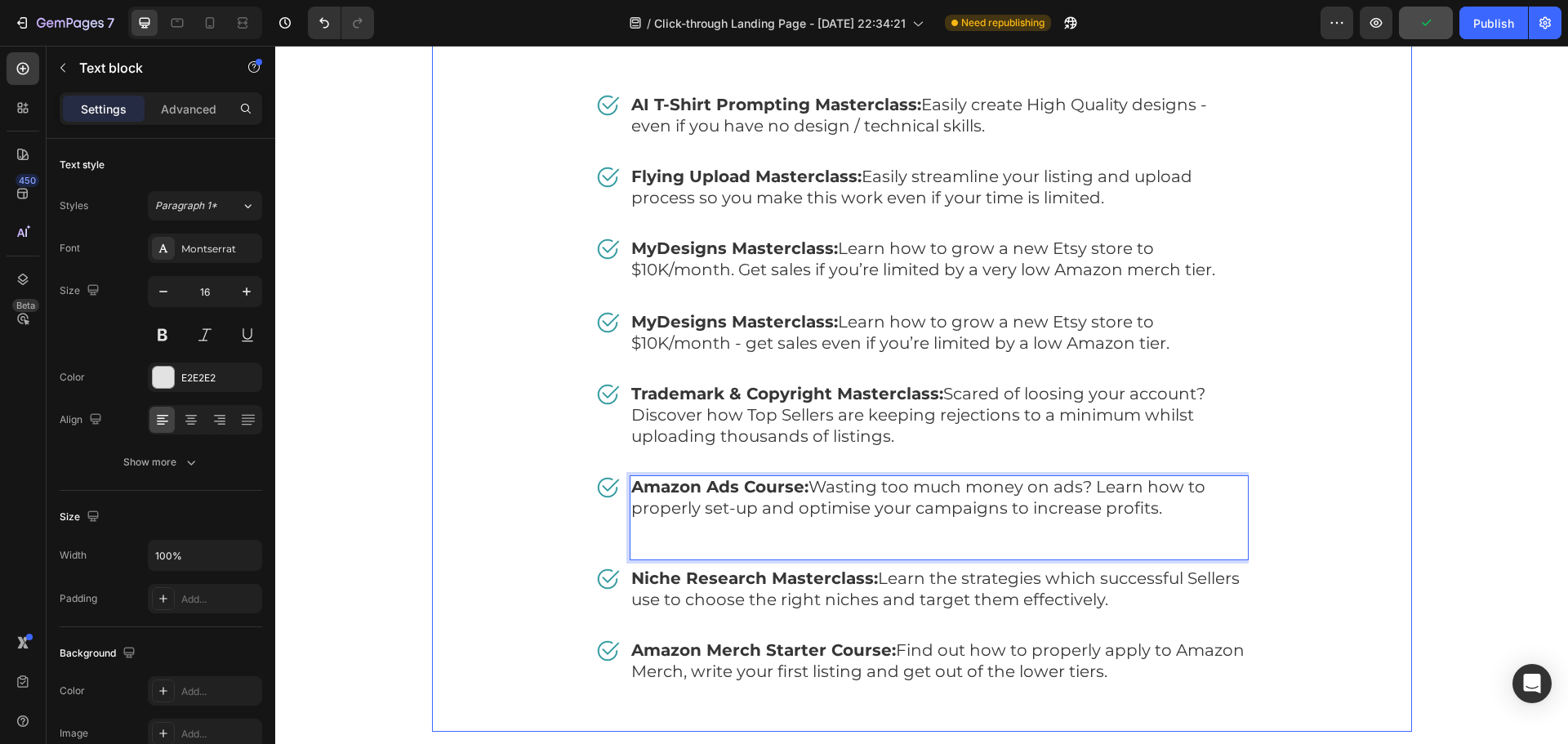
click at [1386, 509] on div "Free Bonuses Heading Image AI T-Shirt Prompting Masterclass: Easily create High…" at bounding box center [922, 372] width 980 height 720
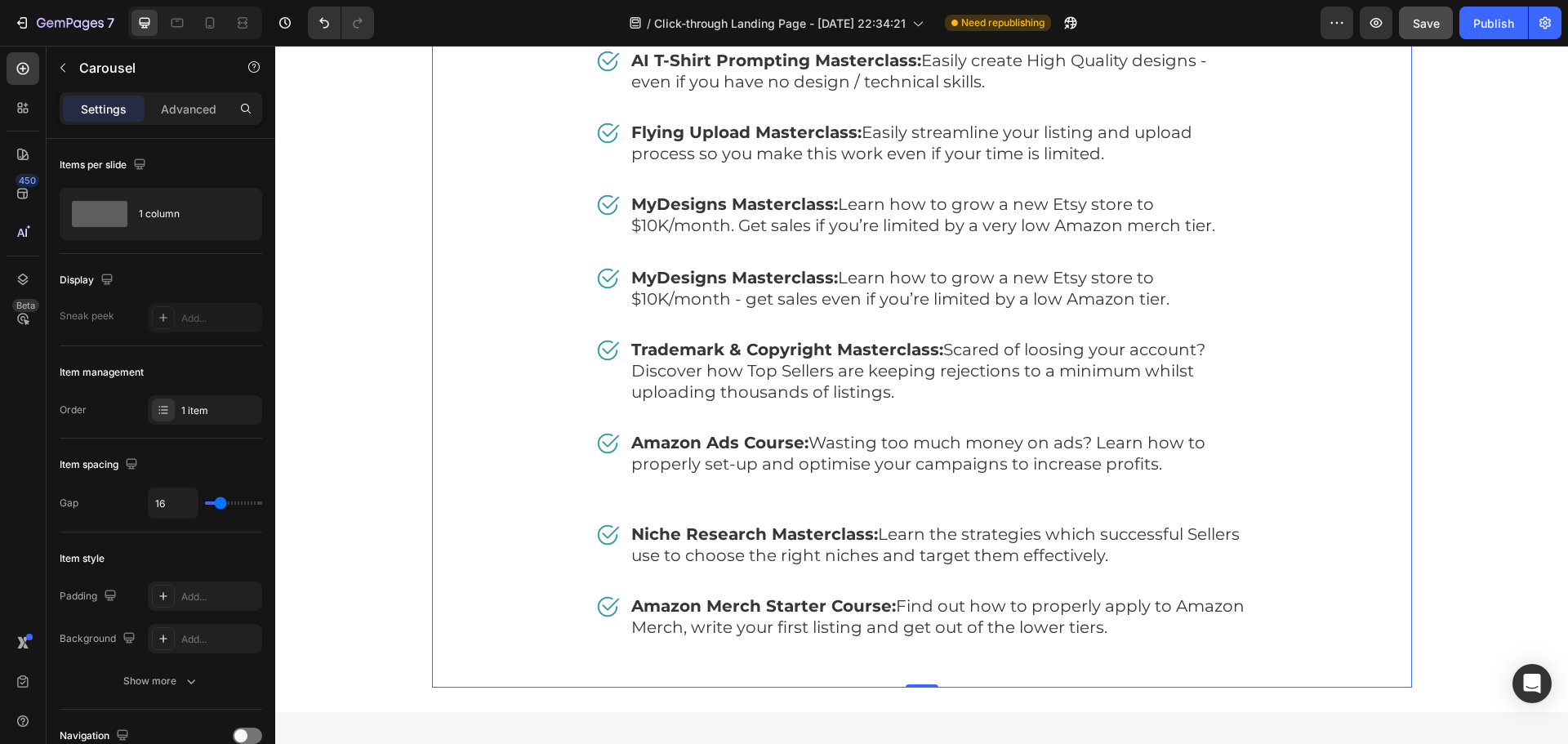
scroll to position [8146, 0]
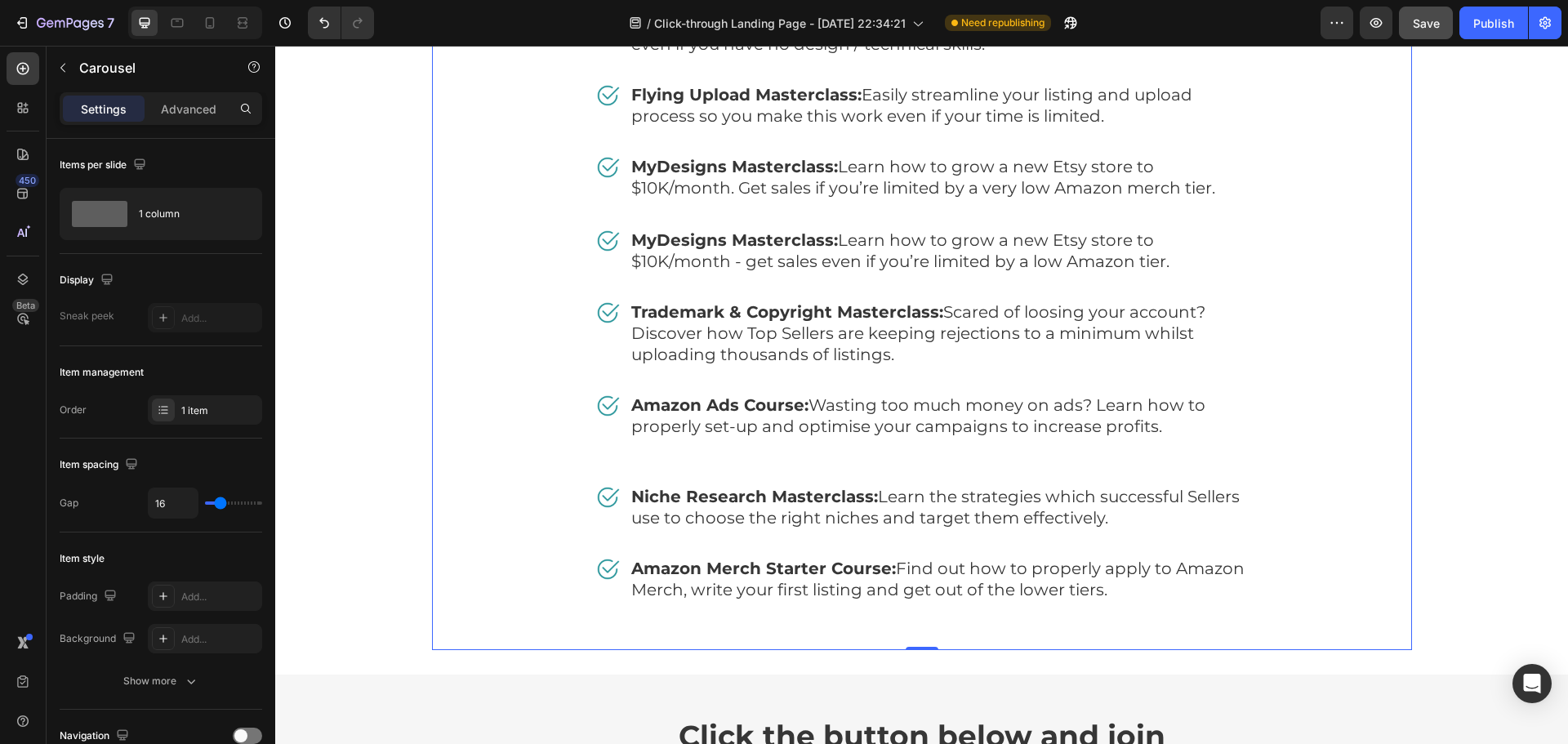
click at [906, 483] on div "Free Bonuses Heading Image AI T-Shirt Prompting Masterclass: Easily create High…" at bounding box center [922, 291] width 653 height 720
click at [875, 454] on p "Amazon Ads Course: Wasting too much money on ads? Learn how to properly set-up …" at bounding box center [940, 437] width 616 height 82
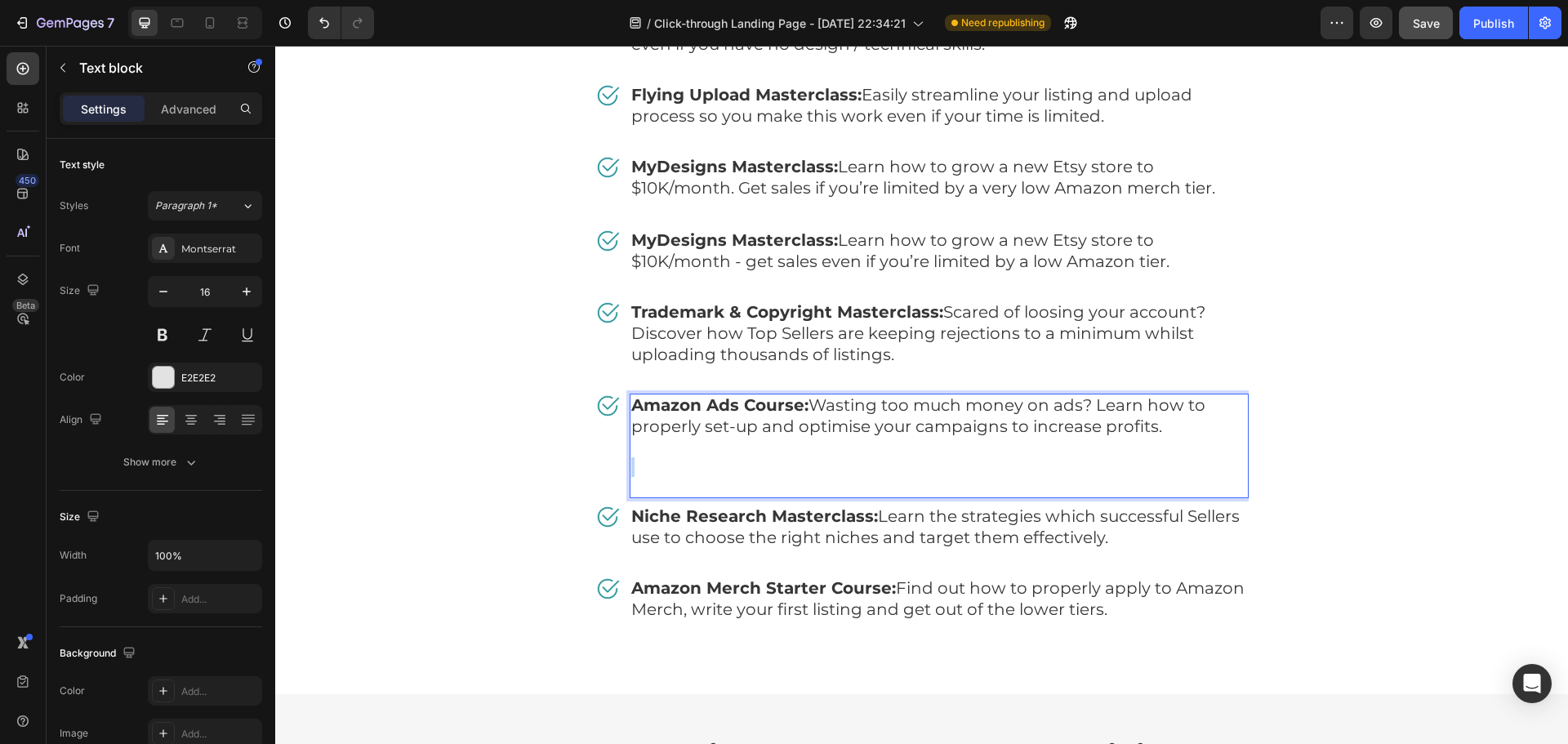
click at [879, 461] on p "Amazon Ads Course: Wasting too much money on ads? Learn how to properly set-up …" at bounding box center [940, 446] width 616 height 102
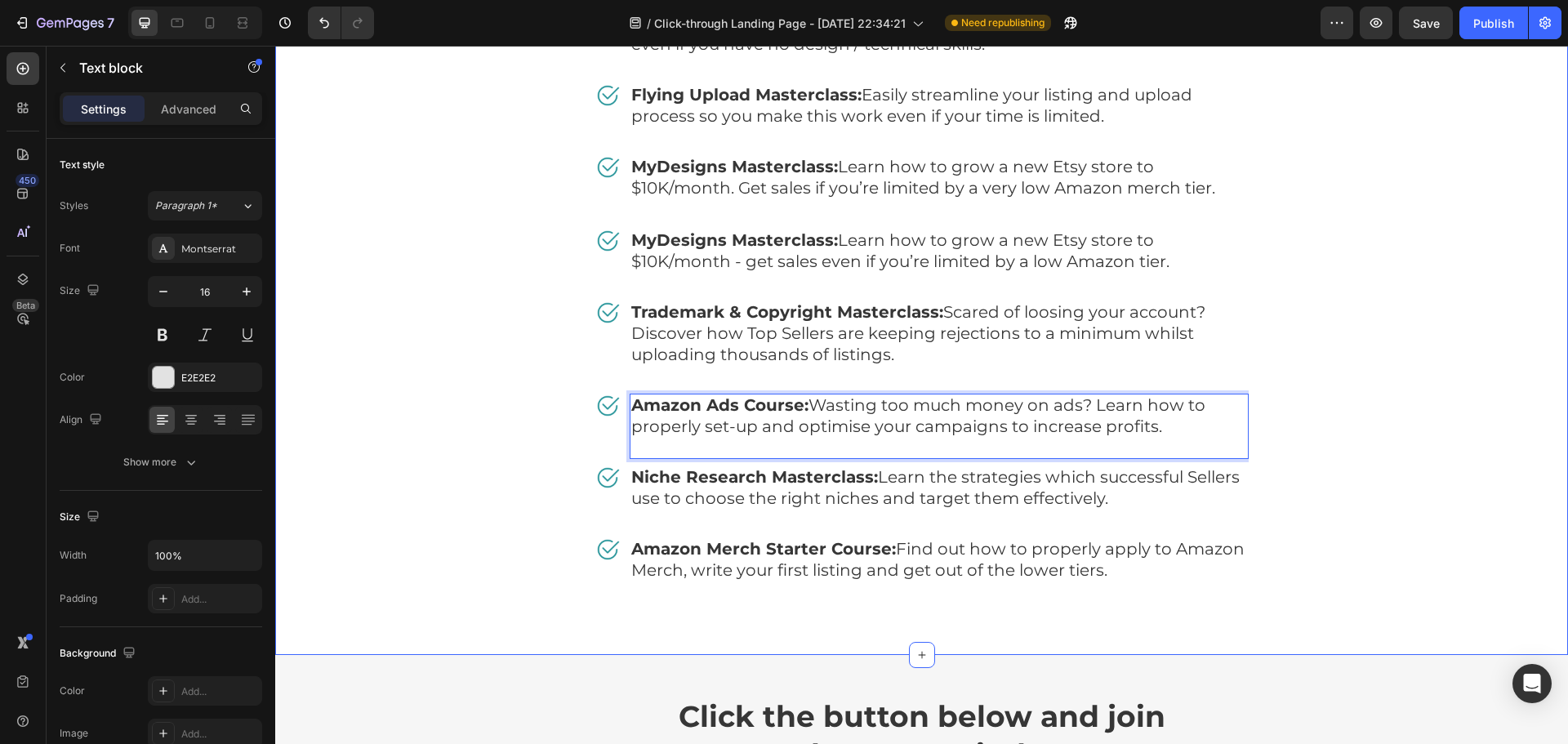
click at [1471, 343] on div "Free Bonuses Heading Image AI T-Shirt Prompting Masterclass: Easily create High…" at bounding box center [922, 281] width 1269 height 701
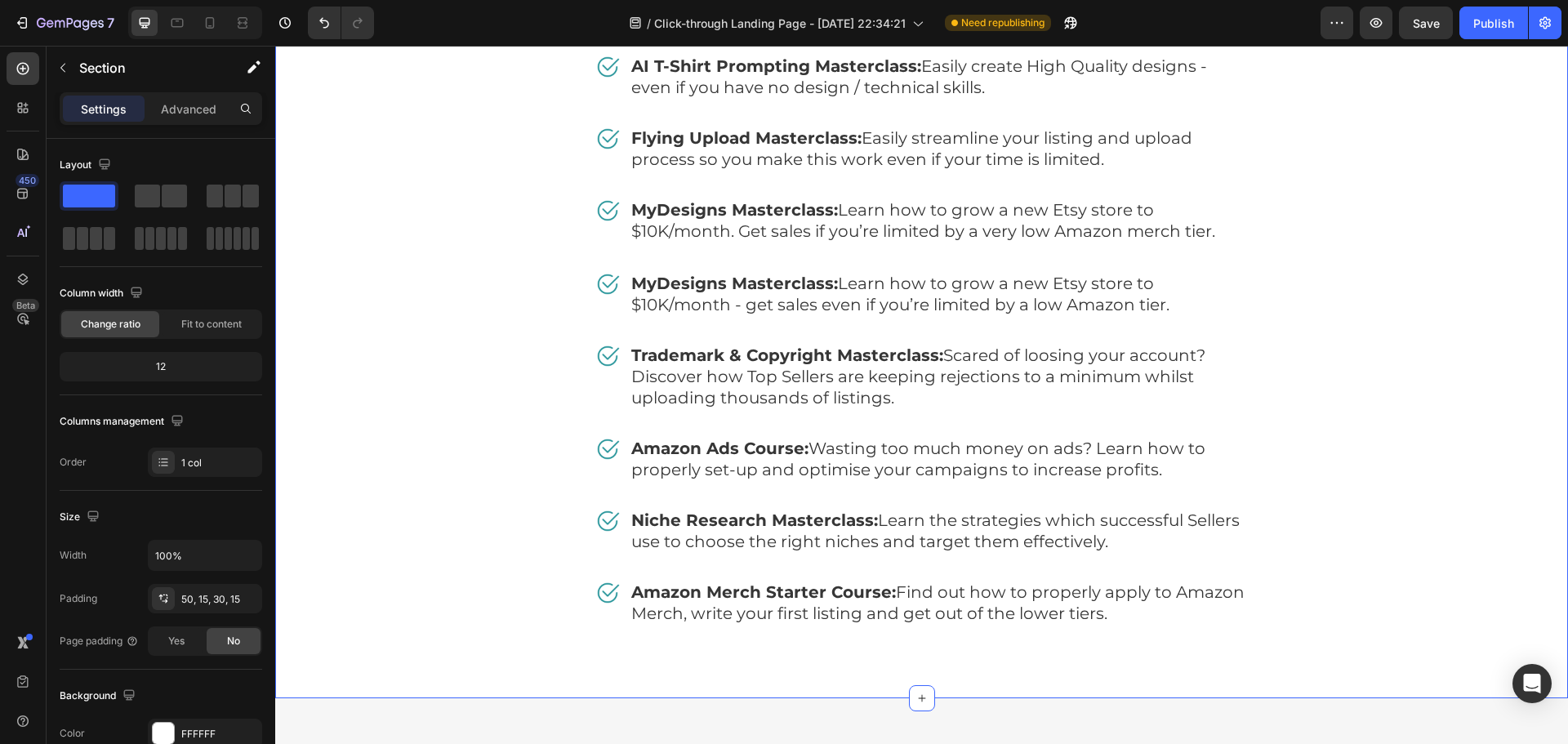
scroll to position [8064, 0]
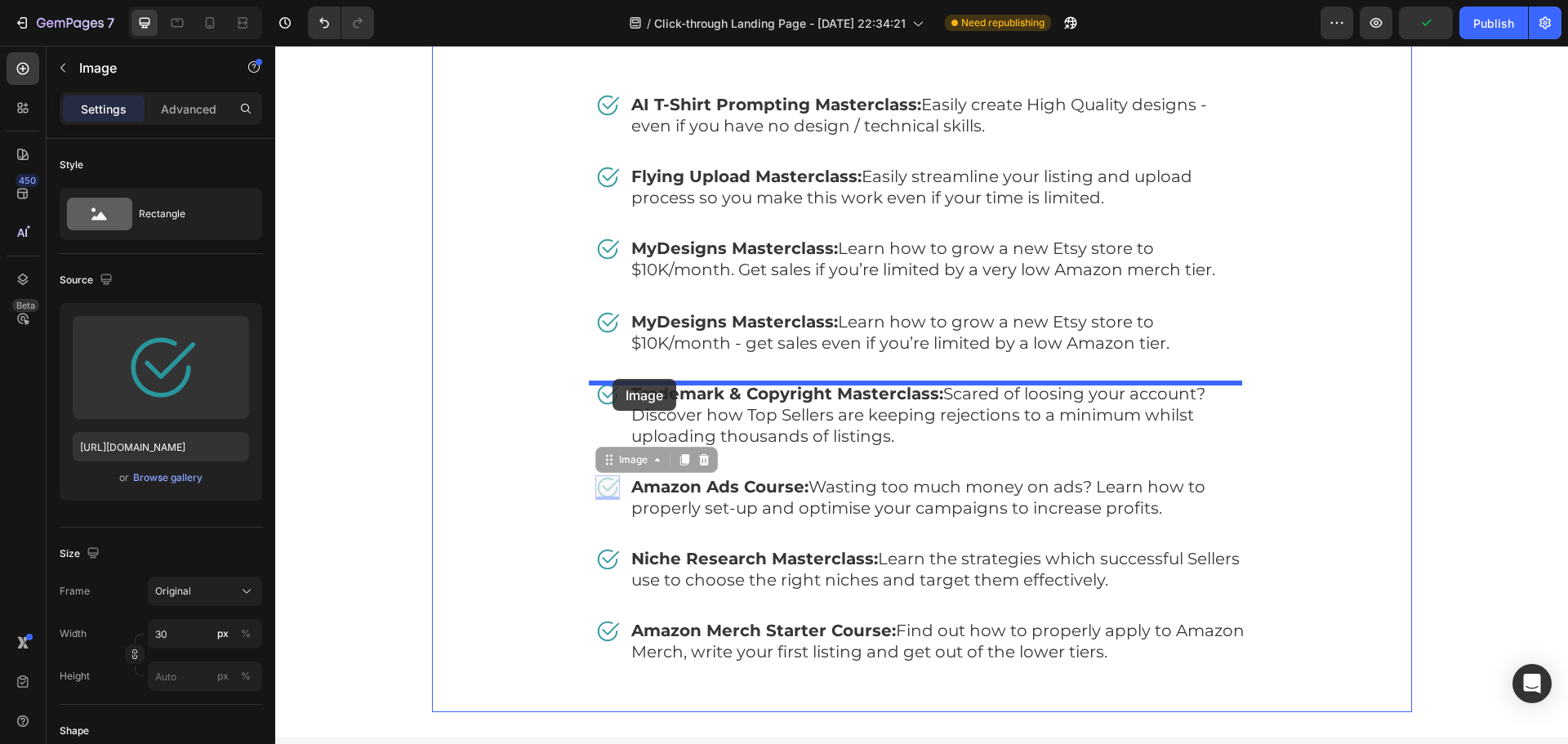
drag, startPoint x: 606, startPoint y: 469, endPoint x: 613, endPoint y: 379, distance: 90.3
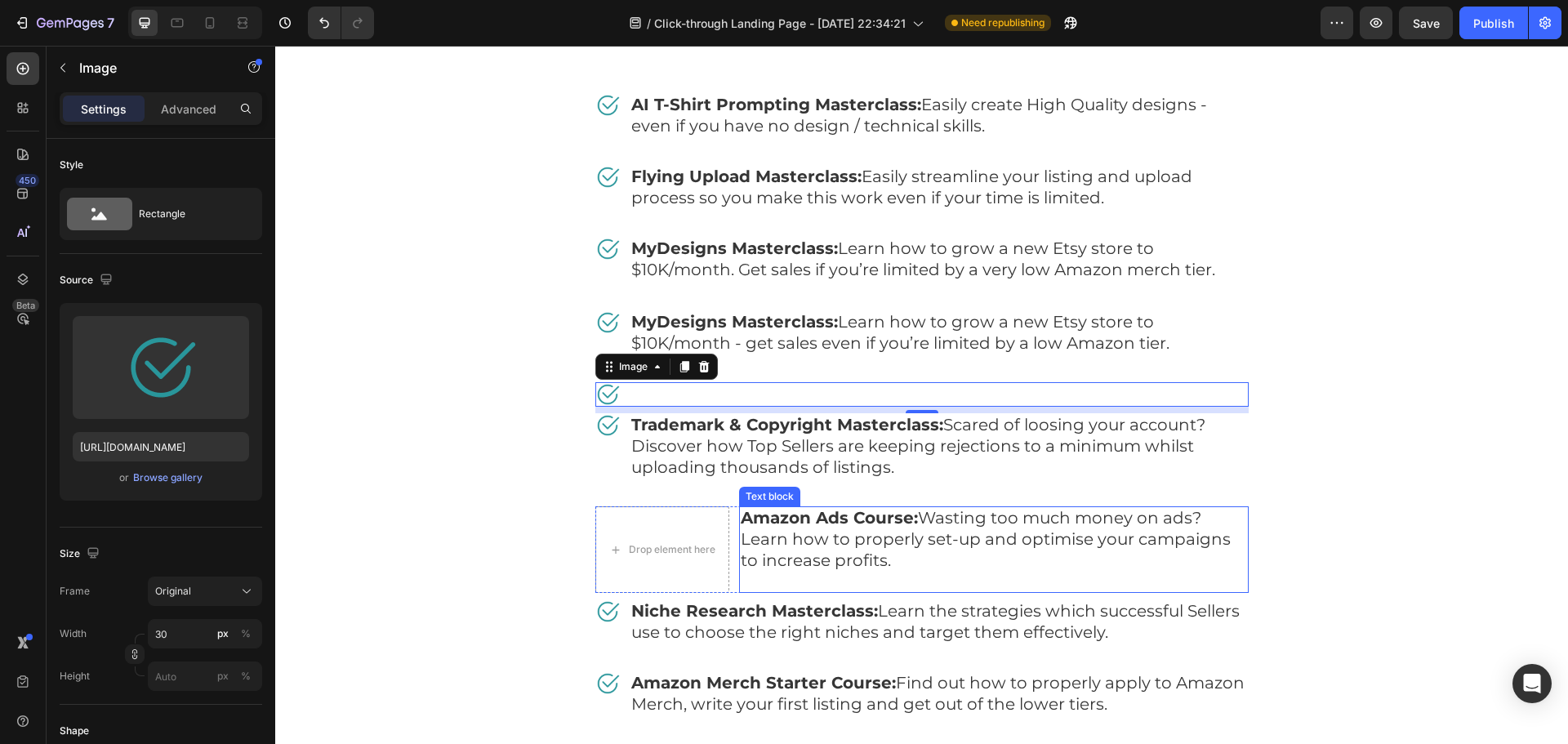
click at [795, 537] on span "Amazon Ads Course: Wasting too much money on ads? Learn how to properly set-up …" at bounding box center [986, 539] width 490 height 63
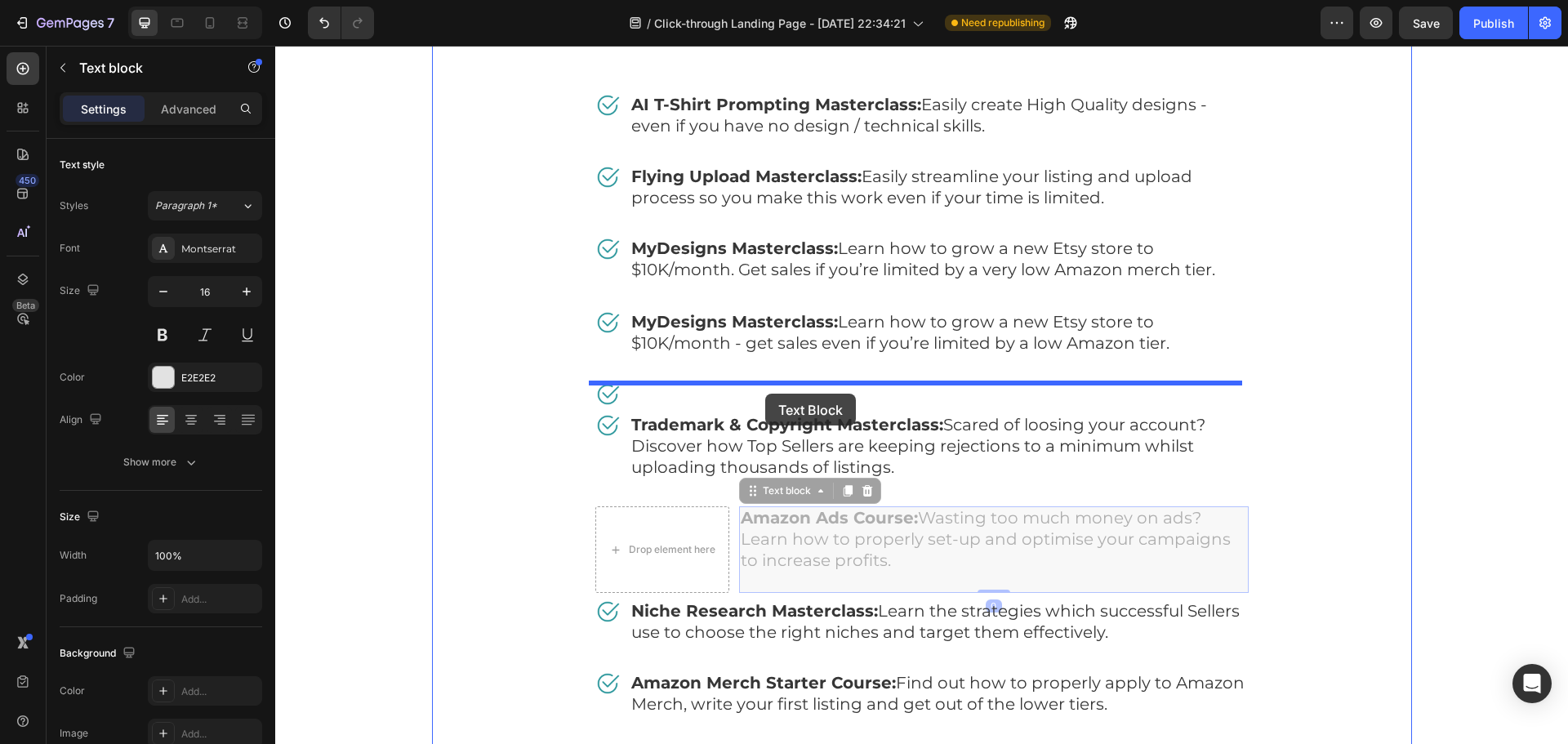
drag, startPoint x: 766, startPoint y: 494, endPoint x: 765, endPoint y: 394, distance: 100.0
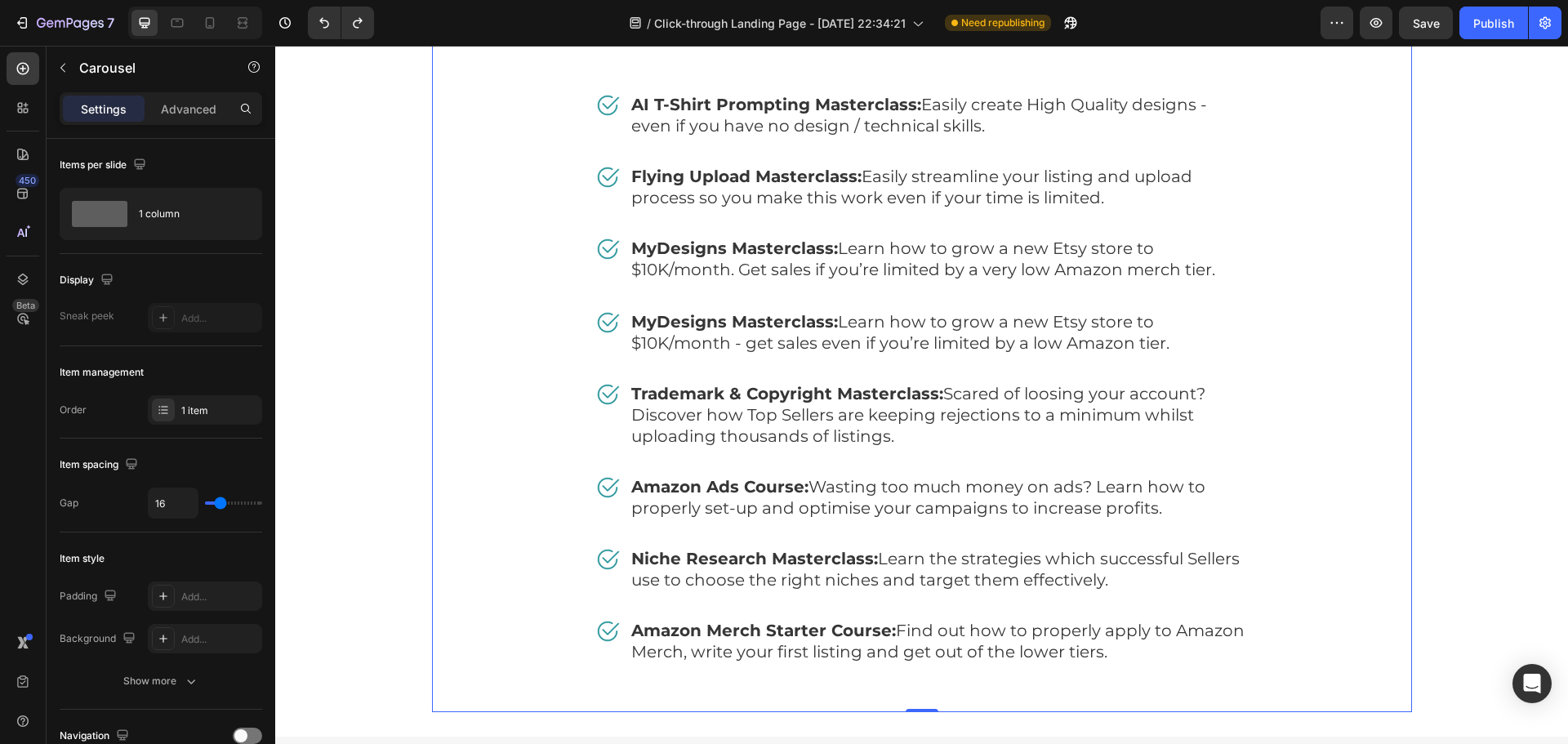
click at [1381, 465] on div "Free Bonuses Heading Image AI T-Shirt Prompting Masterclass: Easily create High…" at bounding box center [922, 363] width 980 height 701
click at [1422, 29] on icon "button" at bounding box center [1426, 23] width 16 height 16
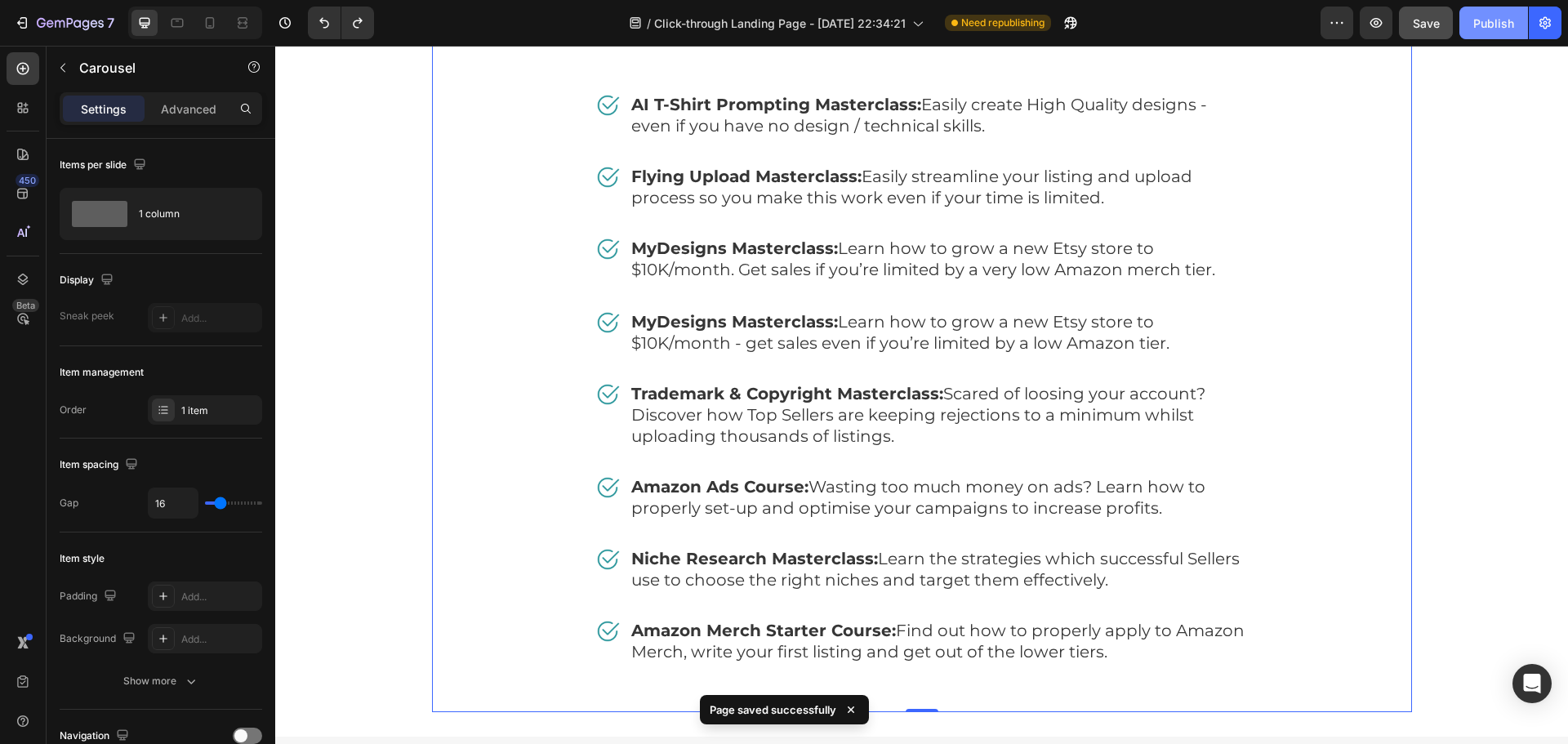
click at [1488, 27] on div "Publish" at bounding box center [1493, 23] width 41 height 17
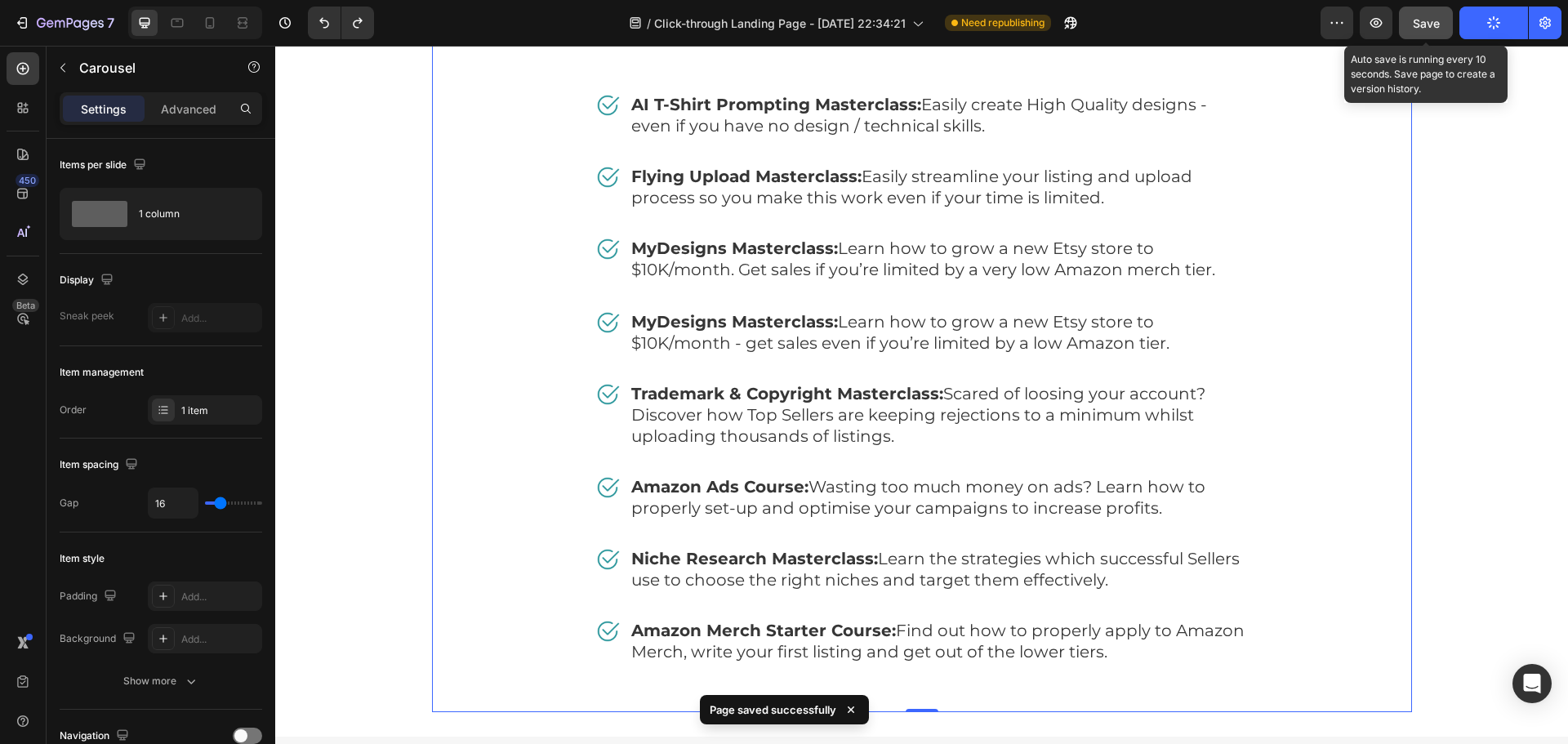
click at [1444, 31] on button "Save" at bounding box center [1426, 23] width 54 height 33
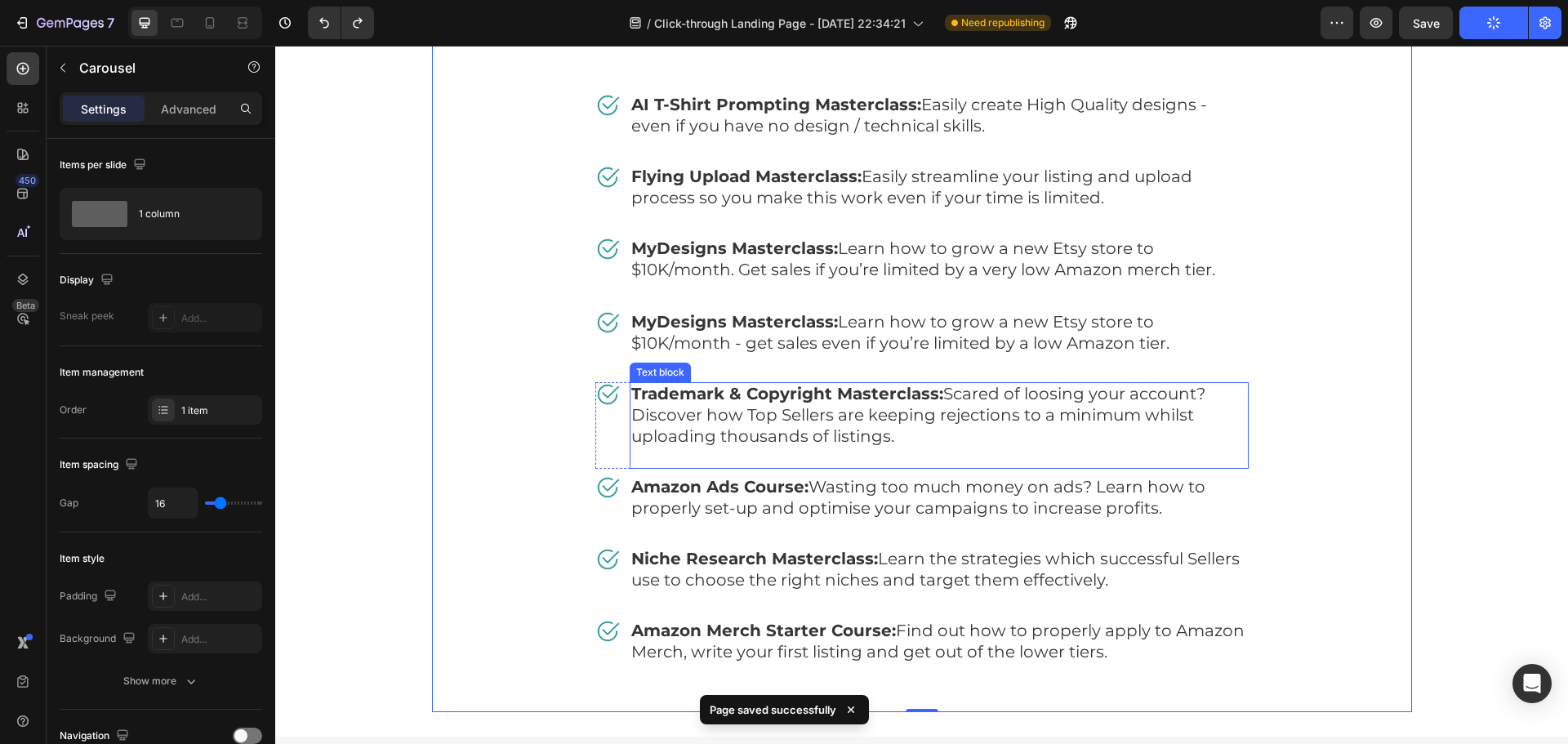
click at [1007, 395] on span "Trademark & Copyright Masterclass: Scared of loosing your account? Discover how…" at bounding box center [919, 415] width 574 height 63
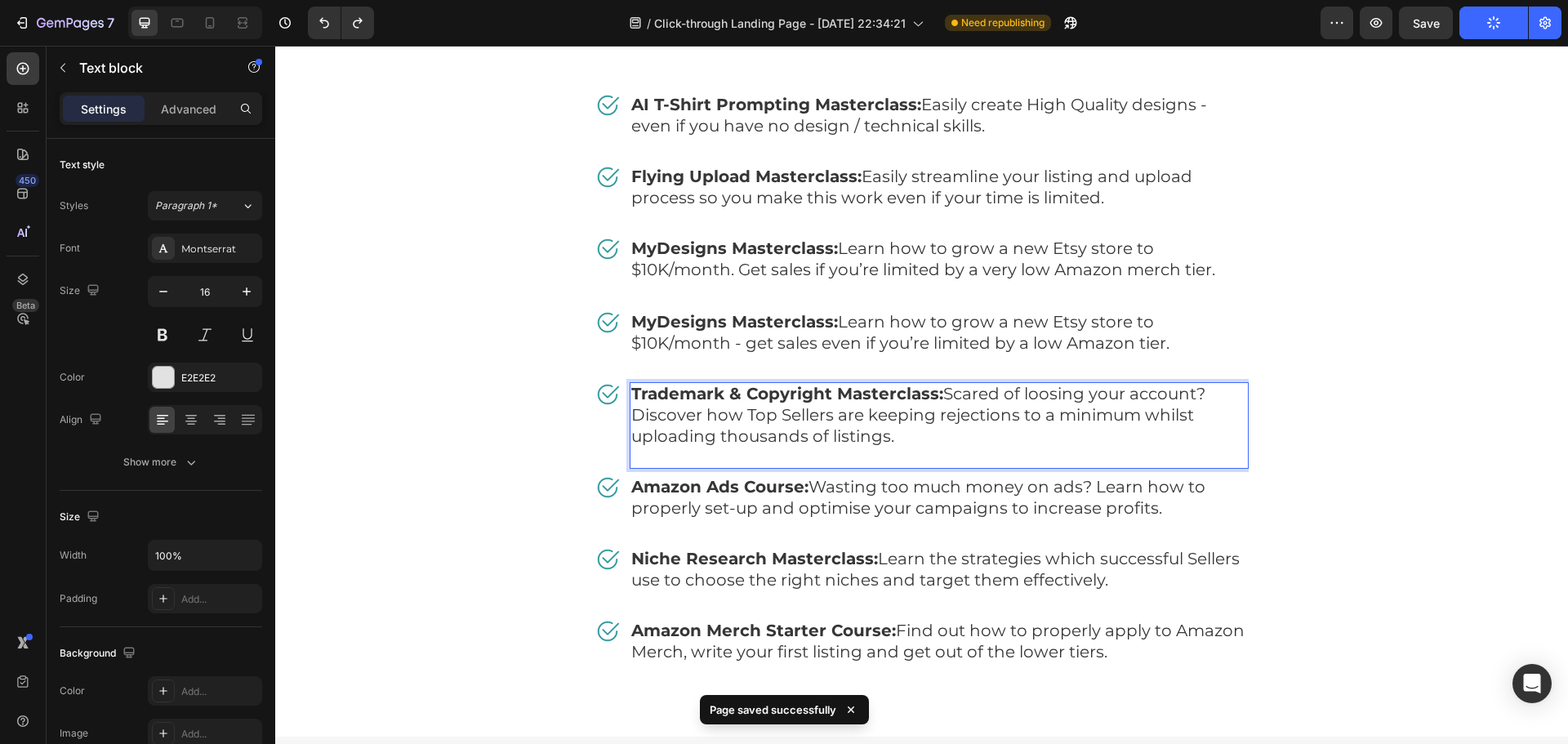
click at [1034, 398] on span "Trademark & Copyright Masterclass: Scared of loosing your account? Discover how…" at bounding box center [919, 415] width 574 height 63
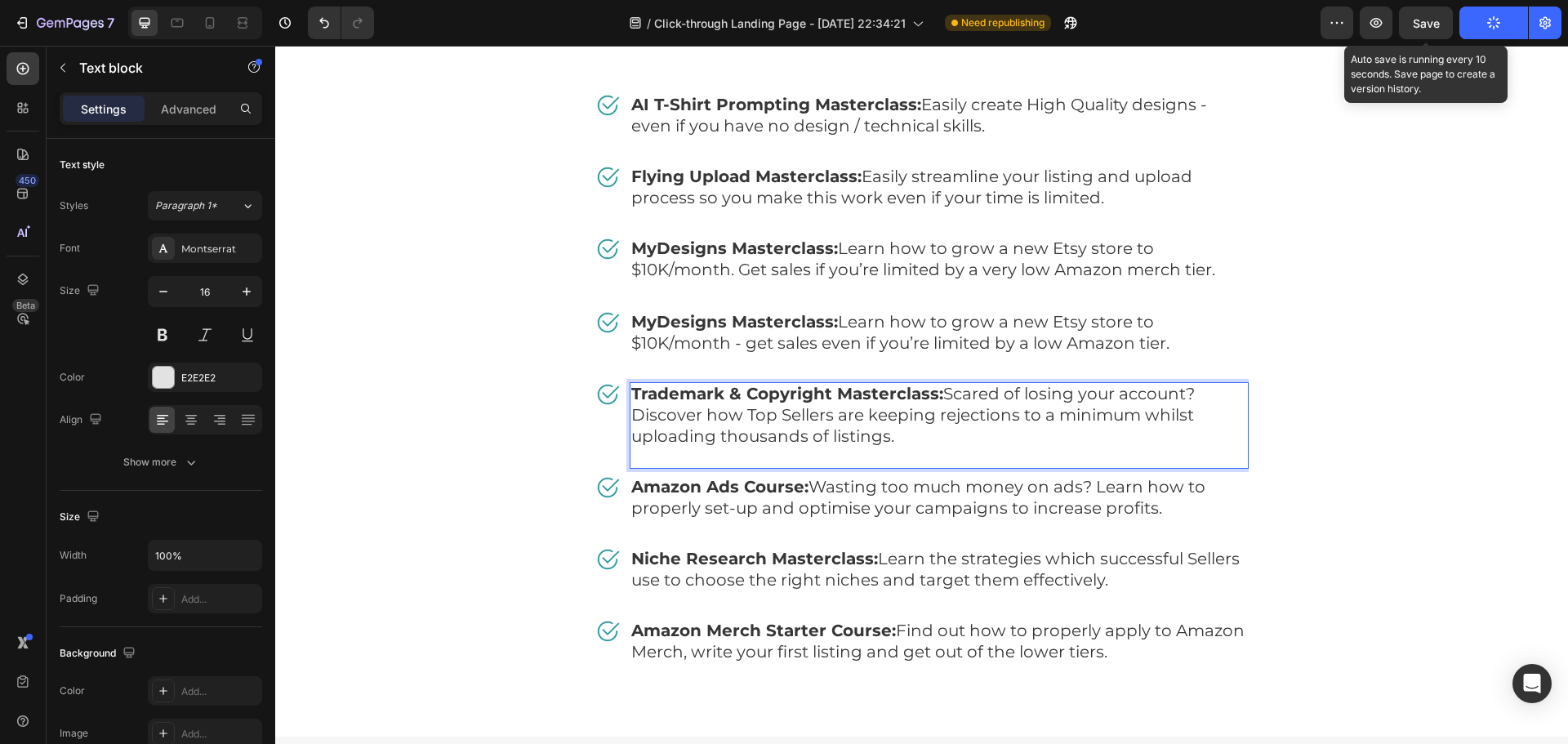
click at [1428, 29] on span "Save" at bounding box center [1426, 23] width 27 height 14
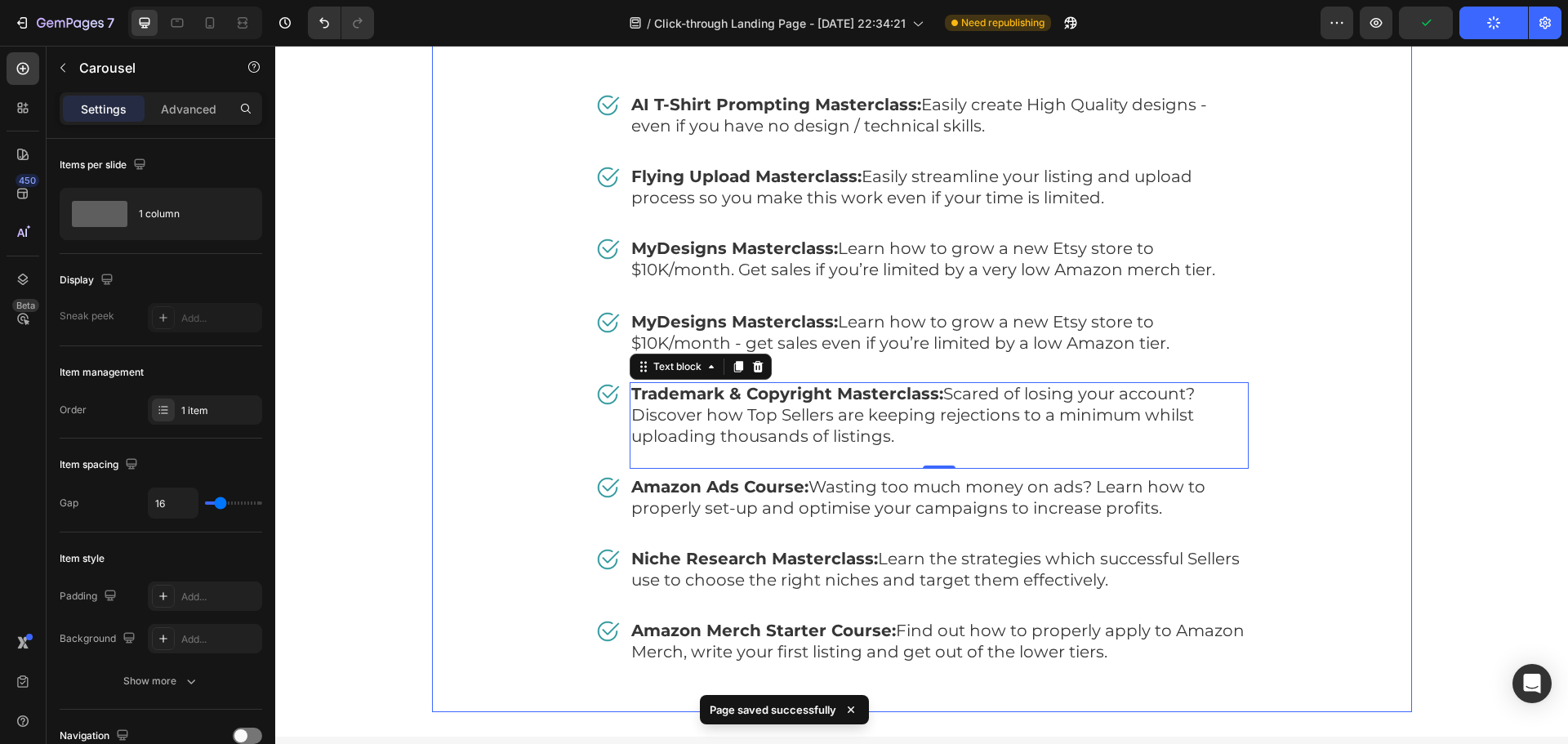
click at [1331, 354] on div "Free Bonuses Heading Image AI T-Shirt Prompting Masterclass: Easily create High…" at bounding box center [922, 363] width 980 height 701
